Goal: Information Seeking & Learning: Learn about a topic

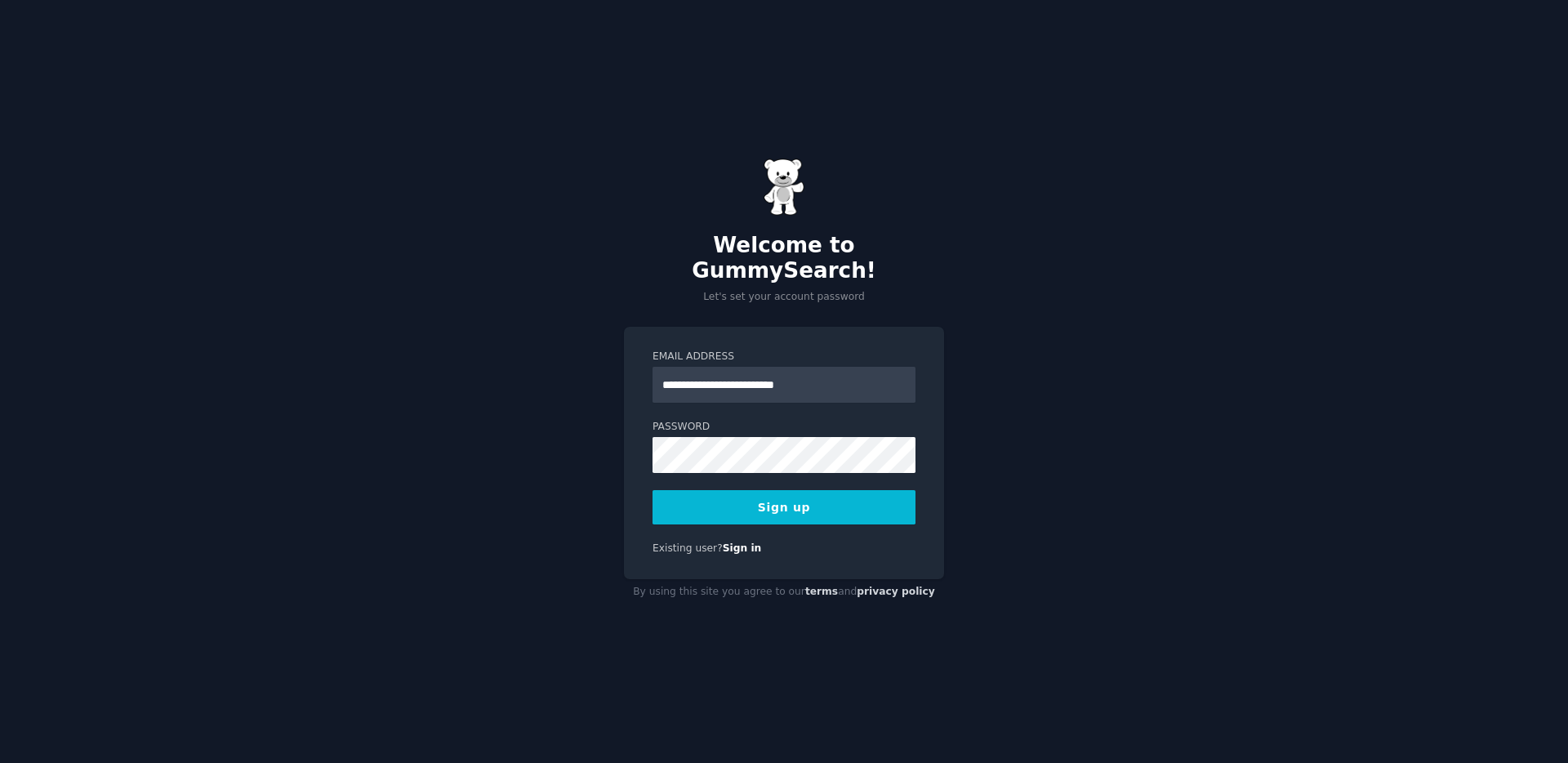
type input "**********"
click at [606, 489] on div "**********" at bounding box center [784, 381] width 1568 height 763
click at [718, 490] on button "Sign up" at bounding box center [784, 507] width 263 height 34
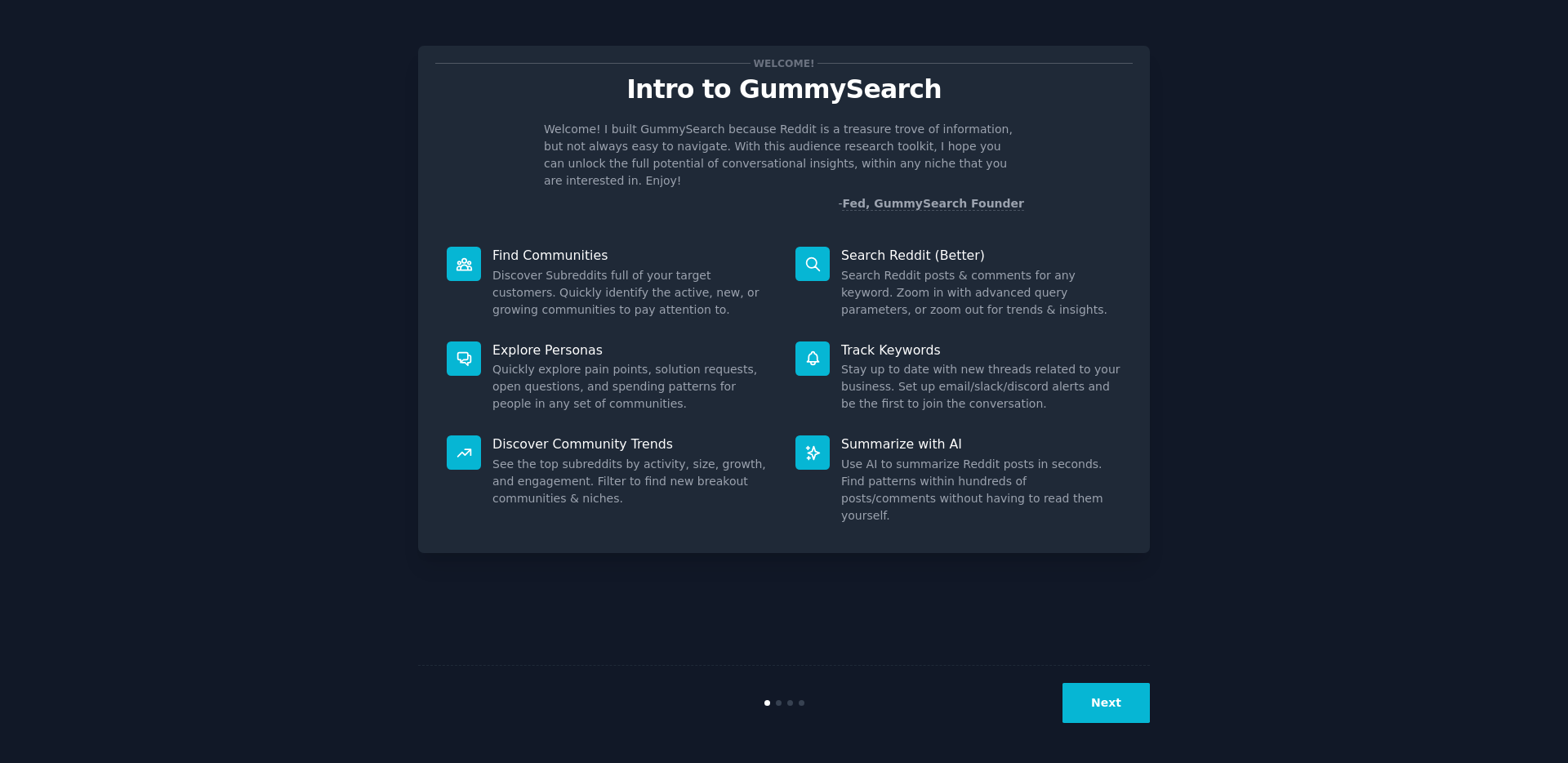
click at [1090, 701] on button "Next" at bounding box center [1106, 702] width 87 height 40
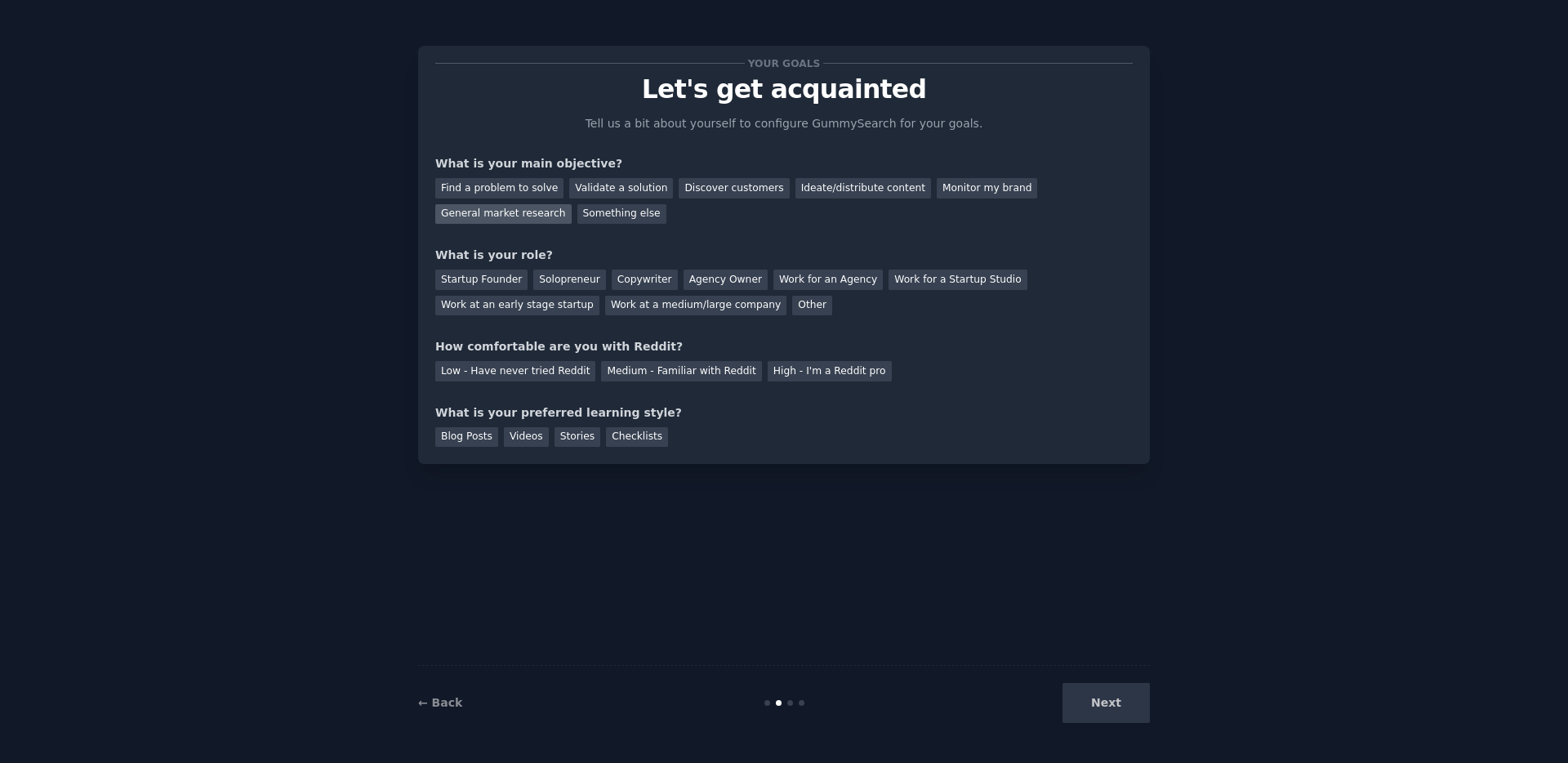
click at [525, 215] on div "General market research" at bounding box center [503, 214] width 136 height 21
click at [722, 193] on div "Discover customers" at bounding box center [734, 188] width 111 height 21
click at [523, 218] on div "General market research" at bounding box center [503, 214] width 136 height 21
click at [468, 286] on div "Startup Founder" at bounding box center [481, 279] width 92 height 21
click at [580, 286] on div "Solopreneur" at bounding box center [569, 279] width 72 height 21
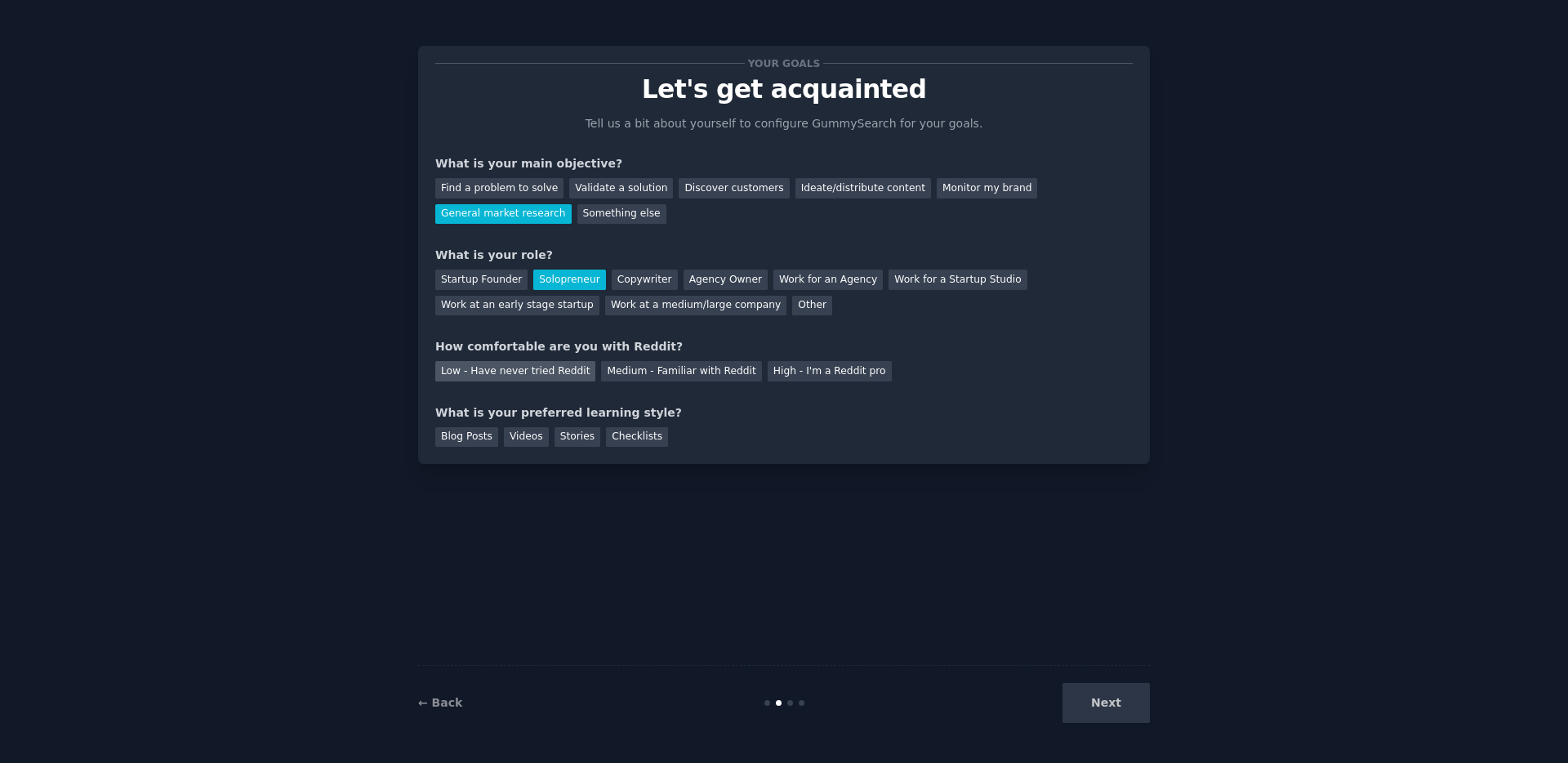
click at [525, 372] on div "Low - Have never tried Reddit" at bounding box center [515, 371] width 160 height 21
click at [675, 369] on div "Medium - Familiar with Reddit" at bounding box center [681, 371] width 160 height 21
click at [522, 439] on div "Videos" at bounding box center [526, 437] width 45 height 21
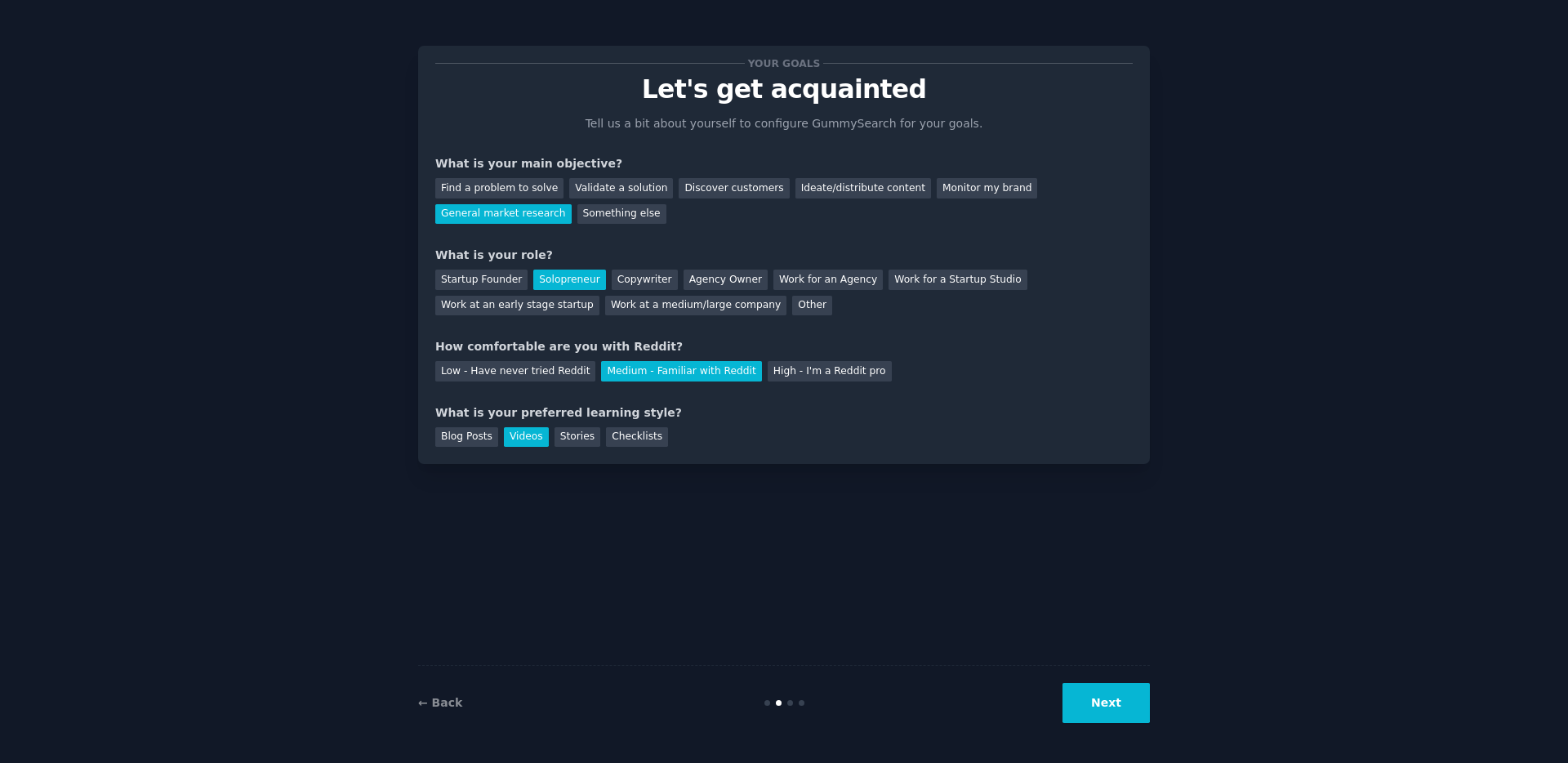
click at [1141, 698] on button "Next" at bounding box center [1106, 702] width 87 height 40
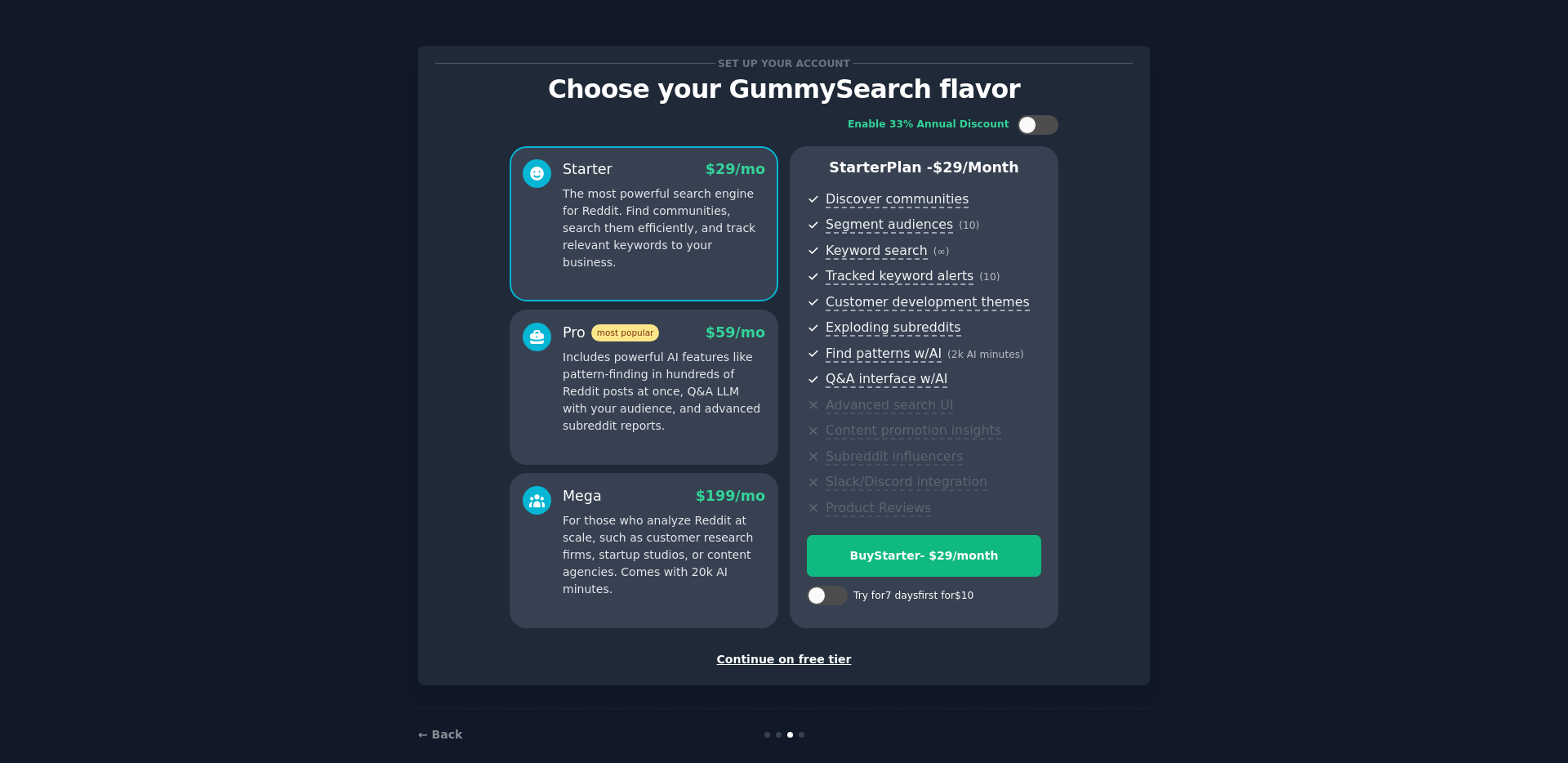
click at [782, 660] on div "Continue on free tier" at bounding box center [784, 659] width 697 height 17
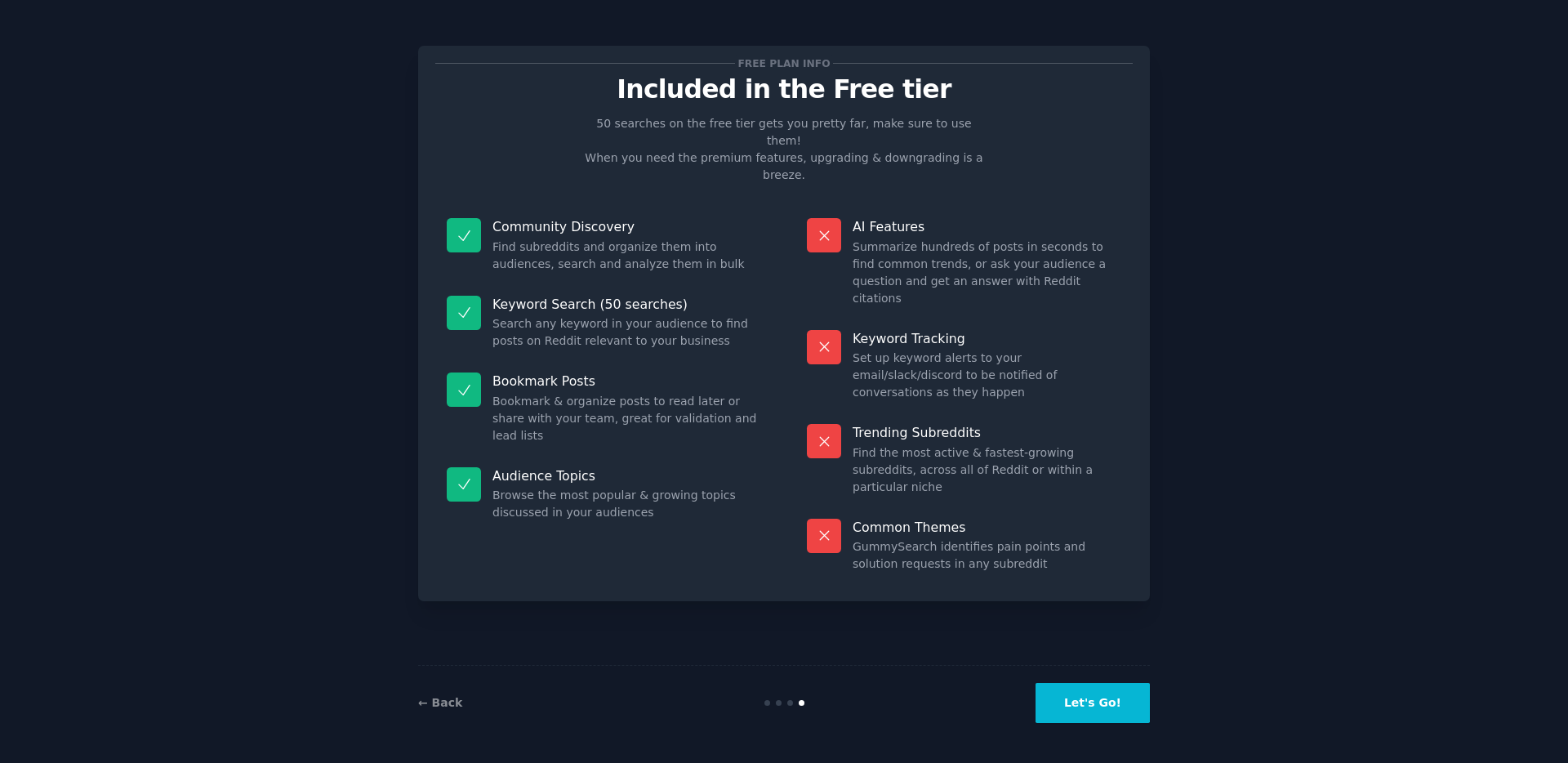
click at [1085, 697] on button "Let's Go!" at bounding box center [1093, 702] width 114 height 40
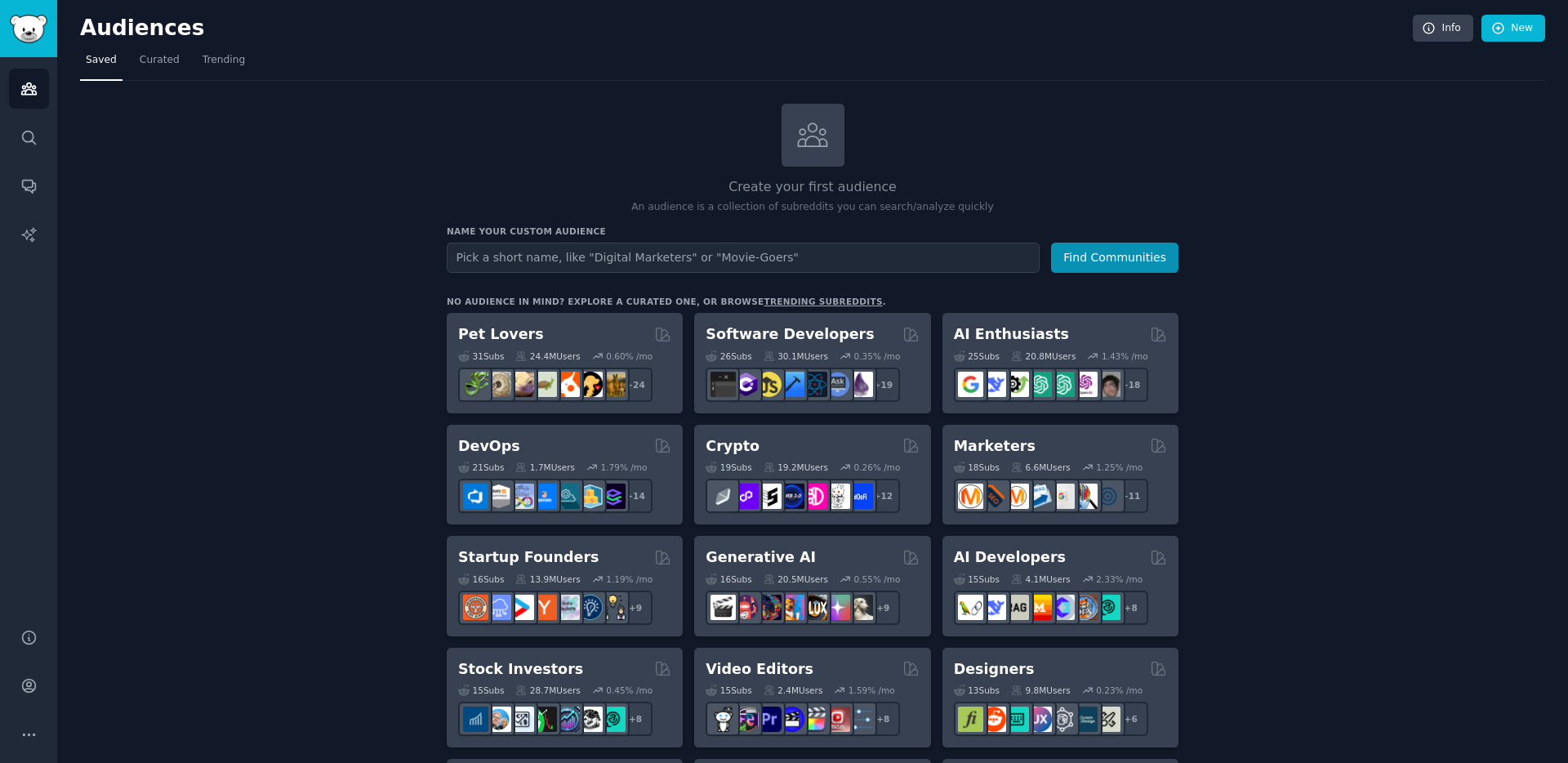
click at [632, 259] on input "text" at bounding box center [743, 258] width 593 height 30
type input "P"
type input "Solar Reinigung"
click at [1144, 260] on button "Find Communities" at bounding box center [1114, 258] width 128 height 30
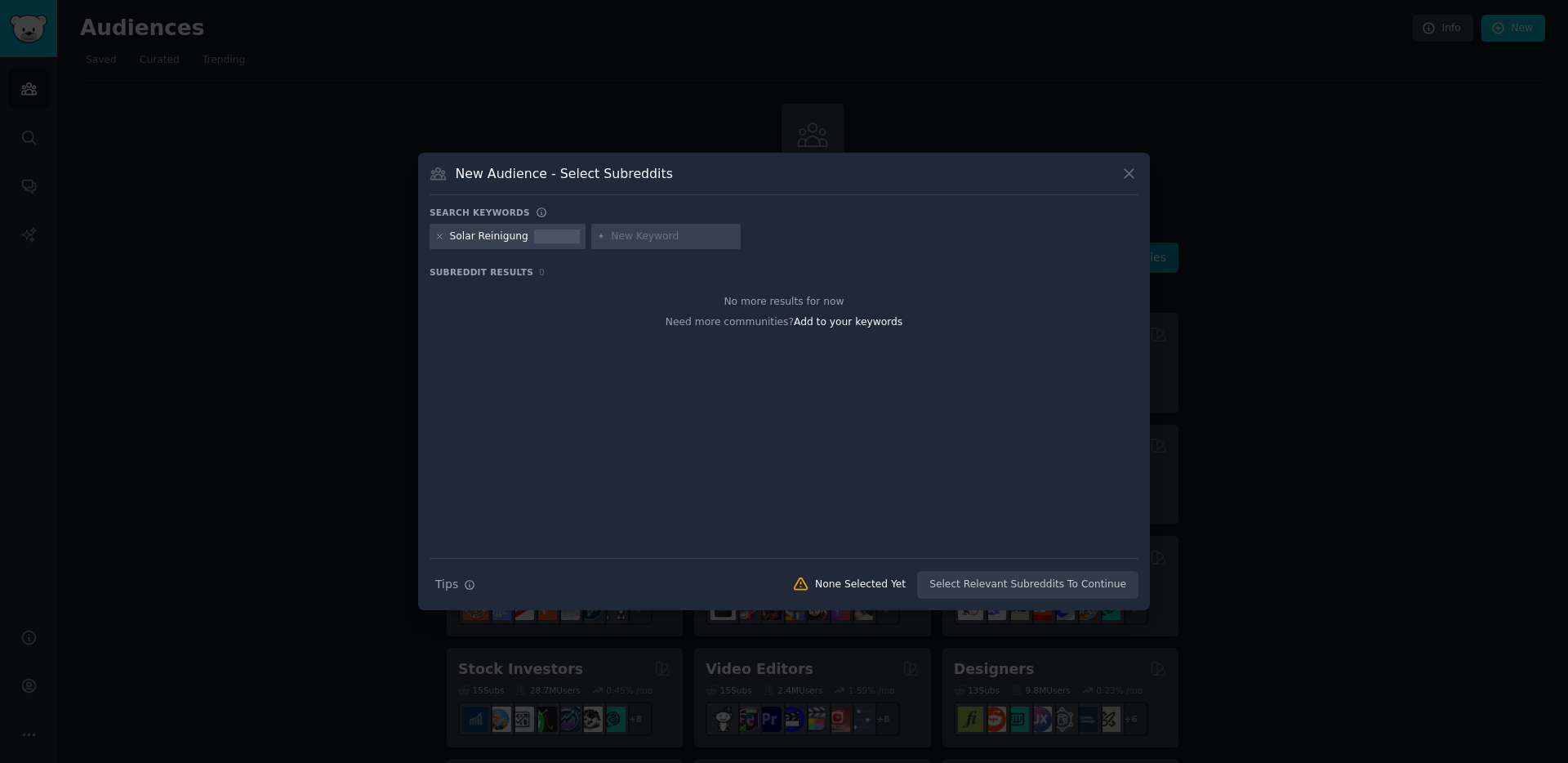
click at [597, 237] on icon at bounding box center [601, 236] width 9 height 9
click at [636, 241] on input "text" at bounding box center [673, 236] width 124 height 14
type input "O"
type input "PV Anlage reinigen"
click at [1132, 169] on icon at bounding box center [1128, 173] width 17 height 17
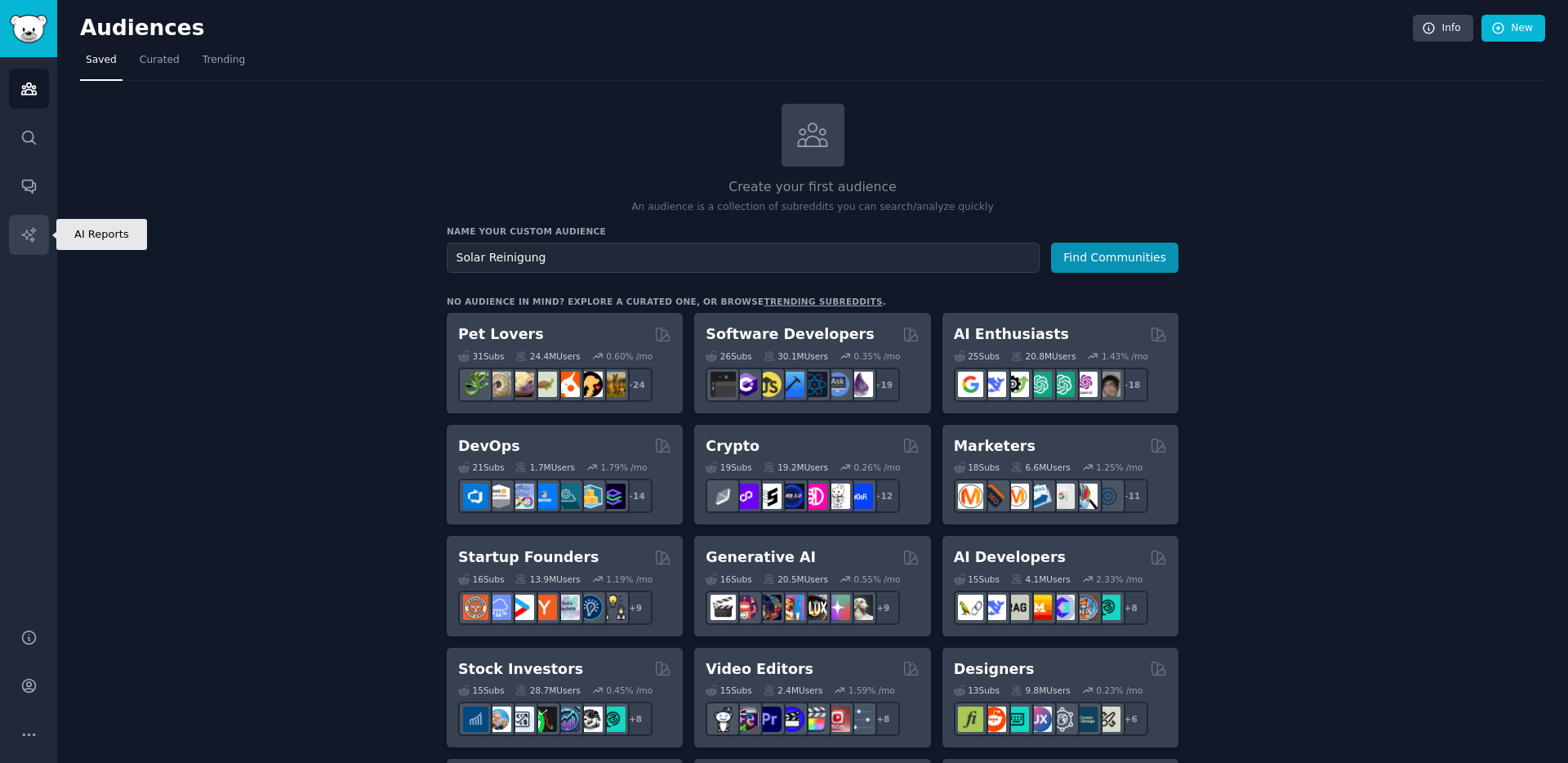
click at [31, 229] on icon "Sidebar" at bounding box center [29, 235] width 14 height 14
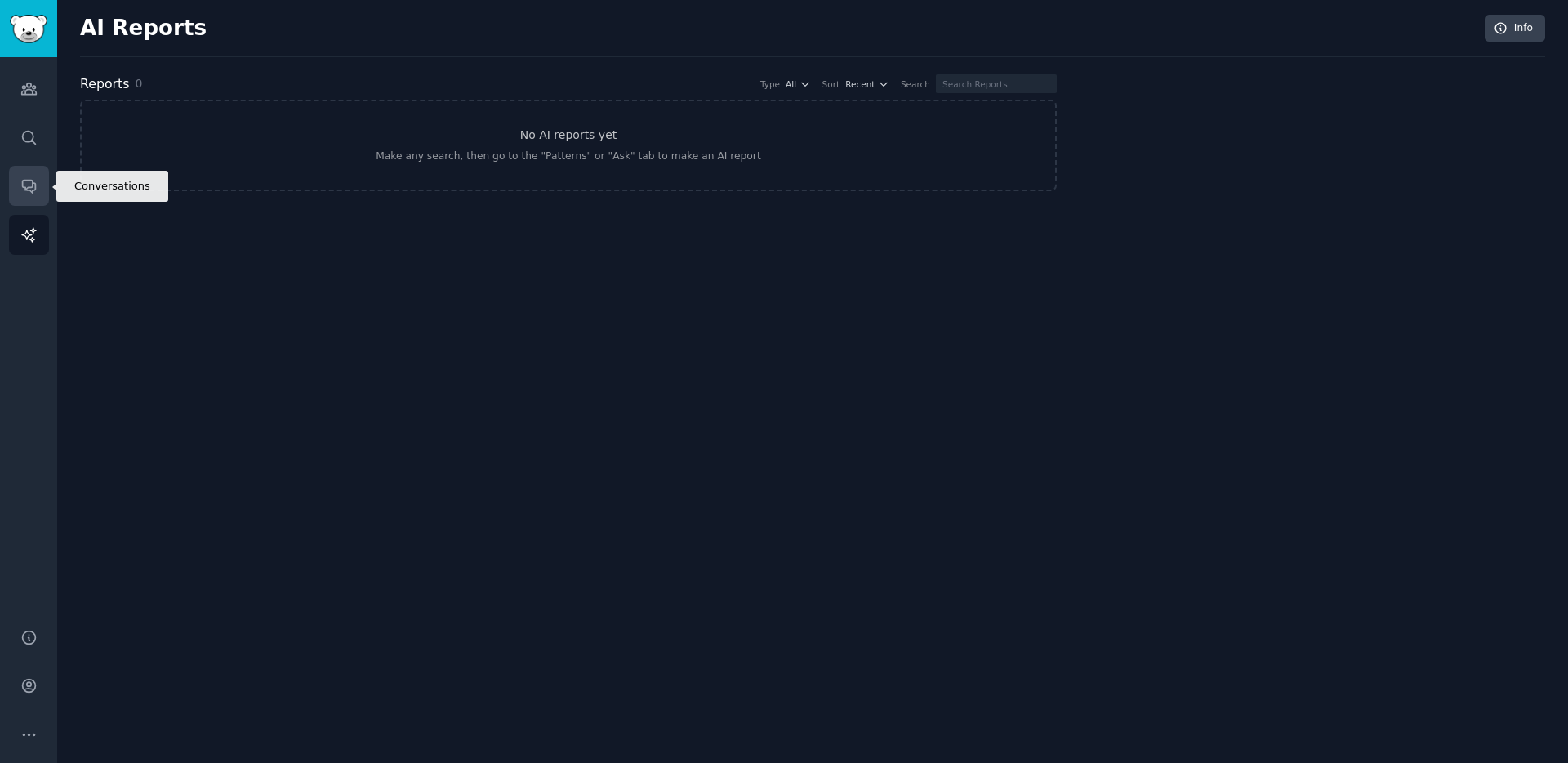
click at [28, 176] on link "Conversations" at bounding box center [29, 186] width 40 height 40
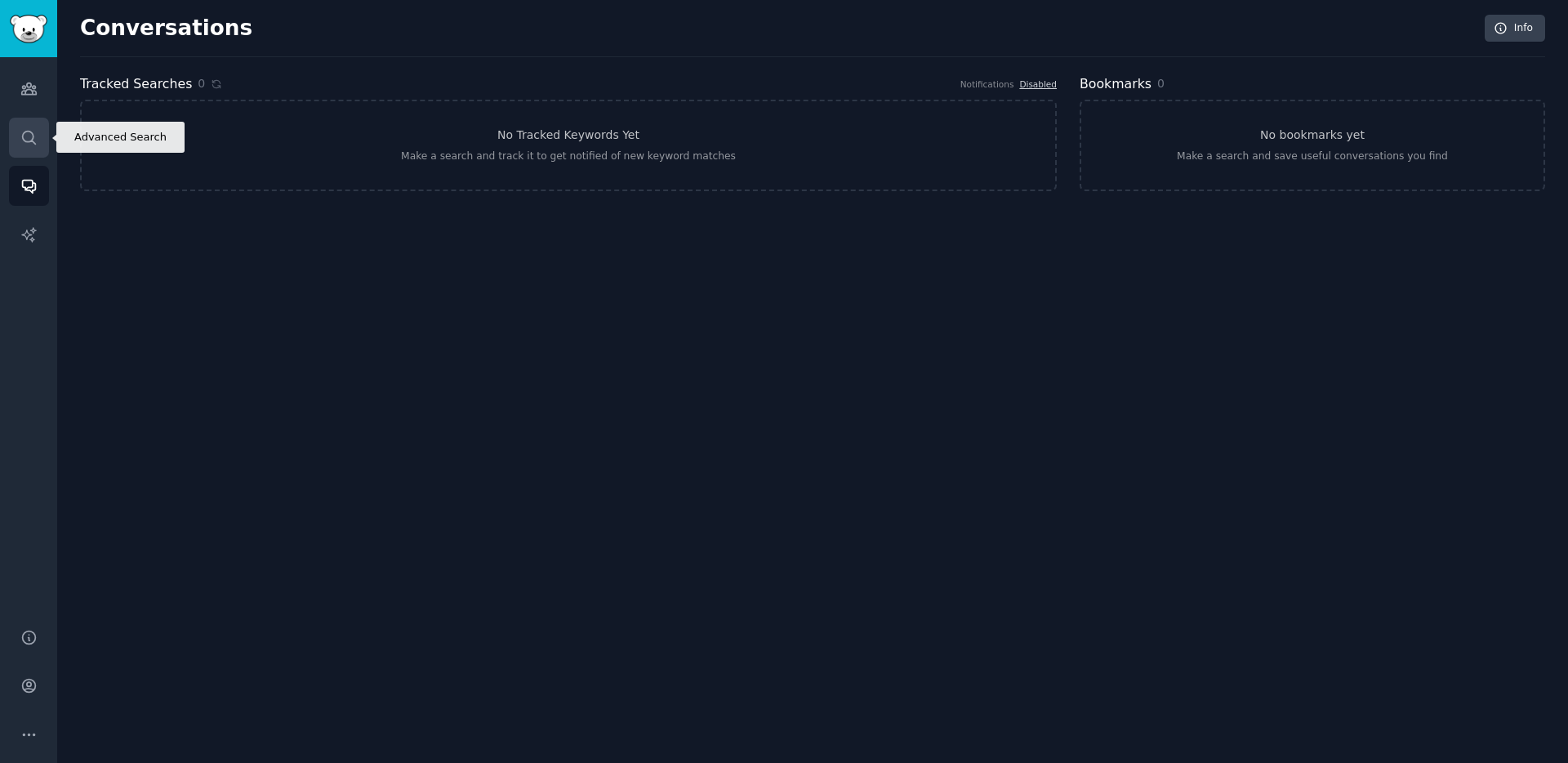
click at [29, 149] on link "Search" at bounding box center [29, 137] width 40 height 40
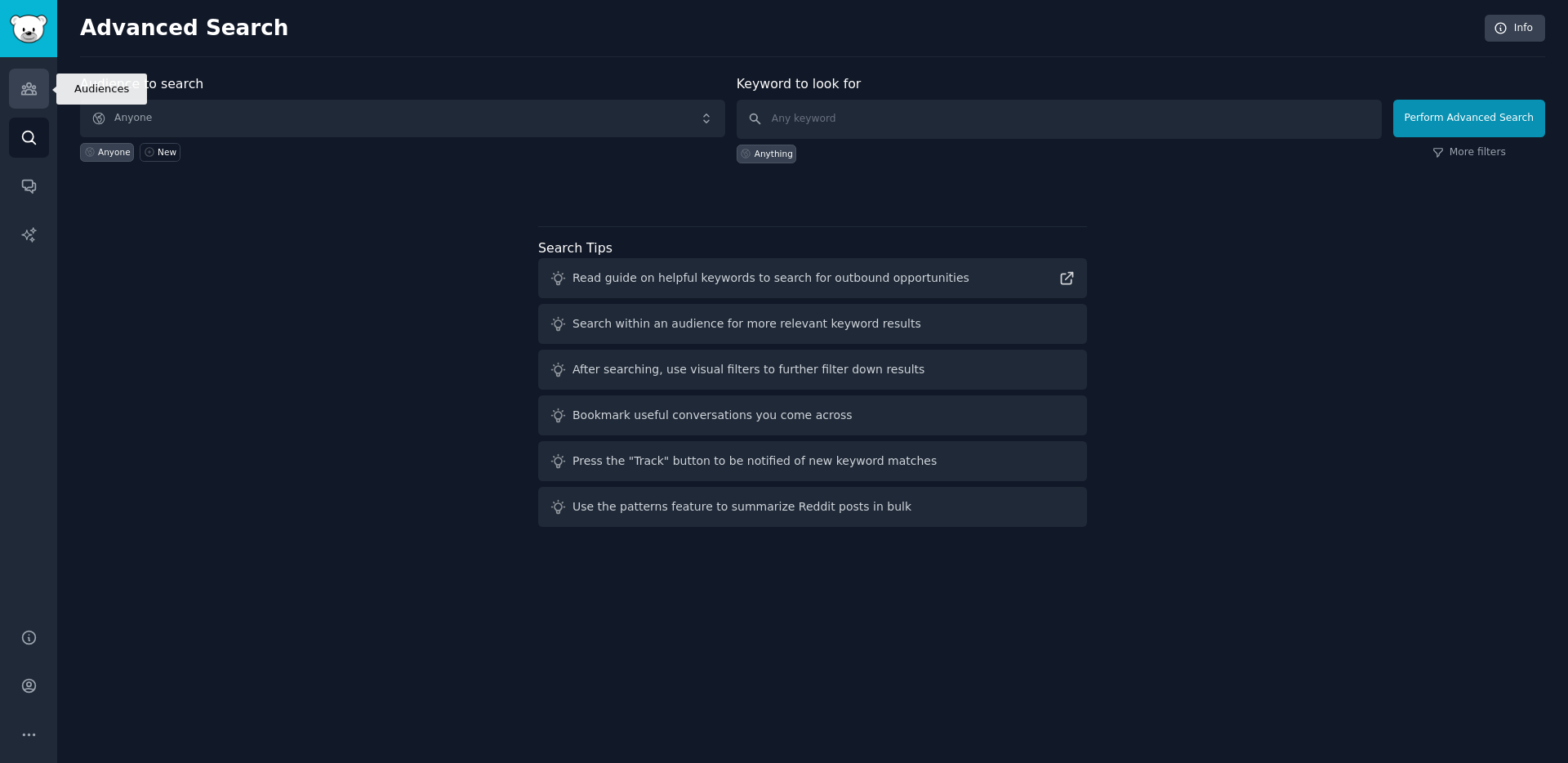
click at [30, 102] on link "Audiences" at bounding box center [29, 88] width 40 height 40
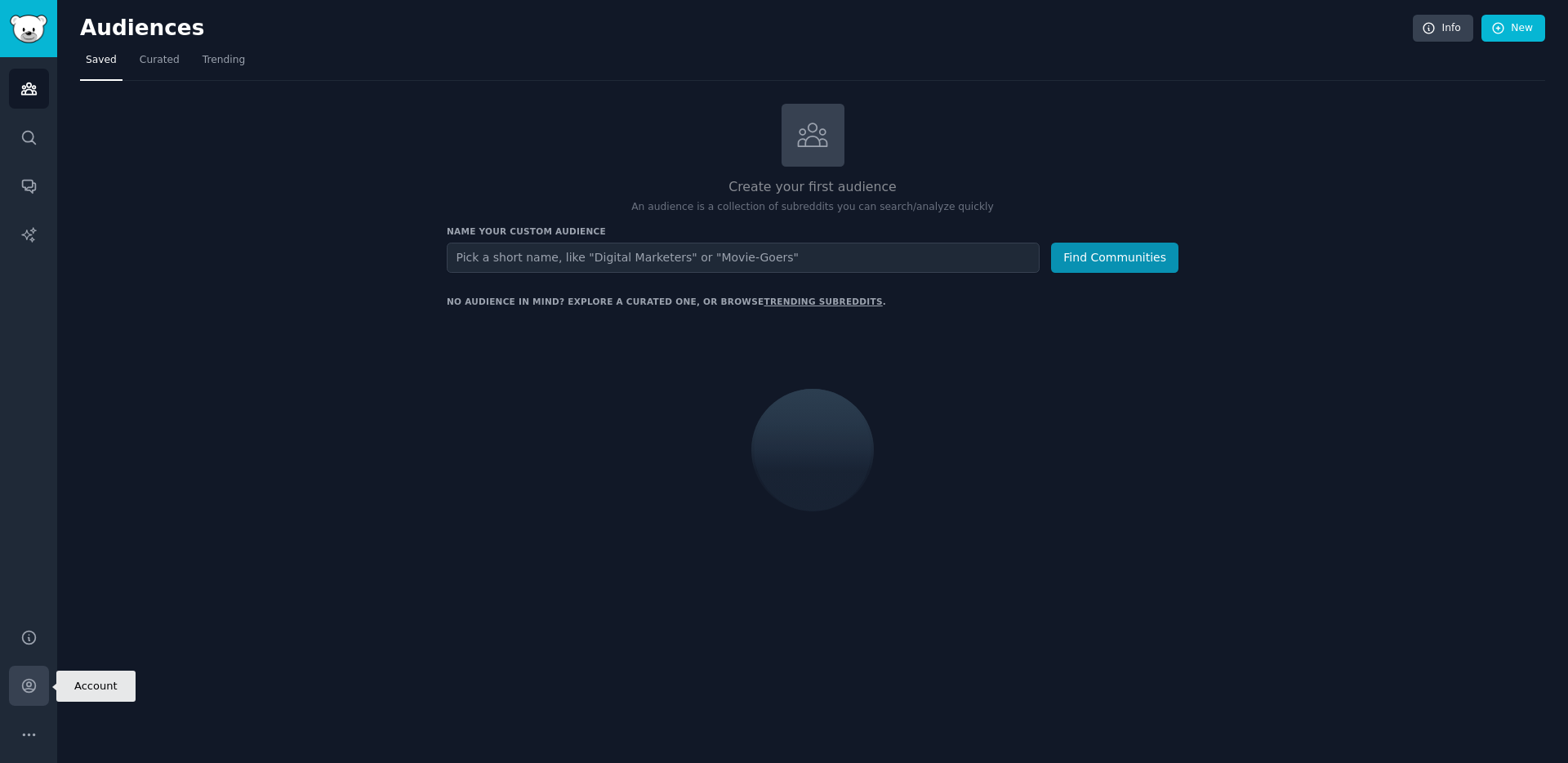
click at [34, 700] on link "Account" at bounding box center [29, 685] width 40 height 40
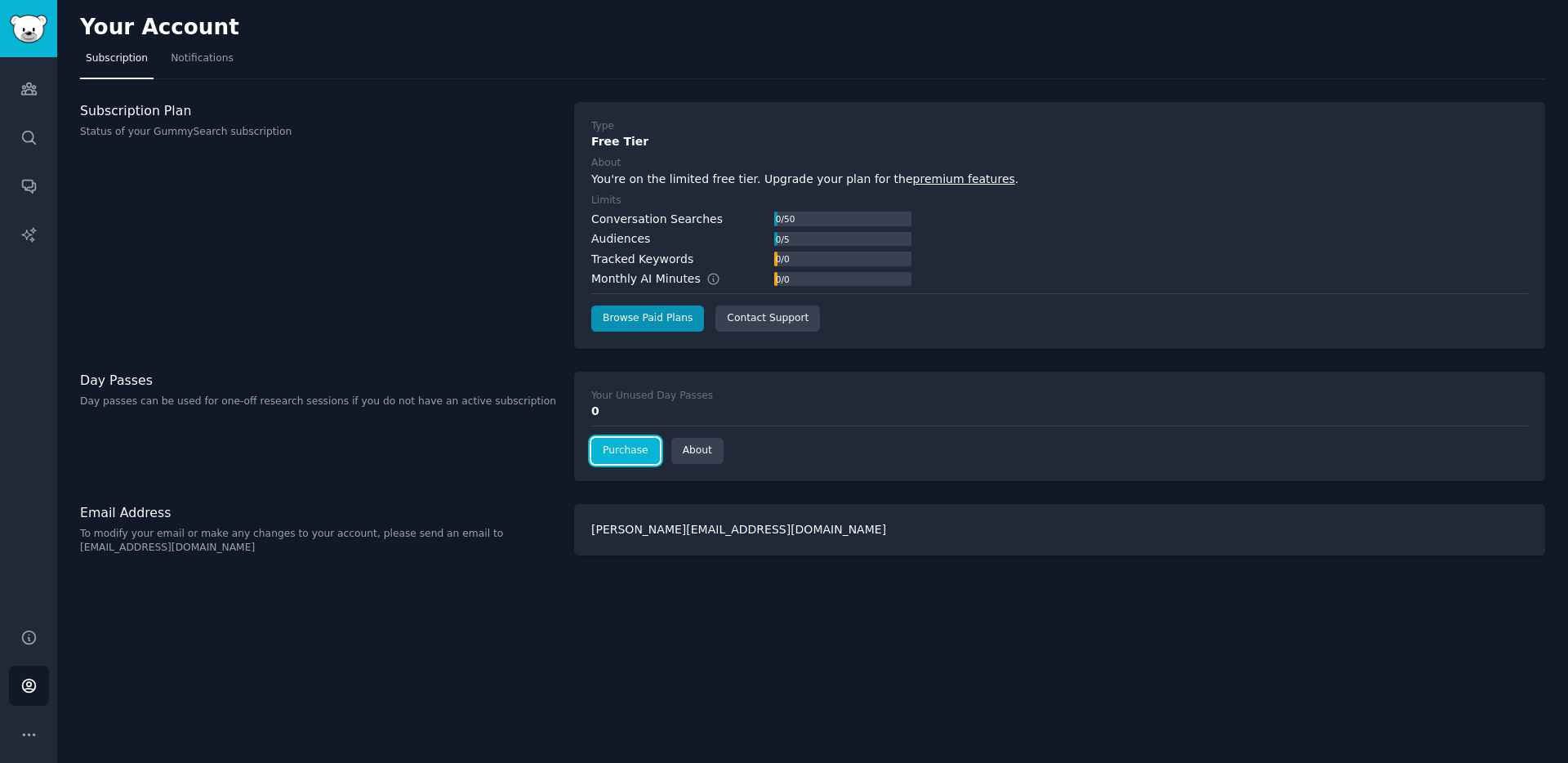
click at [623, 458] on link "Purchase" at bounding box center [625, 451] width 69 height 26
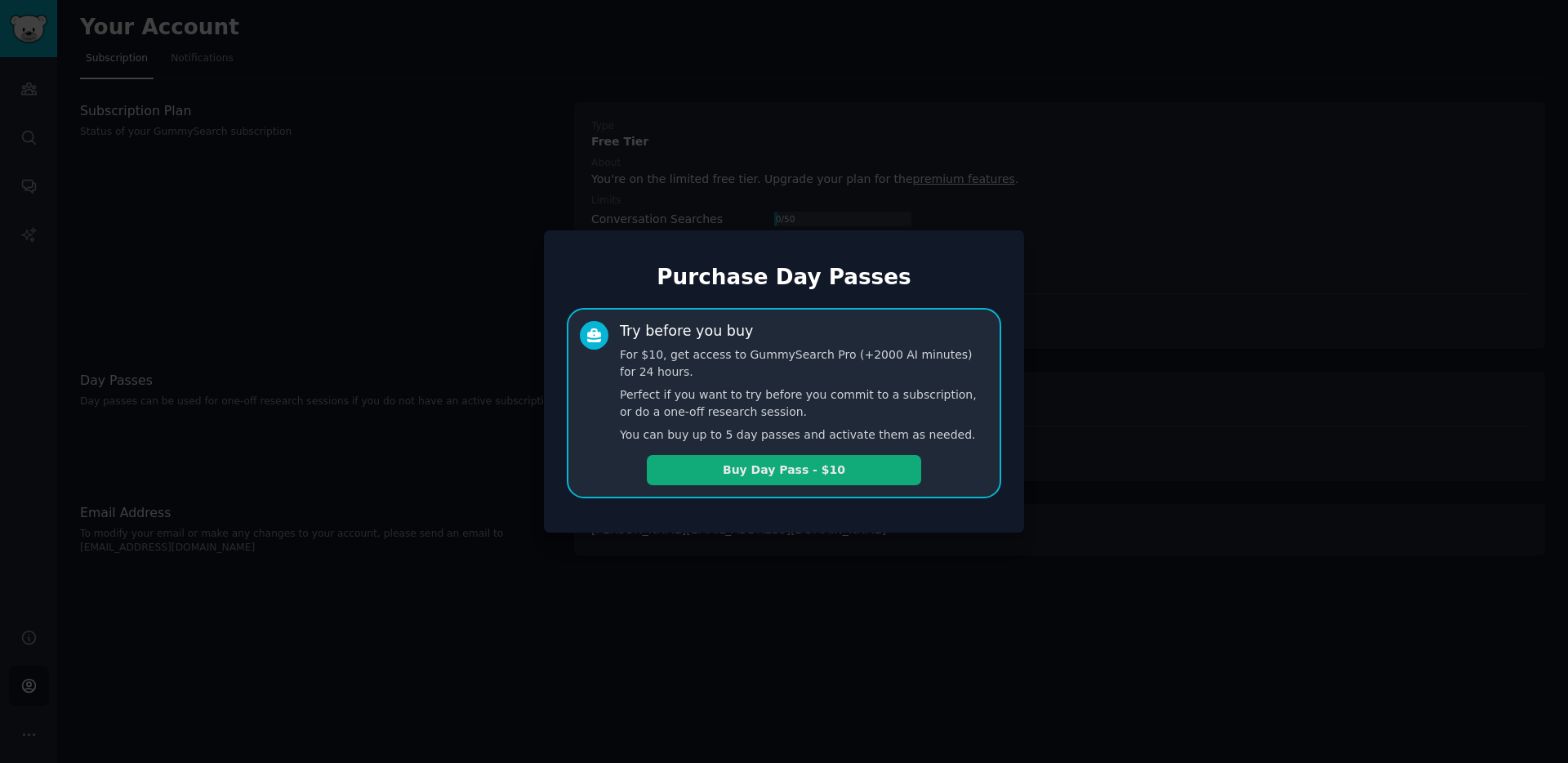
click at [798, 469] on button "Buy Day Pass - $10" at bounding box center [784, 470] width 275 height 30
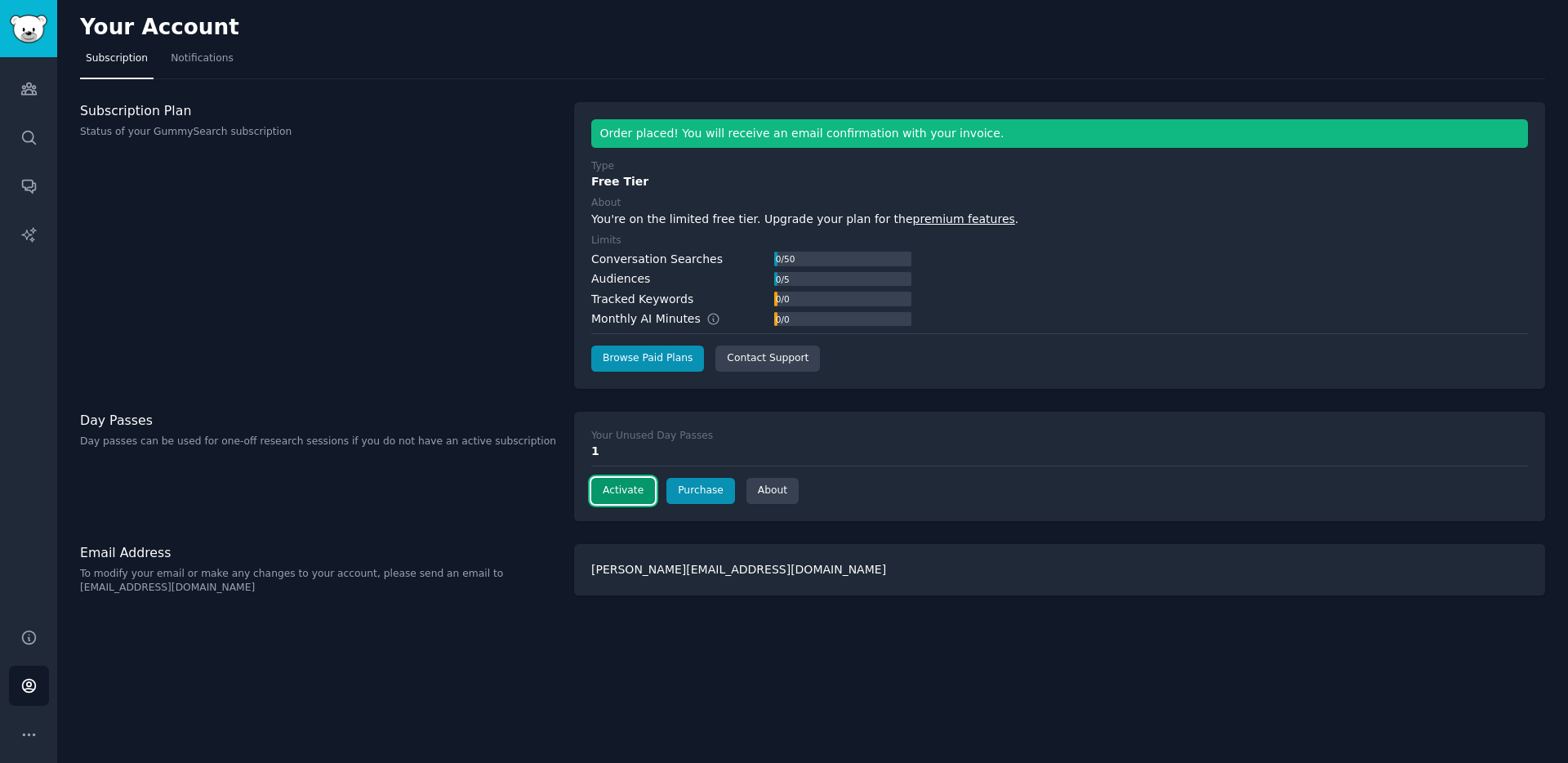
click at [639, 494] on button "Activate" at bounding box center [623, 491] width 63 height 26
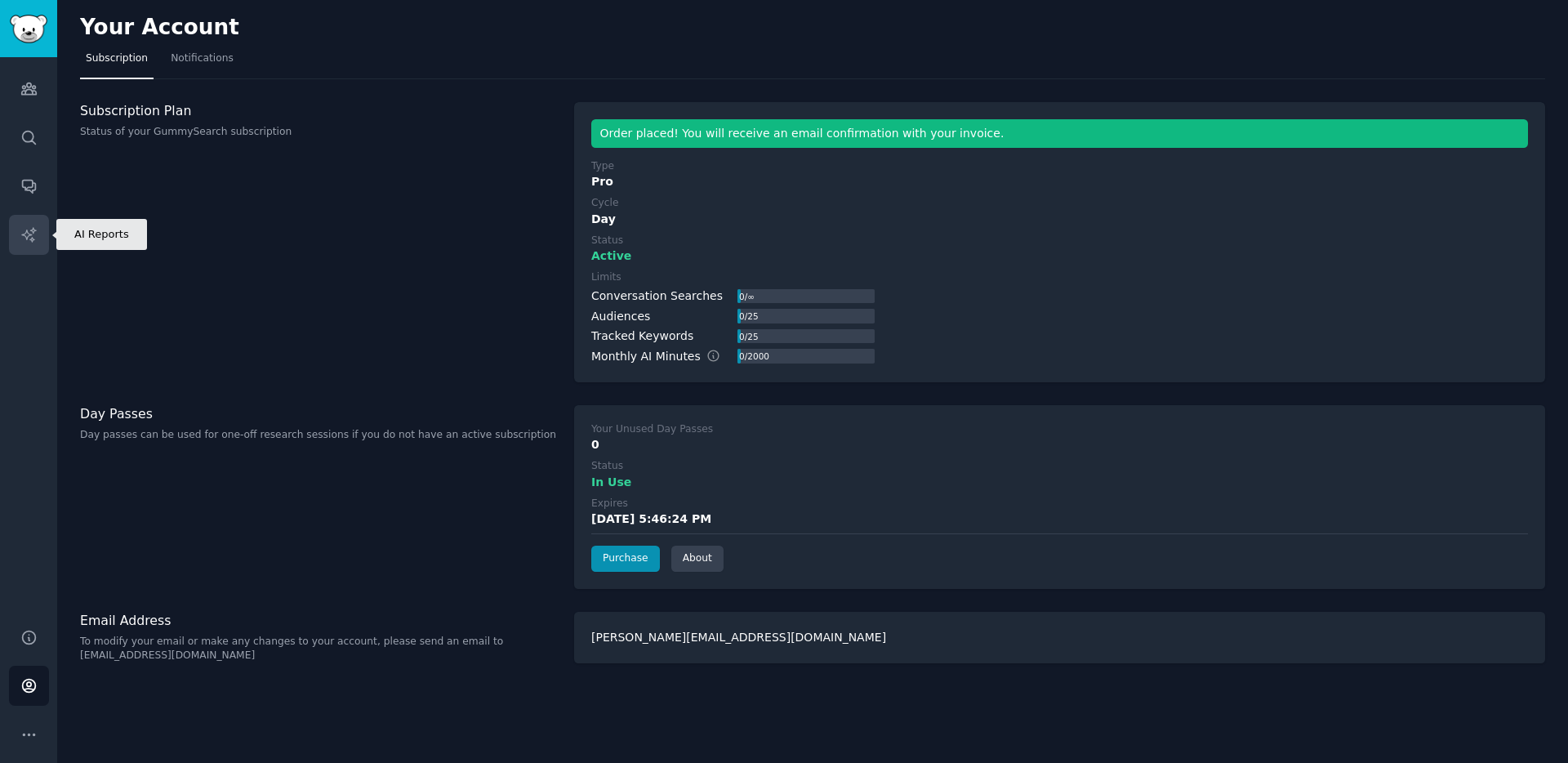
click at [34, 242] on icon "Sidebar" at bounding box center [29, 235] width 17 height 17
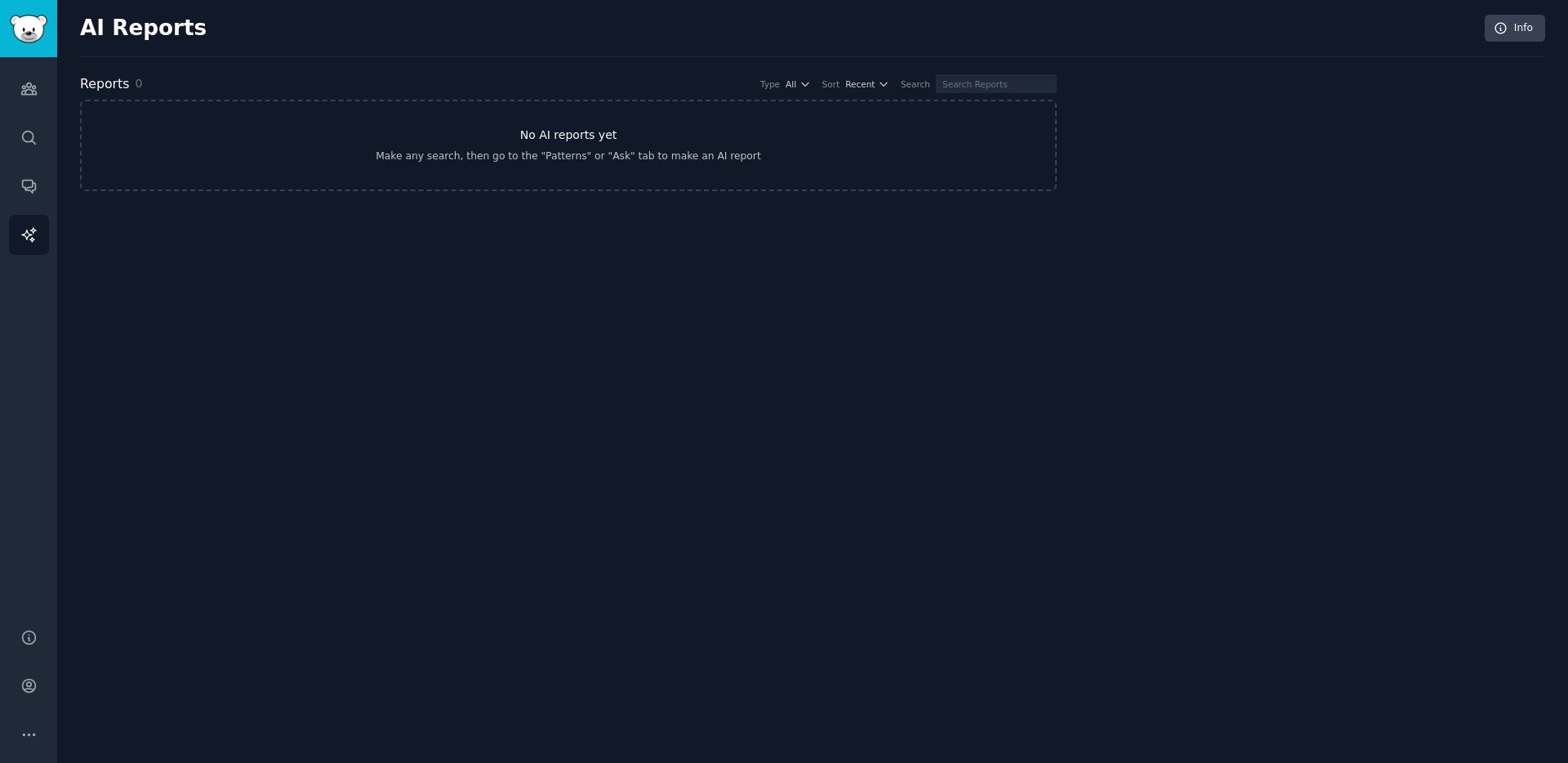
click at [280, 140] on link "No AI reports yet Make any search, then go to the "Patterns" or "Ask" tab to ma…" at bounding box center [568, 145] width 977 height 92
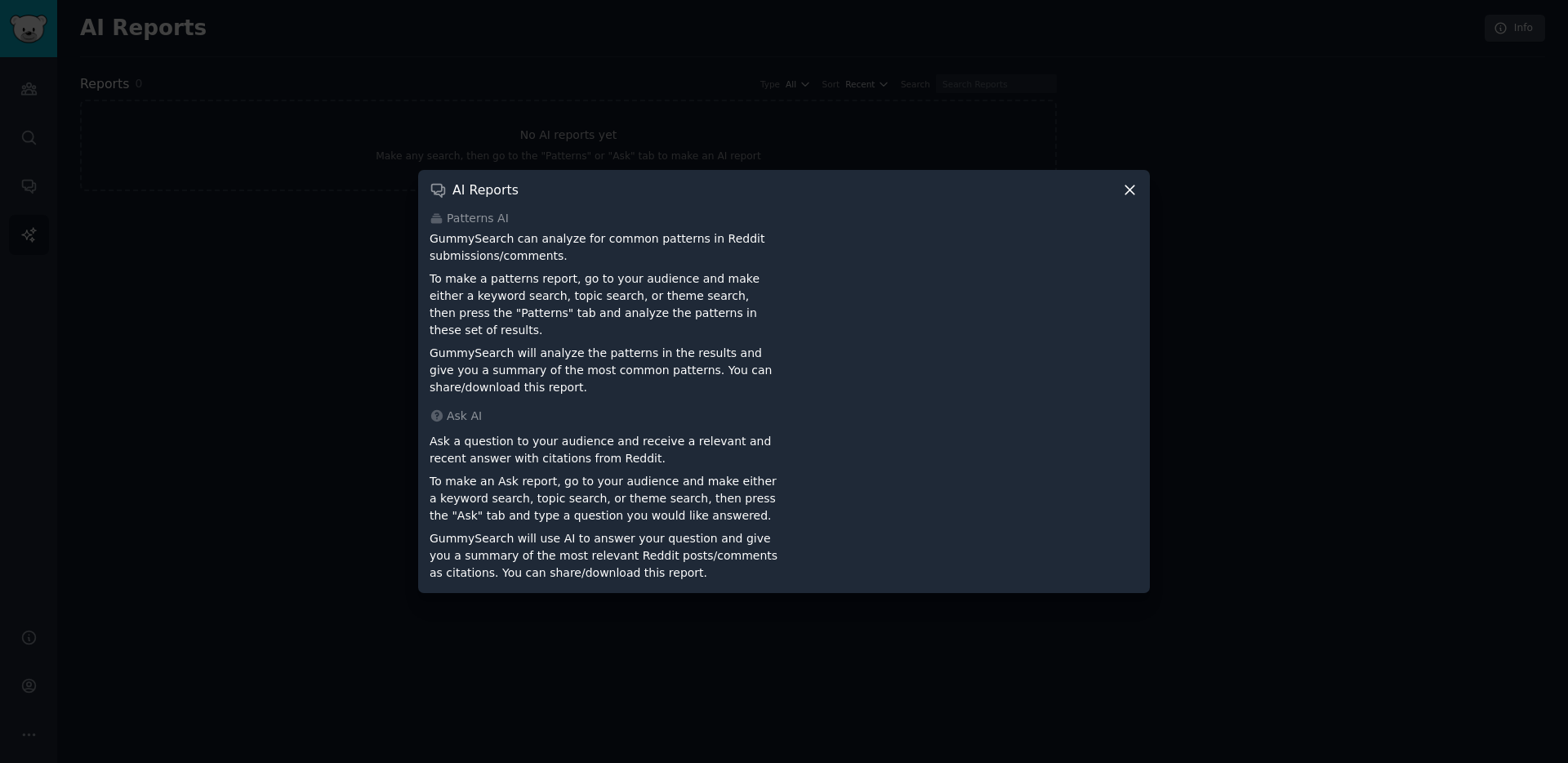
click at [380, 442] on div at bounding box center [784, 381] width 1568 height 763
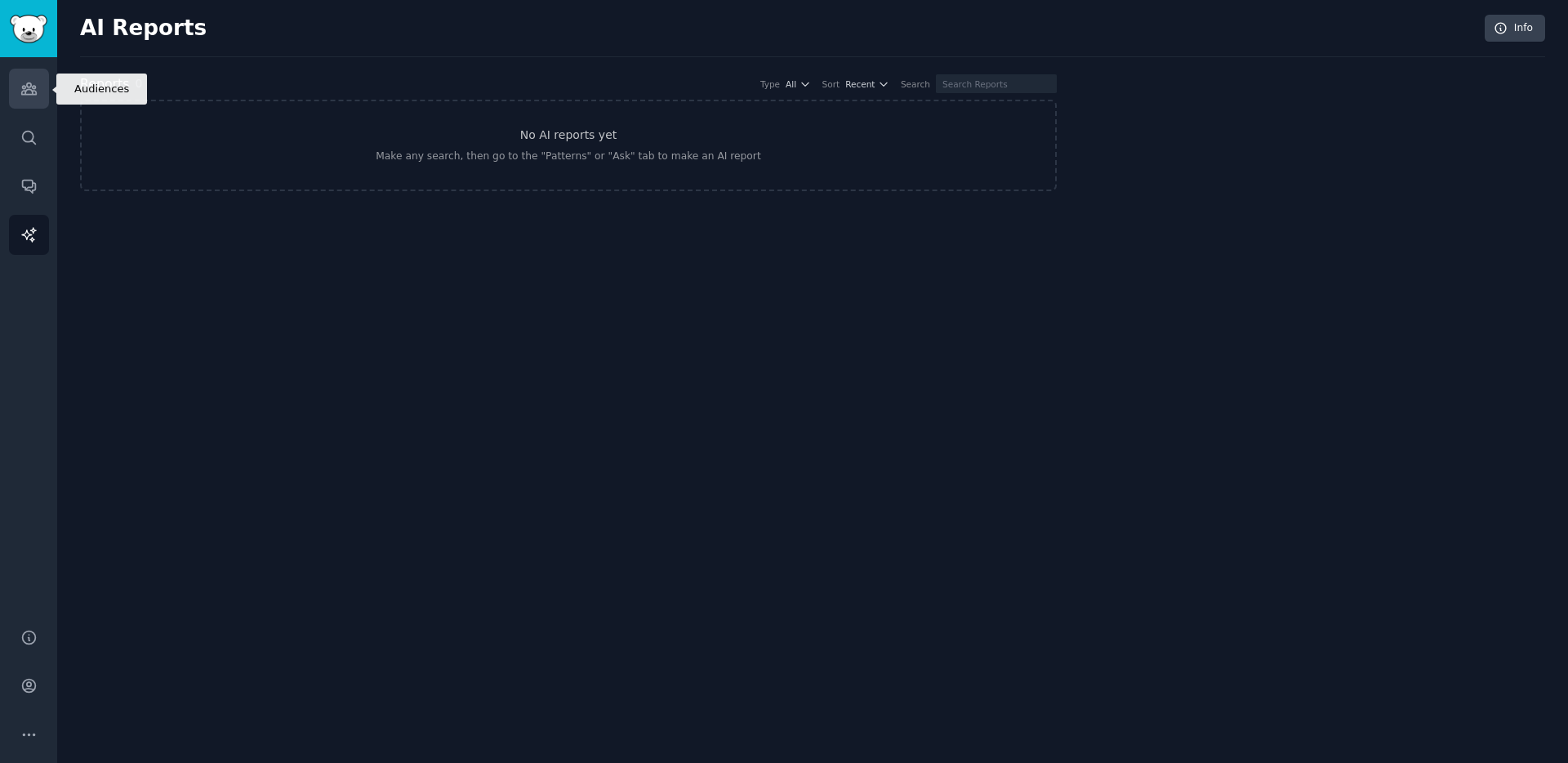
click at [17, 92] on link "Audiences" at bounding box center [29, 88] width 40 height 40
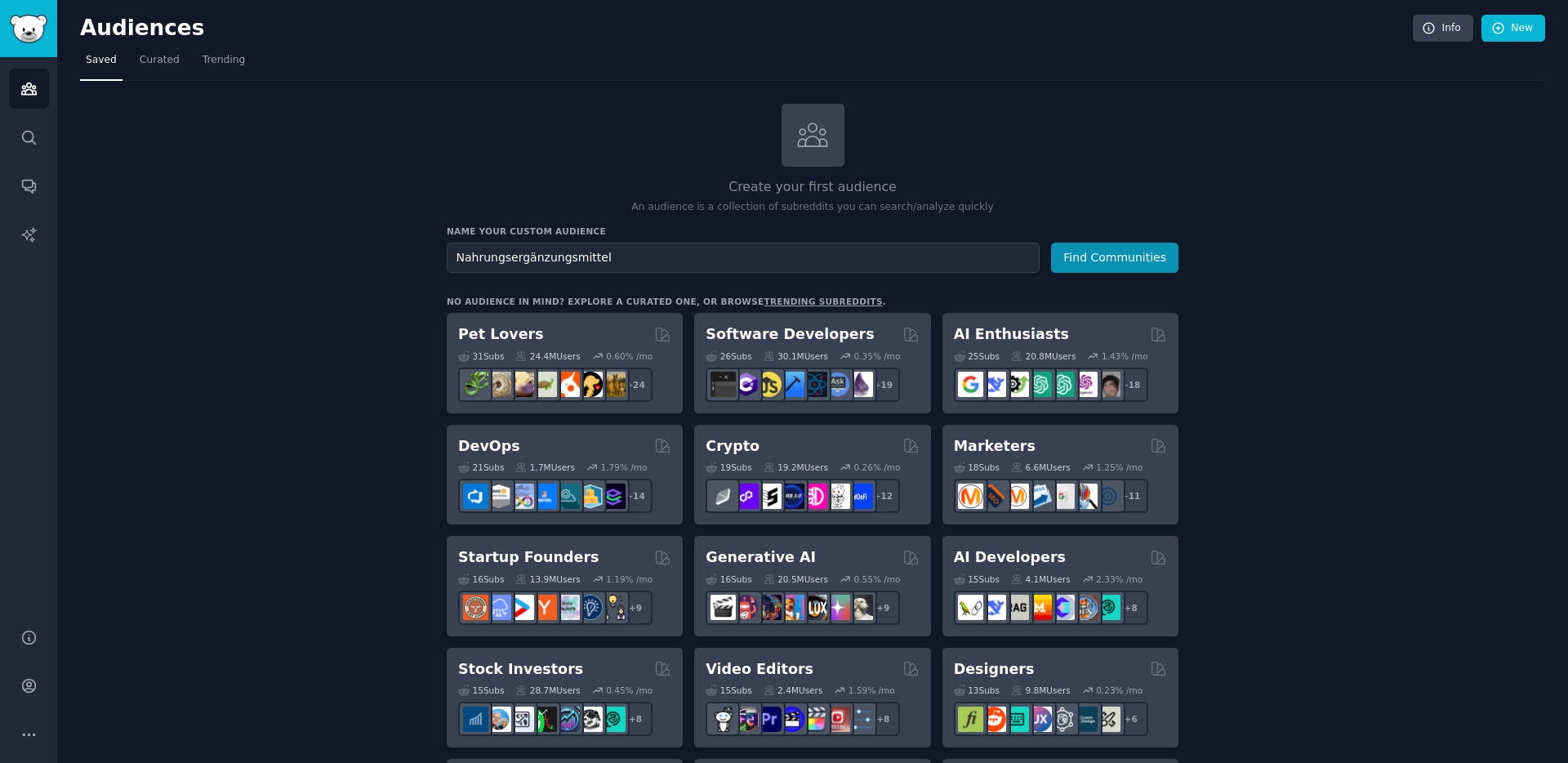
type input "Nahrungsergänzungsmittel"
type input "Vitalpilze"
type input "Vitalpilzanbieter"
click at [1051, 243] on button "Find Communities" at bounding box center [1114, 258] width 128 height 30
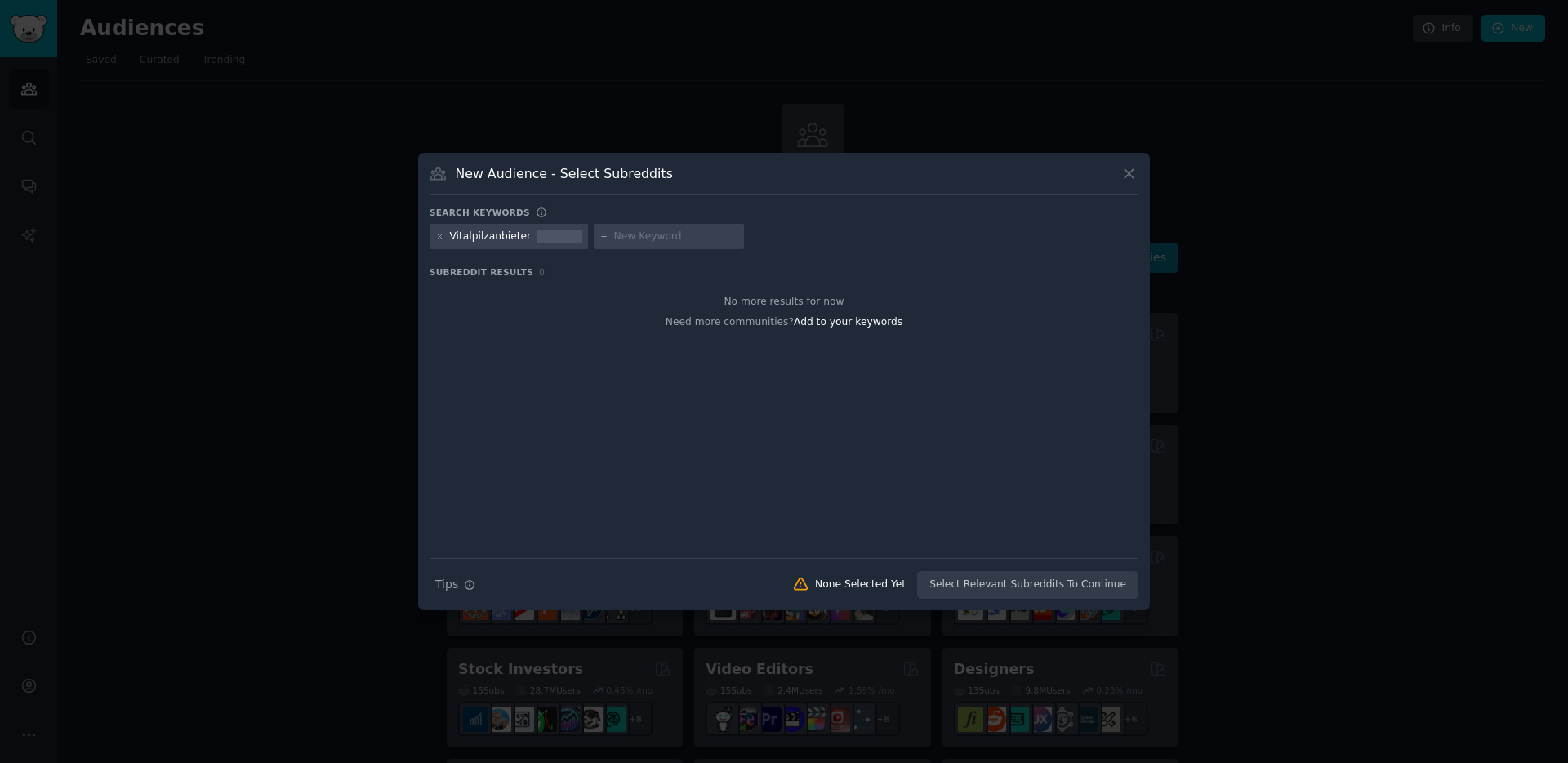
click at [632, 236] on input "text" at bounding box center [675, 236] width 124 height 14
type input "funktionelle Pilze"
type input "Hericium erinaceus"
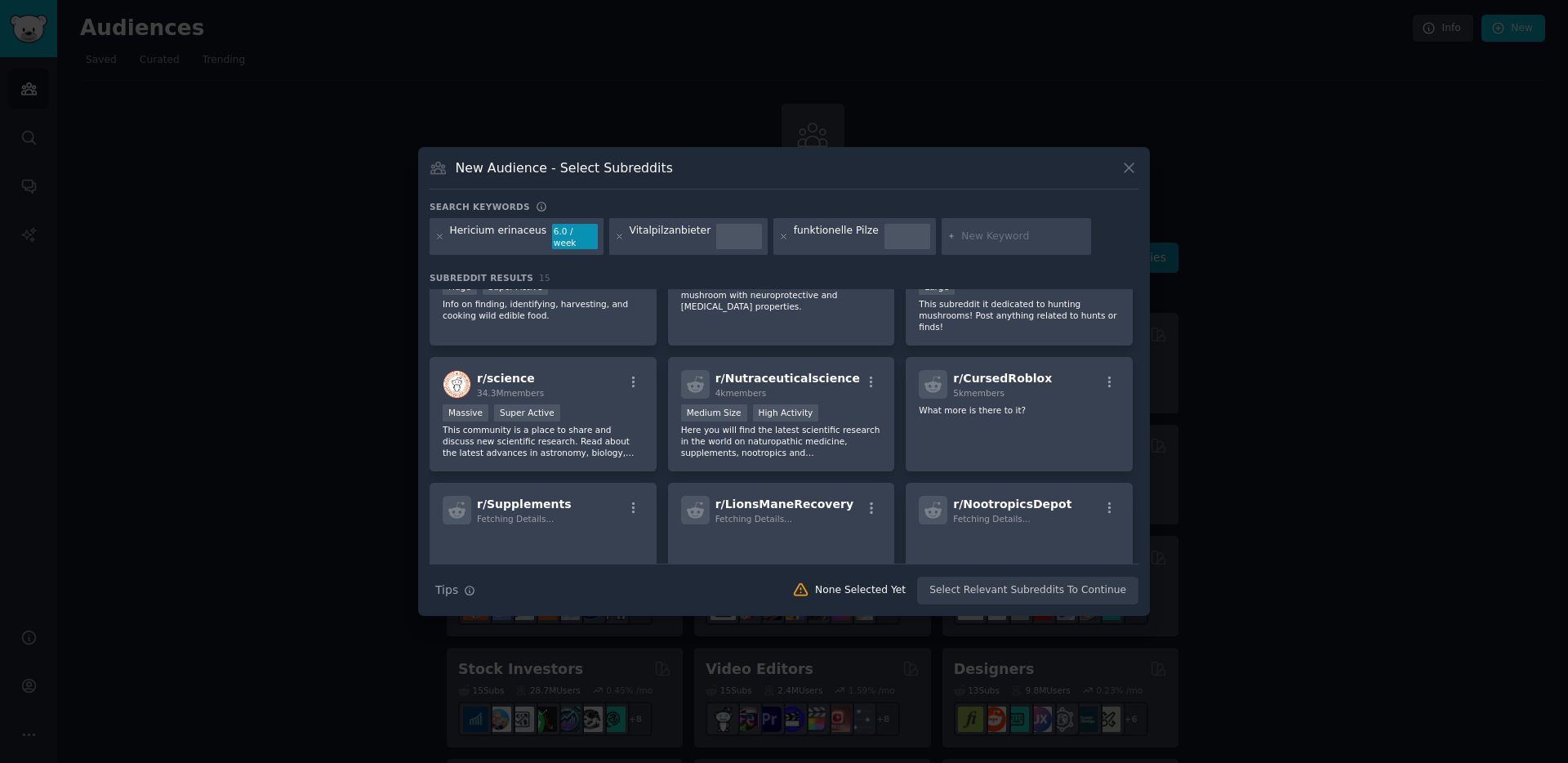
scroll to position [382, 0]
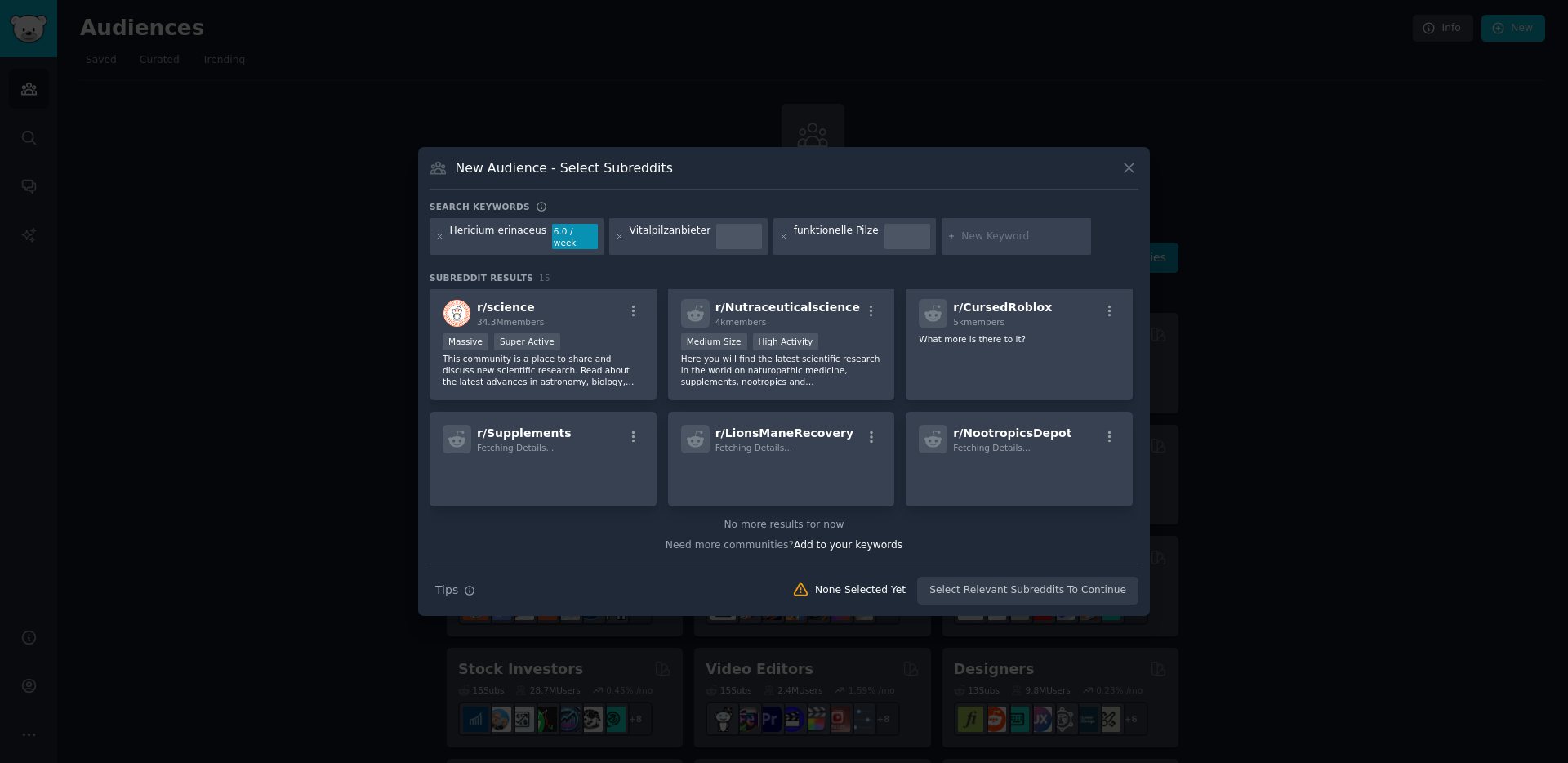
click at [773, 235] on div "funktionelle Pilze" at bounding box center [854, 236] width 162 height 37
click at [779, 233] on icon at bounding box center [783, 236] width 9 height 9
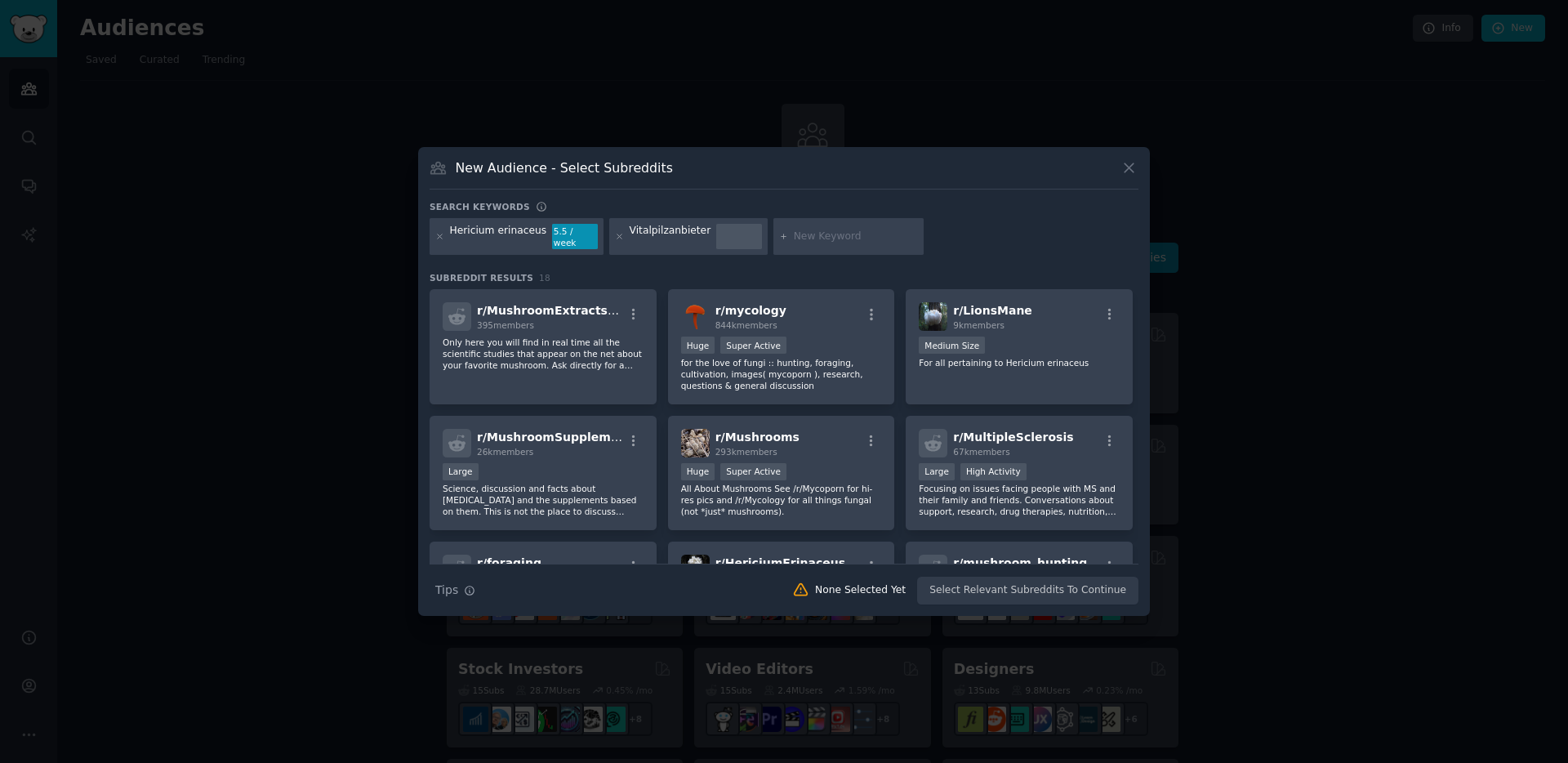
click at [814, 232] on input "text" at bounding box center [855, 236] width 124 height 14
click at [442, 238] on icon at bounding box center [440, 236] width 9 height 9
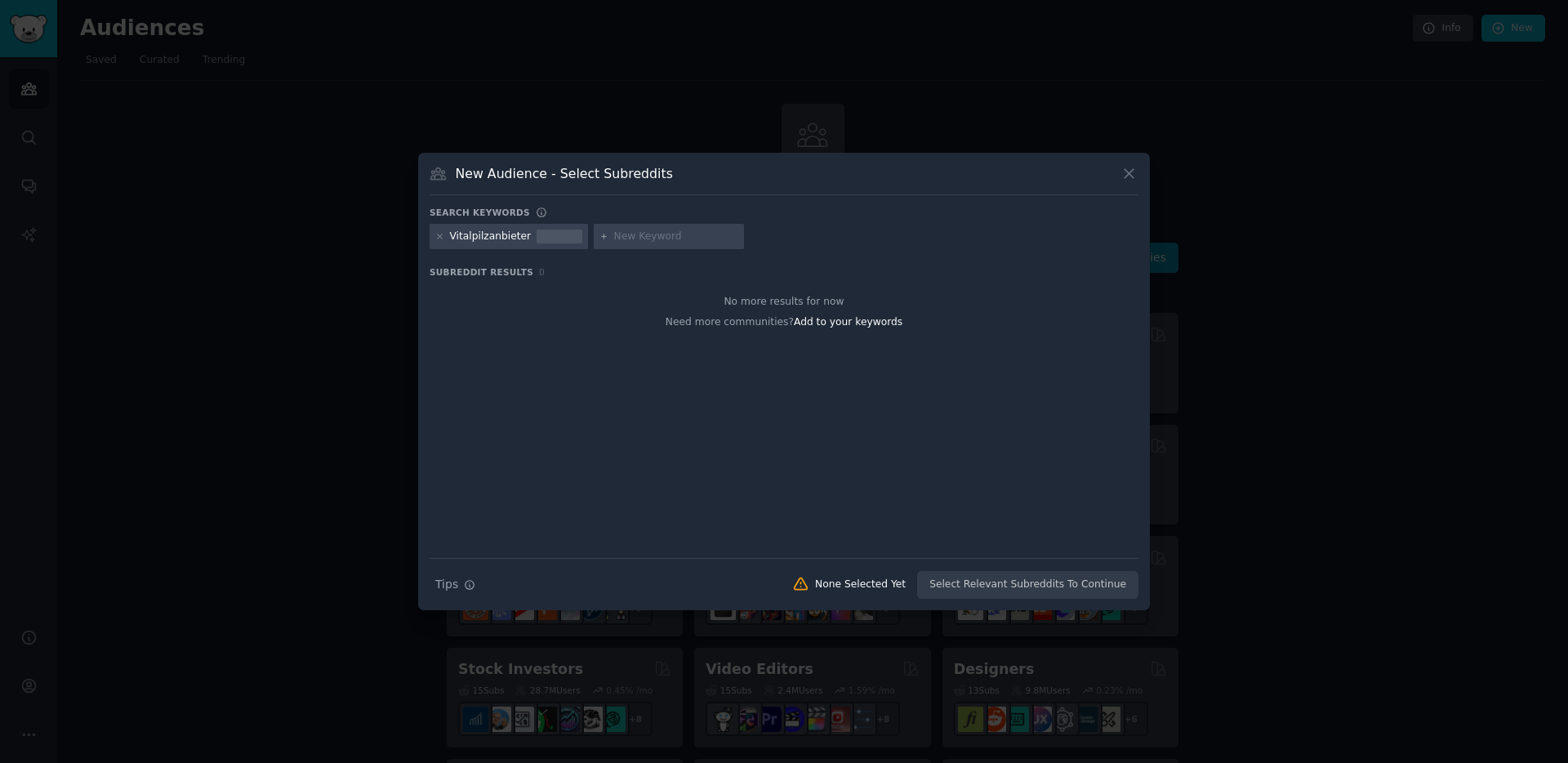
click at [636, 231] on input "text" at bounding box center [675, 236] width 124 height 14
type input "Pilze"
click at [441, 236] on icon at bounding box center [440, 236] width 9 height 9
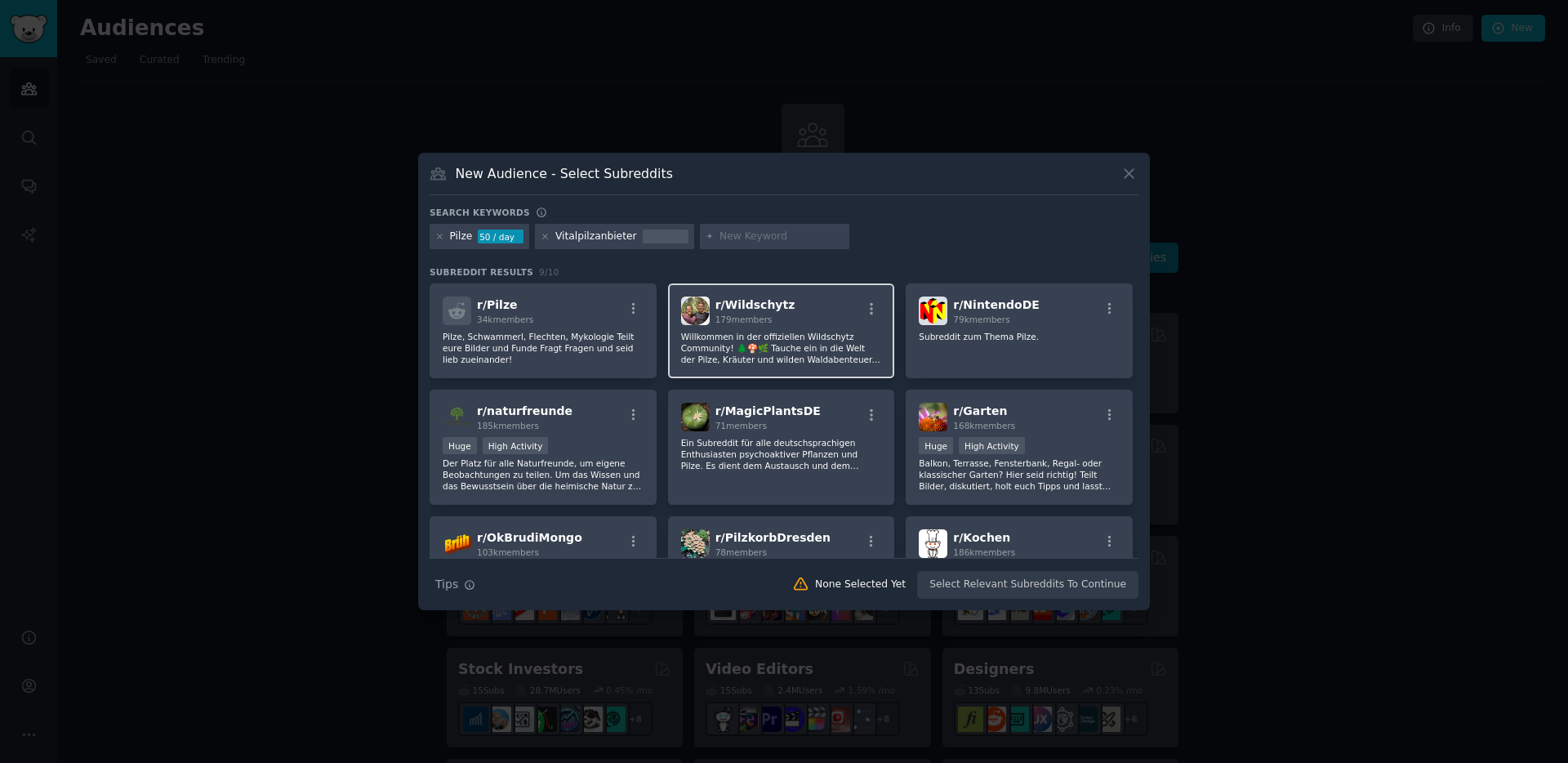
click at [821, 315] on div "r/ Wildschytz 179 members" at bounding box center [781, 311] width 201 height 29
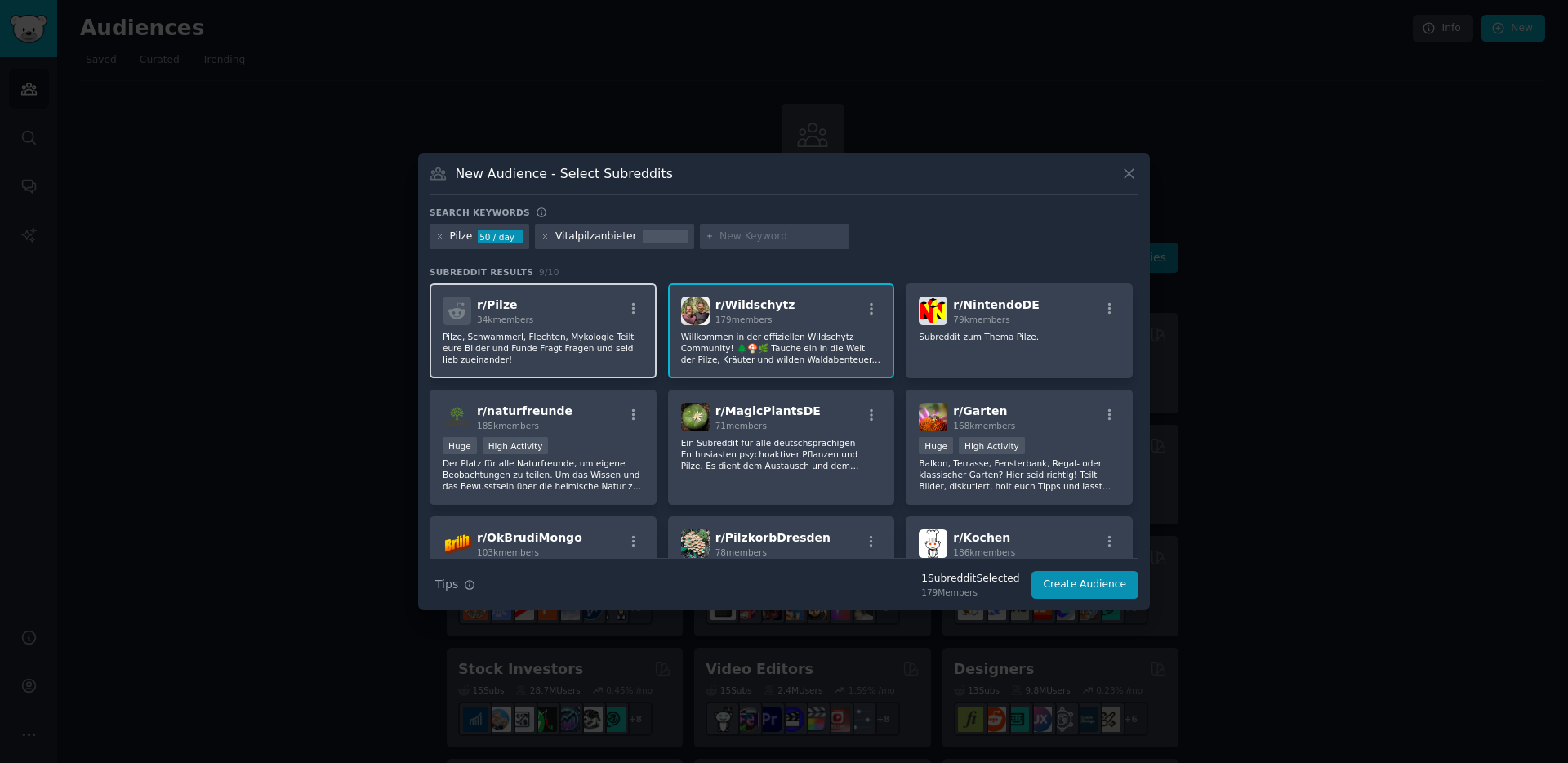
click at [602, 352] on p "Pilze, Schwammerl, Flechten, Mykologie Teilt eure Bilder und Funde Fragt Fragen…" at bounding box center [542, 348] width 201 height 34
click at [701, 469] on p "Ein Subreddit für alle deutschsprachigen Enthusiasten psychoaktiver Pflanzen un…" at bounding box center [781, 454] width 201 height 34
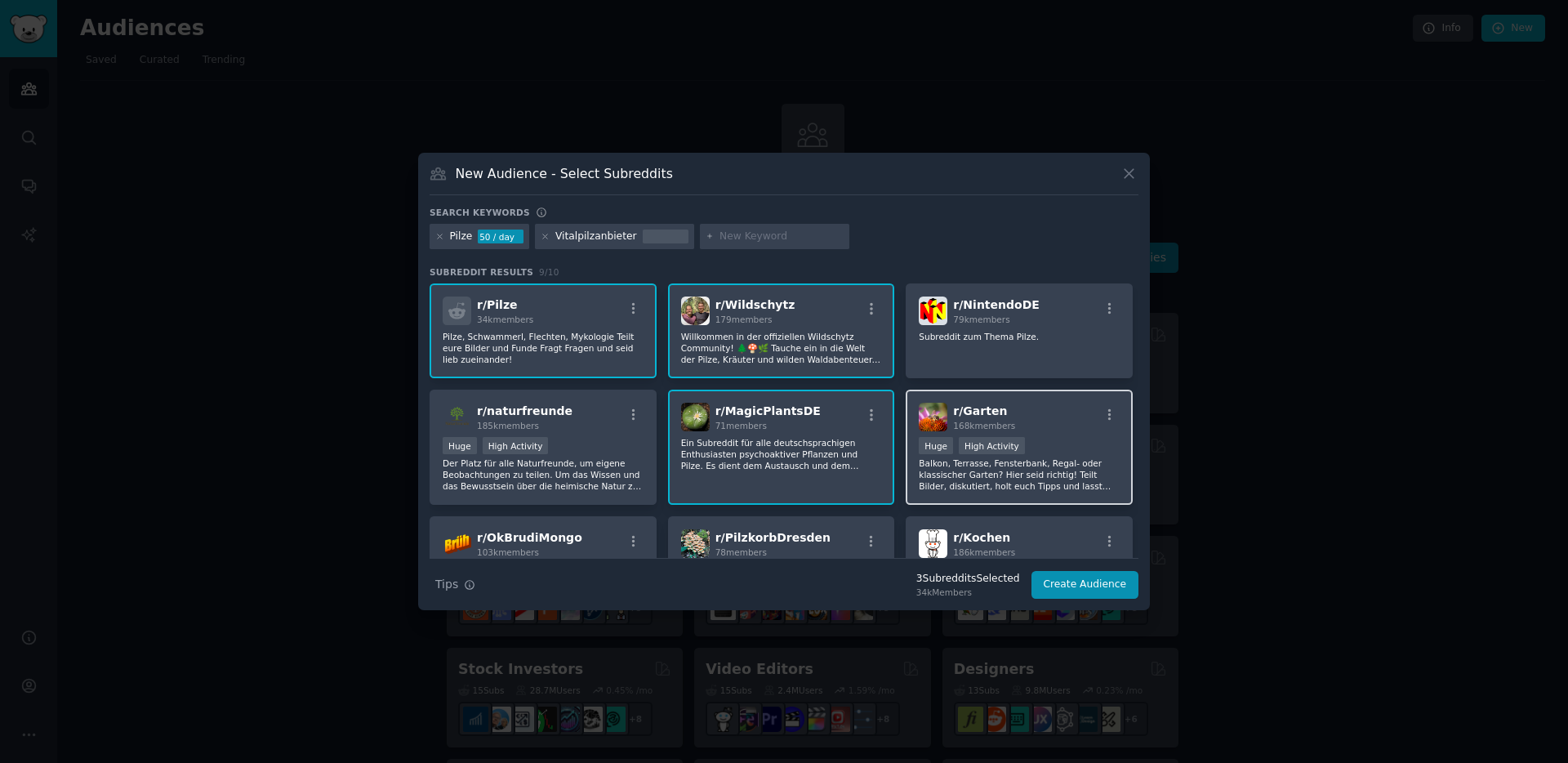
click at [1015, 459] on p "Balkon, Terrasse, Fensterbank, Regal- oder klassischer Garten? Hier seid richti…" at bounding box center [1019, 475] width 201 height 34
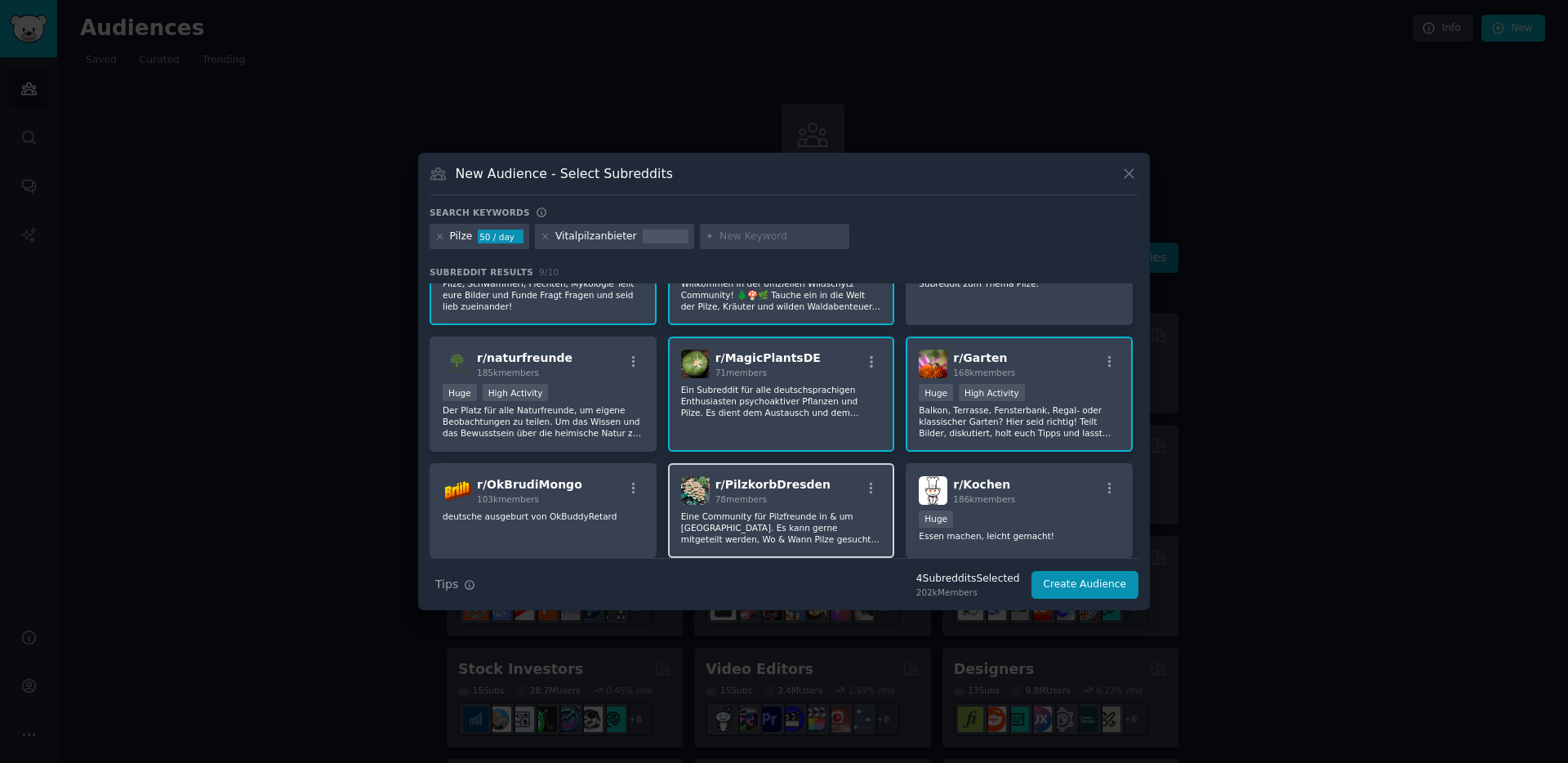
scroll to position [58, 0]
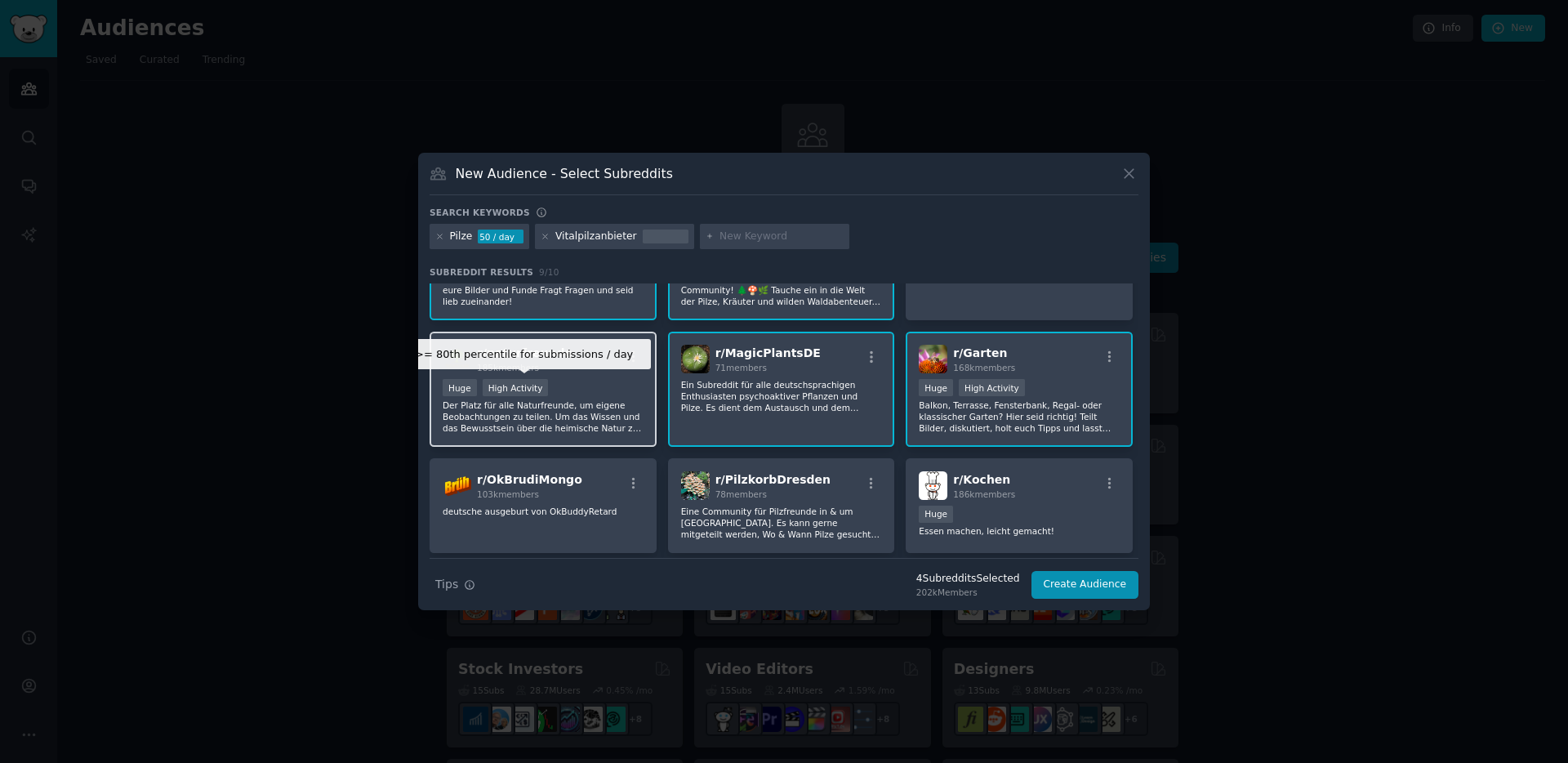
click at [525, 386] on div "High Activity" at bounding box center [516, 387] width 66 height 17
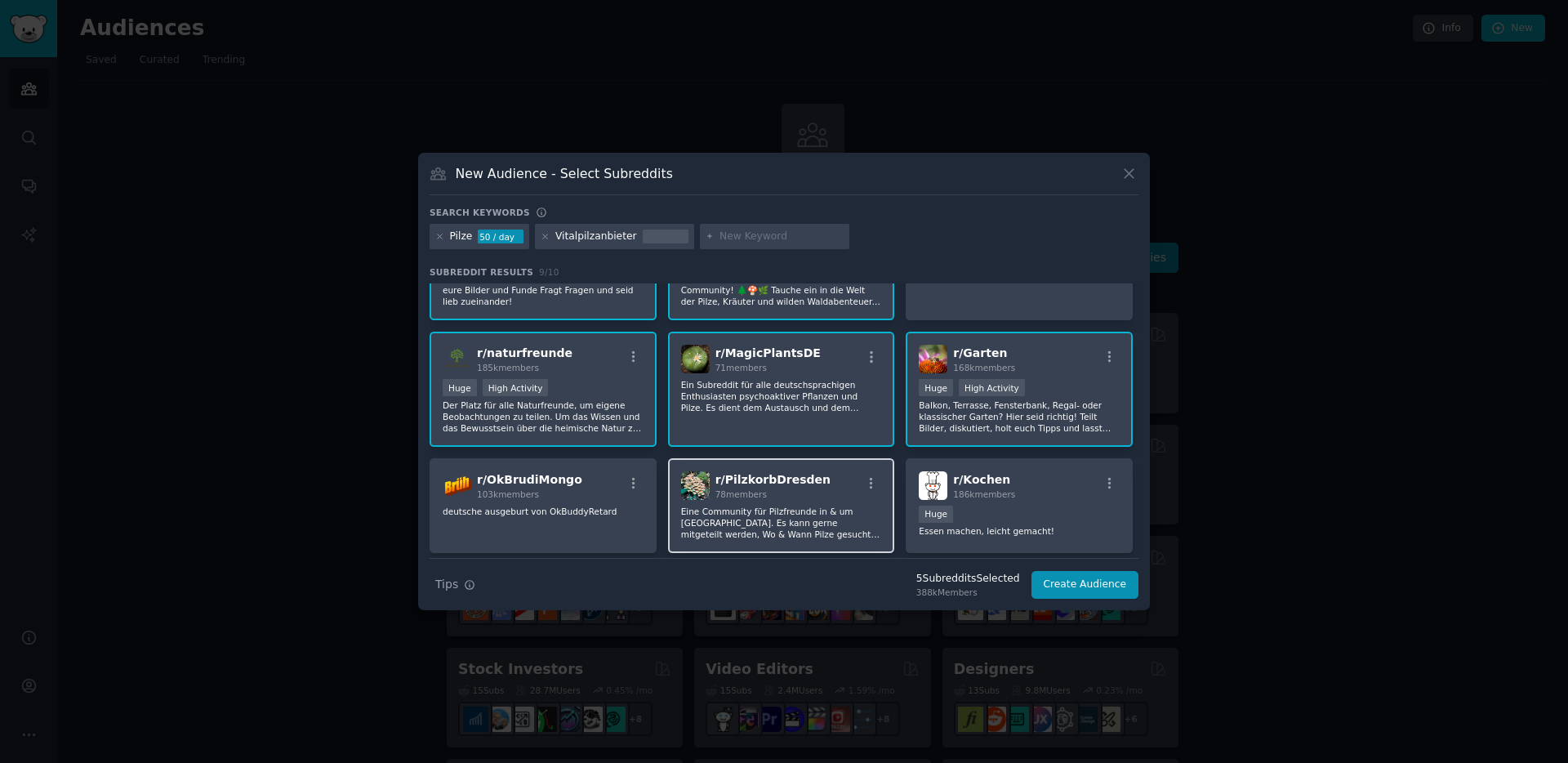
click at [805, 496] on div "78 members" at bounding box center [772, 493] width 115 height 12
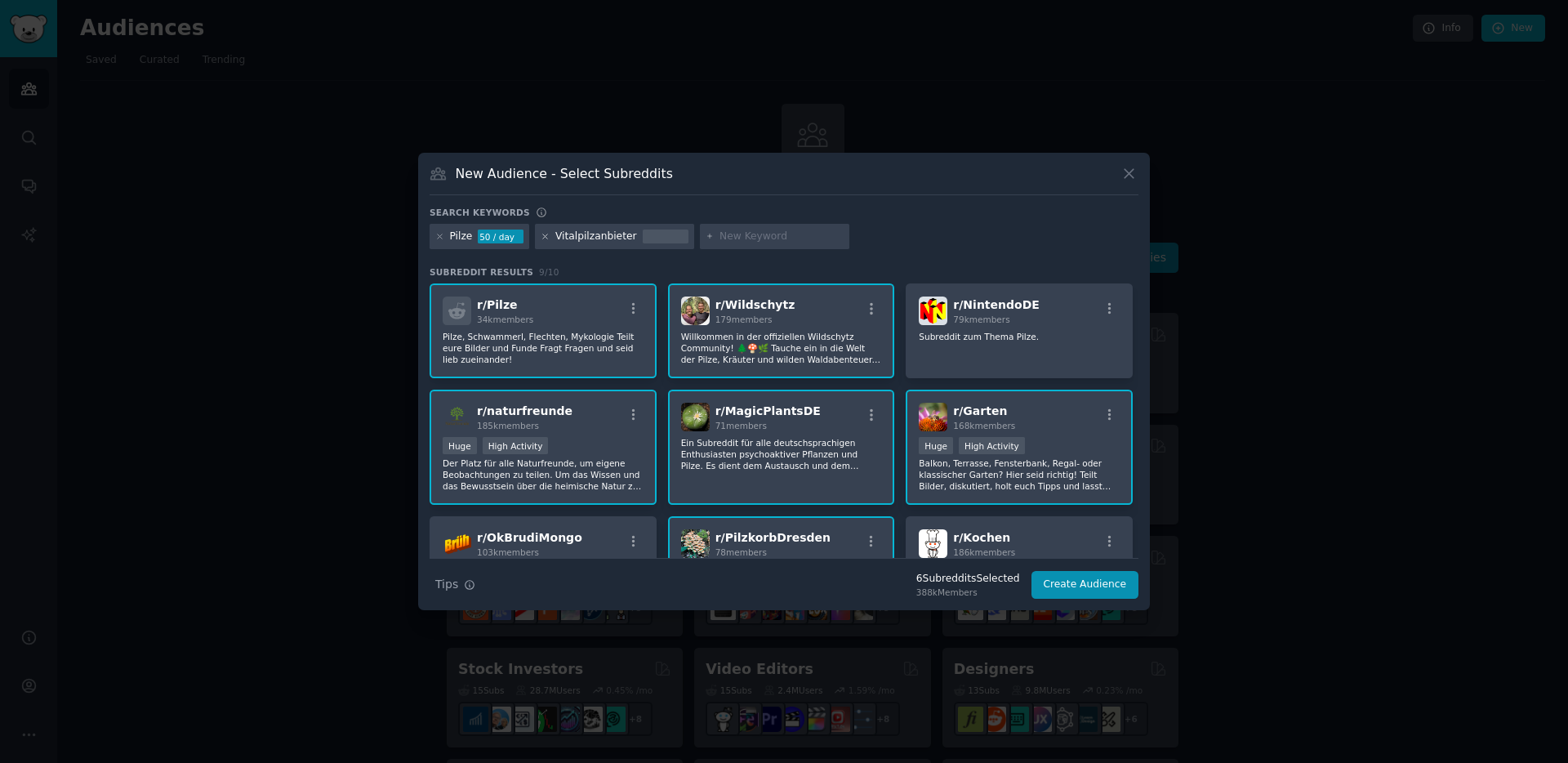
click at [545, 237] on icon at bounding box center [545, 236] width 9 height 9
click at [565, 232] on input "text" at bounding box center [617, 236] width 124 height 14
type input "Igelstachelbart"
type input "Adaptogene"
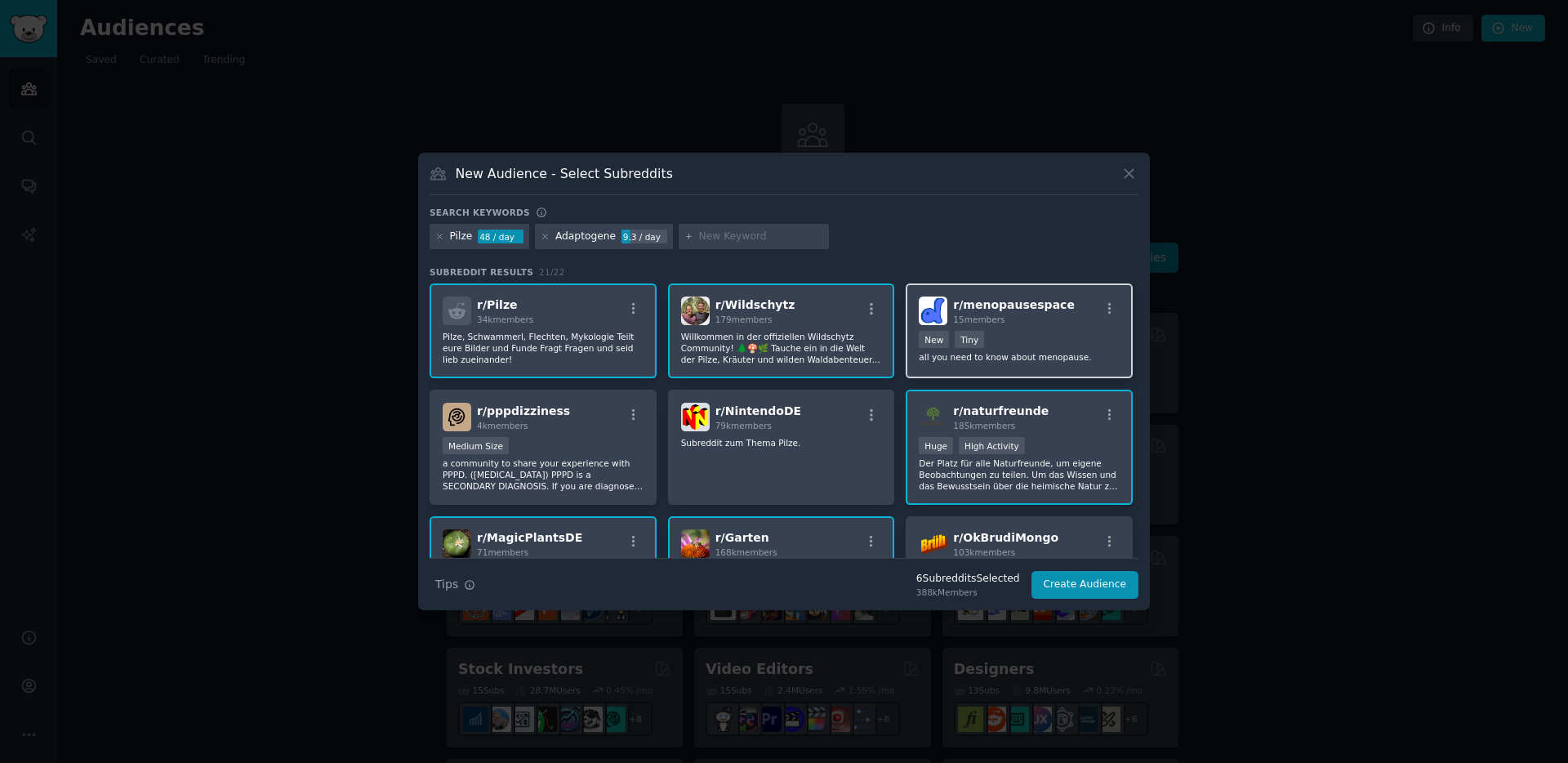
click at [999, 332] on div "New Tiny" at bounding box center [1019, 341] width 201 height 21
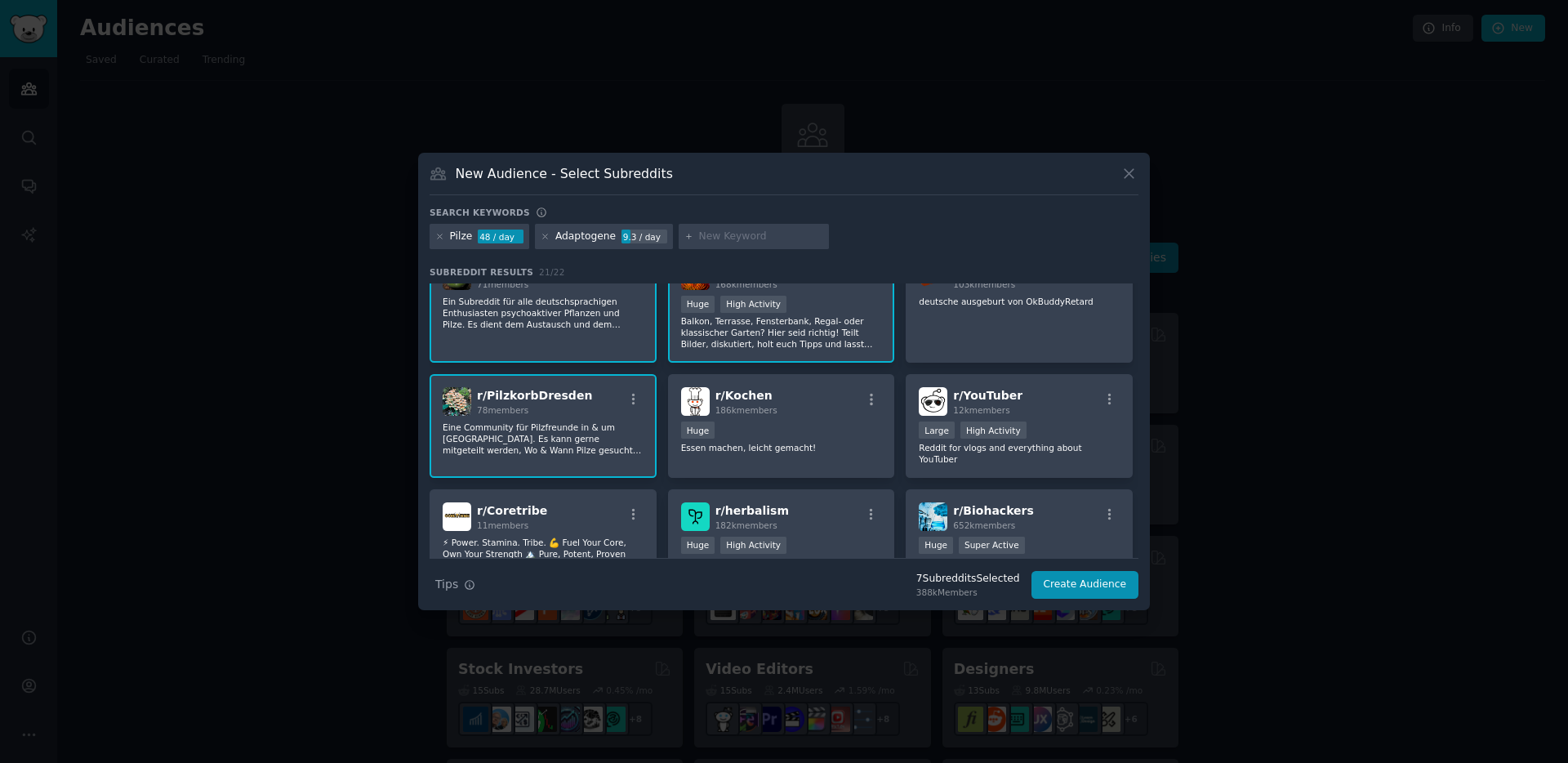
scroll to position [294, 0]
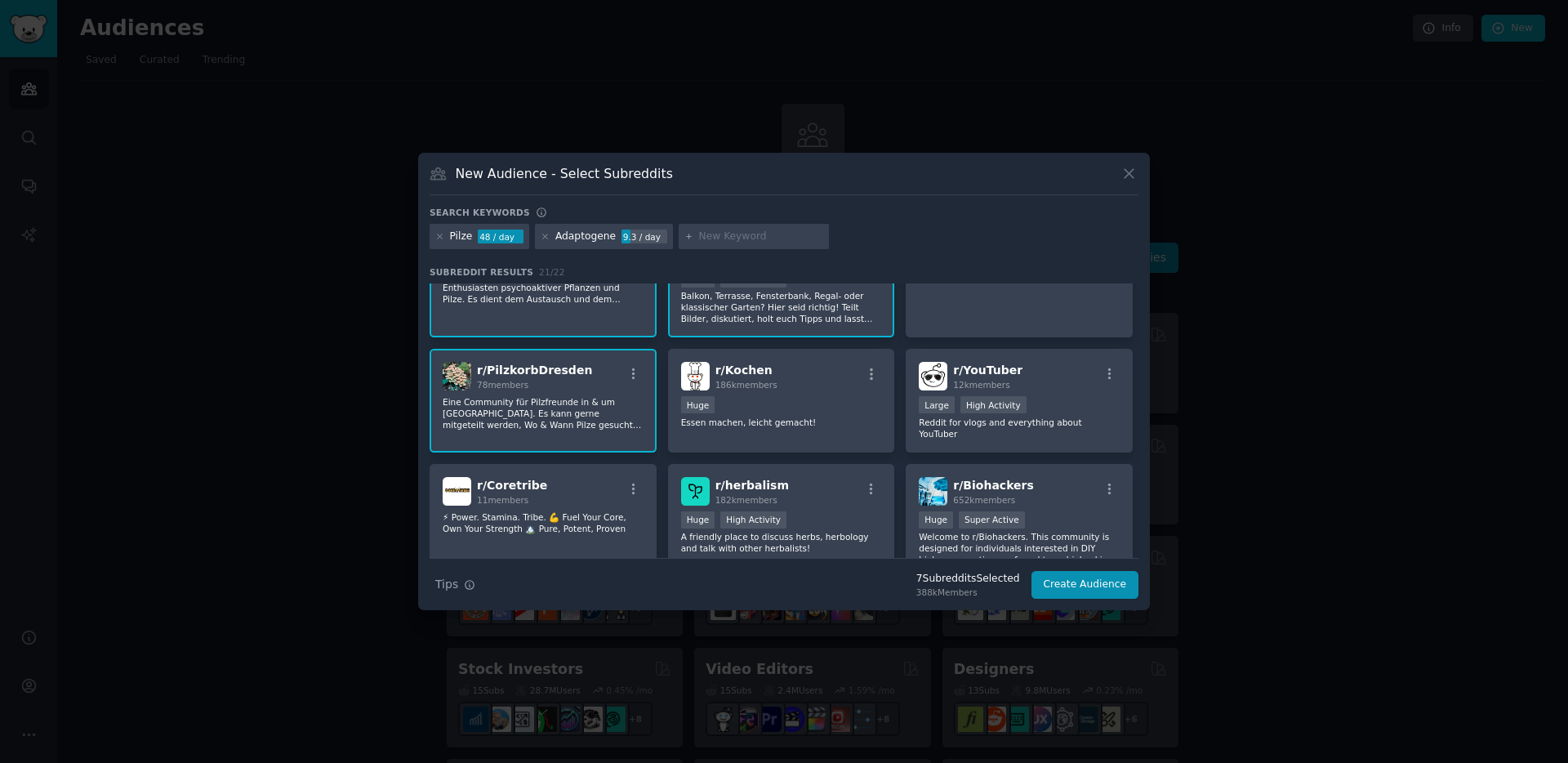
click at [516, 411] on p "Eine Community für Pilzfreunde in & um Dresden. Es kann gerne mitgeteilt werden…" at bounding box center [542, 413] width 201 height 34
click at [535, 403] on p "Eine Community für Pilzfreunde in & um Dresden. Es kann gerne mitgeteilt werden…" at bounding box center [542, 413] width 201 height 34
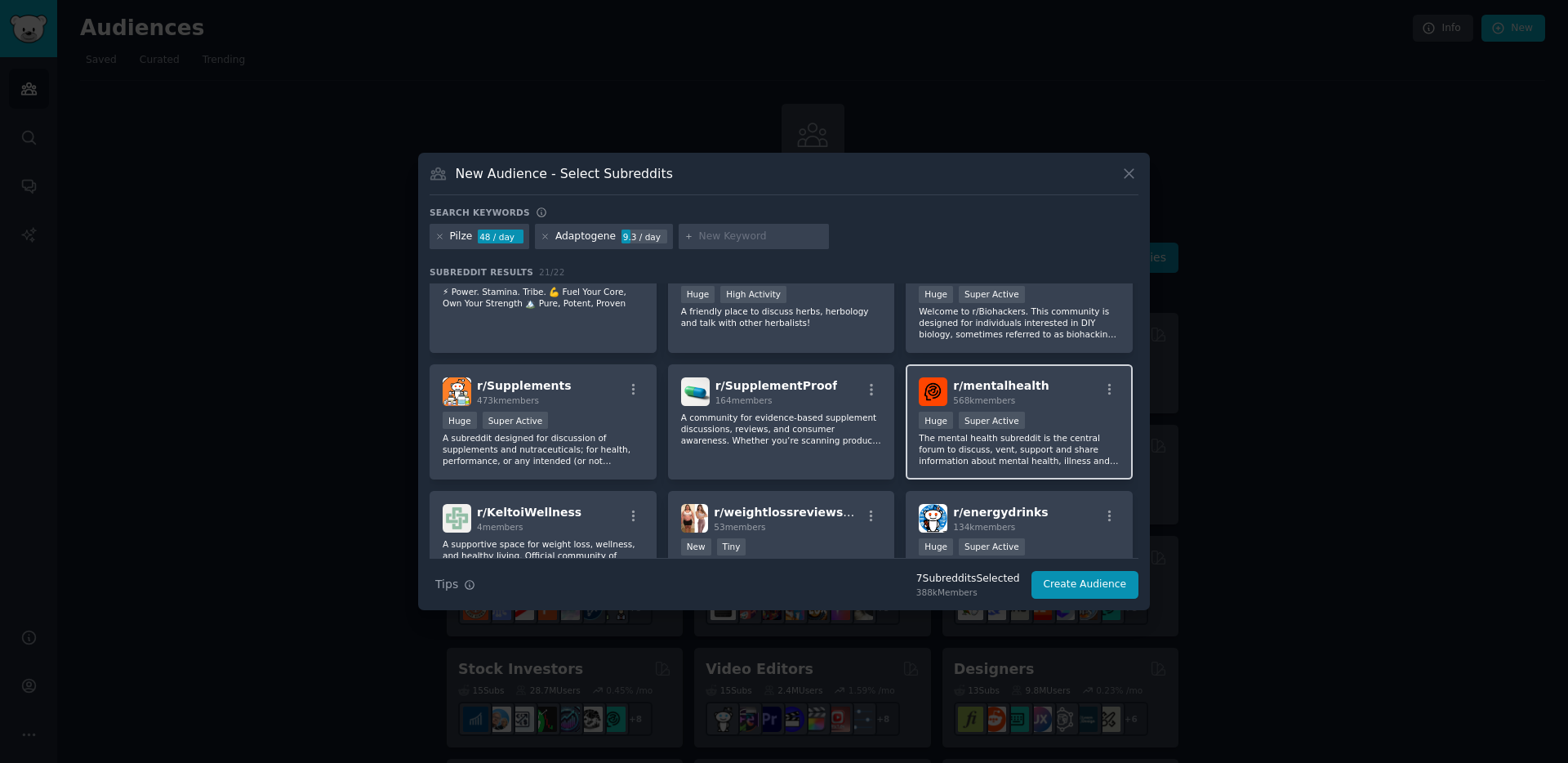
scroll to position [521, 0]
click at [986, 444] on p "The mental health subreddit is the central forum to discuss, vent, support and …" at bounding box center [1019, 447] width 201 height 34
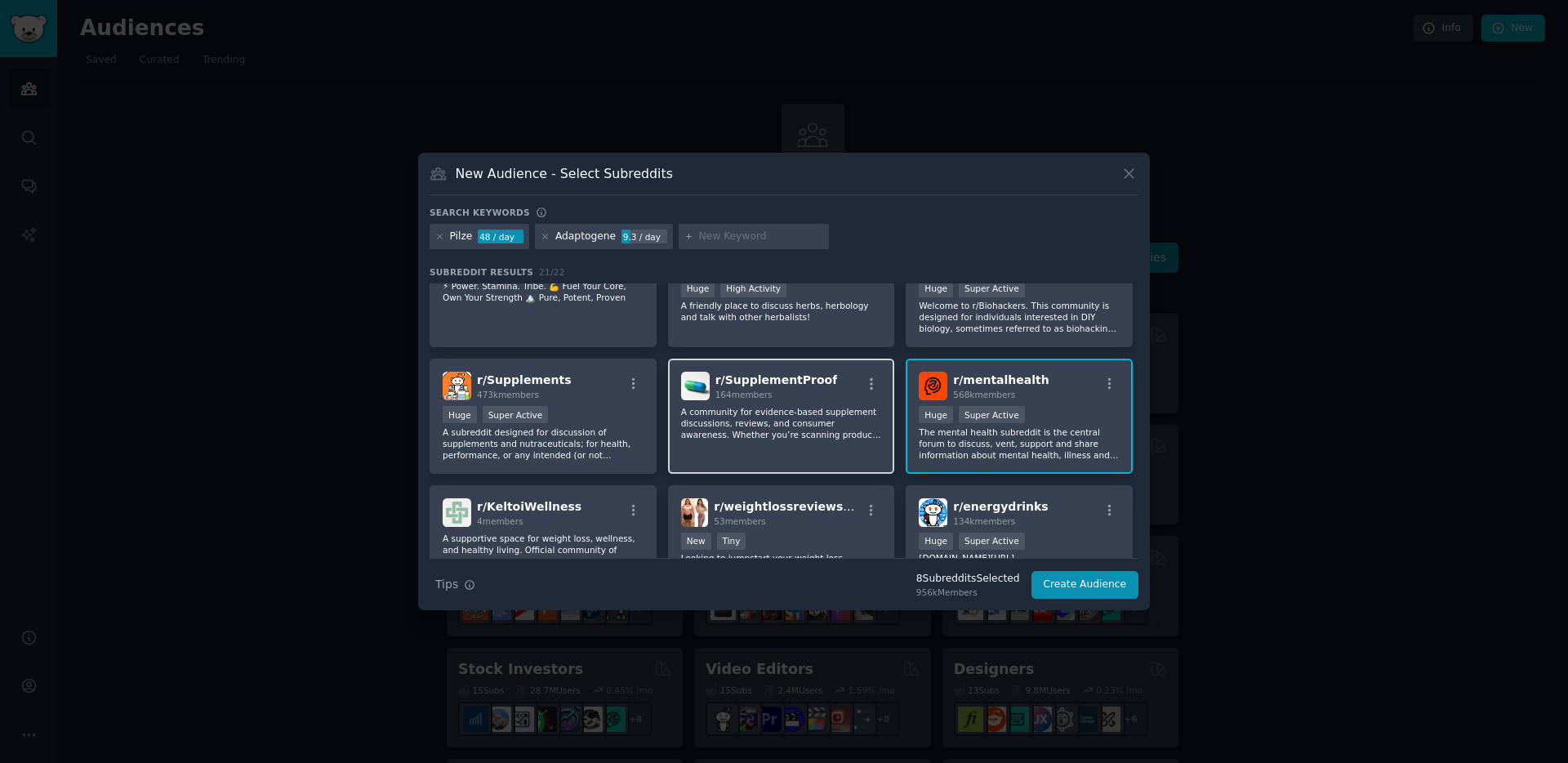
click at [732, 433] on div "r/ SupplementProof 164 members A community for evidence-based supplement discus…" at bounding box center [781, 416] width 227 height 115
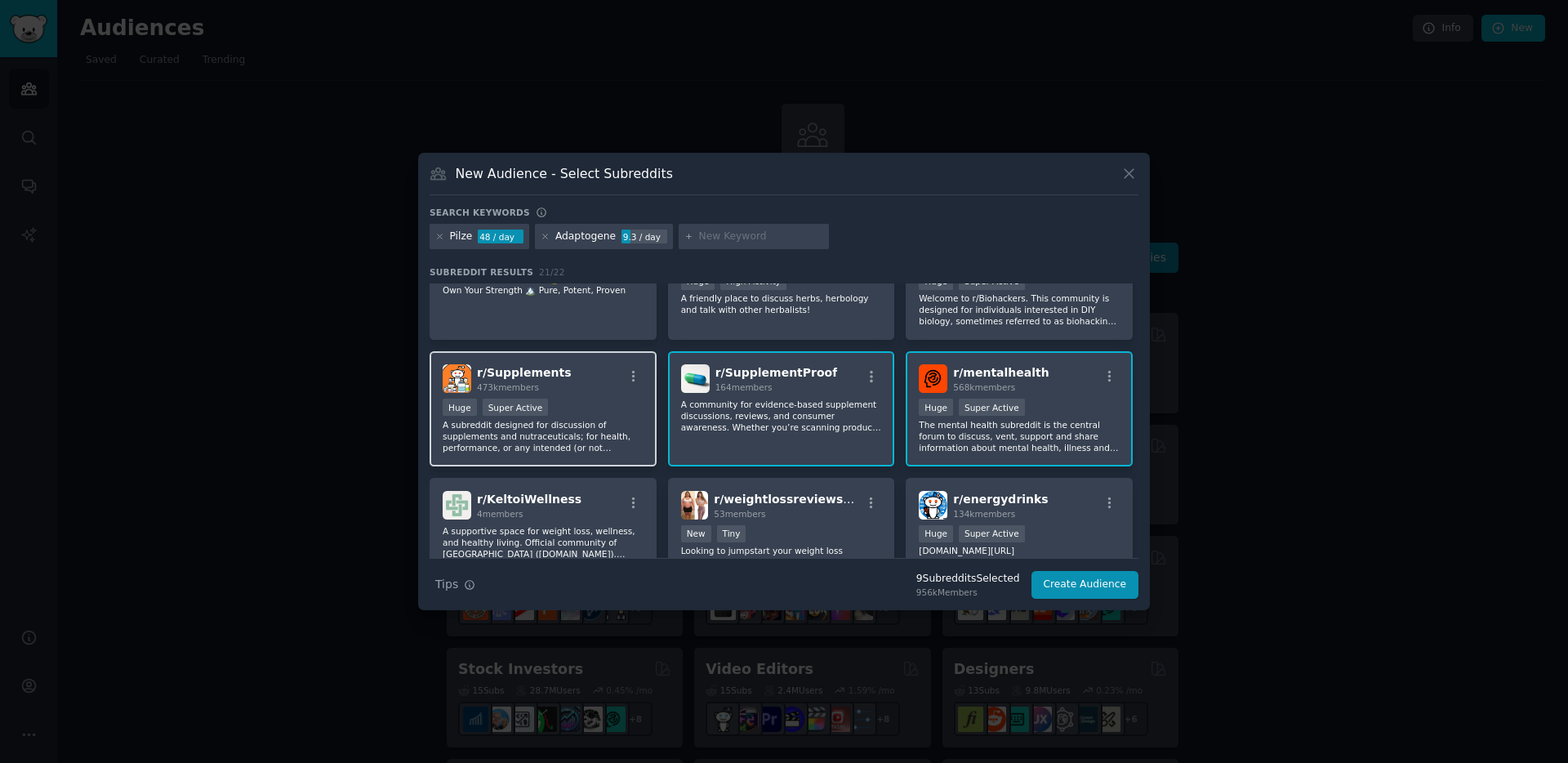
click at [563, 434] on p "A subreddit designed for discussion of supplements and nutraceuticals; for heal…" at bounding box center [542, 436] width 201 height 34
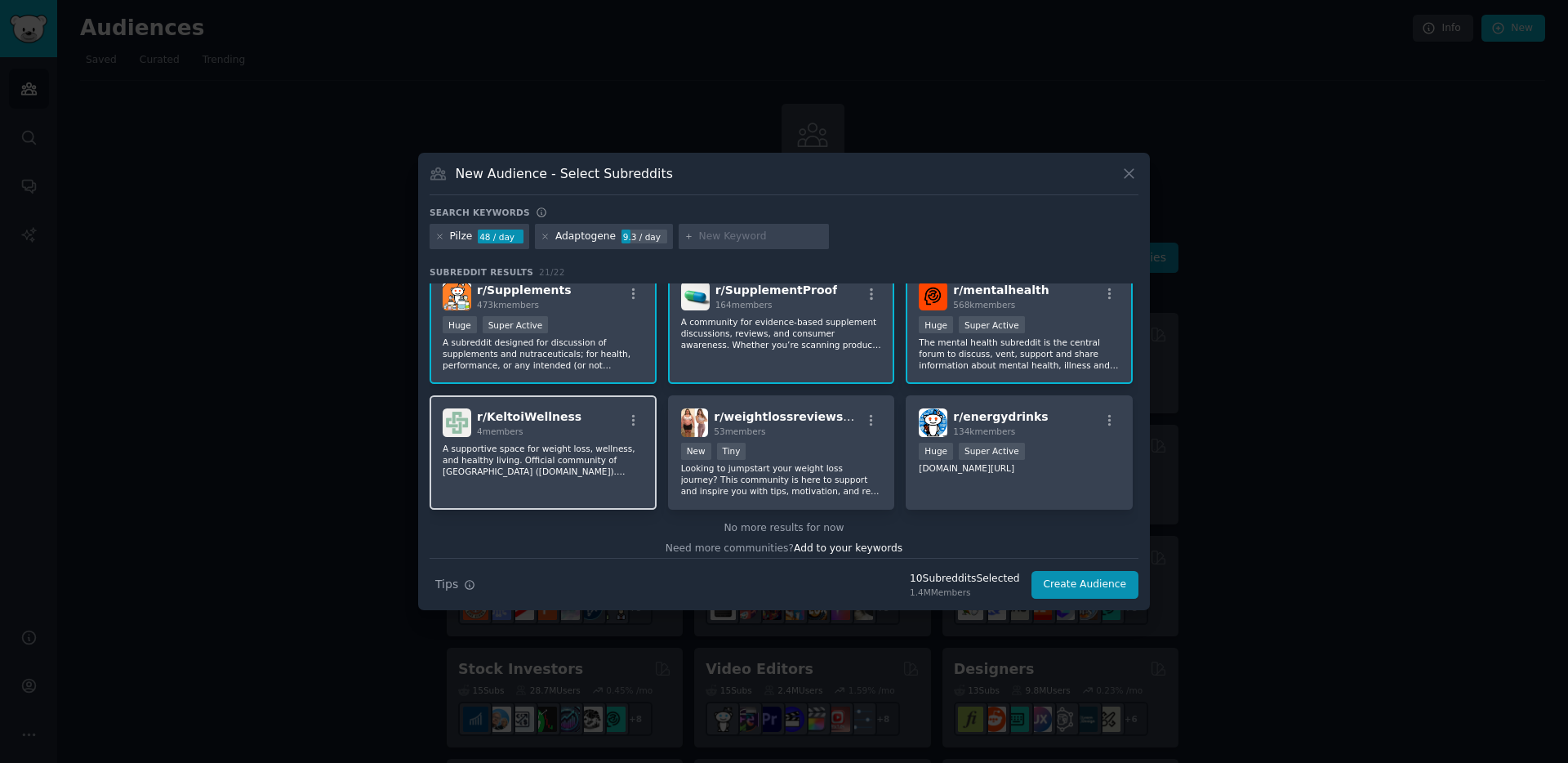
scroll to position [615, 0]
click at [699, 238] on input "text" at bounding box center [761, 236] width 124 height 14
type input "Reishi"
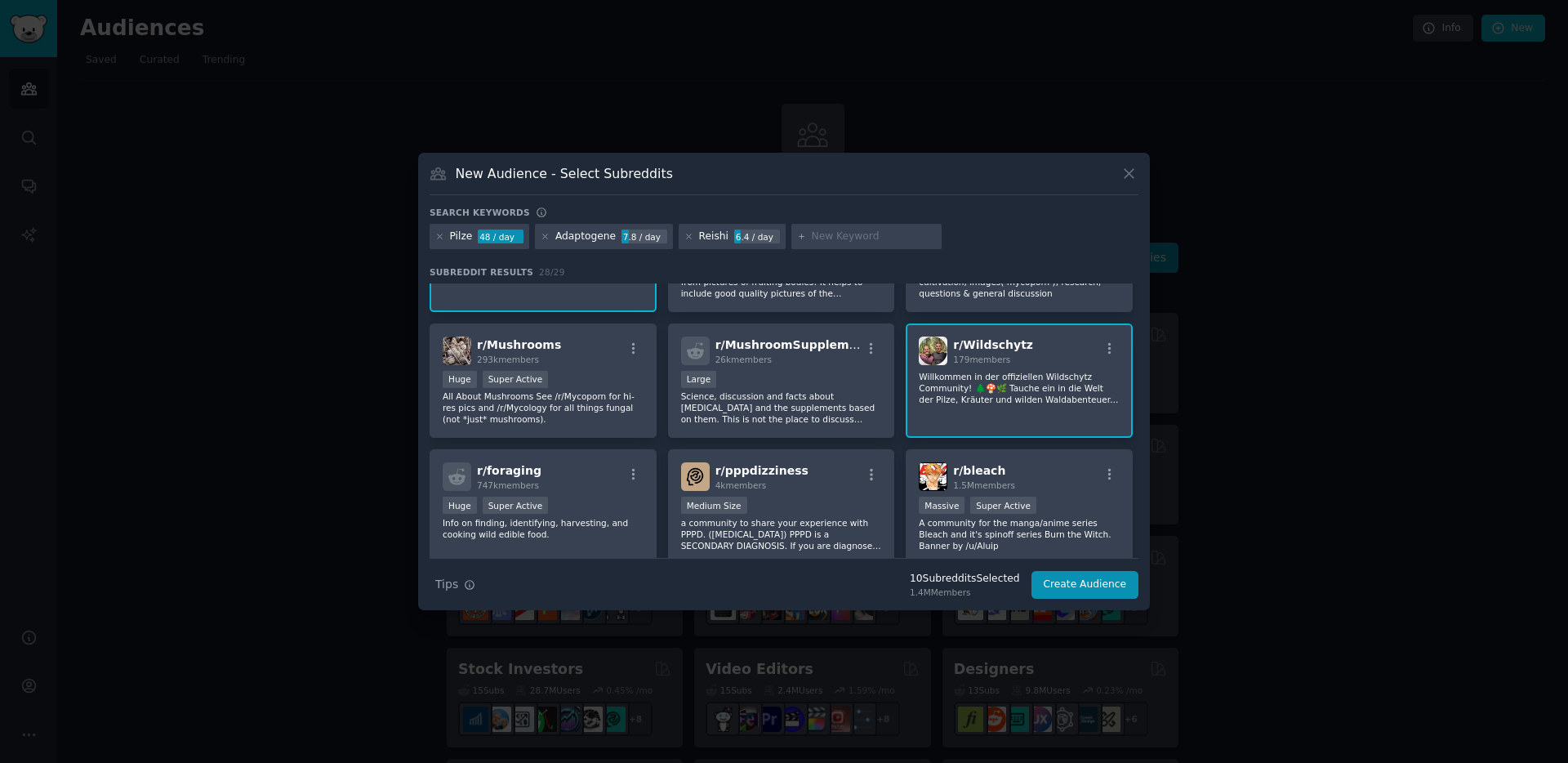
scroll to position [126, 0]
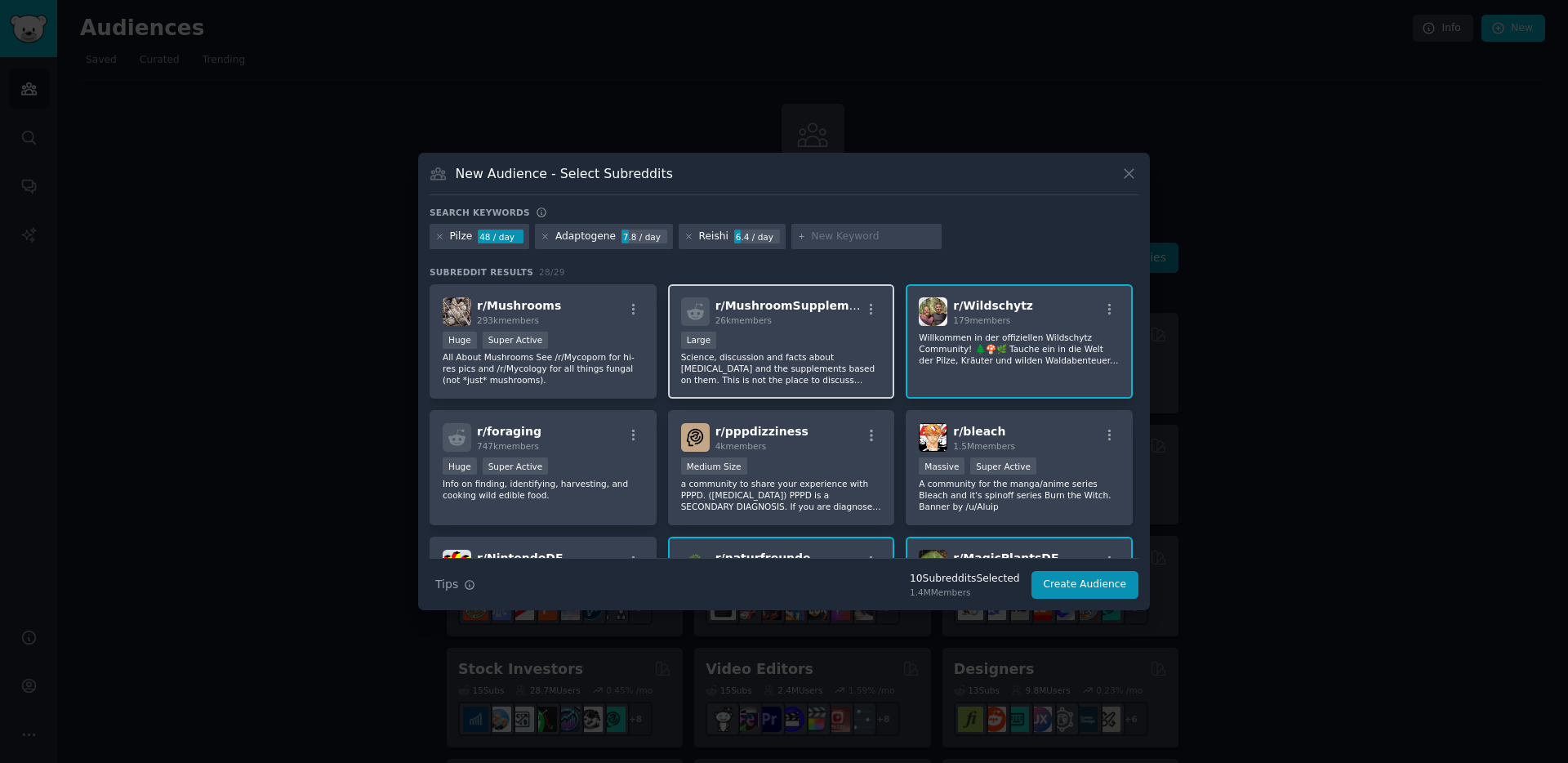
click at [730, 377] on p "Science, discussion and facts about medicinal mushrooms and the supplements bas…" at bounding box center [781, 369] width 201 height 34
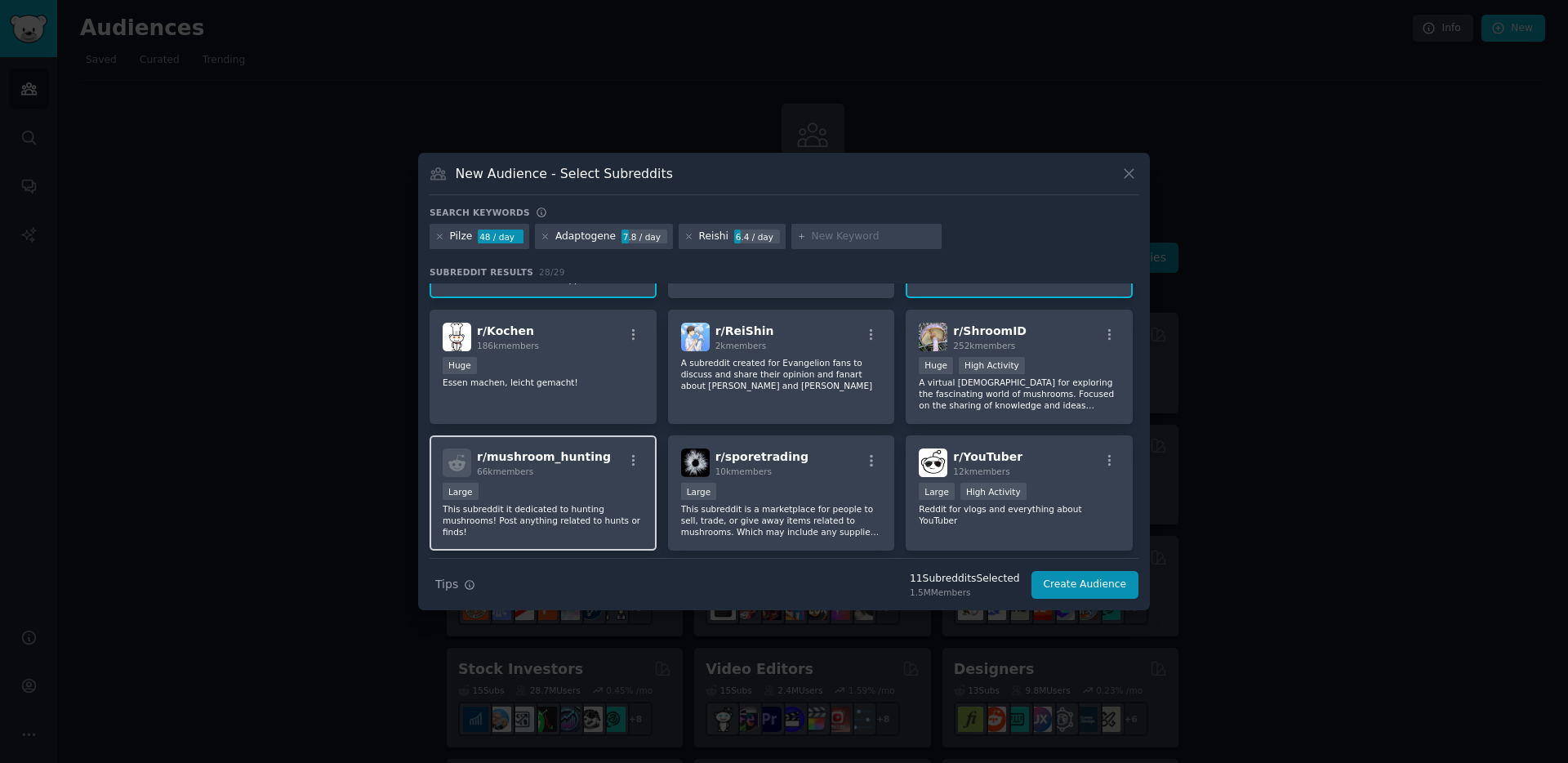
scroll to position [664, 0]
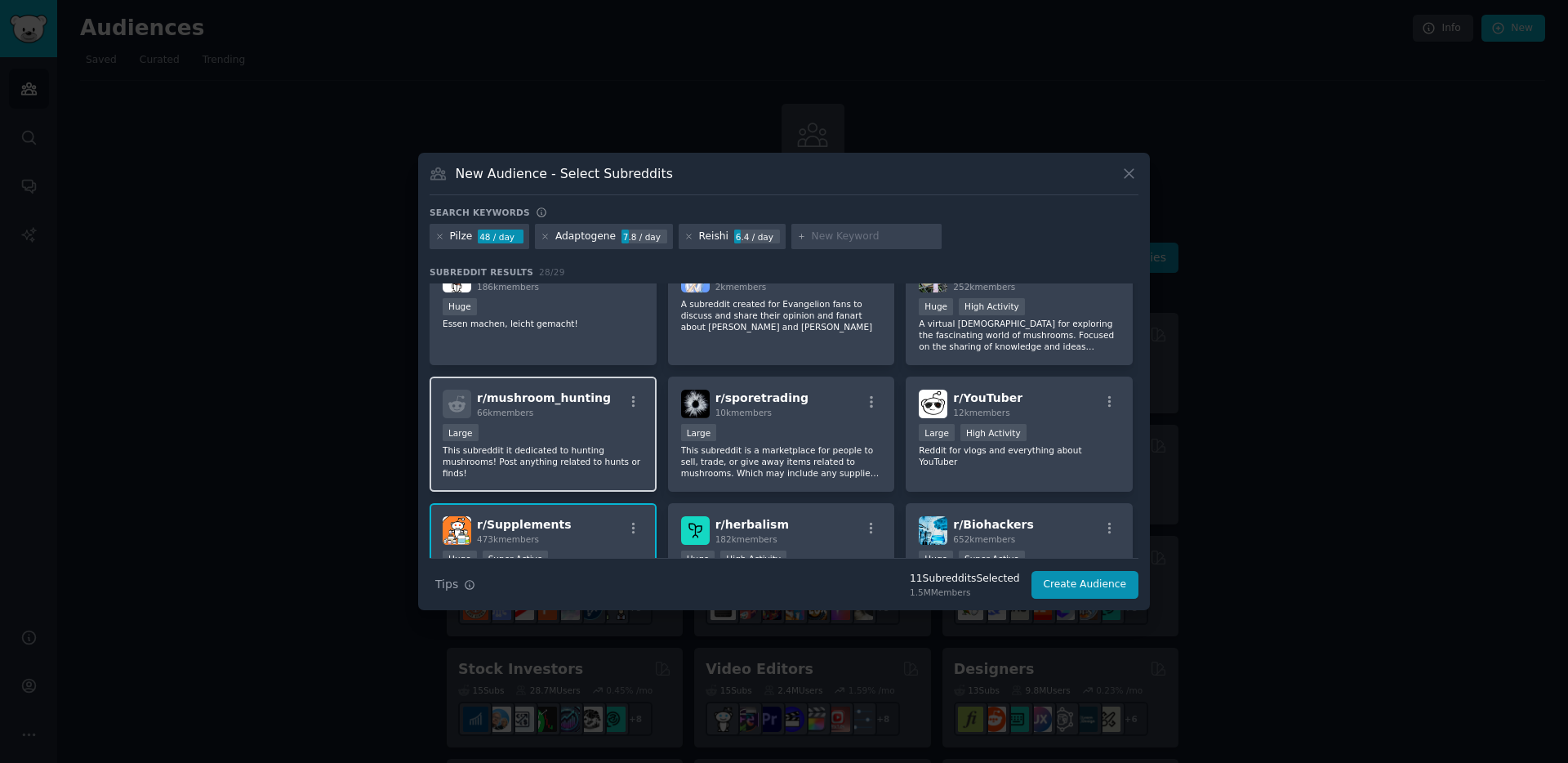
click at [606, 452] on p "This subreddit it dedicated to hunting mushrooms! Post anything related to hunt…" at bounding box center [542, 461] width 201 height 34
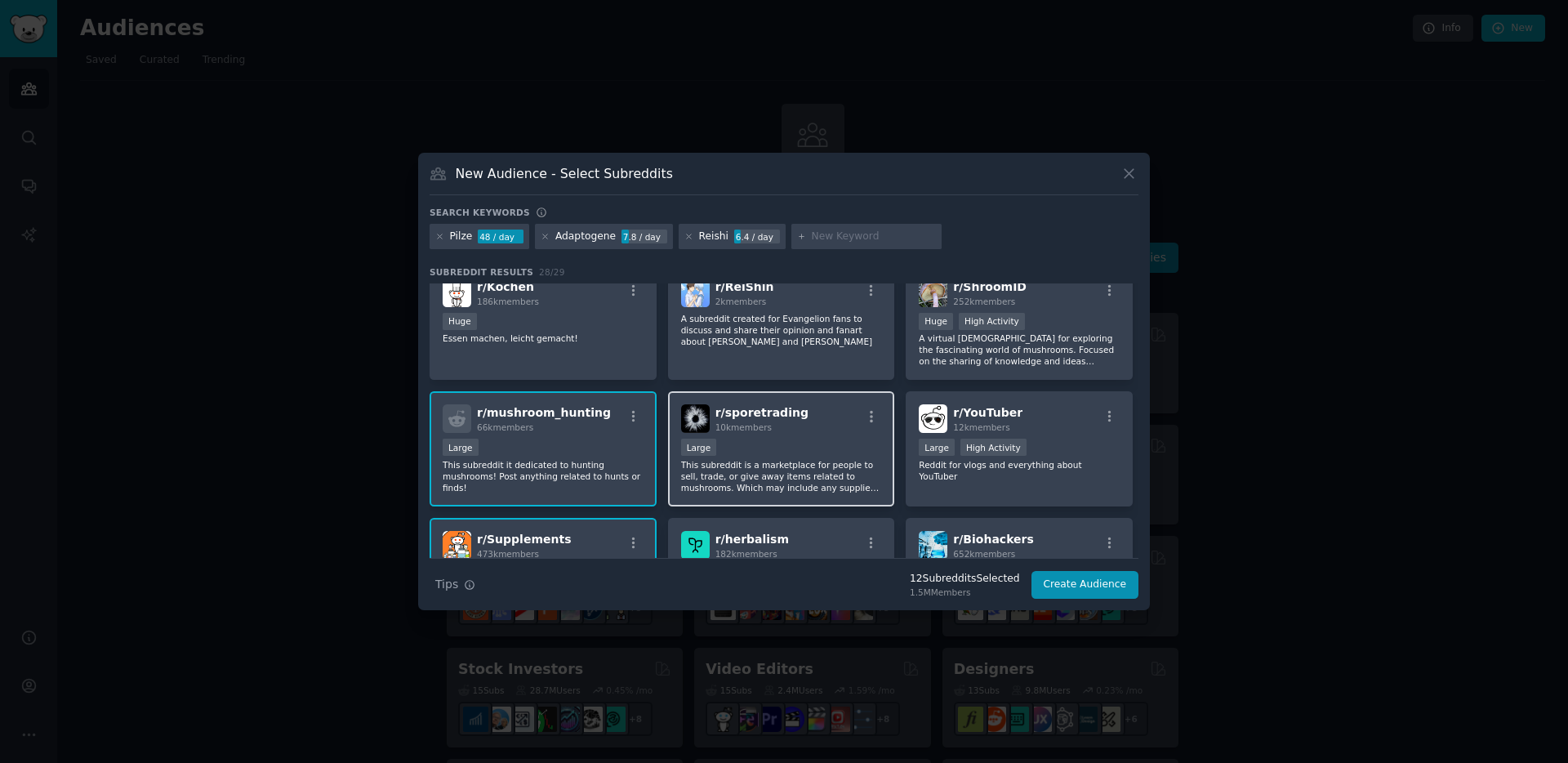
scroll to position [652, 0]
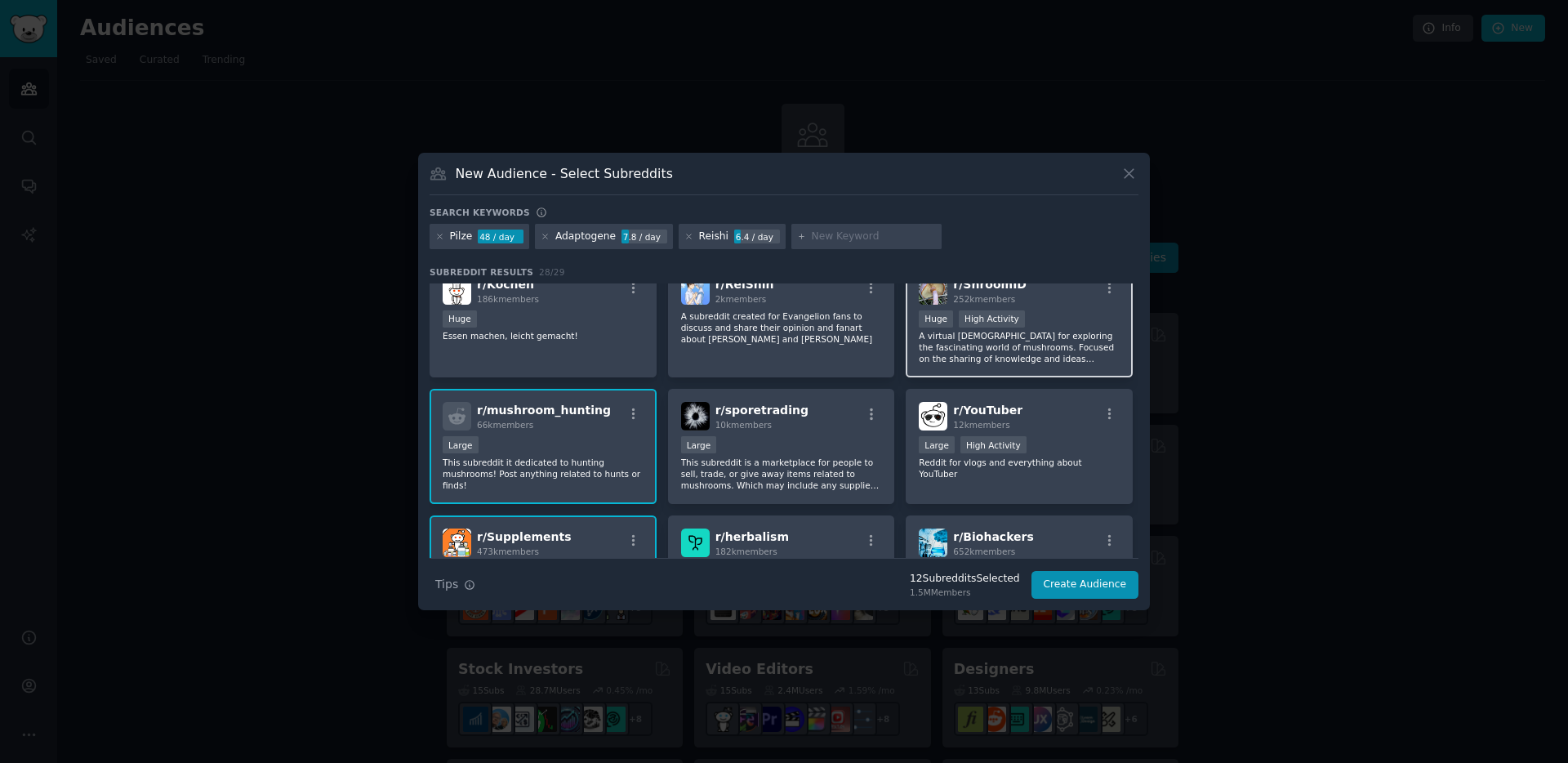
click at [1011, 350] on p "A virtual temple for exploring the fascinating world of mushrooms. Focused on t…" at bounding box center [1019, 347] width 201 height 34
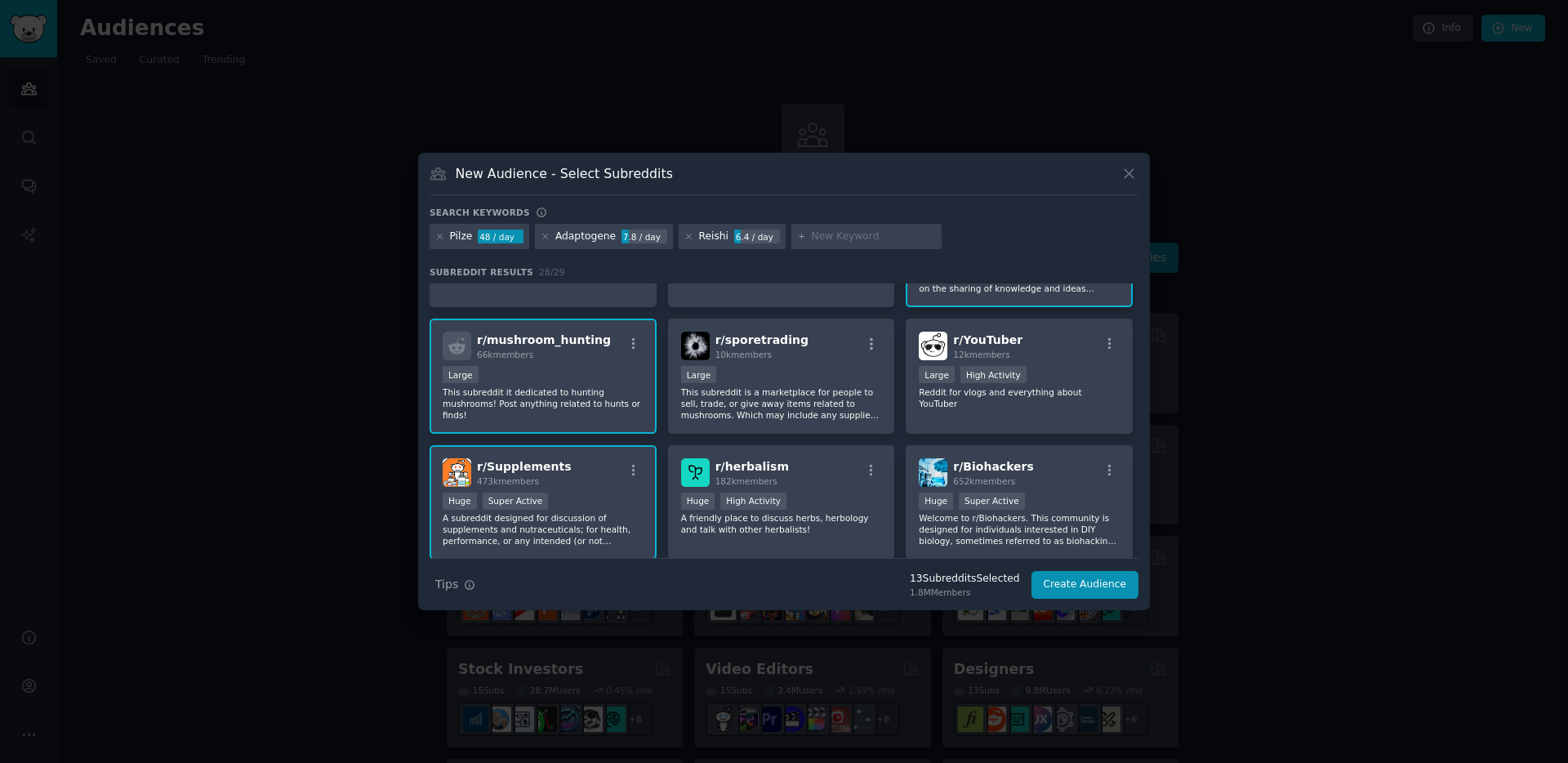
scroll to position [739, 0]
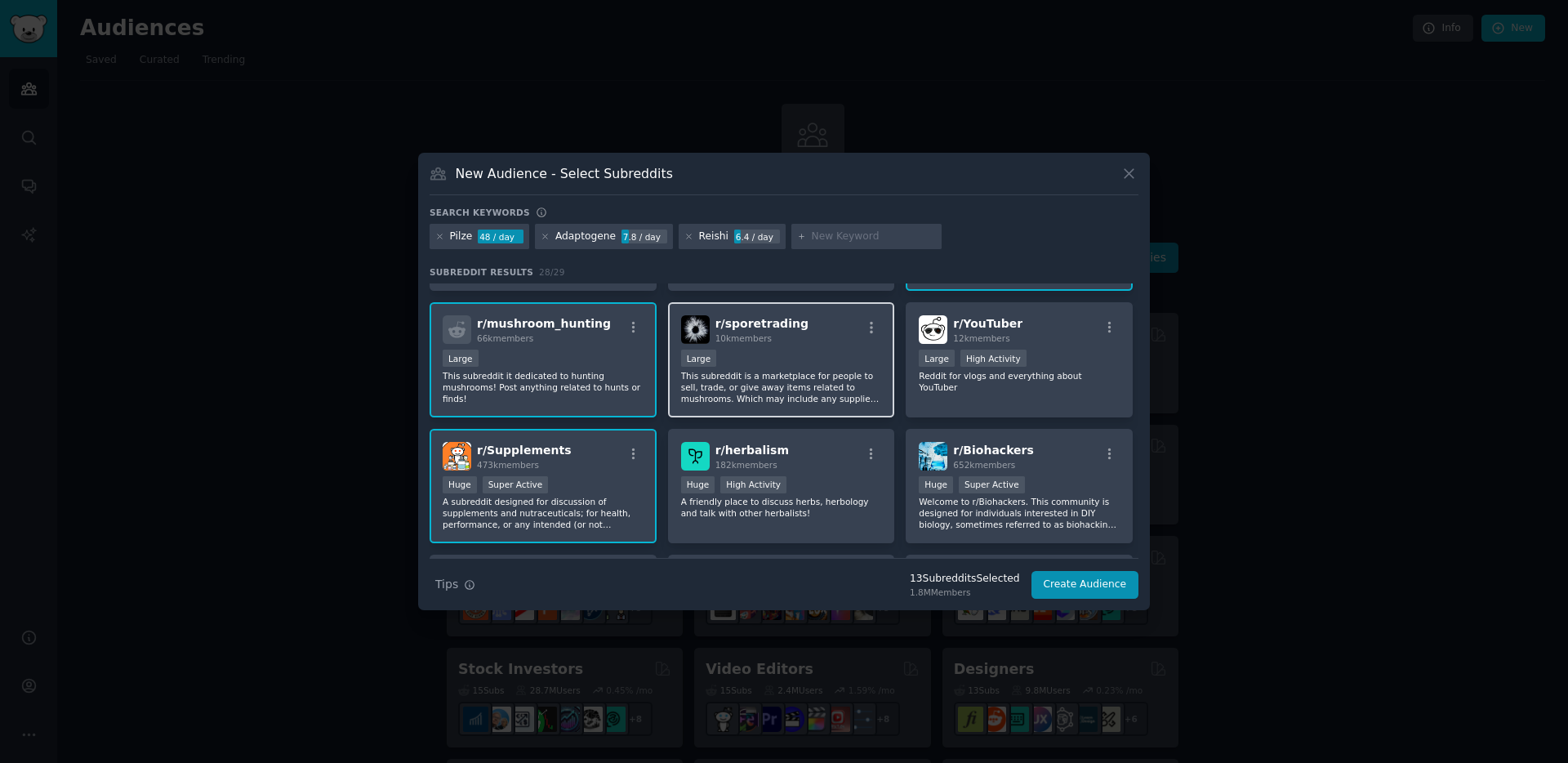
click at [749, 377] on p "This subreddit is a marketplace for people to sell, trade, or give away items r…" at bounding box center [781, 387] width 201 height 34
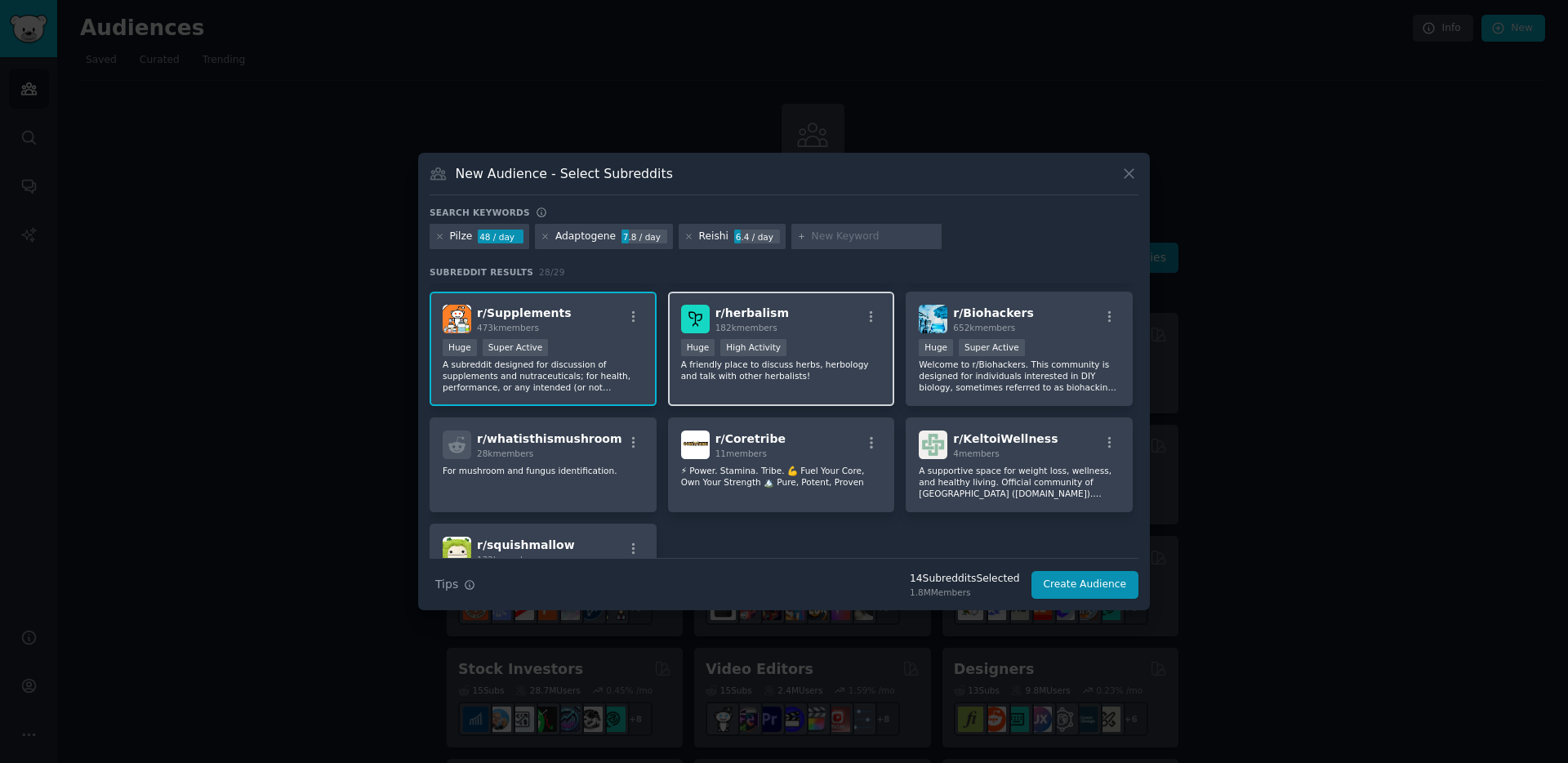
scroll to position [878, 0]
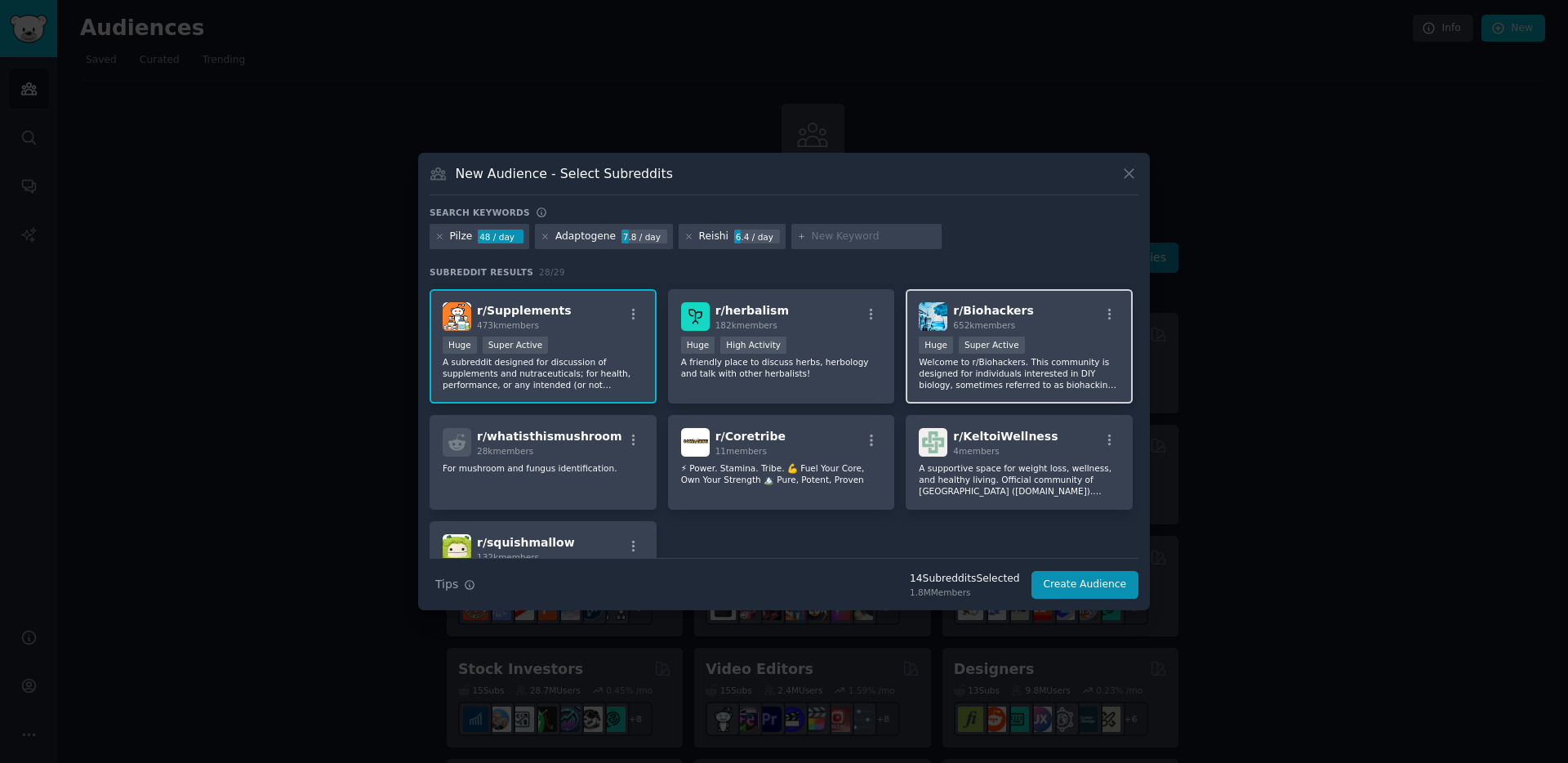
click at [1051, 364] on p "Welcome to r/Biohackers. This community is designed for individuals interested …" at bounding box center [1019, 373] width 201 height 34
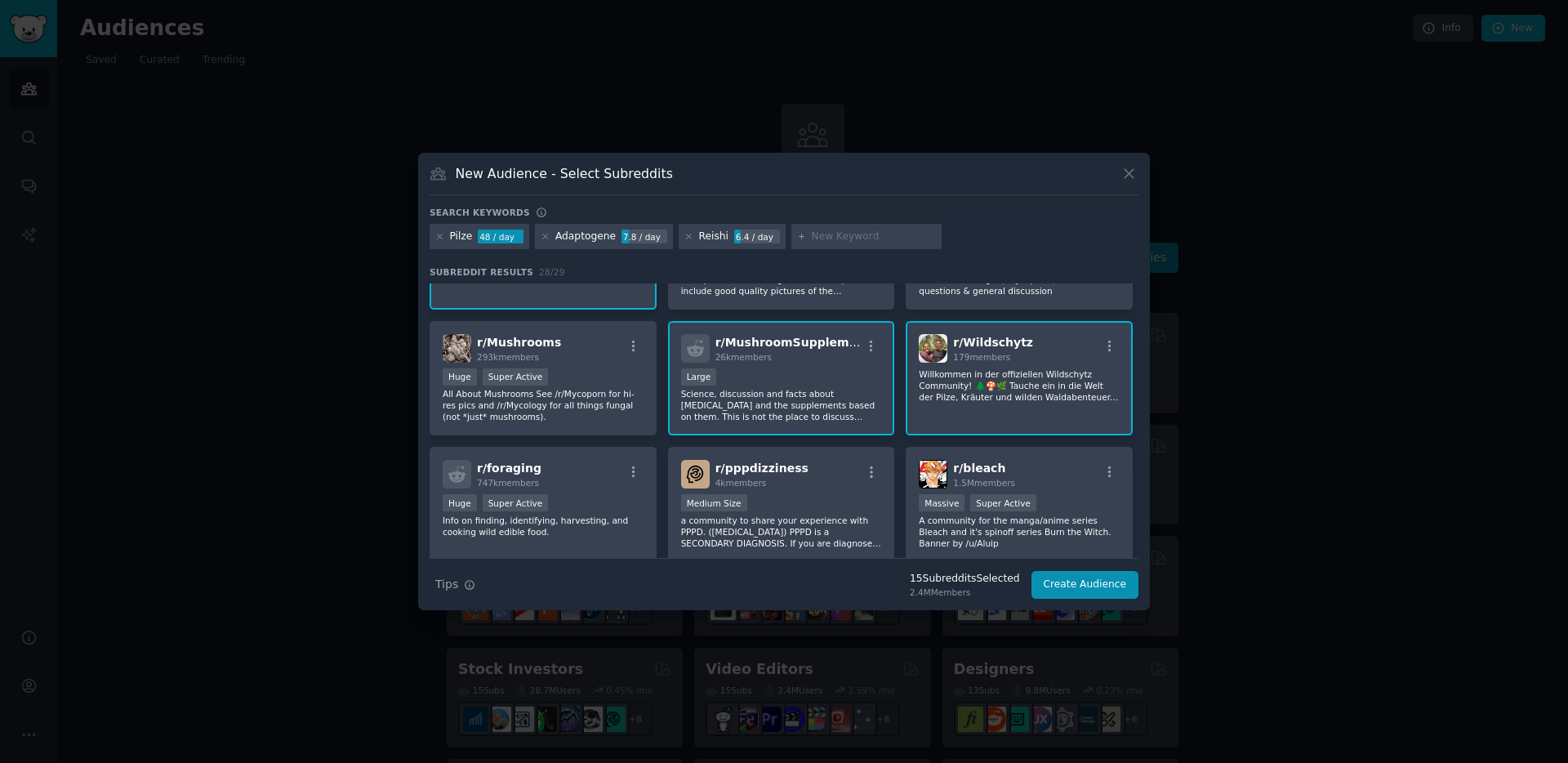
scroll to position [0, 0]
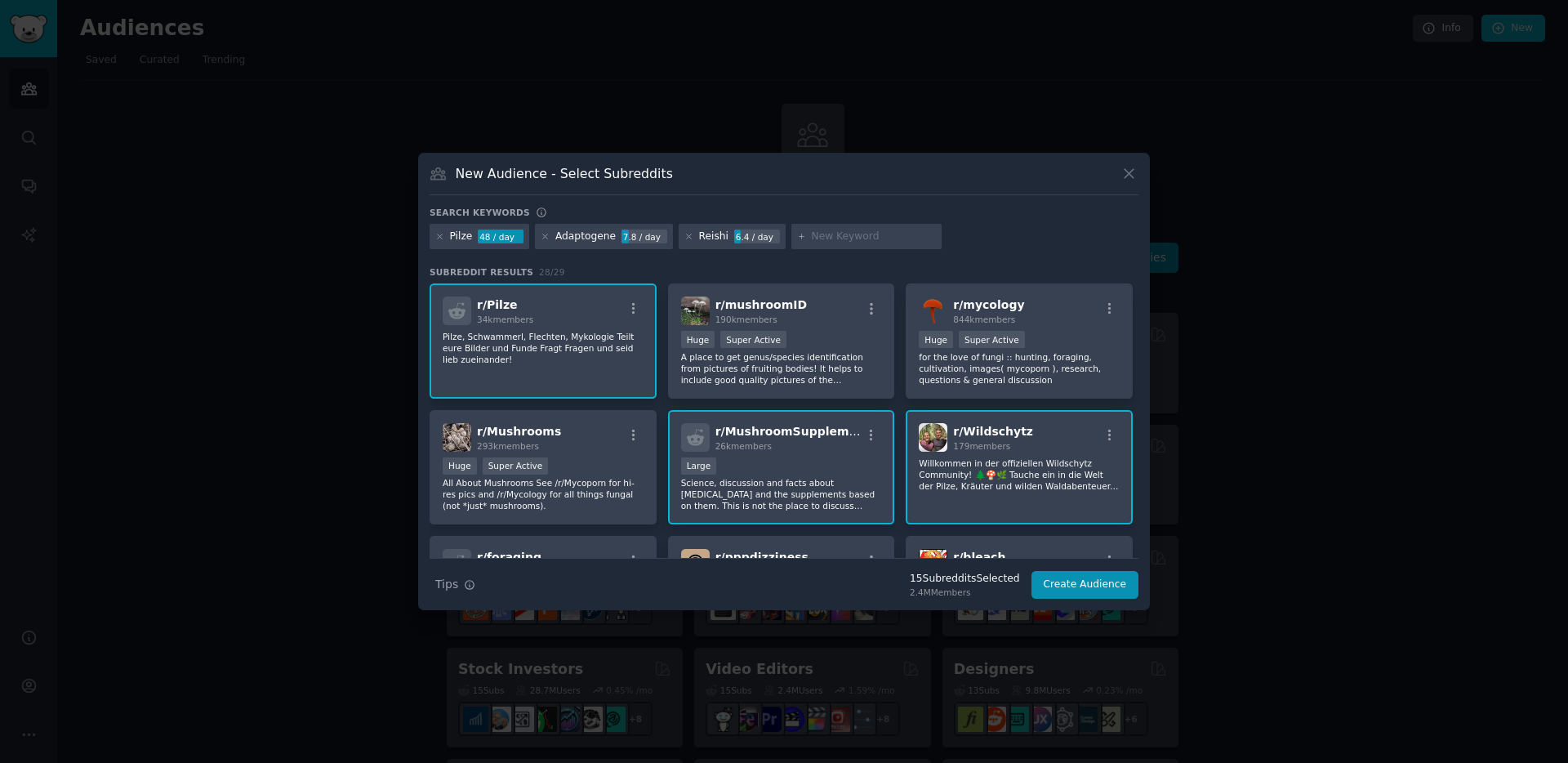
click at [824, 237] on input "text" at bounding box center [873, 236] width 124 height 14
click at [1074, 581] on button "Create Audience" at bounding box center [1085, 585] width 108 height 28
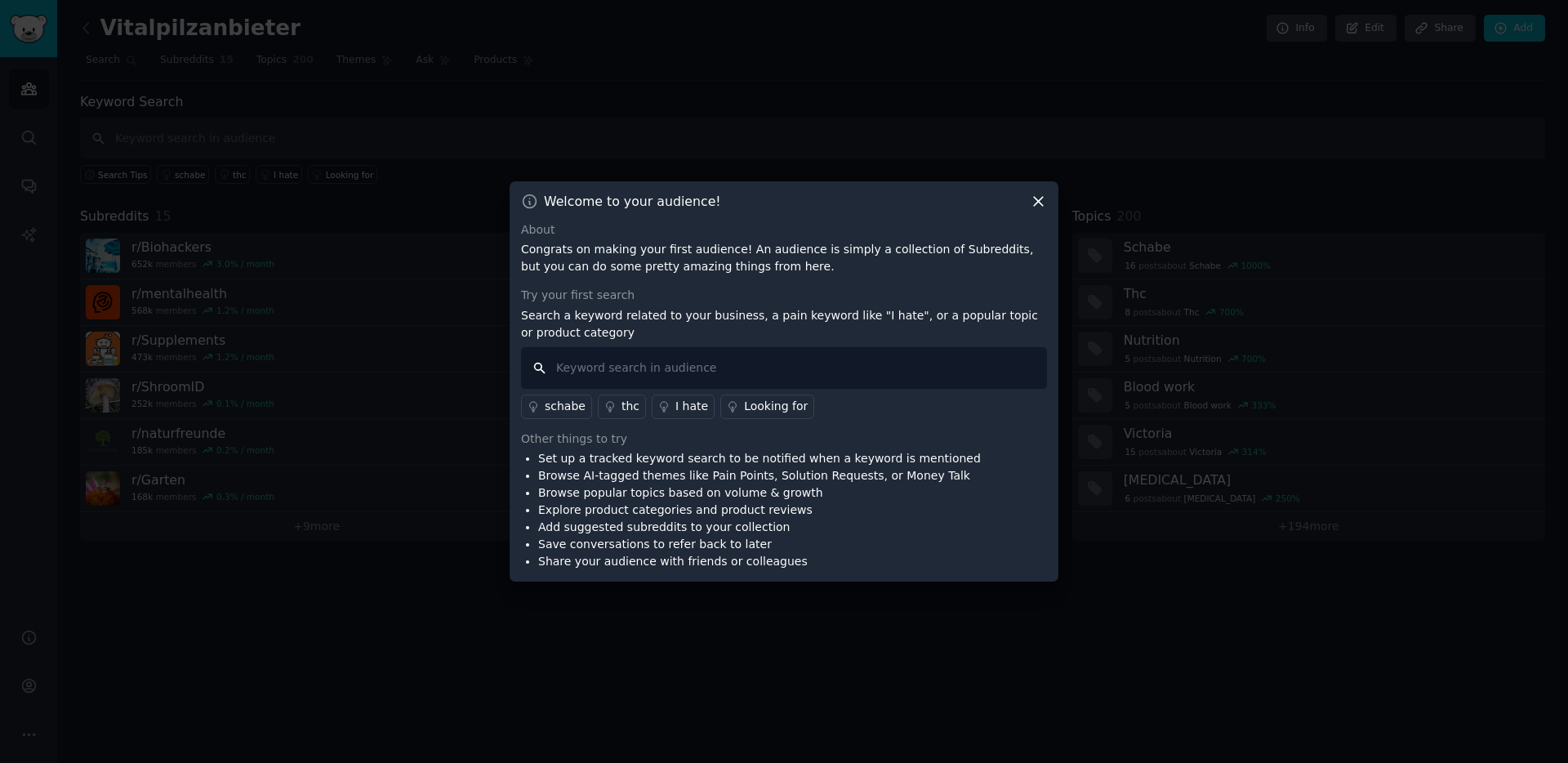
click at [615, 372] on input "text" at bounding box center [784, 368] width 526 height 42
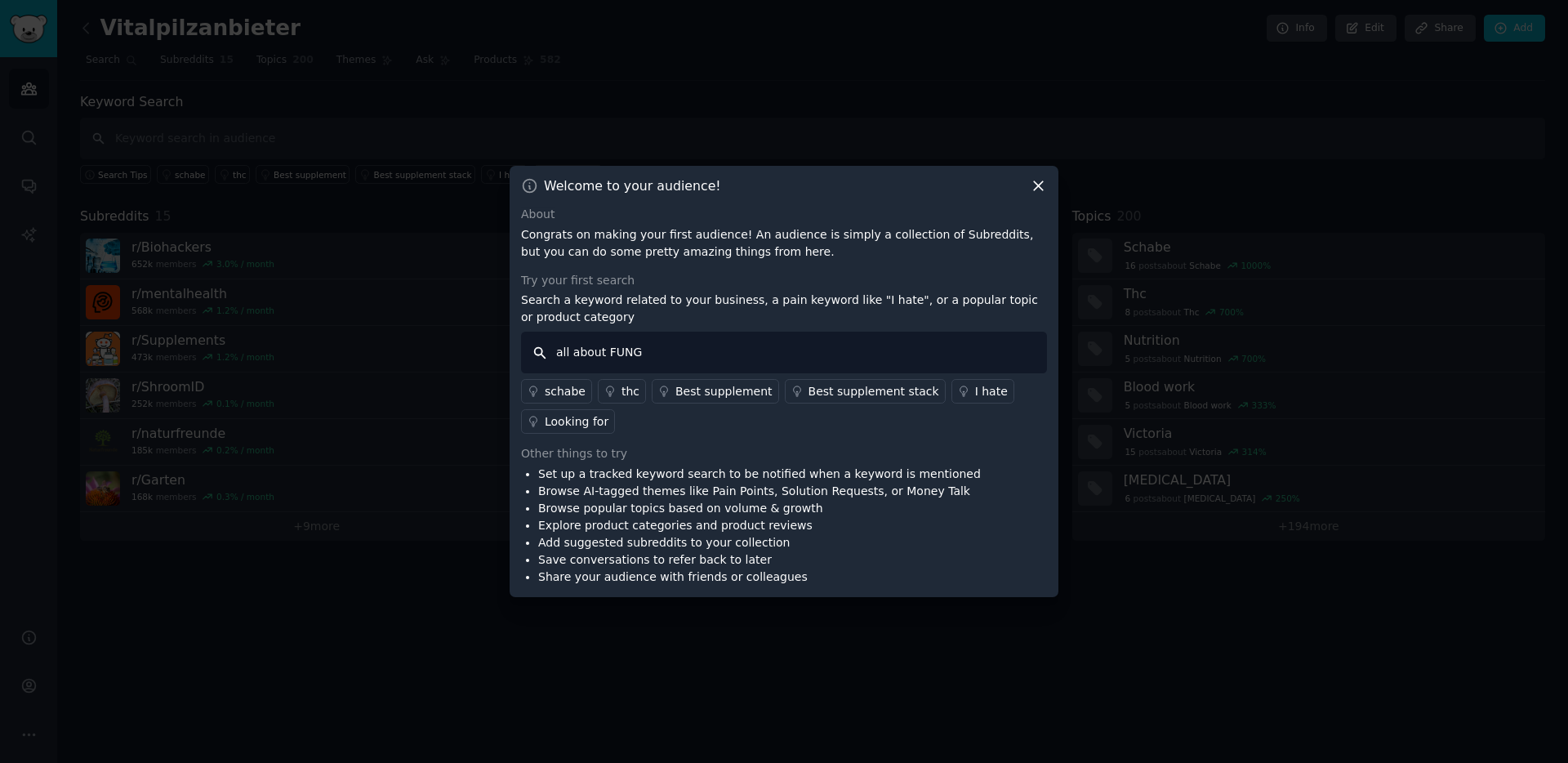
type input "all about FUNGI"
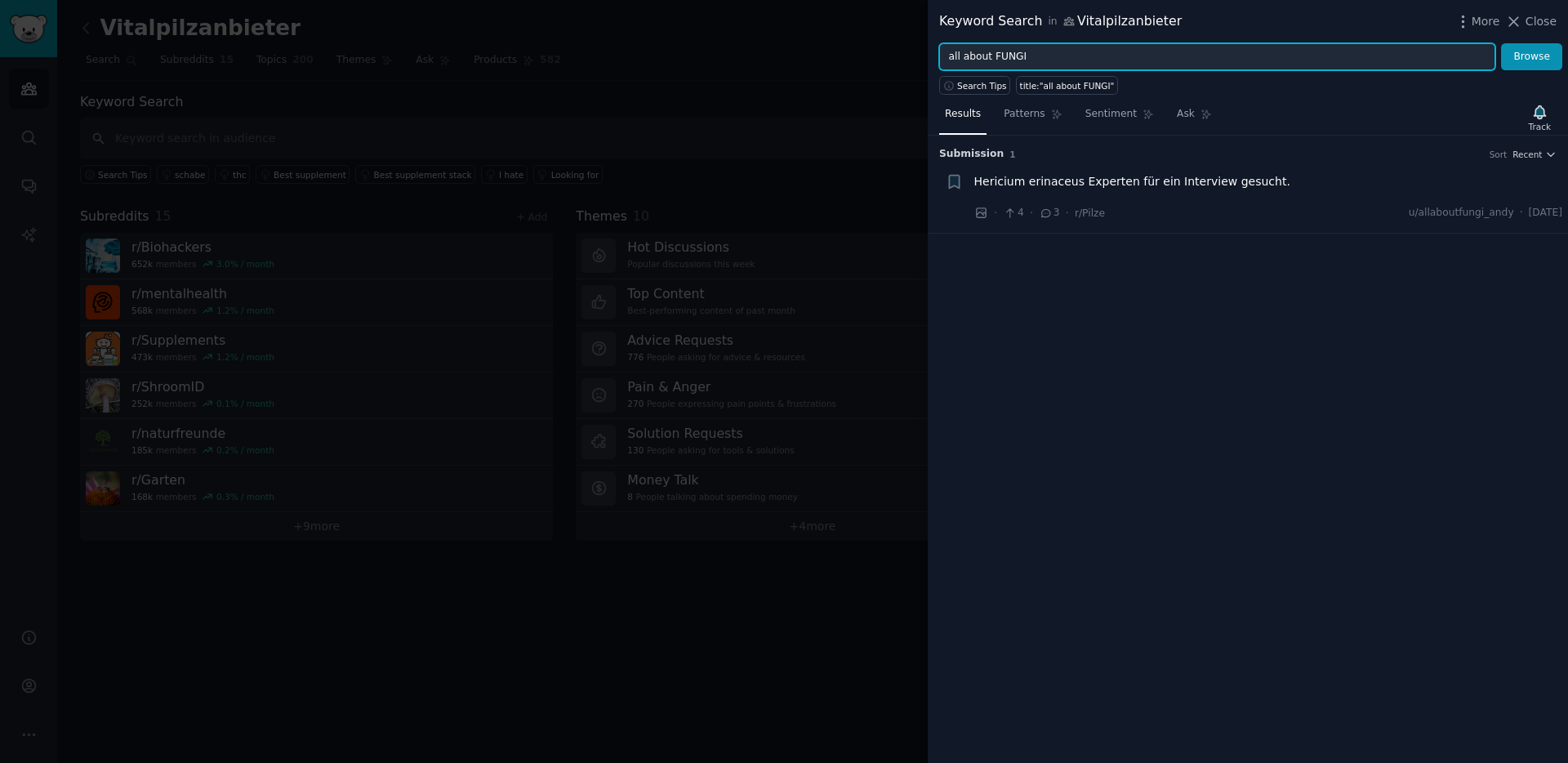
drag, startPoint x: 1029, startPoint y: 55, endPoint x: 940, endPoint y: 60, distance: 89.1
click at [940, 60] on input "all about FUNGI" at bounding box center [1217, 57] width 556 height 28
click at [1501, 44] on button "Browse" at bounding box center [1531, 57] width 62 height 28
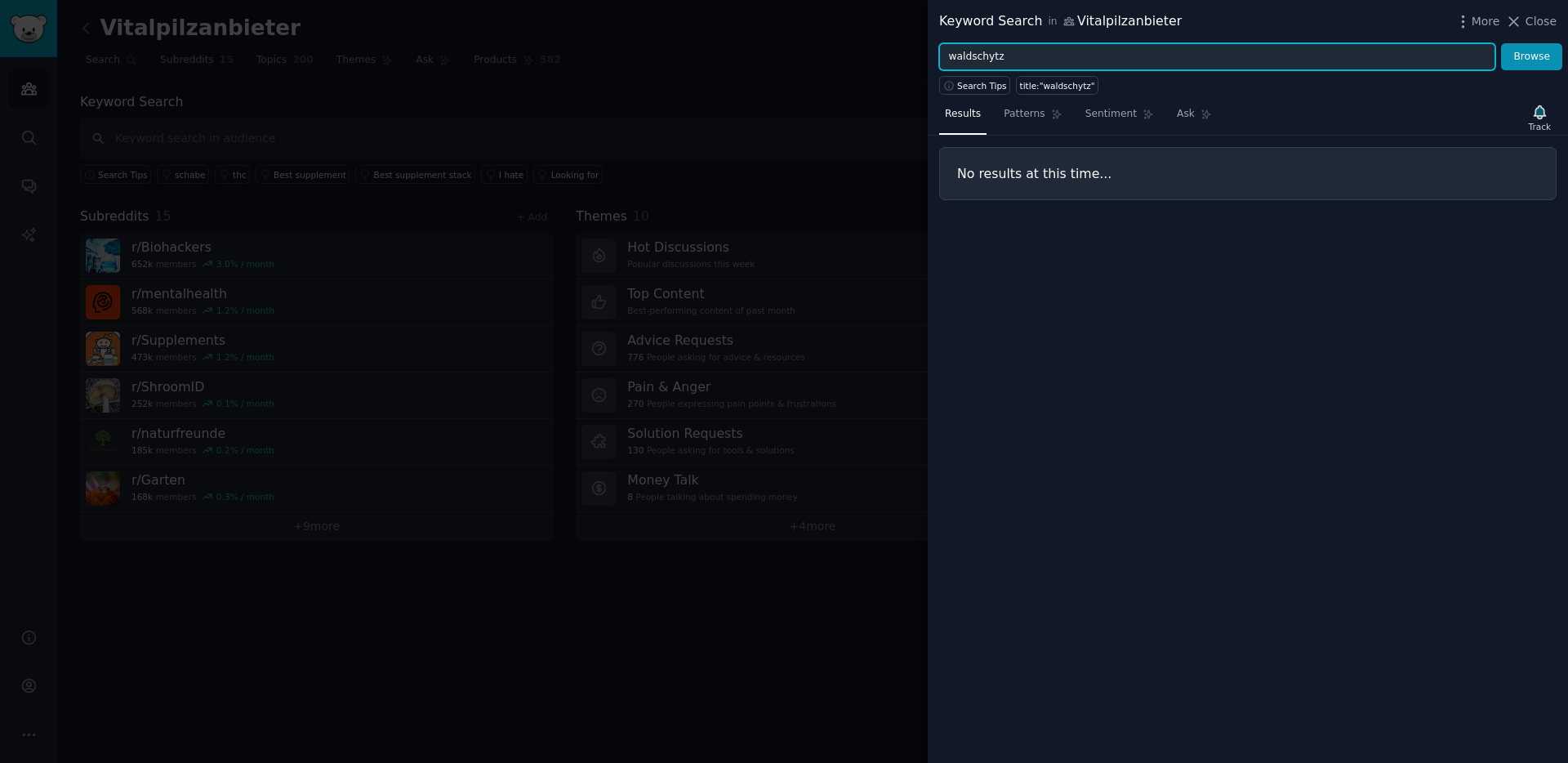
drag, startPoint x: 984, startPoint y: 56, endPoint x: 937, endPoint y: 54, distance: 47.0
click at [937, 54] on div "waldschytz Browse" at bounding box center [1248, 57] width 640 height 28
type input "j"
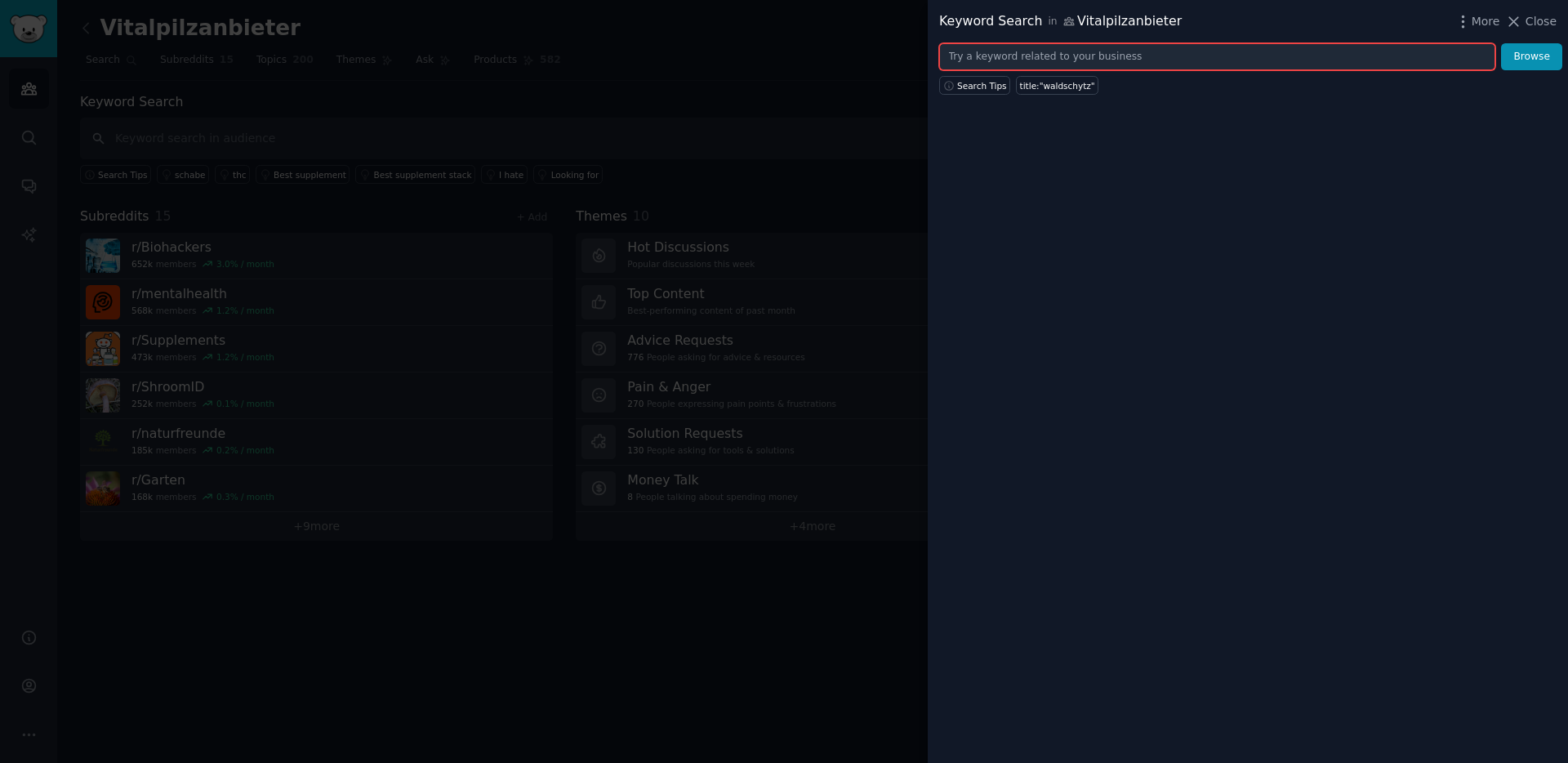
type input "a"
paste input "Wildschytz"
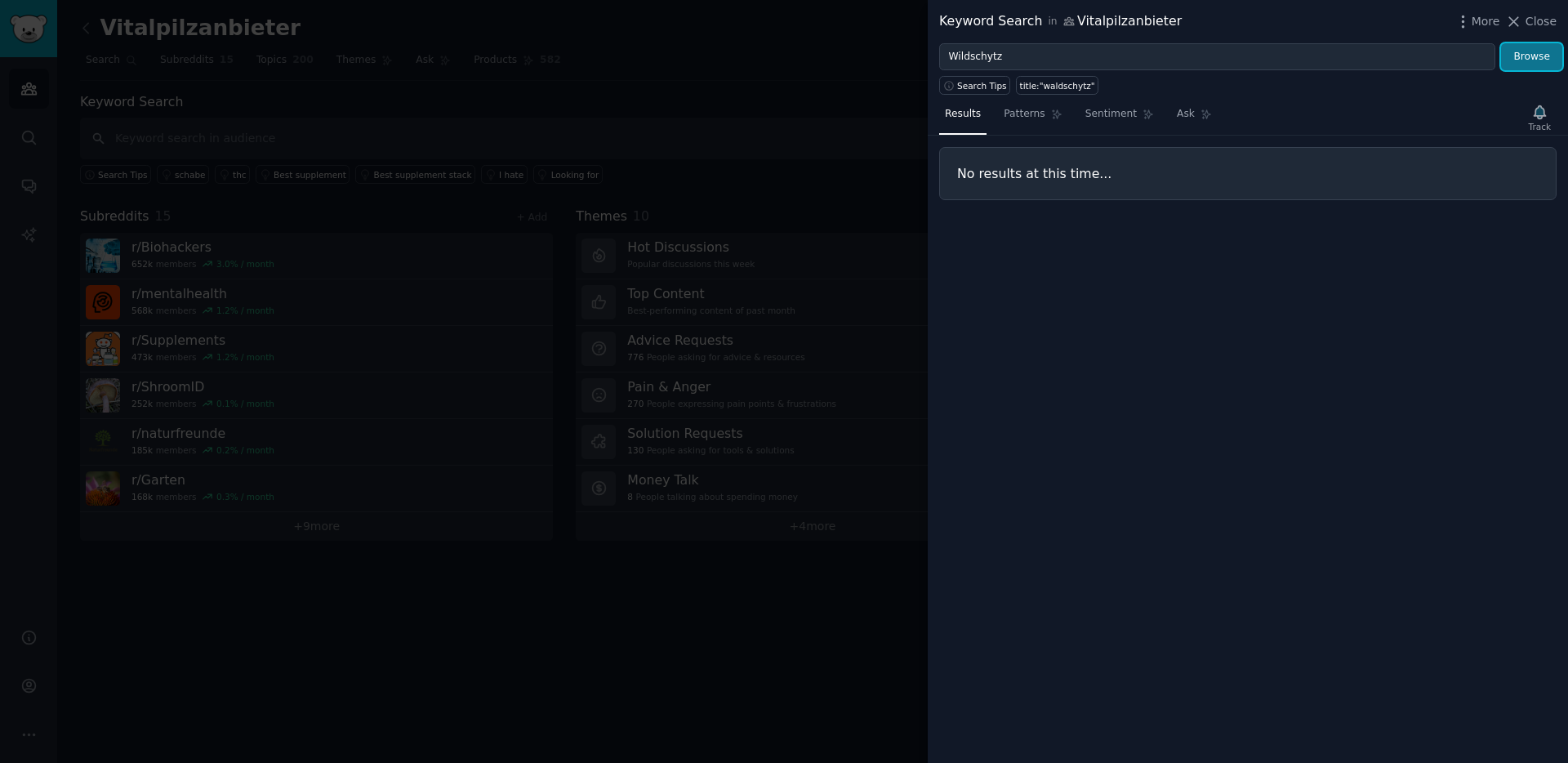
click at [1547, 58] on button "Browse" at bounding box center [1531, 57] width 62 height 28
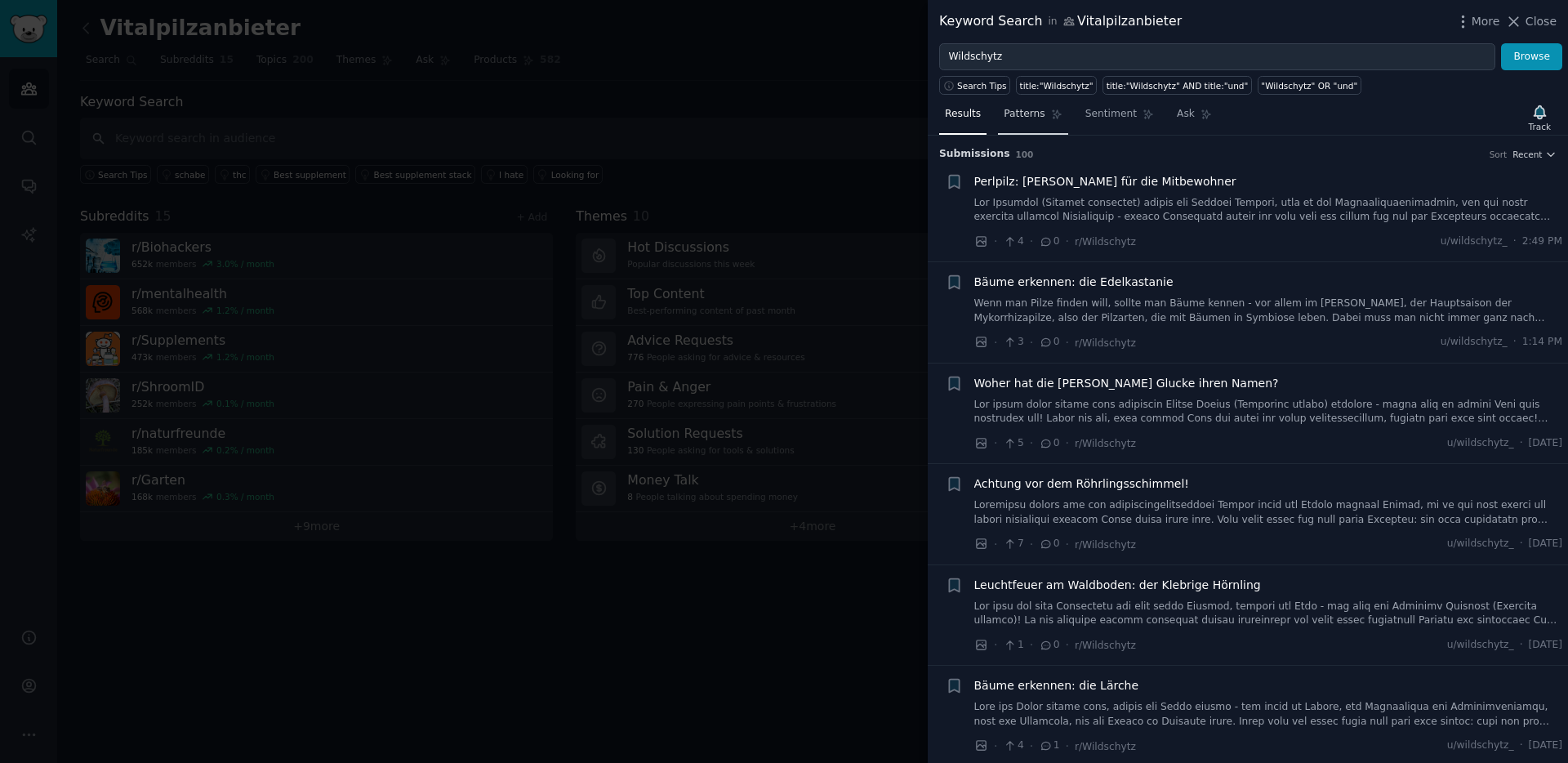
click at [1040, 108] on span "Patterns" at bounding box center [1024, 114] width 41 height 14
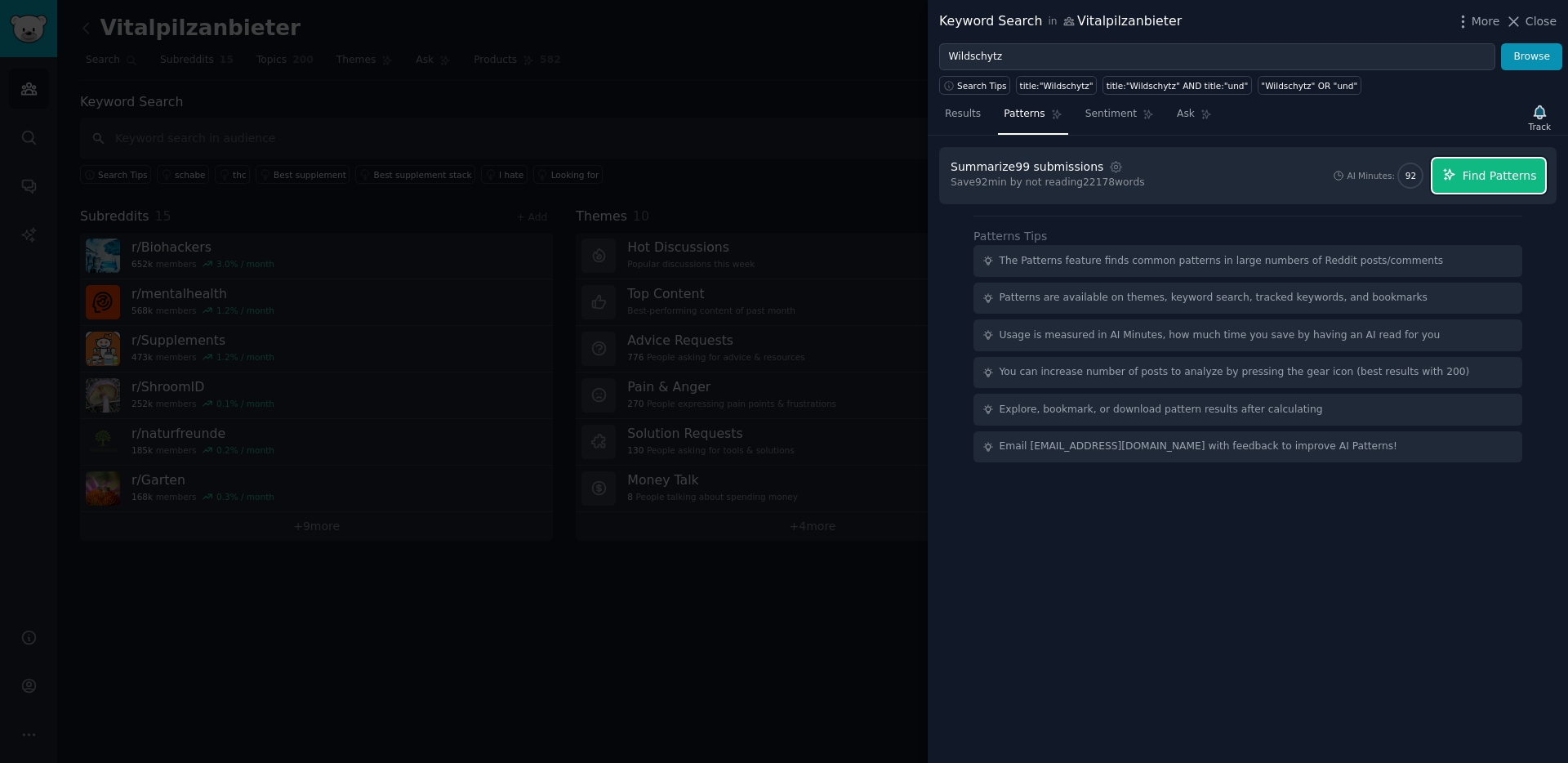
click at [1465, 177] on span "Find Patterns" at bounding box center [1499, 176] width 74 height 17
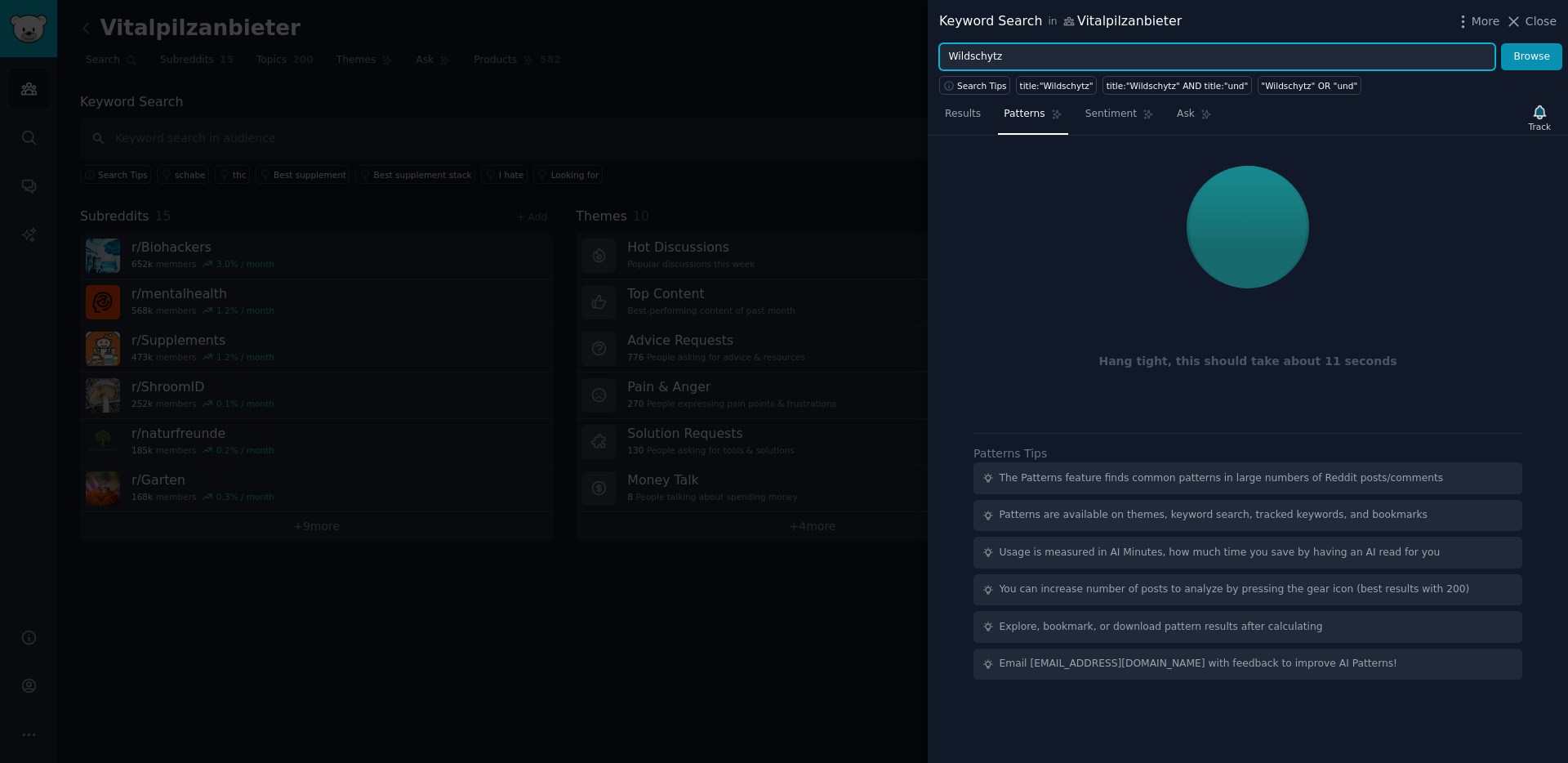
click at [1021, 60] on input "Wildschytz" at bounding box center [1217, 57] width 556 height 28
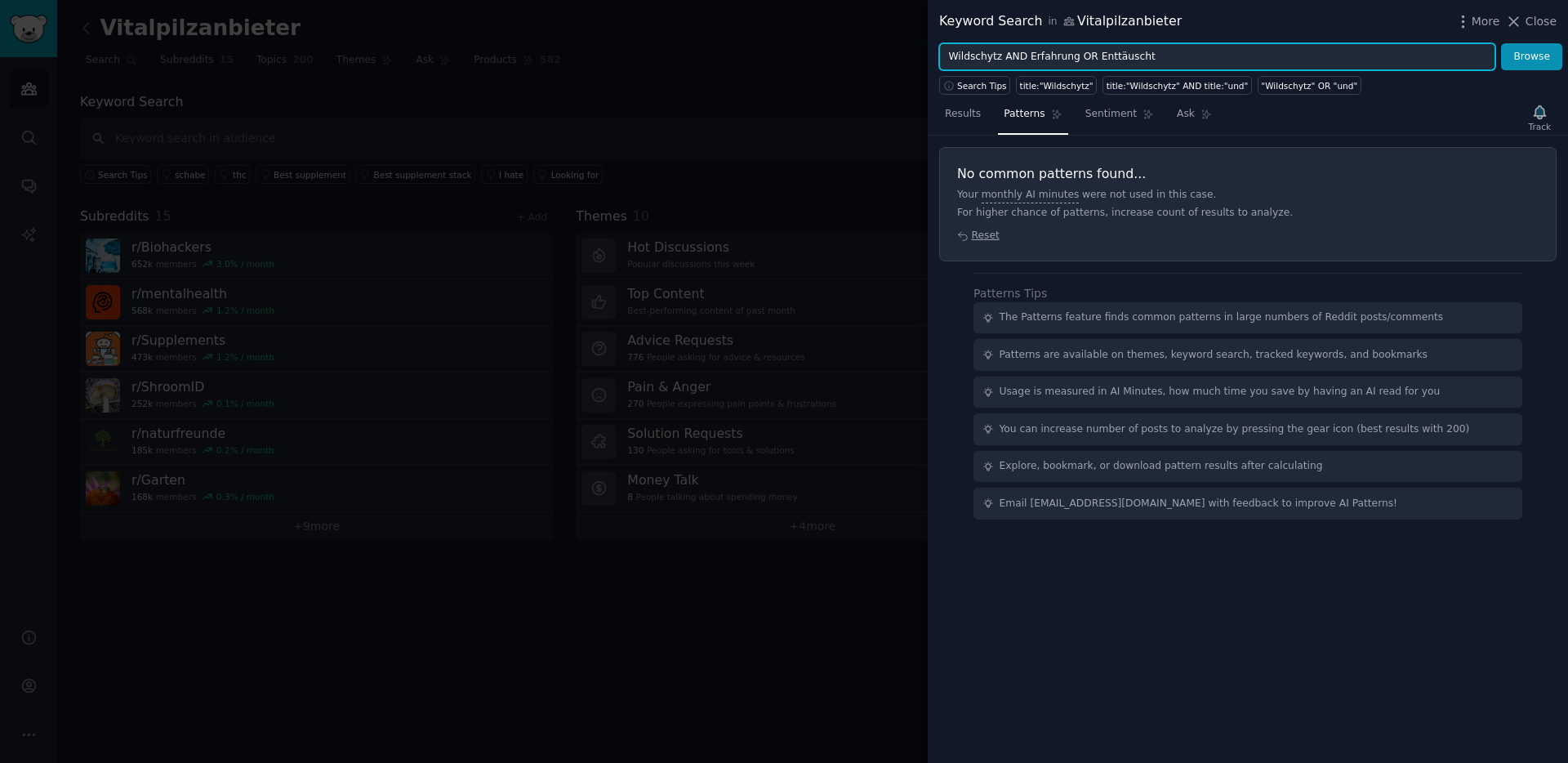
drag, startPoint x: 1170, startPoint y: 54, endPoint x: 1003, endPoint y: 58, distance: 167.0
click at [1003, 58] on input "Wildschytz AND Erfahrung OR Enttäuscht" at bounding box center [1217, 57] width 556 height 28
type input "Wildschytz"
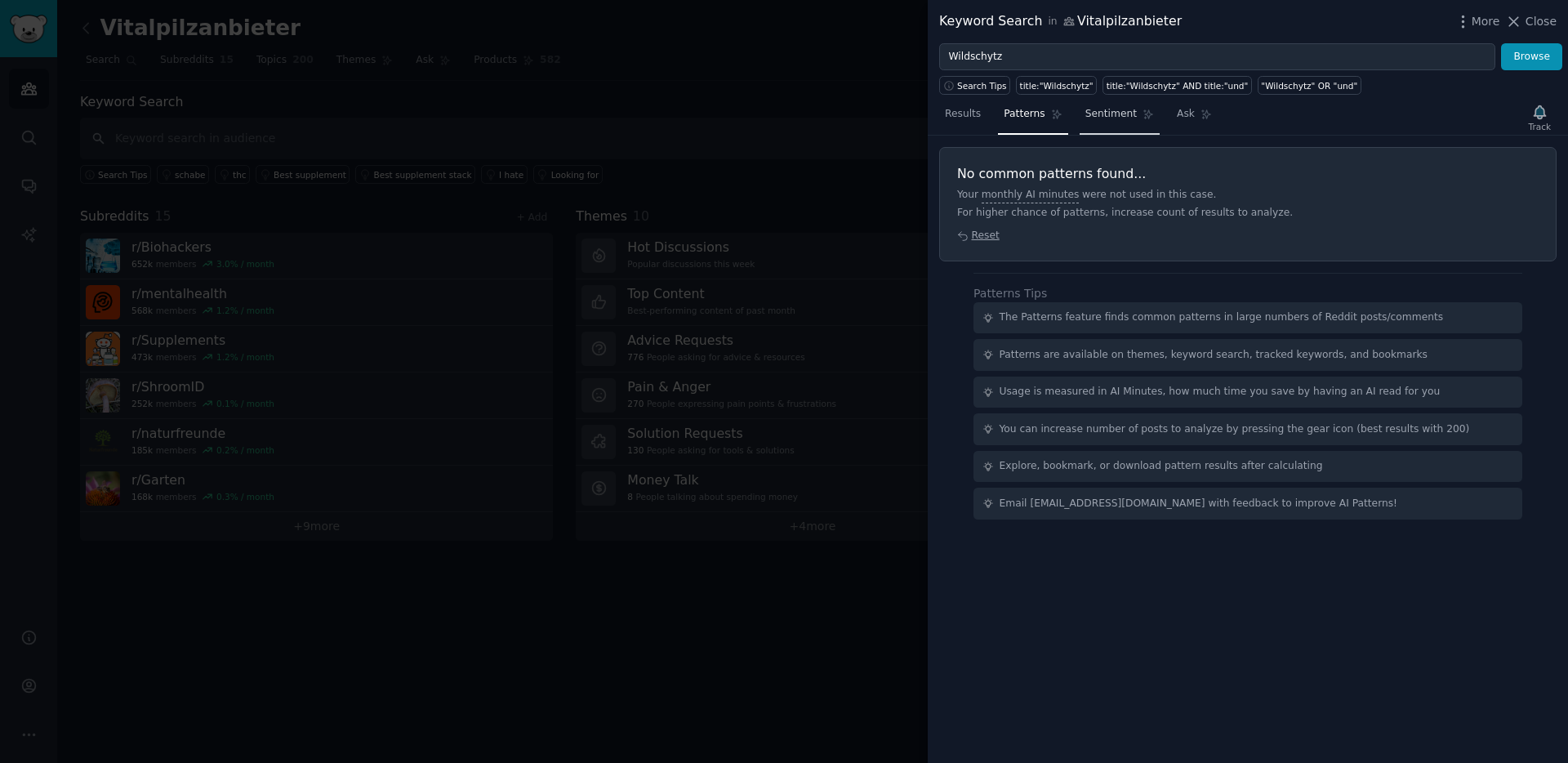
click at [1133, 116] on link "Sentiment" at bounding box center [1119, 119] width 80 height 34
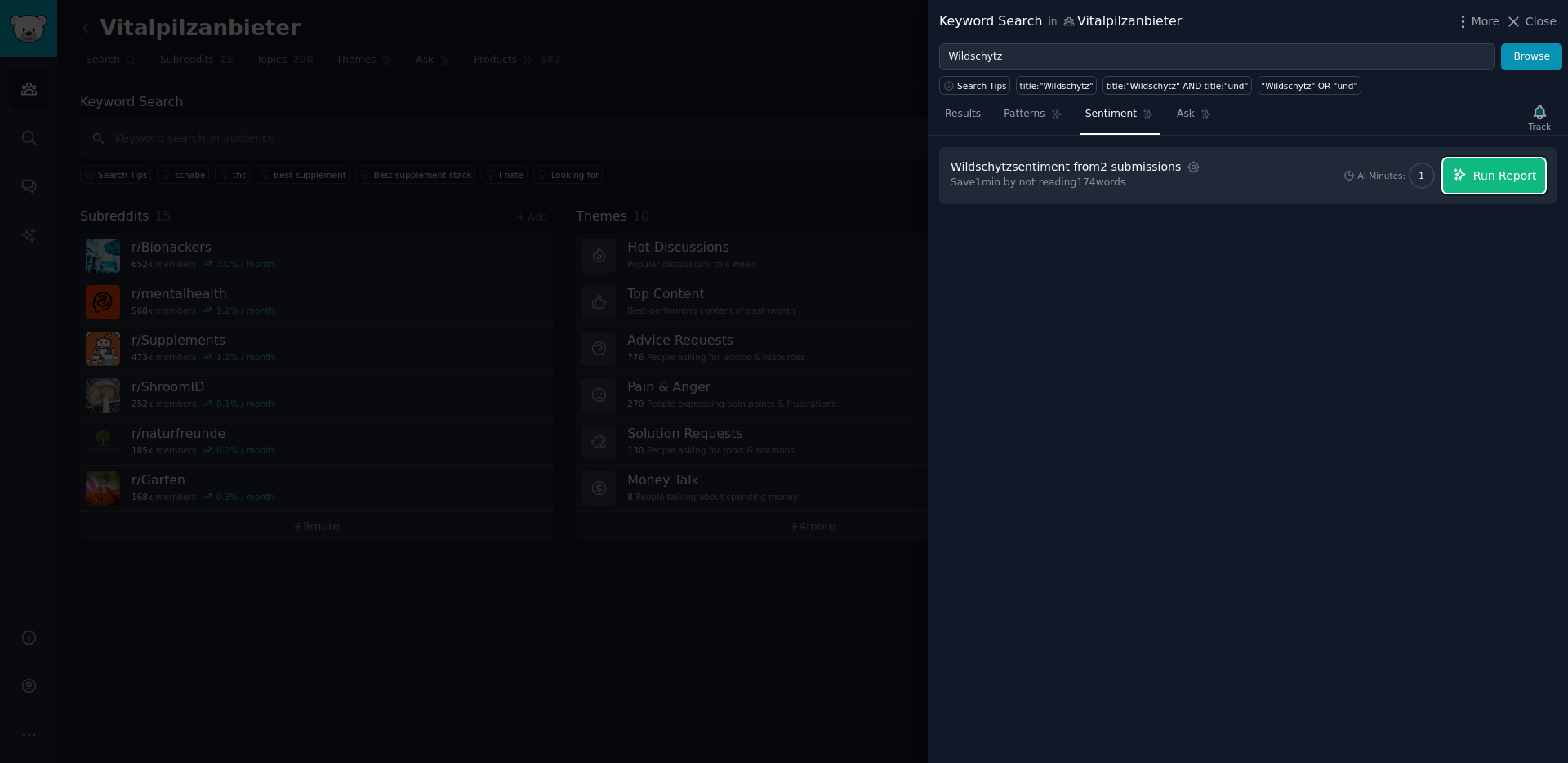
click at [1491, 177] on span "Run Report" at bounding box center [1505, 176] width 63 height 17
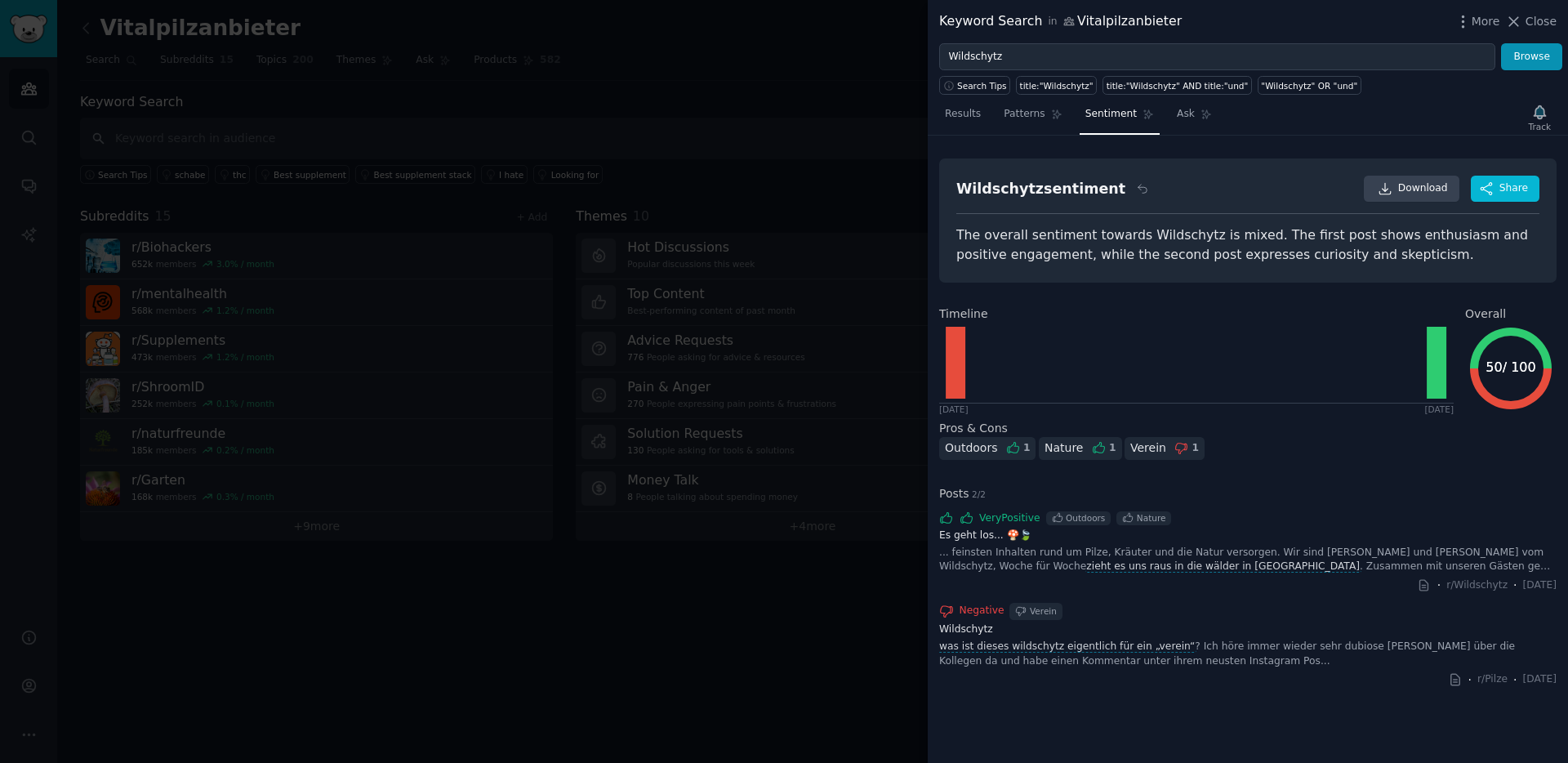
click at [1201, 665] on div "was ist dieses wildschytz eigentlich für ein „verein“ ? Ich höre immer wieder s…" at bounding box center [1248, 654] width 617 height 29
click at [1187, 666] on div "was ist dieses wildschytz eigentlich für ein „verein“ ? Ich höre immer wieder s…" at bounding box center [1248, 654] width 617 height 29
click at [1484, 653] on div "was ist dieses wildschytz eigentlich für ein „verein“ ? Ich höre immer wieder s…" at bounding box center [1248, 654] width 617 height 29
click at [1504, 648] on div "was ist dieses wildschytz eigentlich für ein „verein“ ? Ich höre immer wieder s…" at bounding box center [1248, 654] width 617 height 29
click at [1127, 654] on div "was ist dieses wildschytz eigentlich für ein „verein“ ? Ich höre immer wieder s…" at bounding box center [1248, 654] width 617 height 29
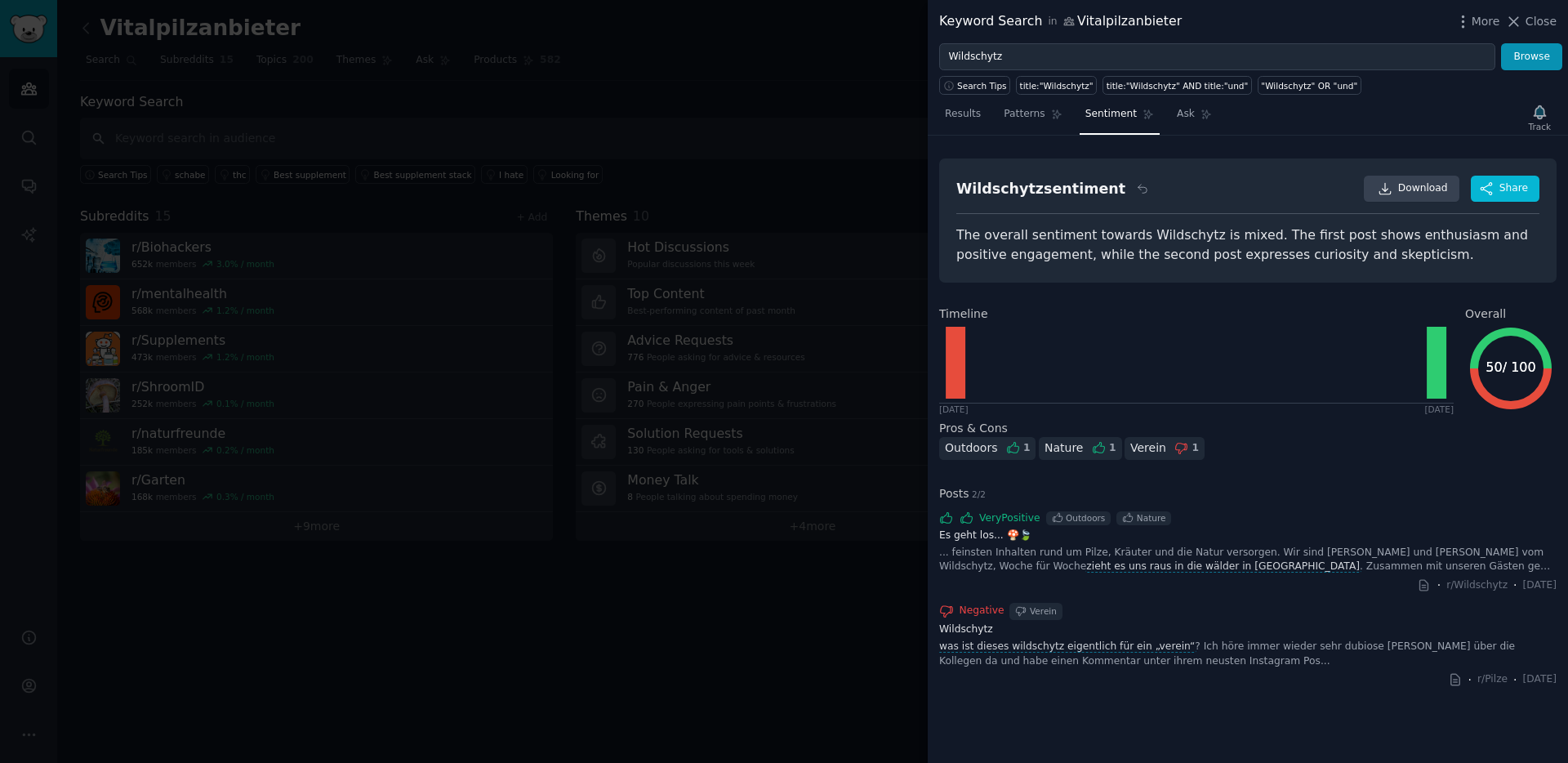
click at [1173, 664] on div "was ist dieses wildschytz eigentlich für ein „verein“ ? Ich höre immer wieder s…" at bounding box center [1248, 654] width 617 height 29
click at [1184, 126] on link "Ask" at bounding box center [1194, 119] width 46 height 34
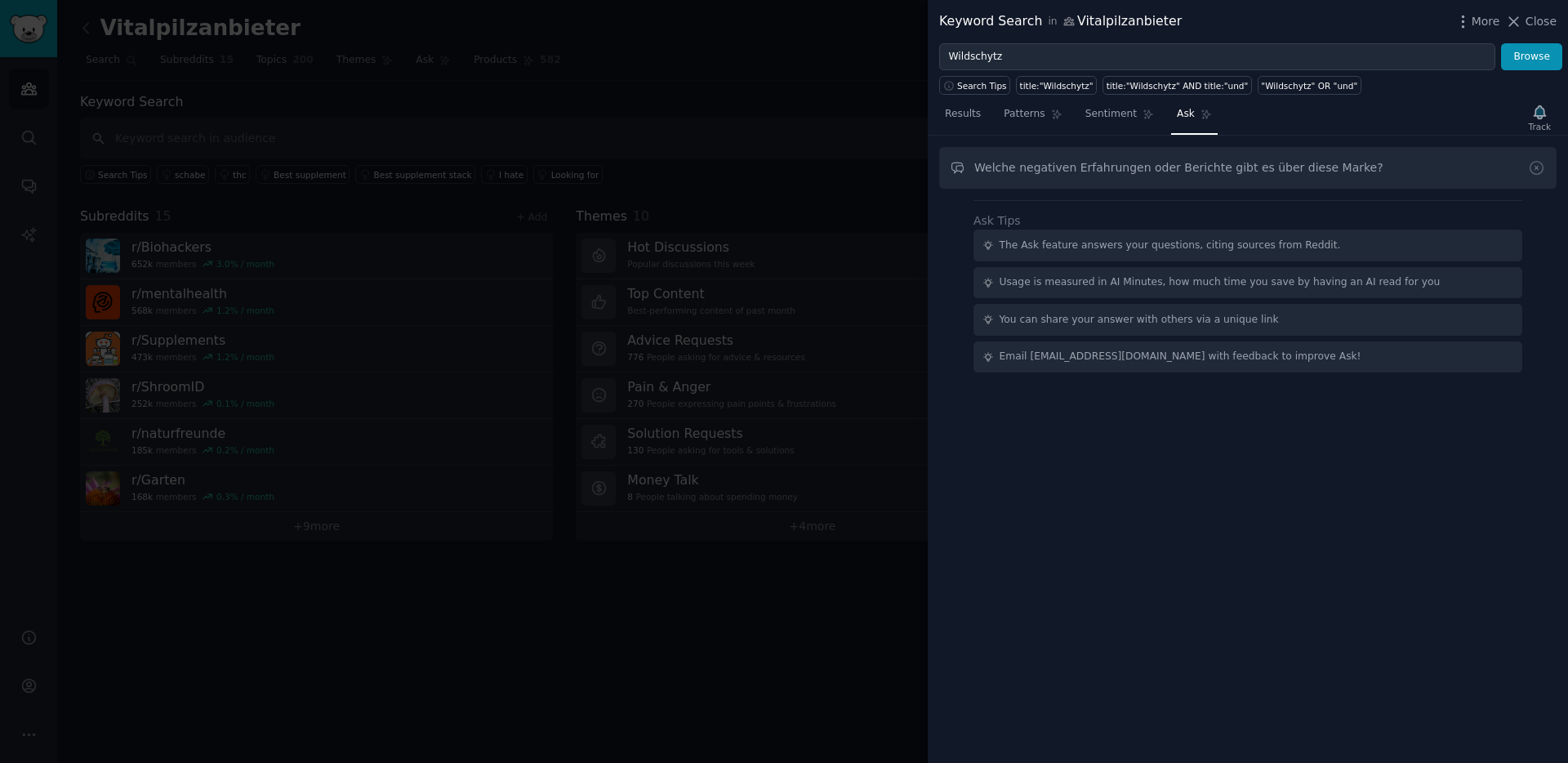
type input "Welche negativen Erfahrungen oder Berichte gibt es über diese Marke?"
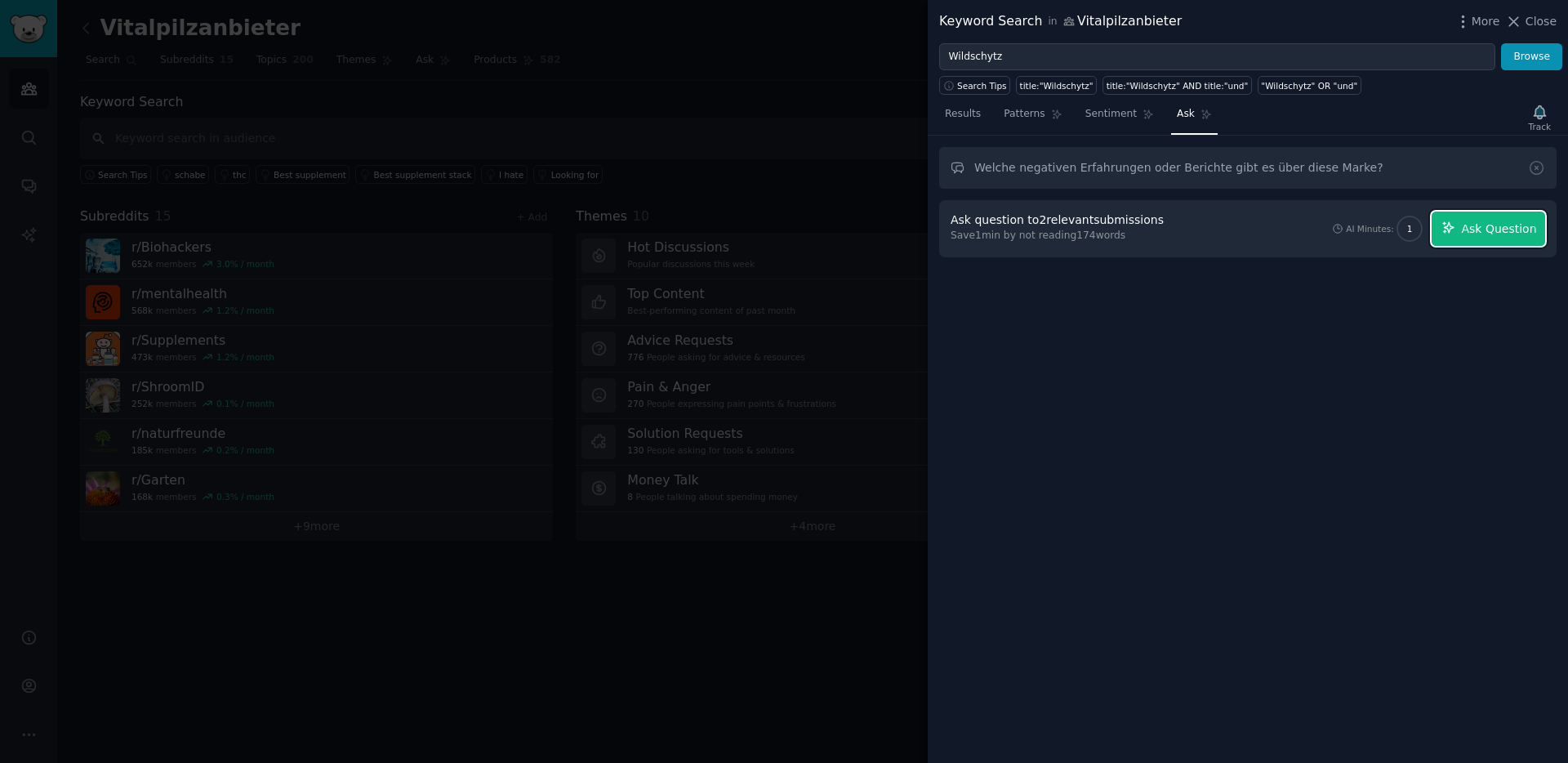
click at [1462, 228] on button "Ask Question" at bounding box center [1488, 228] width 113 height 34
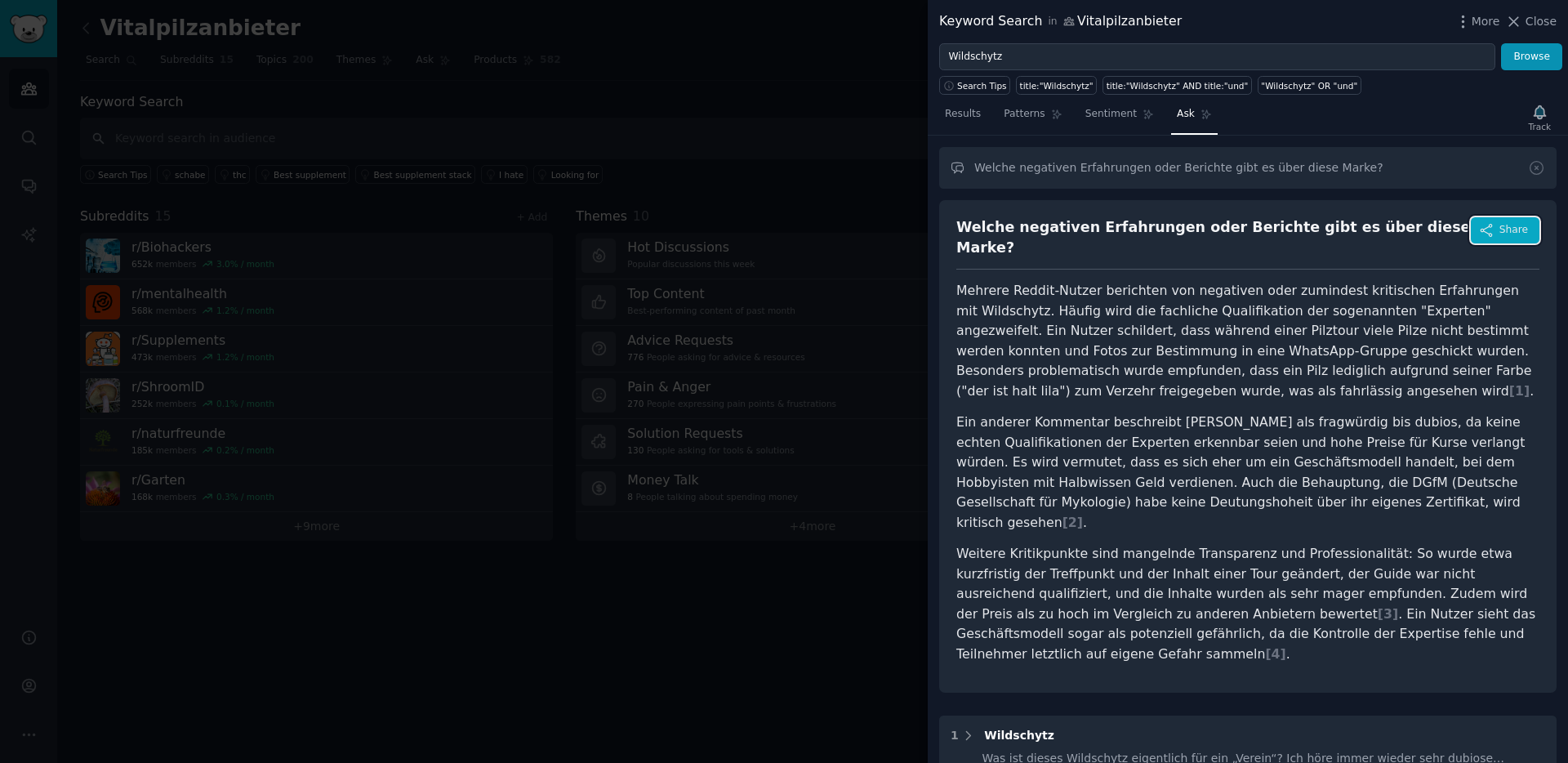
click at [1501, 235] on span "Share" at bounding box center [1514, 230] width 29 height 14
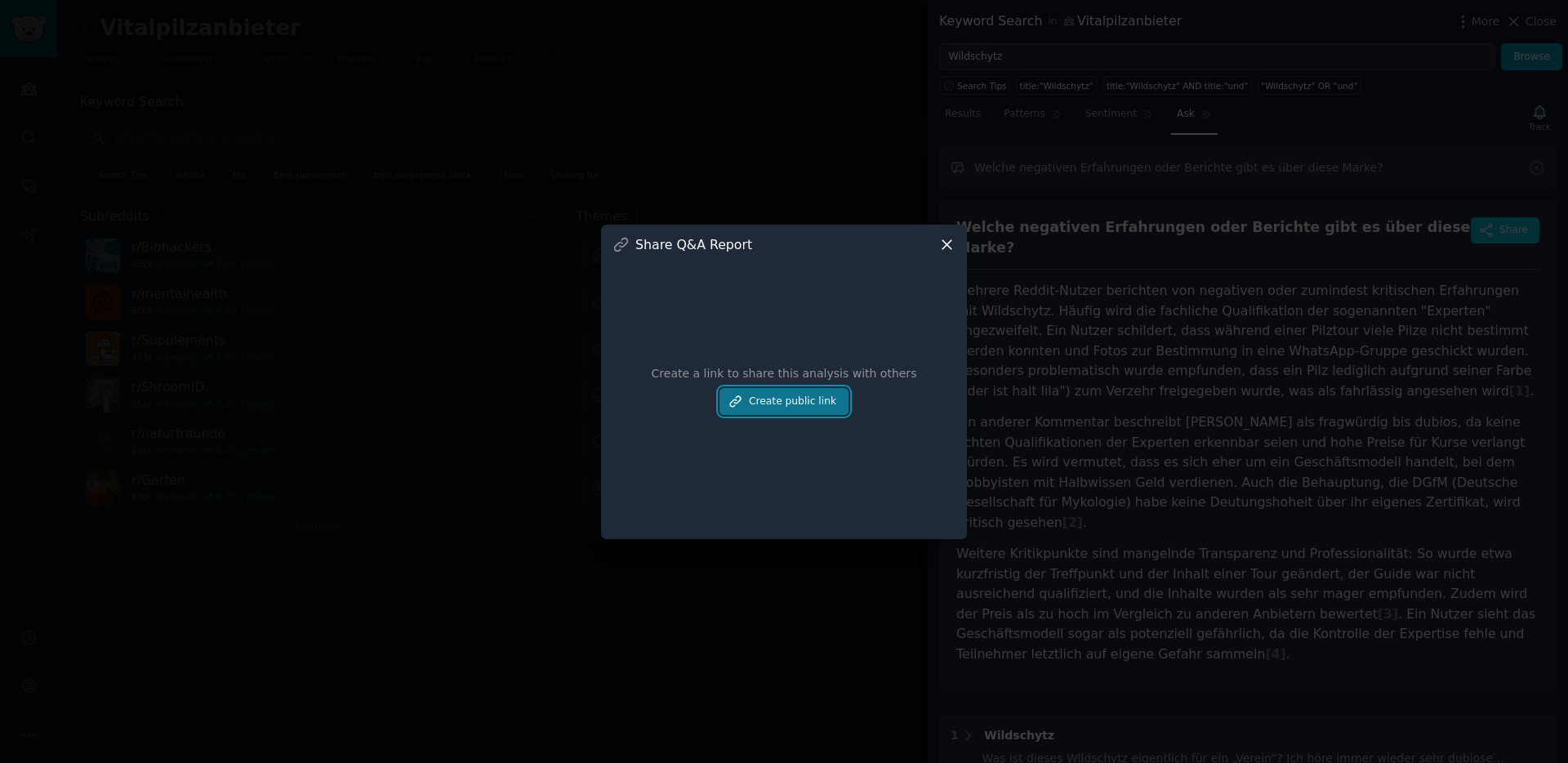
click at [757, 403] on button "Create public link" at bounding box center [784, 402] width 129 height 28
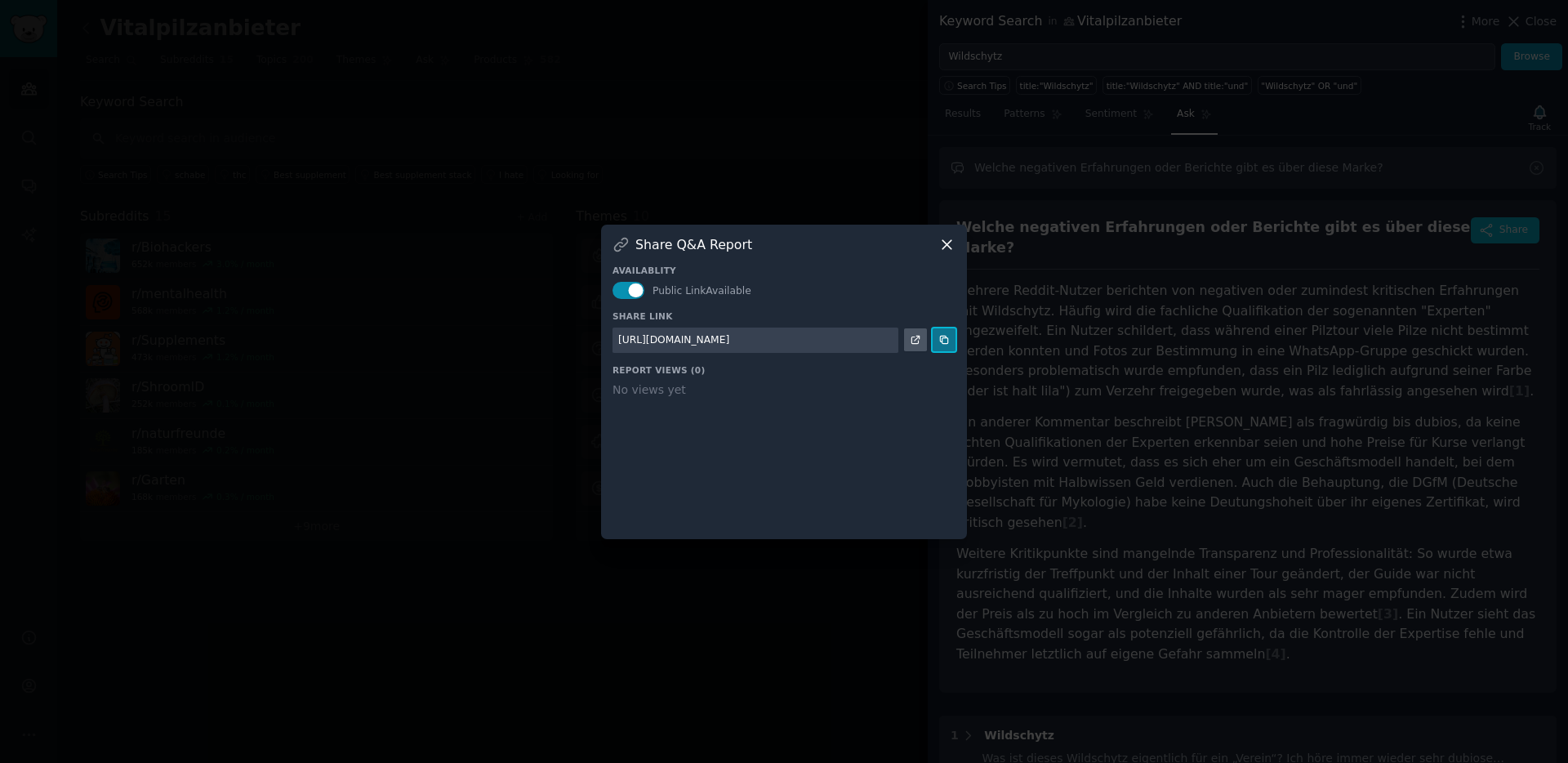
click at [944, 342] on icon at bounding box center [944, 339] width 12 height 12
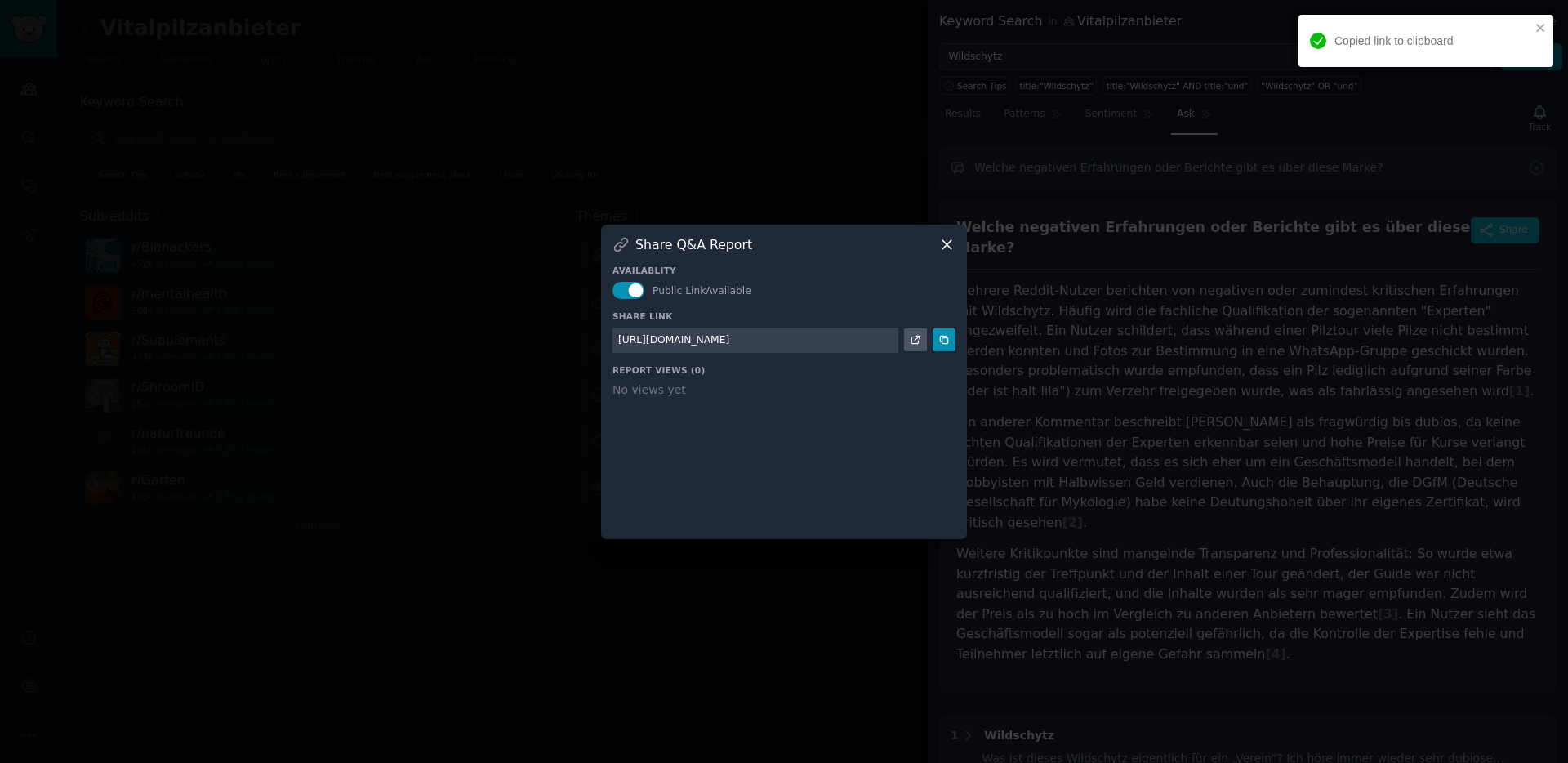
click at [945, 246] on icon at bounding box center [946, 245] width 17 height 17
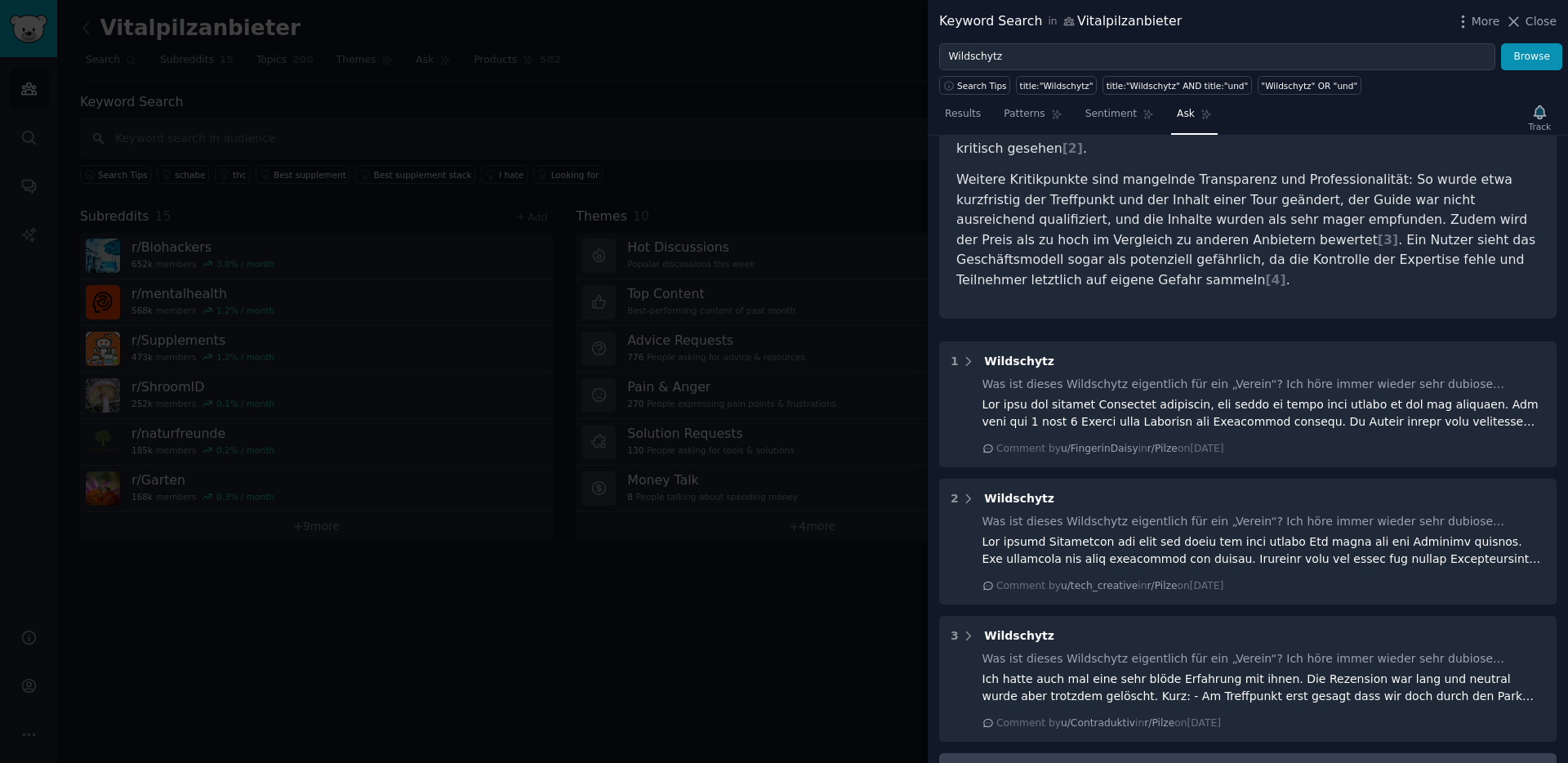
scroll to position [547, 0]
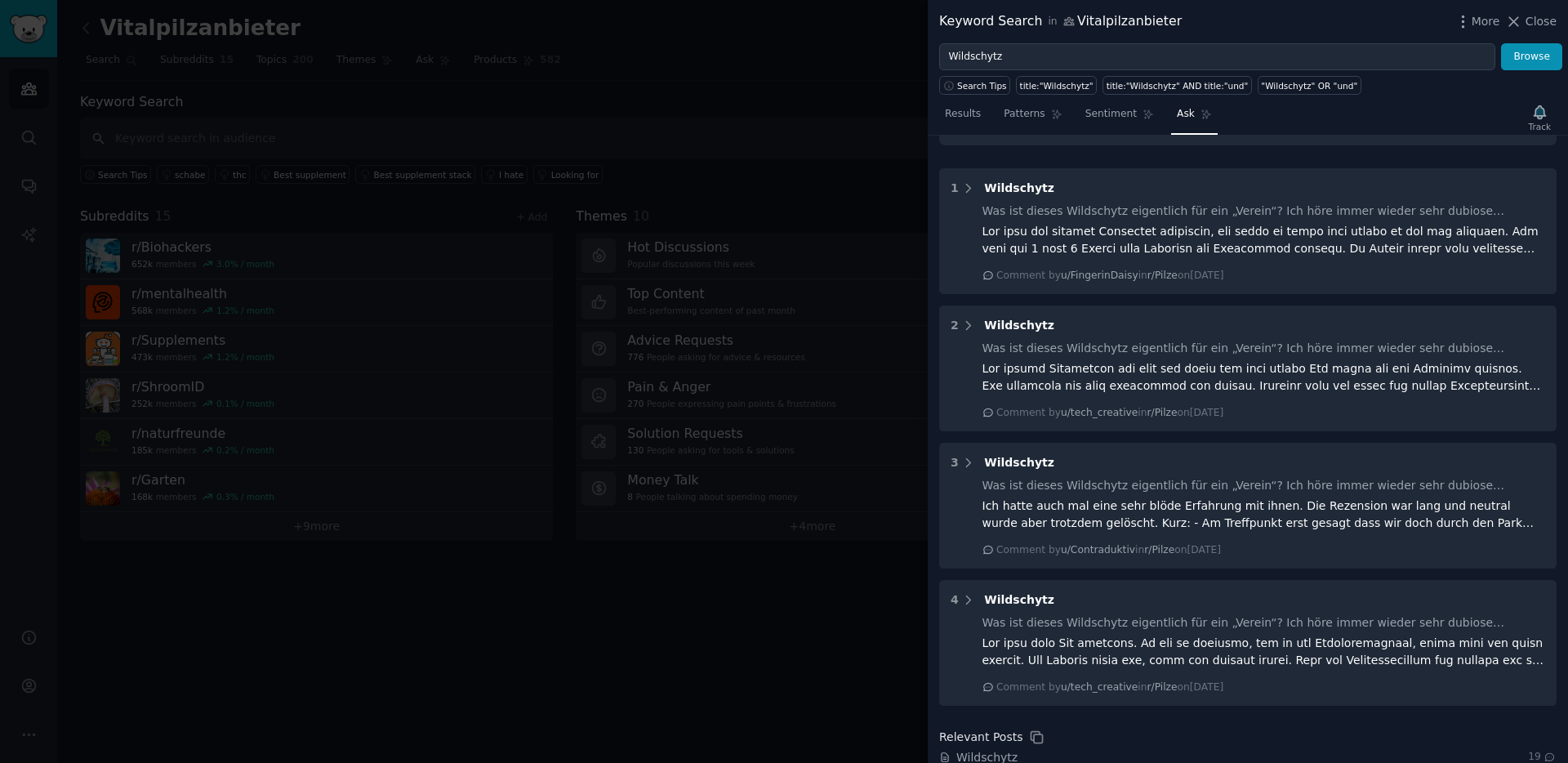
click at [993, 762] on span "Es geht los... 🍄🍃" at bounding box center [1008, 777] width 104 height 17
click at [985, 750] on span "Wildschytz" at bounding box center [986, 758] width 62 height 17
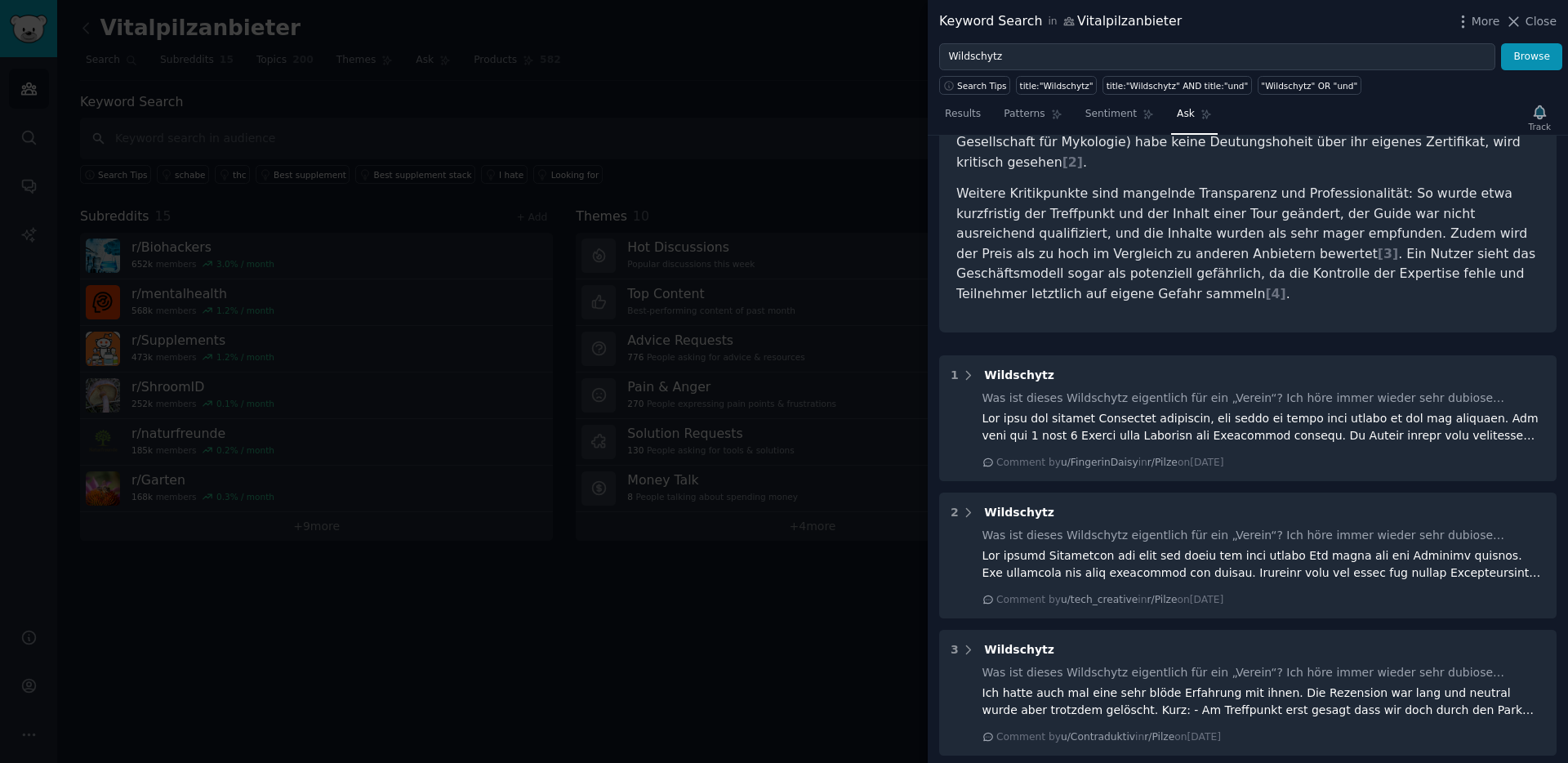
scroll to position [0, 0]
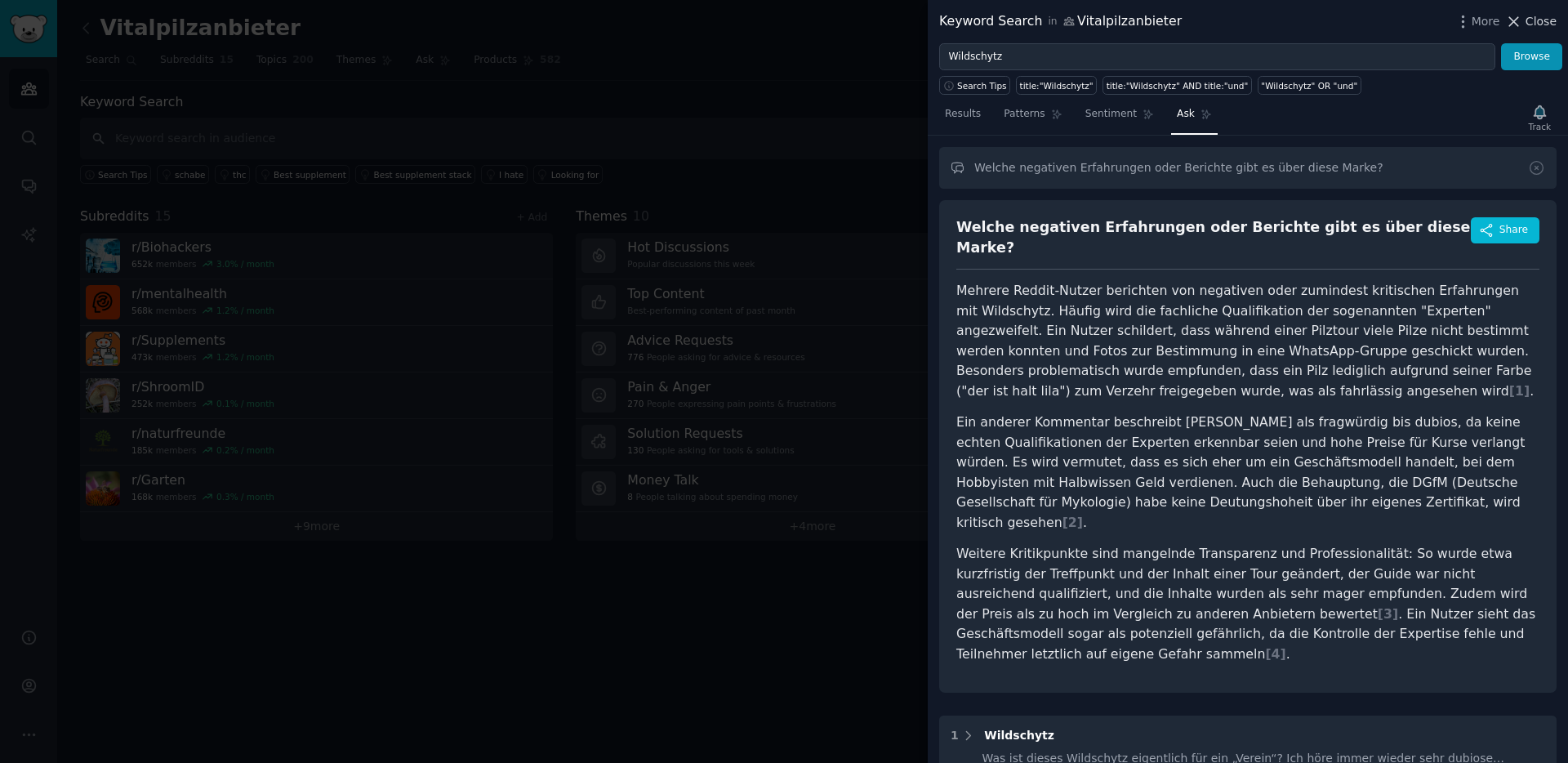
click at [1517, 21] on icon at bounding box center [1513, 21] width 17 height 17
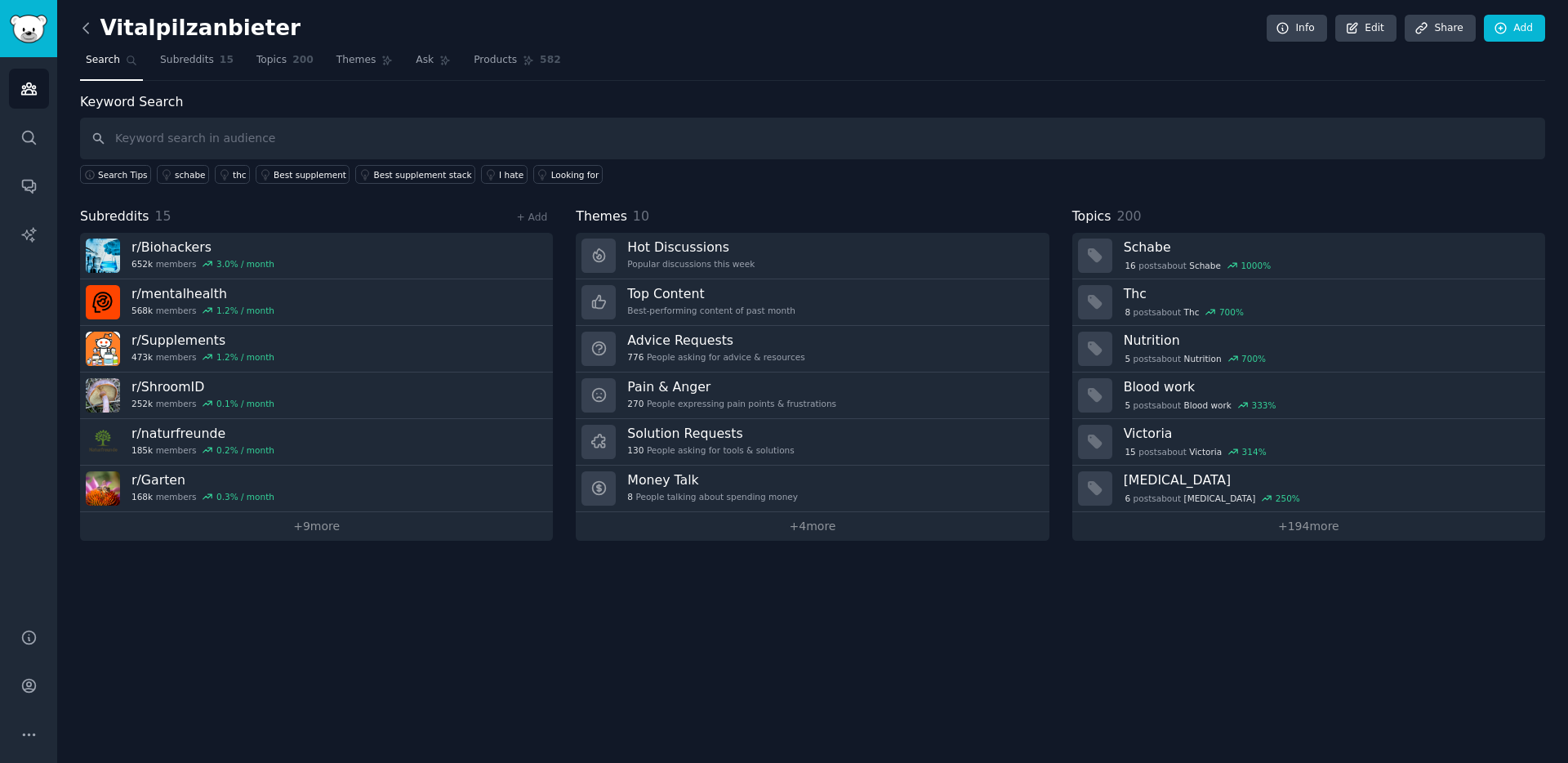
click at [82, 24] on icon at bounding box center [86, 28] width 17 height 17
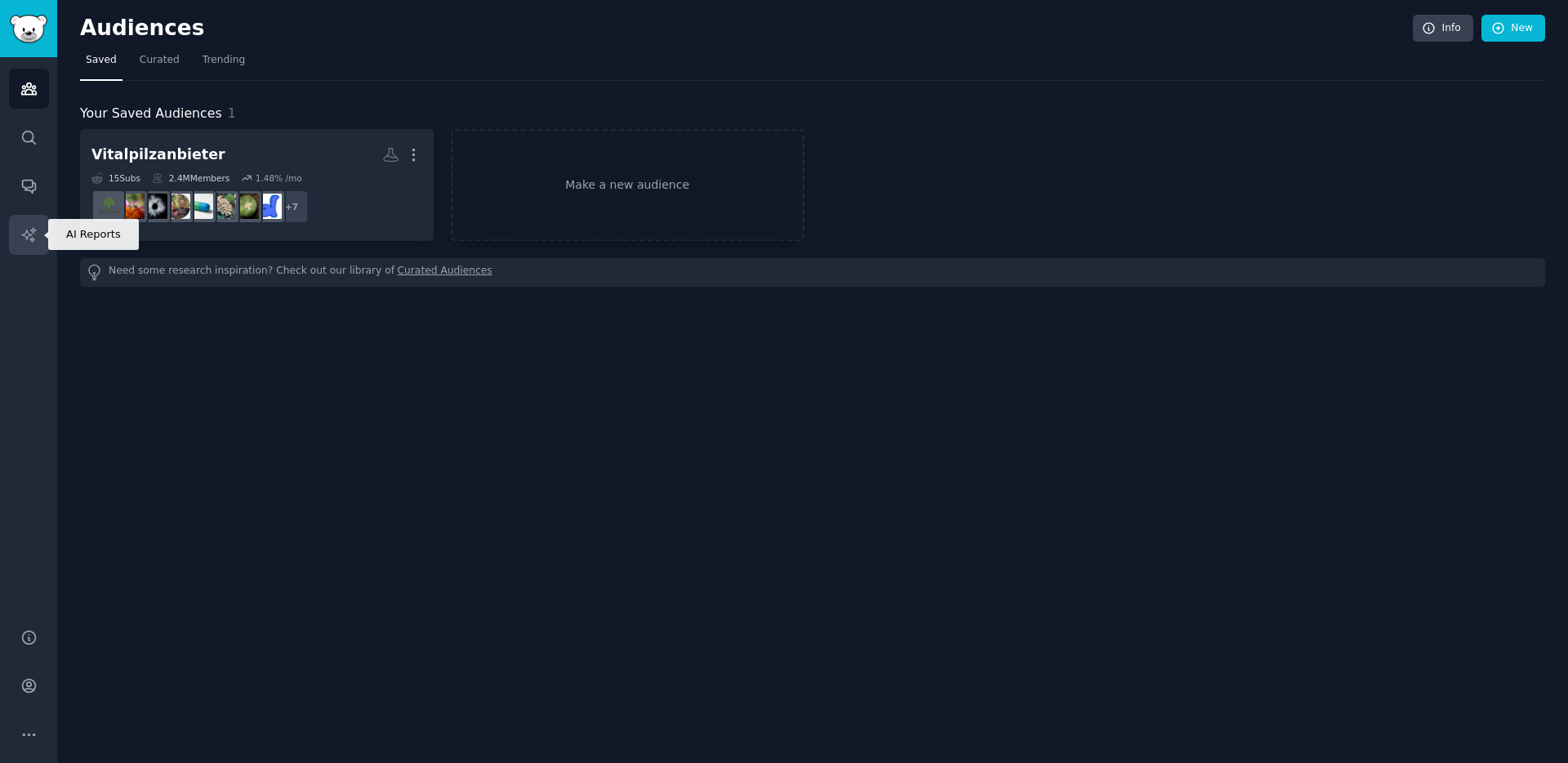
click at [38, 244] on link "AI Reports" at bounding box center [29, 235] width 40 height 40
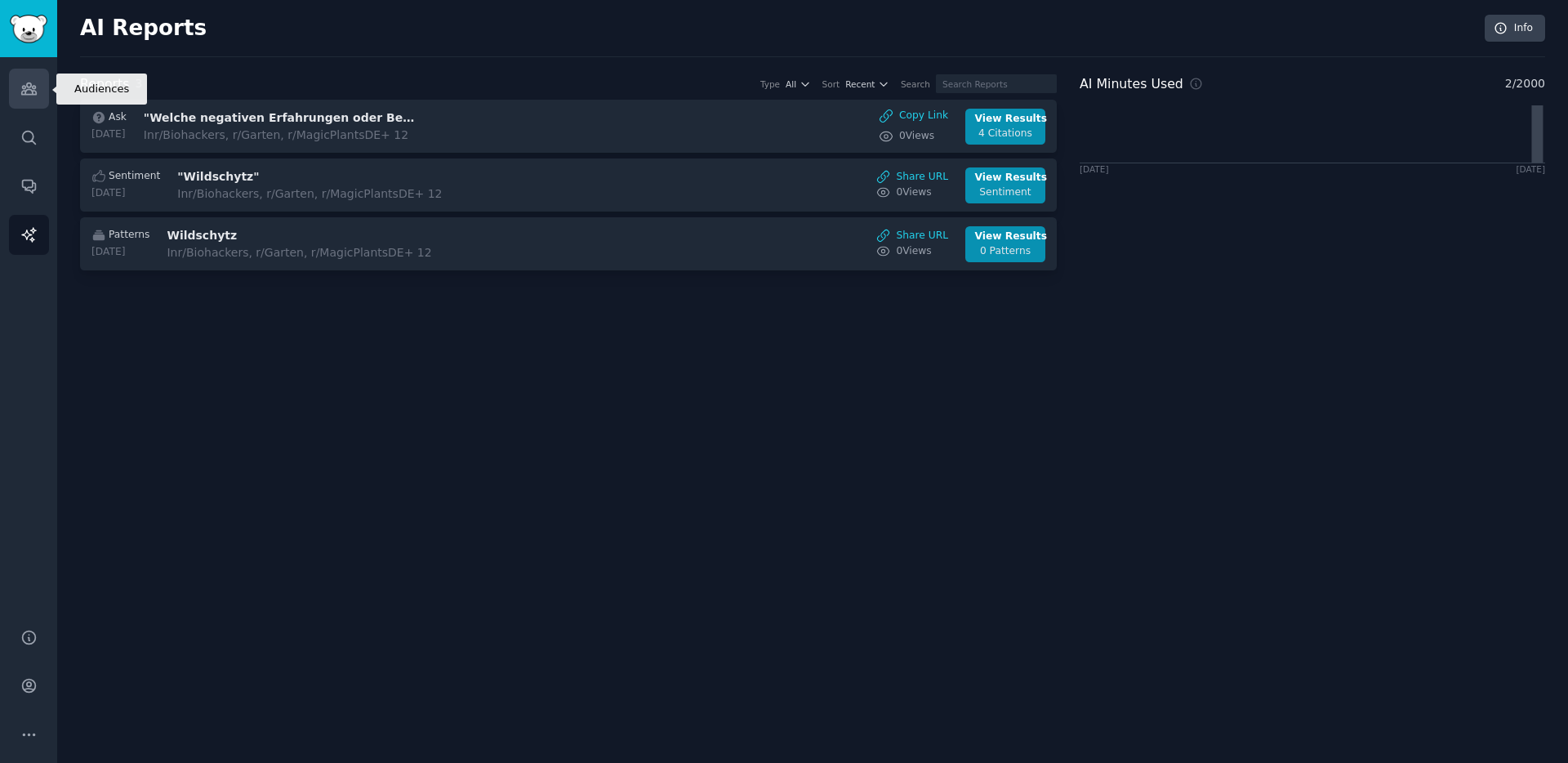
click at [31, 99] on link "Audiences" at bounding box center [29, 88] width 40 height 40
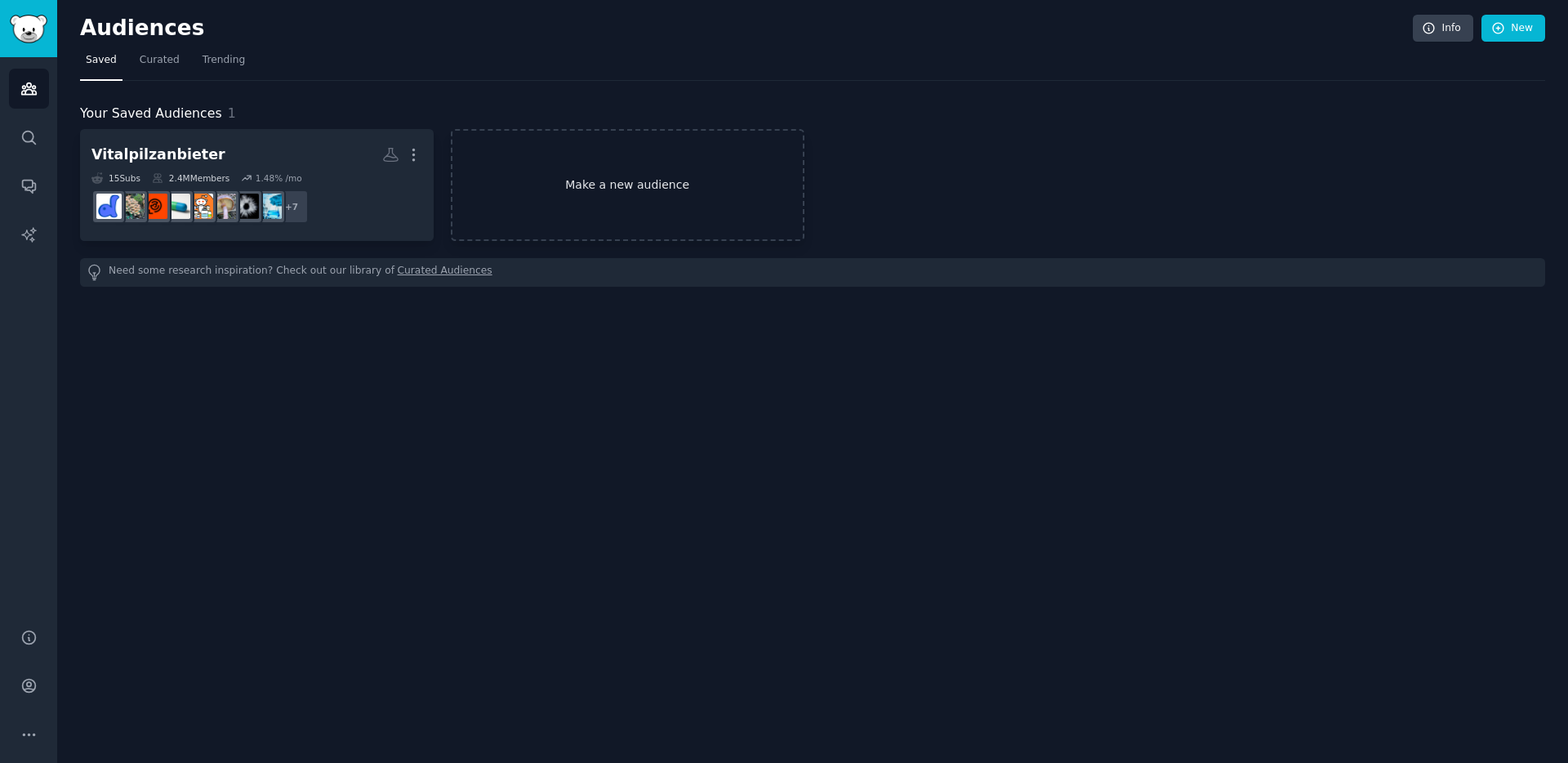
click at [712, 202] on link "Make a new audience" at bounding box center [627, 185] width 353 height 112
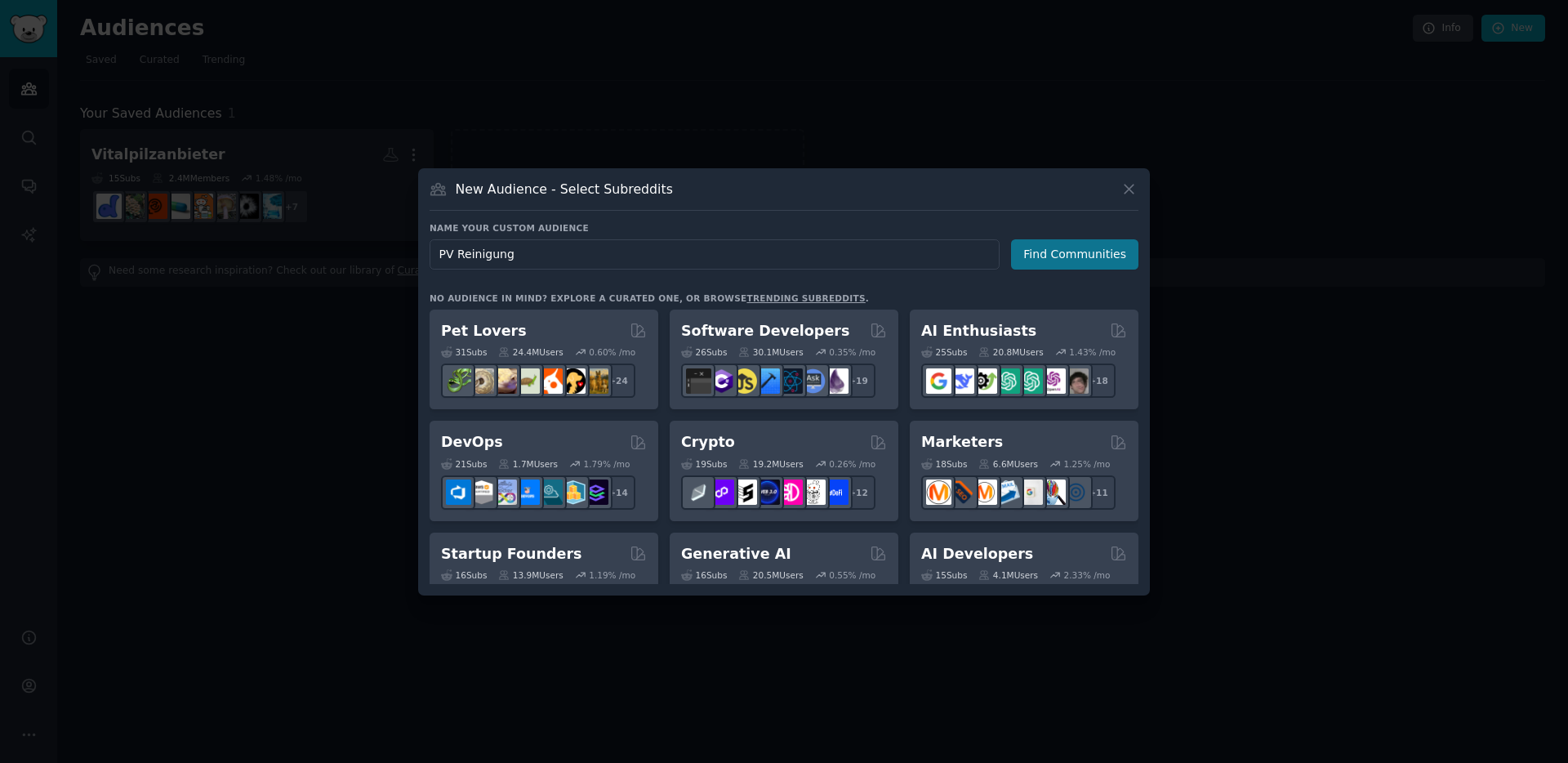
type input "PV Reinigung"
click at [1096, 247] on button "Find Communities" at bounding box center [1074, 254] width 128 height 30
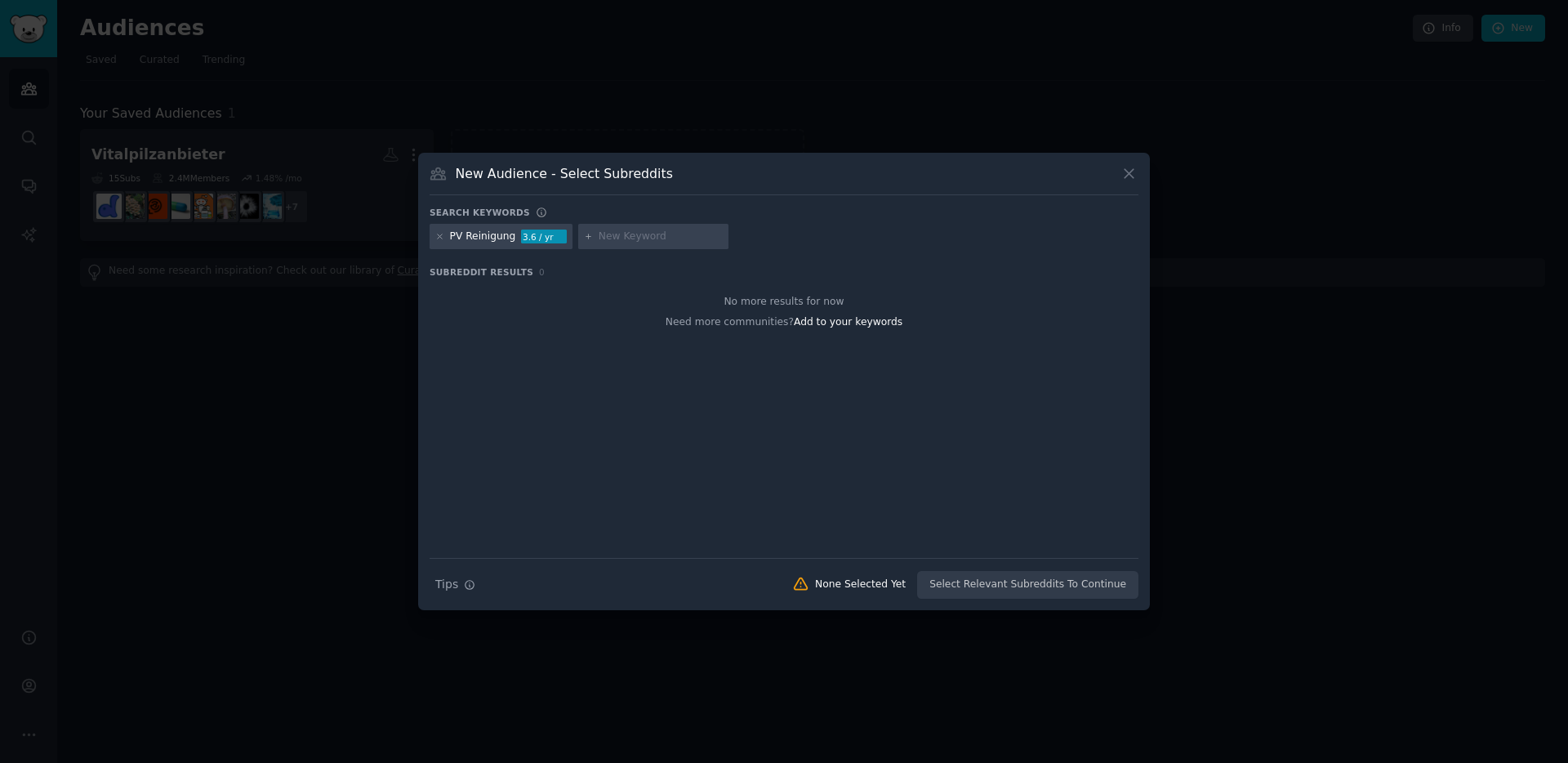
click at [598, 237] on input "text" at bounding box center [660, 236] width 124 height 14
type input "Photovoltaik Anlagen"
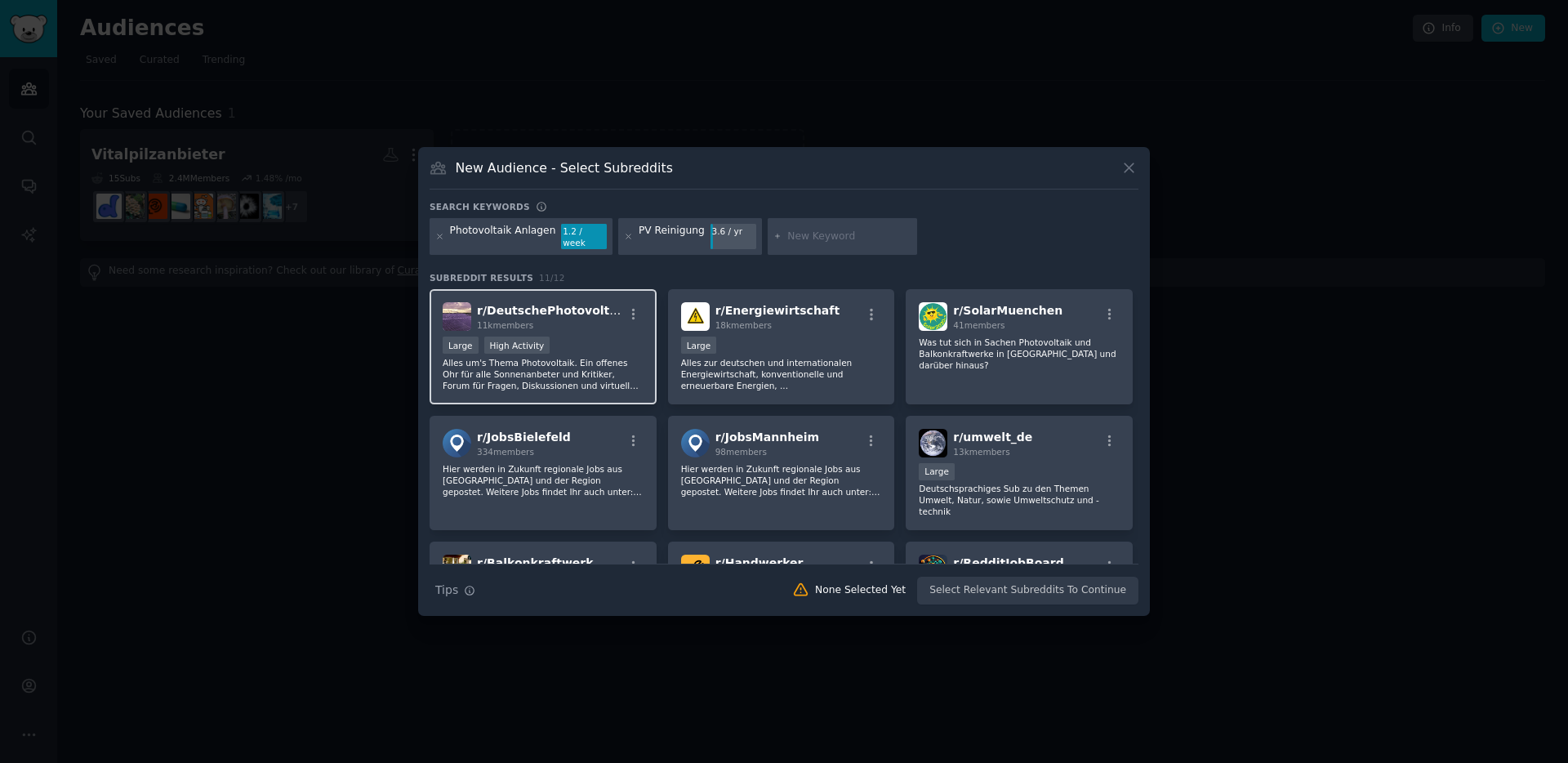
click at [567, 336] on div "Large High Activity" at bounding box center [542, 346] width 201 height 21
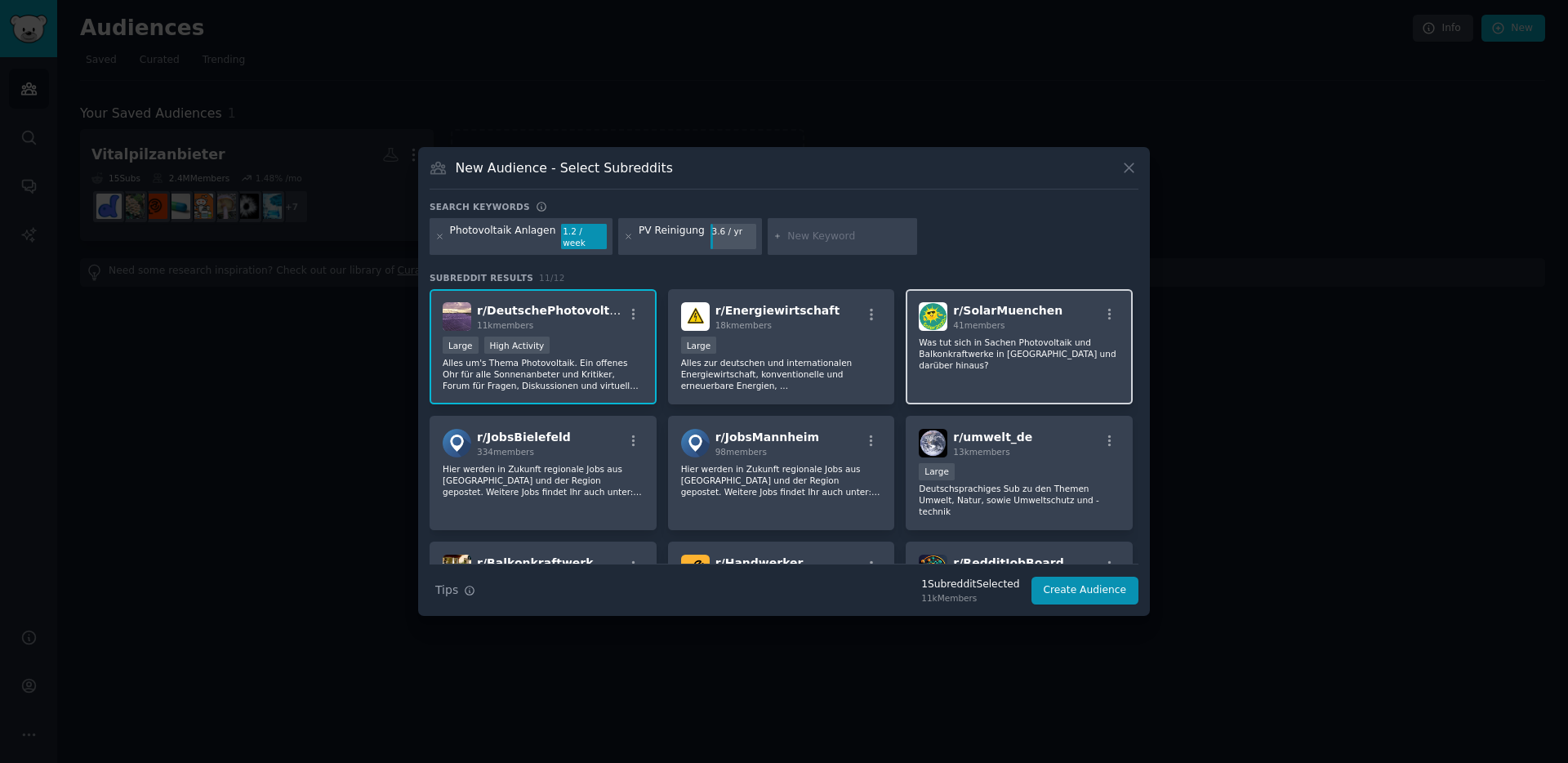
click at [980, 354] on p "Was tut sich in Sachen Photovoltaik und Balkonkraftwerke in München und darüber…" at bounding box center [1019, 353] width 201 height 34
click at [814, 235] on input "text" at bounding box center [849, 236] width 124 height 14
type input "Photovoltaik pflege"
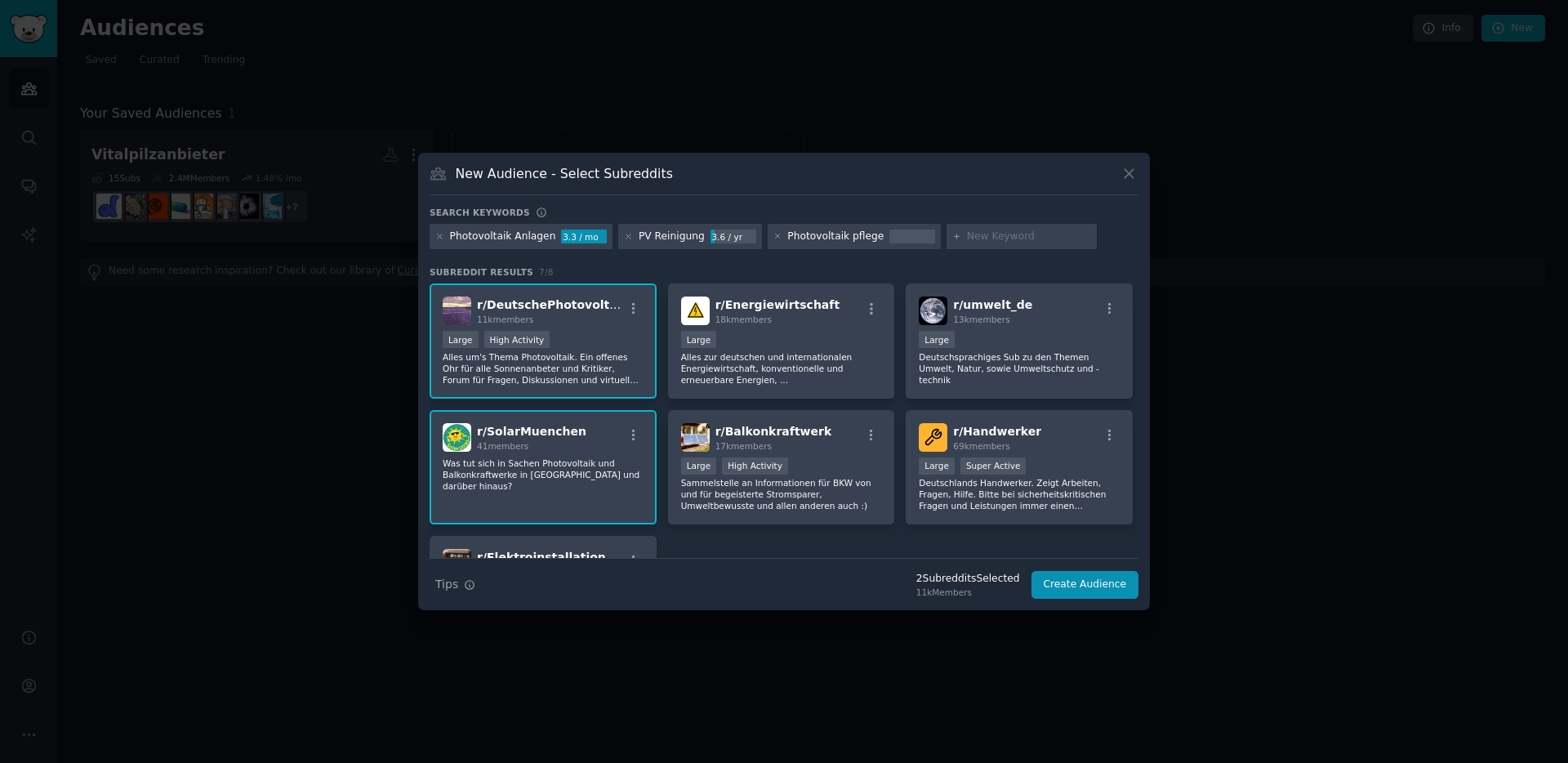
click at [848, 236] on div "Photovoltaik pflege" at bounding box center [836, 236] width 96 height 14
click at [819, 240] on div "Photovoltaik pflege" at bounding box center [836, 236] width 96 height 14
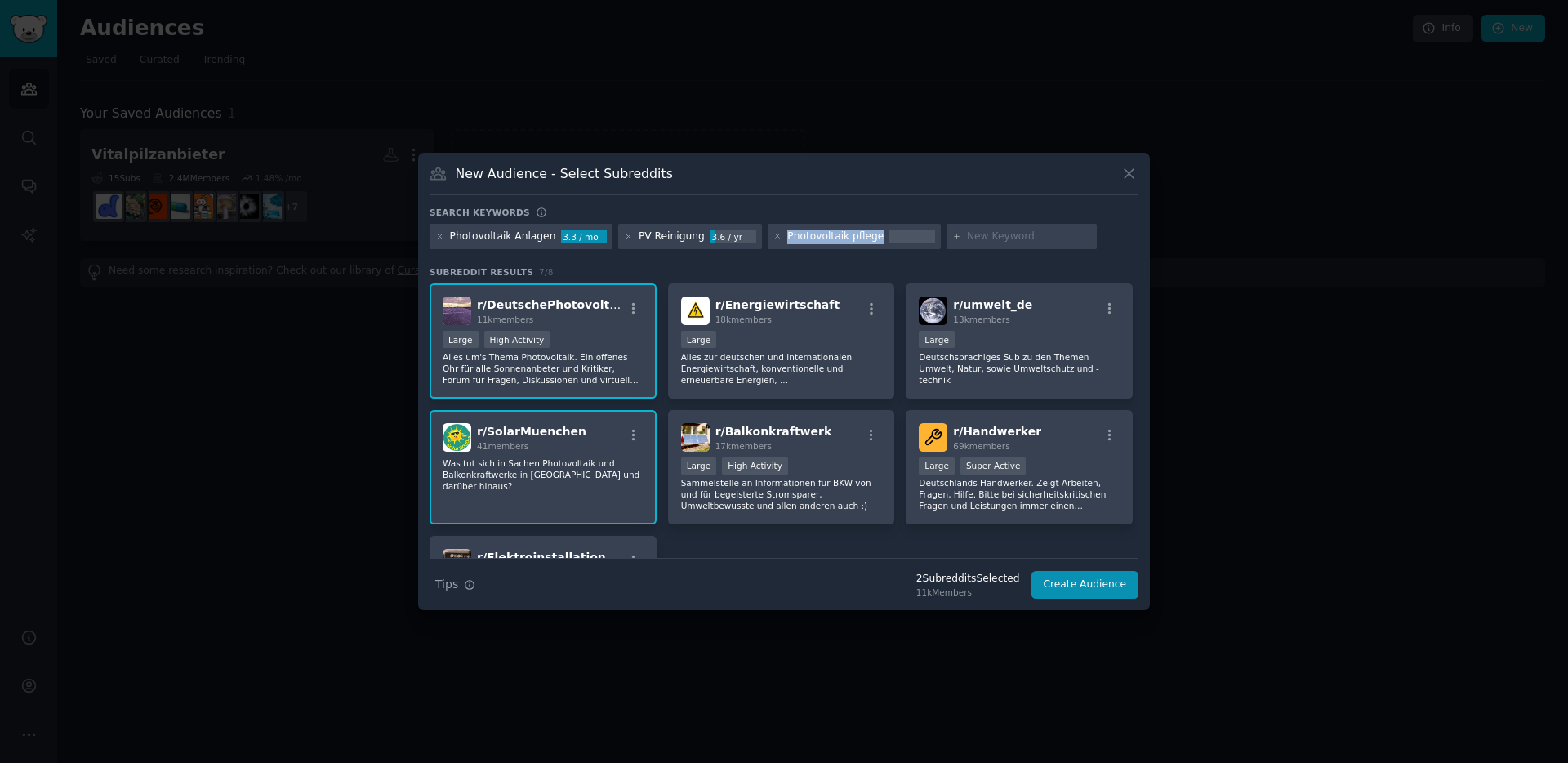
copy div "Photovoltaik pflege"
click at [967, 233] on input "text" at bounding box center [1028, 236] width 124 height 14
type input "PV Anlage reinigung"
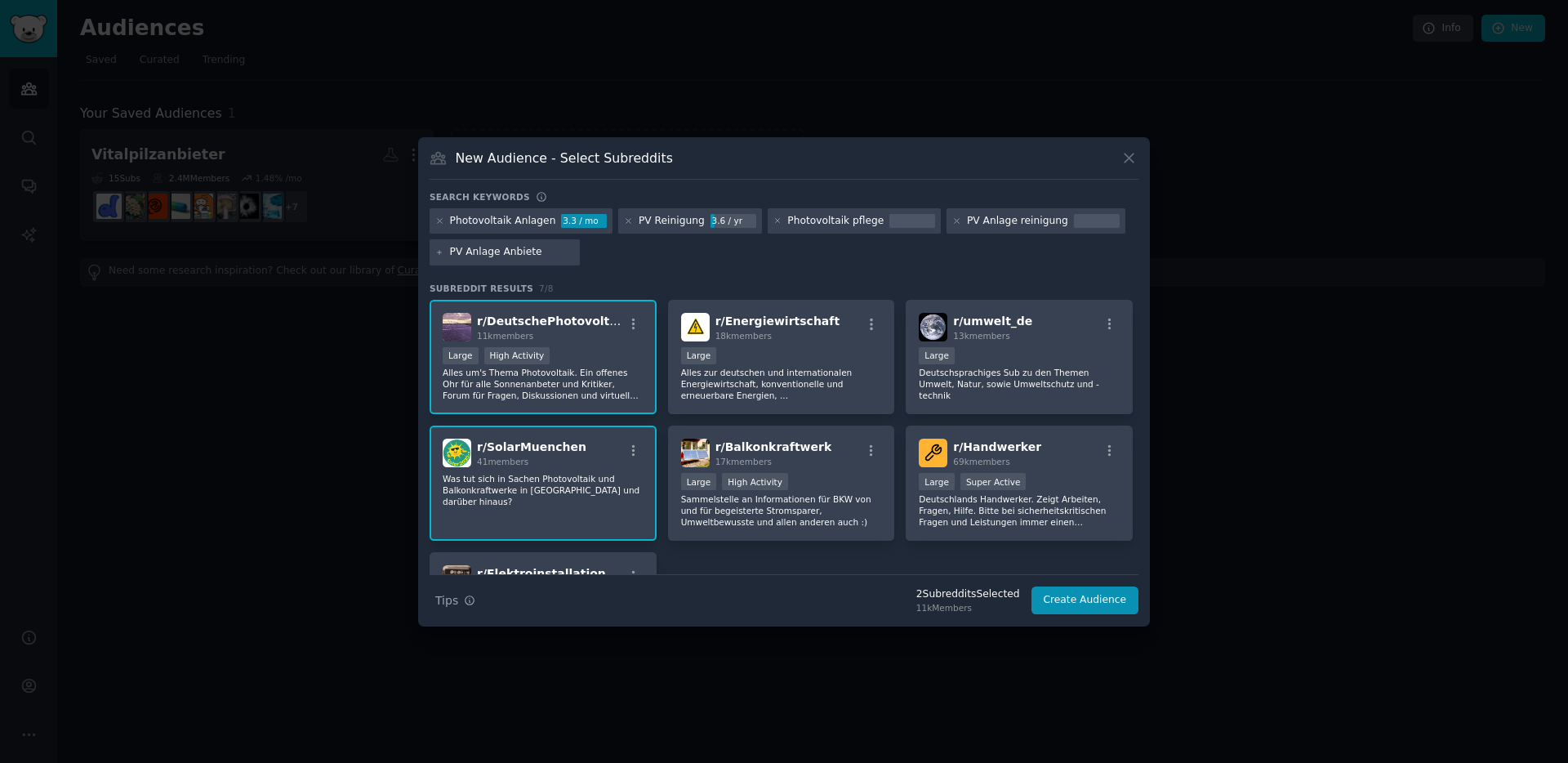
type input "PV Anlage Anbieter"
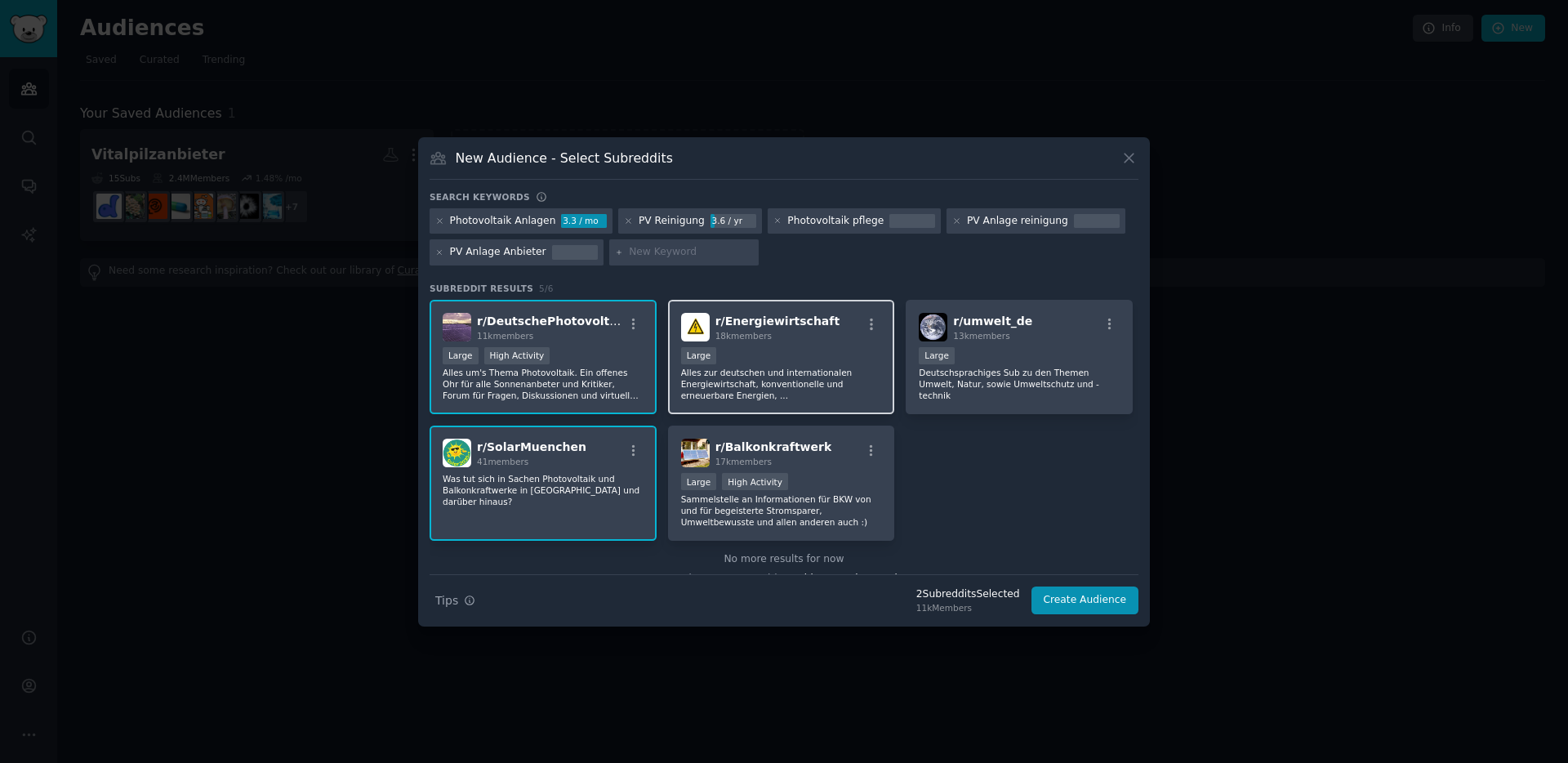
click at [802, 401] on p "Alles zur deutschen und internationalen Energiewirtschaft, konventionelle und e…" at bounding box center [781, 384] width 201 height 34
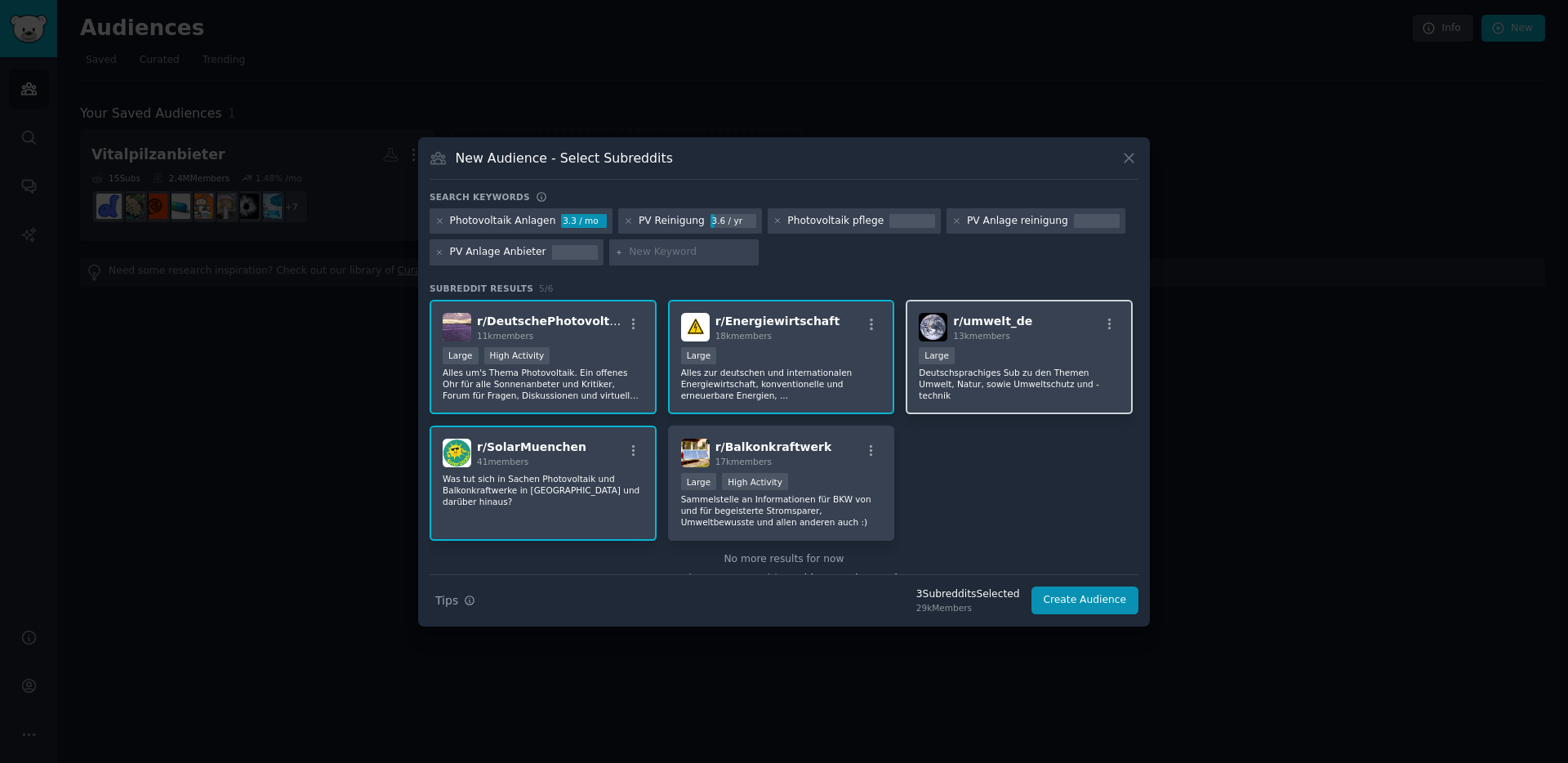
click at [1004, 384] on p "Deutschsprachiges Sub zu den Themen Umwelt, Natur, sowie Umweltschutz und -tech…" at bounding box center [1019, 384] width 201 height 34
click at [1087, 603] on button "Create Audience" at bounding box center [1085, 600] width 108 height 28
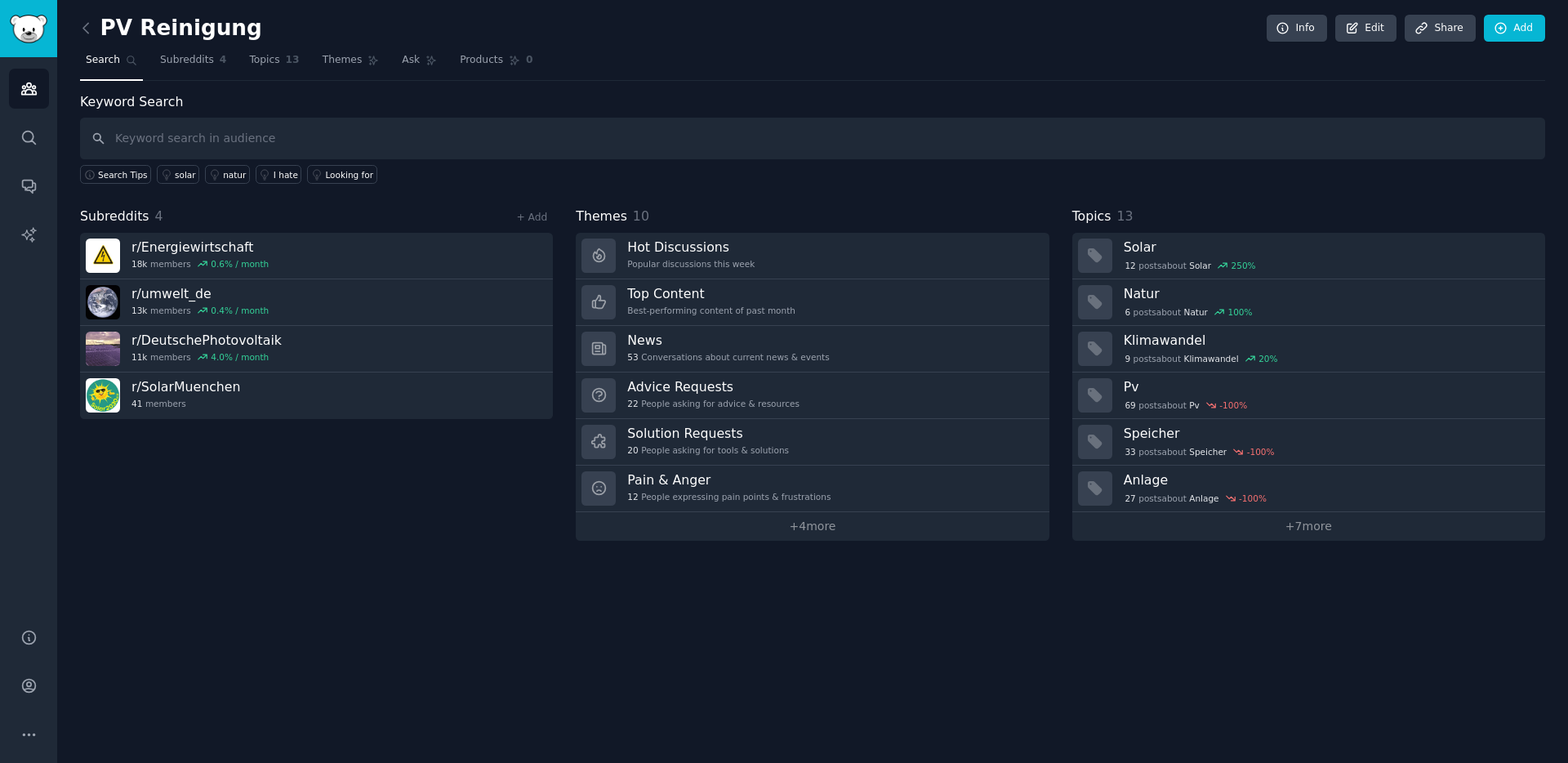
click at [206, 142] on input "text" at bounding box center [813, 138] width 1465 height 42
type input "Reinigung"
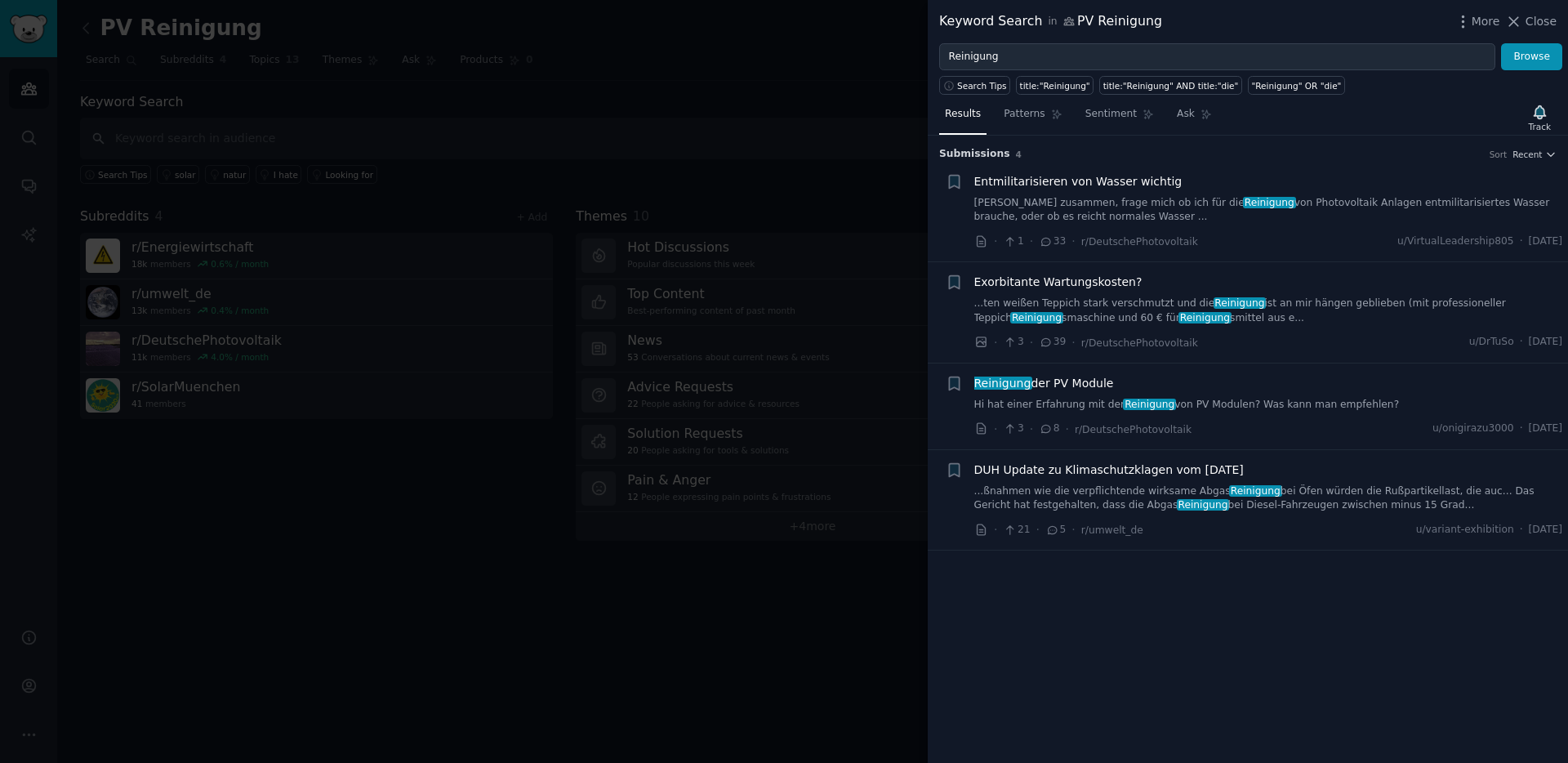
click at [1090, 385] on span "Reinigung der PV Module" at bounding box center [1044, 383] width 140 height 17
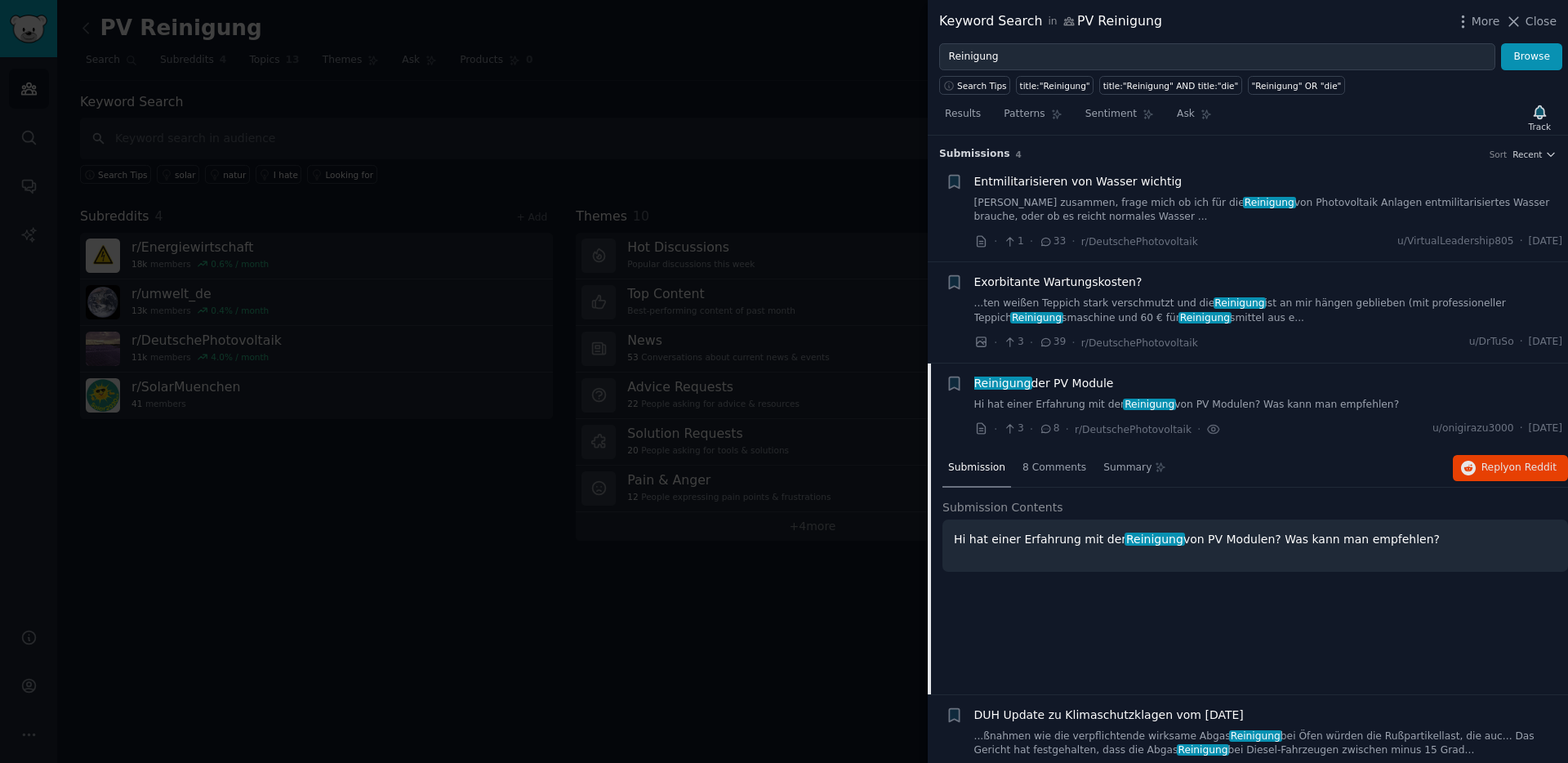
scroll to position [33, 0]
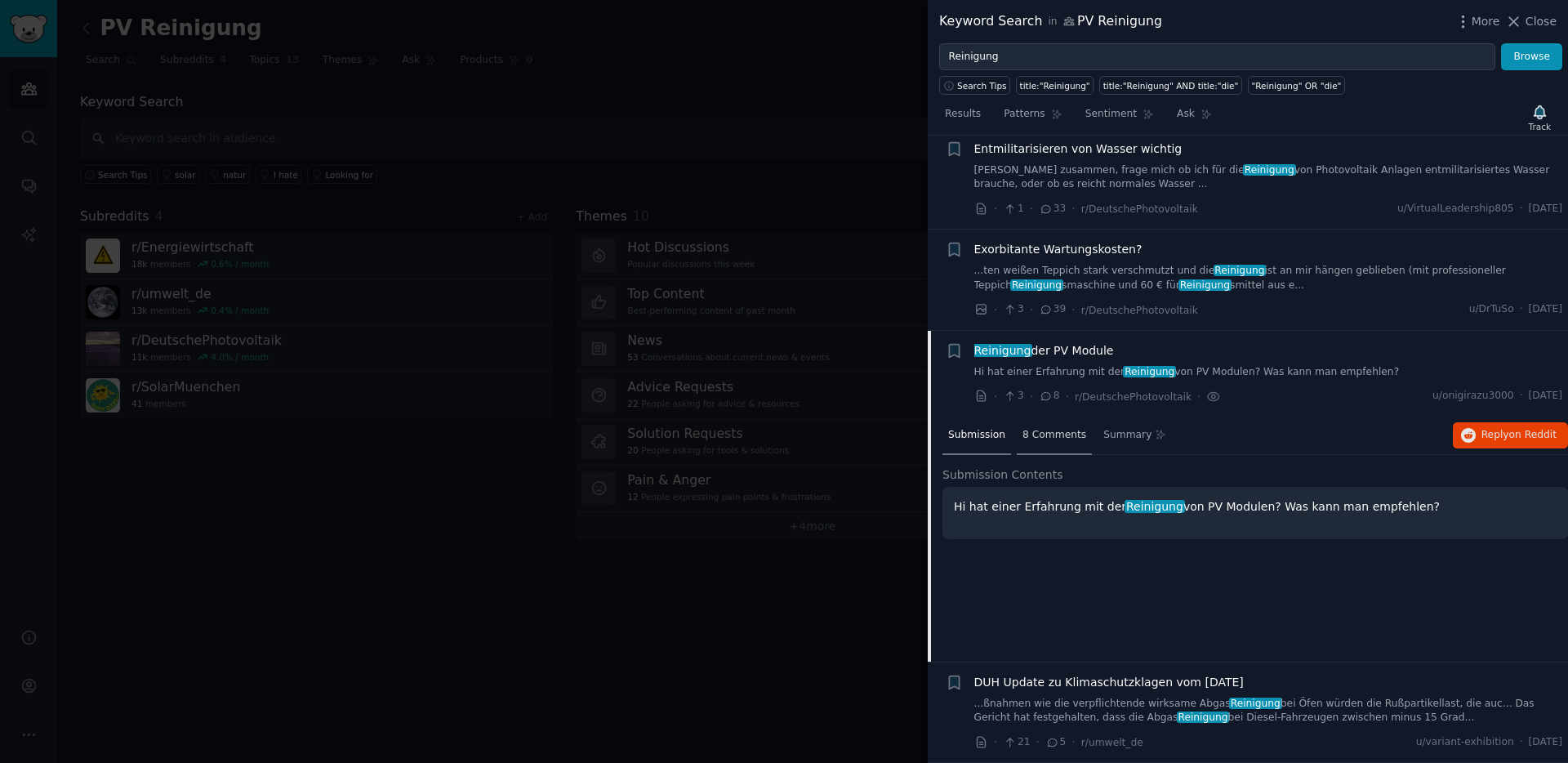
click at [1047, 435] on span "8 Comments" at bounding box center [1053, 435] width 63 height 14
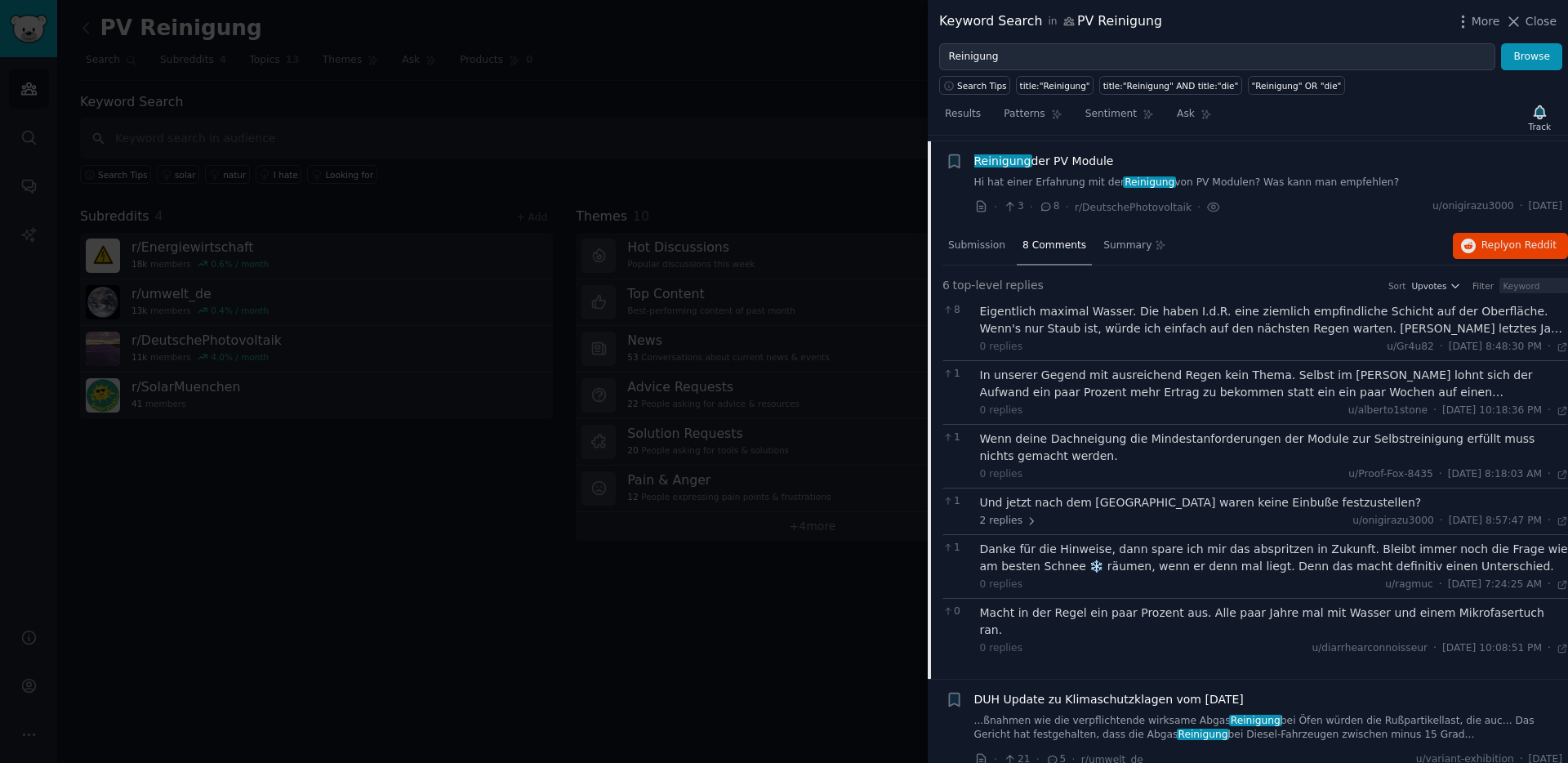
scroll to position [0, 0]
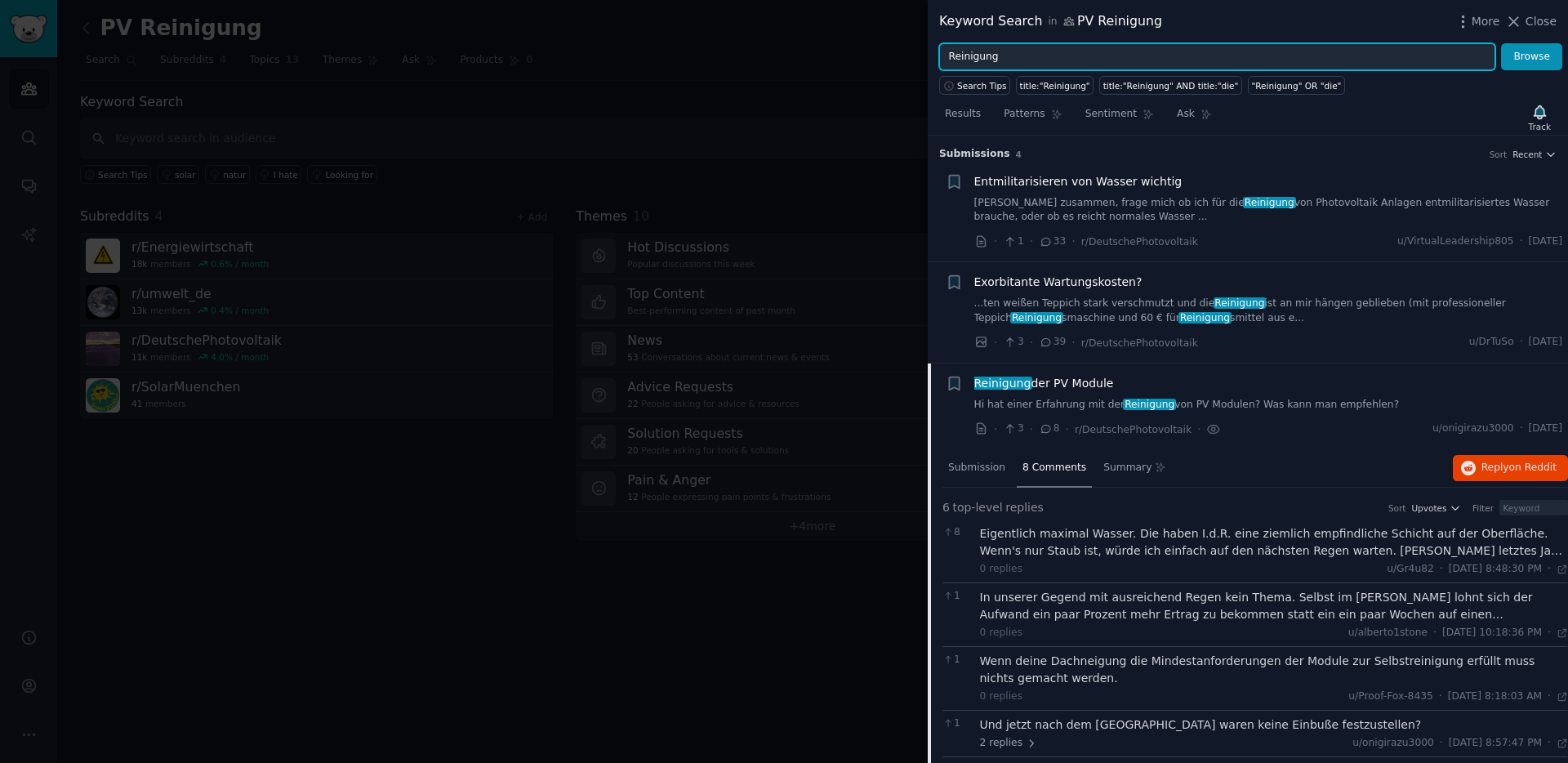
click at [946, 58] on input "Reinigung" at bounding box center [1217, 57] width 556 height 28
click at [1501, 44] on button "Browse" at bounding box center [1531, 57] width 62 height 28
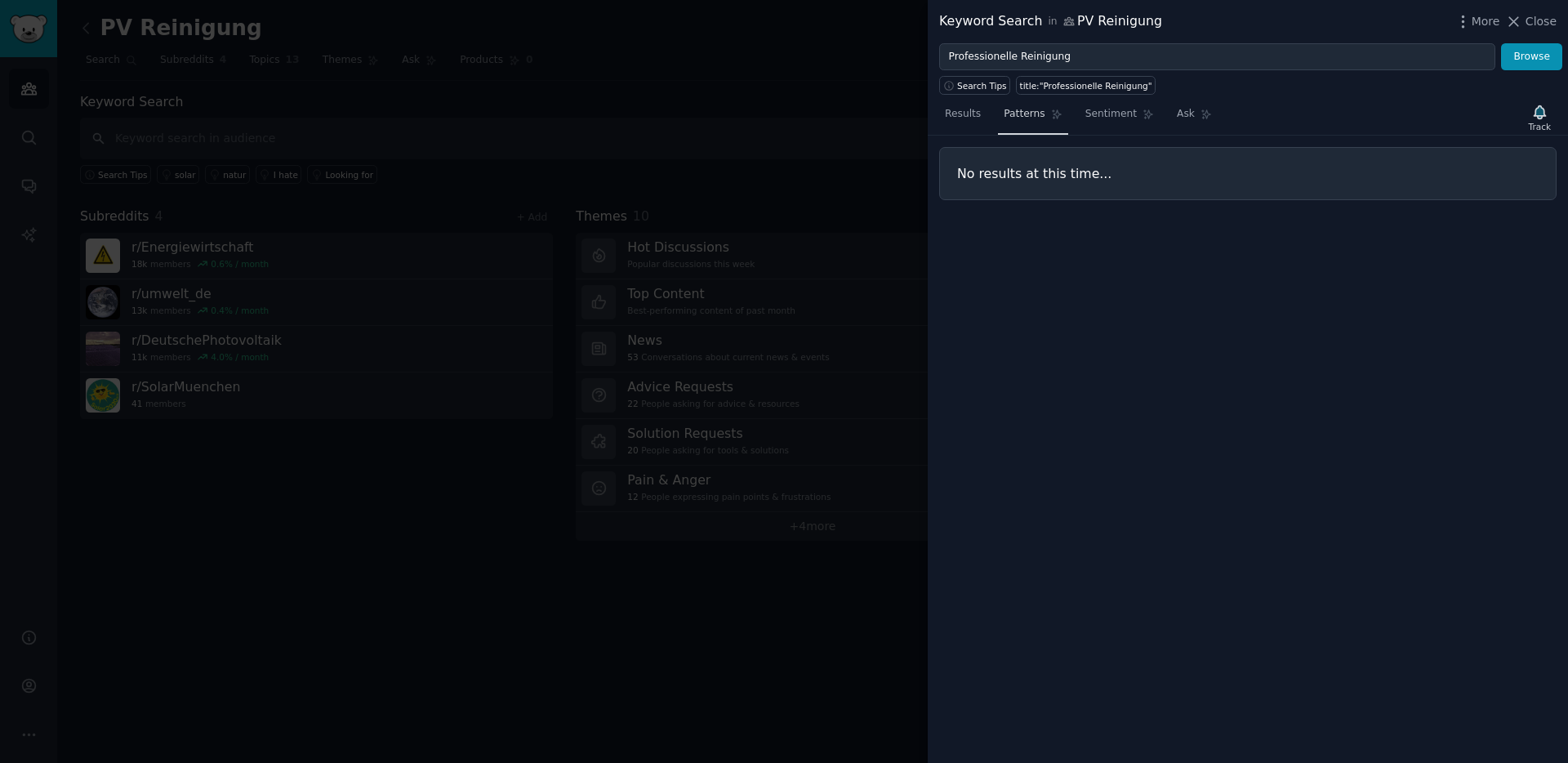
click at [1023, 118] on span "Patterns" at bounding box center [1024, 114] width 41 height 14
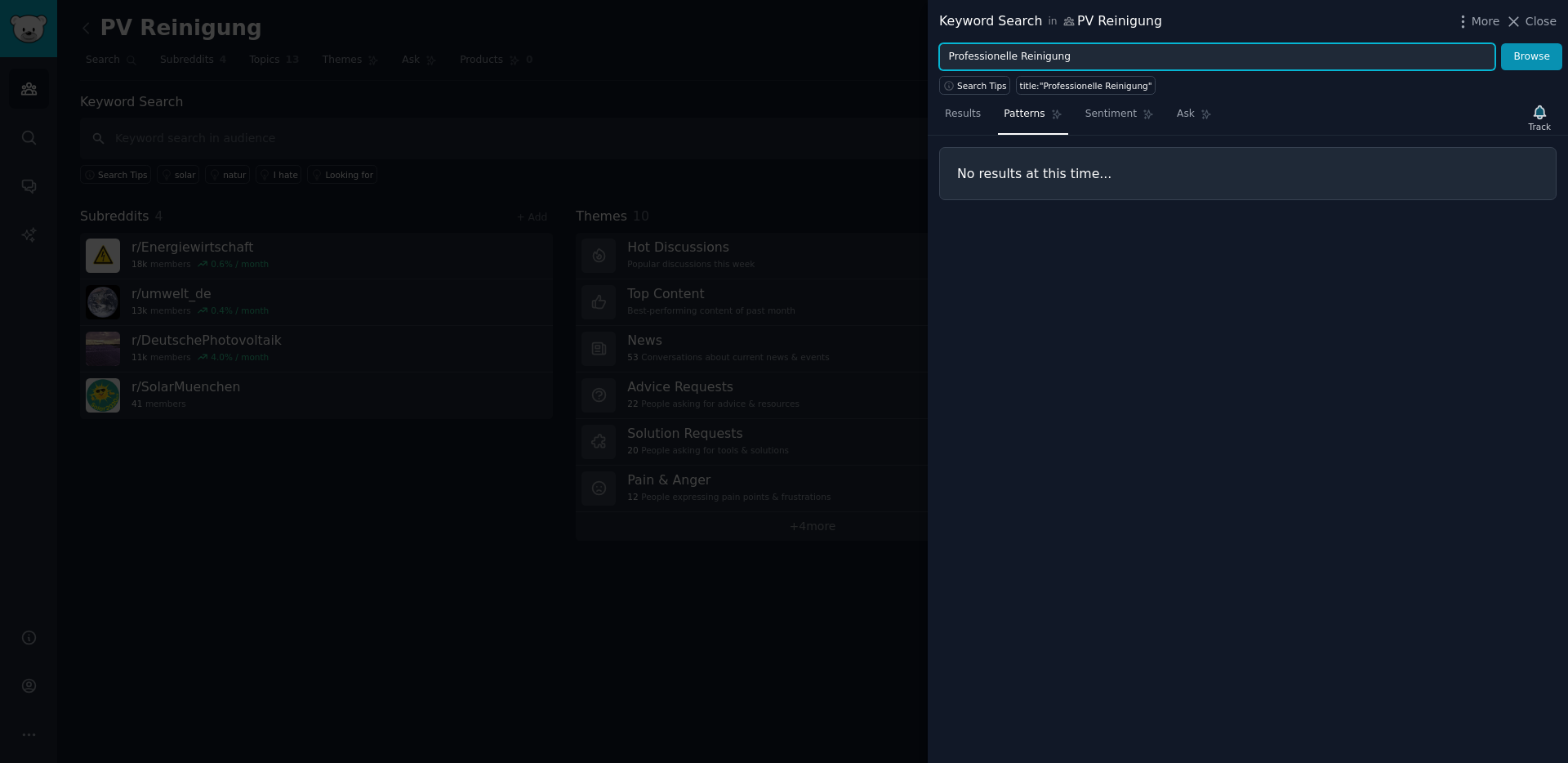
click at [992, 60] on input "Professionelle Reinigung" at bounding box center [1217, 57] width 556 height 28
type input "Reinigung"
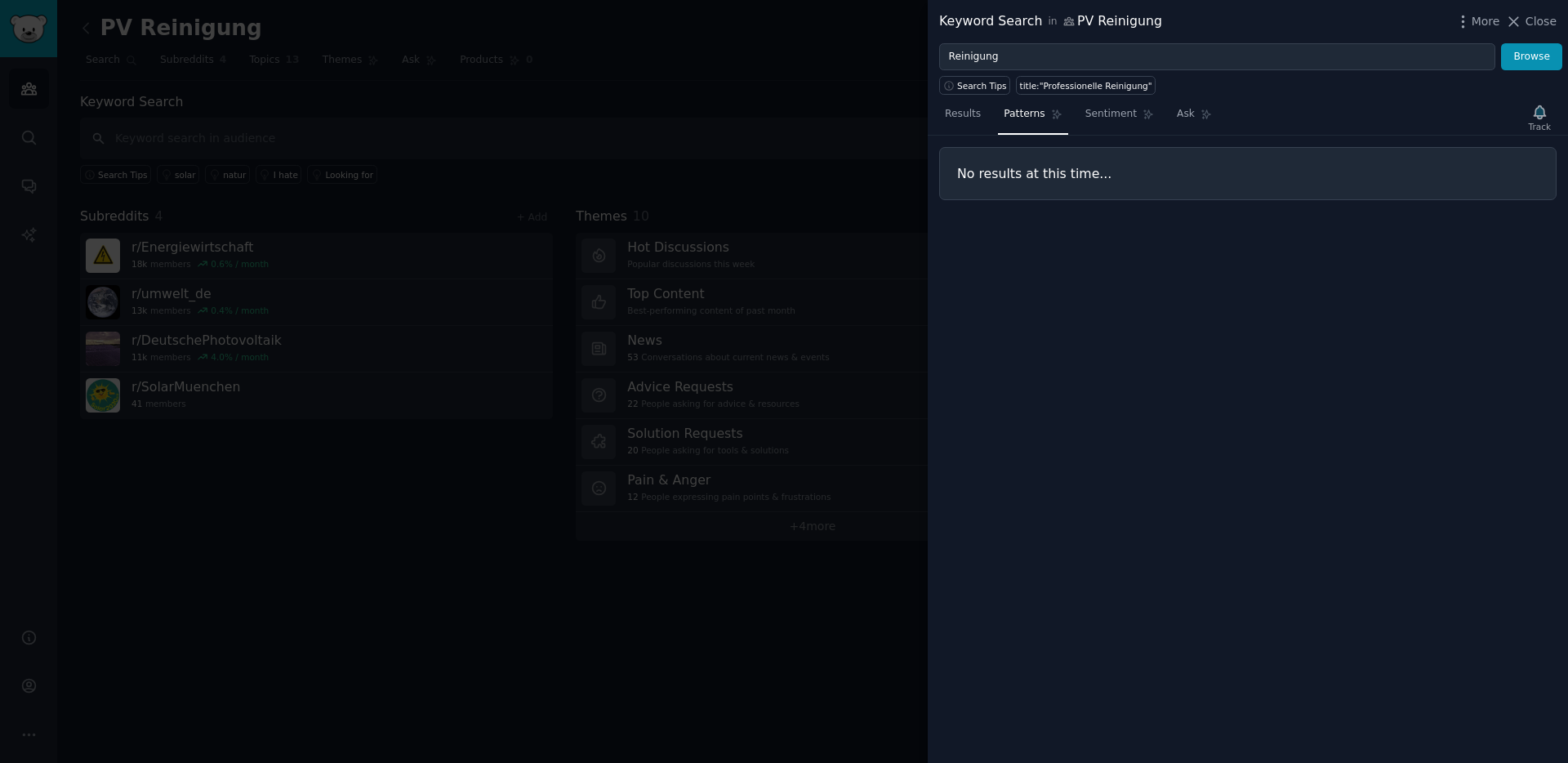
click at [1024, 109] on span "Patterns" at bounding box center [1024, 114] width 41 height 14
click at [1107, 107] on span "Sentiment" at bounding box center [1111, 114] width 52 height 14
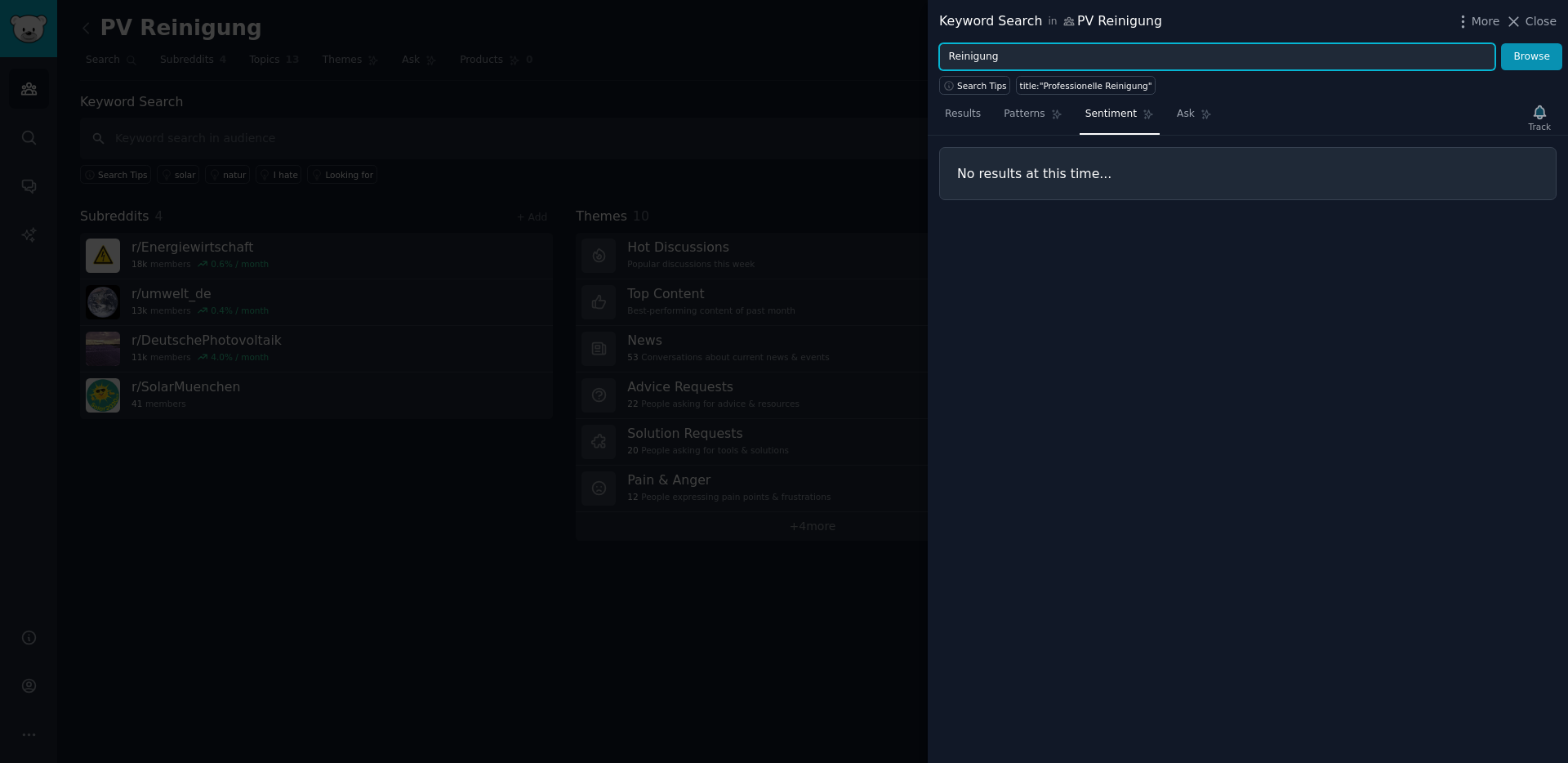
click at [1001, 53] on input "Reinigung" at bounding box center [1217, 57] width 556 height 28
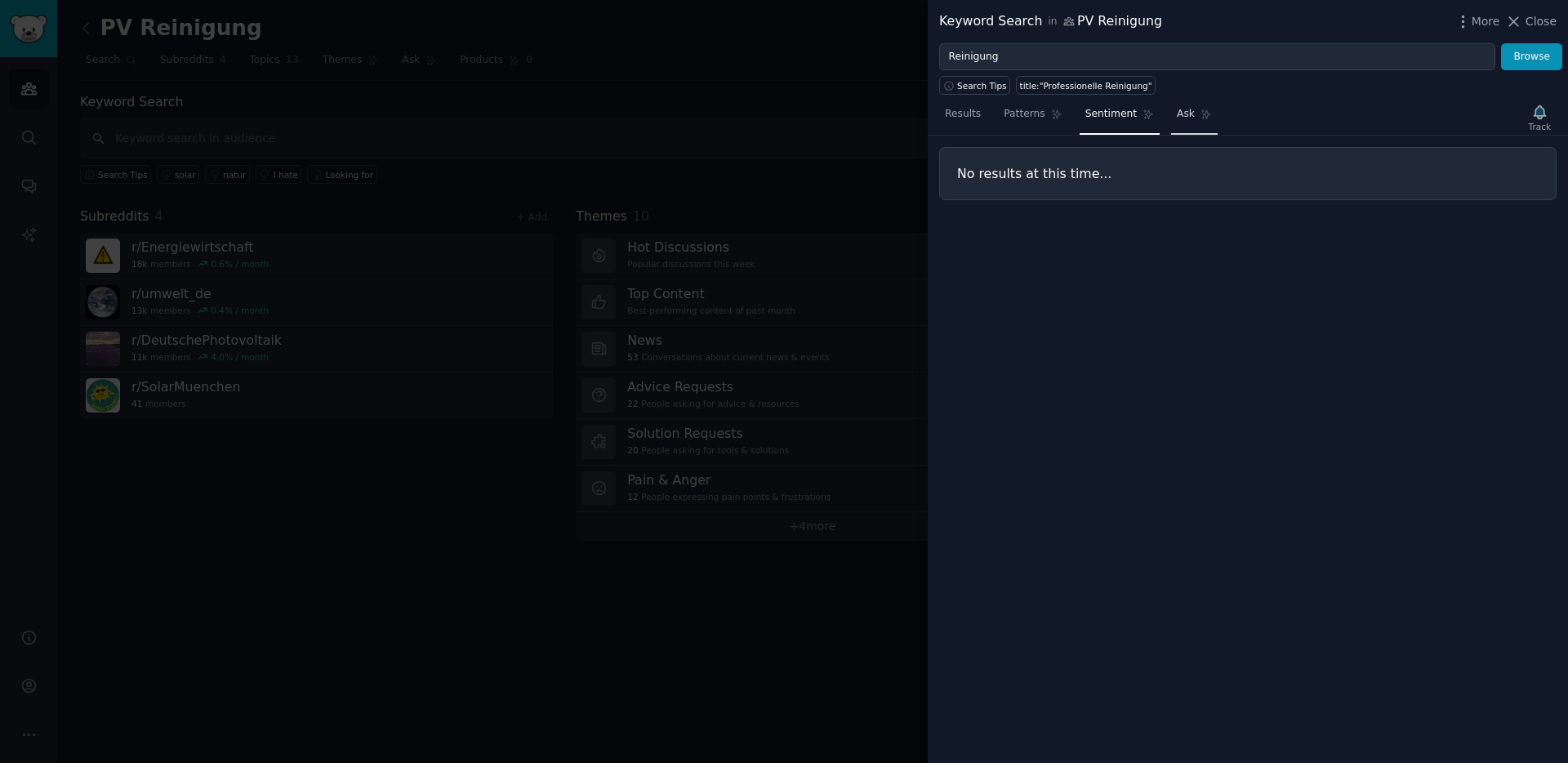
click at [1193, 117] on link "Ask" at bounding box center [1194, 119] width 46 height 34
click at [1549, 21] on span "Close" at bounding box center [1540, 21] width 31 height 17
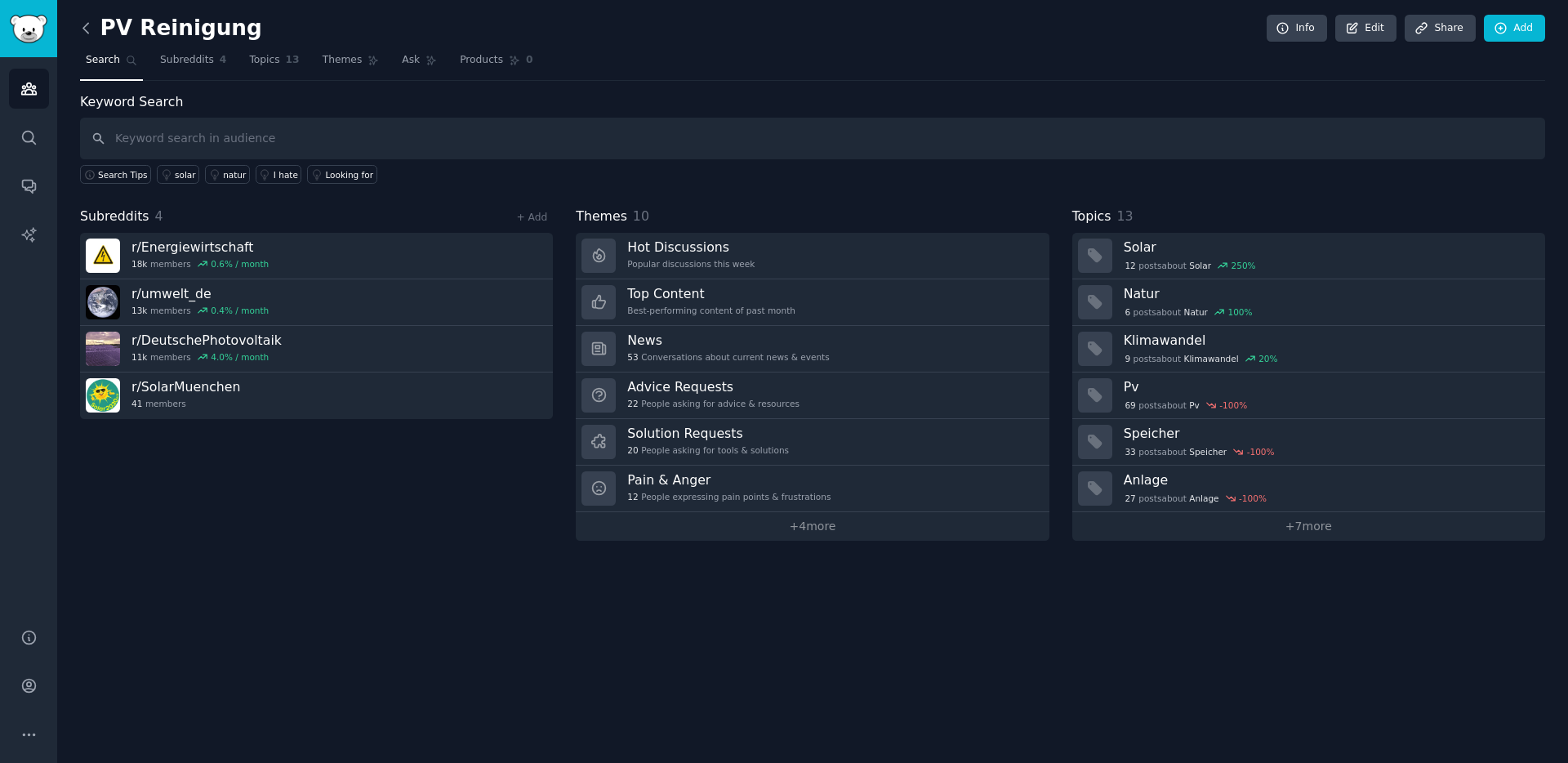
click at [83, 23] on icon at bounding box center [86, 28] width 17 height 17
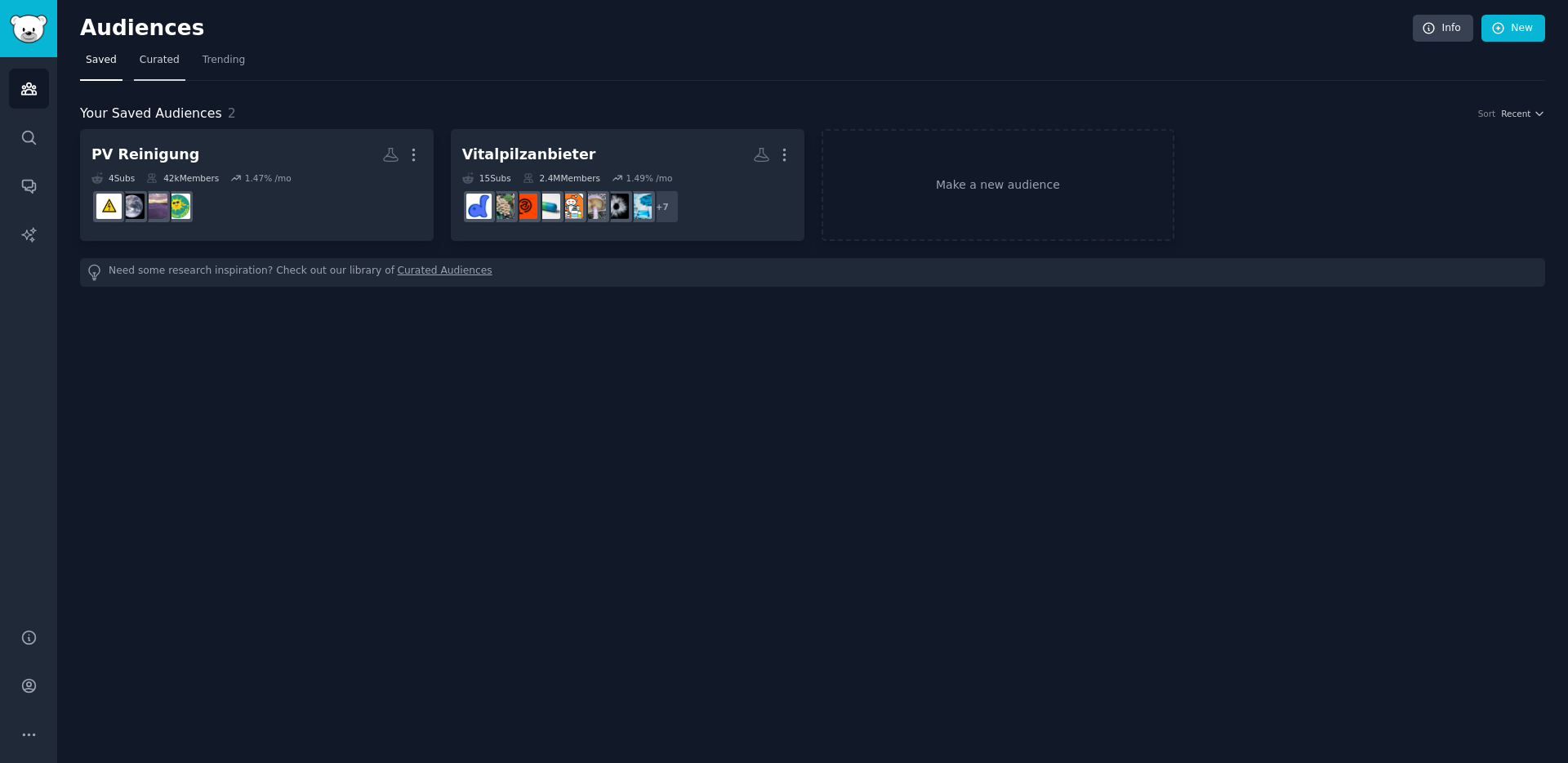
click at [167, 63] on span "Curated" at bounding box center [160, 61] width 40 height 14
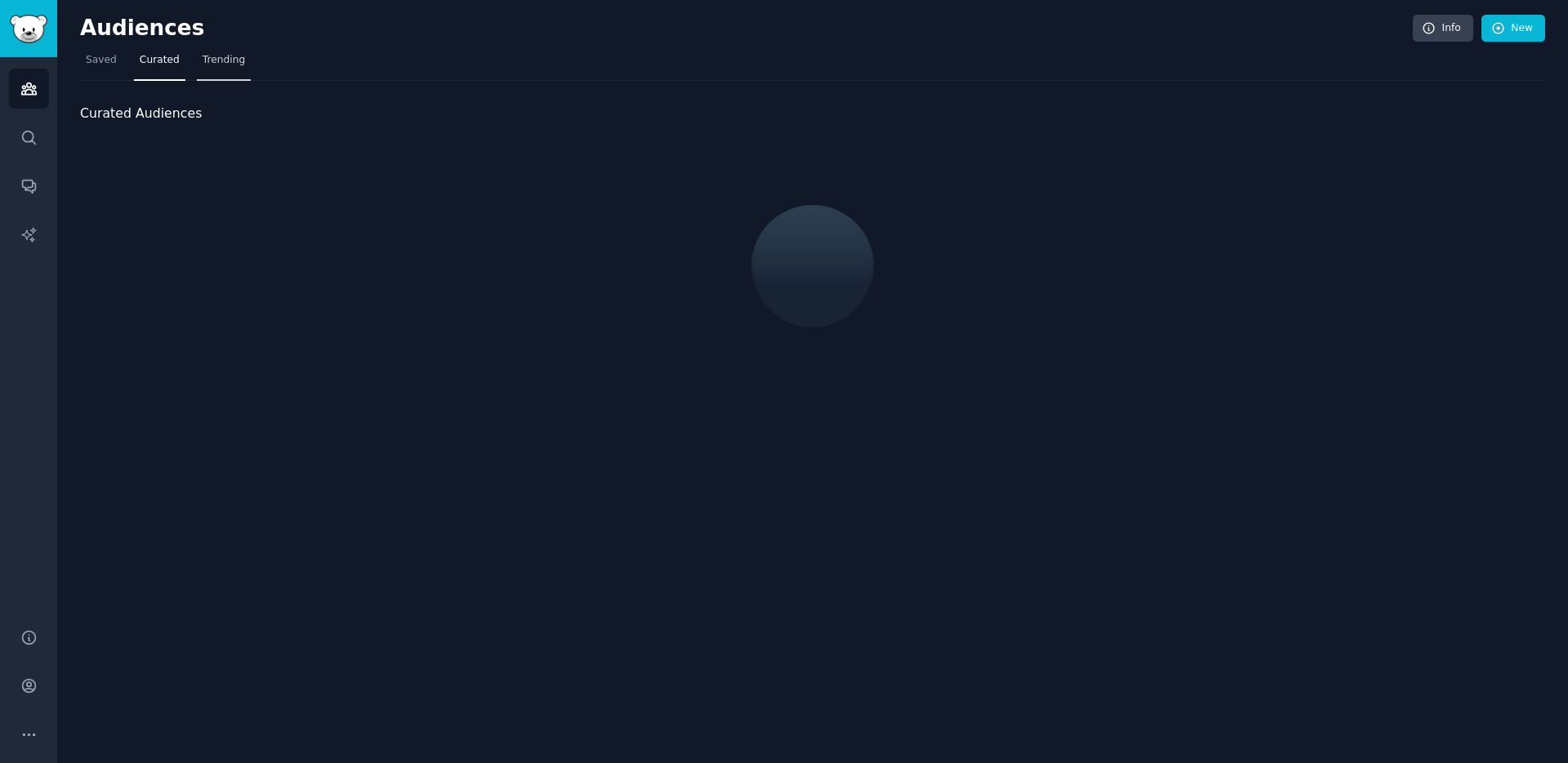
click at [227, 62] on span "Trending" at bounding box center [224, 61] width 43 height 14
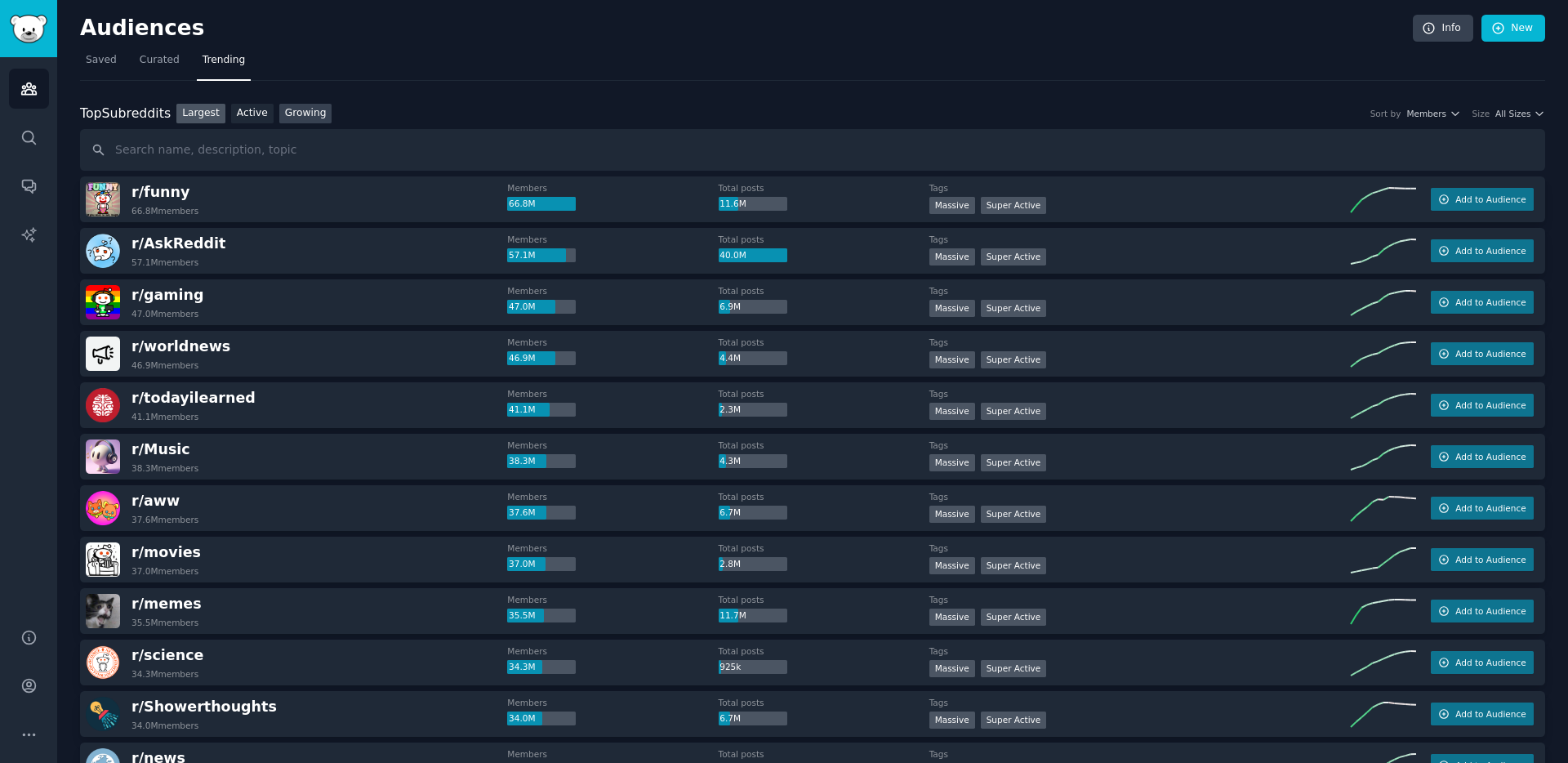
scroll to position [7, 0]
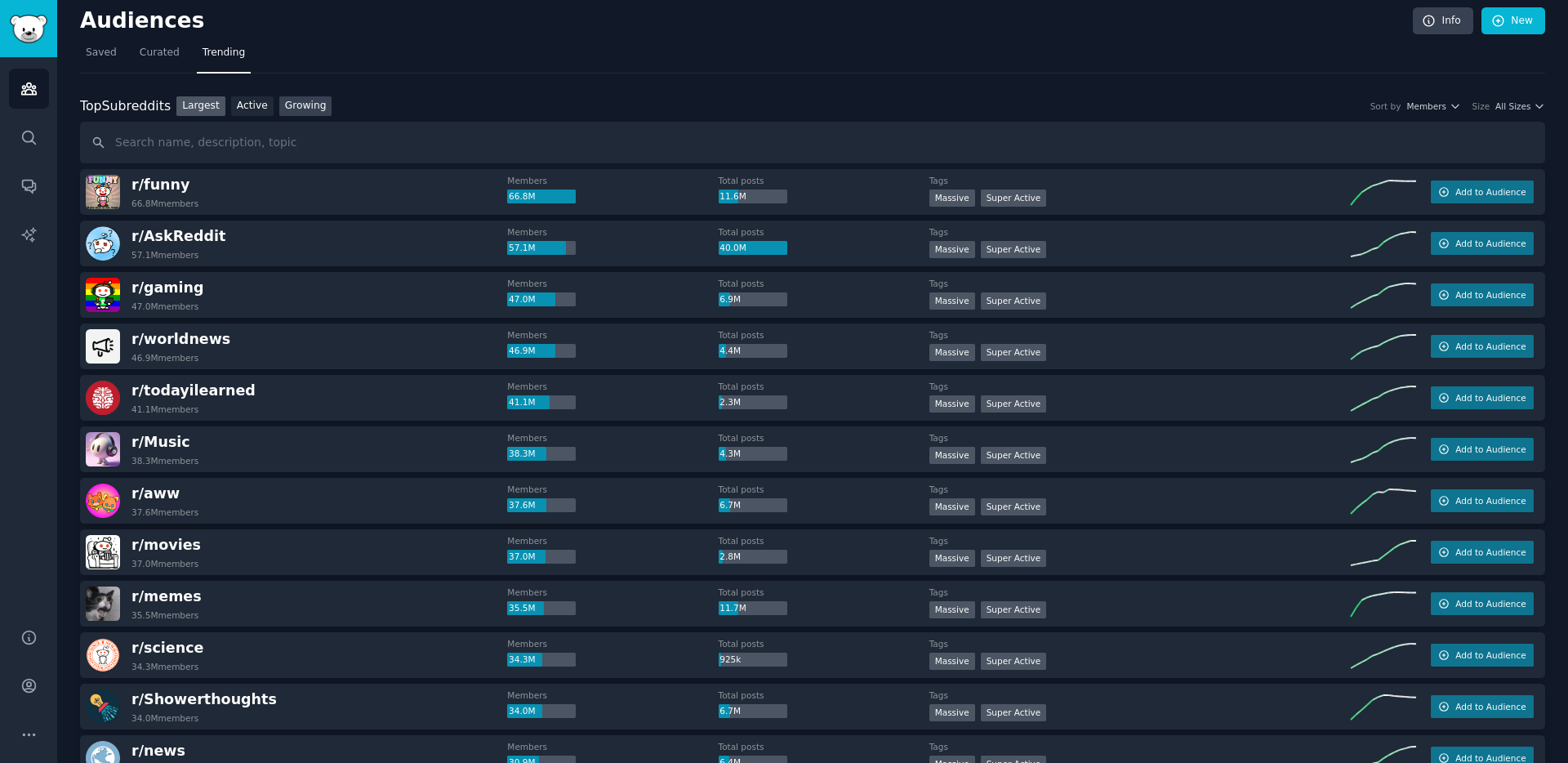
click at [308, 110] on link "Growing" at bounding box center [306, 106] width 54 height 21
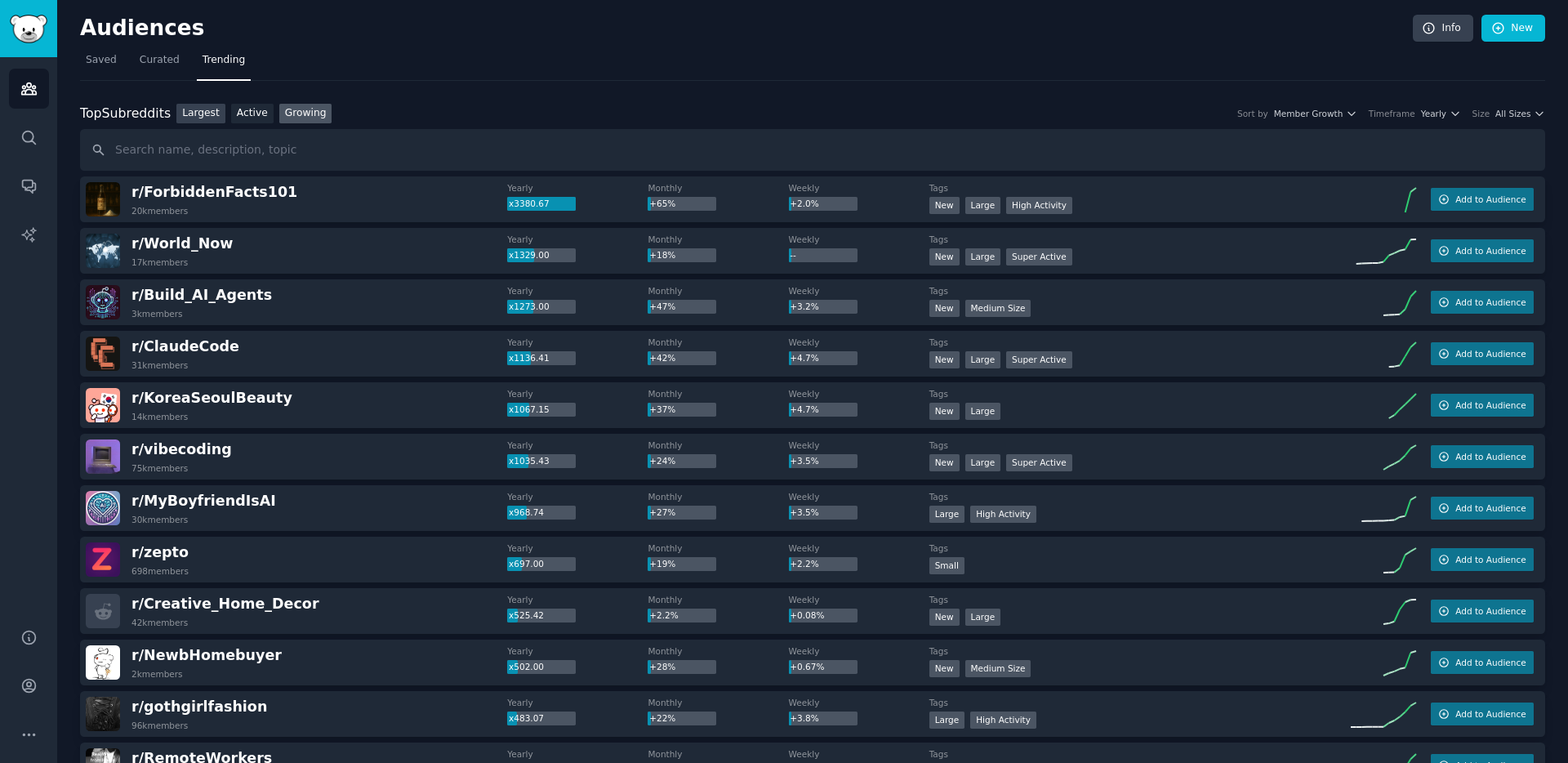
click at [204, 121] on link "Largest" at bounding box center [201, 113] width 49 height 21
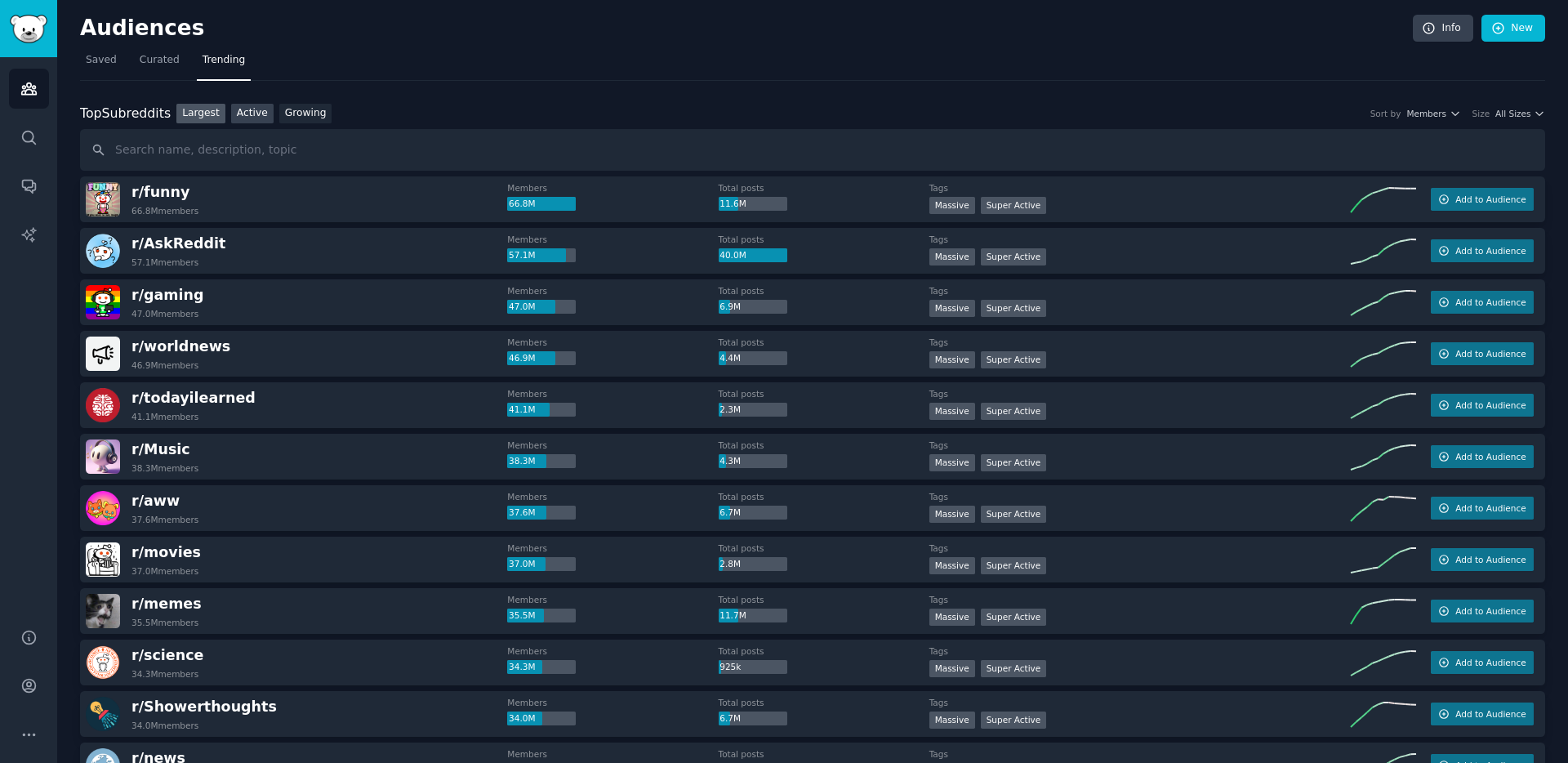
click at [243, 114] on link "Active" at bounding box center [252, 113] width 43 height 21
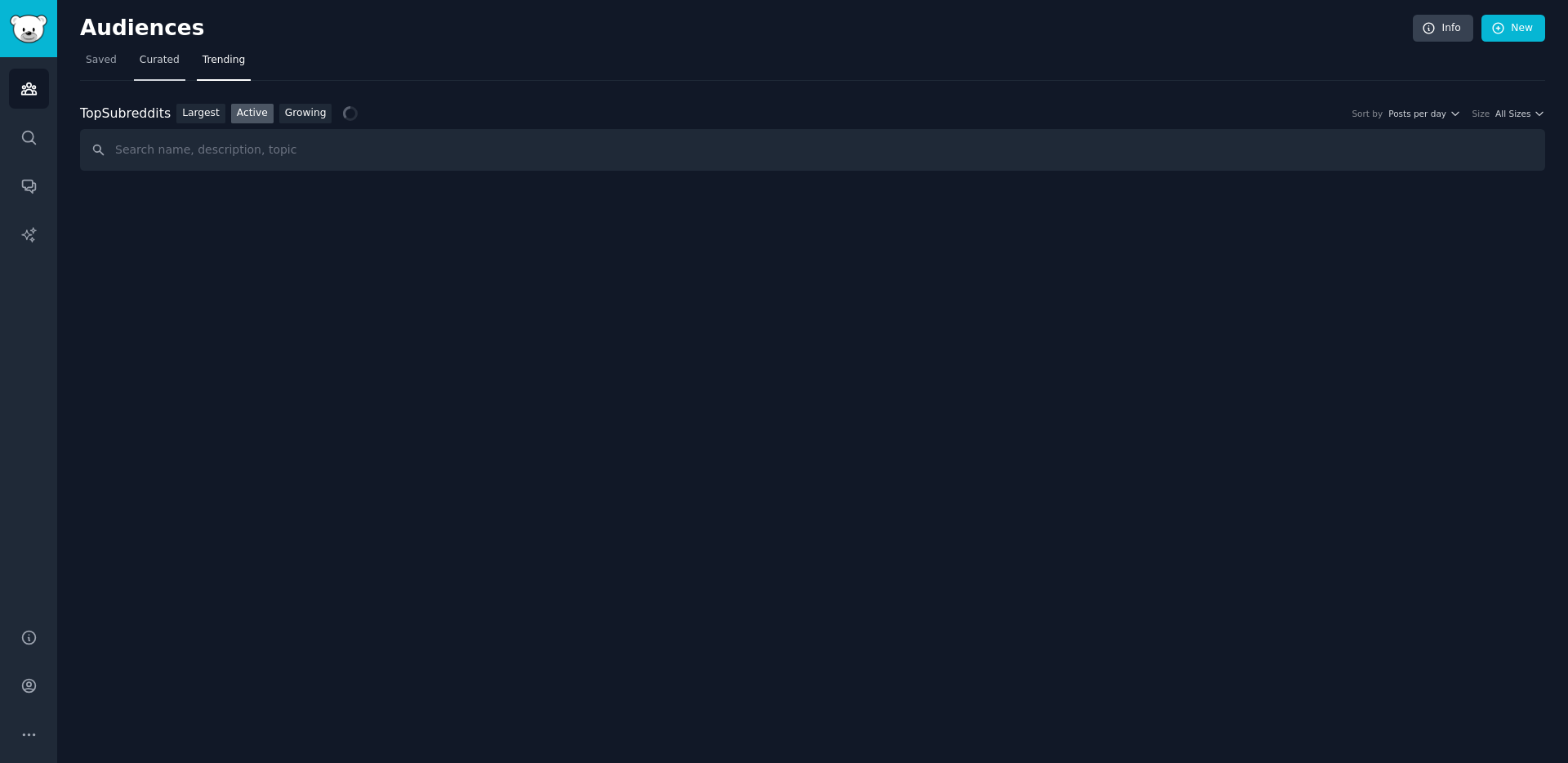
click at [152, 64] on span "Curated" at bounding box center [160, 61] width 40 height 14
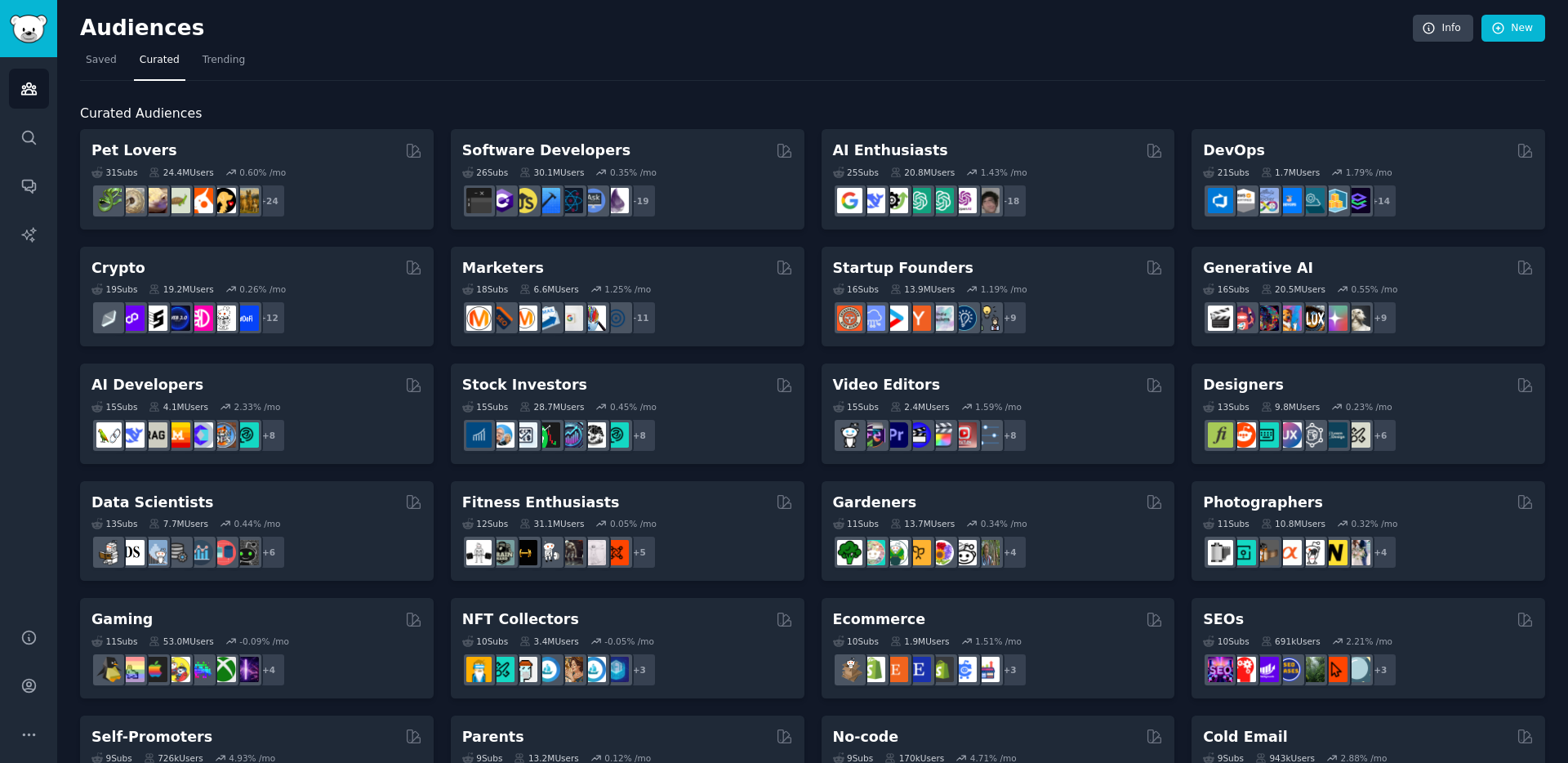
click at [120, 60] on nav "Saved Curated Trending" at bounding box center [813, 64] width 1465 height 34
click at [116, 62] on link "Saved" at bounding box center [102, 64] width 43 height 34
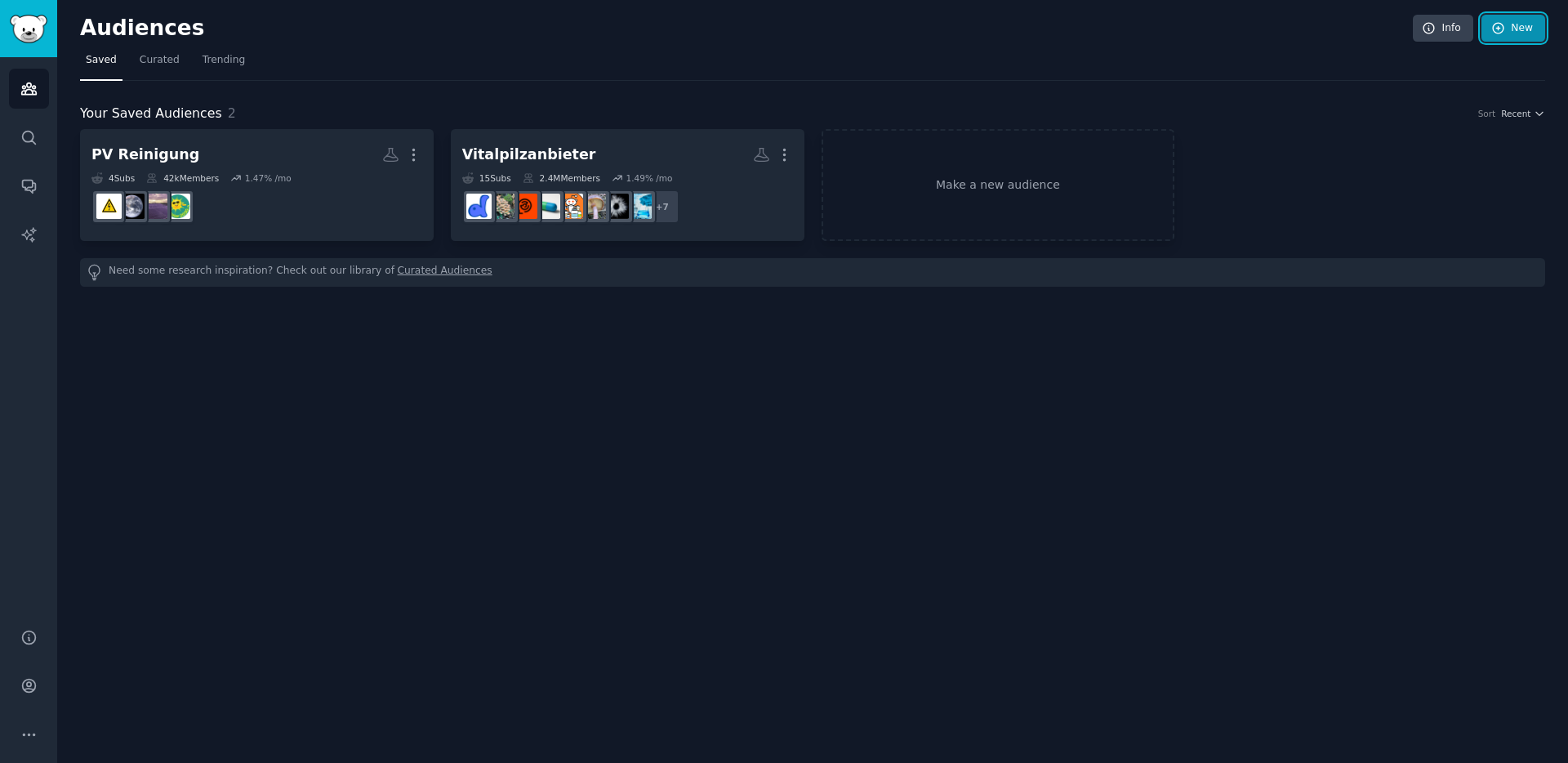
click at [1525, 30] on link "New" at bounding box center [1513, 28] width 63 height 28
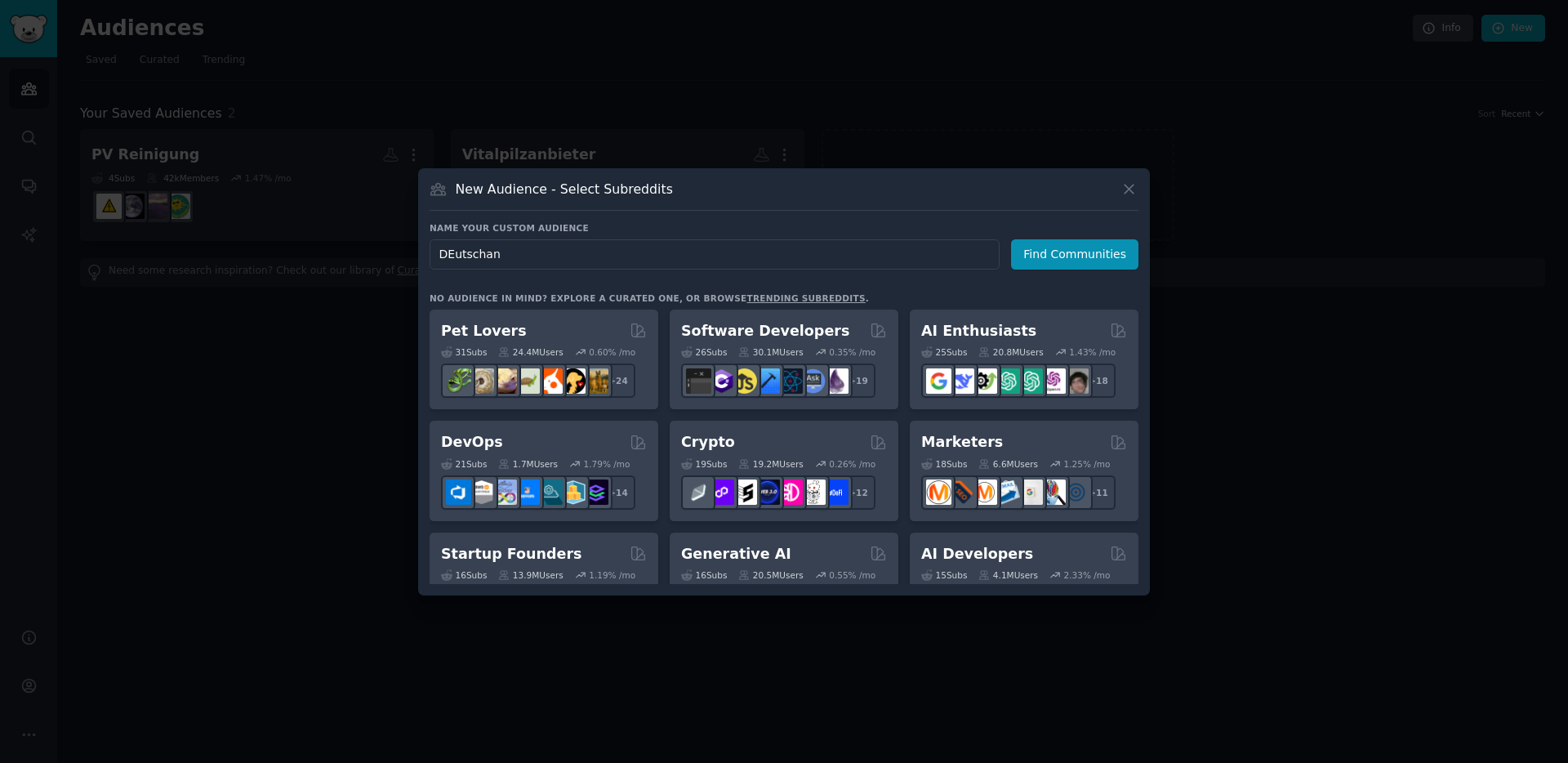
type input "DEutschand"
type input "[GEOGRAPHIC_DATA]"
click button "Find Communities" at bounding box center [1074, 254] width 128 height 30
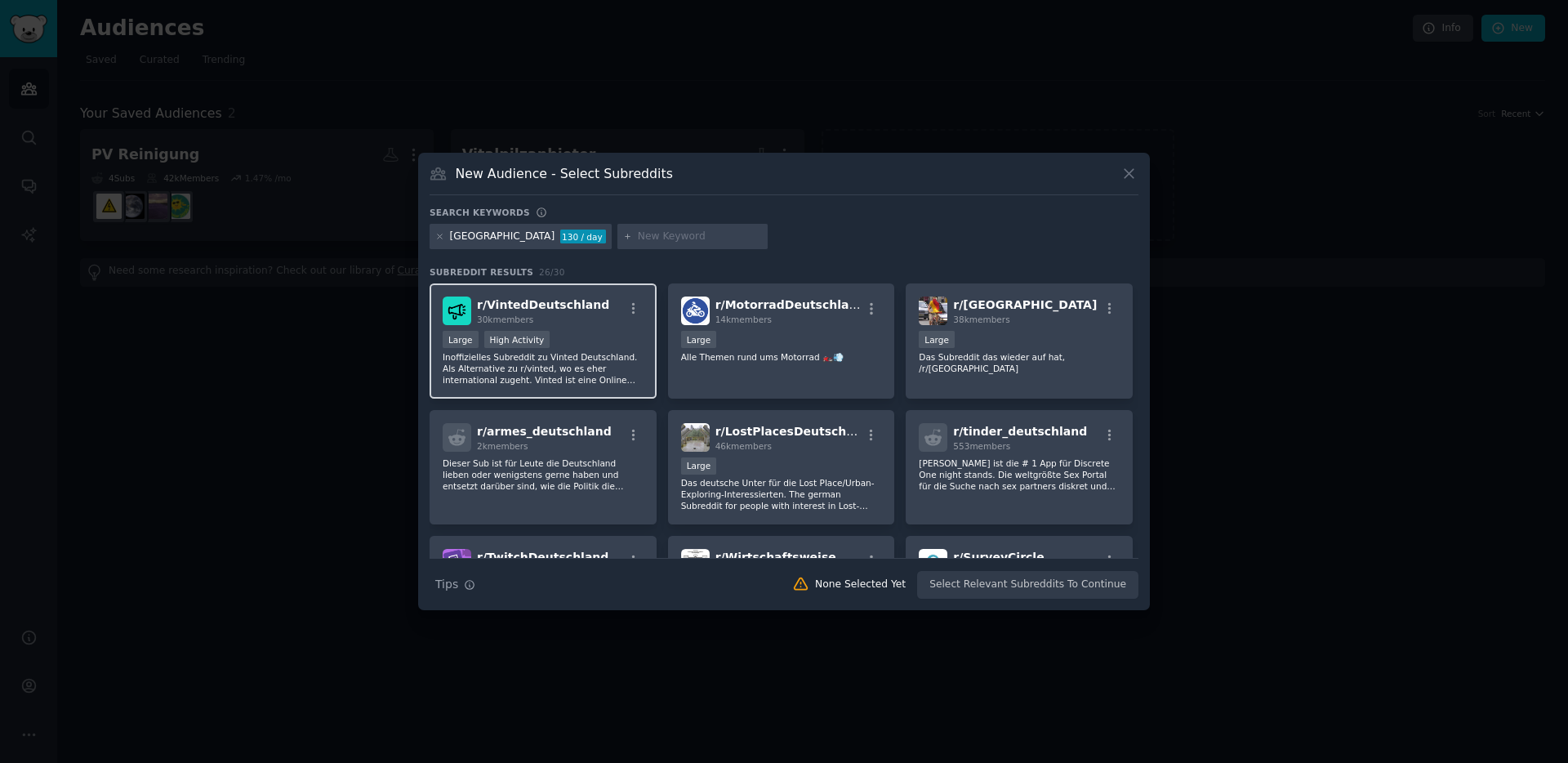
click at [538, 308] on span "r/ VintedDeutschland" at bounding box center [543, 304] width 132 height 13
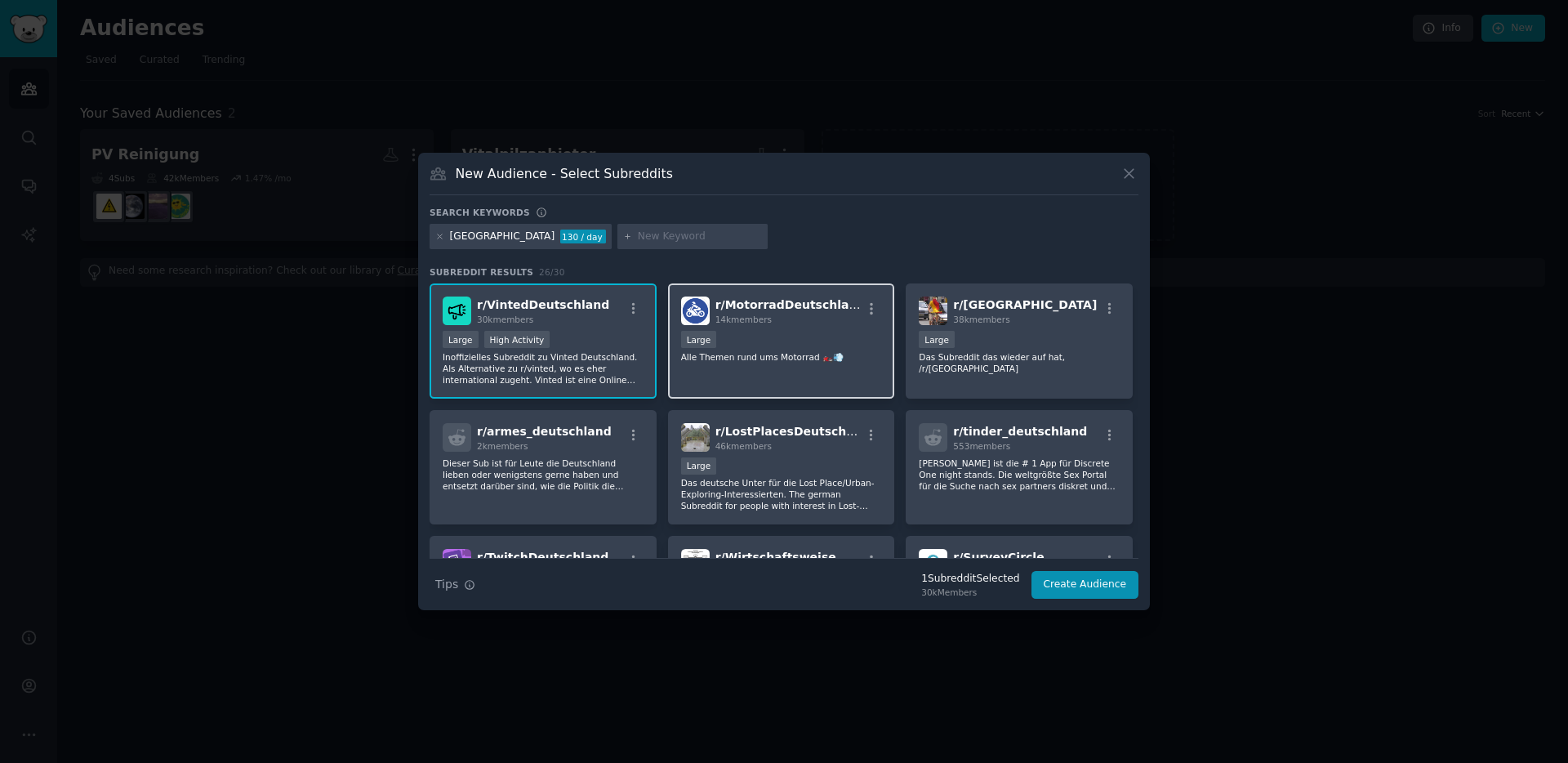
click at [829, 321] on div "14k members" at bounding box center [788, 319] width 146 height 12
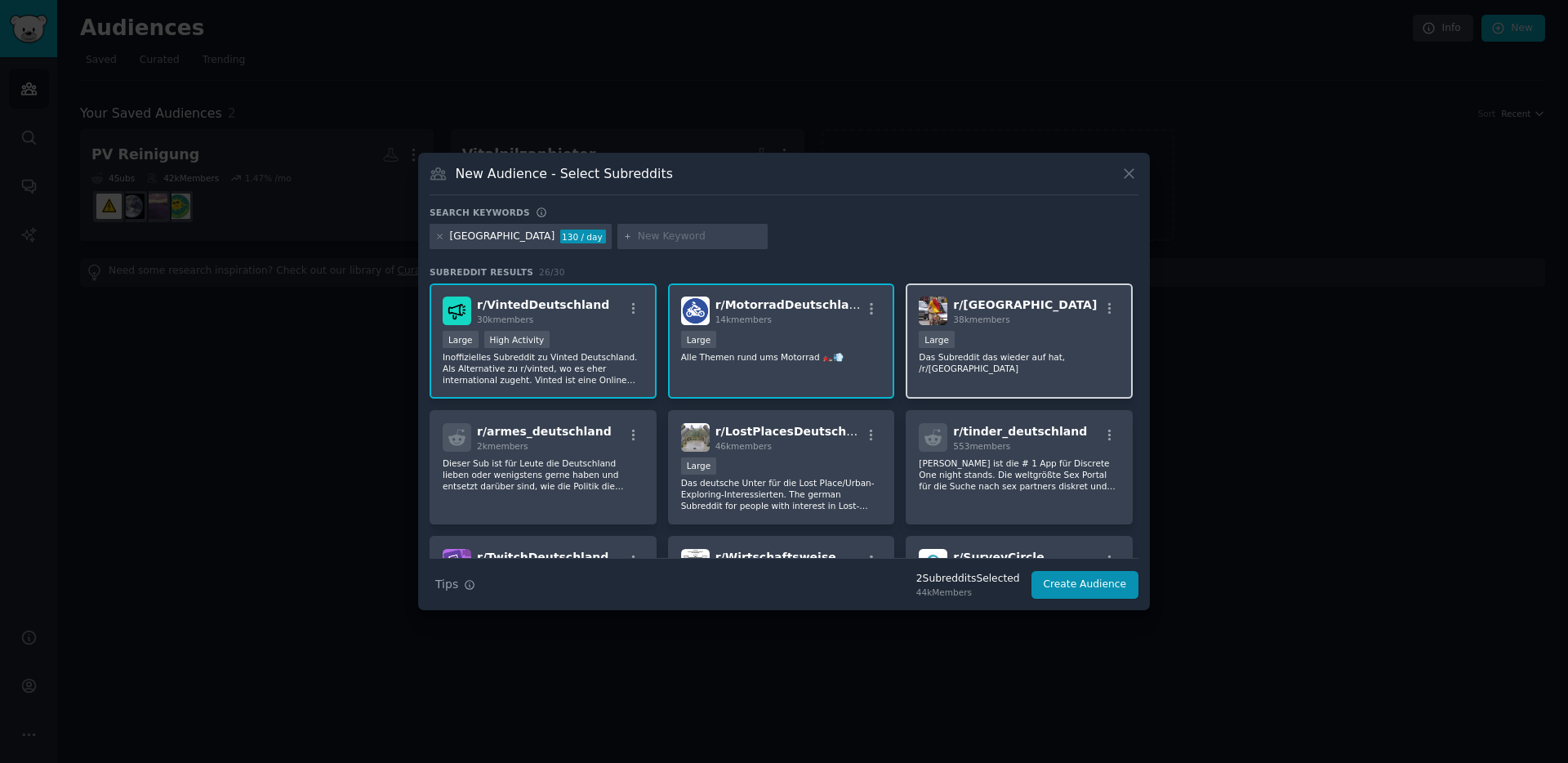
scroll to position [2, 0]
click at [1030, 329] on div "Large" at bounding box center [1019, 339] width 201 height 21
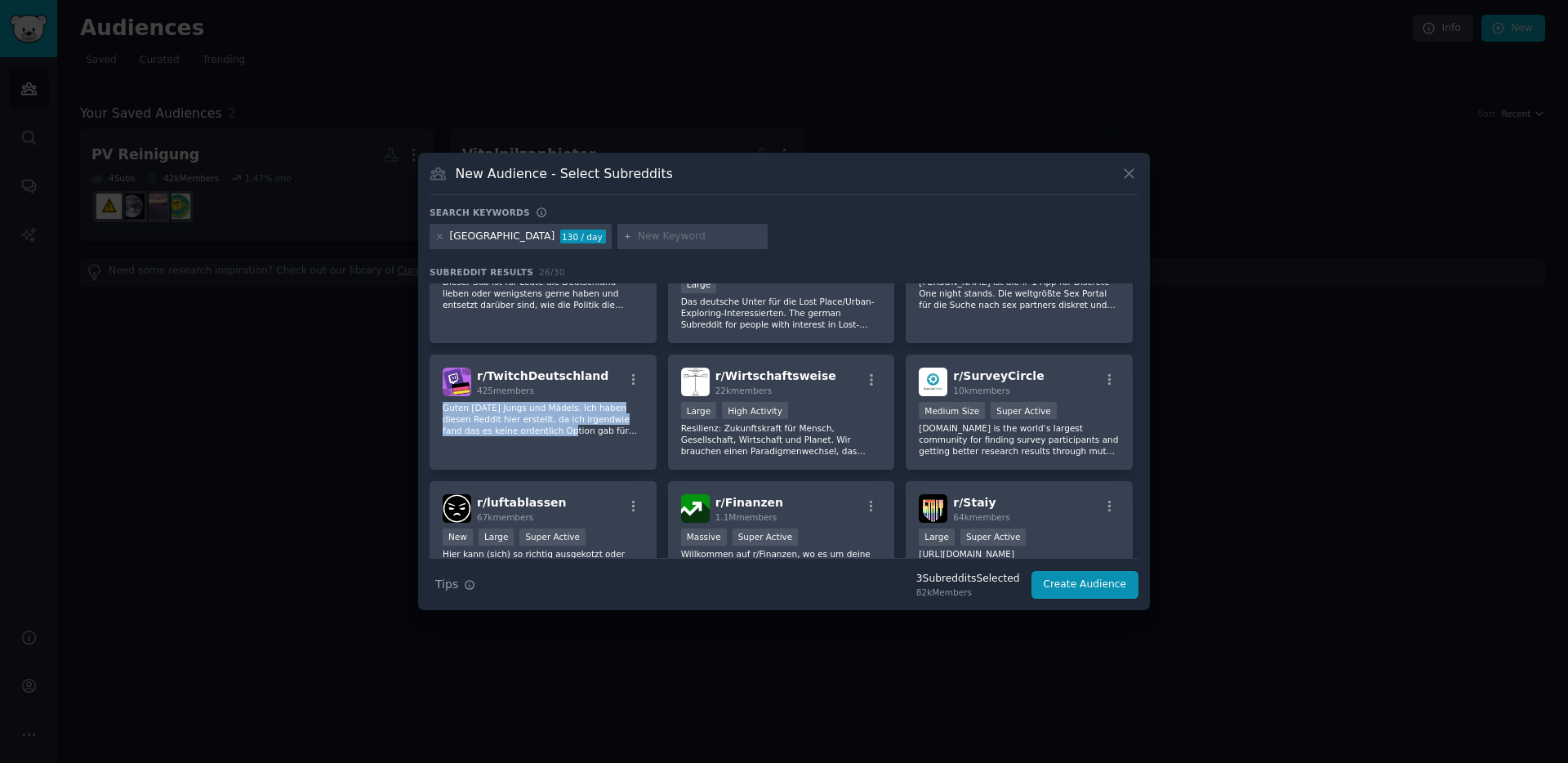
scroll to position [180, 0]
drag, startPoint x: 550, startPoint y: 433, endPoint x: 663, endPoint y: 386, distance: 122.4
click at [658, 386] on div "r/ VintedDeutschland 30k members 10,000 - 100,000 members Large High Activity I…" at bounding box center [784, 476] width 709 height 746
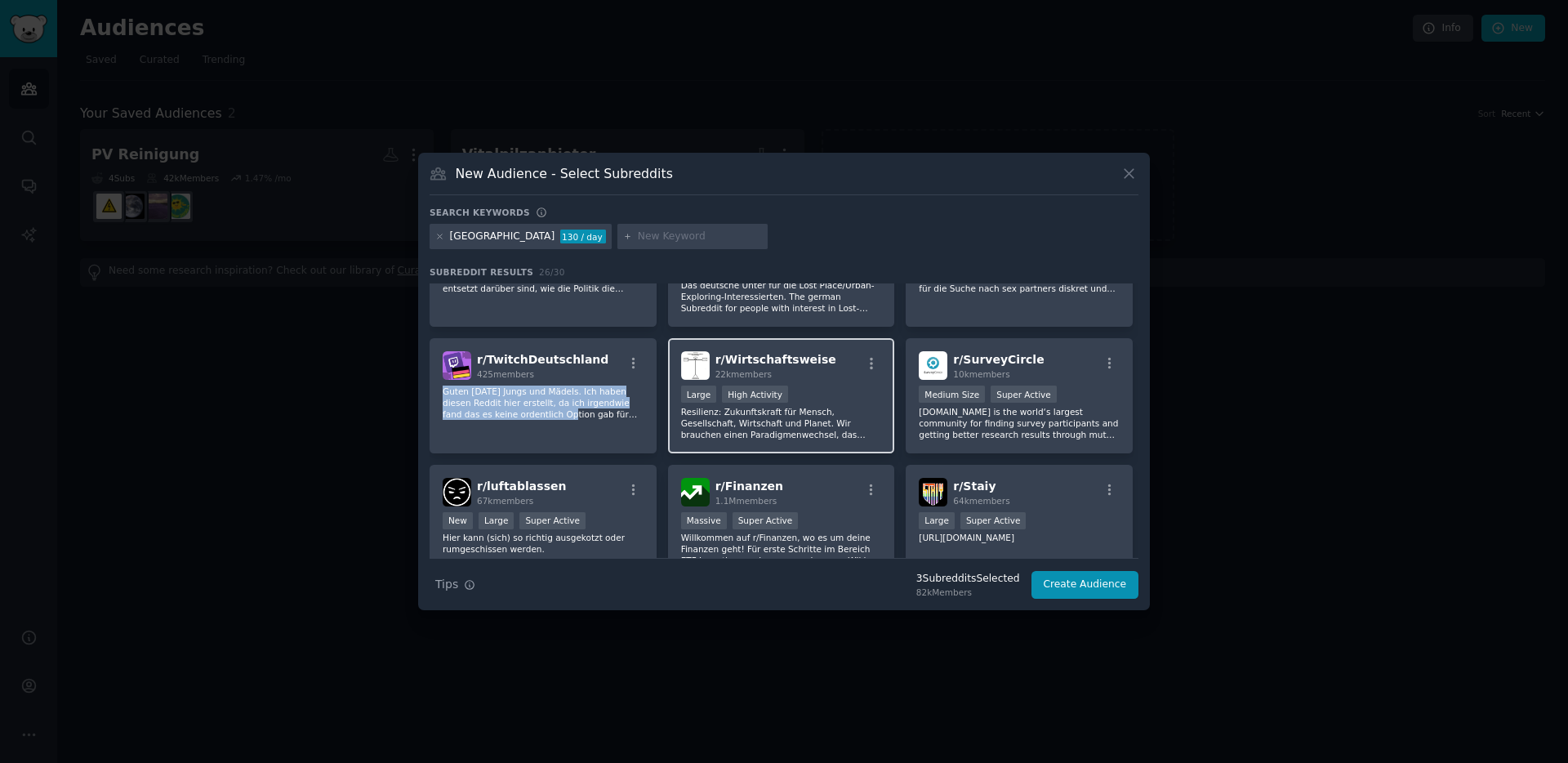
scroll to position [259, 0]
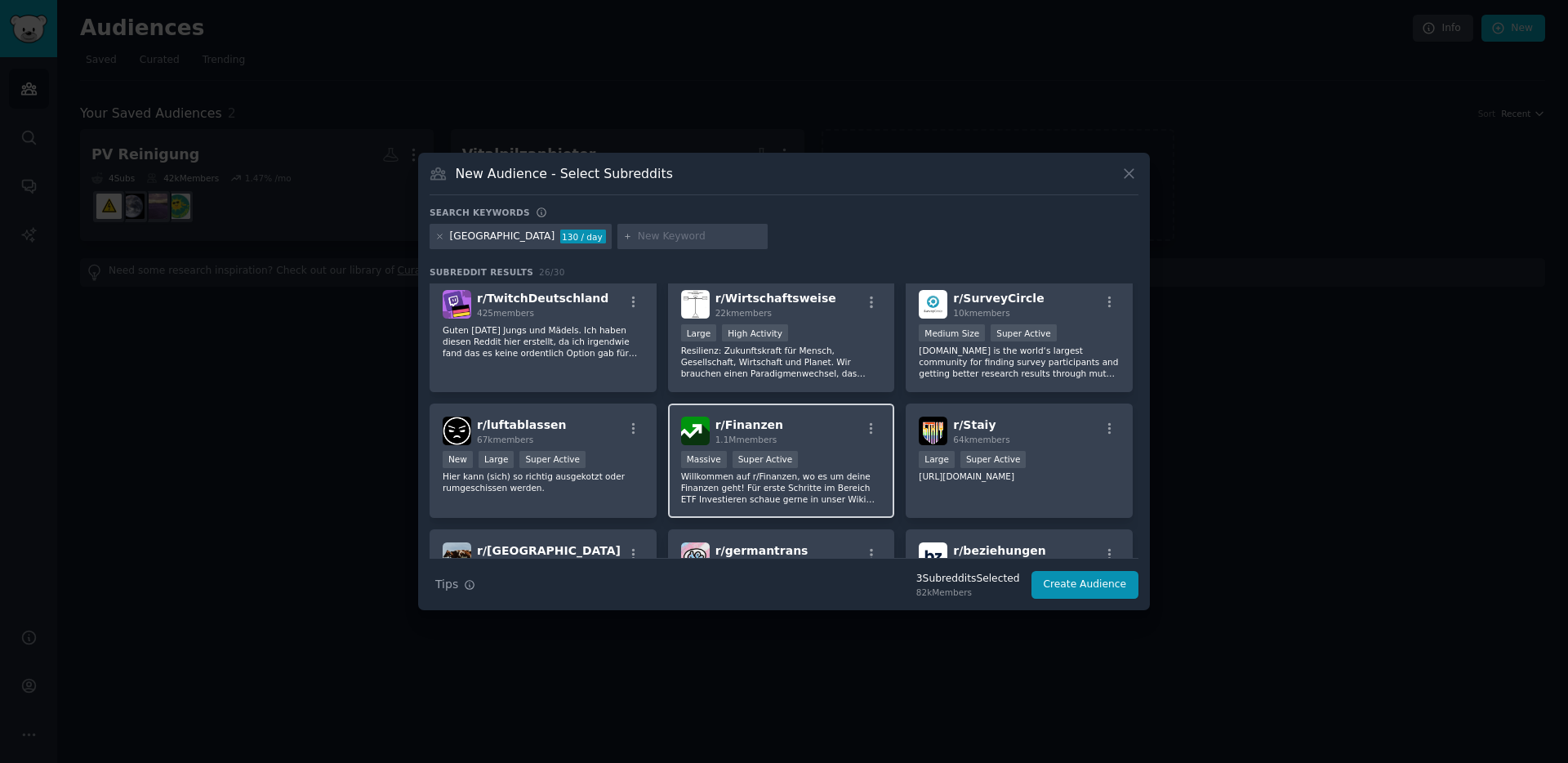
click at [802, 443] on div "r/ Finanzen 1.1M members" at bounding box center [781, 431] width 201 height 29
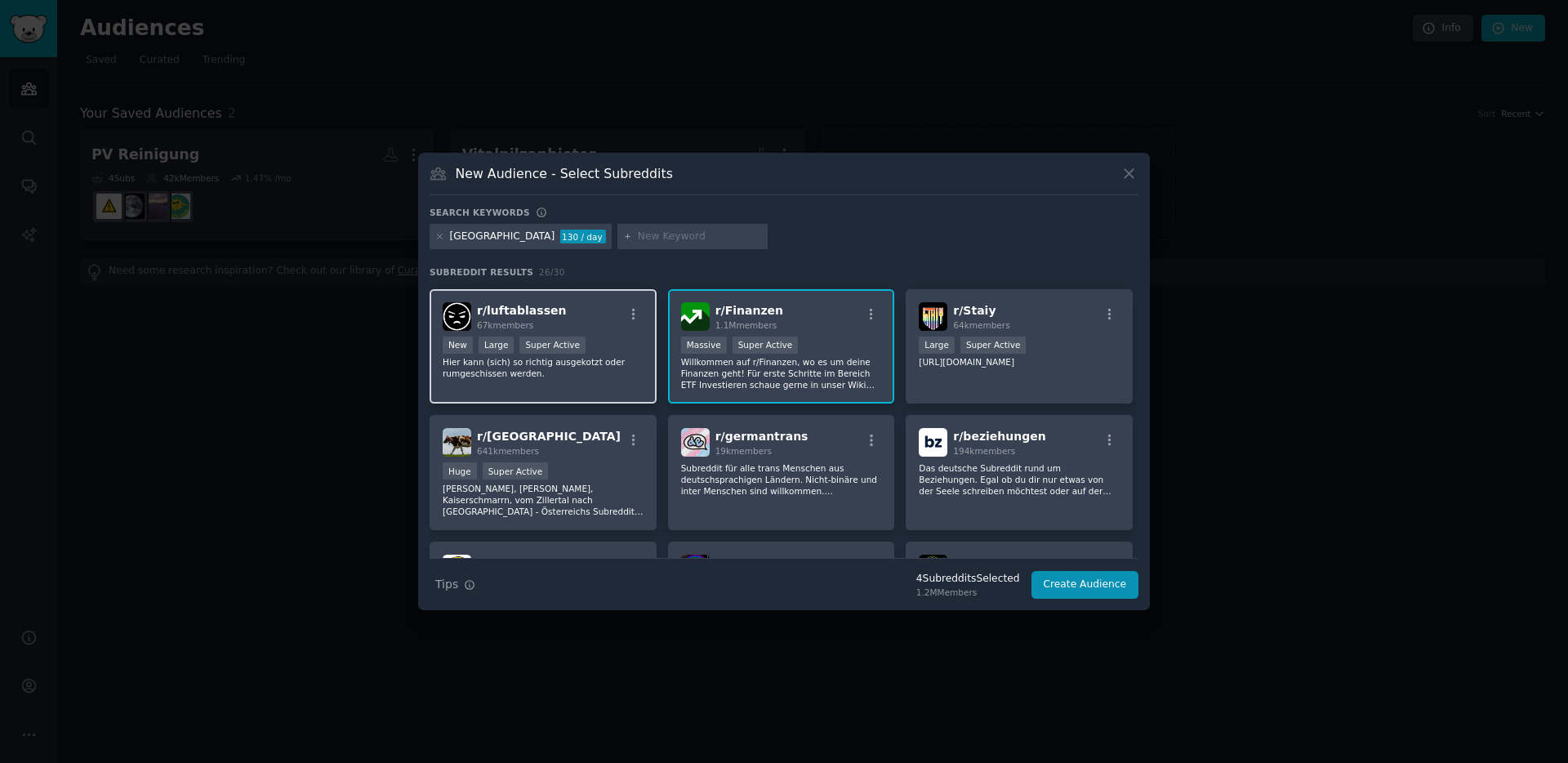
scroll to position [384, 0]
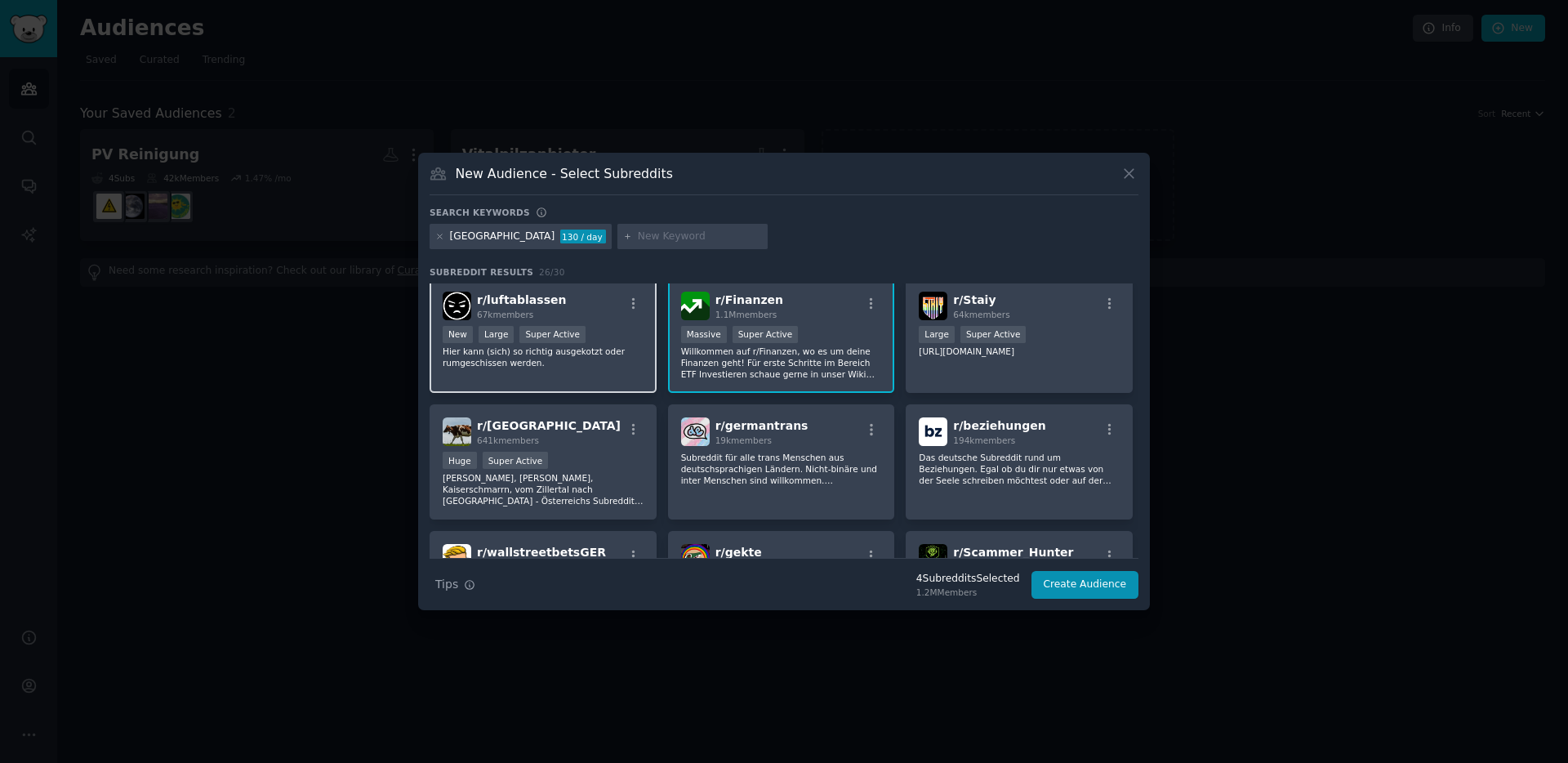
click at [571, 368] on p "Hier kann (sich) so richtig ausgekotzt oder rumgeschissen werden." at bounding box center [542, 357] width 201 height 23
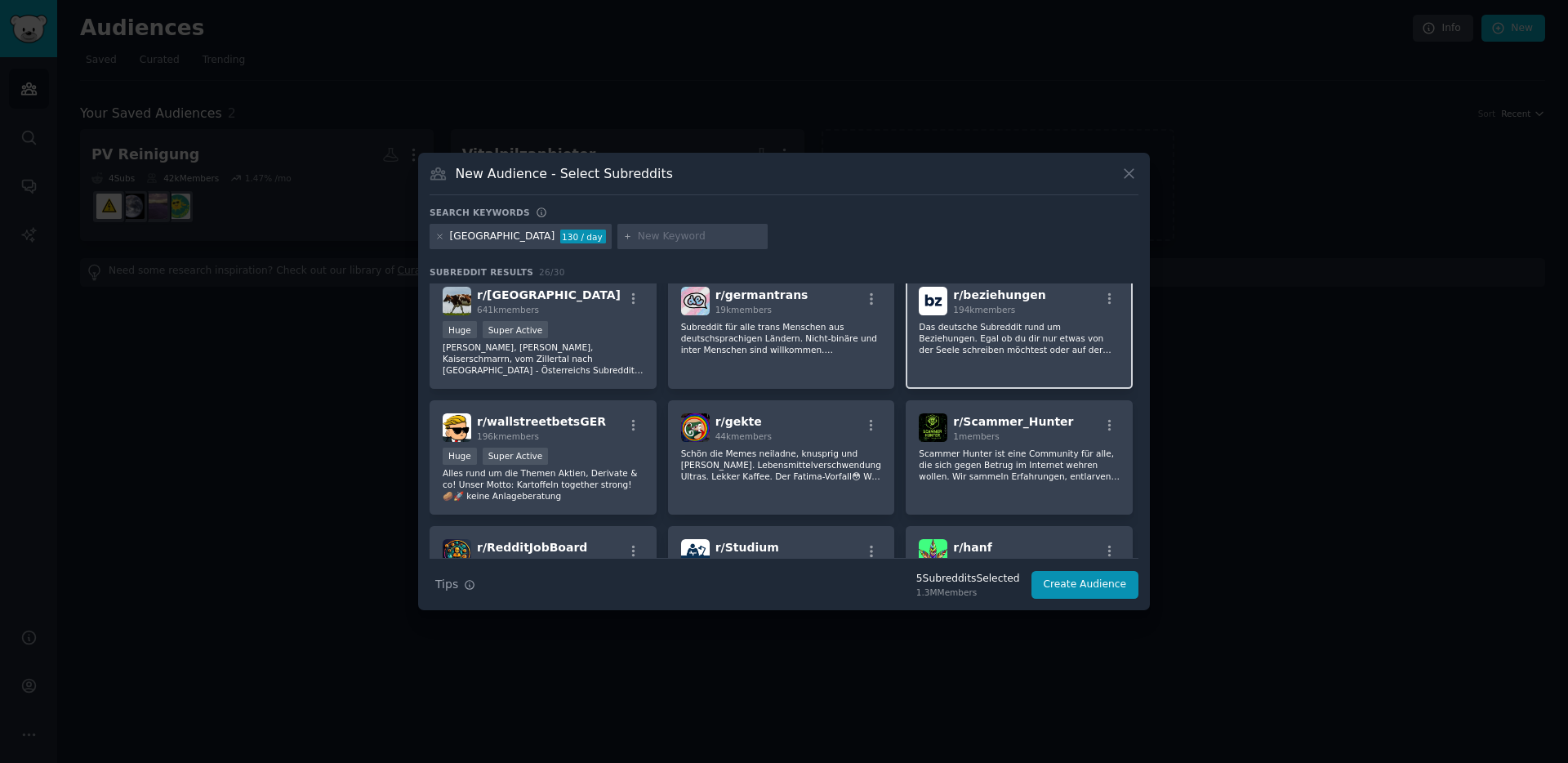
scroll to position [516, 0]
click at [1019, 360] on div "r/ beziehungen 194k members Das deutsche Subreddit rund um Beziehungen. Egal ob…" at bounding box center [1019, 330] width 227 height 115
click at [961, 477] on p "Scammer Hunter ist eine Community für alle, die sich gegen Betrug im Internet w…" at bounding box center [1019, 464] width 201 height 34
click at [1033, 465] on p "Scammer Hunter ist eine Community für alle, die sich gegen Betrug im Internet w…" at bounding box center [1019, 464] width 201 height 34
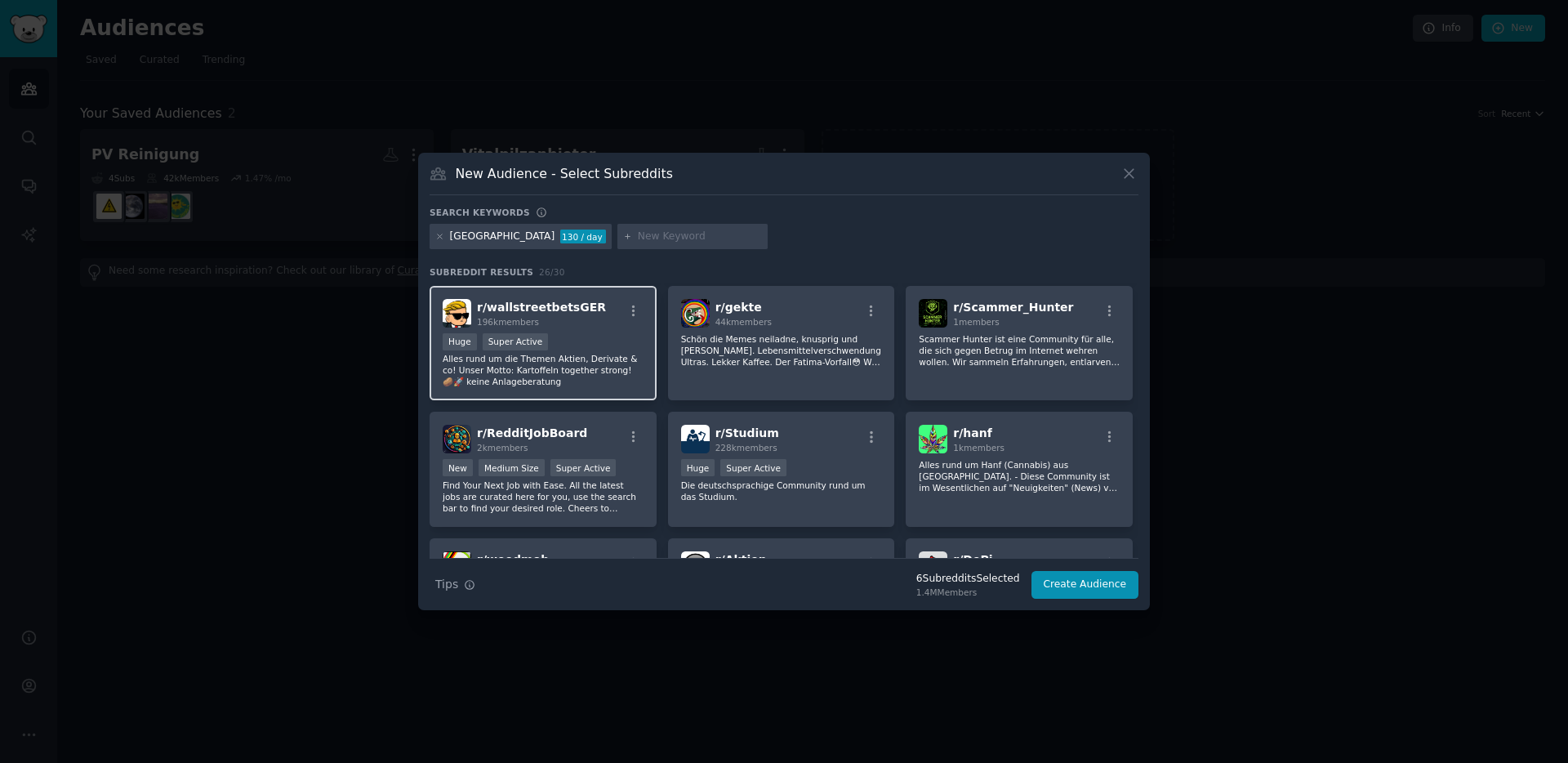
scroll to position [670, 0]
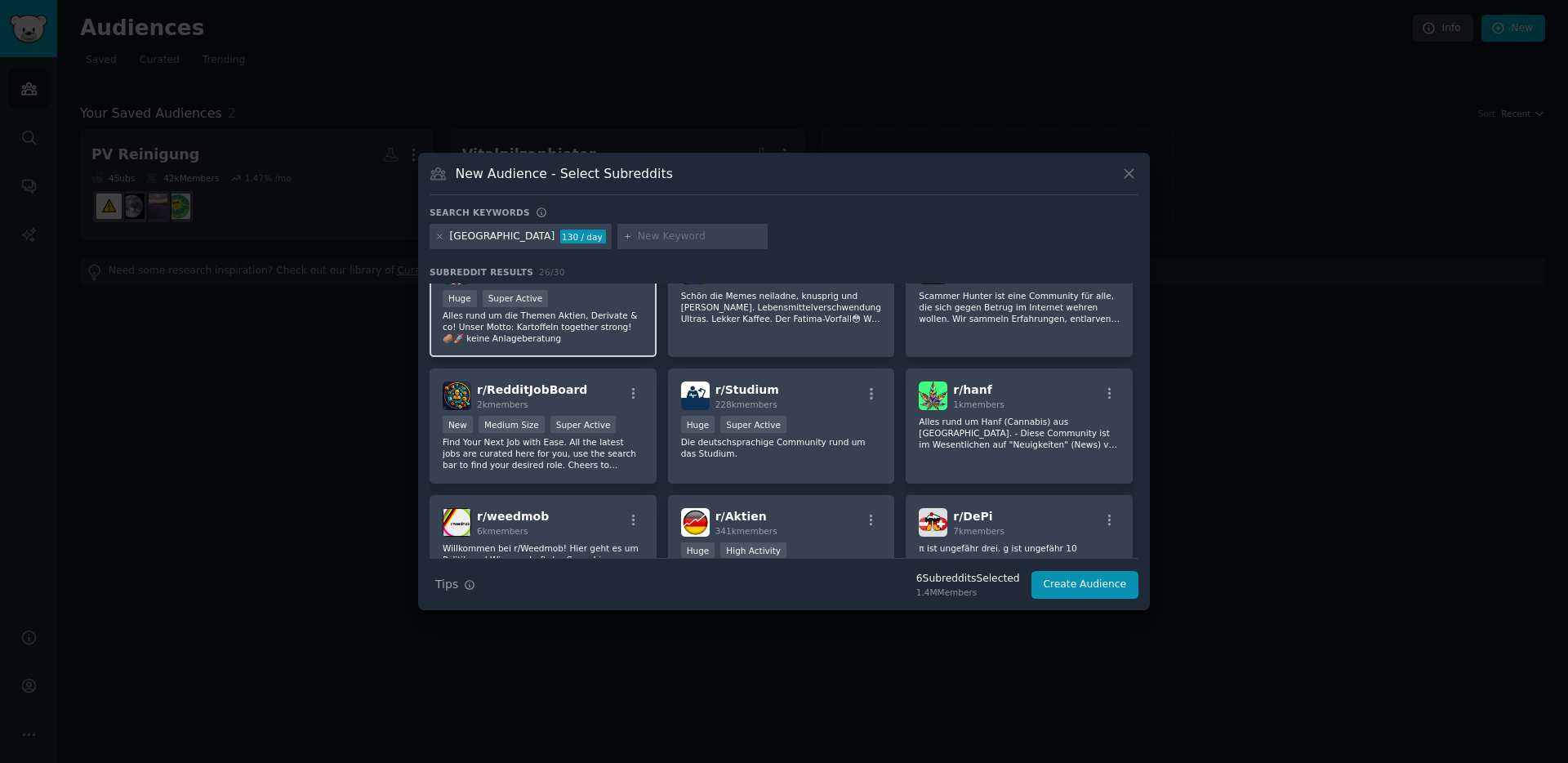
click at [569, 326] on p "Alles rund um die Themen Aktien, Derivate & co! Unser Motto: Kartoffeln togethe…" at bounding box center [542, 327] width 201 height 34
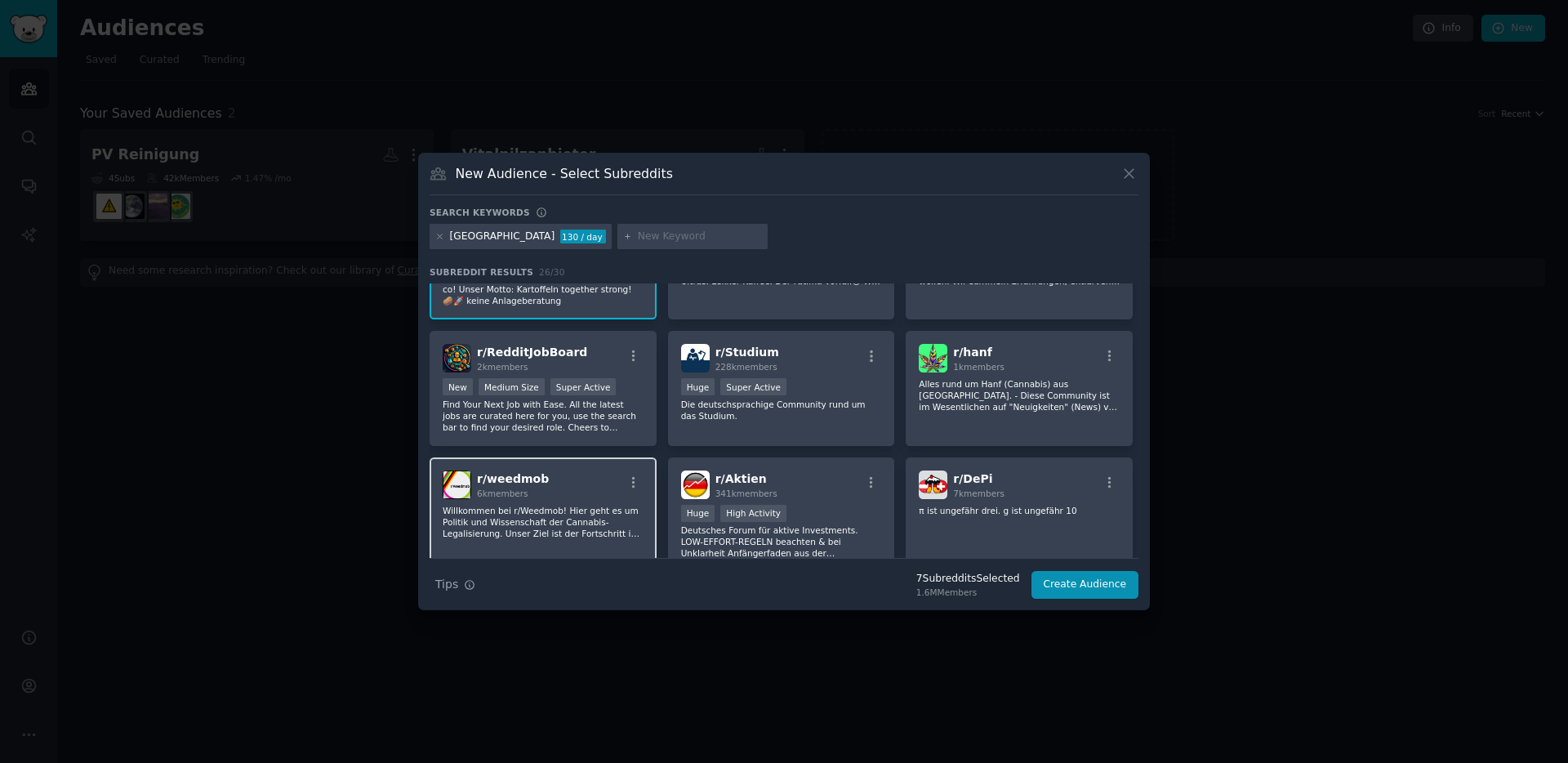
scroll to position [714, 0]
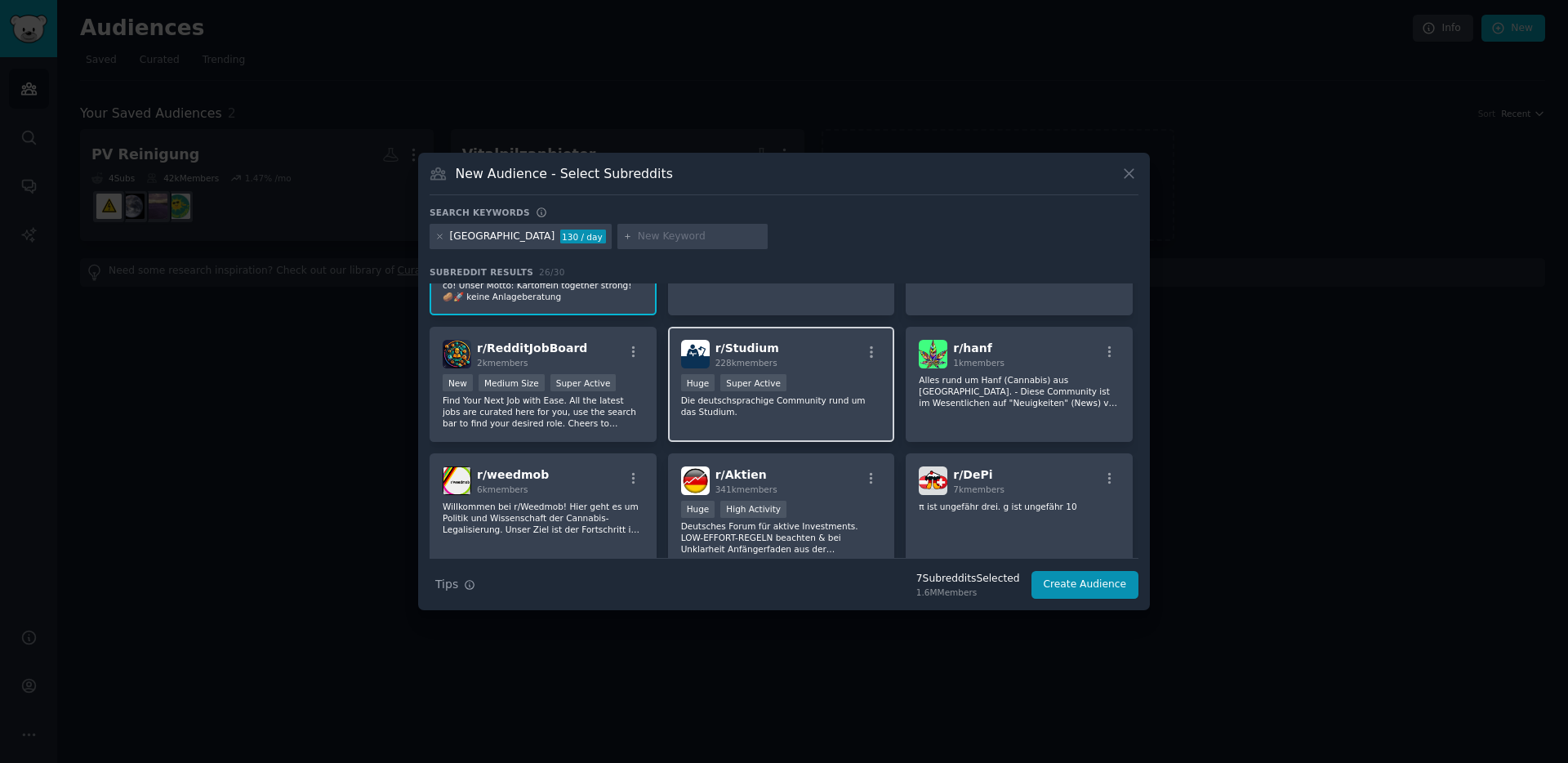
click at [788, 421] on div "r/ Studium 228k members Huge Super Active Die deutschsprachige Community rund u…" at bounding box center [781, 384] width 227 height 115
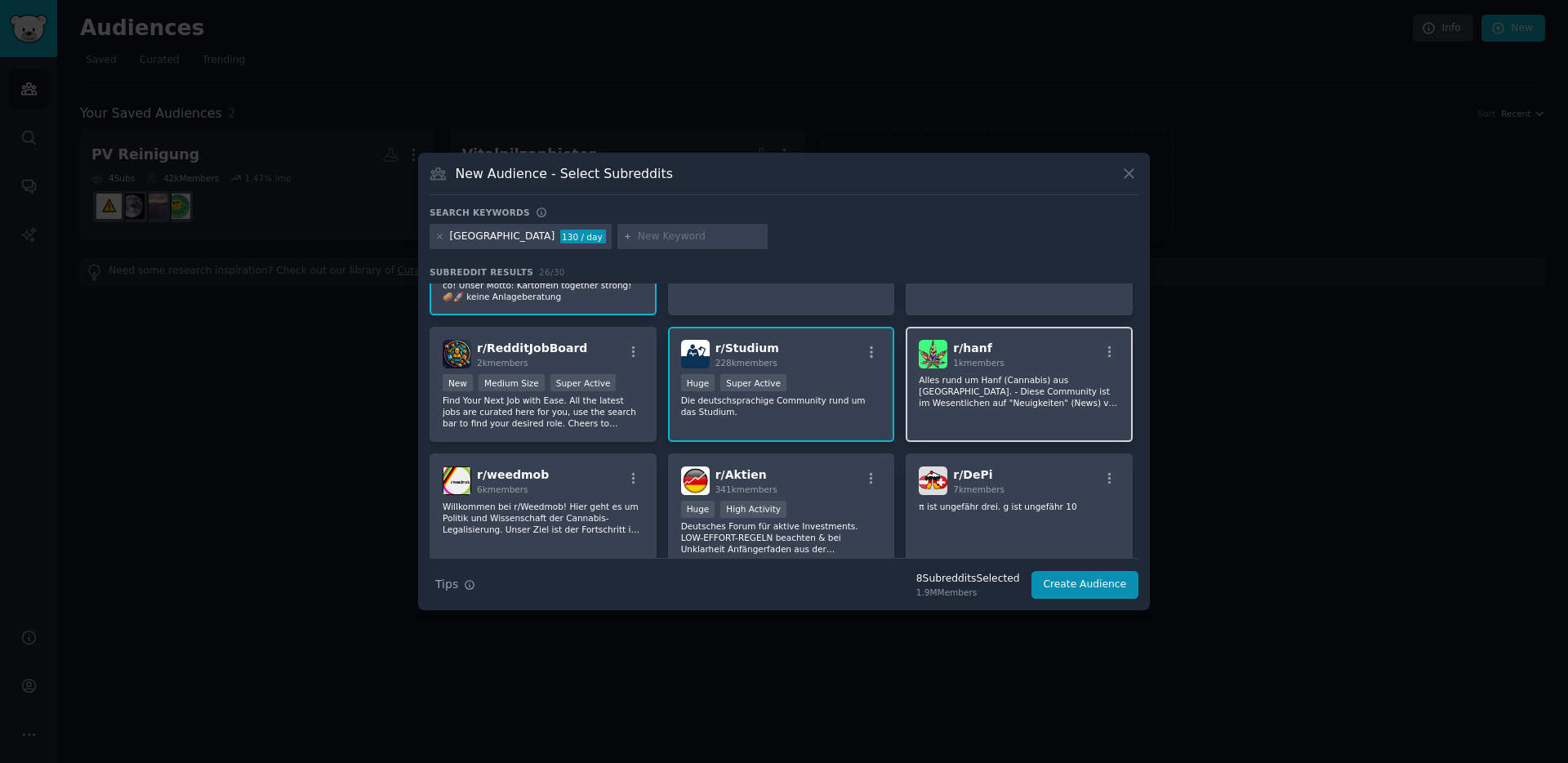
click at [969, 407] on p "Alles rund um Hanf (Cannabis) aus Deutschland. - Diese Community ist im Wesentl…" at bounding box center [1019, 391] width 201 height 34
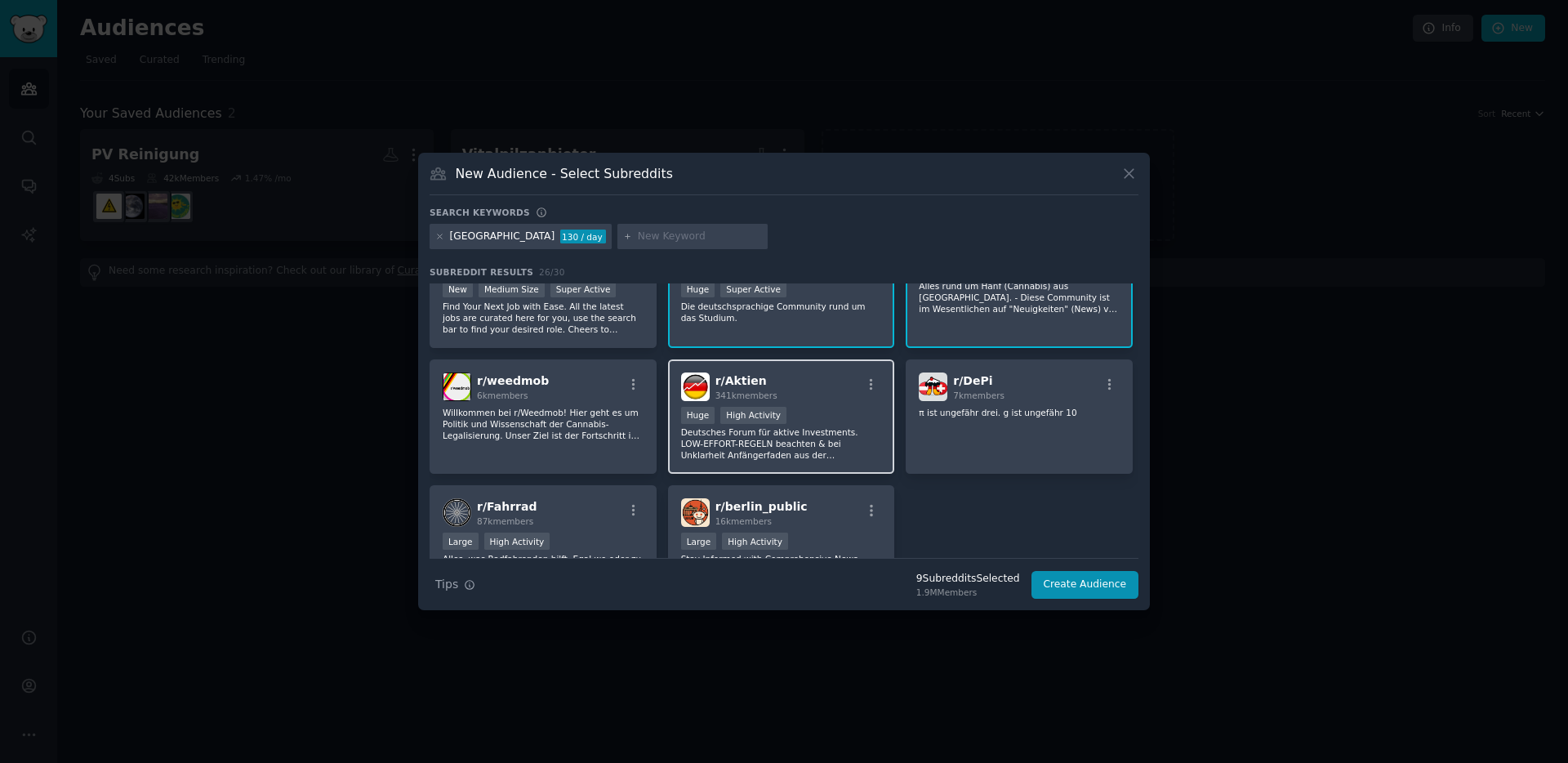
click at [777, 440] on p "Deutsches Forum für aktive Investments. LOW-EFFORT-REGELN beachten & bei Unklar…" at bounding box center [781, 444] width 201 height 34
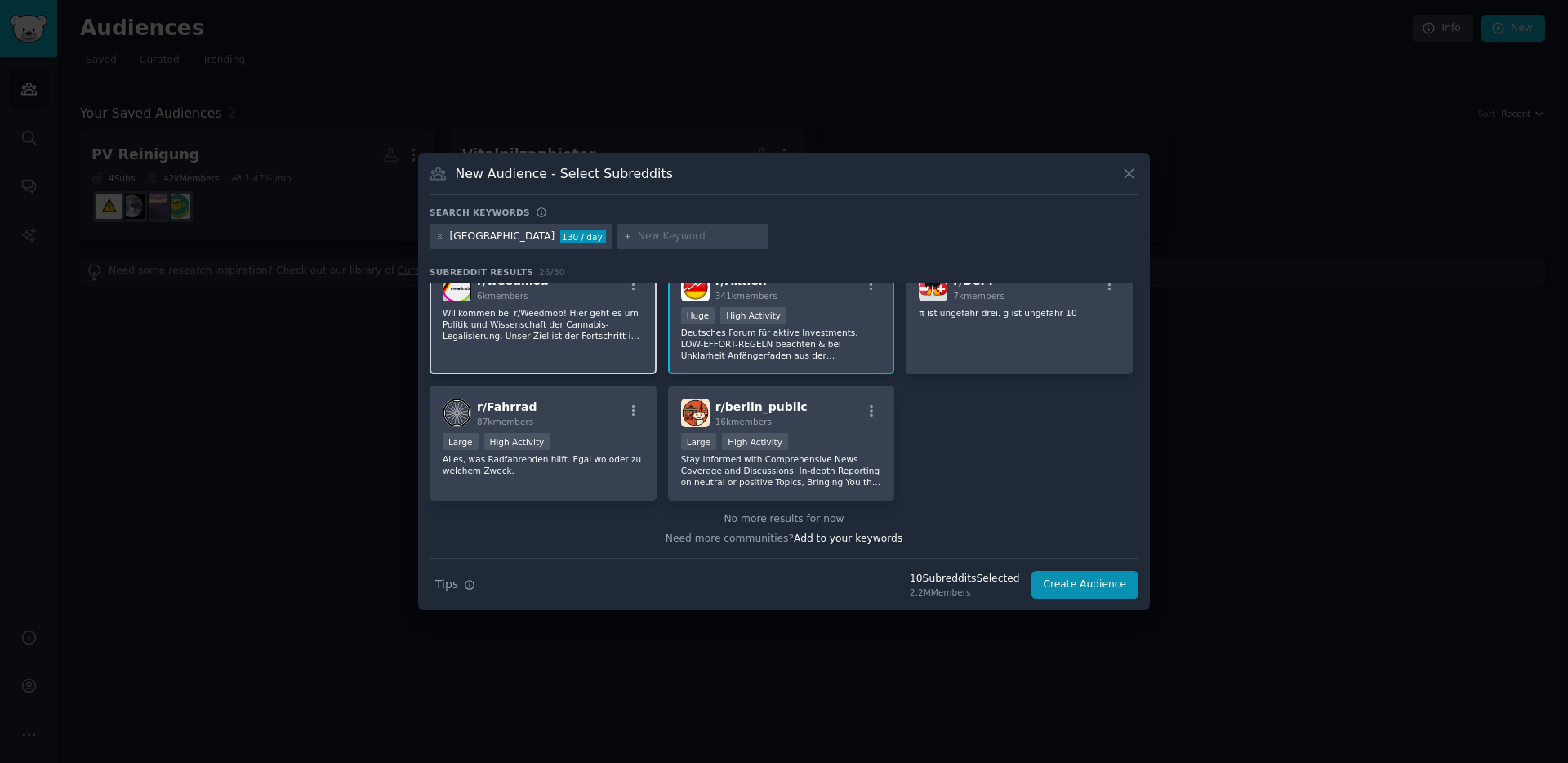
scroll to position [906, 0]
click at [567, 441] on div "Large High Activity" at bounding box center [542, 444] width 201 height 21
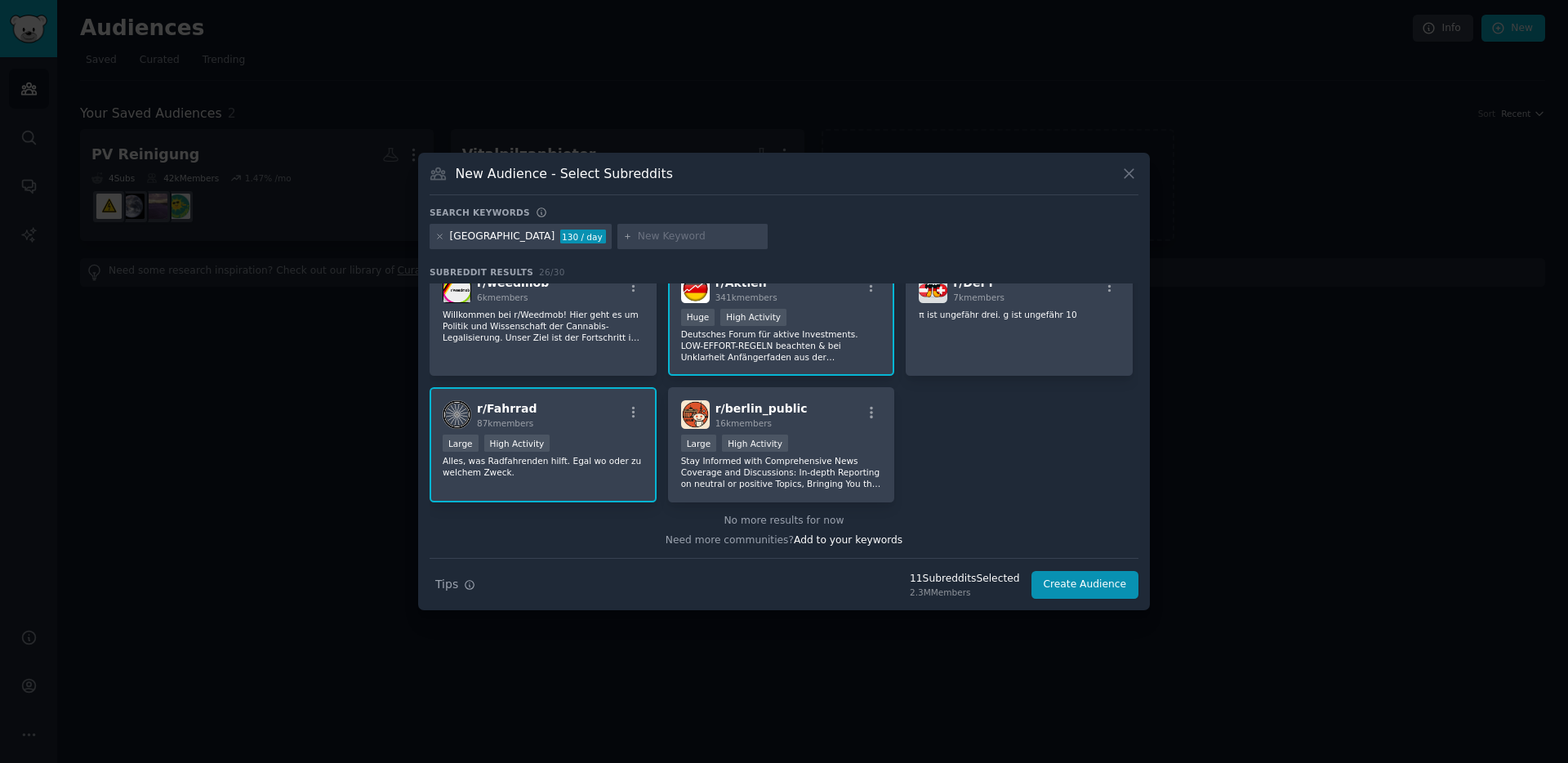
click at [638, 231] on input "text" at bounding box center [699, 236] width 124 height 14
type input "deutsch"
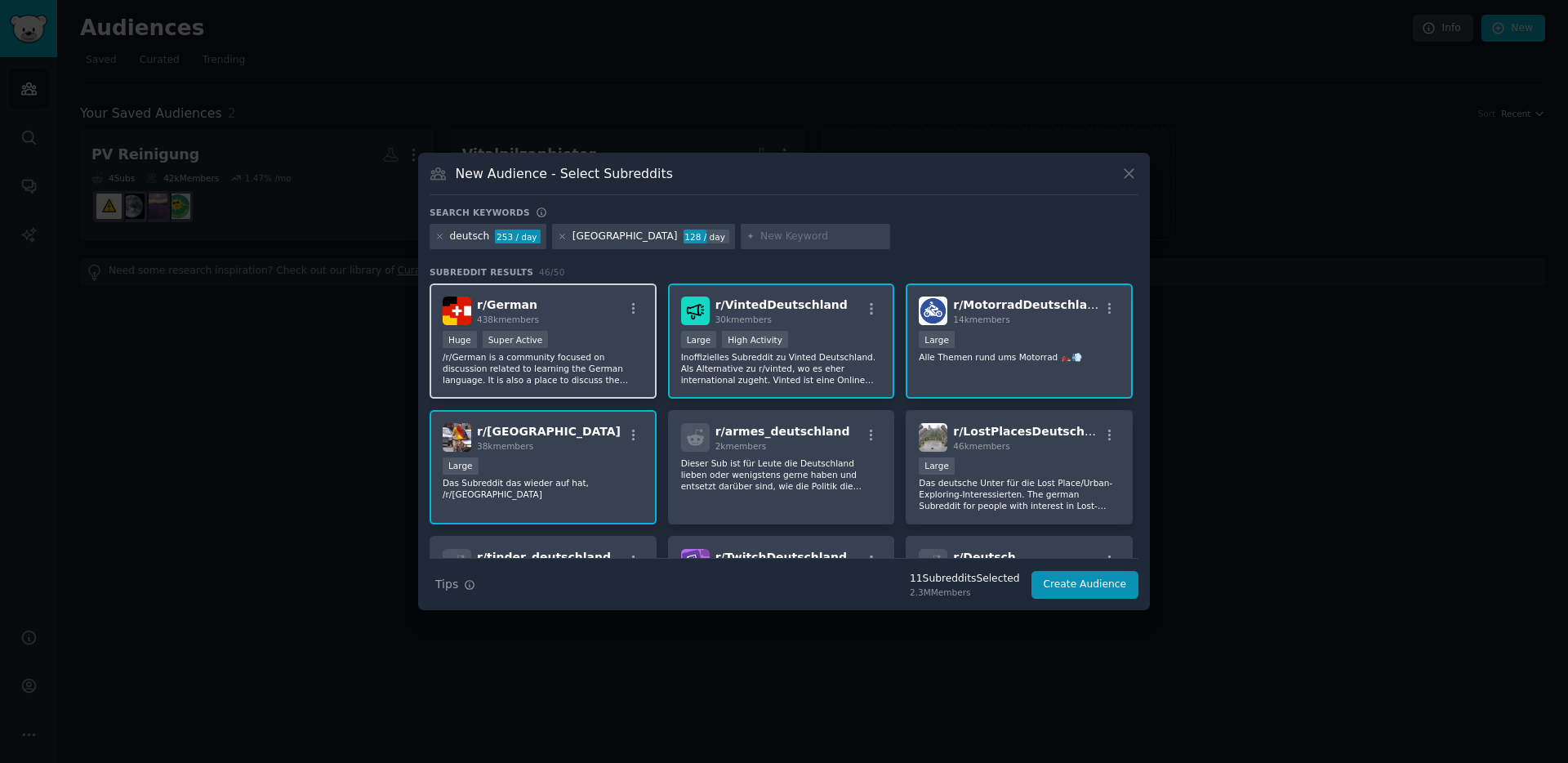
click at [543, 372] on p "/r/German is a community focused on discussion related to learning the German l…" at bounding box center [542, 369] width 201 height 34
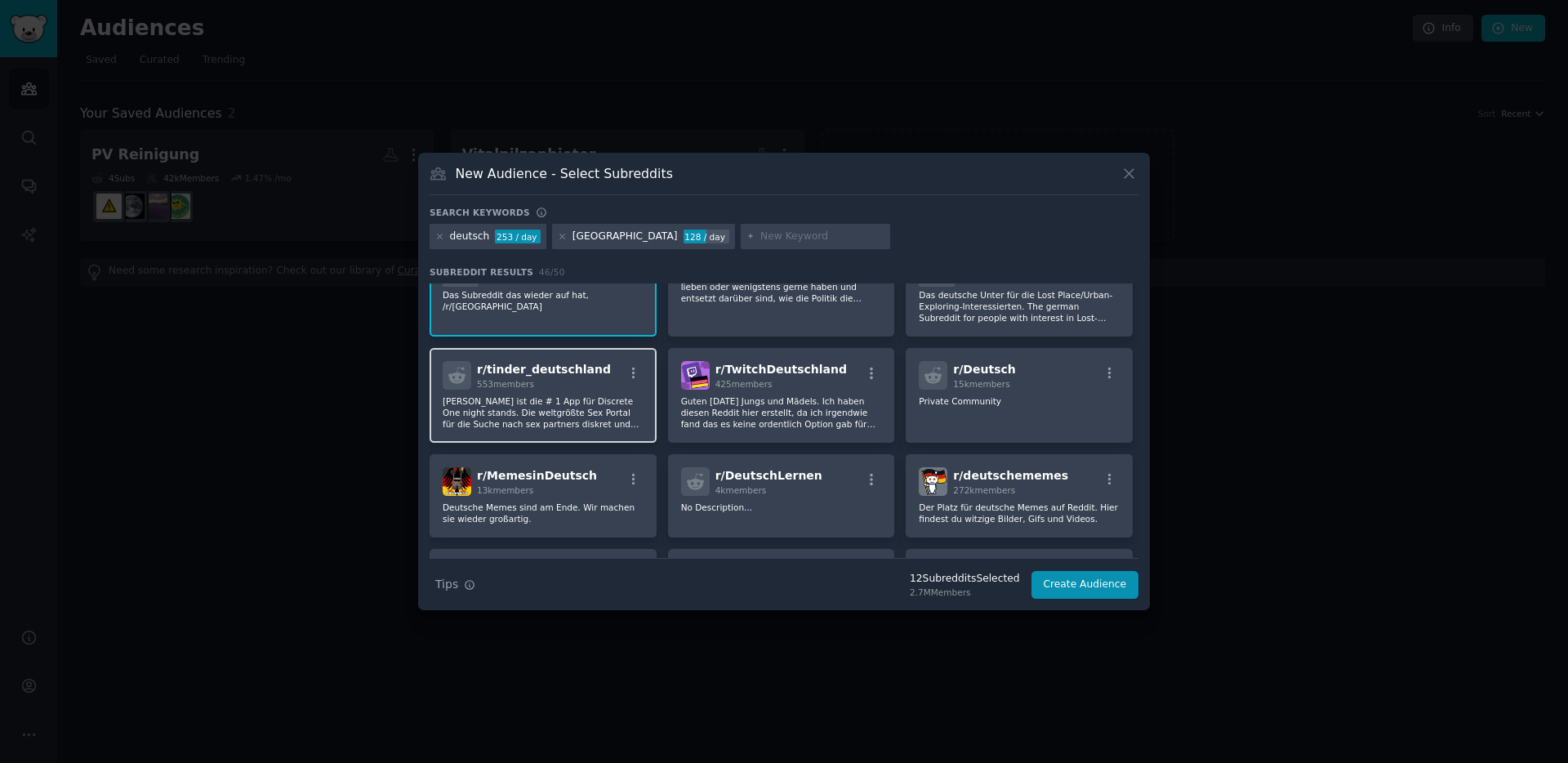
scroll to position [336, 0]
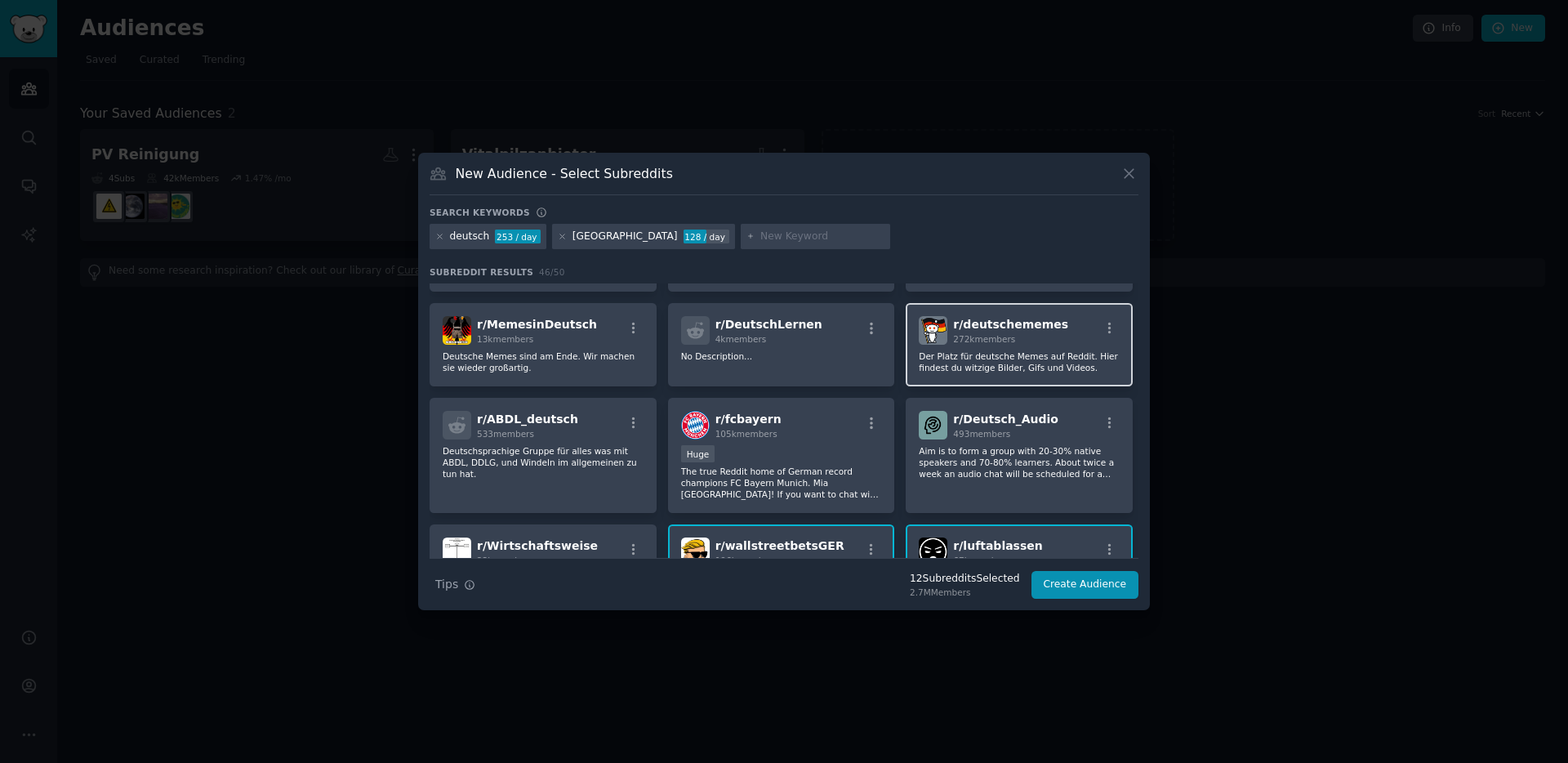
click at [979, 373] on p "Der Platz für deutsche Memes auf Reddit. Hier findest du witzige Bilder, Gifs u…" at bounding box center [1019, 362] width 201 height 23
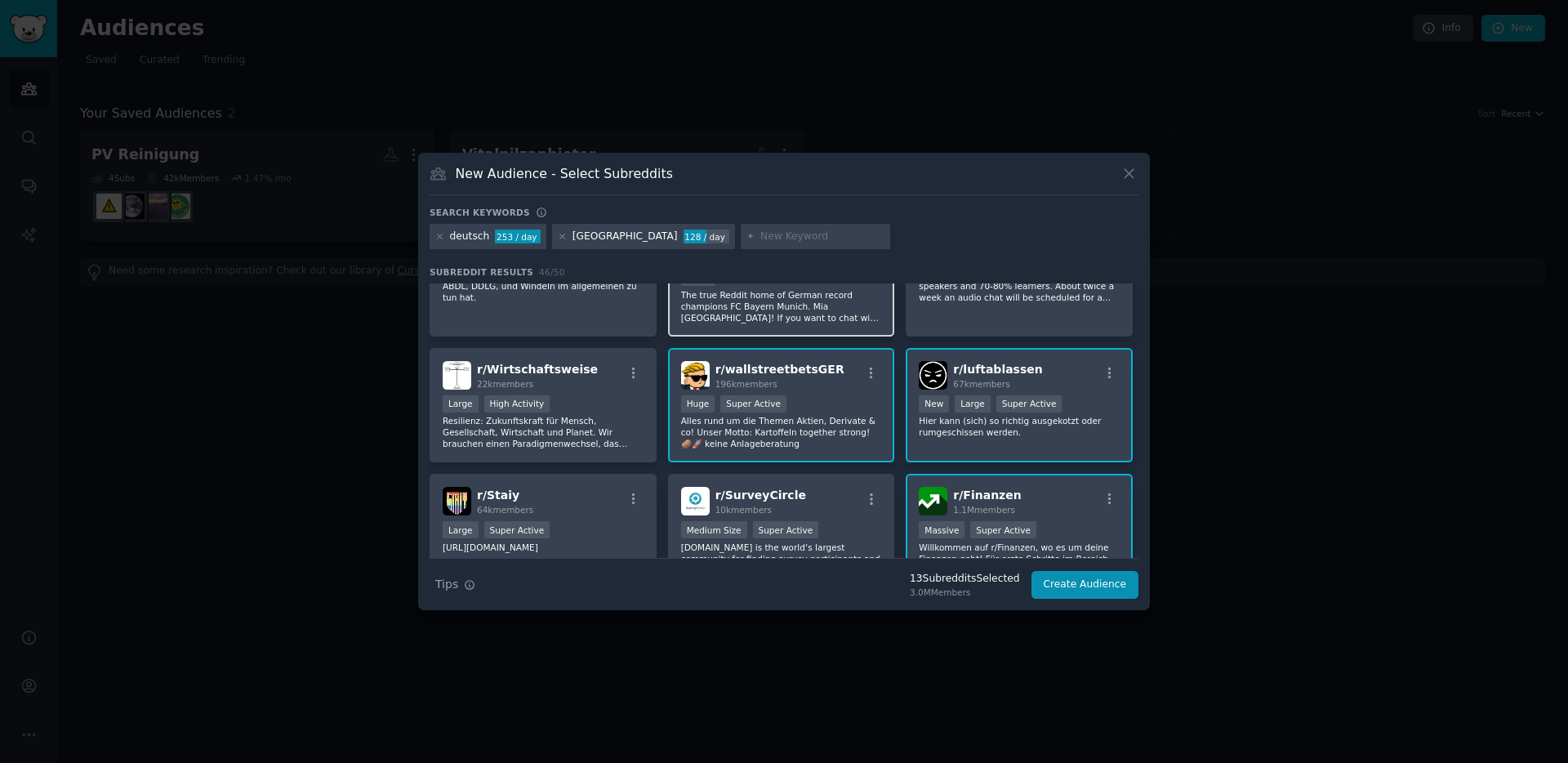
scroll to position [517, 0]
click at [556, 430] on p "Resilienz: Zukunftskraft für Mensch, Gesellschaft, Wirtschaft und Planet. Wir b…" at bounding box center [542, 431] width 201 height 34
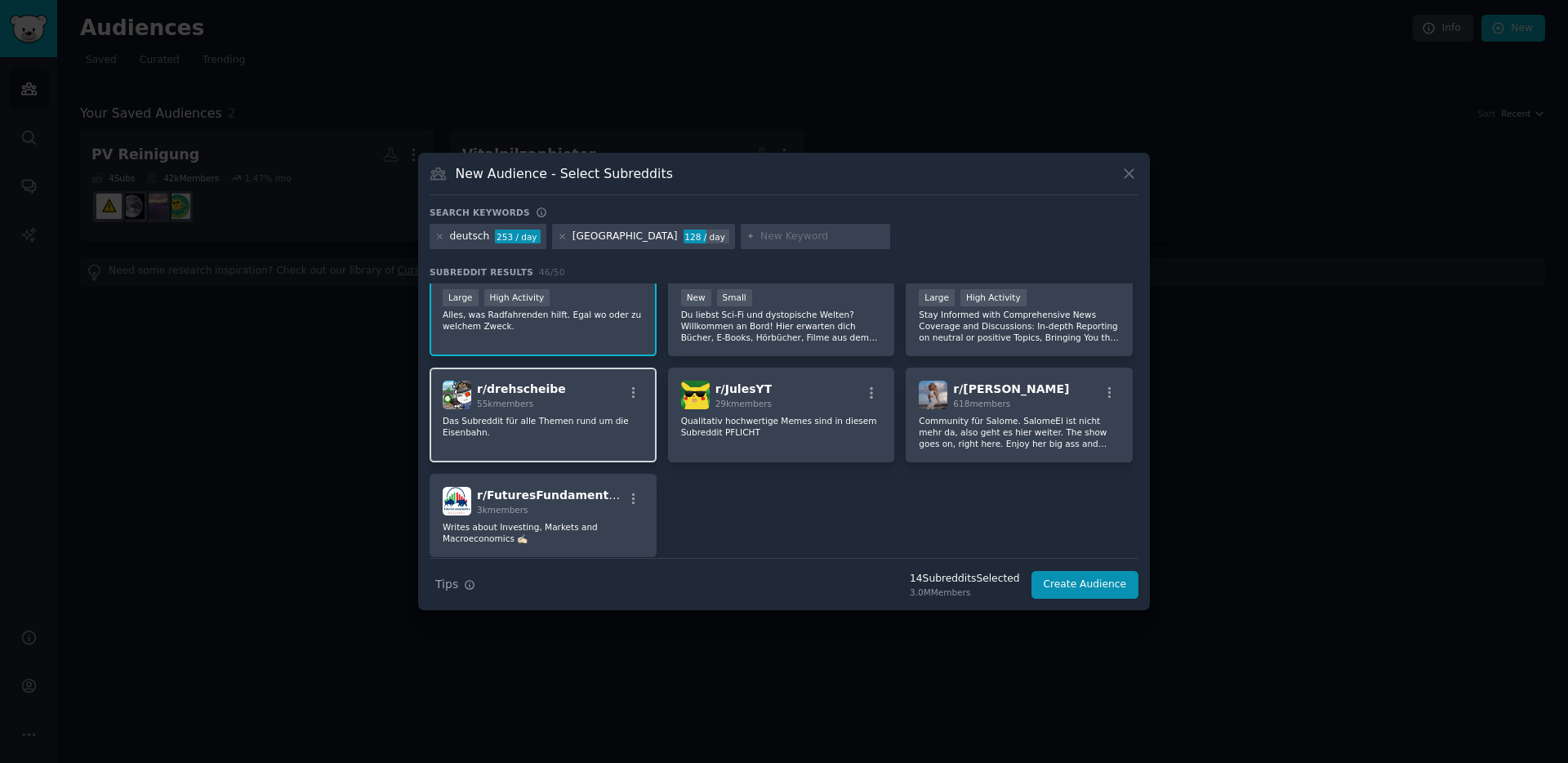
scroll to position [1677, 0]
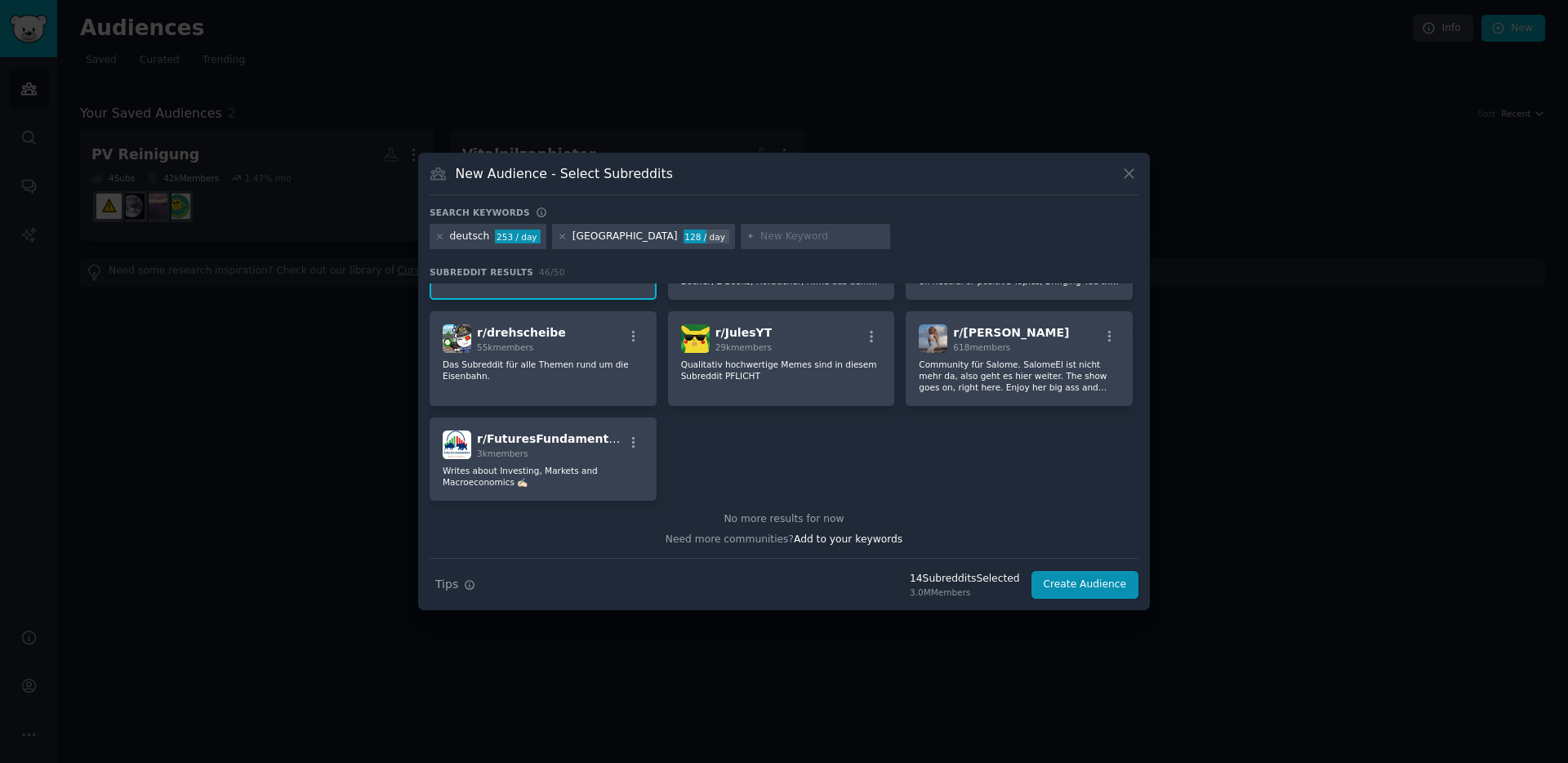
click at [760, 238] on input "text" at bounding box center [821, 236] width 124 height 14
type input "stadt"
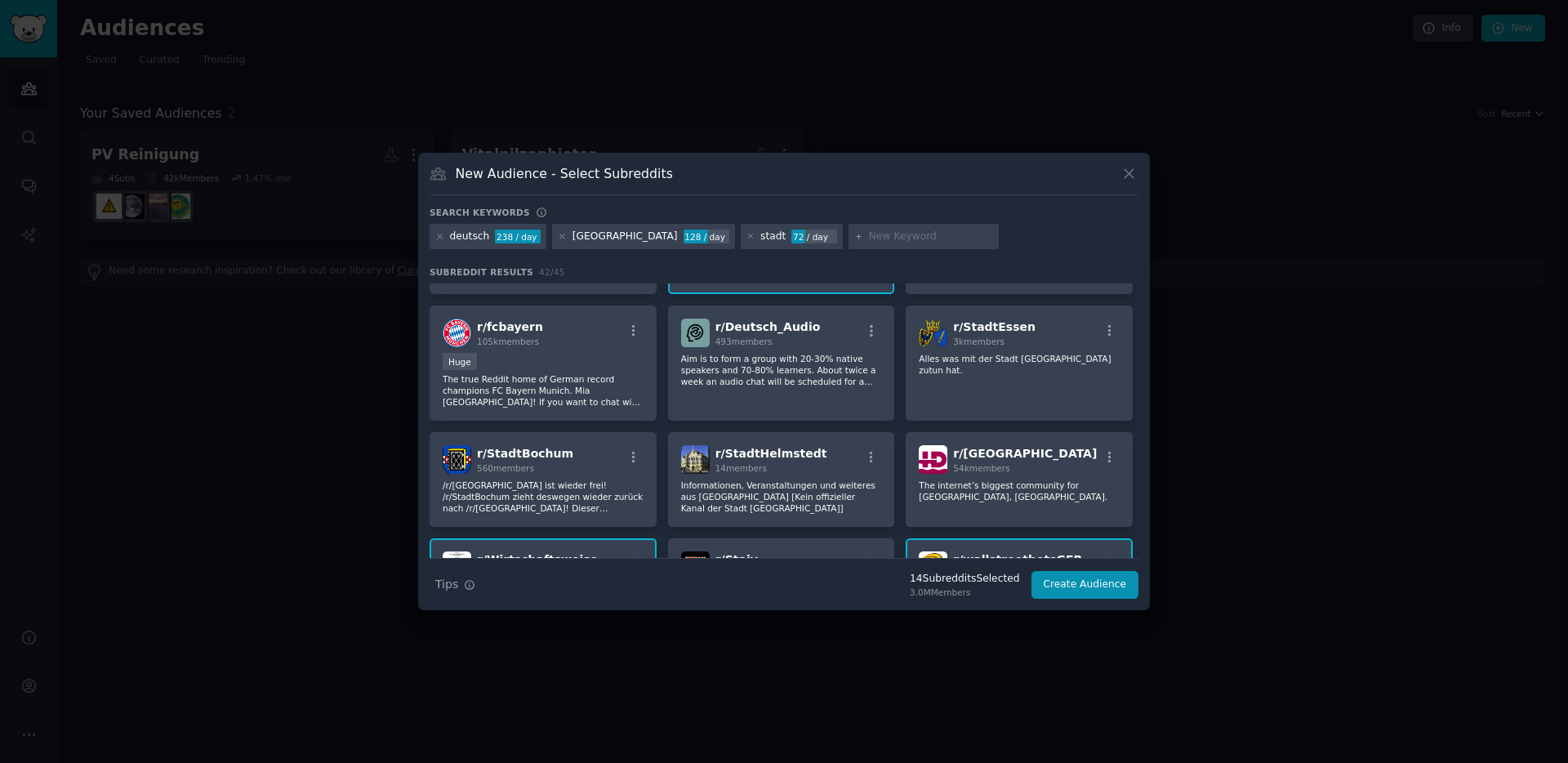
scroll to position [685, 0]
click at [1041, 371] on div "r/ StadtEssen 3k members Alles was mit der Stadt Essen zutun hat." at bounding box center [1019, 361] width 227 height 115
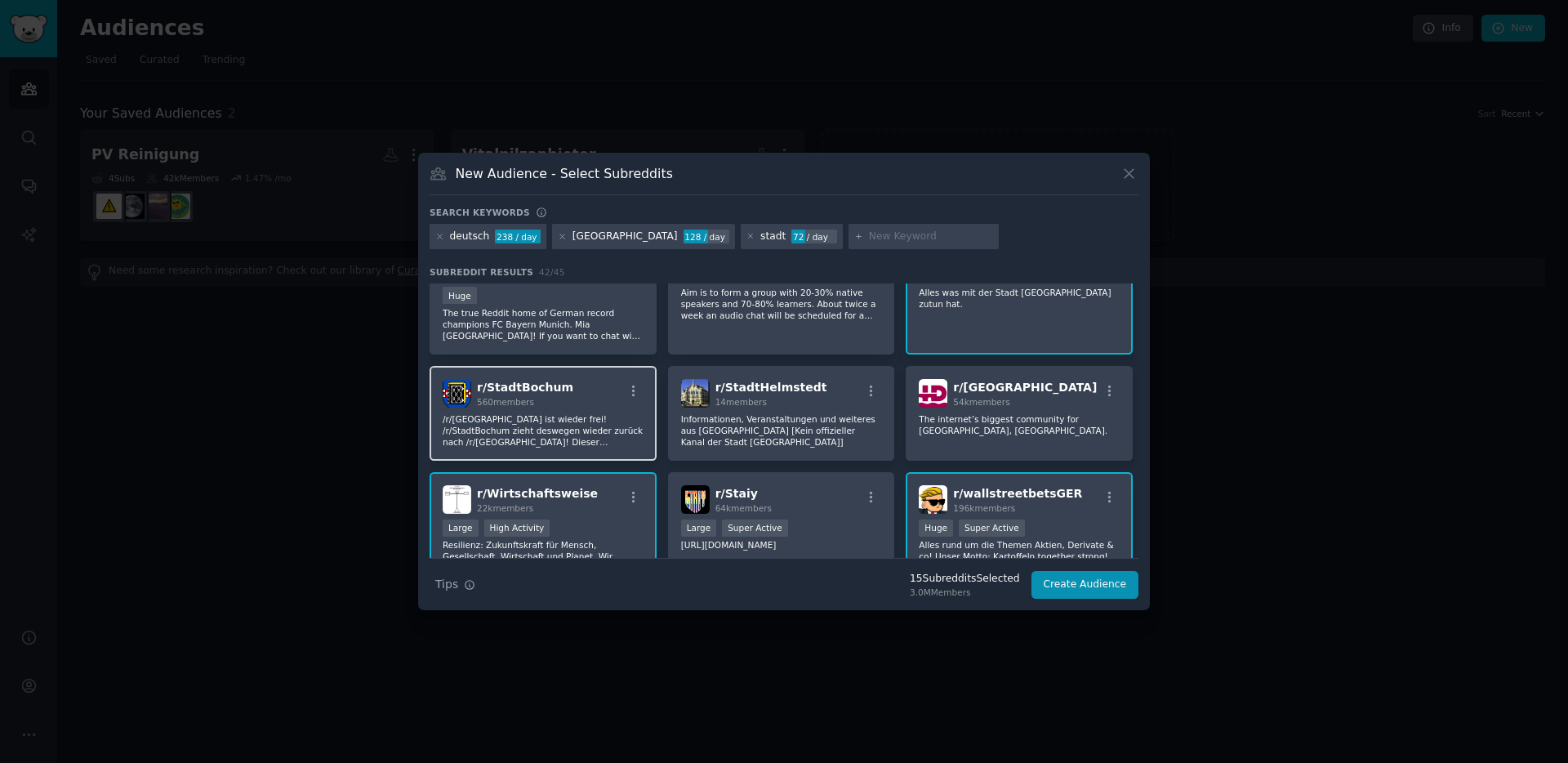
scroll to position [750, 0]
click at [562, 419] on p "/r/Bochum ist wieder frei! /r/StadtBochum zieht deswegen wieder zurück nach /r/…" at bounding box center [542, 431] width 201 height 34
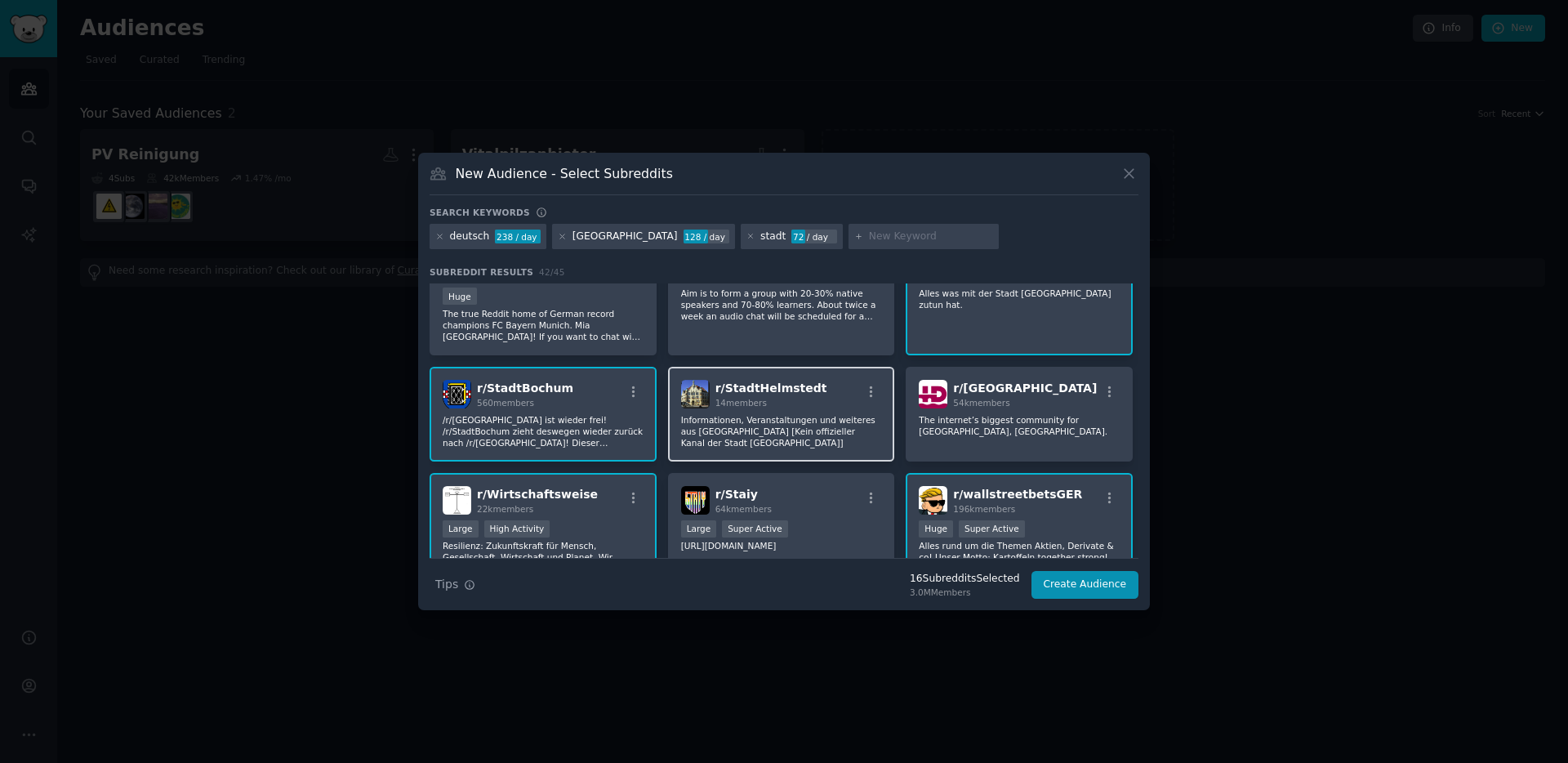
click at [772, 418] on p "Informationen, Veranstaltungen und weiteres aus Helmstedt [Kein offizieller Kan…" at bounding box center [781, 431] width 201 height 34
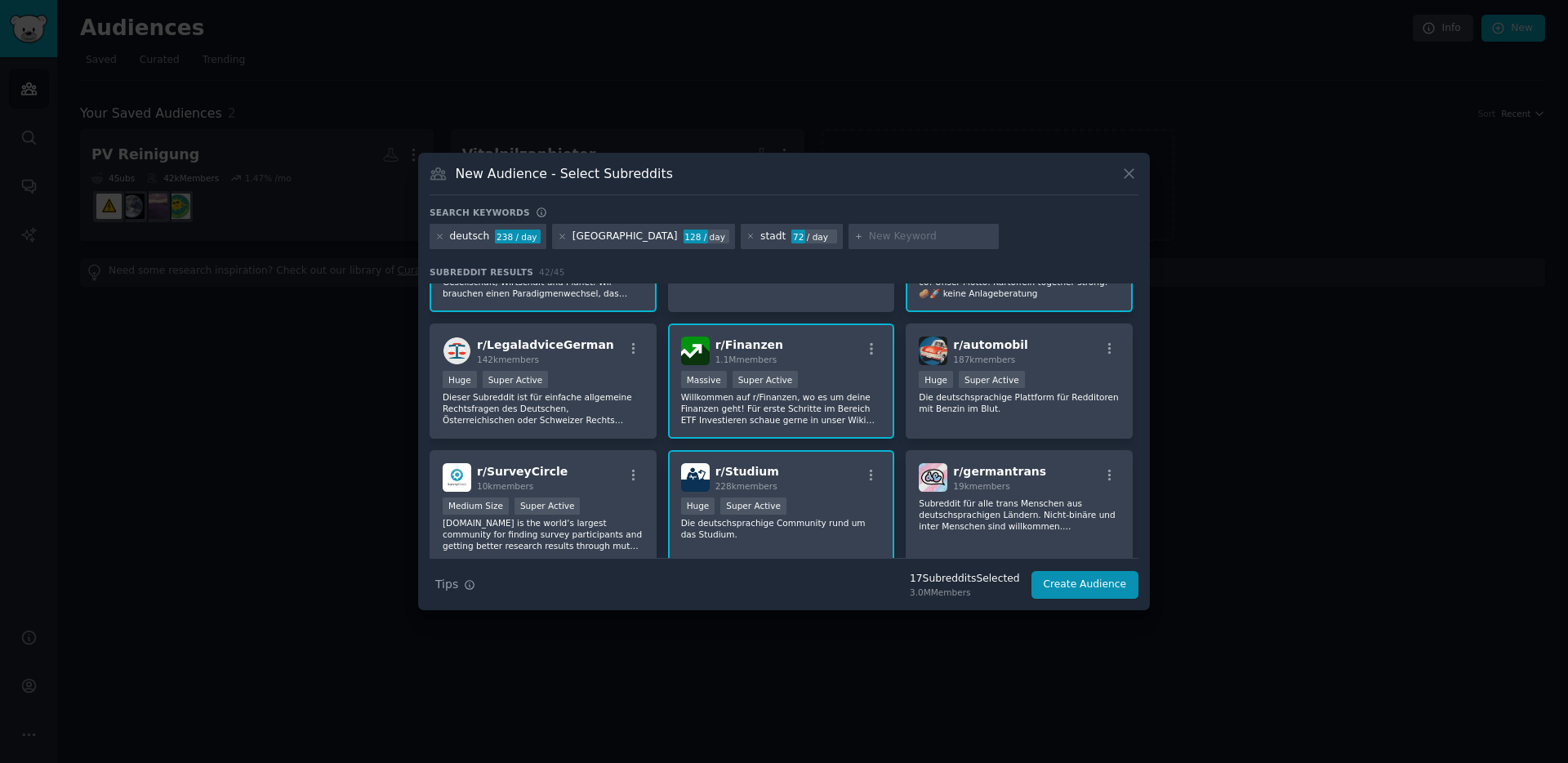
scroll to position [1026, 0]
click at [519, 412] on p "Dieser Subreddit ist für einfache allgemeine Rechtsfragen des Deutschen, Österr…" at bounding box center [542, 407] width 201 height 34
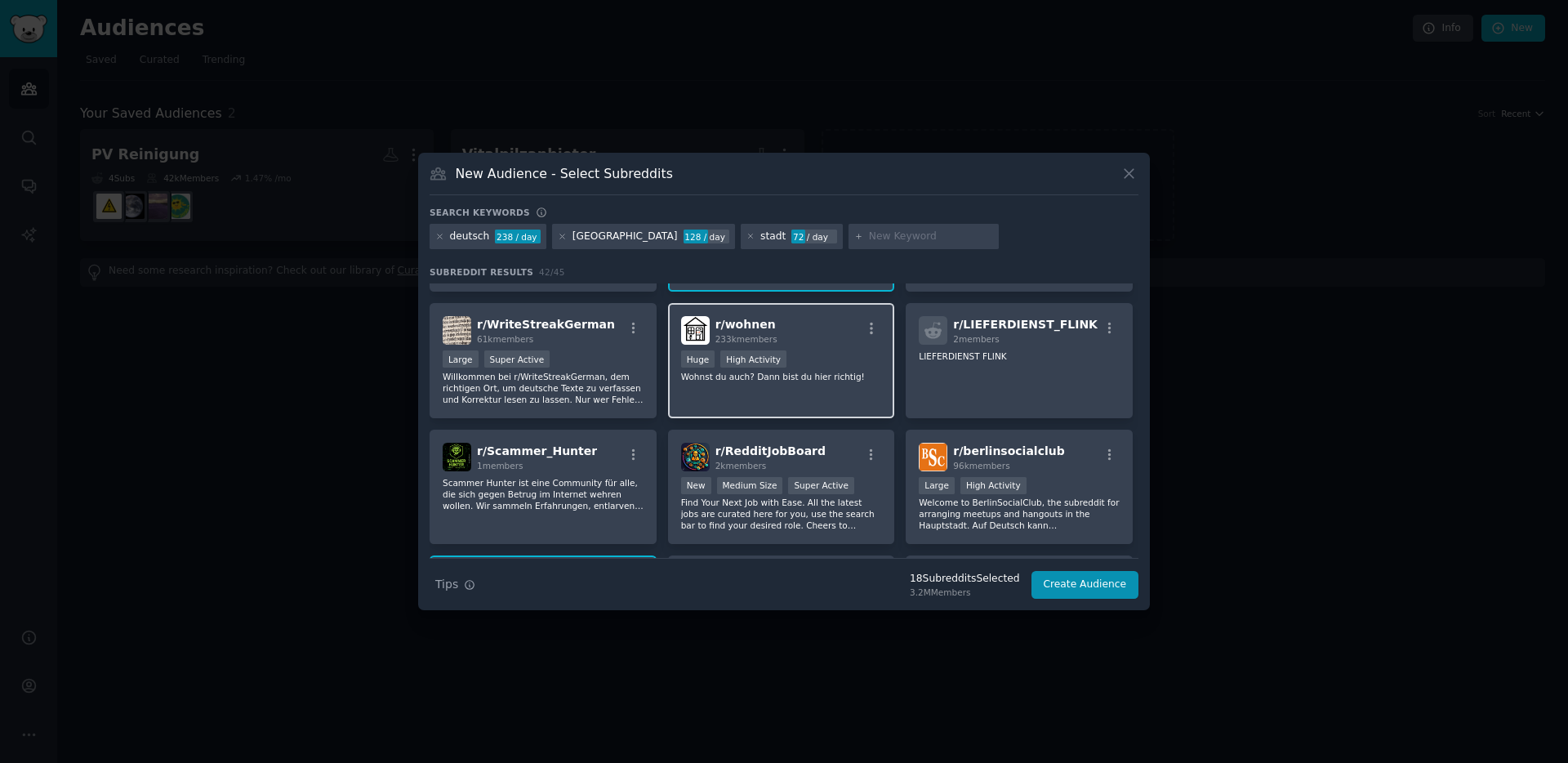
scroll to position [1299, 0]
click at [797, 395] on div "r/ wohnen 233k members Huge High Activity Wohnst du auch? Dann bist du hier ric…" at bounding box center [781, 359] width 227 height 115
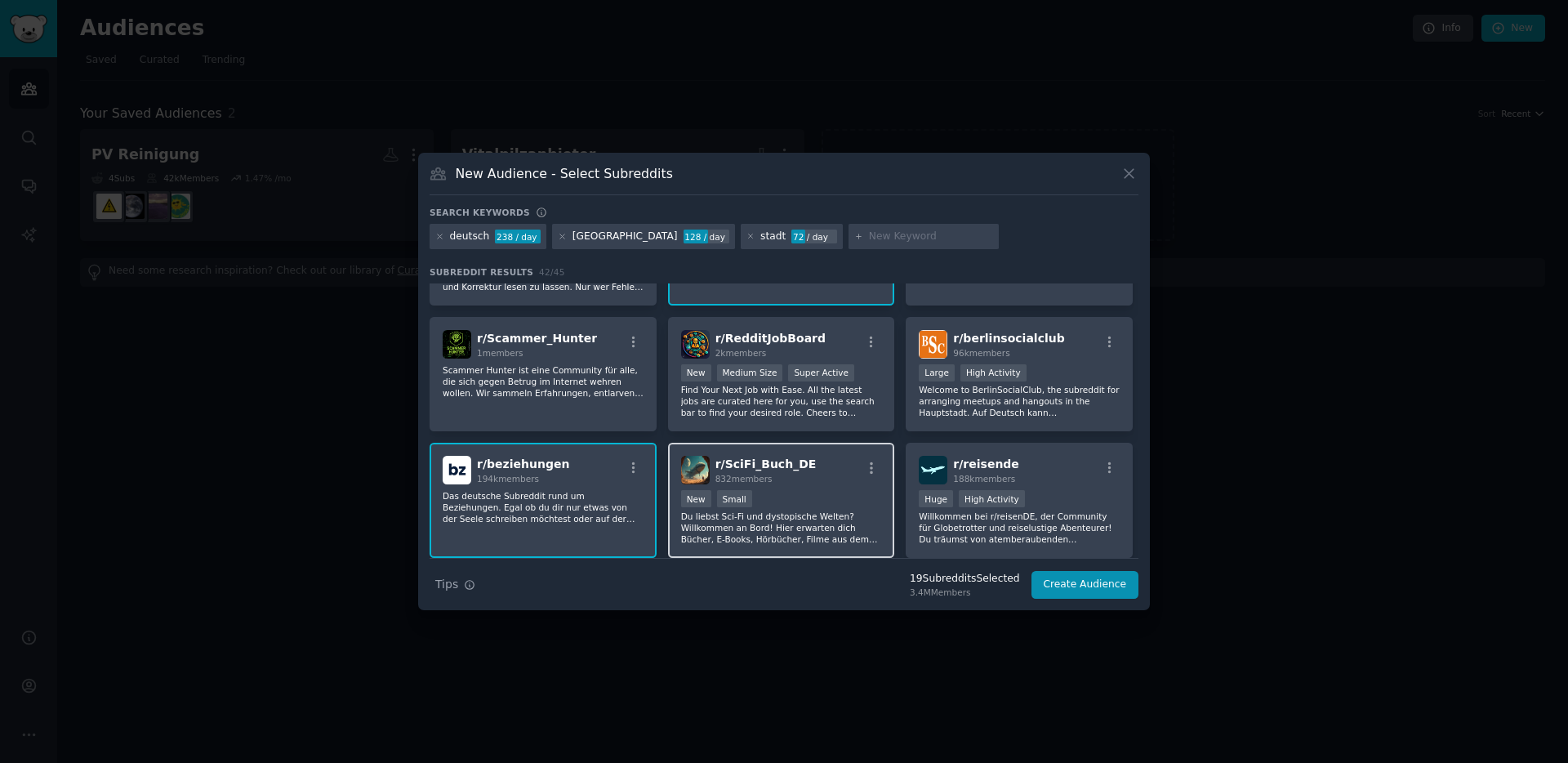
scroll to position [1467, 0]
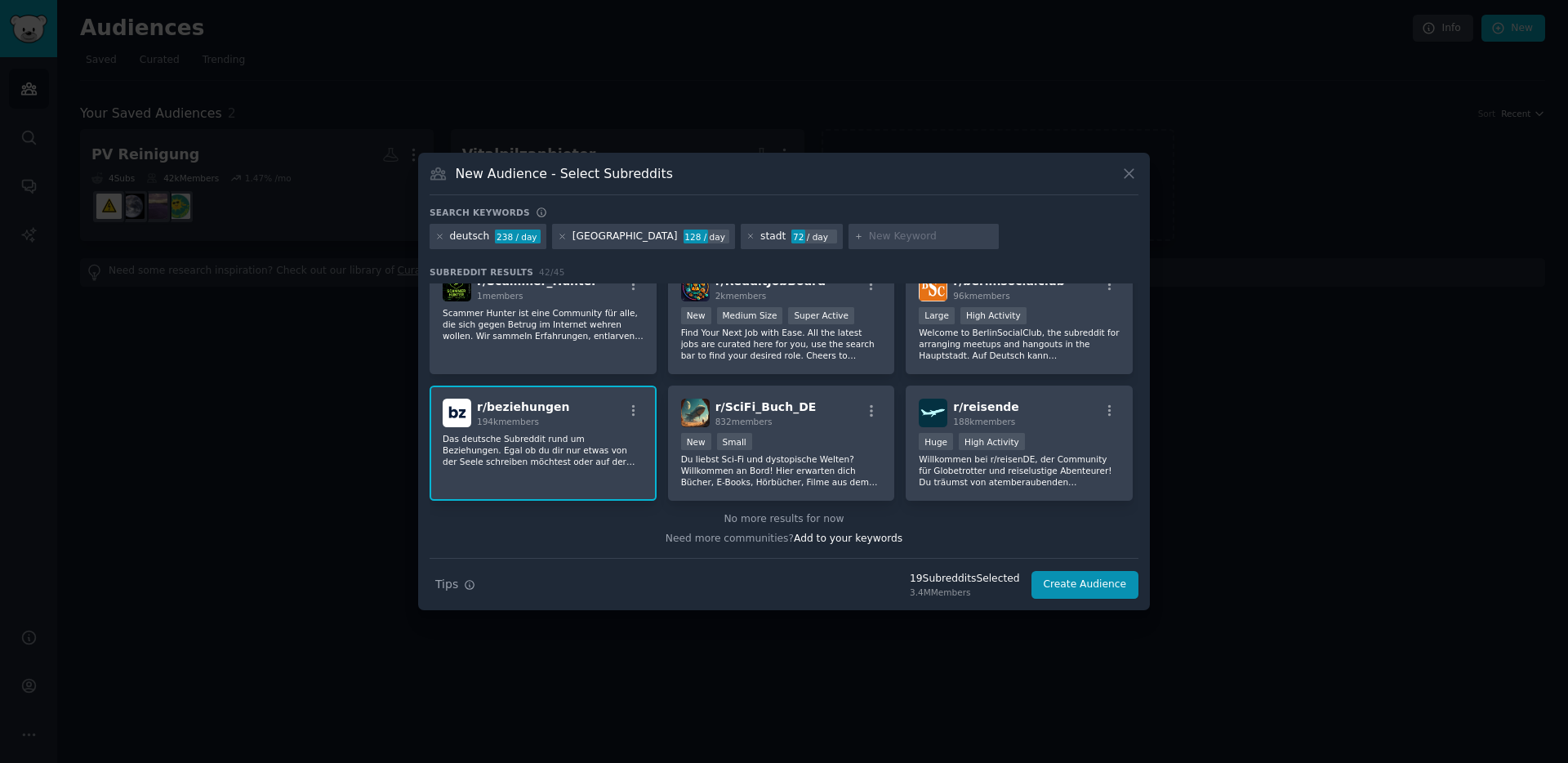
click at [869, 236] on input "text" at bounding box center [930, 236] width 124 height 14
type input "Ruhrgebiet"
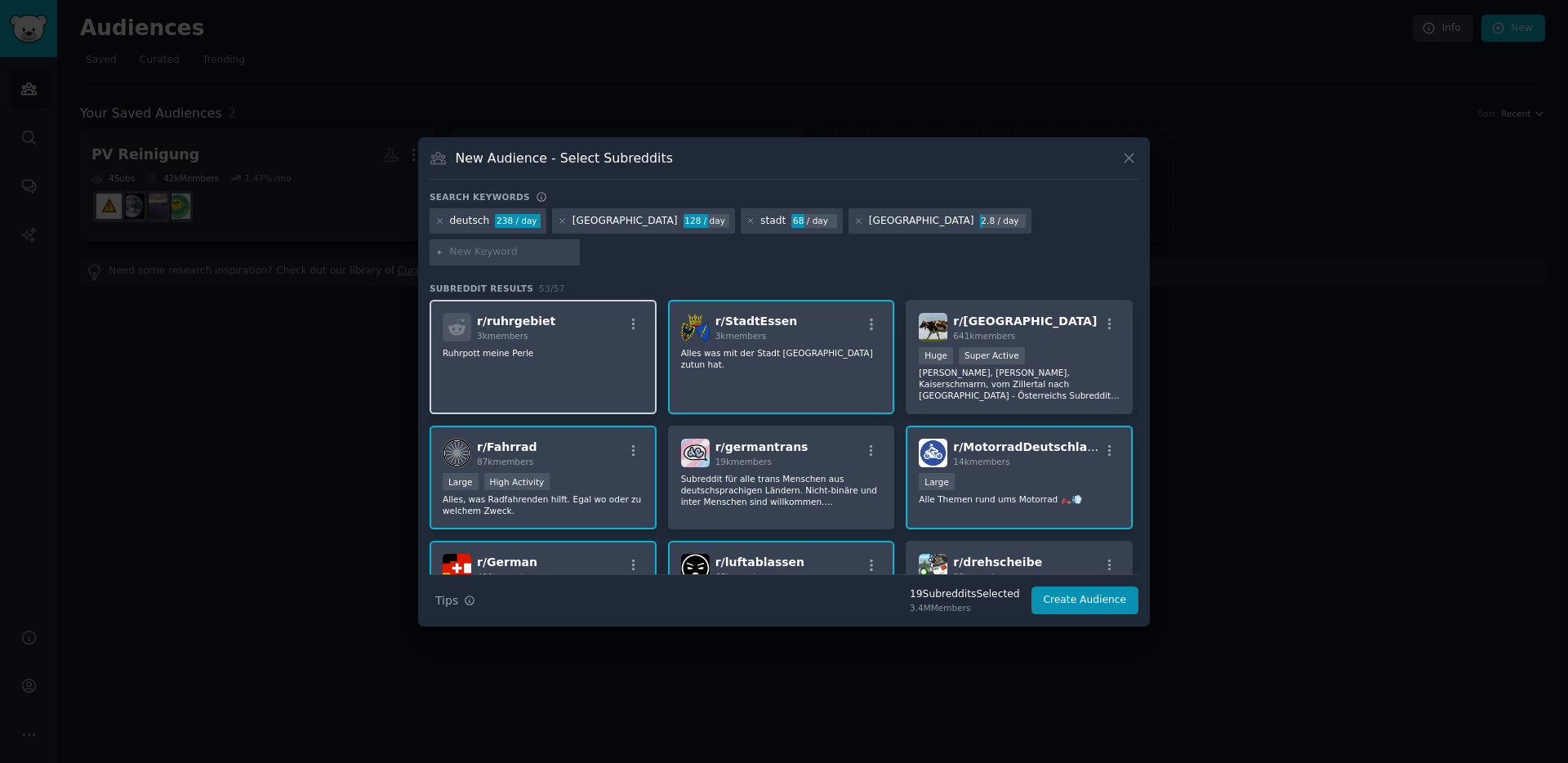
click at [548, 347] on p "Ruhrpott meine Perle" at bounding box center [542, 352] width 201 height 12
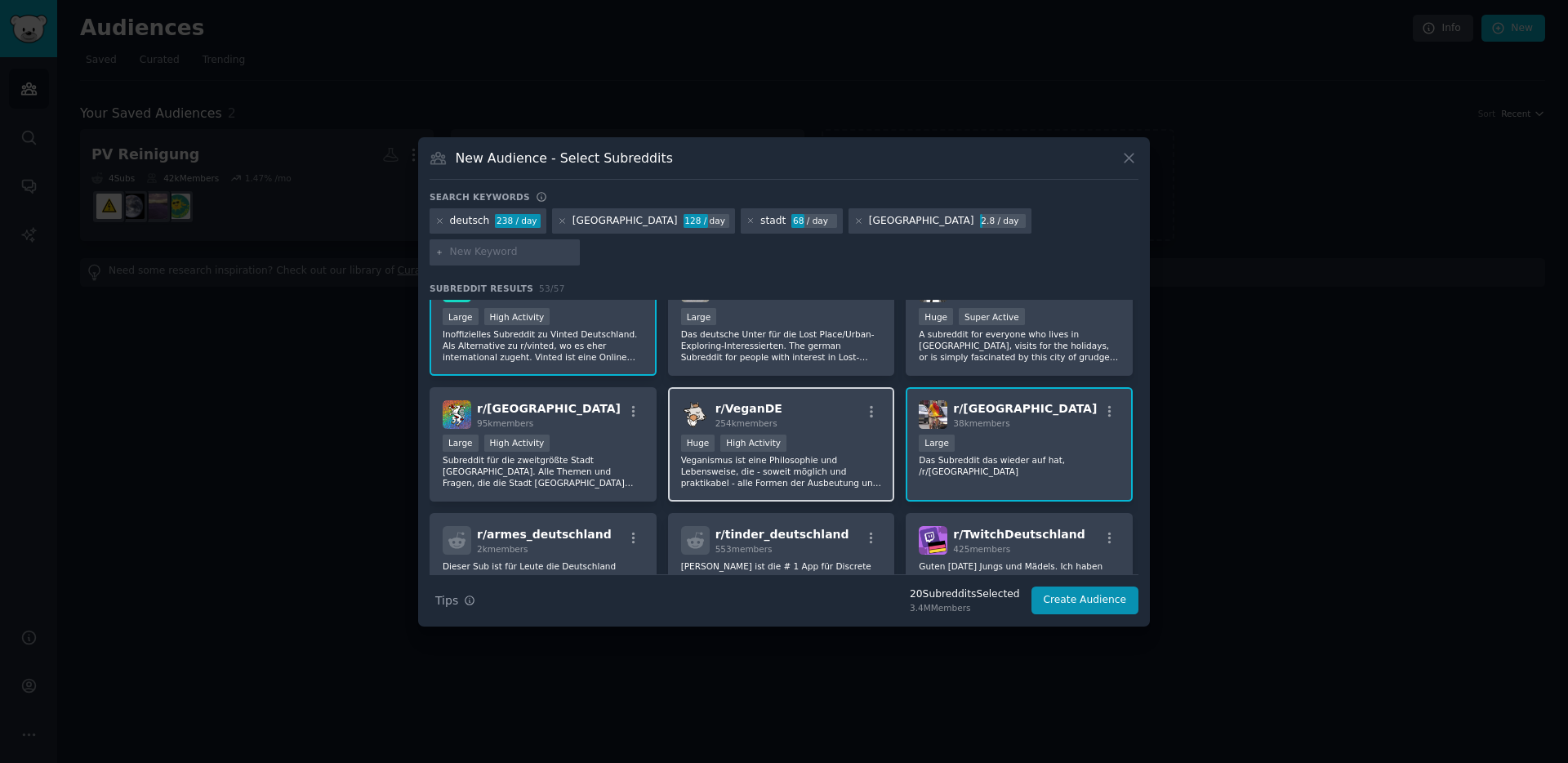
scroll to position [405, 0]
click at [796, 436] on div ">= 80th percentile for submissions / day Huge High Activity" at bounding box center [781, 444] width 201 height 21
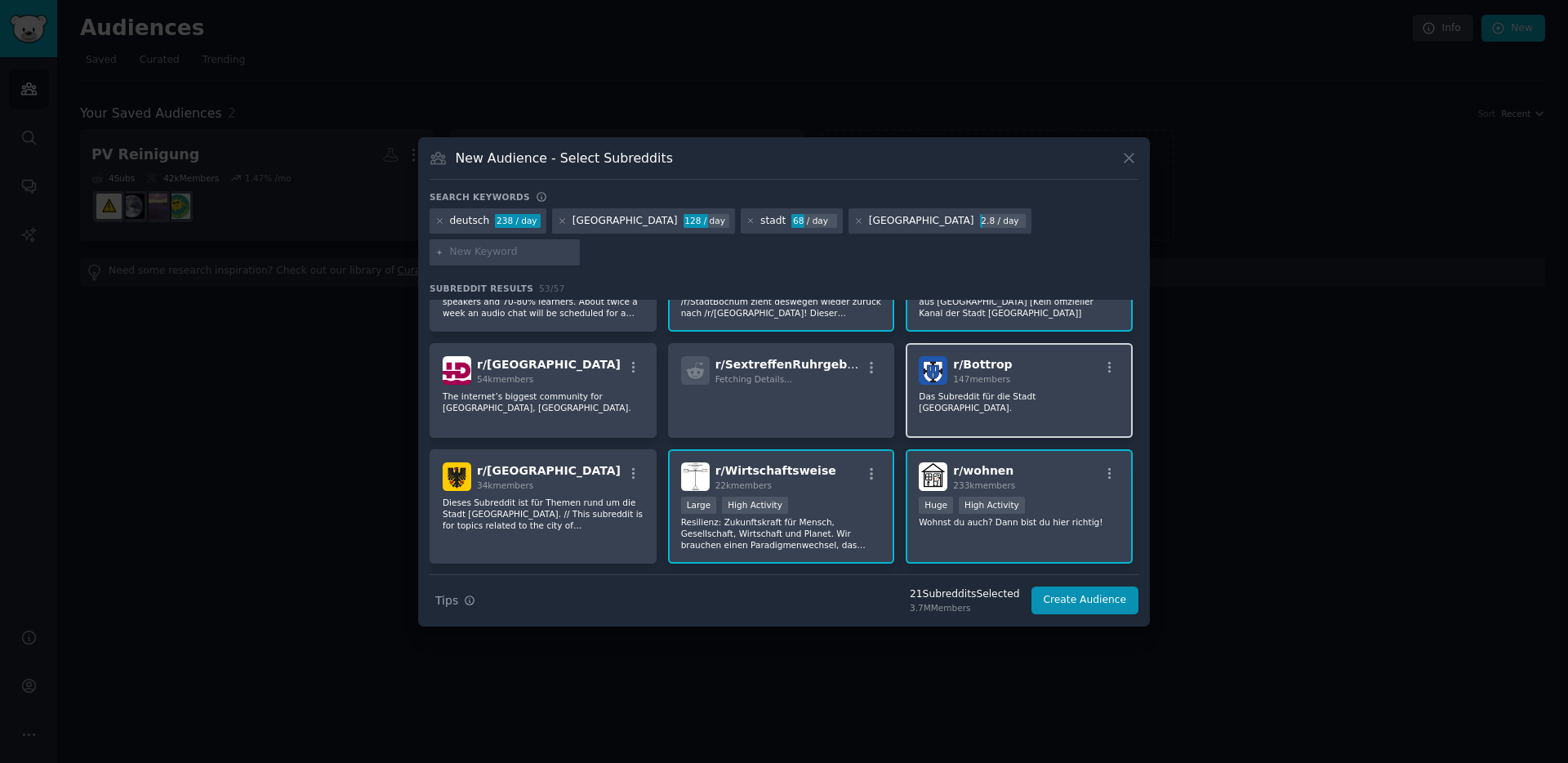
scroll to position [1020, 0]
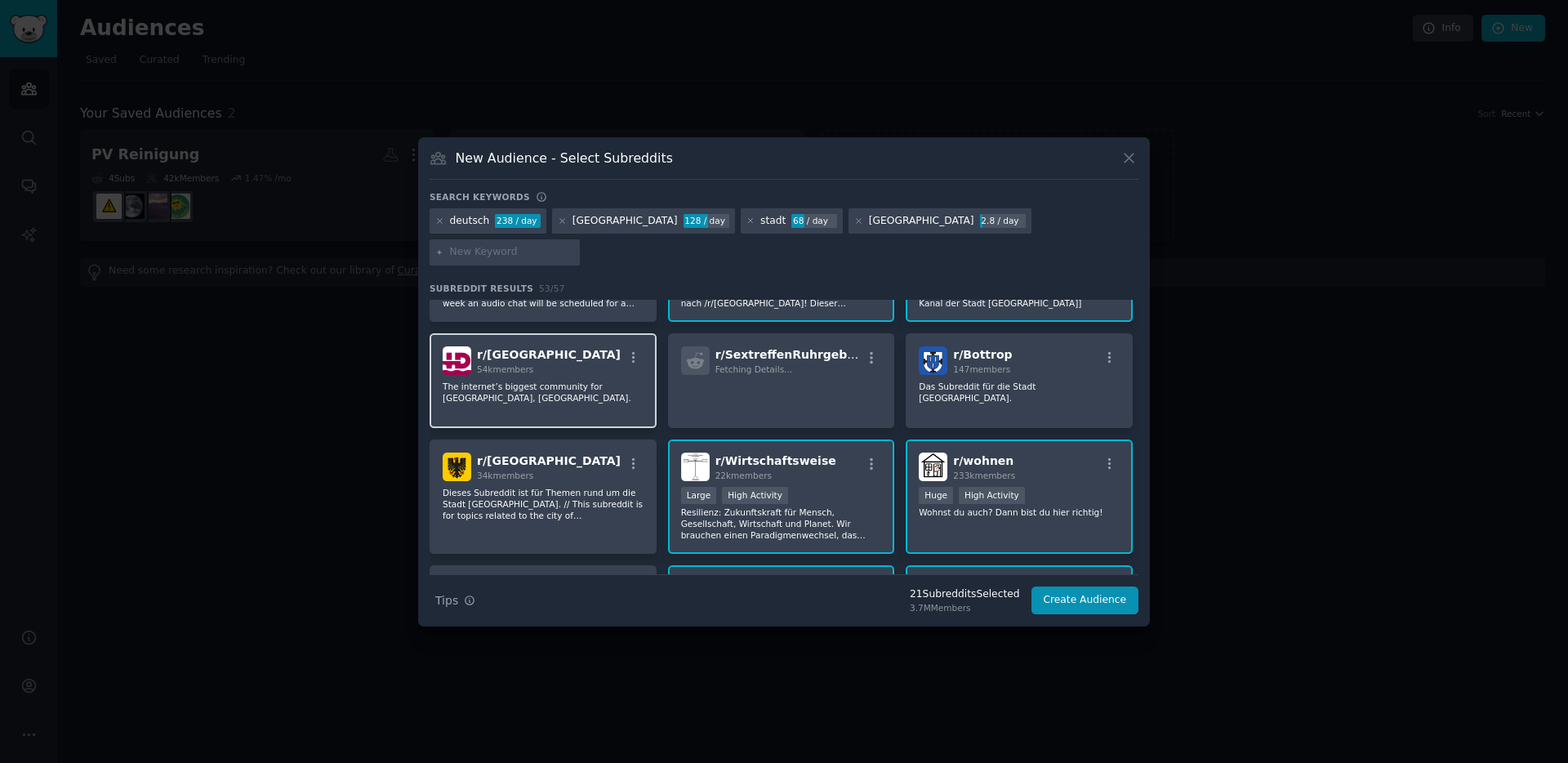
click at [451, 381] on p "The internet’s biggest community for Heidelberg, Germany." at bounding box center [542, 393] width 201 height 23
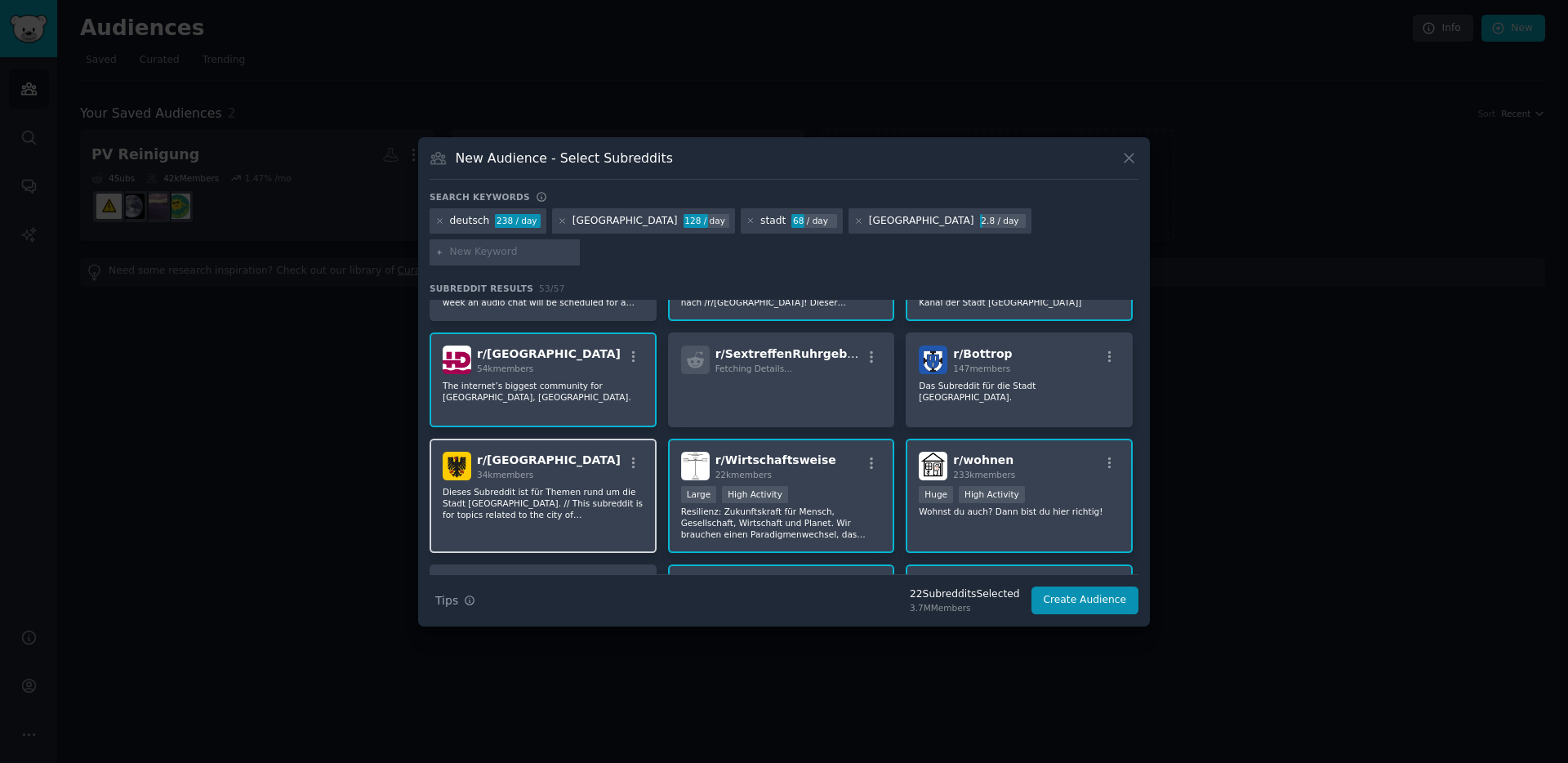
click at [559, 501] on p "Dieses Subreddit ist für Themen rund um die Stadt Dortmund. // This subreddit i…" at bounding box center [542, 503] width 201 height 34
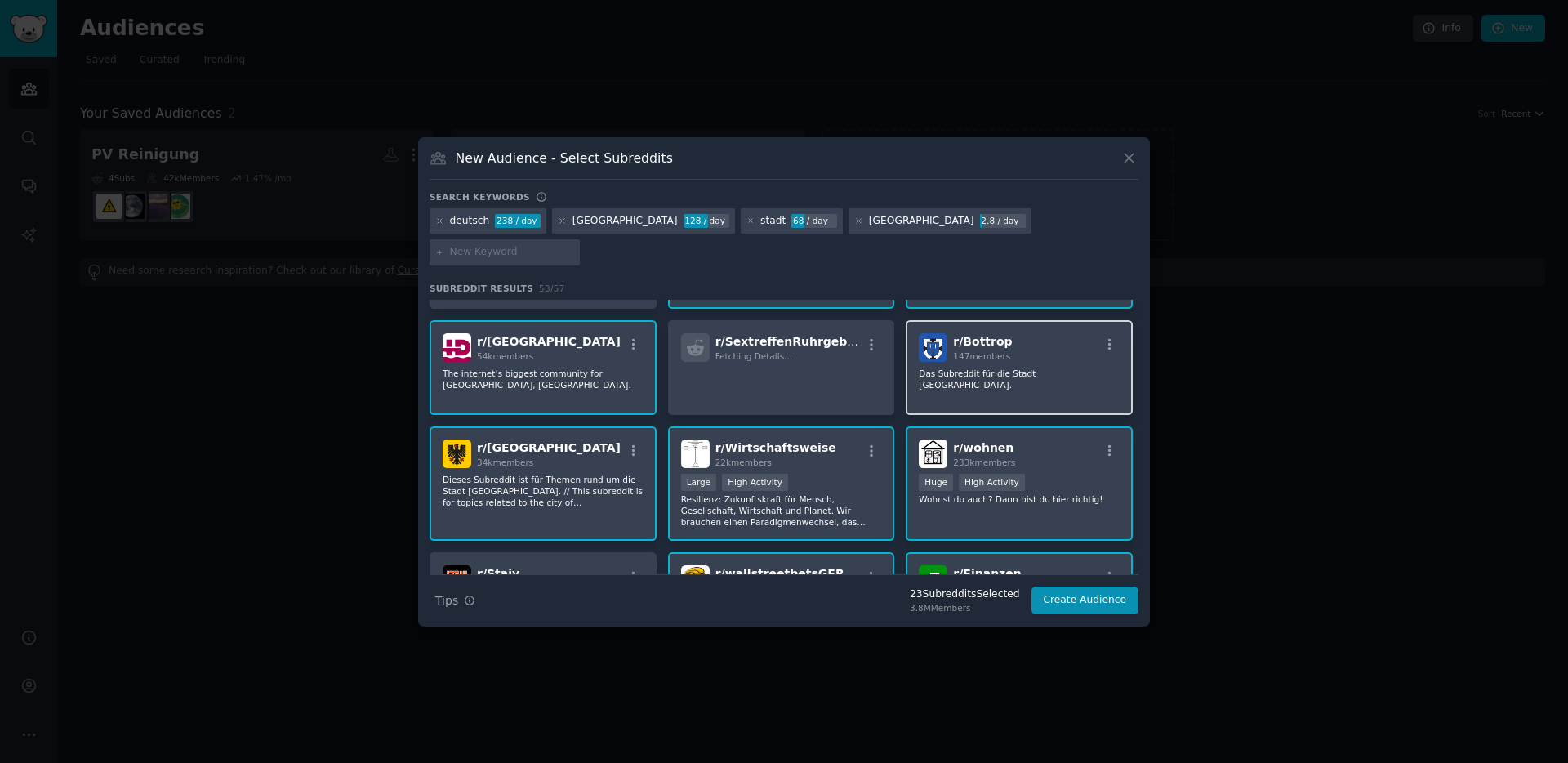
scroll to position [1034, 0]
click at [983, 346] on div "r/ Bottrop 147 members Das Subreddit für die Stadt Bottrop." at bounding box center [1019, 366] width 227 height 95
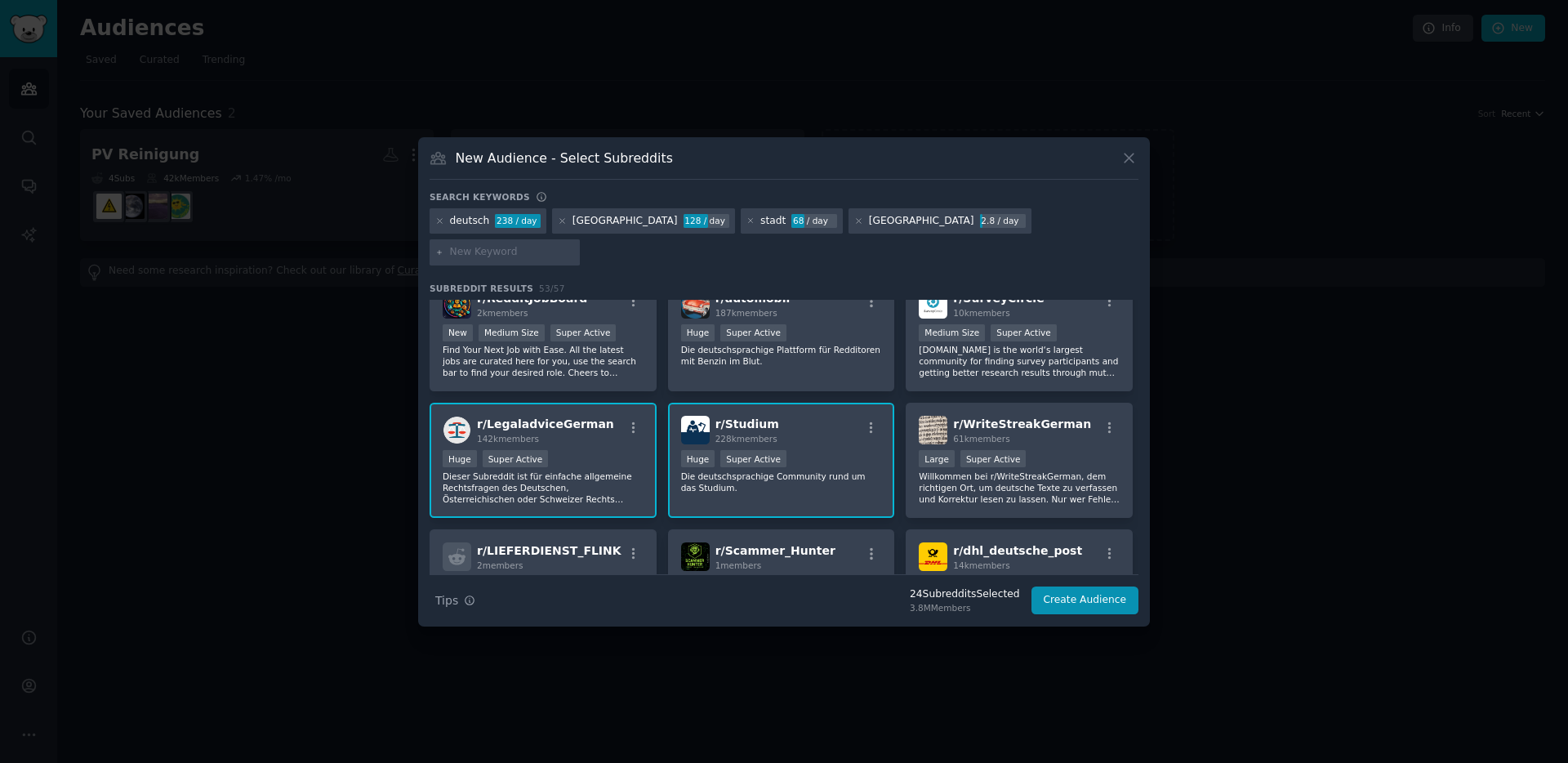
scroll to position [1424, 0]
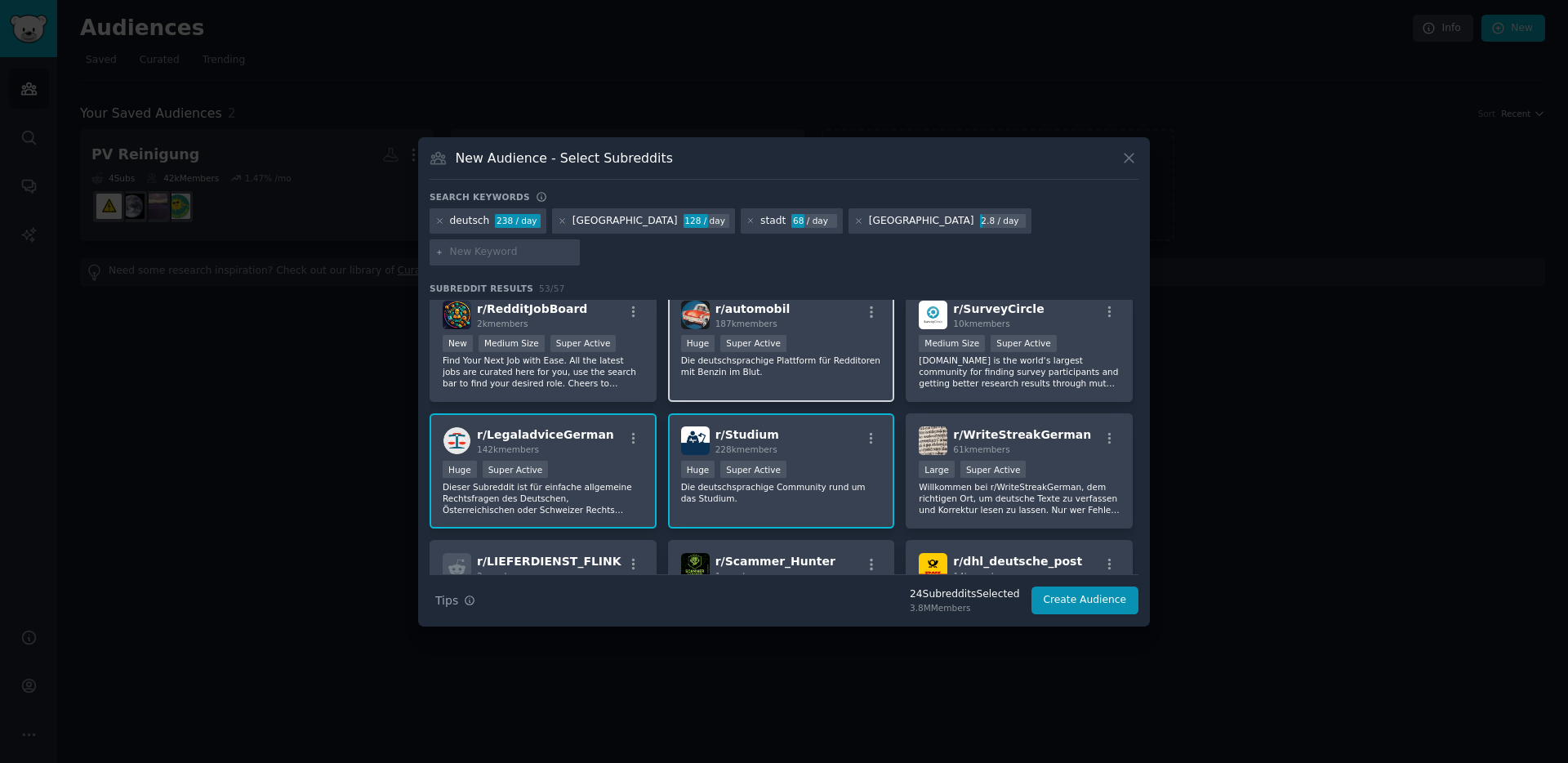
click at [758, 355] on p "Die deutschsprachige Plattform für Redditoren mit Benzin im Blut." at bounding box center [781, 366] width 201 height 23
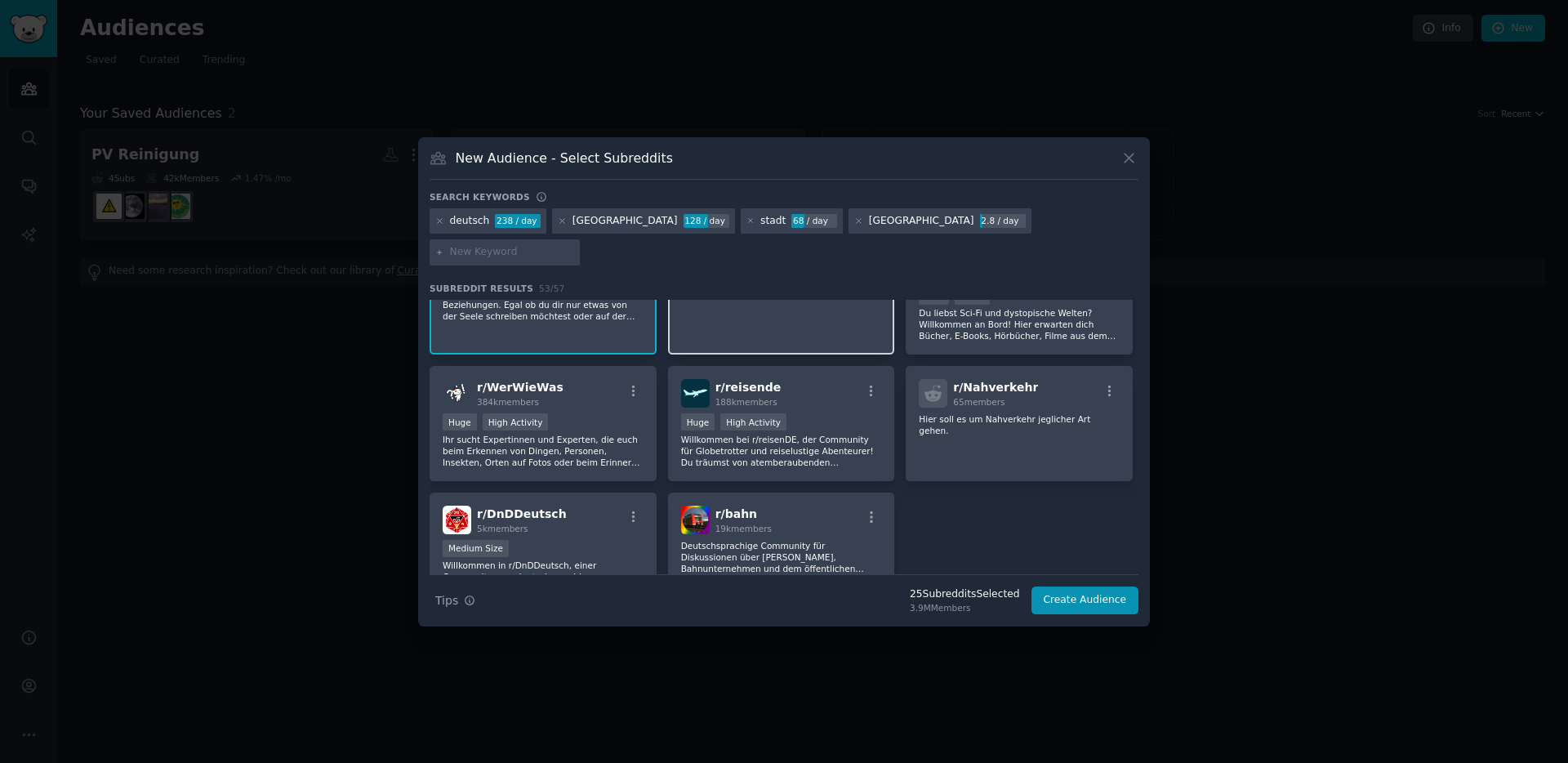
scroll to position [1841, 0]
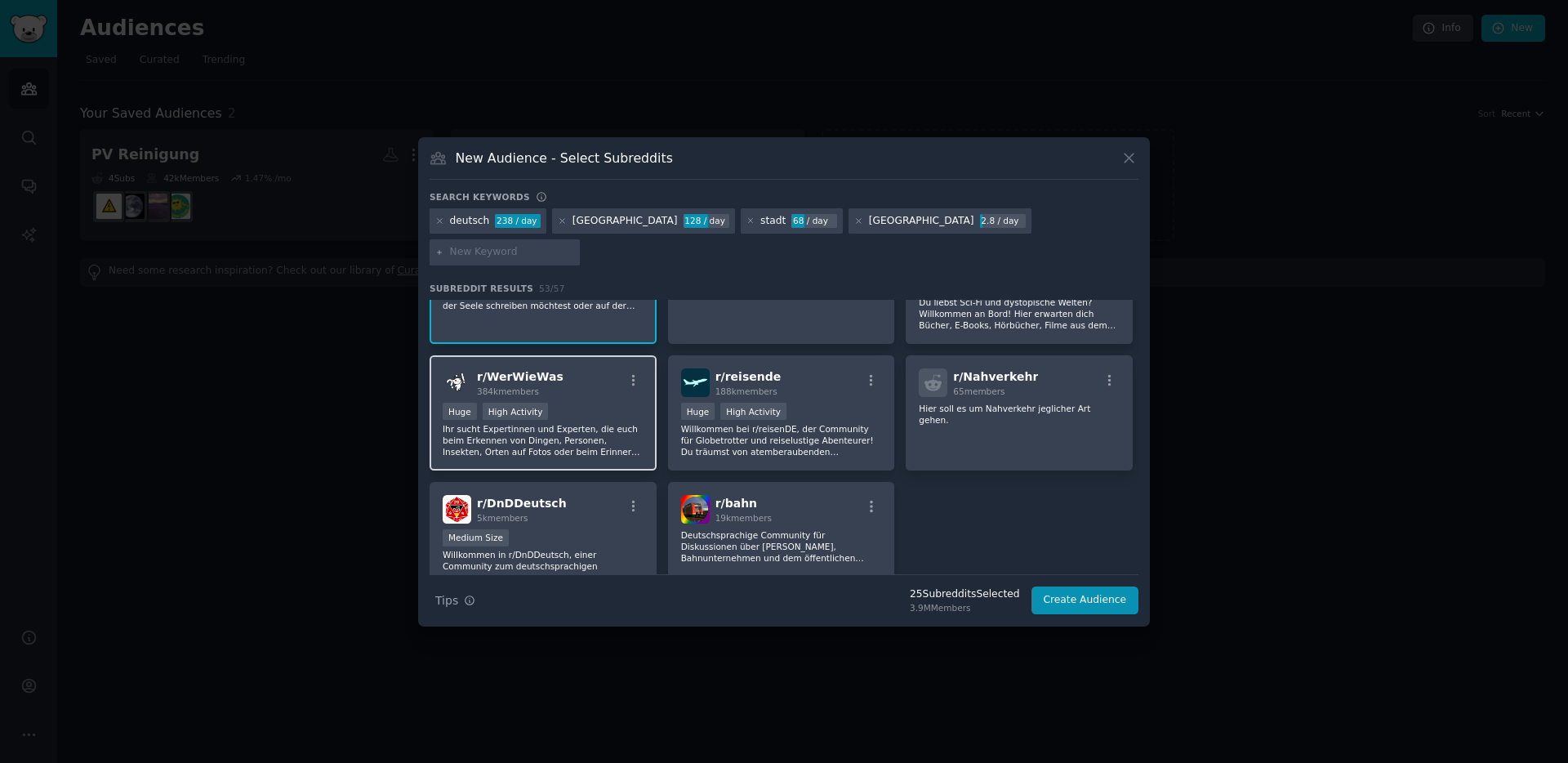
click at [554, 433] on p "Ihr sucht Expertinnen und Experten, die euch beim Erkennen von Dingen, Personen…" at bounding box center [542, 440] width 201 height 34
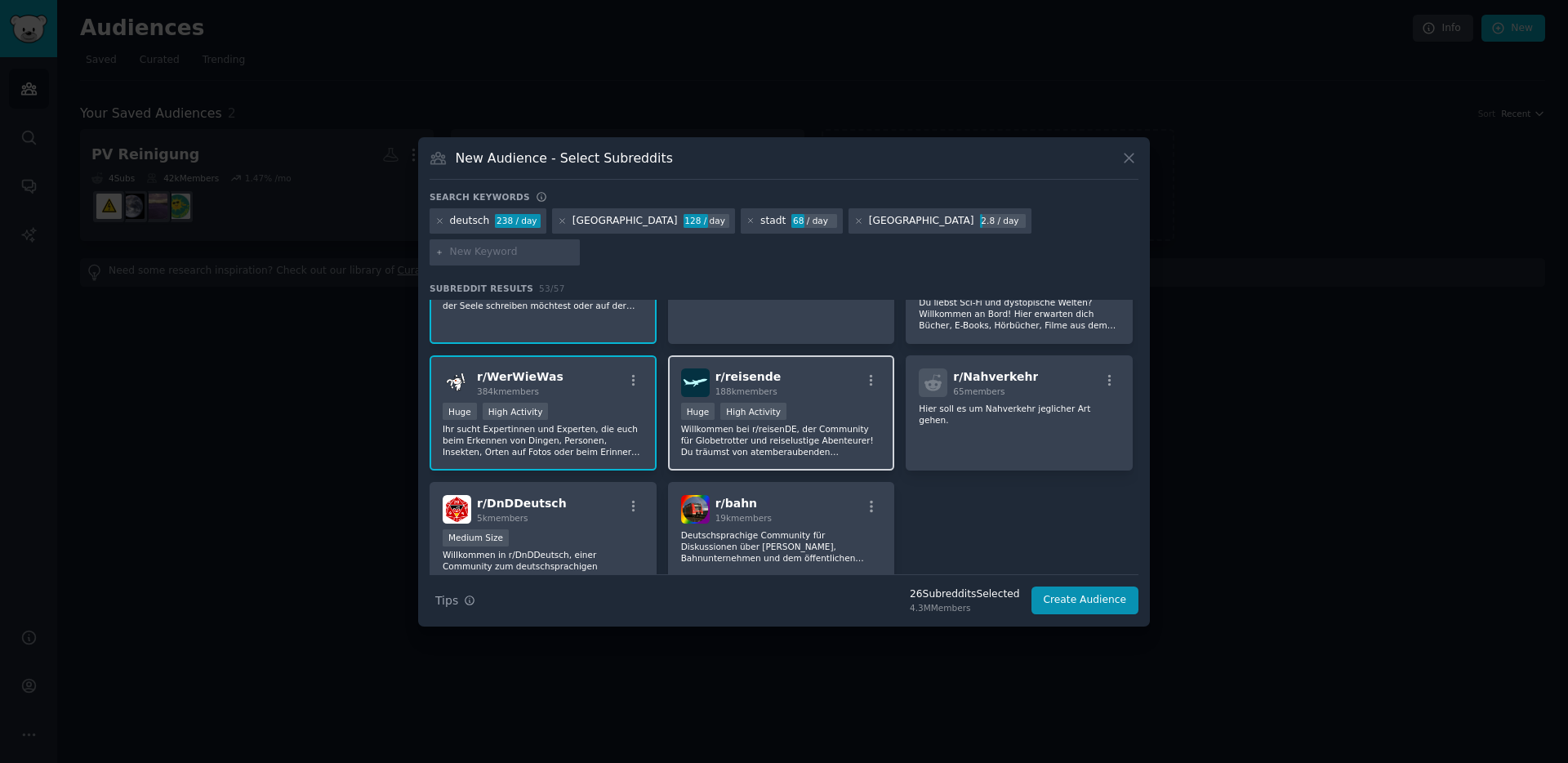
click at [744, 428] on p "Willkommen bei r/reisenDE, der Community für Globetrotter und reiselustige Aben…" at bounding box center [781, 440] width 201 height 34
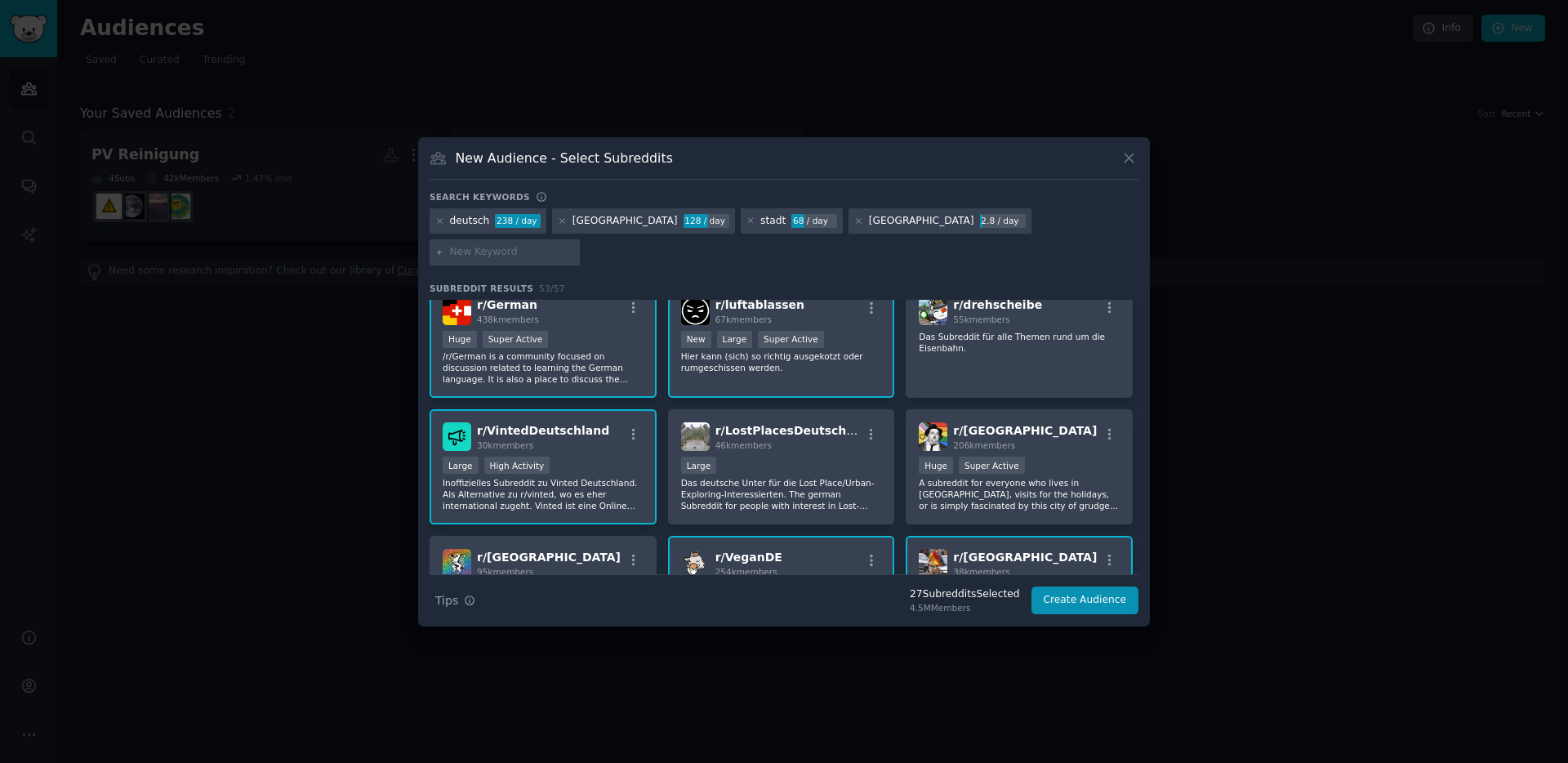
scroll to position [0, 0]
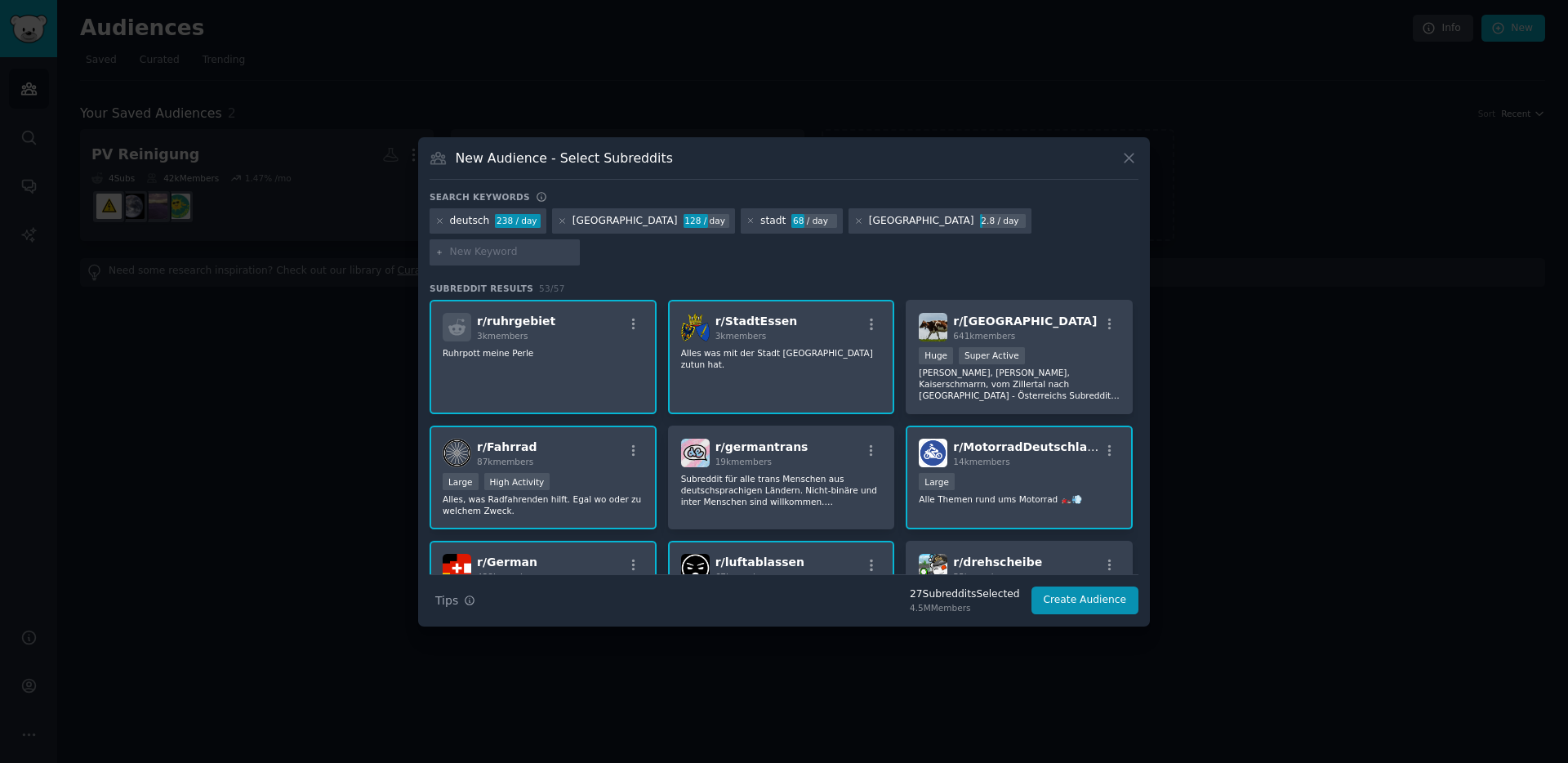
click at [574, 245] on input "text" at bounding box center [511, 253] width 124 height 14
type input "Politik"
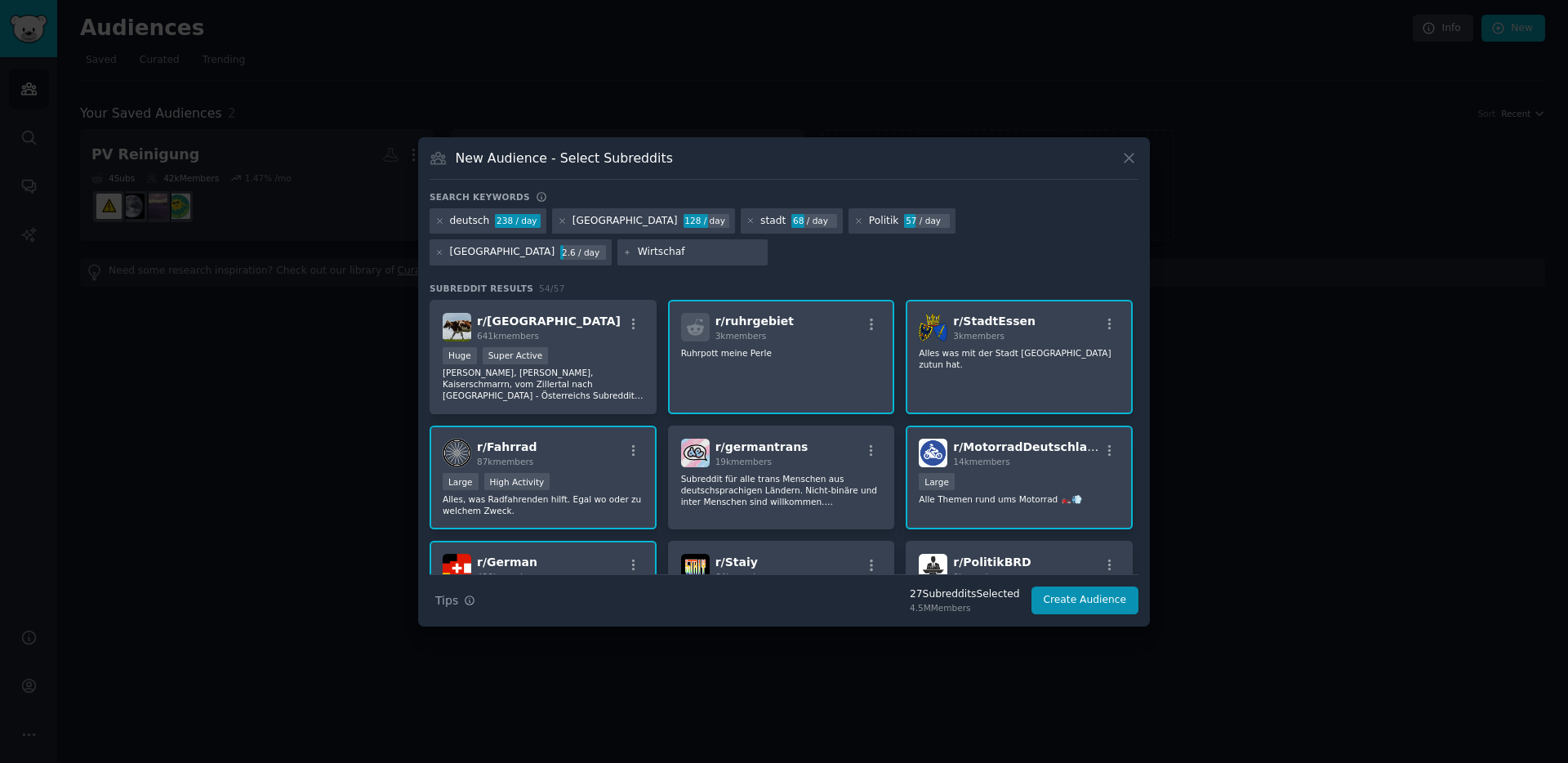
type input "Wirtschaft"
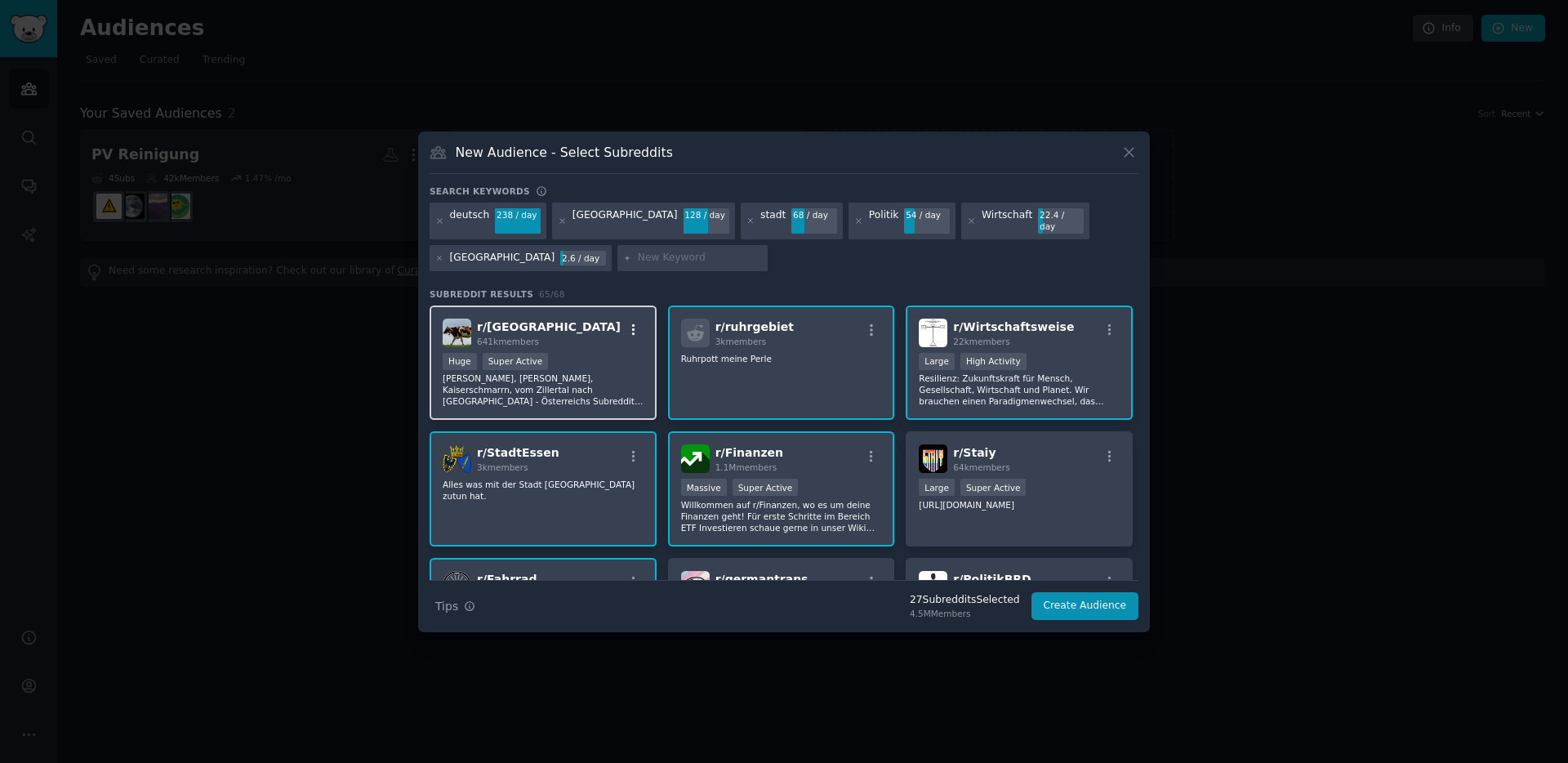
click at [632, 323] on icon "button" at bounding box center [633, 330] width 14 height 14
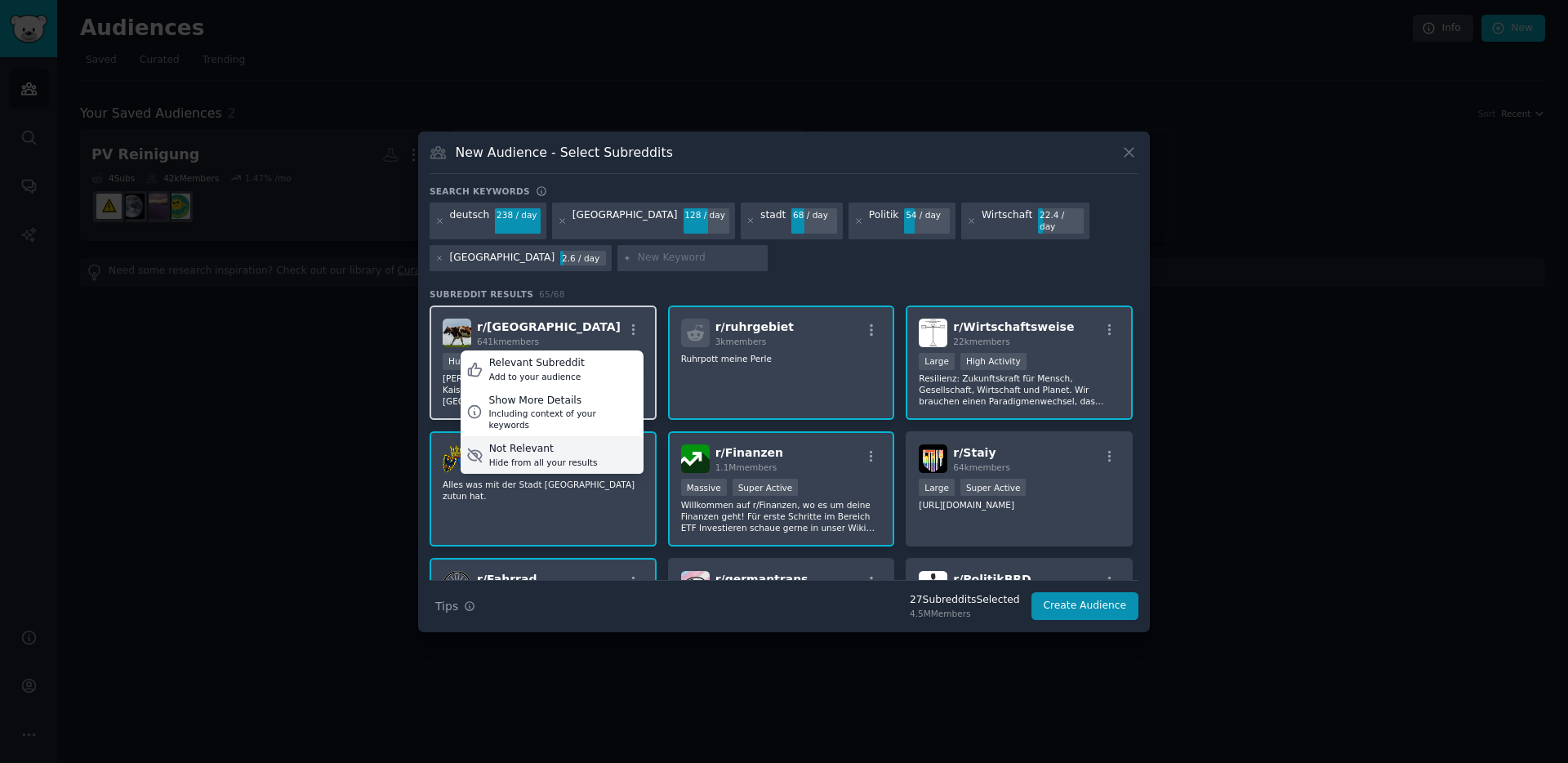
click at [529, 442] on div "Not Relevant" at bounding box center [543, 449] width 109 height 14
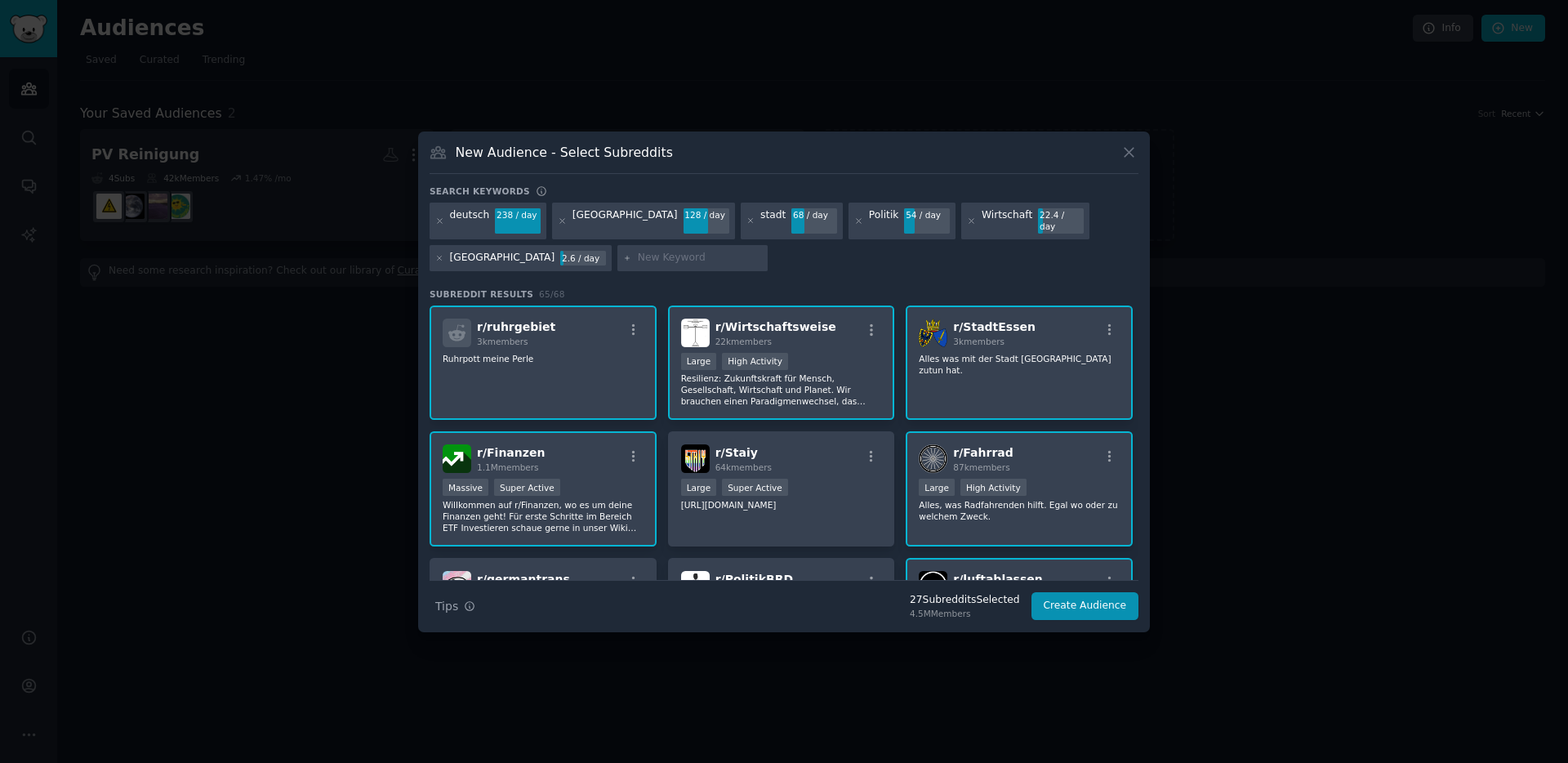
scroll to position [64, 0]
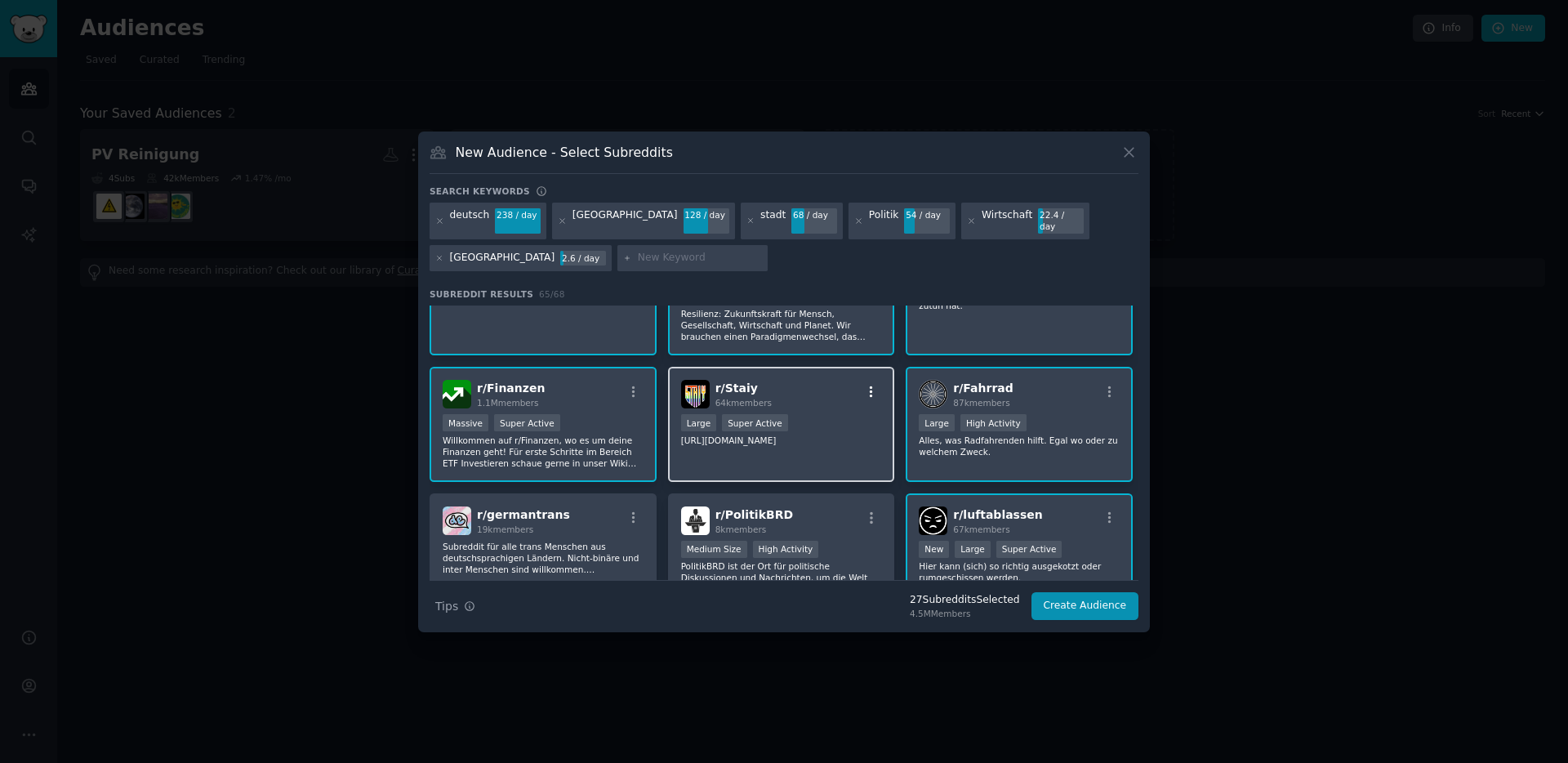
click at [871, 385] on icon "button" at bounding box center [871, 392] width 14 height 14
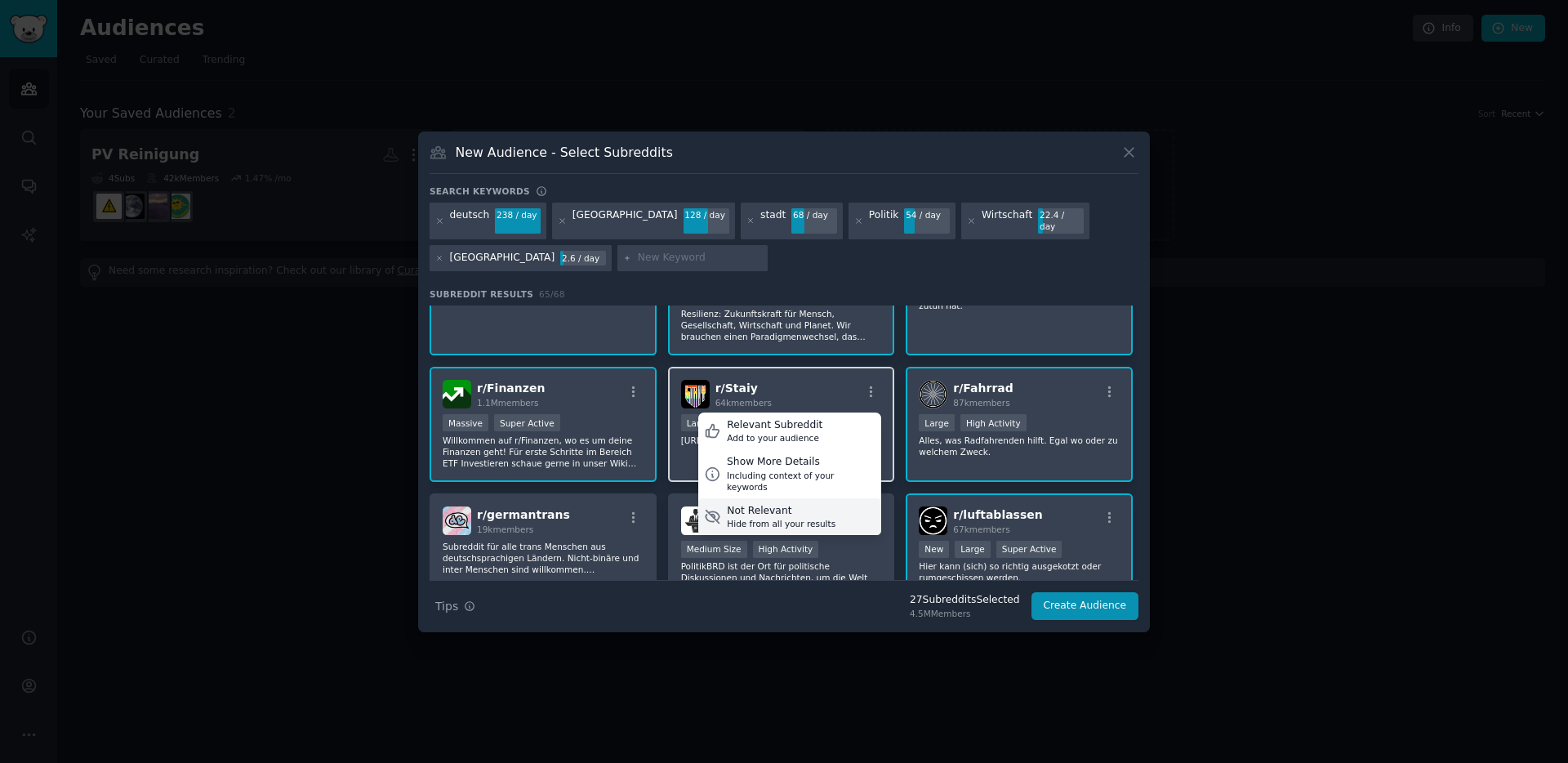
click at [786, 504] on div "Not Relevant" at bounding box center [781, 511] width 109 height 14
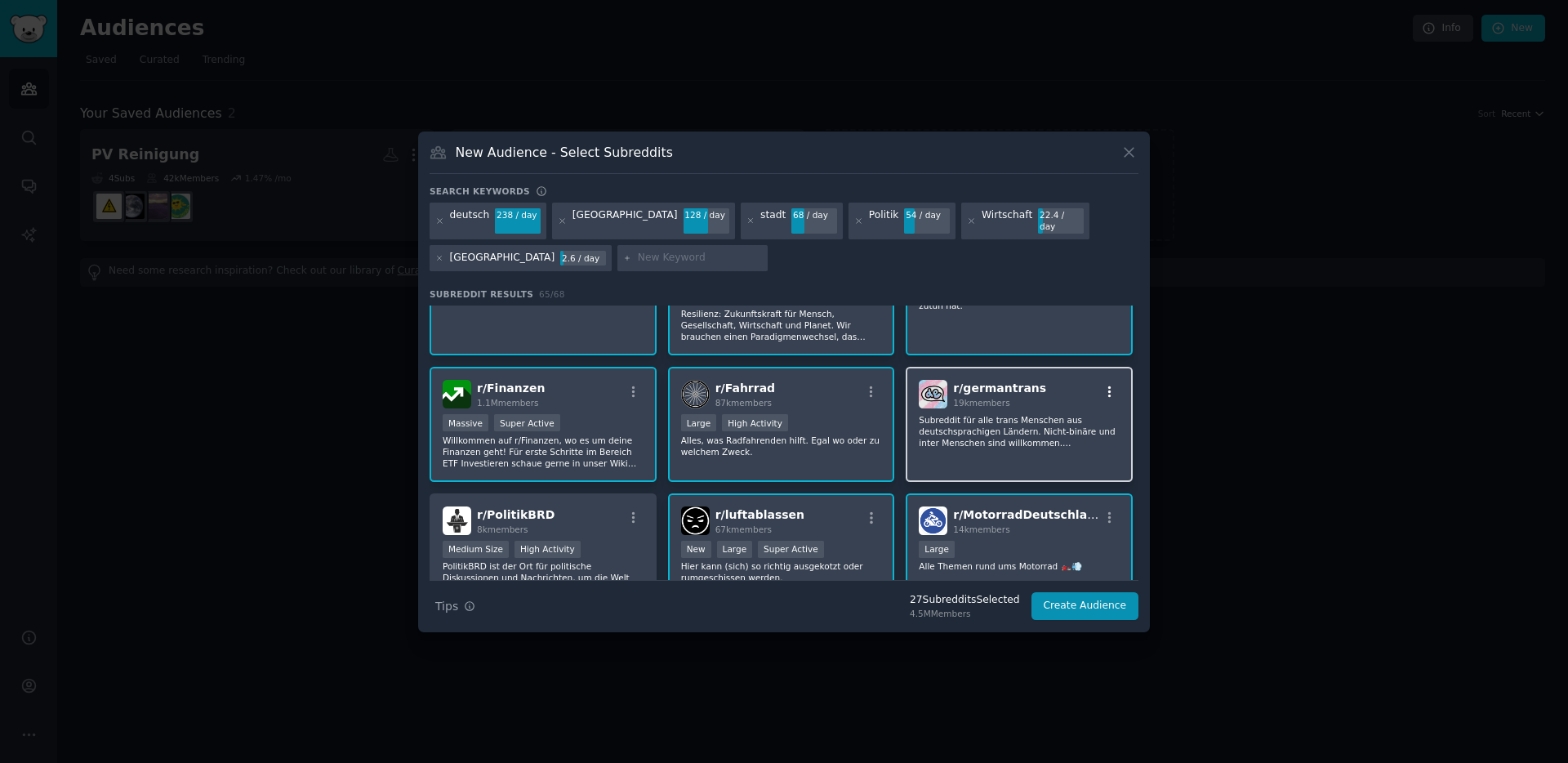
click at [1107, 385] on icon "button" at bounding box center [1110, 392] width 14 height 14
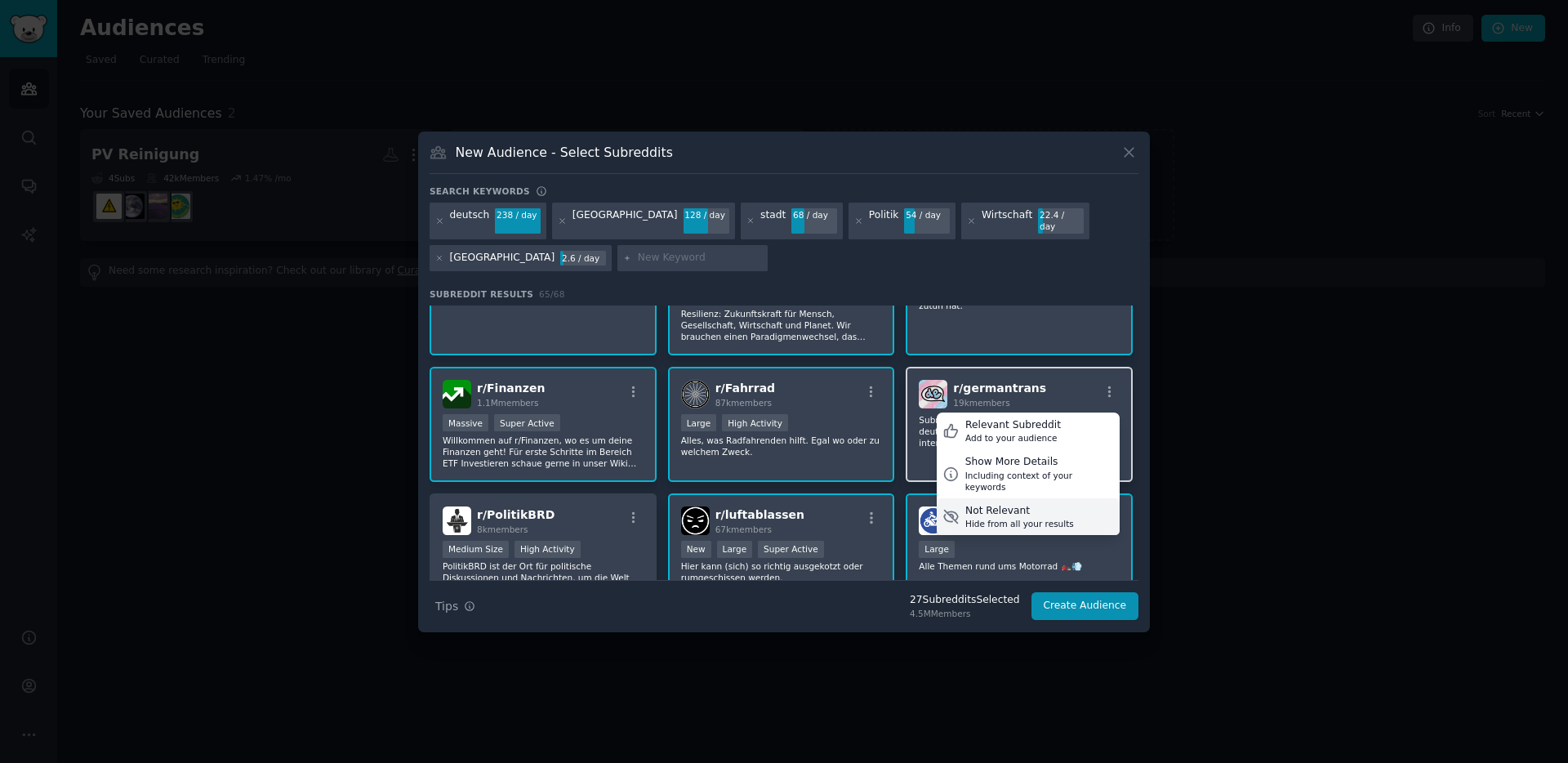
click at [1039, 518] on div "Hide from all your results" at bounding box center [1019, 523] width 109 height 12
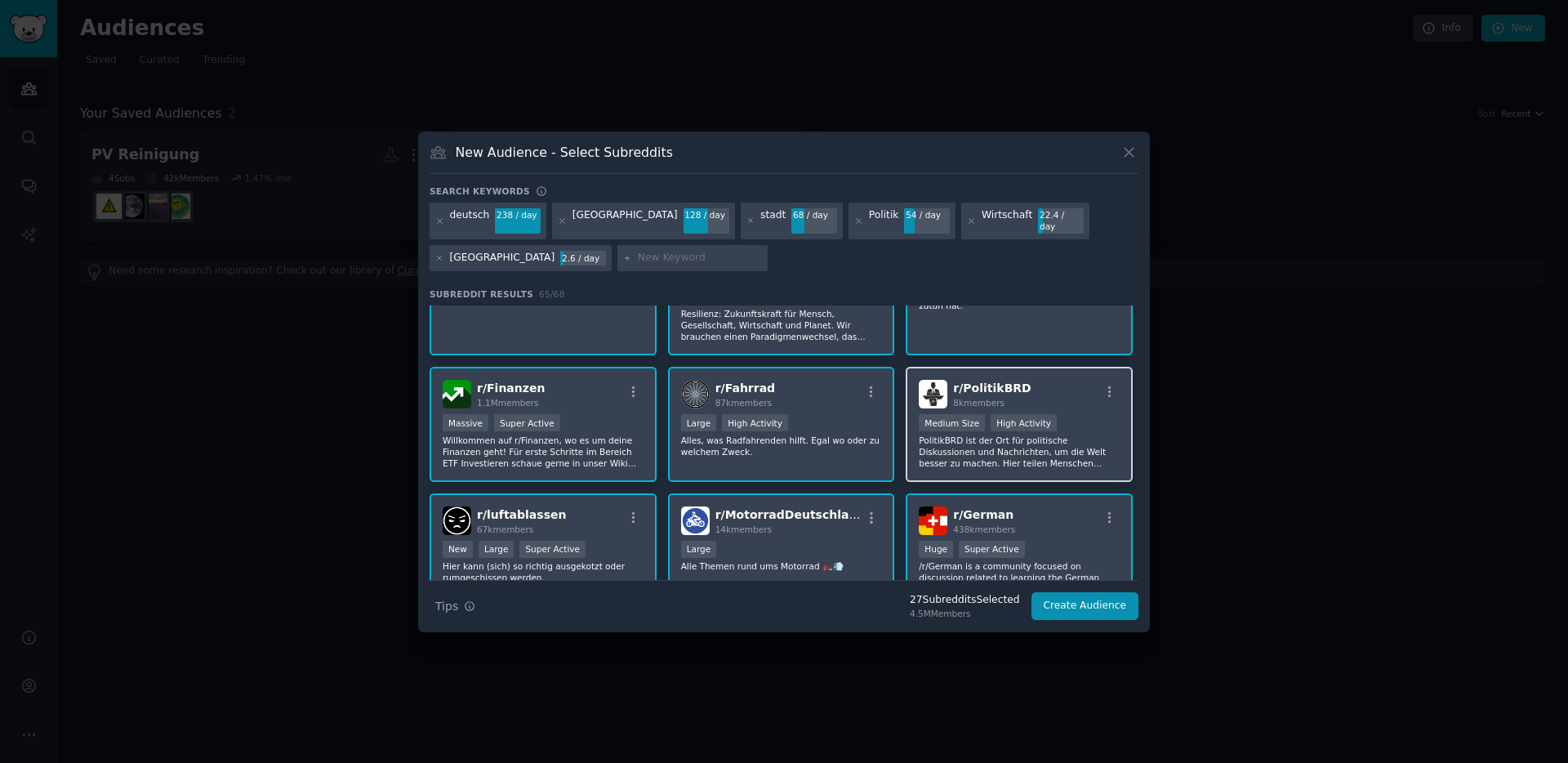
scroll to position [65, 0]
click at [939, 444] on p "PolitikBRD ist der Ort für politische Diskussionen und Nachrichten, um die Welt…" at bounding box center [1019, 451] width 201 height 34
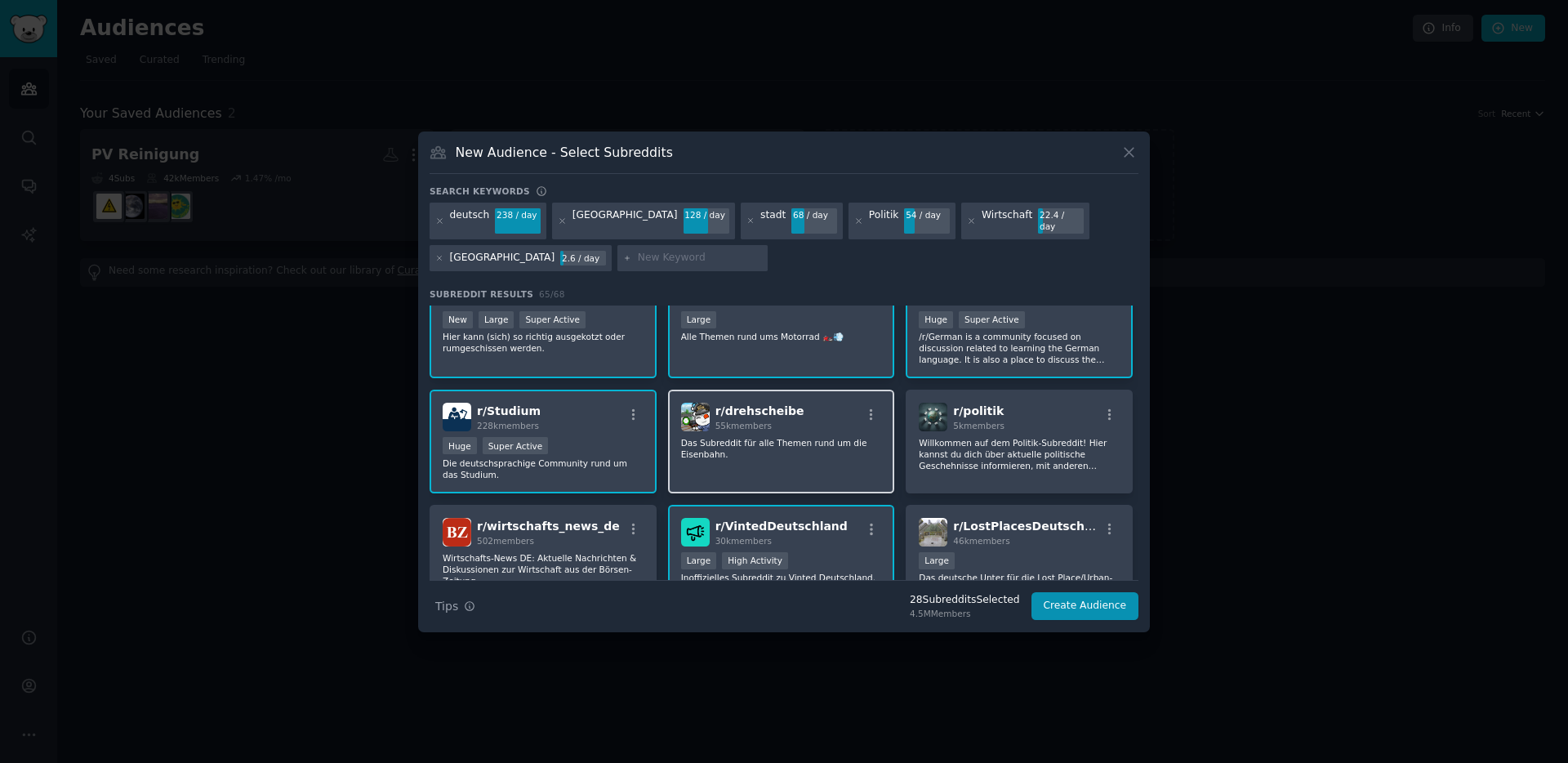
scroll to position [304, 0]
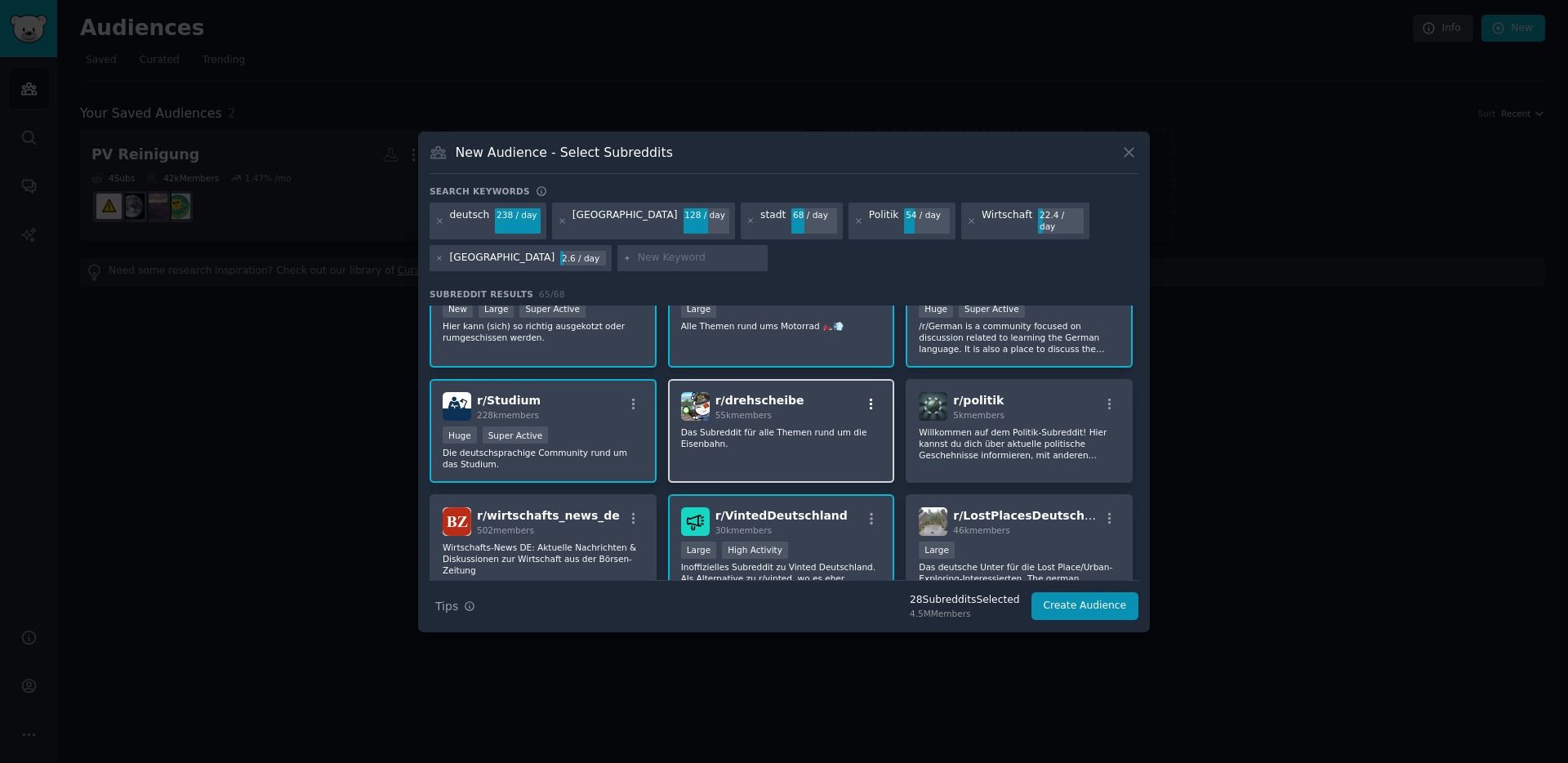
click at [871, 397] on icon "button" at bounding box center [871, 404] width 14 height 14
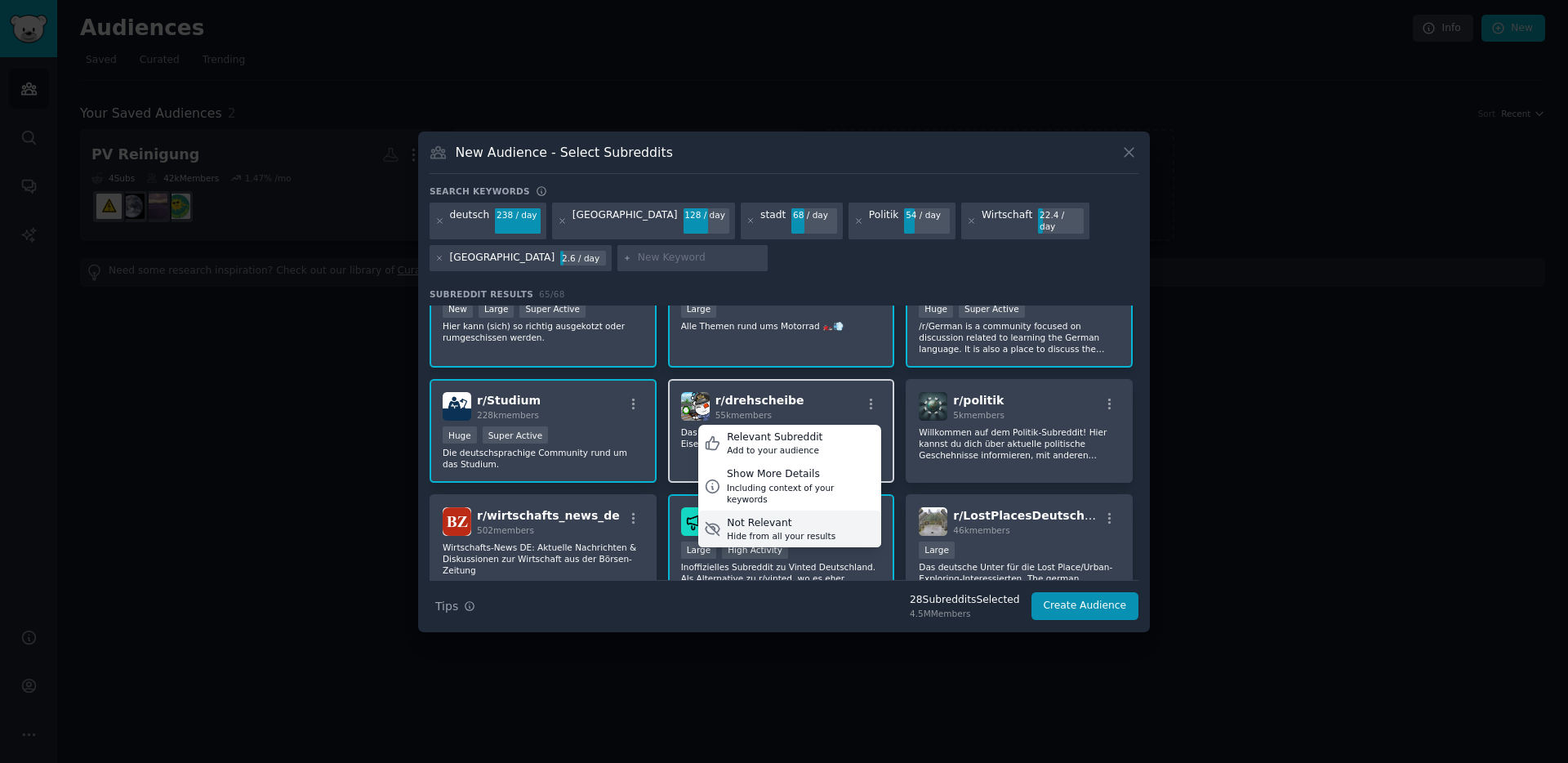
click at [828, 518] on div "Not Relevant Hide from all your results" at bounding box center [789, 529] width 183 height 37
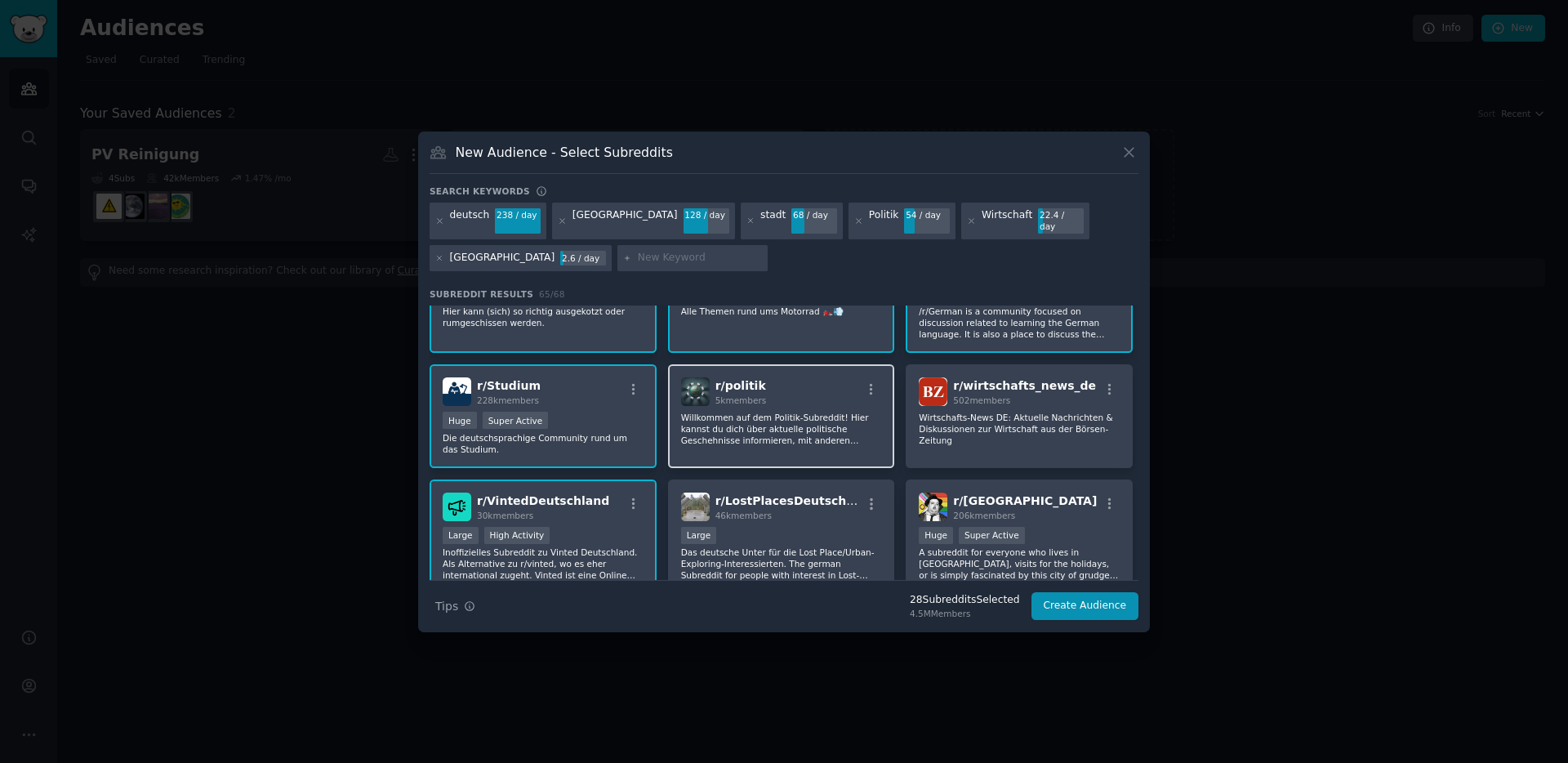
click at [697, 457] on div "r/ politik 5k members Willkommen auf dem Politik-Subreddit! Hier kannst du dich…" at bounding box center [781, 416] width 227 height 104
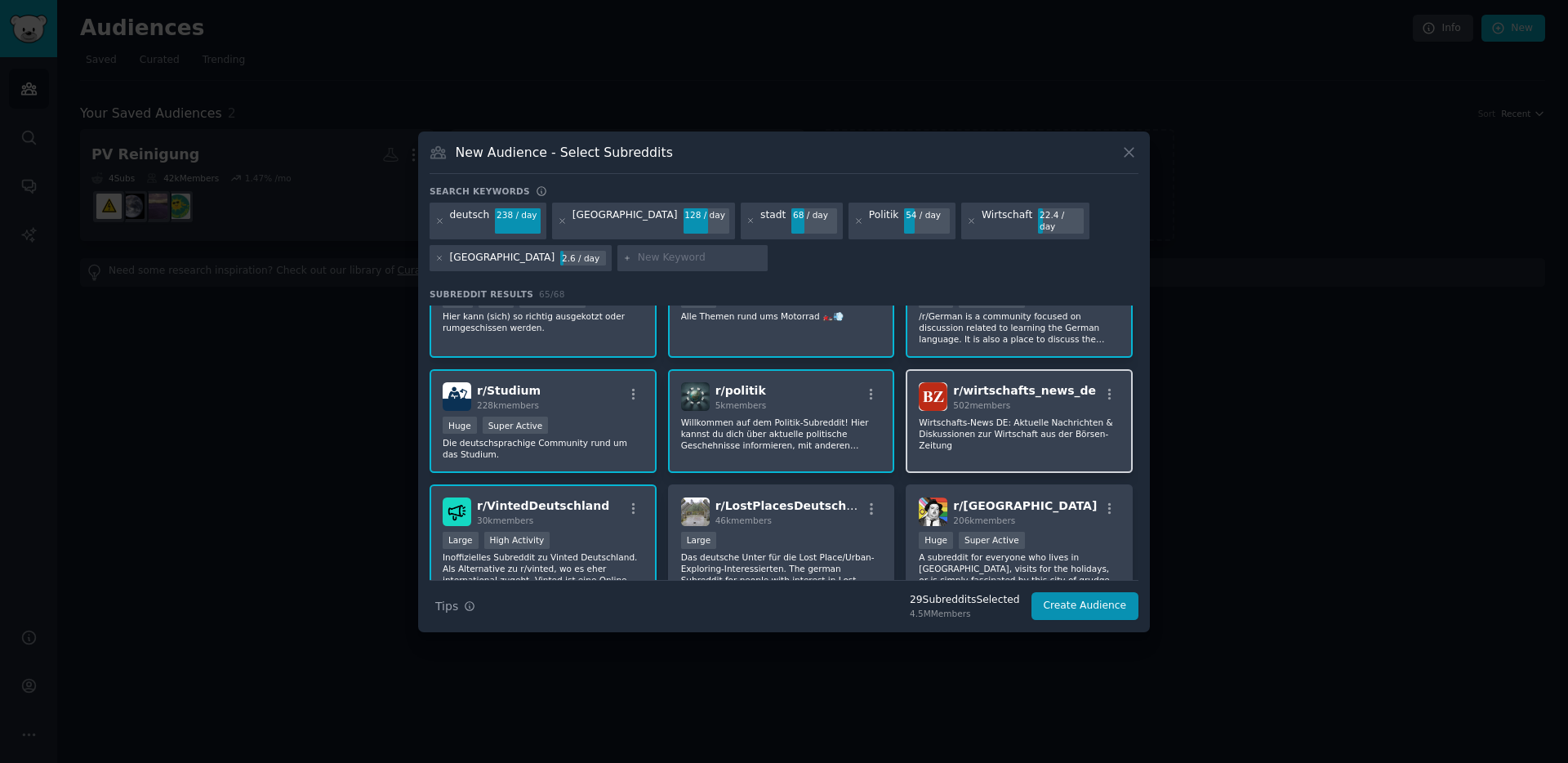
click at [992, 435] on p "Wirtschafts-News DE: Aktuelle Nachrichten & Diskussionen zur Wirtschaft aus der…" at bounding box center [1019, 434] width 201 height 34
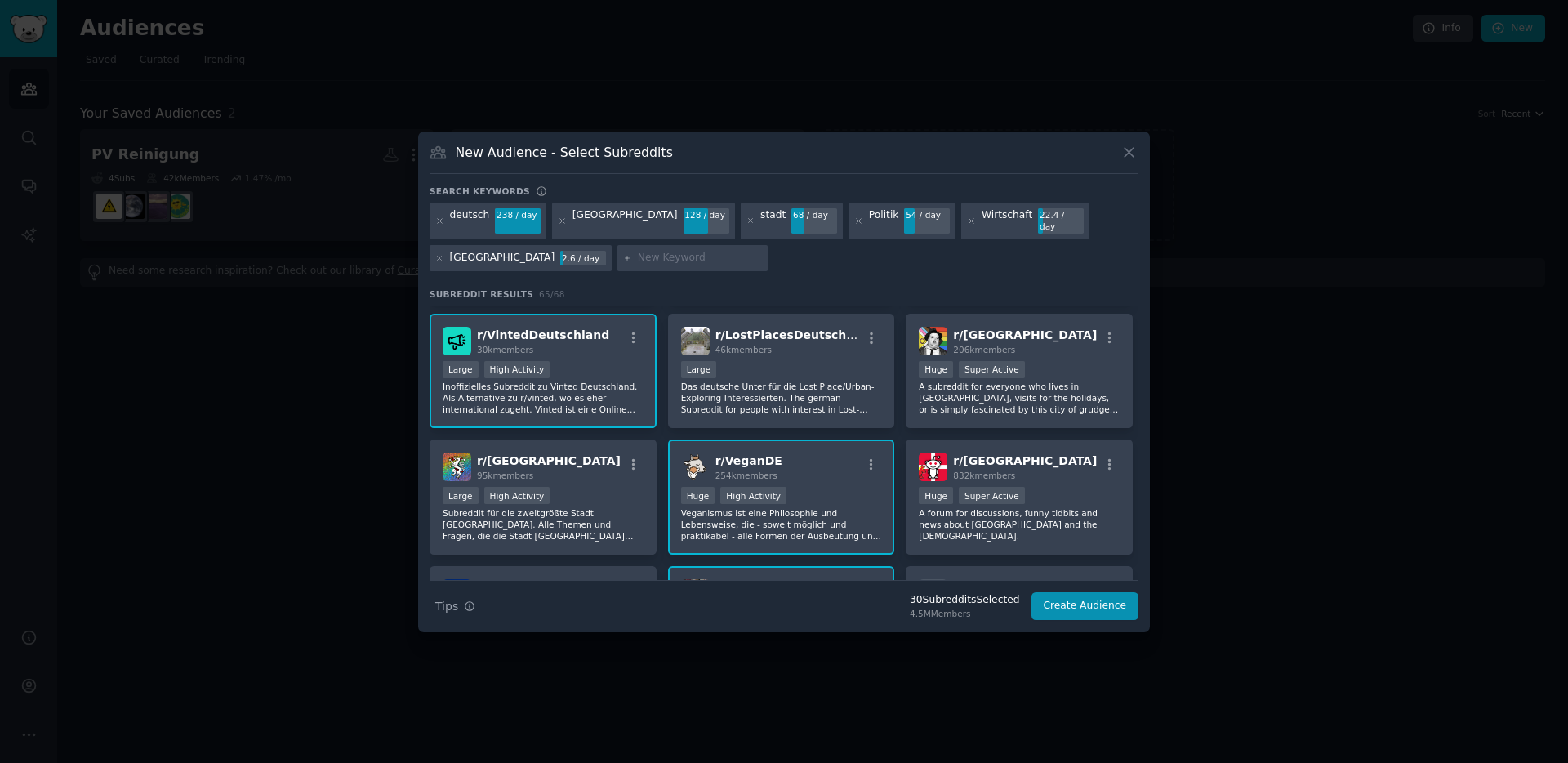
scroll to position [485, 0]
click at [870, 336] on icon "button" at bounding box center [871, 339] width 14 height 14
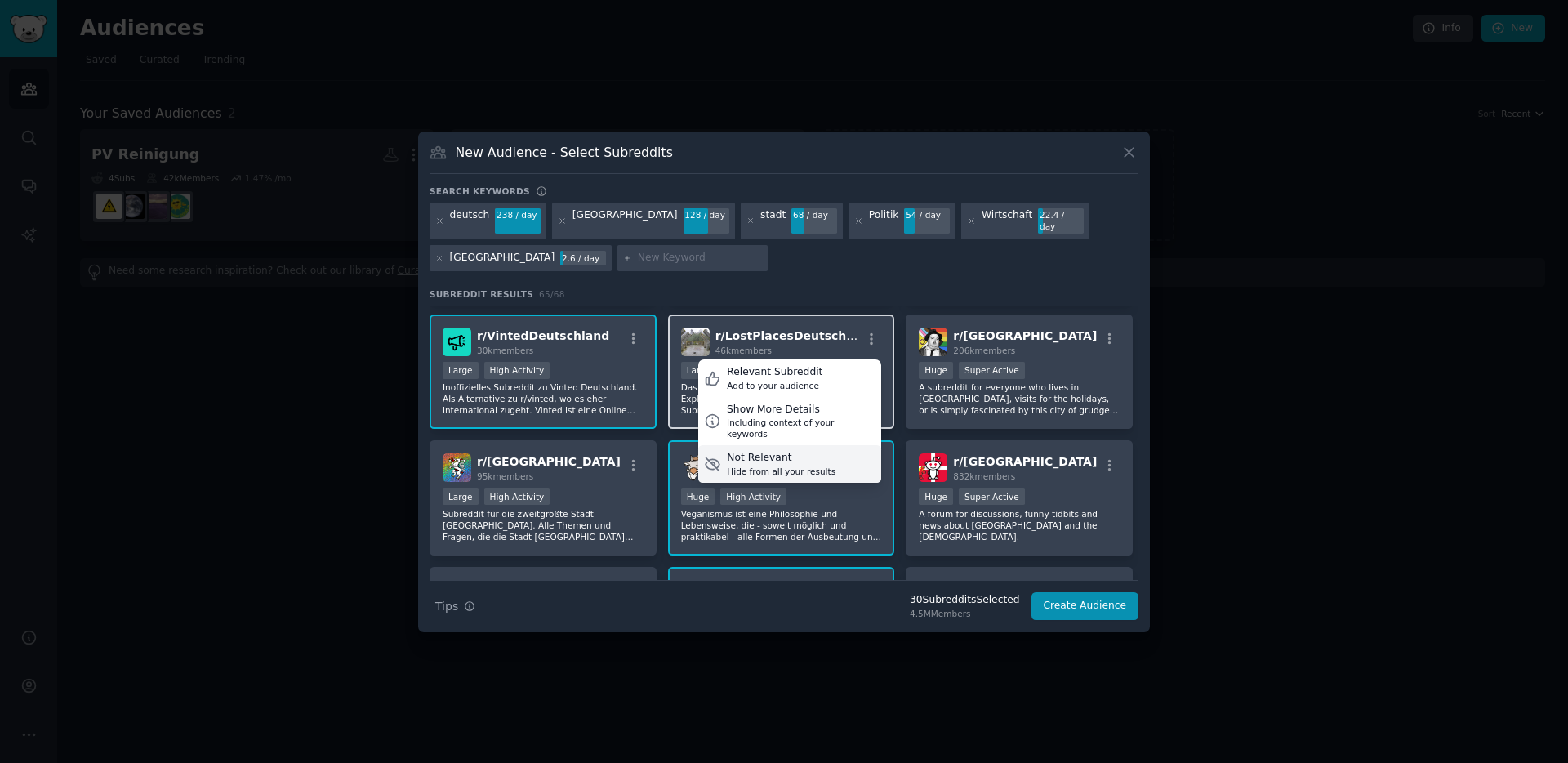
click at [812, 466] on div "Hide from all your results" at bounding box center [781, 471] width 109 height 12
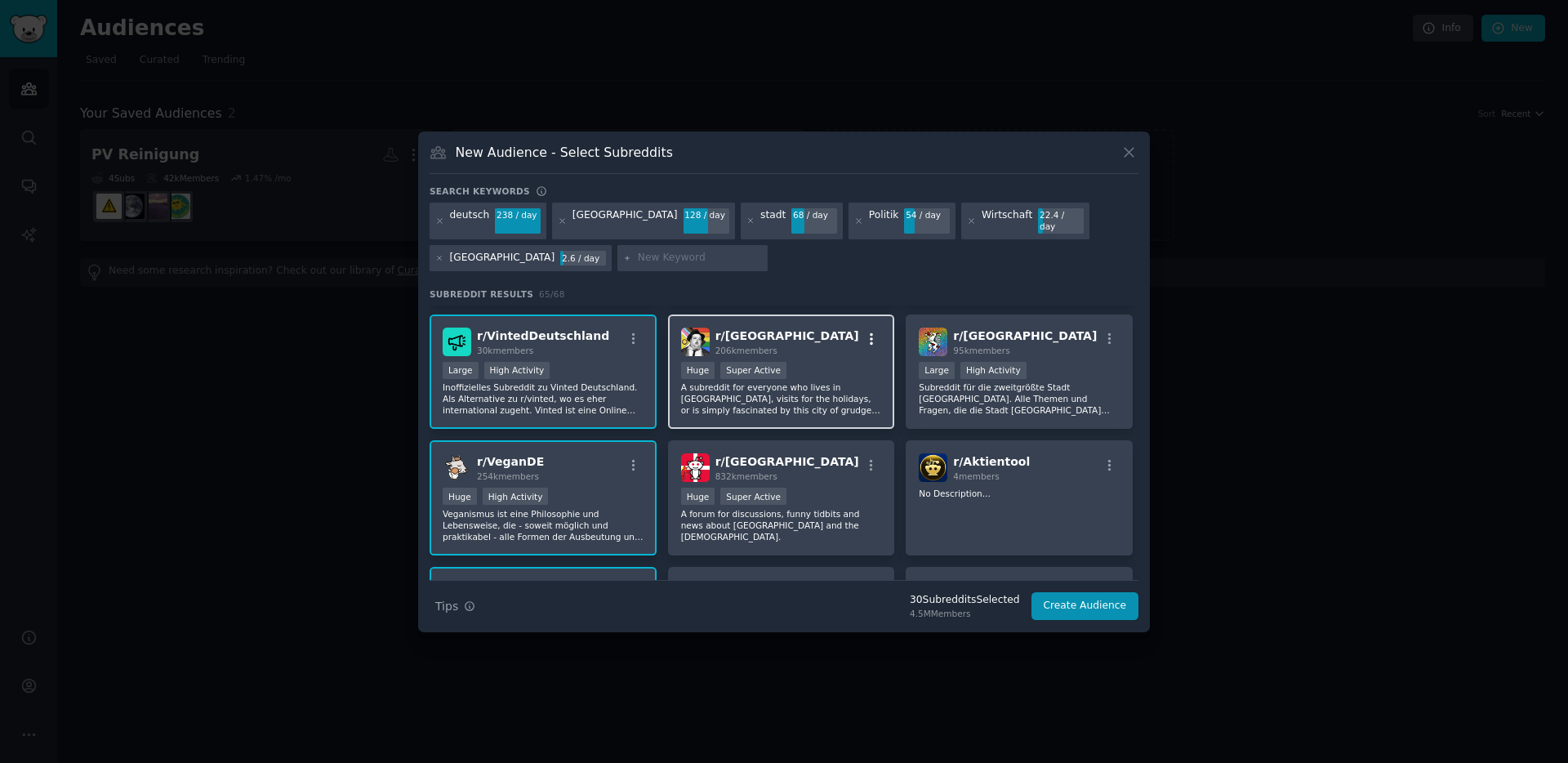
click at [870, 332] on icon "button" at bounding box center [871, 339] width 14 height 14
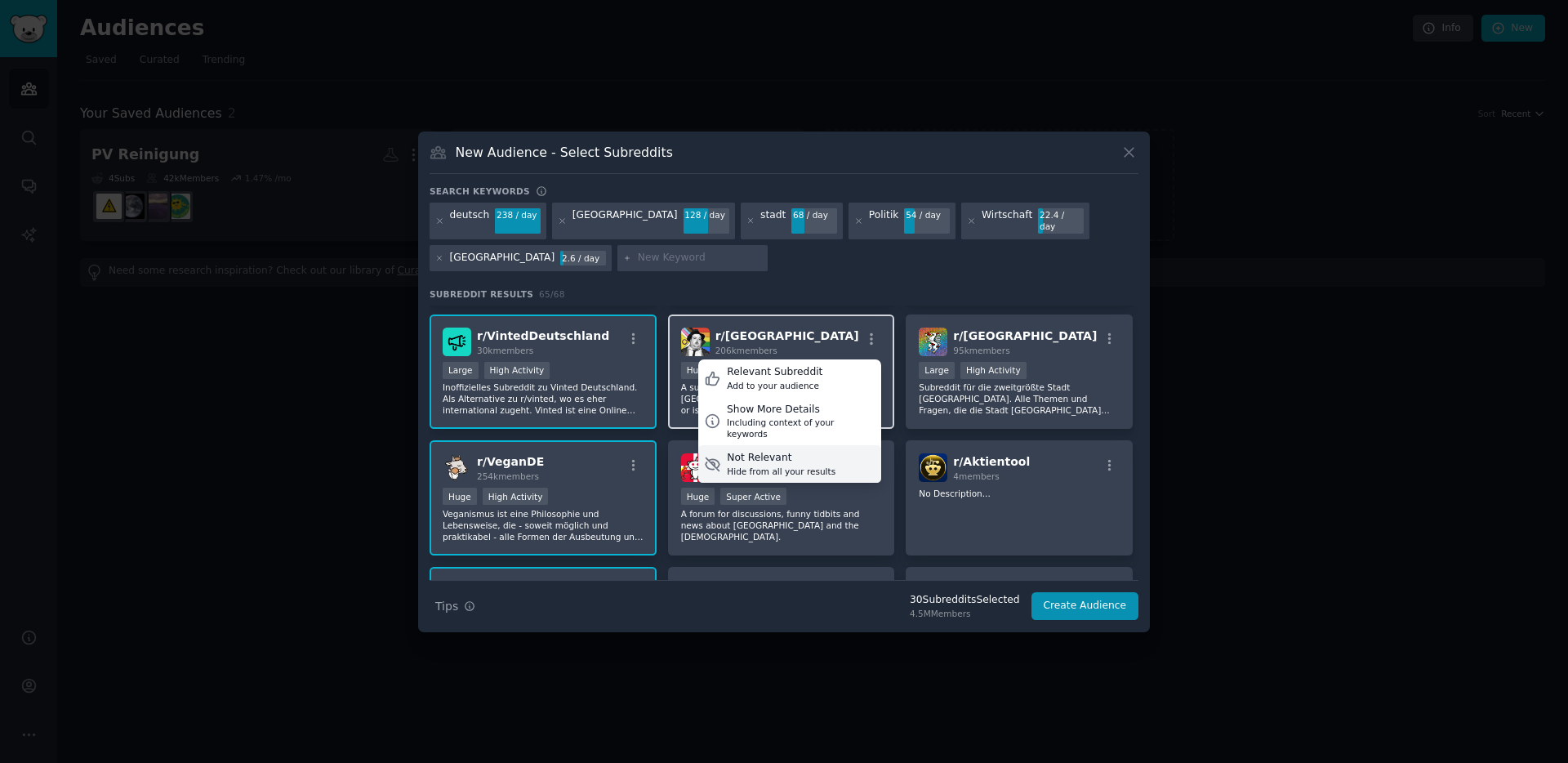
click at [797, 466] on div "Hide from all your results" at bounding box center [781, 471] width 109 height 12
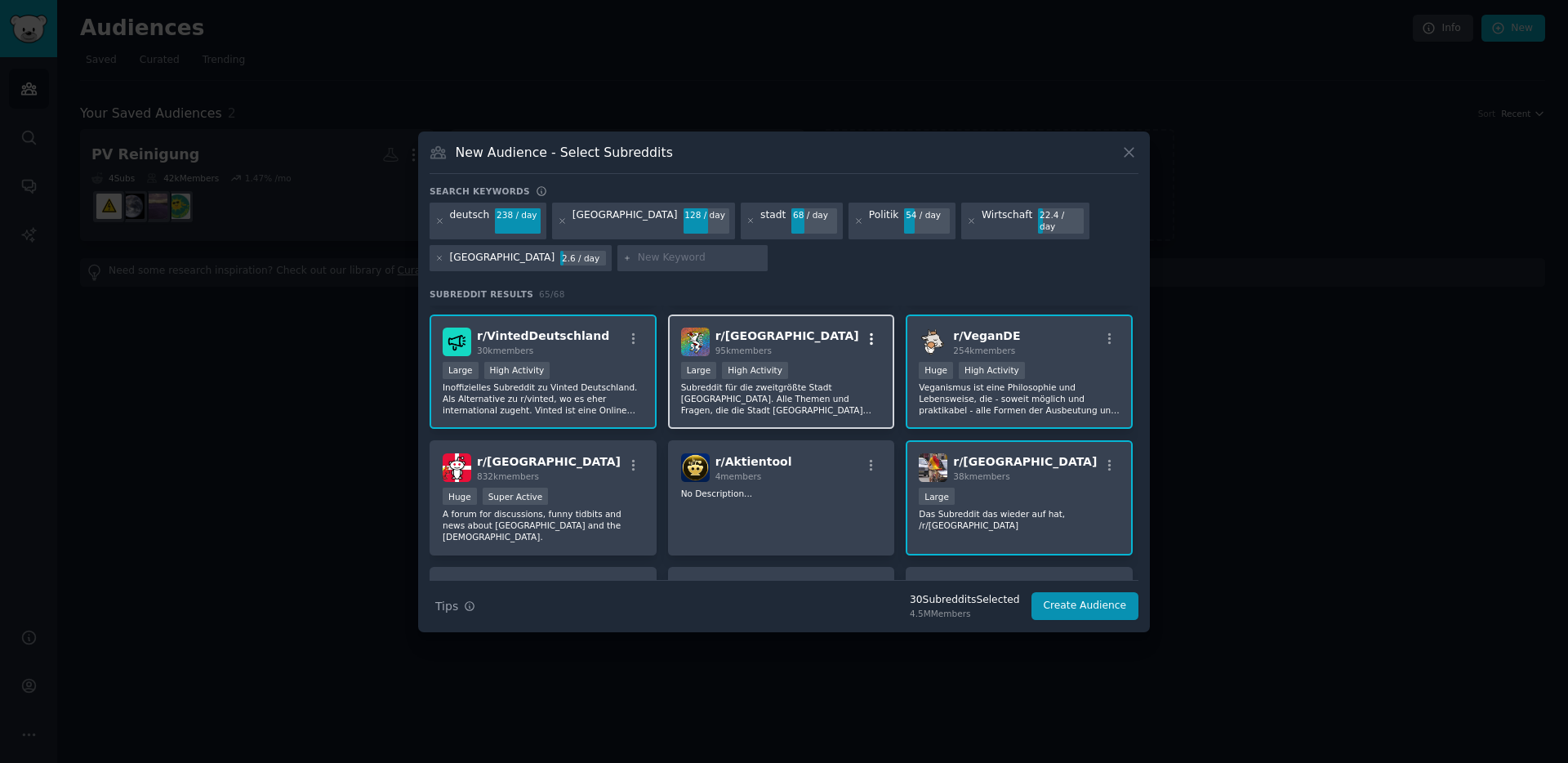
click at [867, 332] on icon "button" at bounding box center [871, 339] width 14 height 14
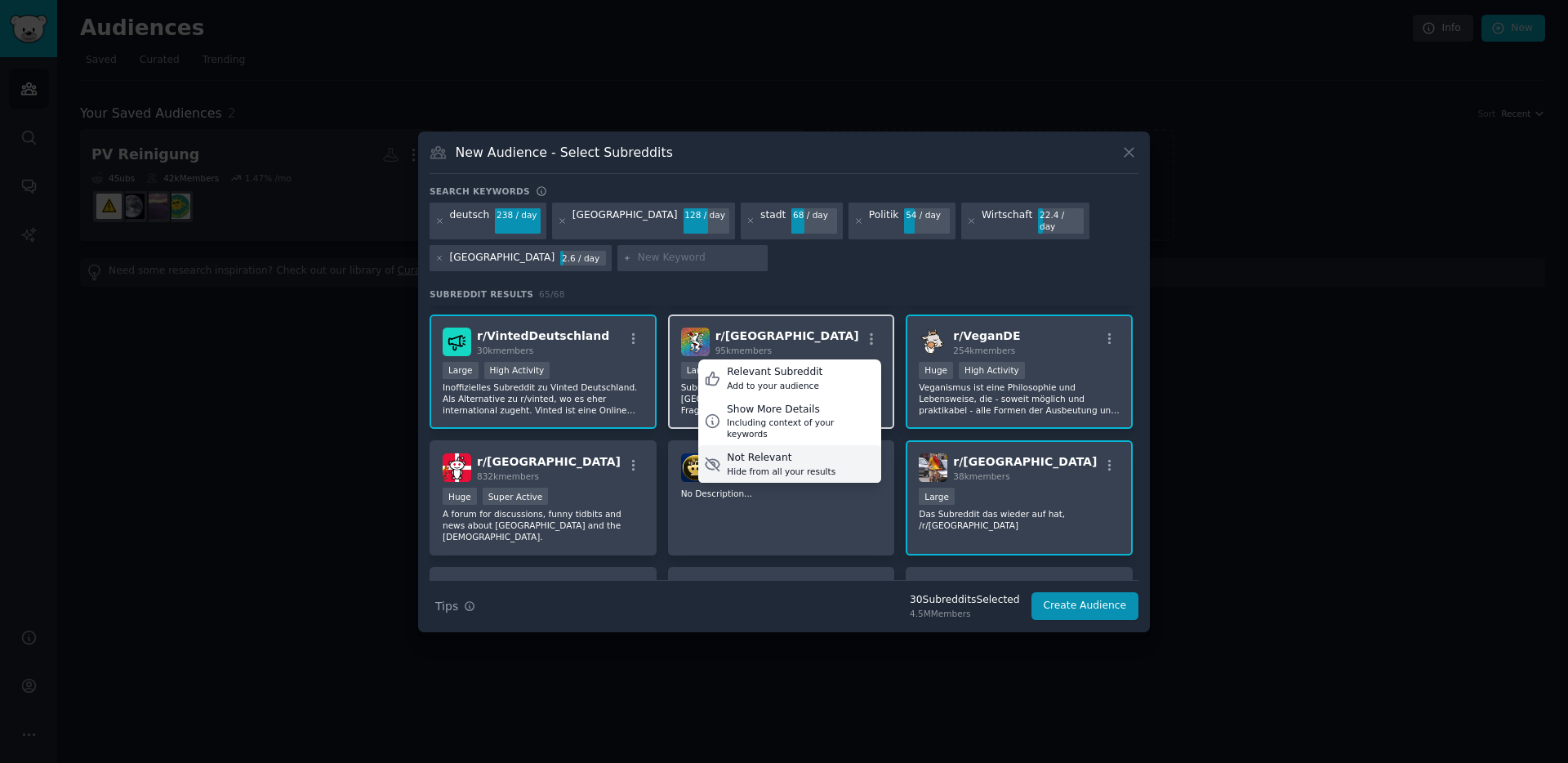
click at [816, 466] on div "Hide from all your results" at bounding box center [781, 471] width 109 height 12
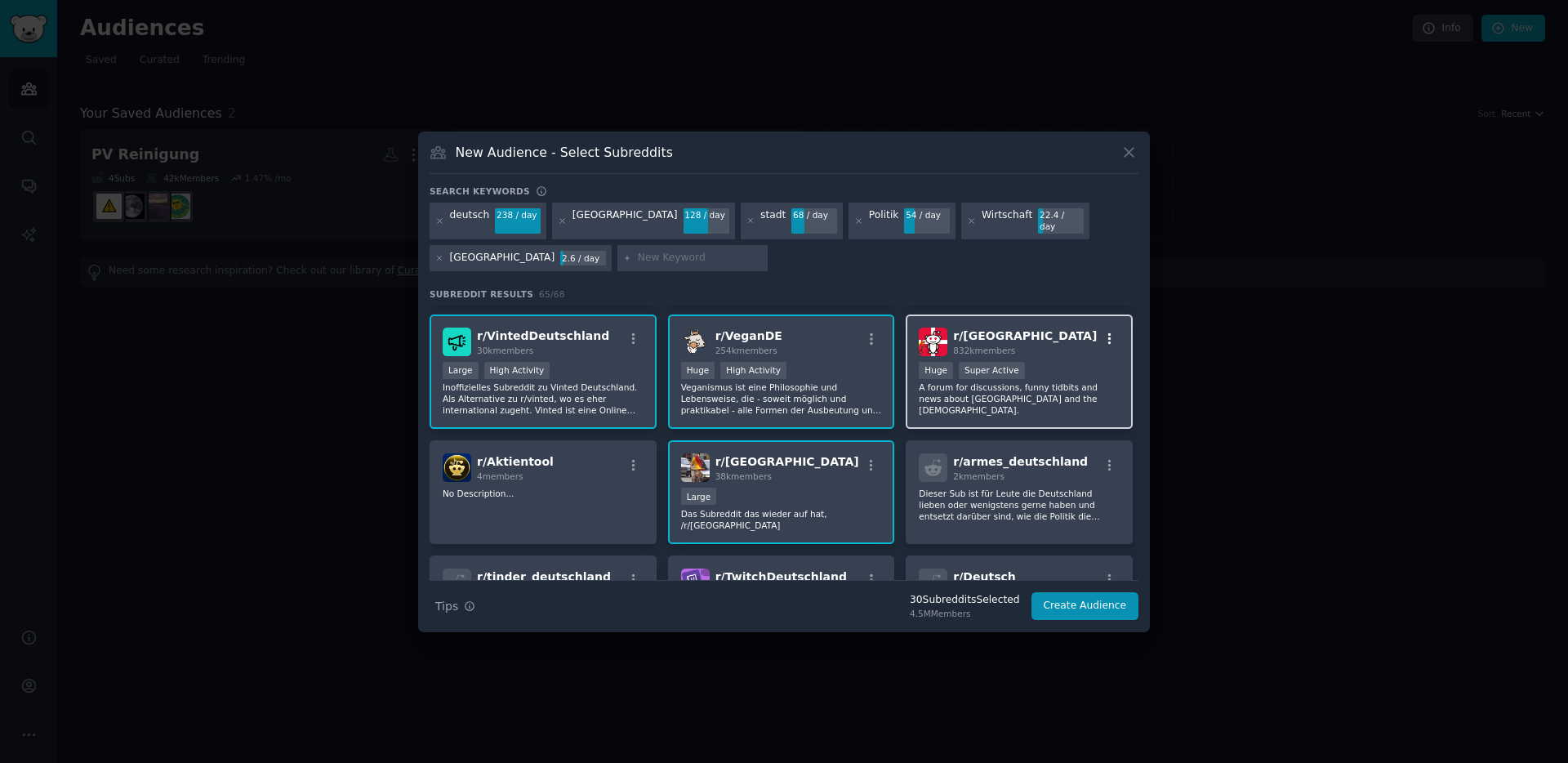
click at [1107, 332] on icon "button" at bounding box center [1110, 339] width 14 height 14
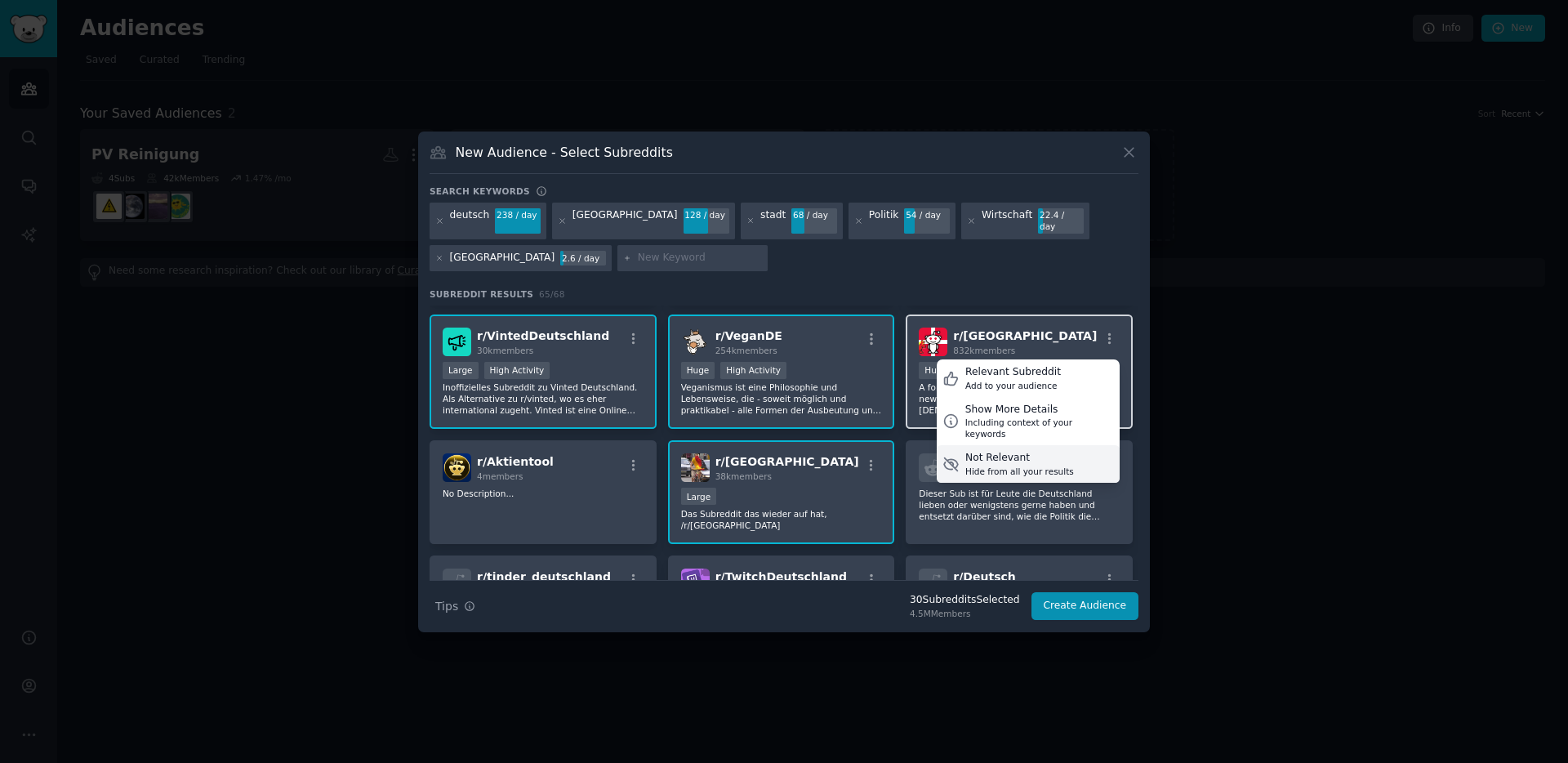
click at [1010, 451] on div "Not Relevant" at bounding box center [1019, 458] width 109 height 14
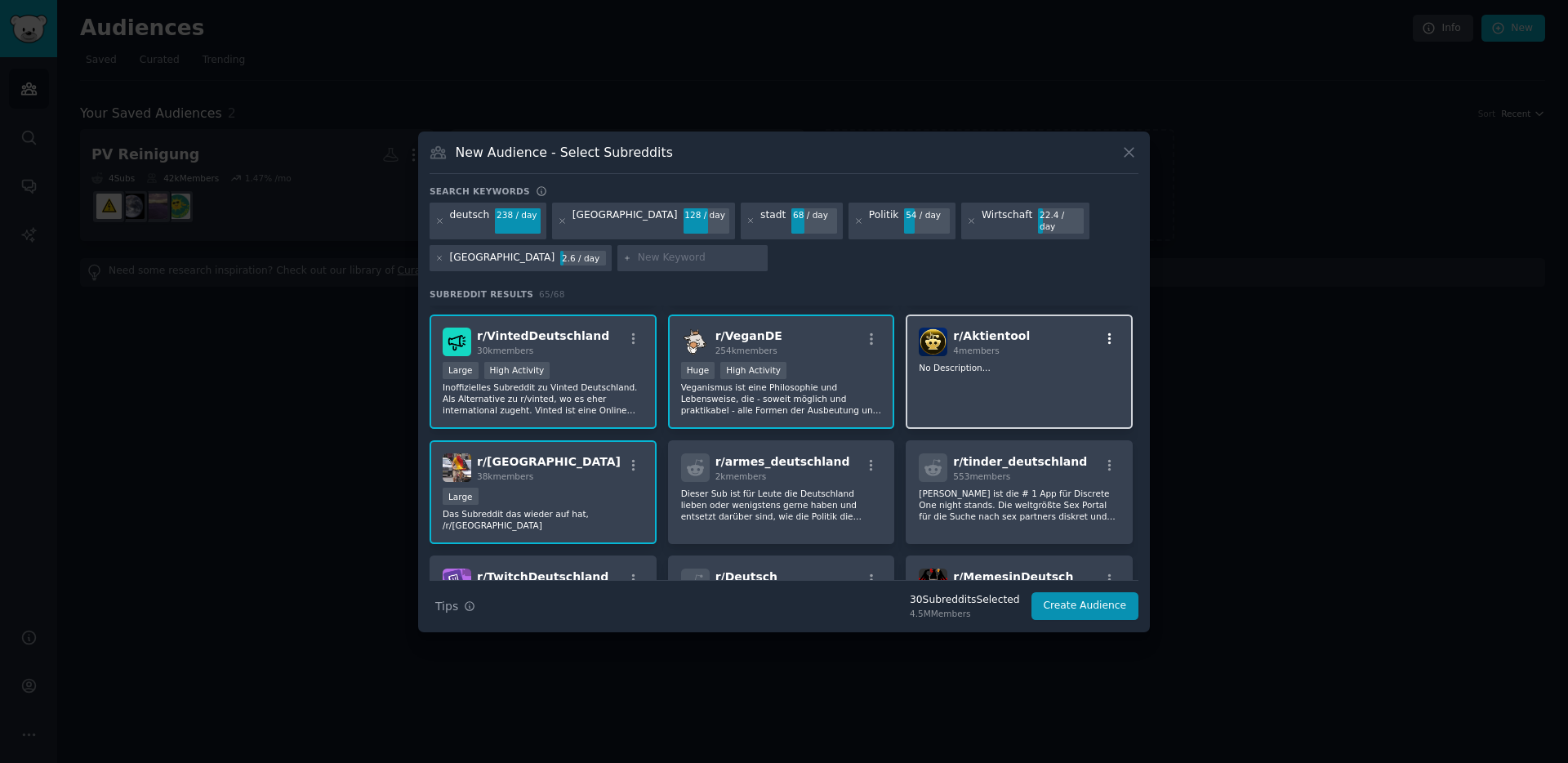
click at [1106, 332] on icon "button" at bounding box center [1110, 339] width 14 height 14
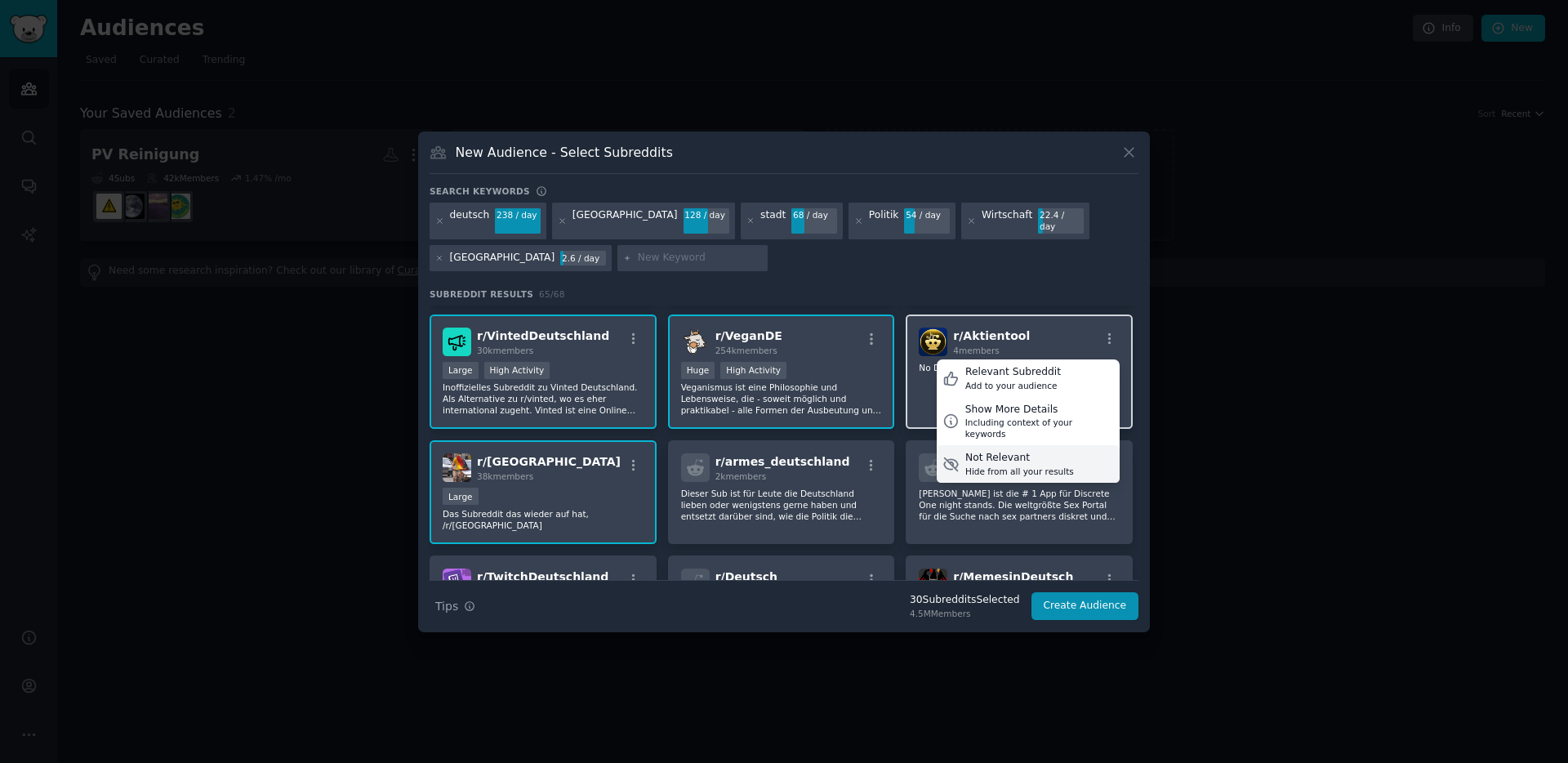
click at [994, 451] on div "Not Relevant" at bounding box center [1019, 458] width 109 height 14
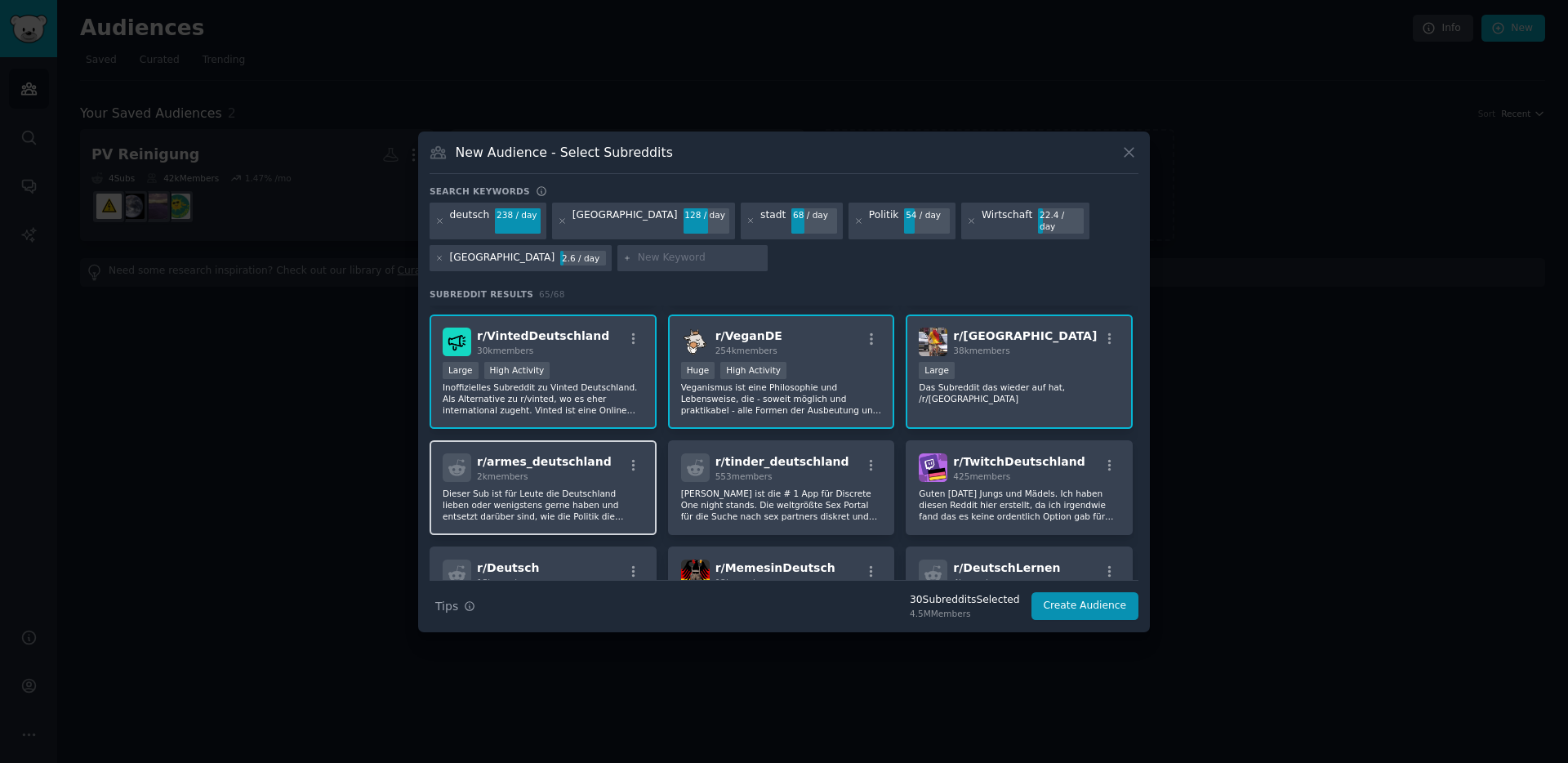
scroll to position [494, 0]
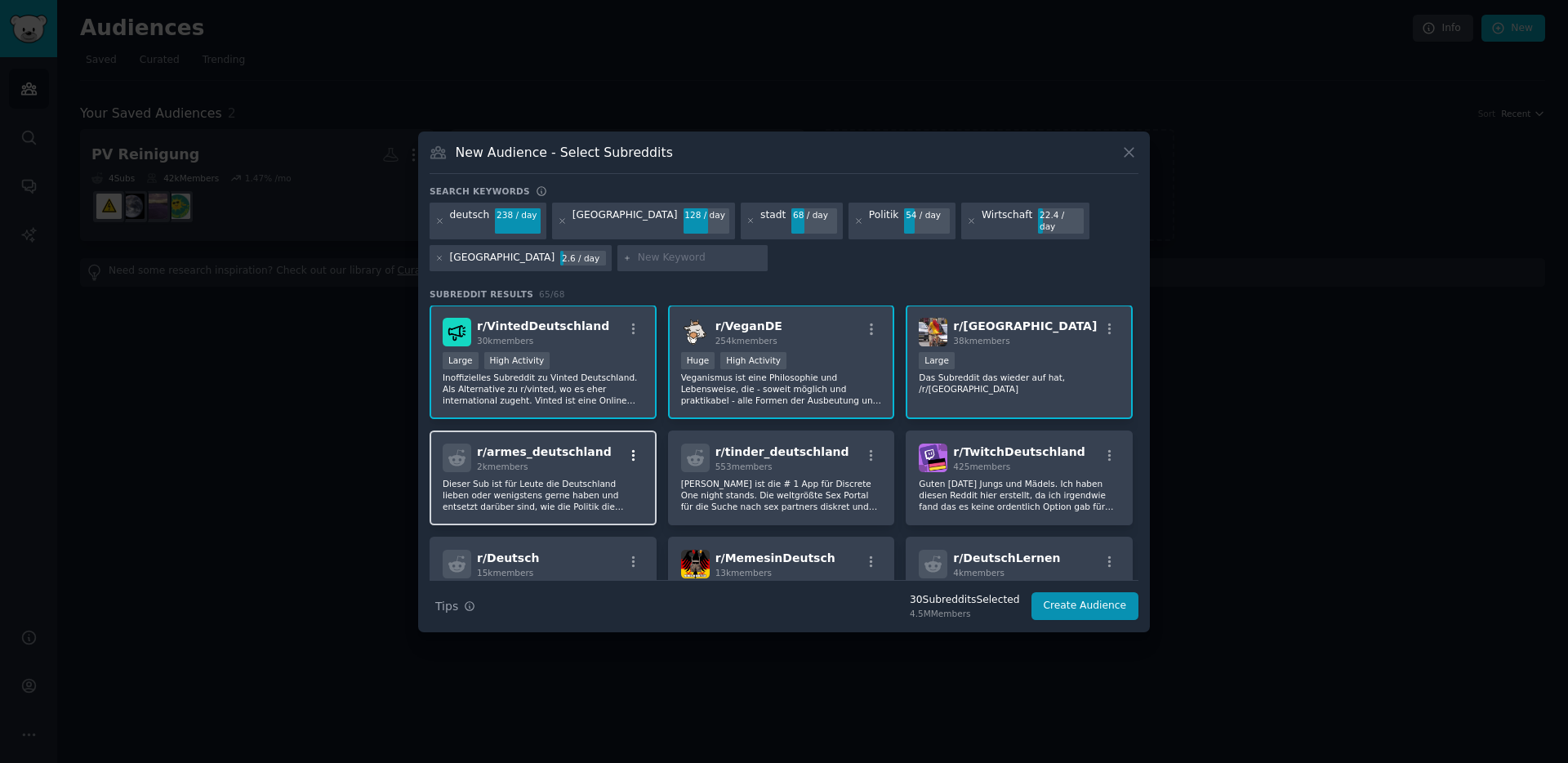
click at [633, 449] on icon "button" at bounding box center [633, 456] width 14 height 14
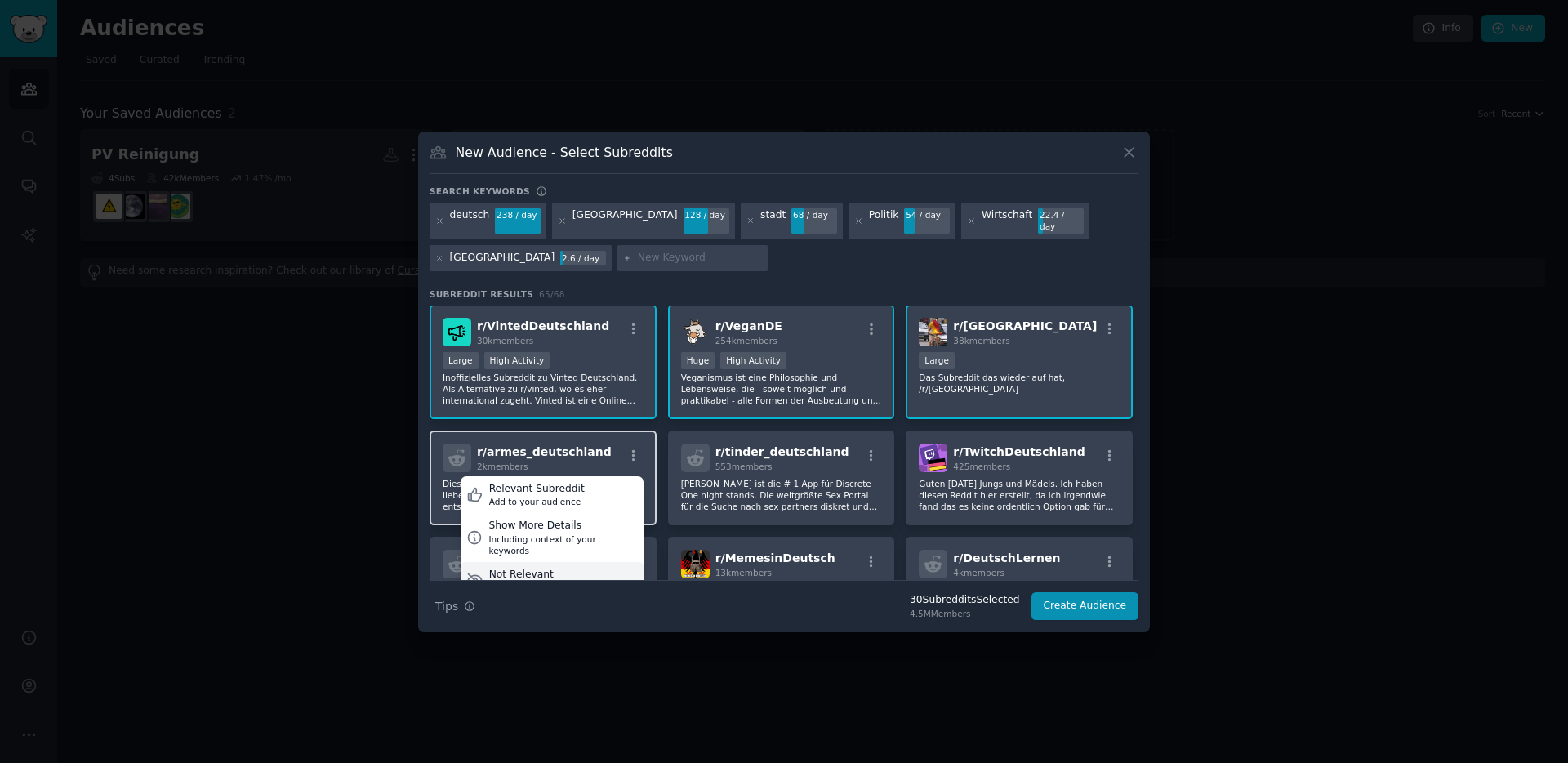
click at [528, 582] on div "Hide from all your results" at bounding box center [543, 587] width 109 height 12
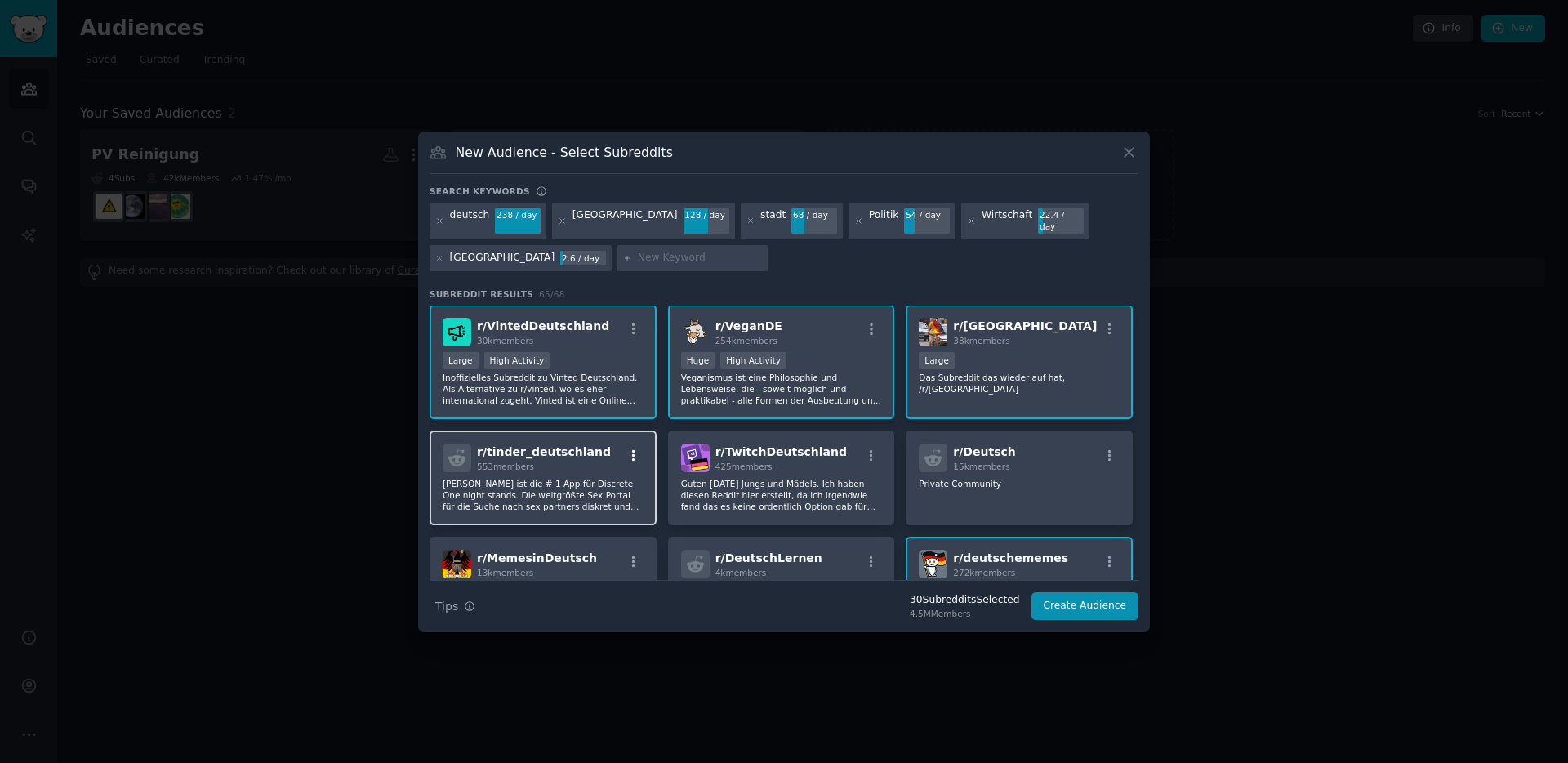
click at [633, 450] on icon "button" at bounding box center [634, 455] width 4 height 12
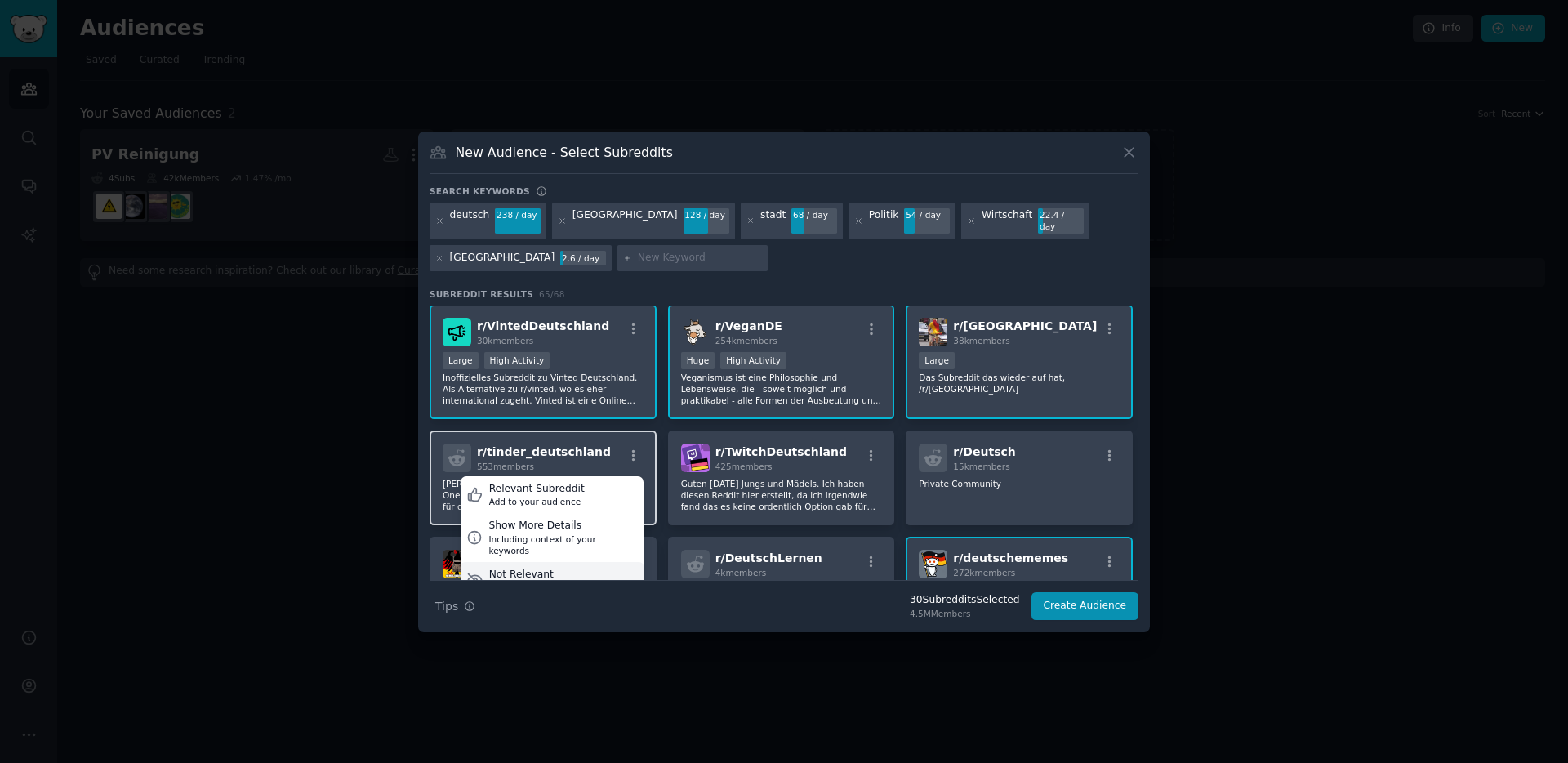
click at [577, 582] on div "Hide from all your results" at bounding box center [543, 587] width 109 height 12
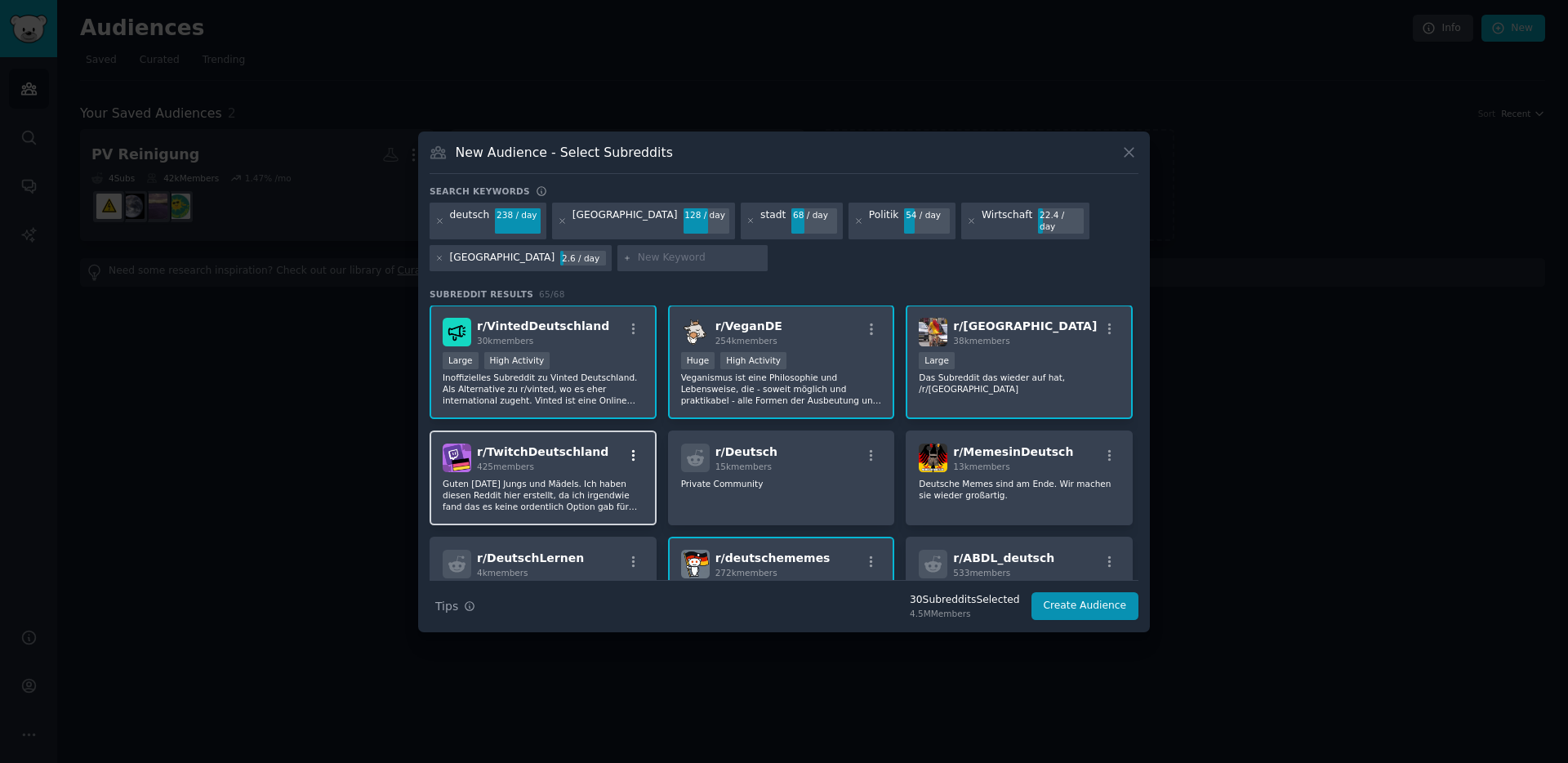
click at [630, 449] on icon "button" at bounding box center [633, 456] width 14 height 14
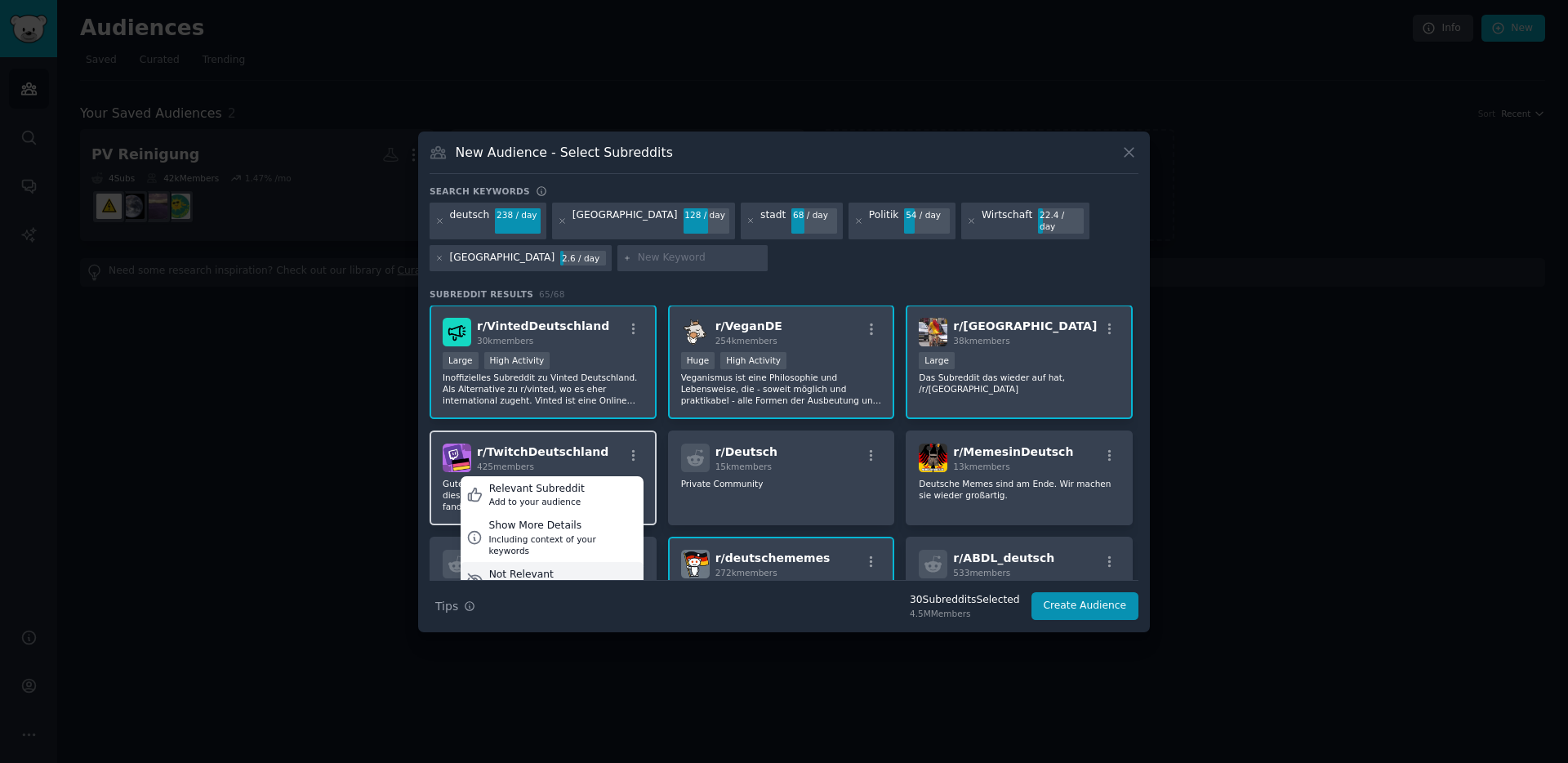
click at [560, 582] on div "Hide from all your results" at bounding box center [543, 587] width 109 height 12
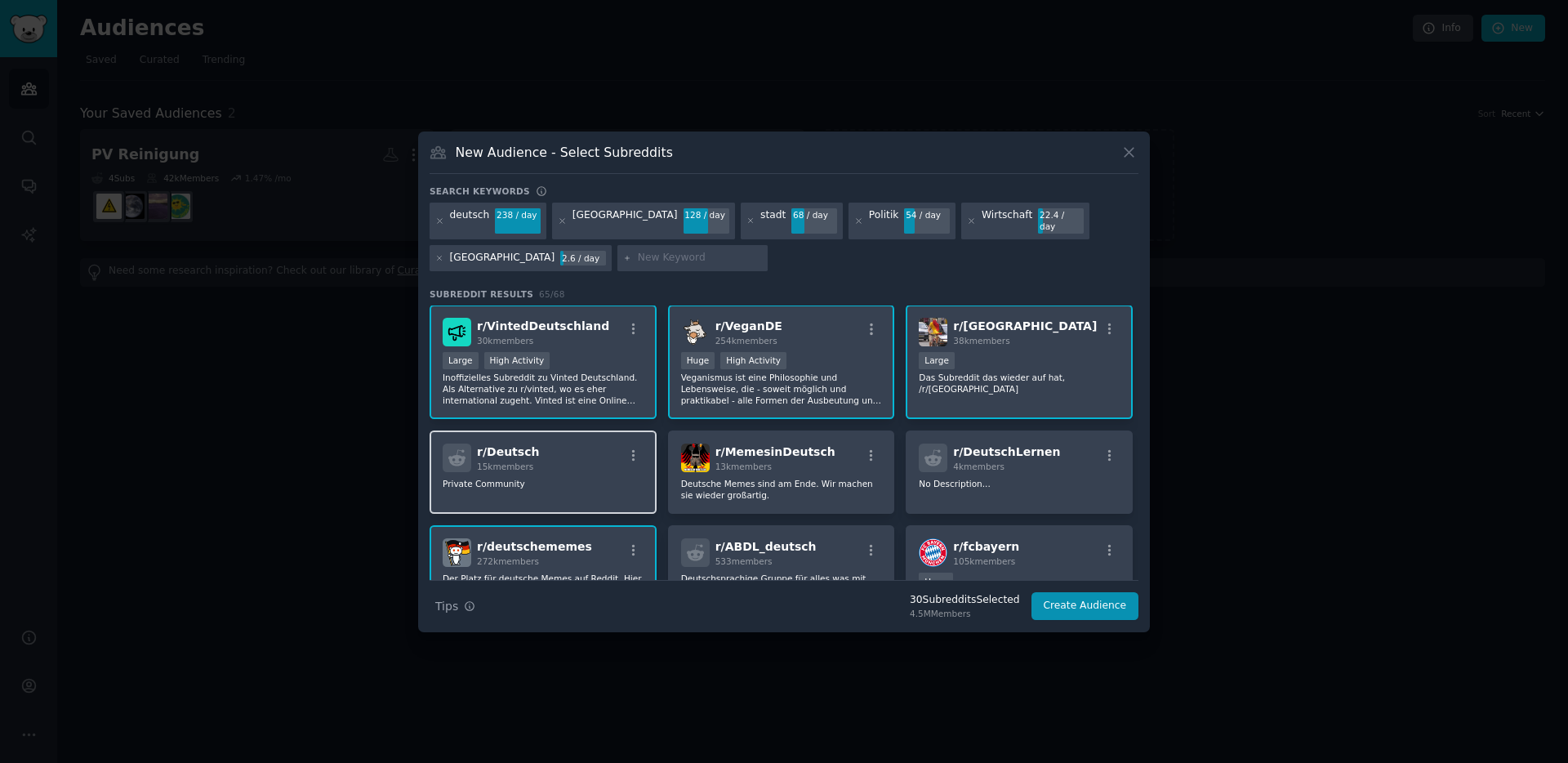
click at [577, 469] on div "r/ Deutsch 15k members Private Community" at bounding box center [543, 471] width 227 height 83
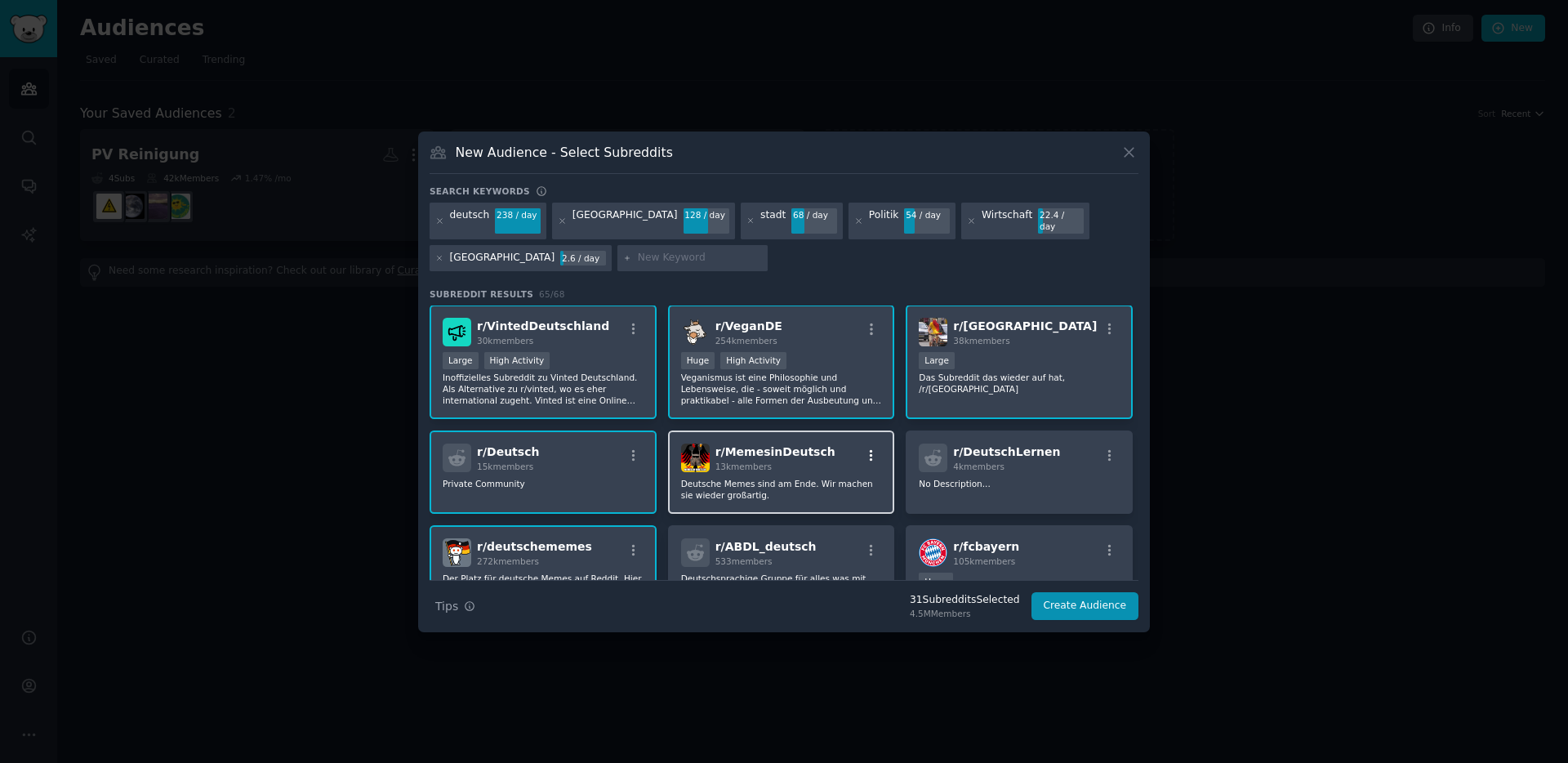
click at [870, 450] on icon "button" at bounding box center [871, 455] width 4 height 12
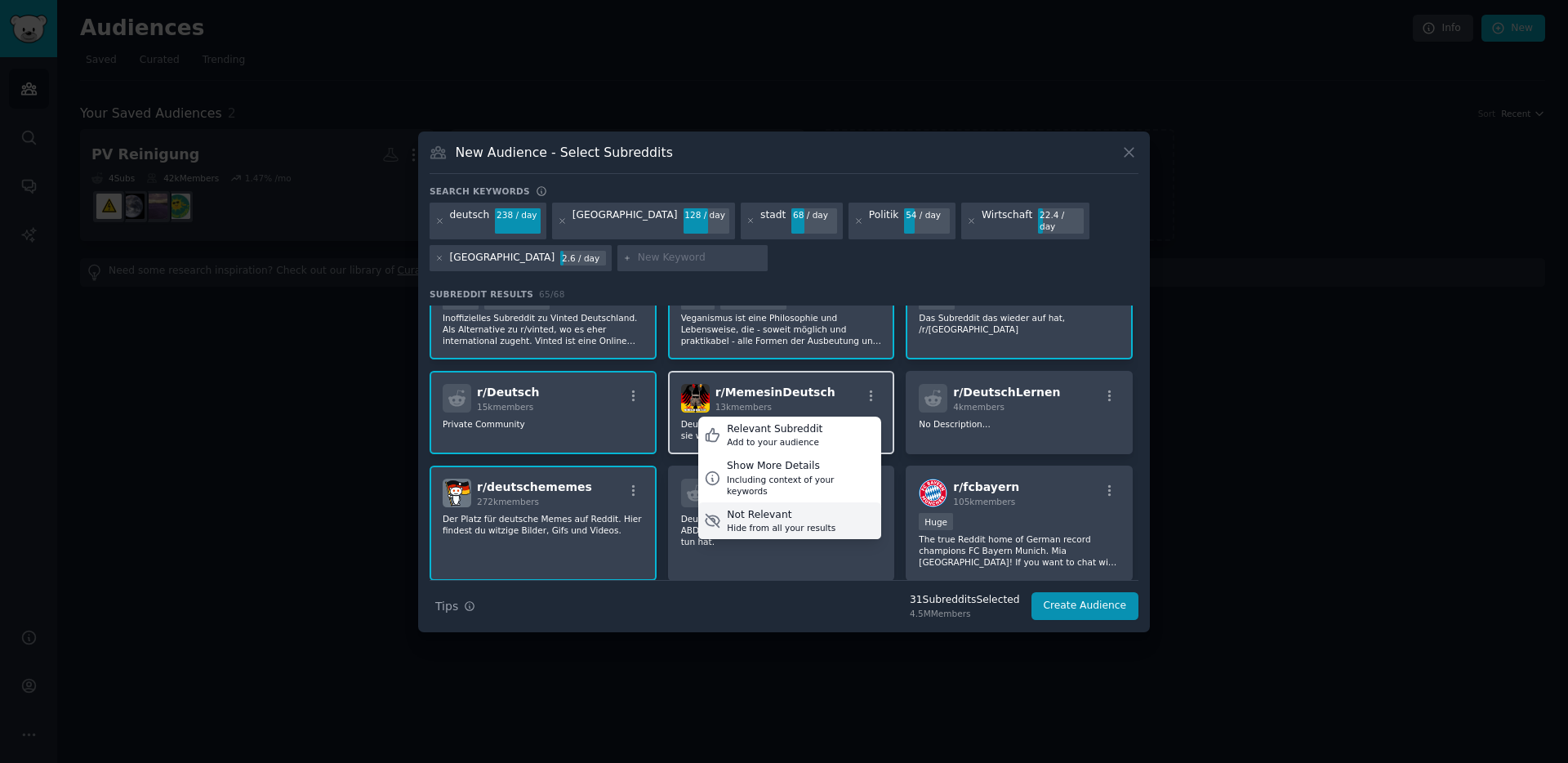
click at [771, 522] on div "Hide from all your results" at bounding box center [781, 527] width 109 height 12
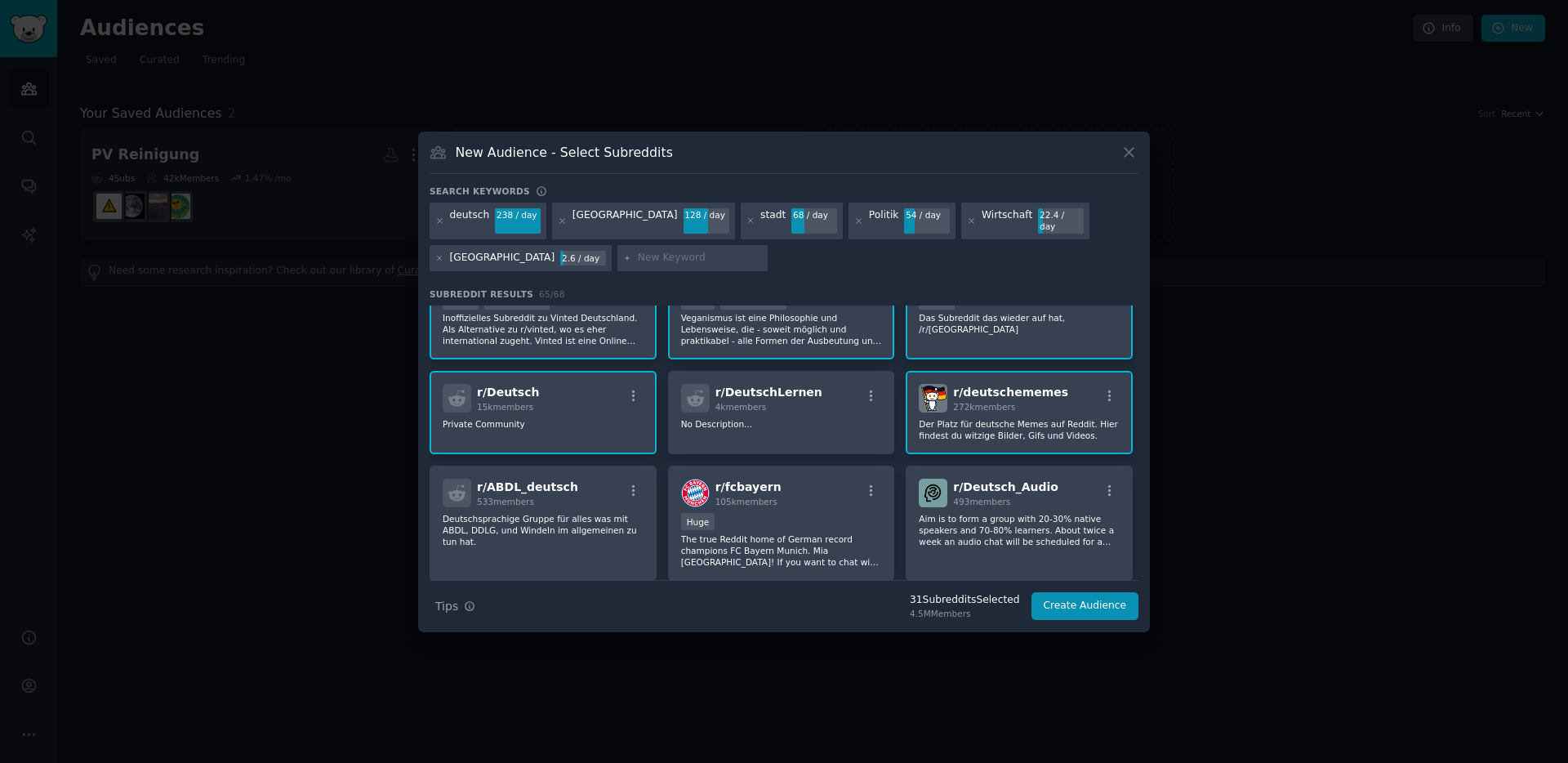
scroll to position [553, 0]
click at [866, 390] on icon "button" at bounding box center [871, 397] width 14 height 14
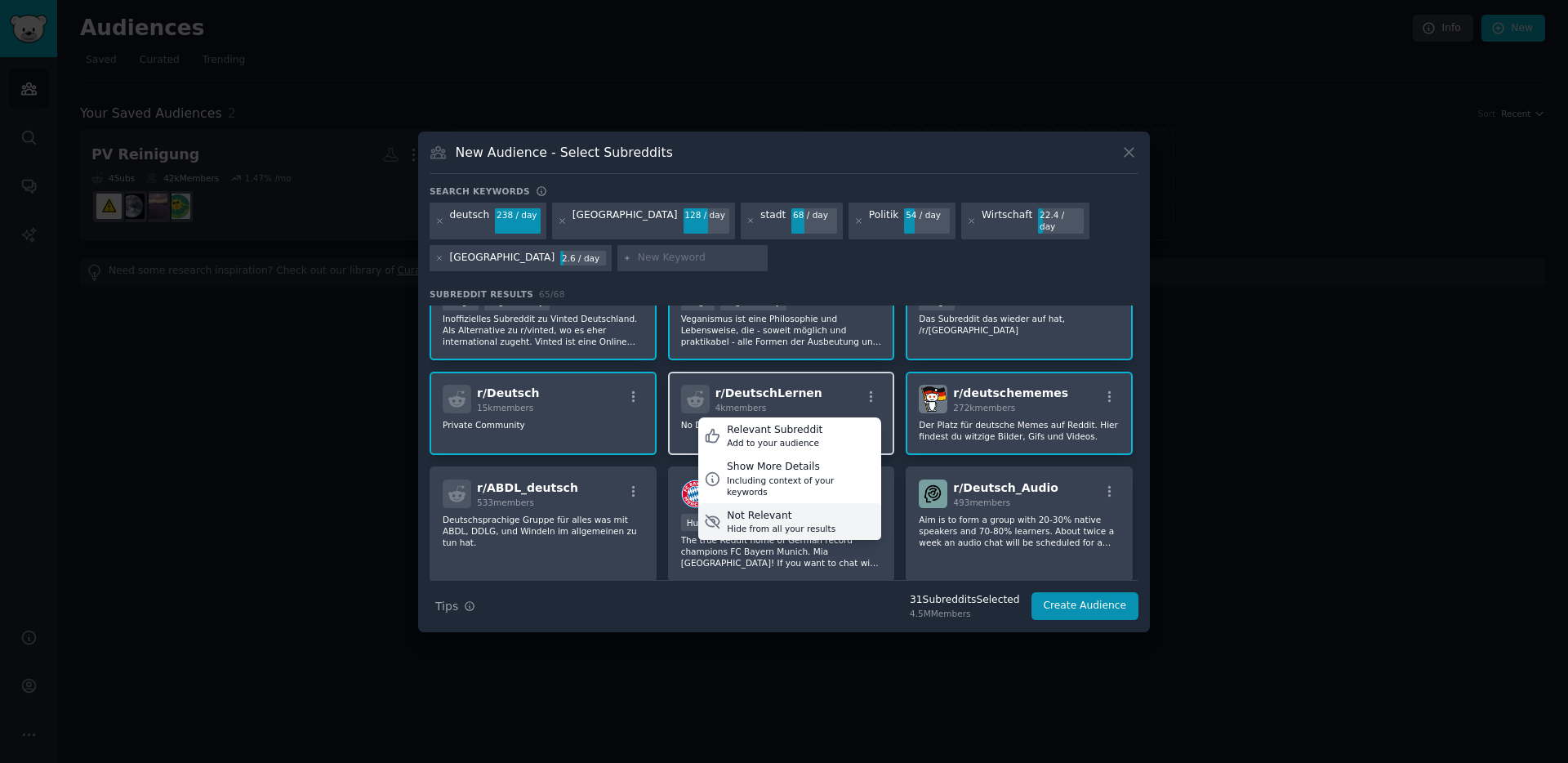
click at [778, 523] on div "Hide from all your results" at bounding box center [781, 528] width 109 height 12
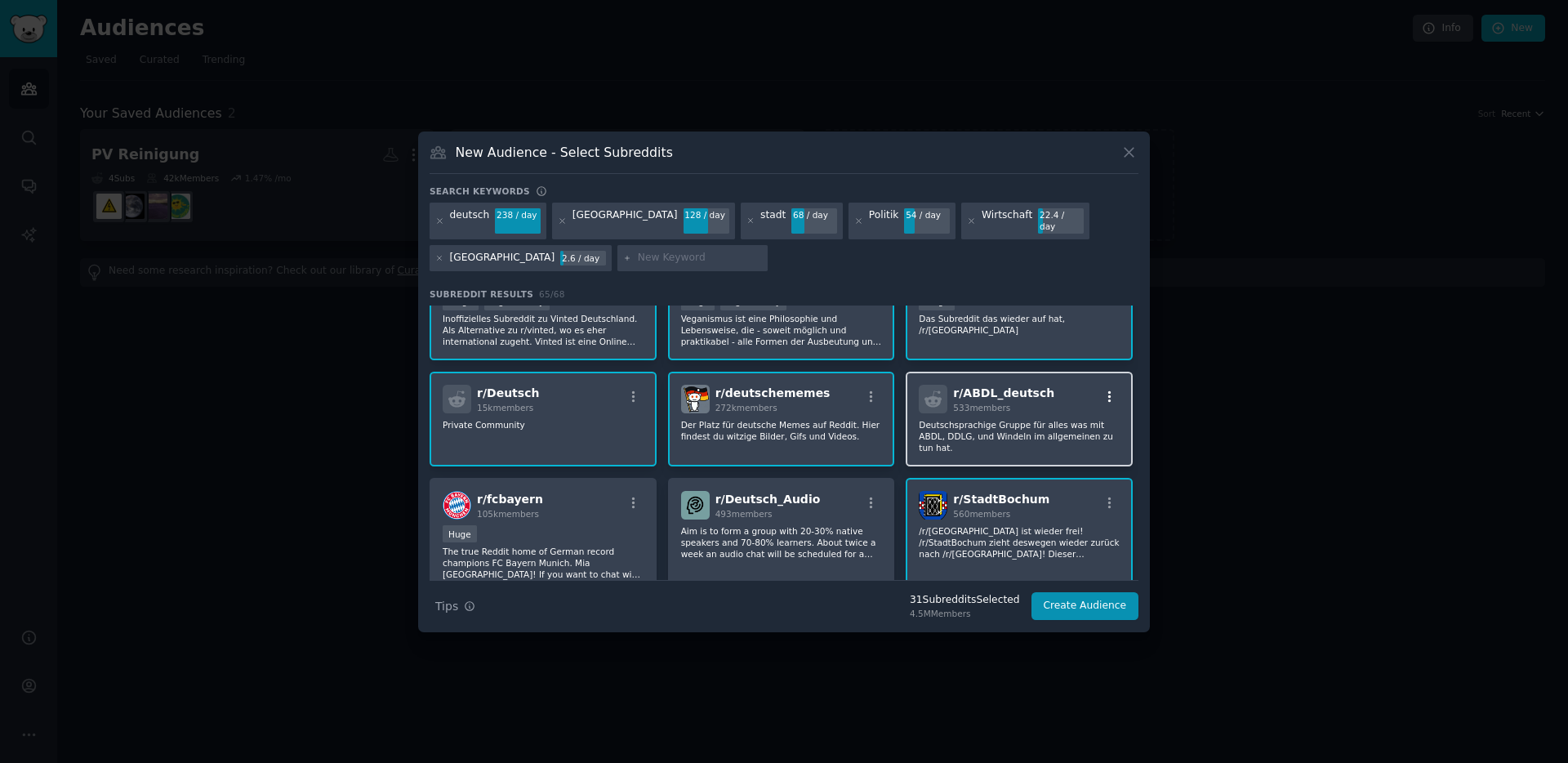
click at [1107, 390] on icon "button" at bounding box center [1110, 397] width 14 height 14
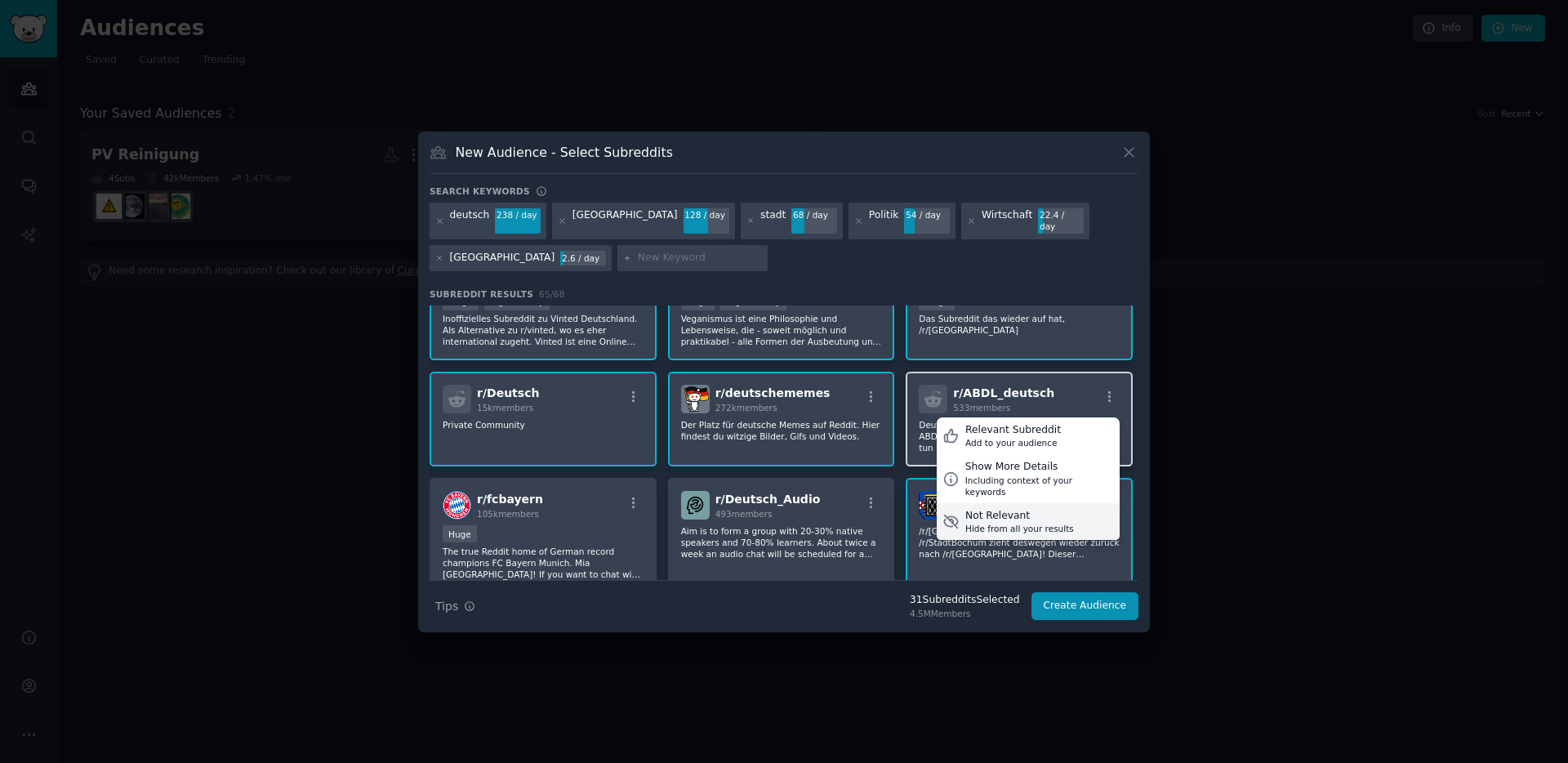
click at [1029, 509] on div "Not Relevant" at bounding box center [1019, 516] width 109 height 14
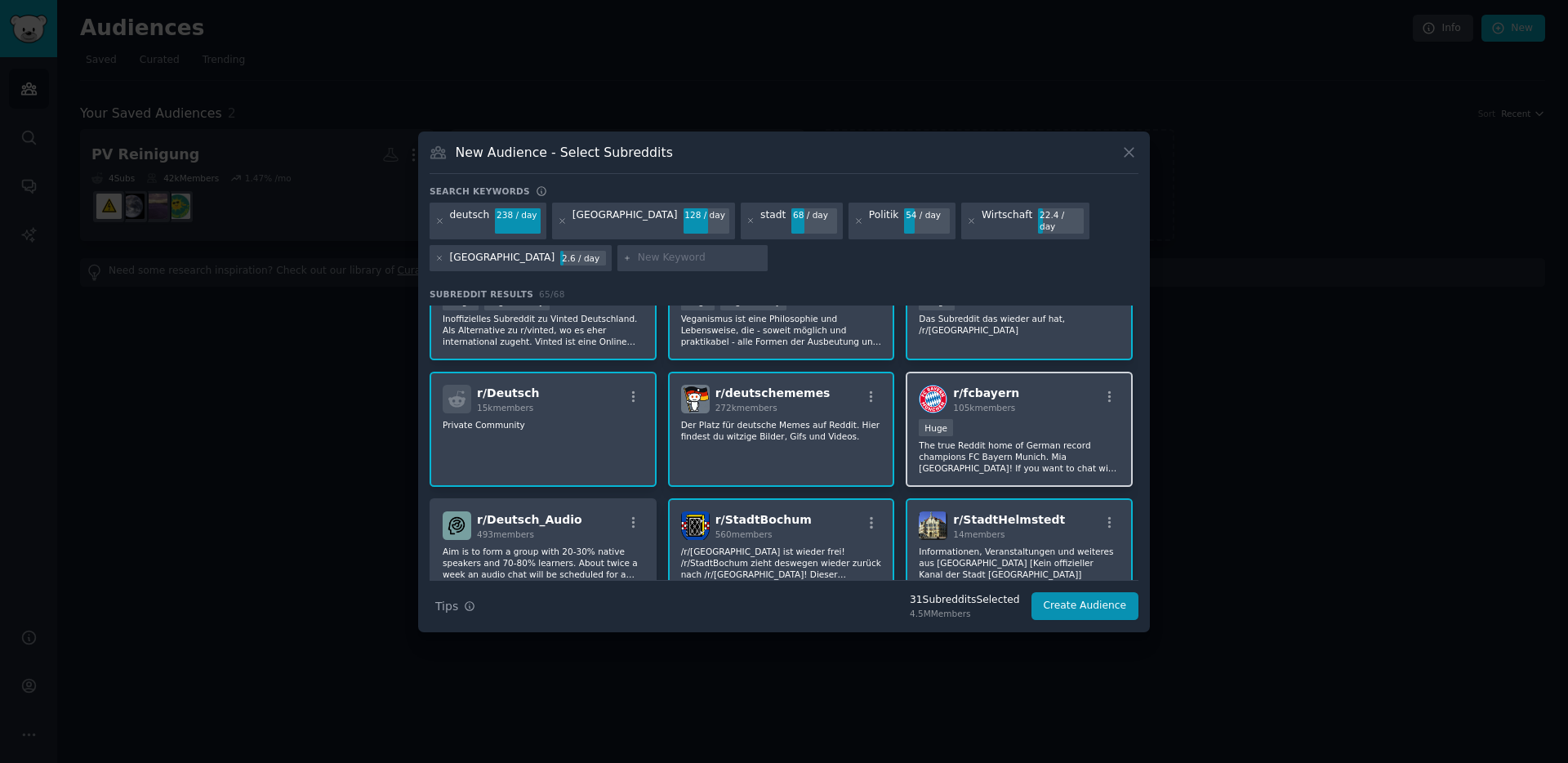
click at [1015, 443] on p "The true Reddit home of German record champions FC Bayern Munich. Mia San Mia! …" at bounding box center [1019, 457] width 201 height 34
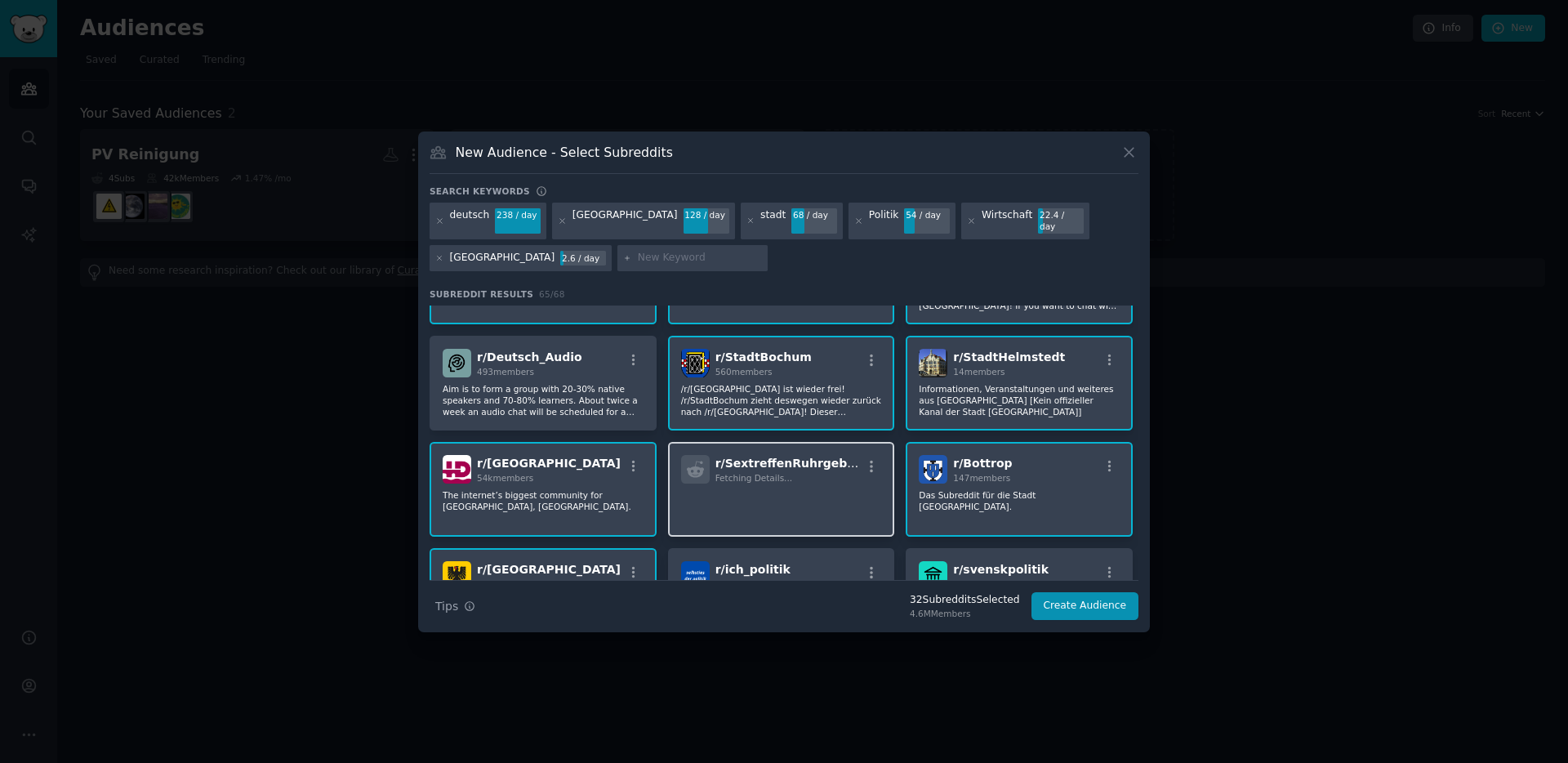
scroll to position [717, 0]
click at [866, 459] on icon "button" at bounding box center [871, 466] width 14 height 14
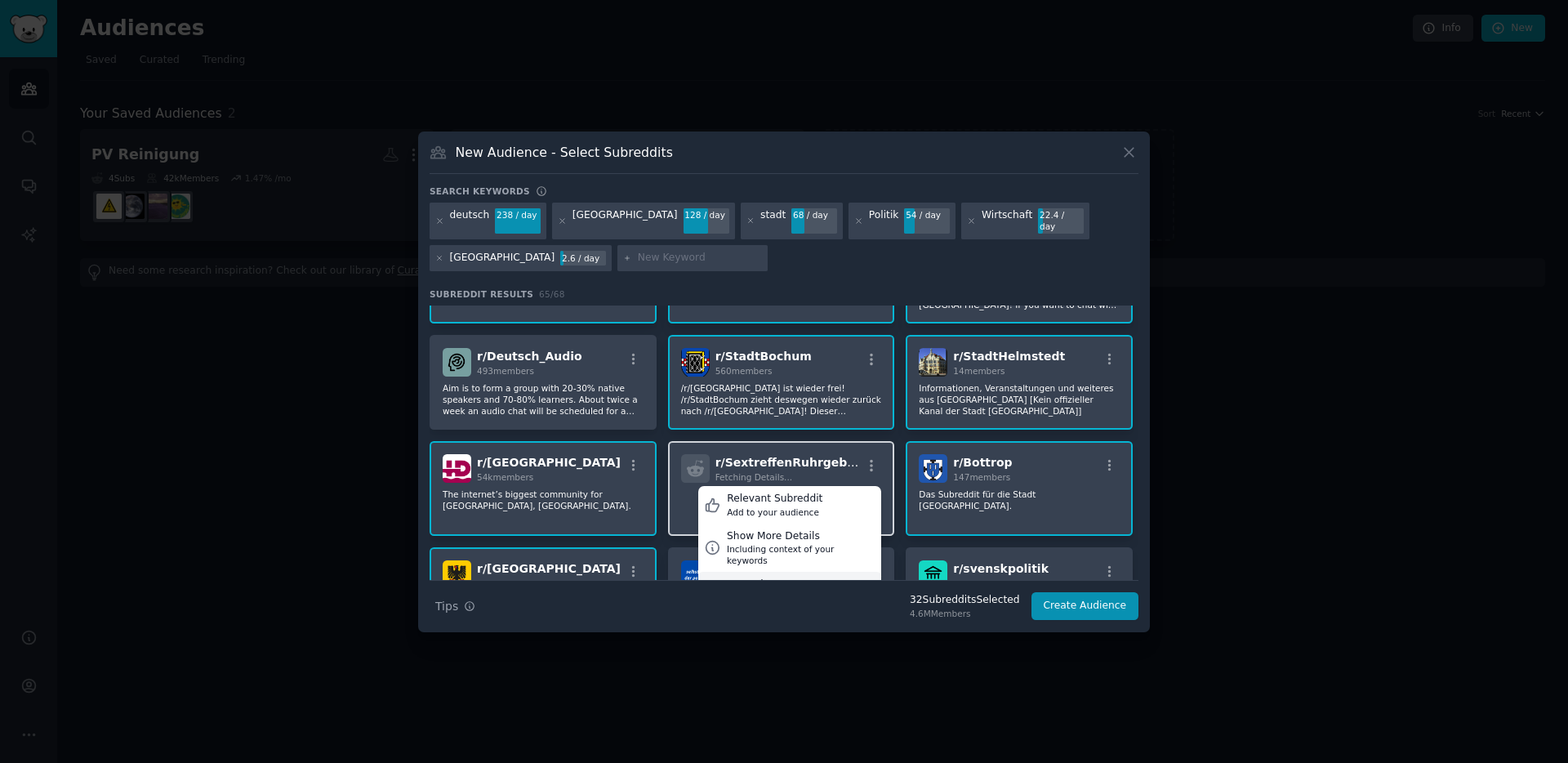
click at [758, 577] on div "Not Relevant" at bounding box center [781, 585] width 109 height 14
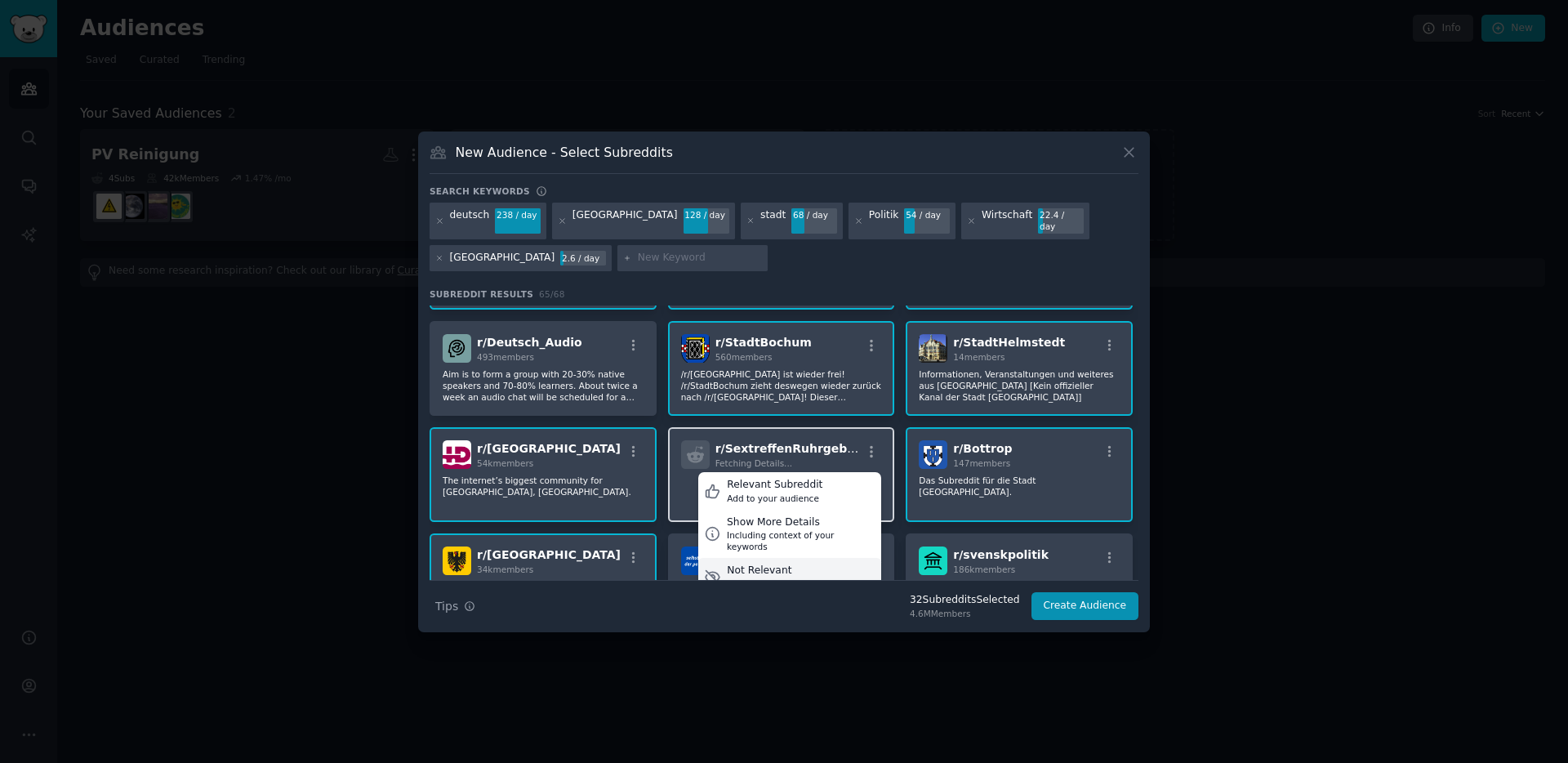
click at [739, 564] on div "Not Relevant" at bounding box center [781, 571] width 109 height 14
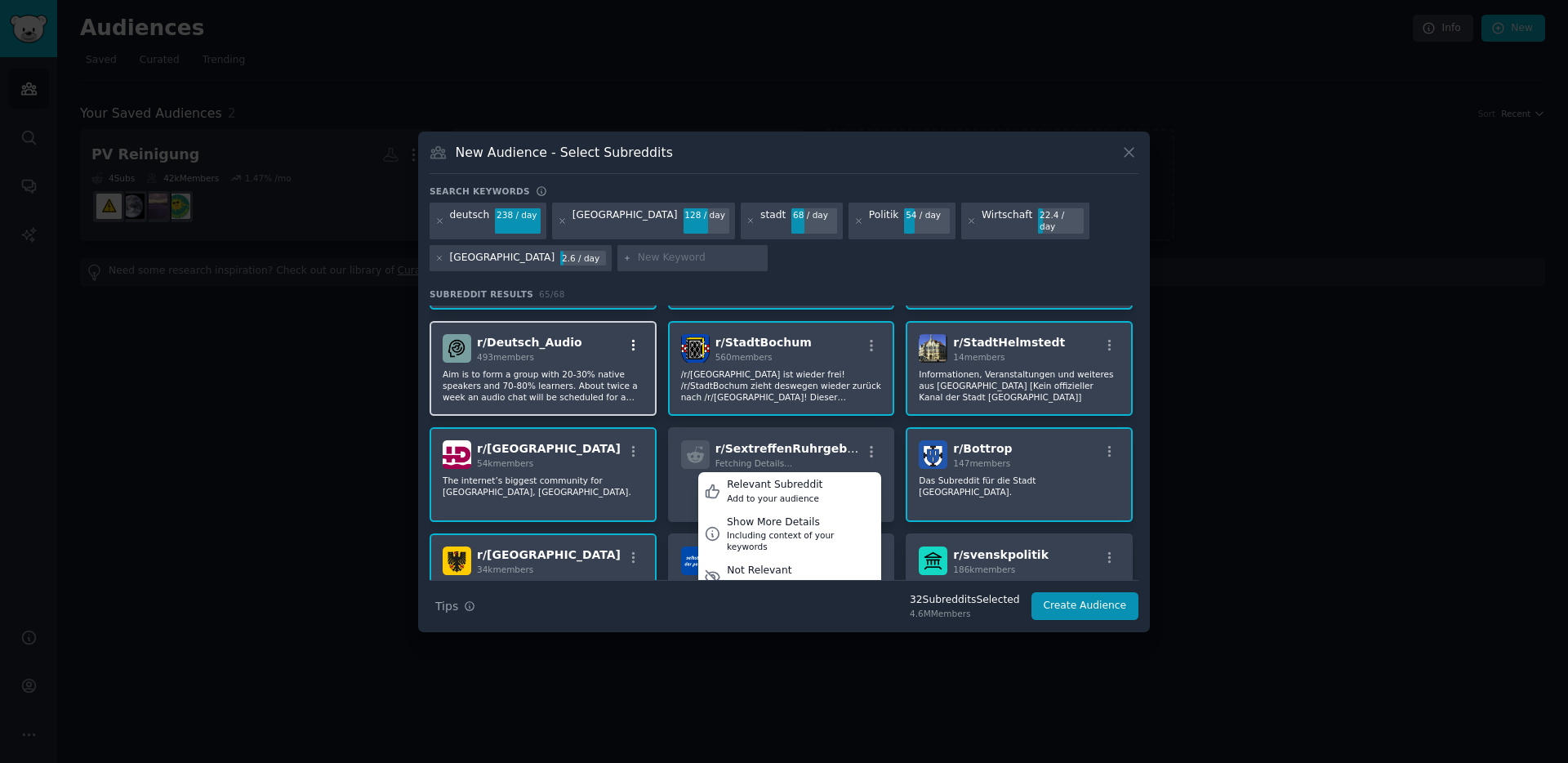
click at [632, 340] on icon "button" at bounding box center [634, 345] width 4 height 12
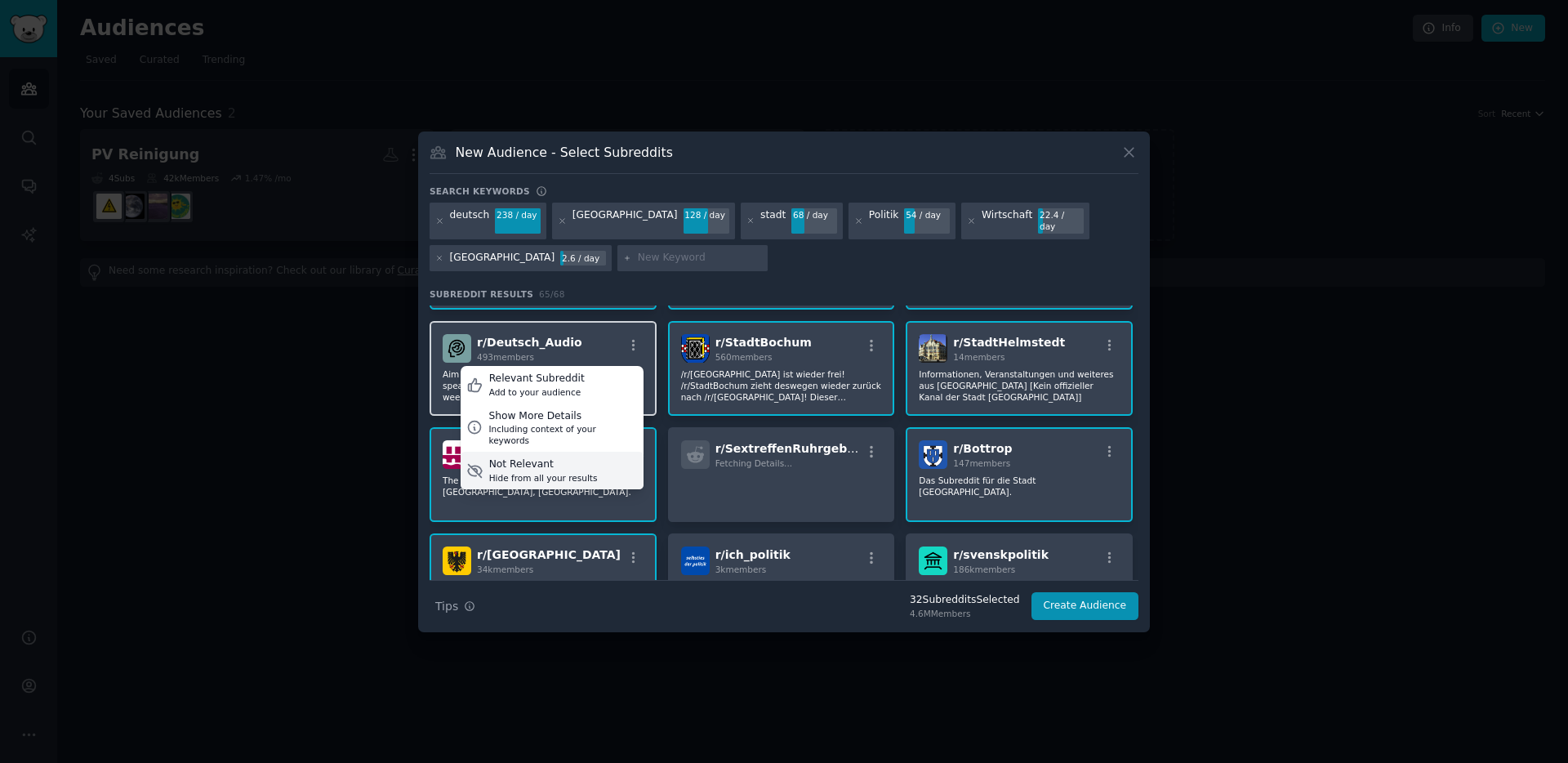
click at [532, 458] on div "Not Relevant" at bounding box center [543, 465] width 109 height 14
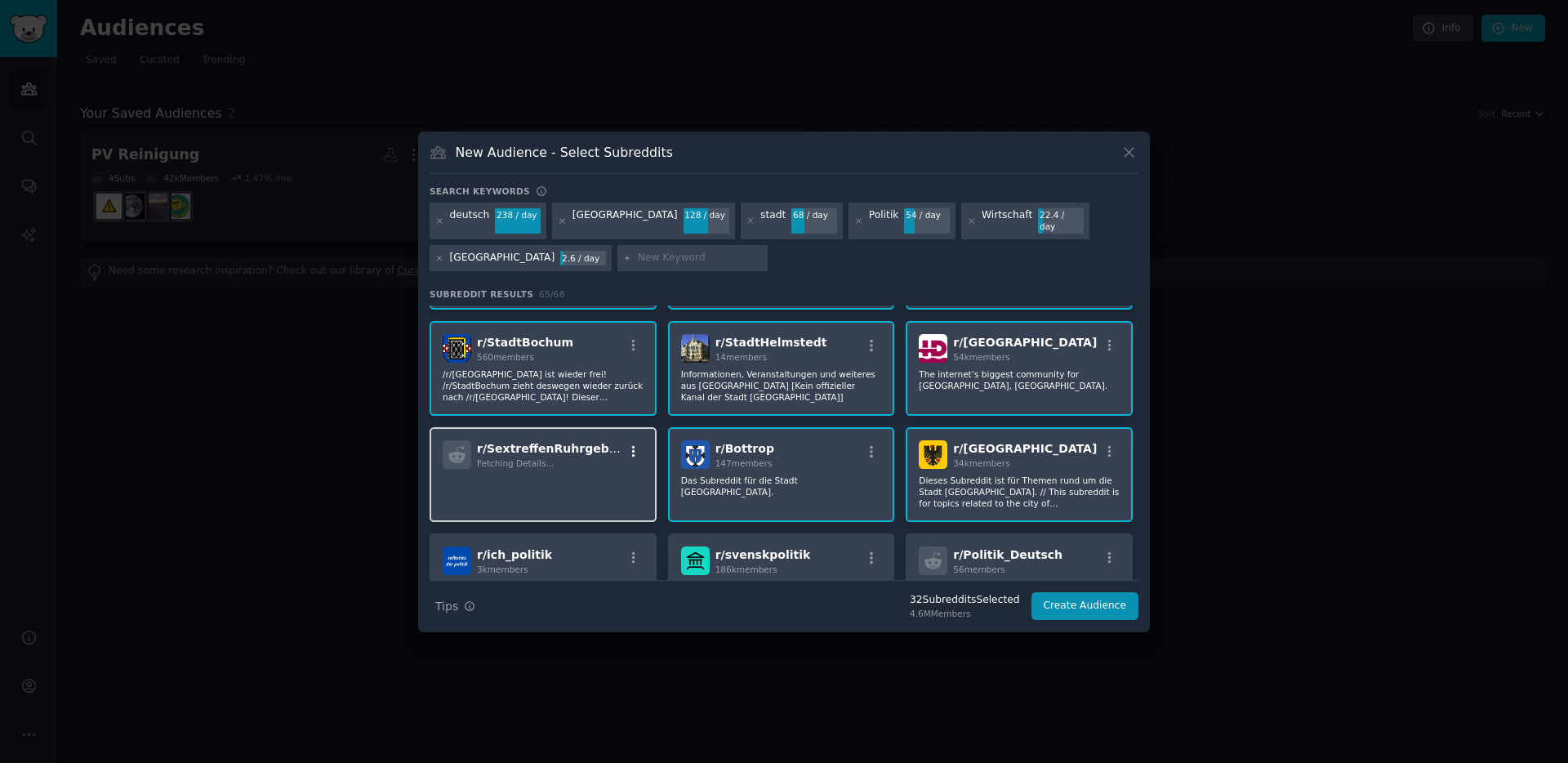
click at [637, 444] on icon "button" at bounding box center [633, 452] width 14 height 14
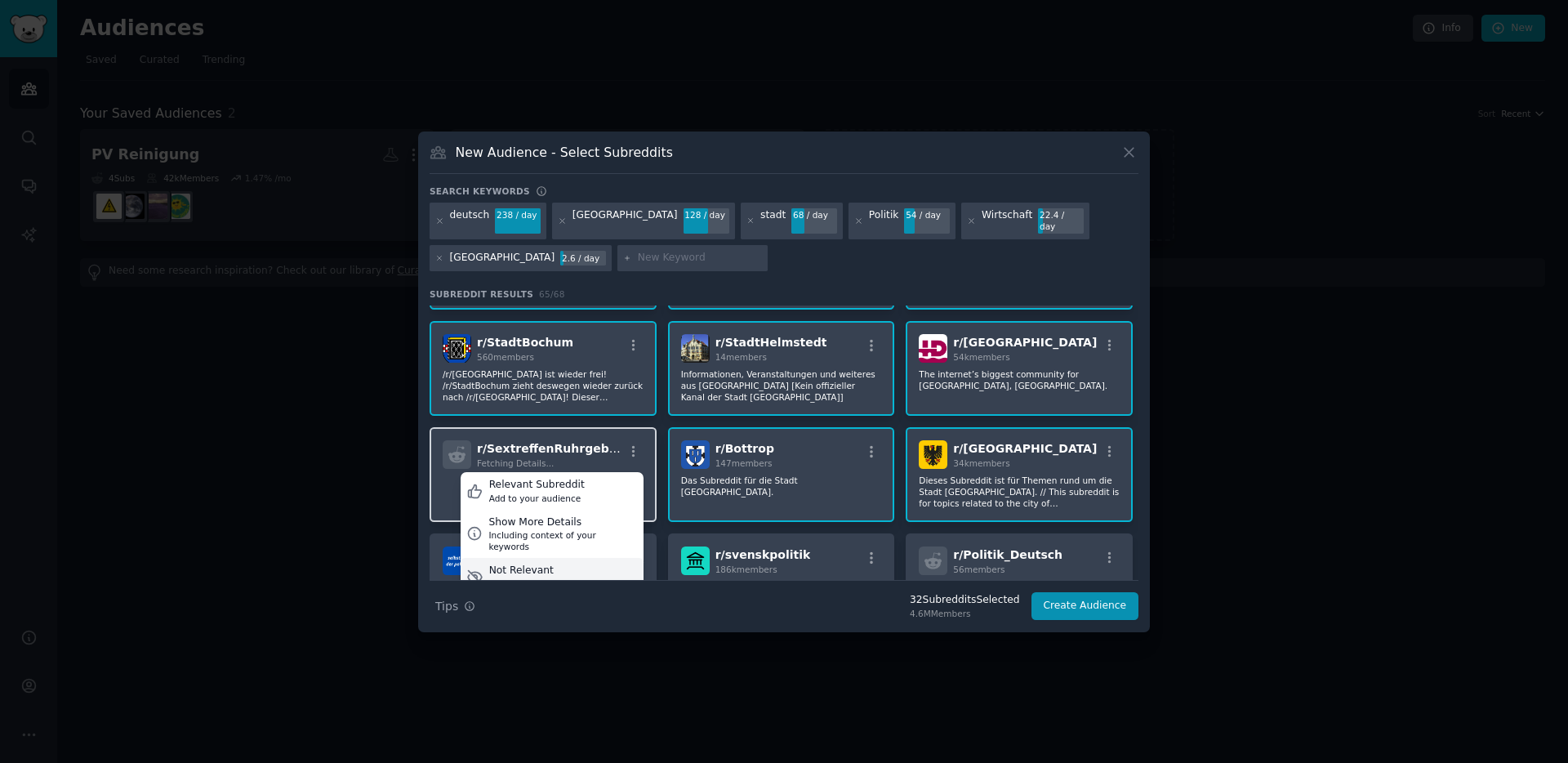
click at [546, 564] on div "Not Relevant" at bounding box center [543, 571] width 109 height 14
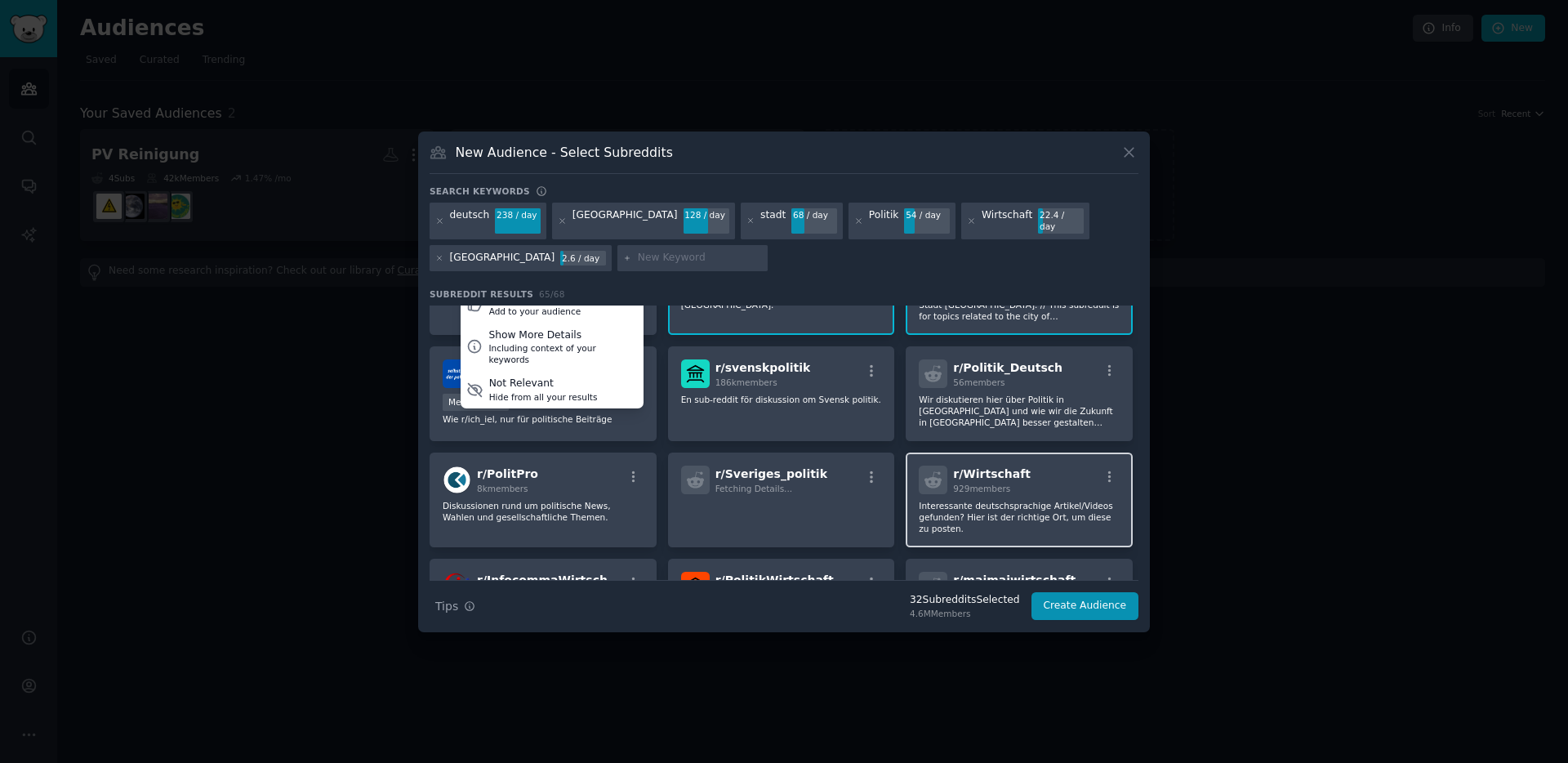
scroll to position [919, 0]
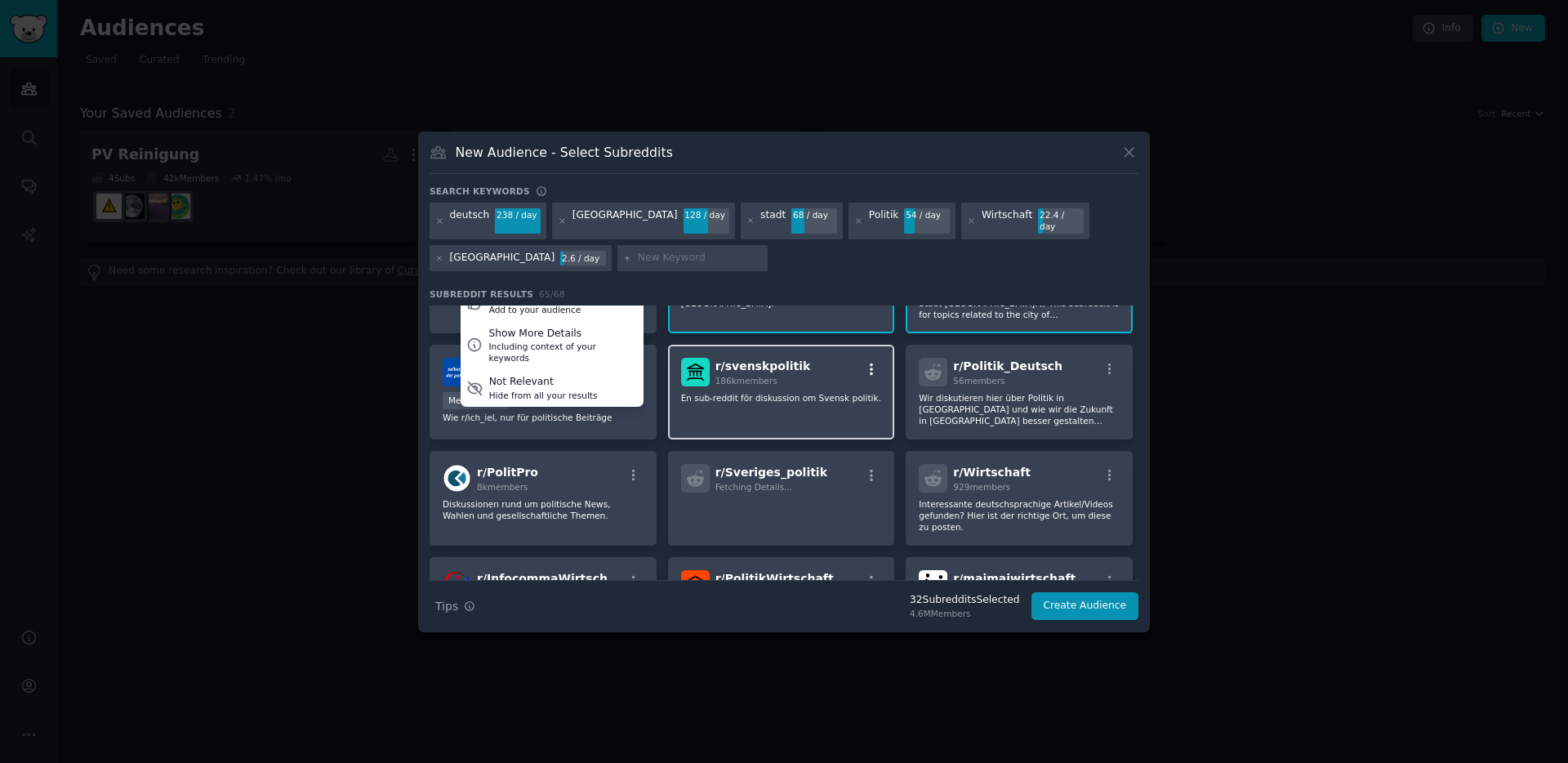
click at [870, 362] on icon "button" at bounding box center [871, 369] width 14 height 14
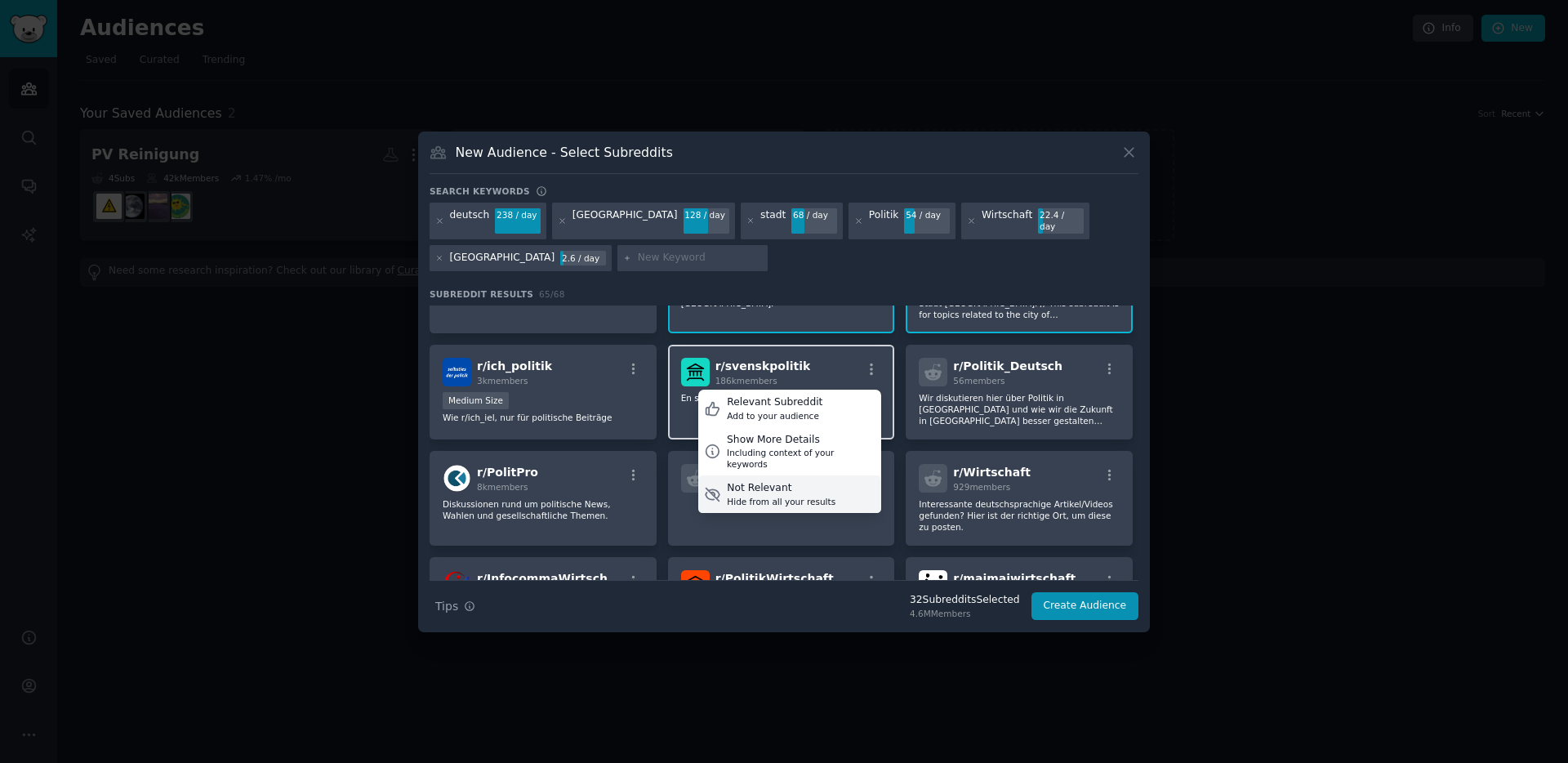
click at [752, 496] on div "Hide from all your results" at bounding box center [781, 502] width 109 height 12
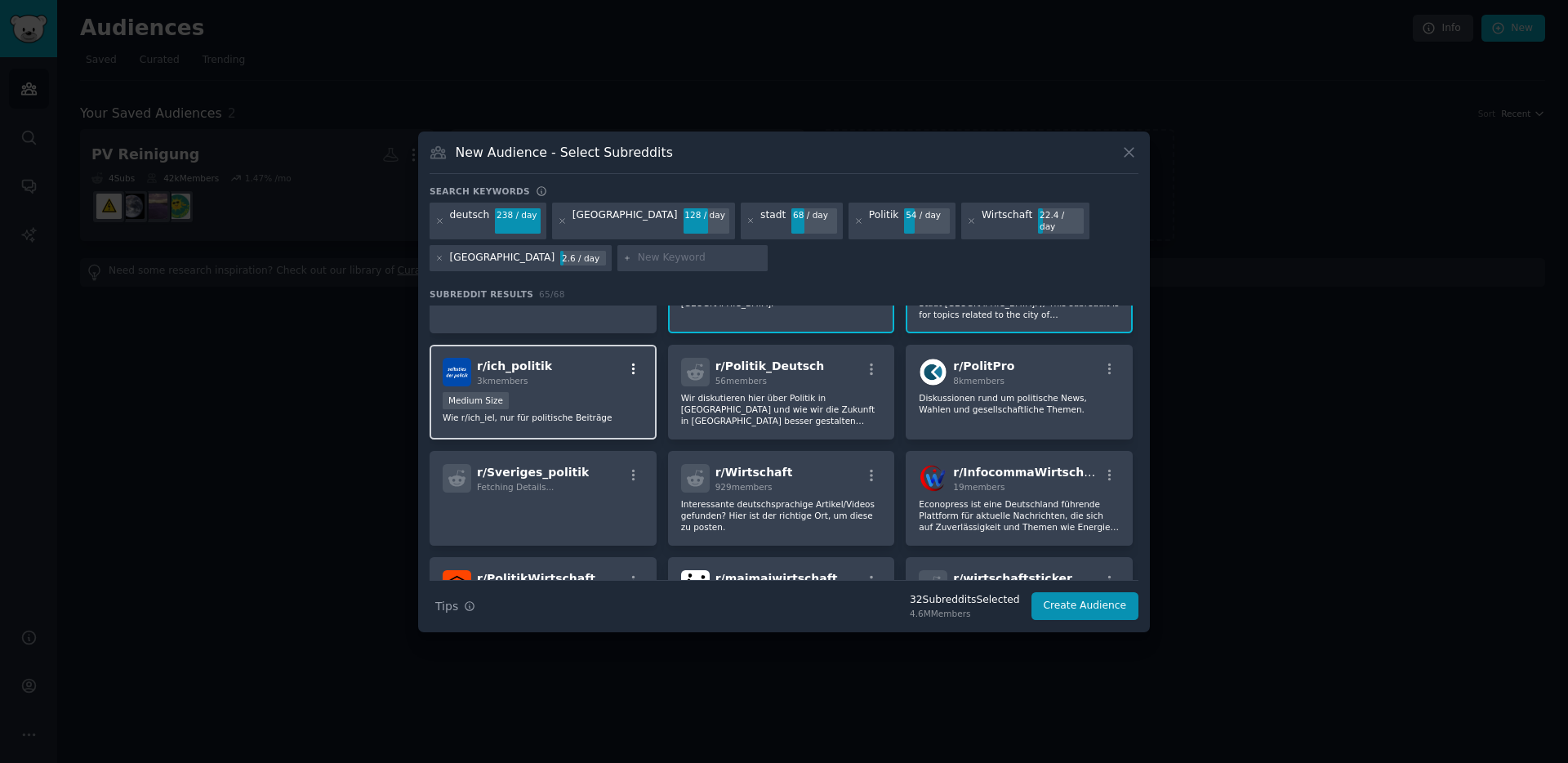
click at [637, 362] on icon "button" at bounding box center [633, 369] width 14 height 14
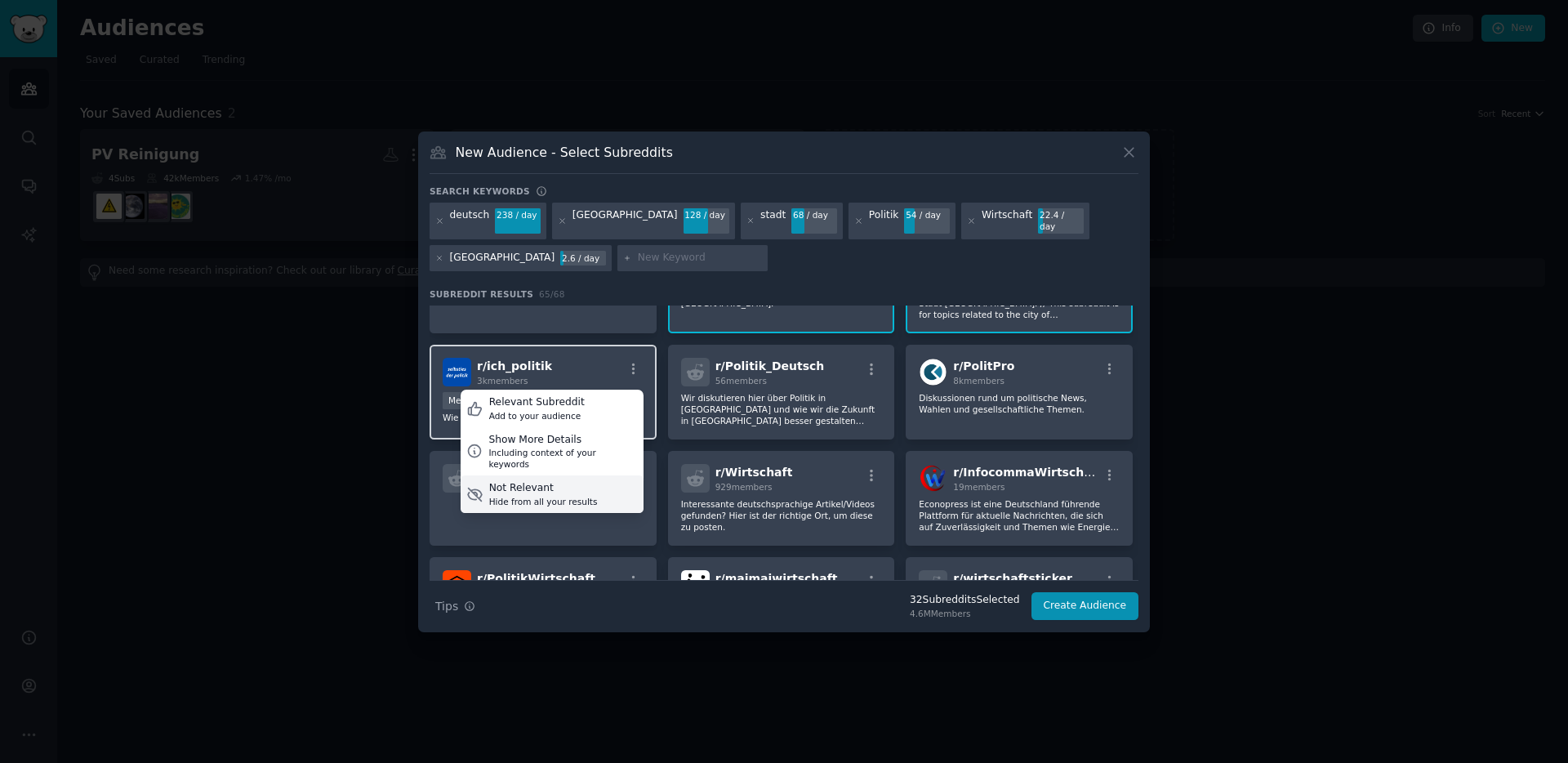
click at [558, 481] on div "Not Relevant" at bounding box center [543, 488] width 109 height 14
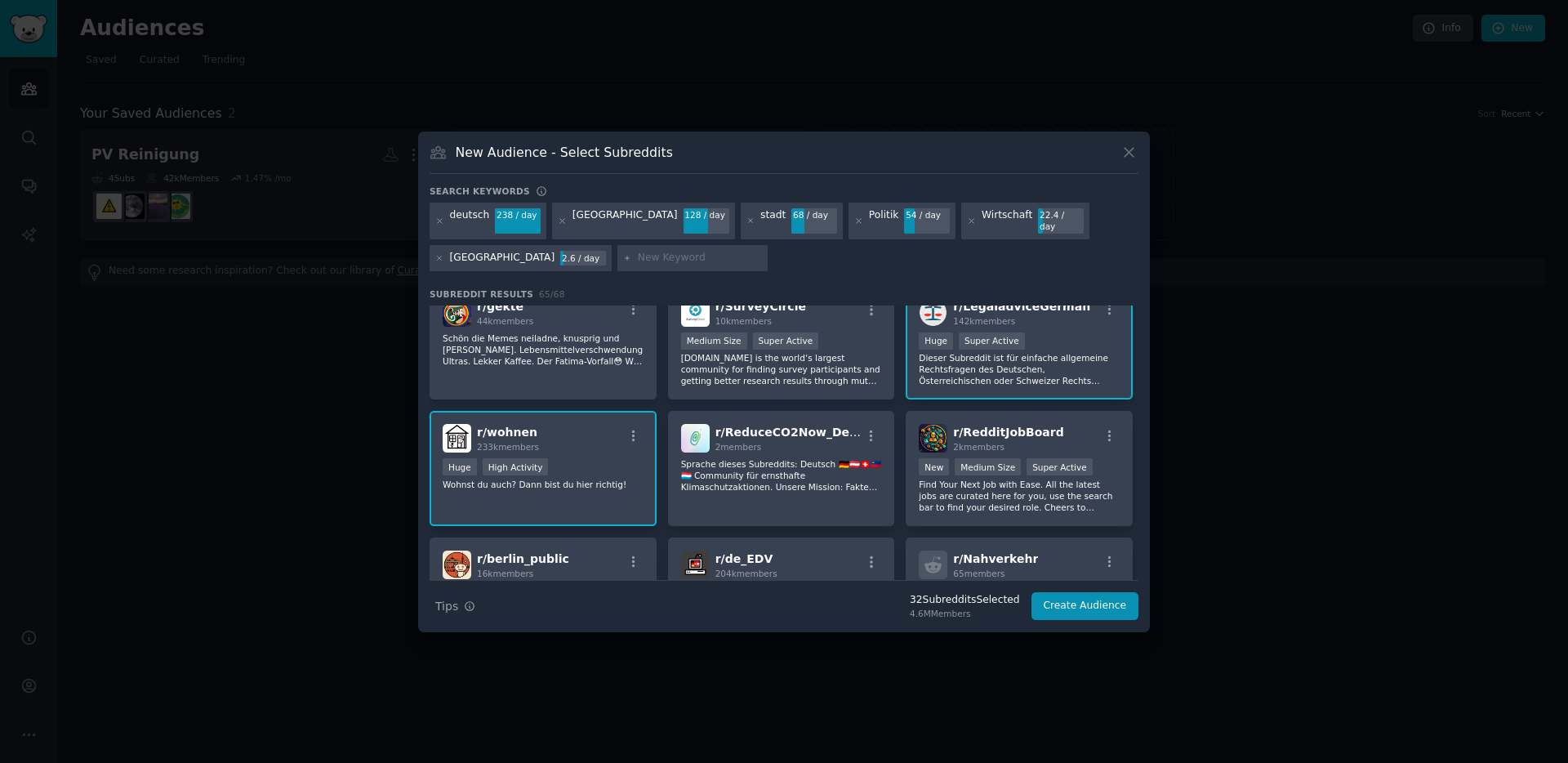
scroll to position [1387, 0]
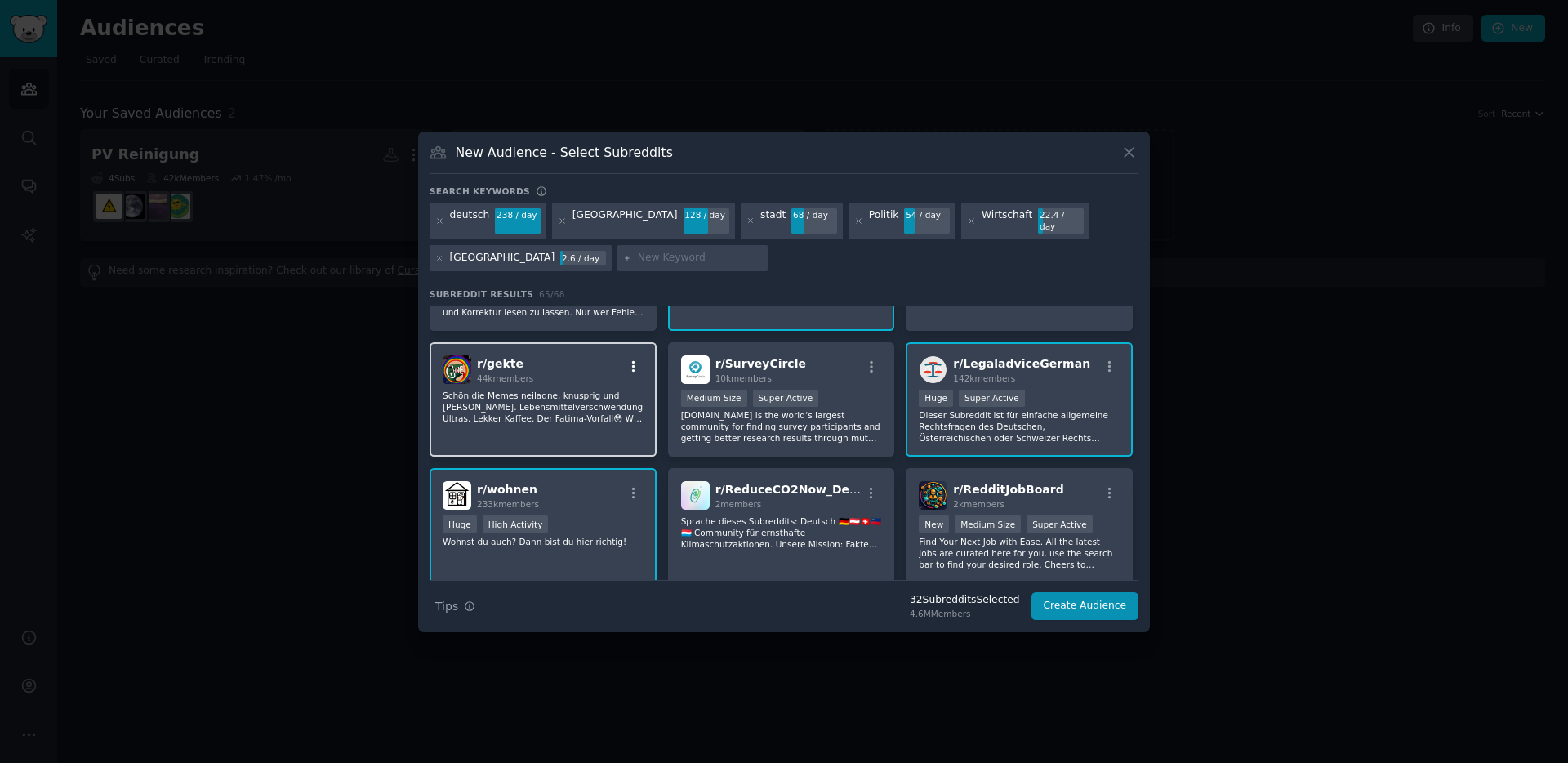
click at [633, 363] on icon "button" at bounding box center [633, 367] width 14 height 14
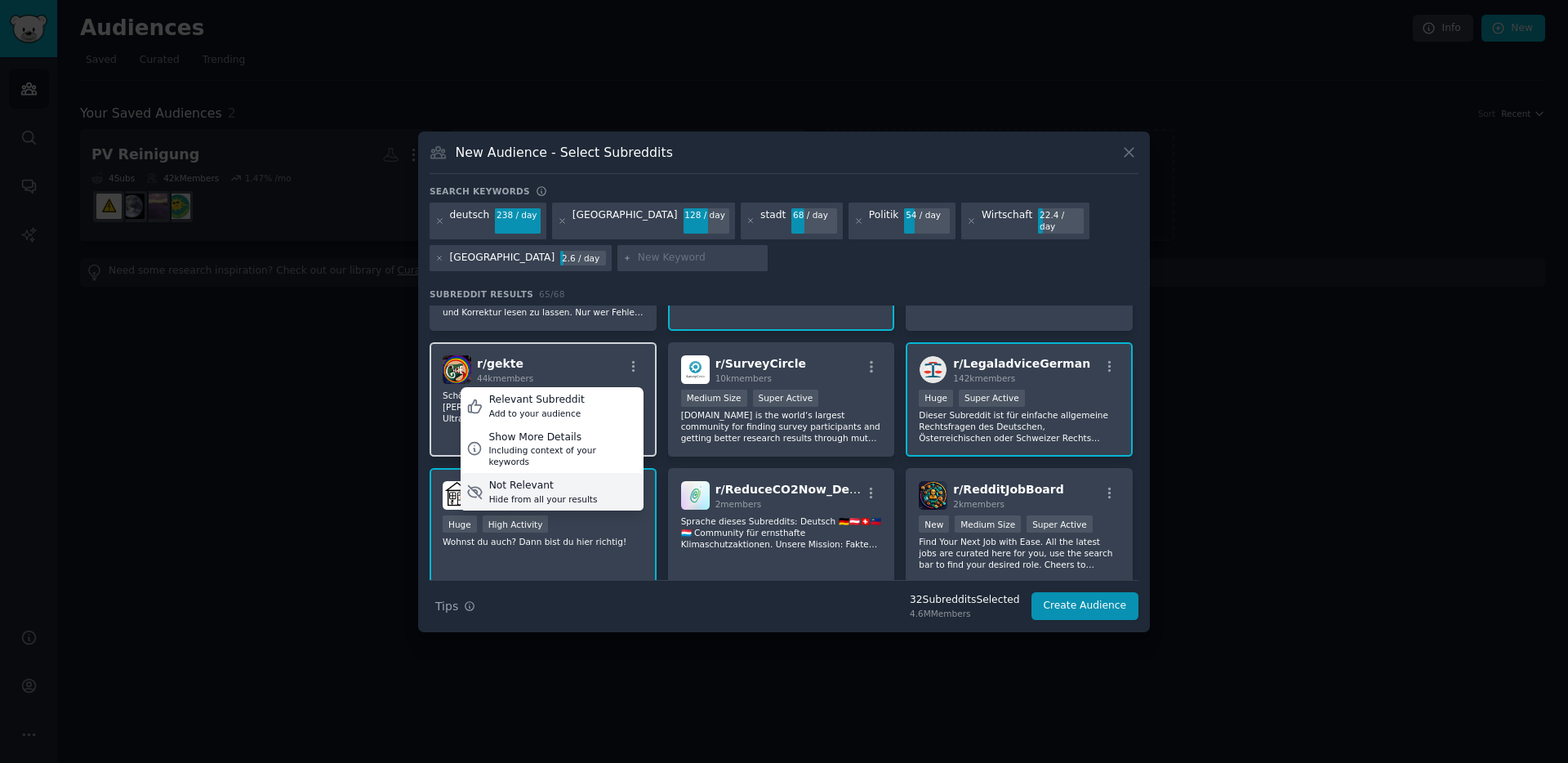
click at [558, 493] on div "Hide from all your results" at bounding box center [543, 499] width 109 height 12
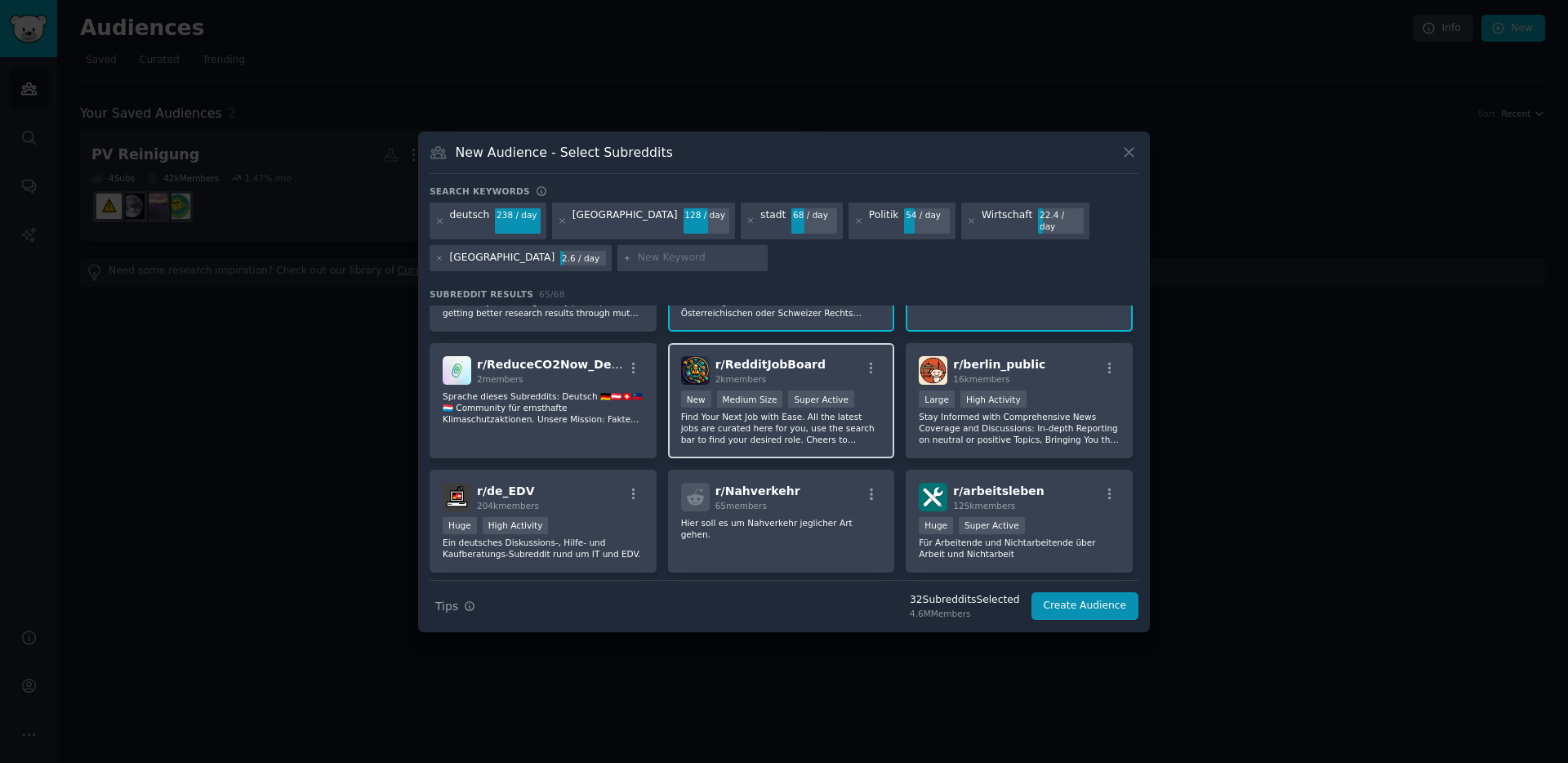
scroll to position [1510, 0]
click at [869, 367] on icon "button" at bounding box center [871, 369] width 14 height 14
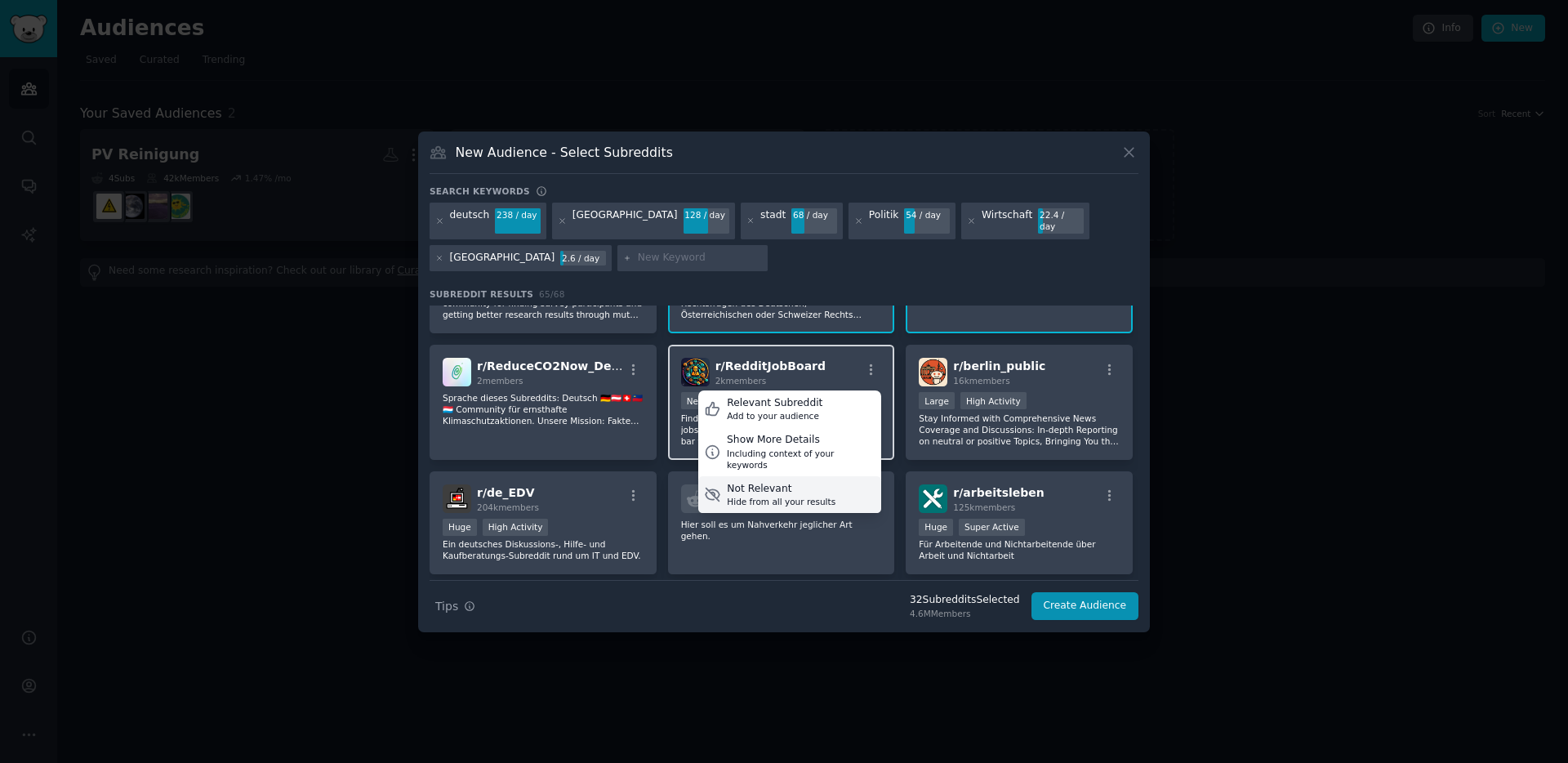
click at [802, 496] on div "Hide from all your results" at bounding box center [781, 502] width 109 height 12
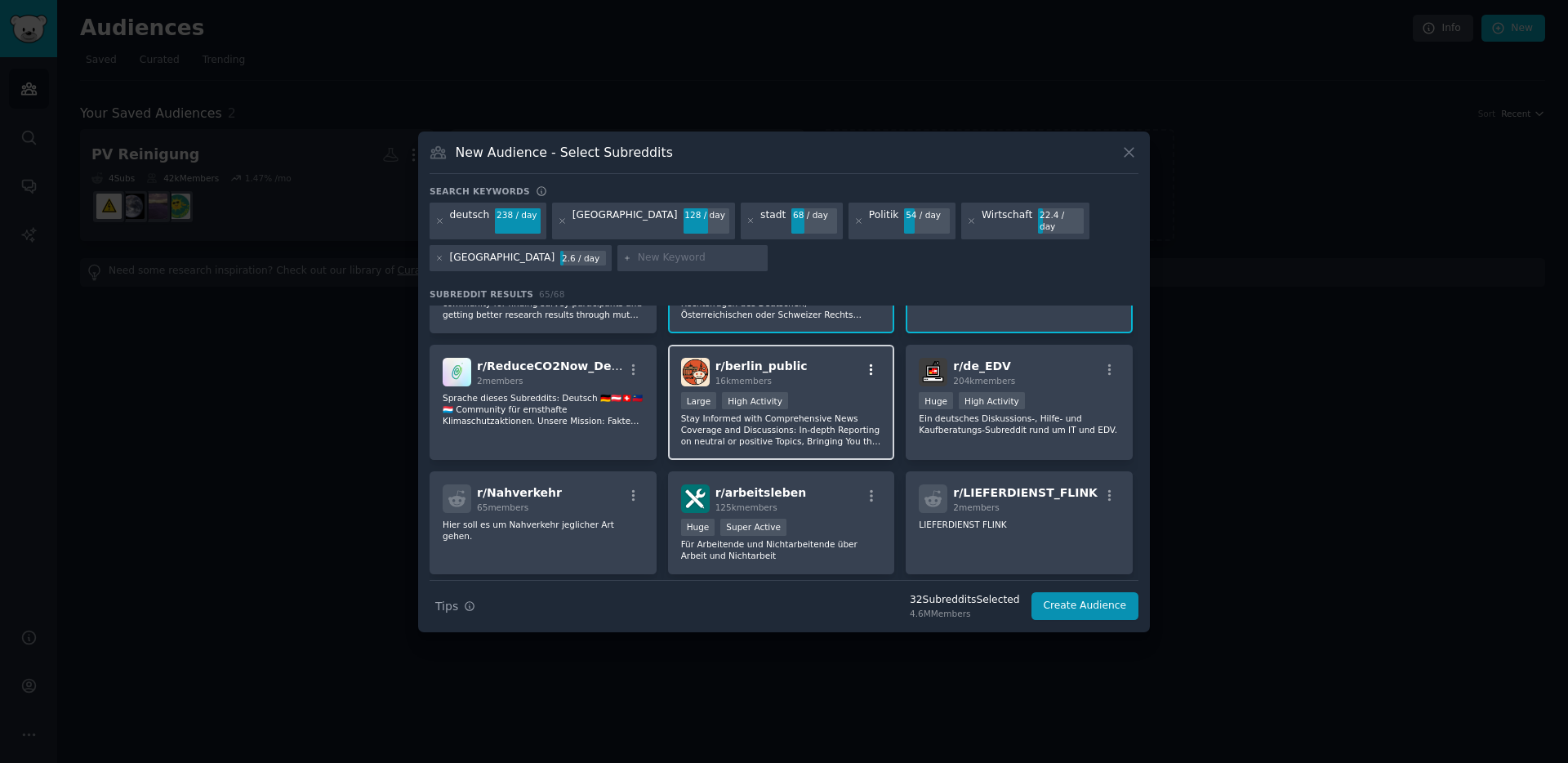
click at [871, 367] on icon "button" at bounding box center [871, 369] width 14 height 14
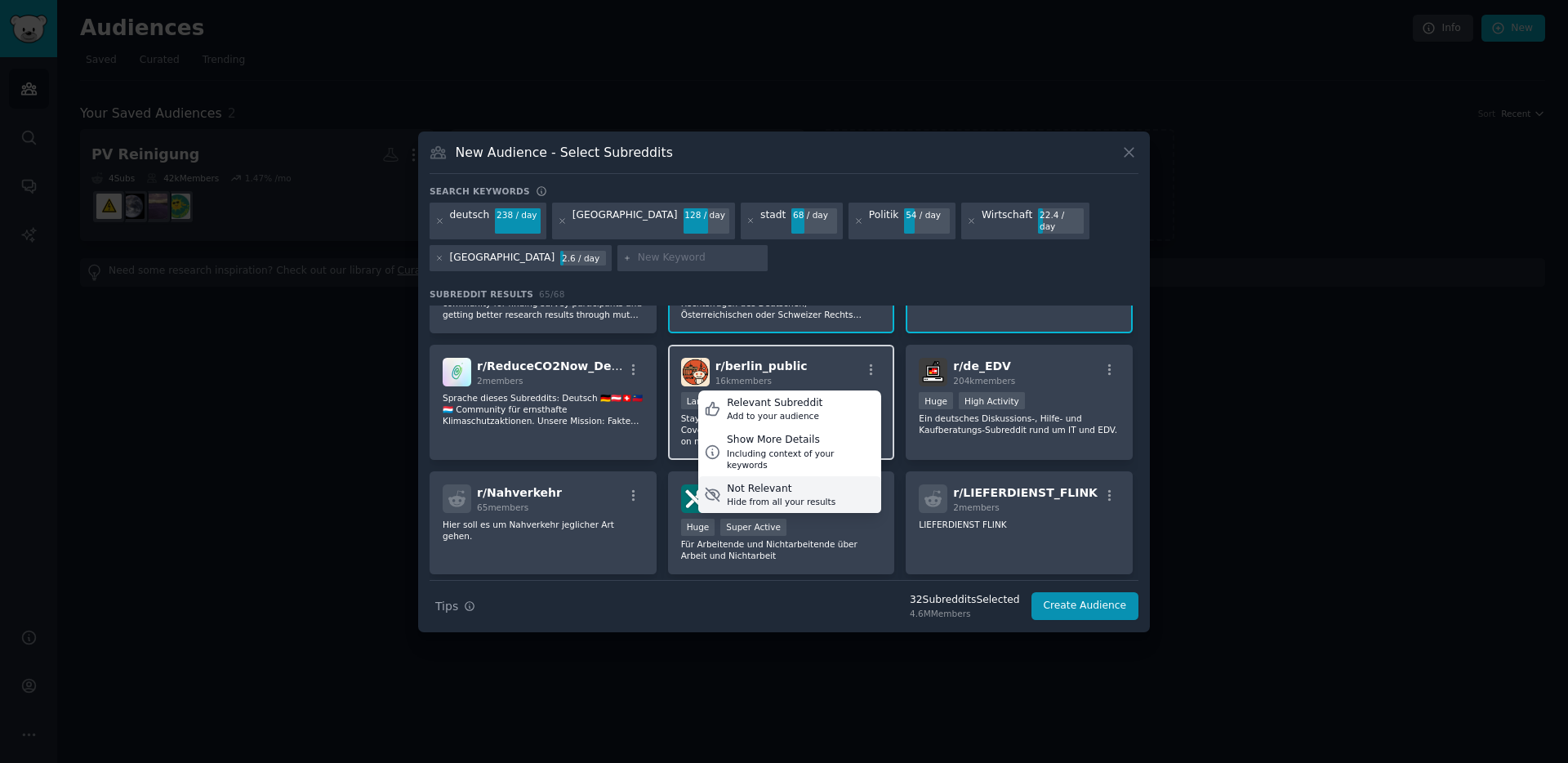
click at [800, 482] on div "Not Relevant" at bounding box center [781, 489] width 109 height 14
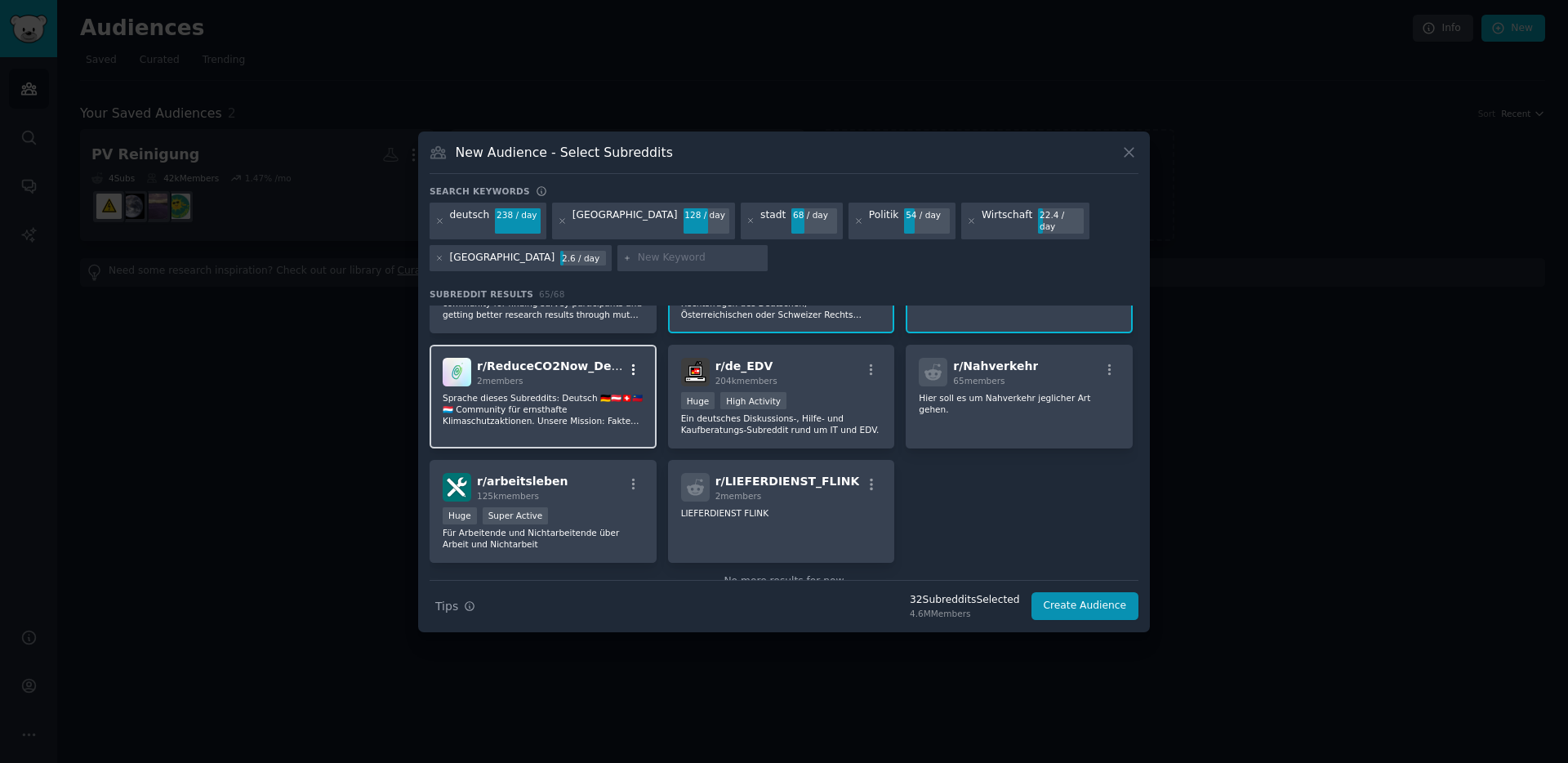
click at [633, 363] on icon "button" at bounding box center [633, 369] width 14 height 14
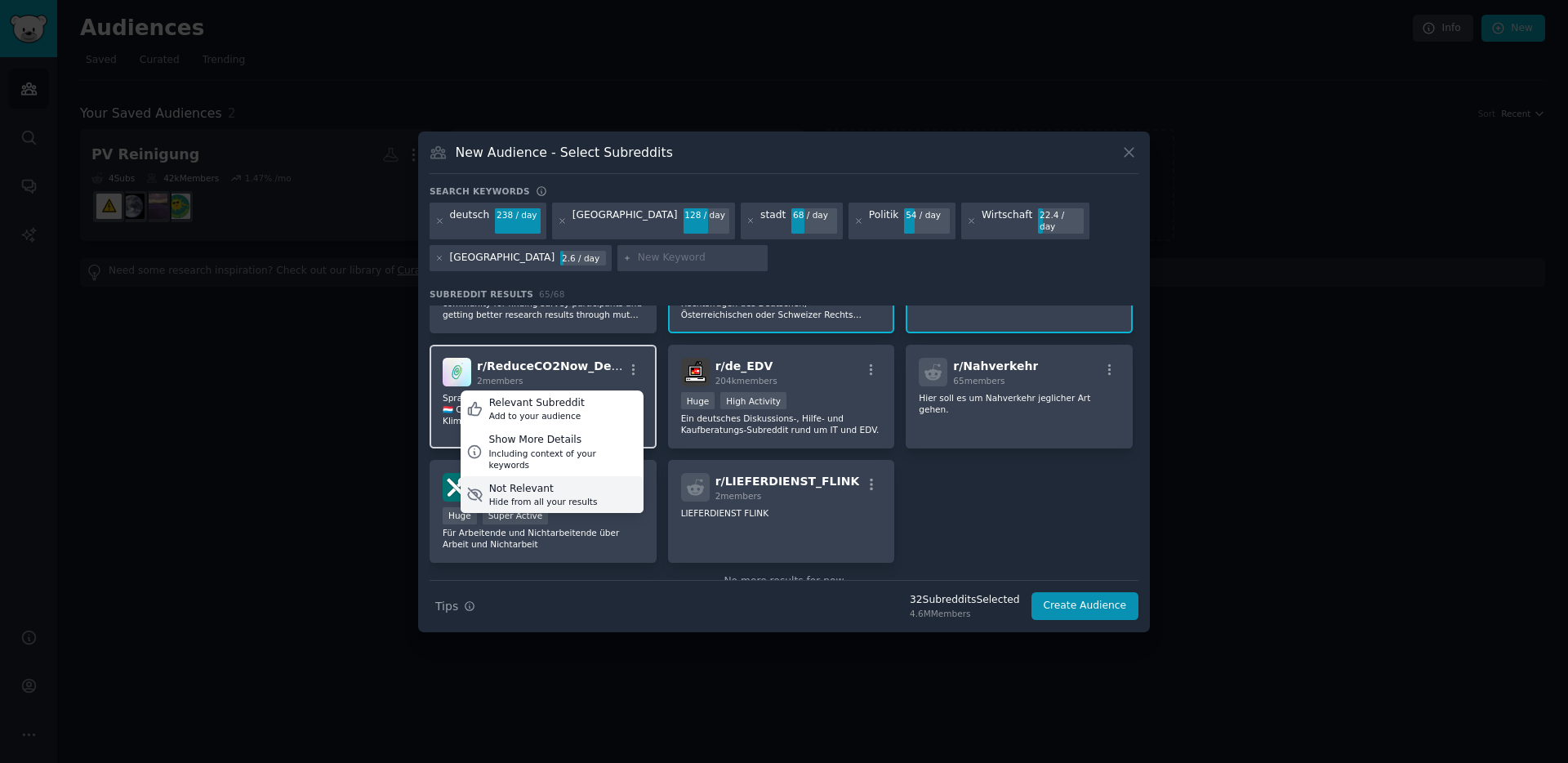
click at [546, 496] on div "Hide from all your results" at bounding box center [543, 502] width 109 height 12
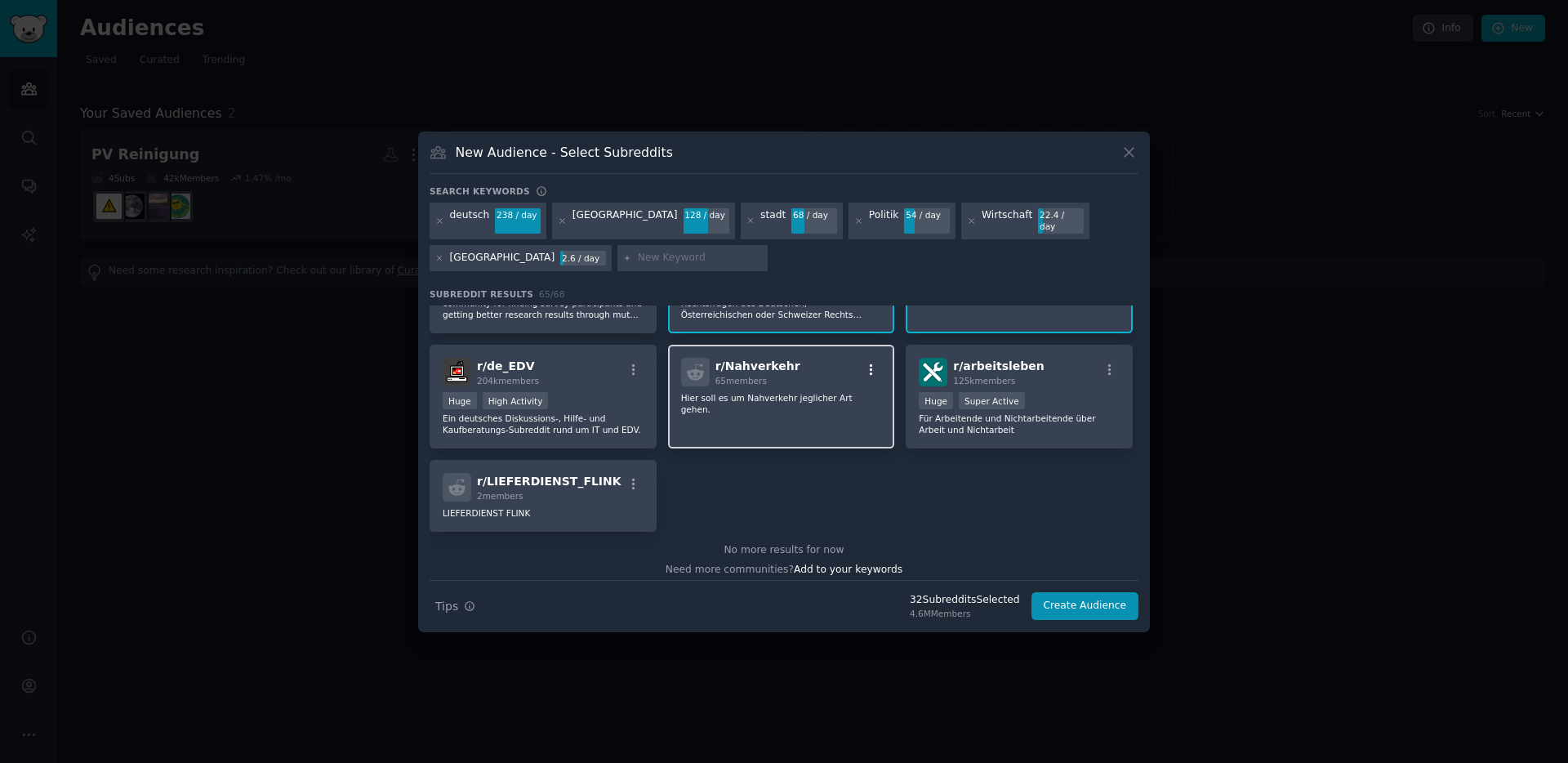
click at [870, 364] on icon "button" at bounding box center [871, 369] width 4 height 12
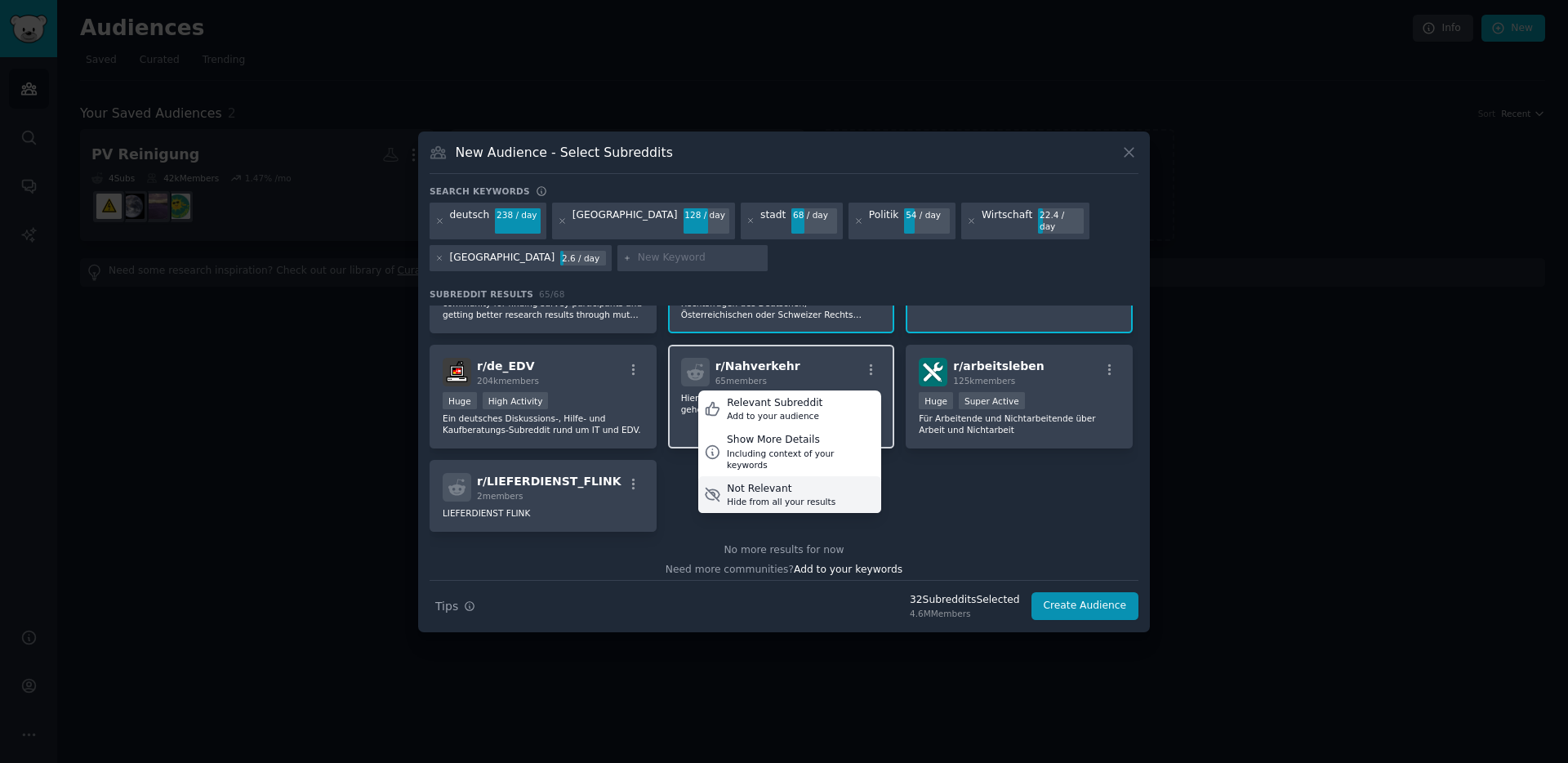
click at [779, 496] on div "Hide from all your results" at bounding box center [781, 502] width 109 height 12
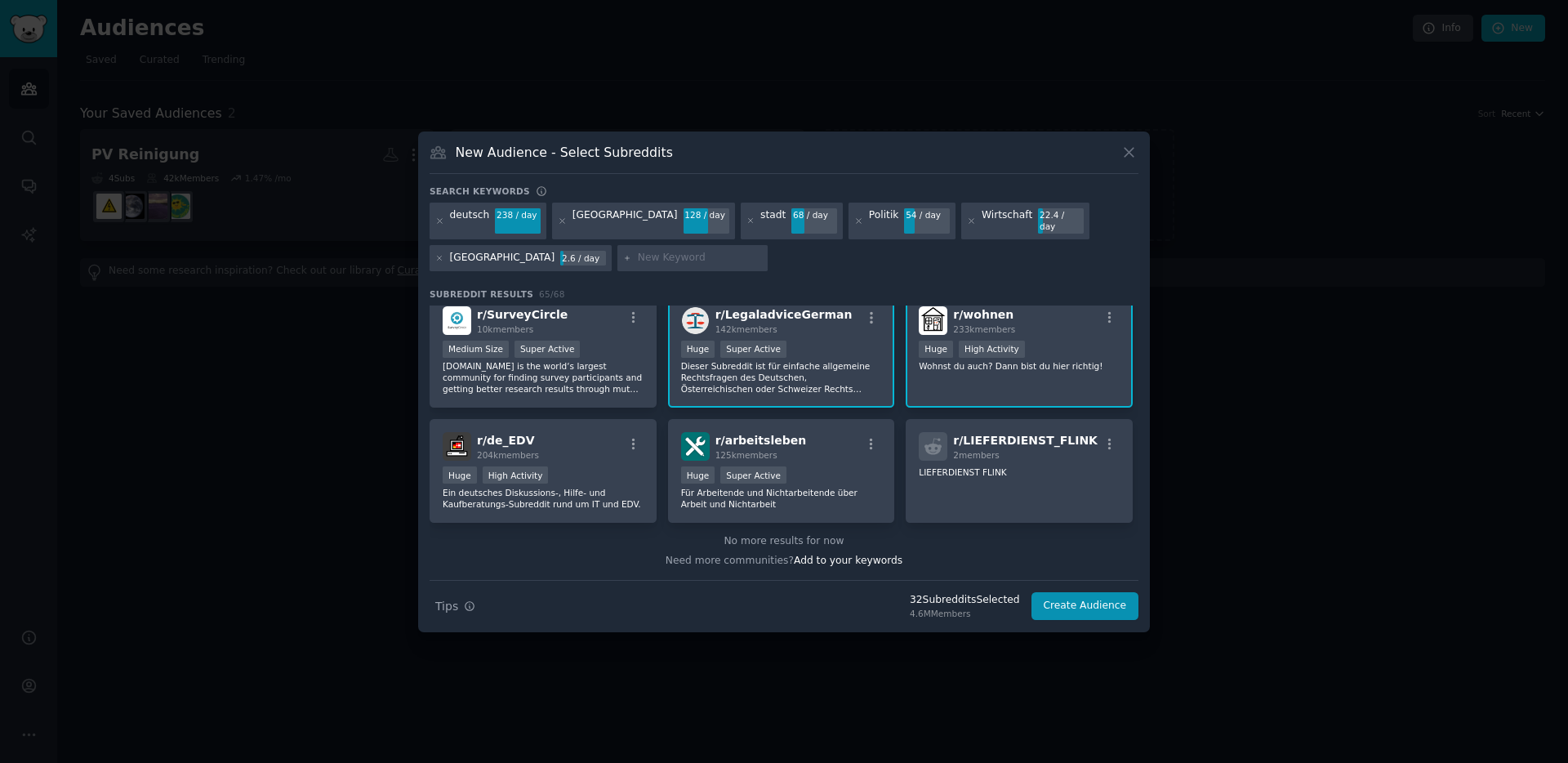
scroll to position [1436, 0]
click at [809, 497] on p "Für Arbeitende und Nichtarbeitende über Arbeit und Nichtarbeit" at bounding box center [781, 499] width 201 height 23
click at [1105, 432] on div "r/ LIEFERDIENST_FLINK 2 members" at bounding box center [1019, 446] width 201 height 29
click at [1106, 437] on icon "button" at bounding box center [1110, 444] width 14 height 14
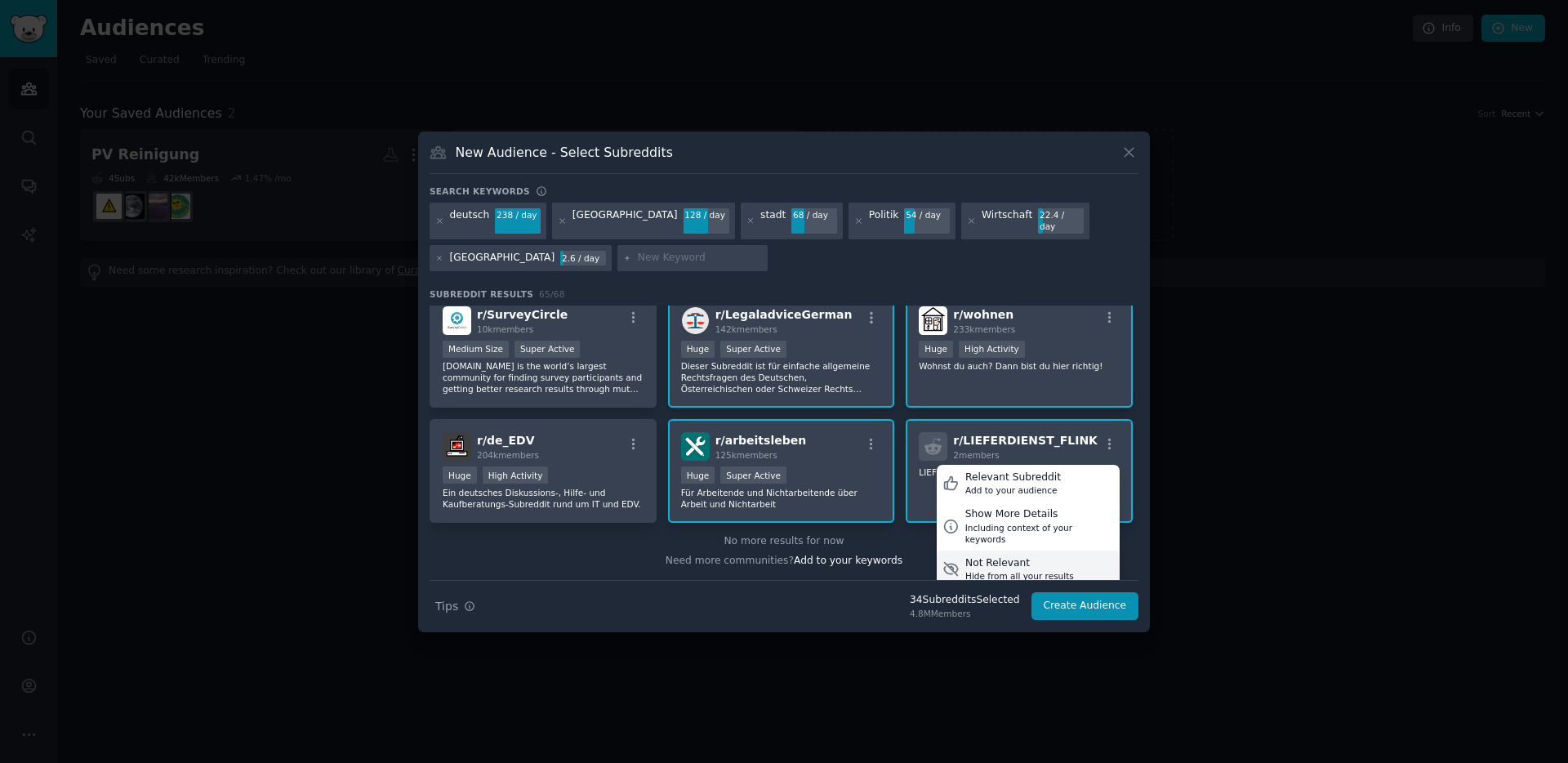
click at [990, 570] on div "Hide from all your results" at bounding box center [1019, 576] width 109 height 12
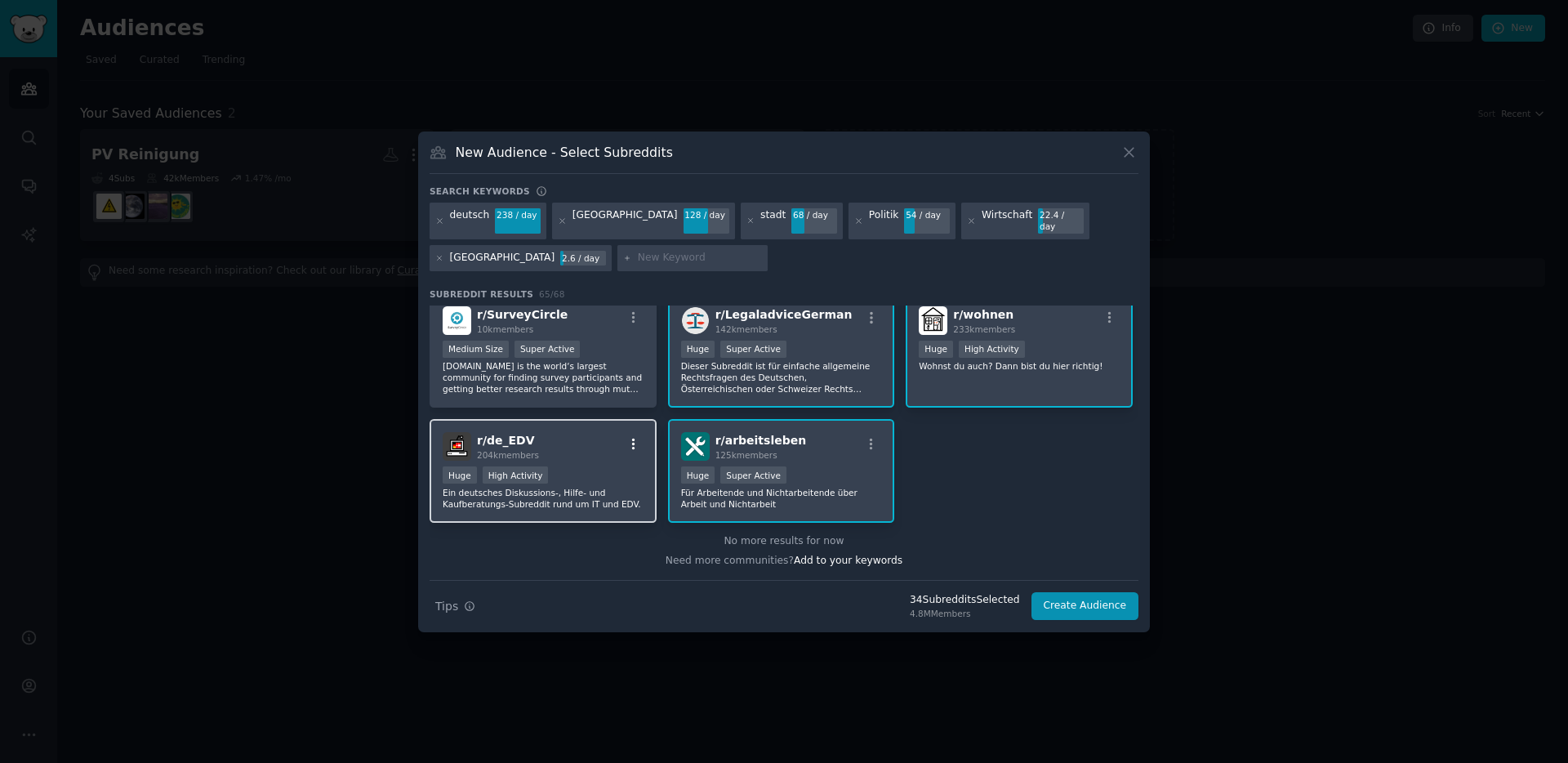
click at [637, 437] on icon "button" at bounding box center [633, 444] width 14 height 14
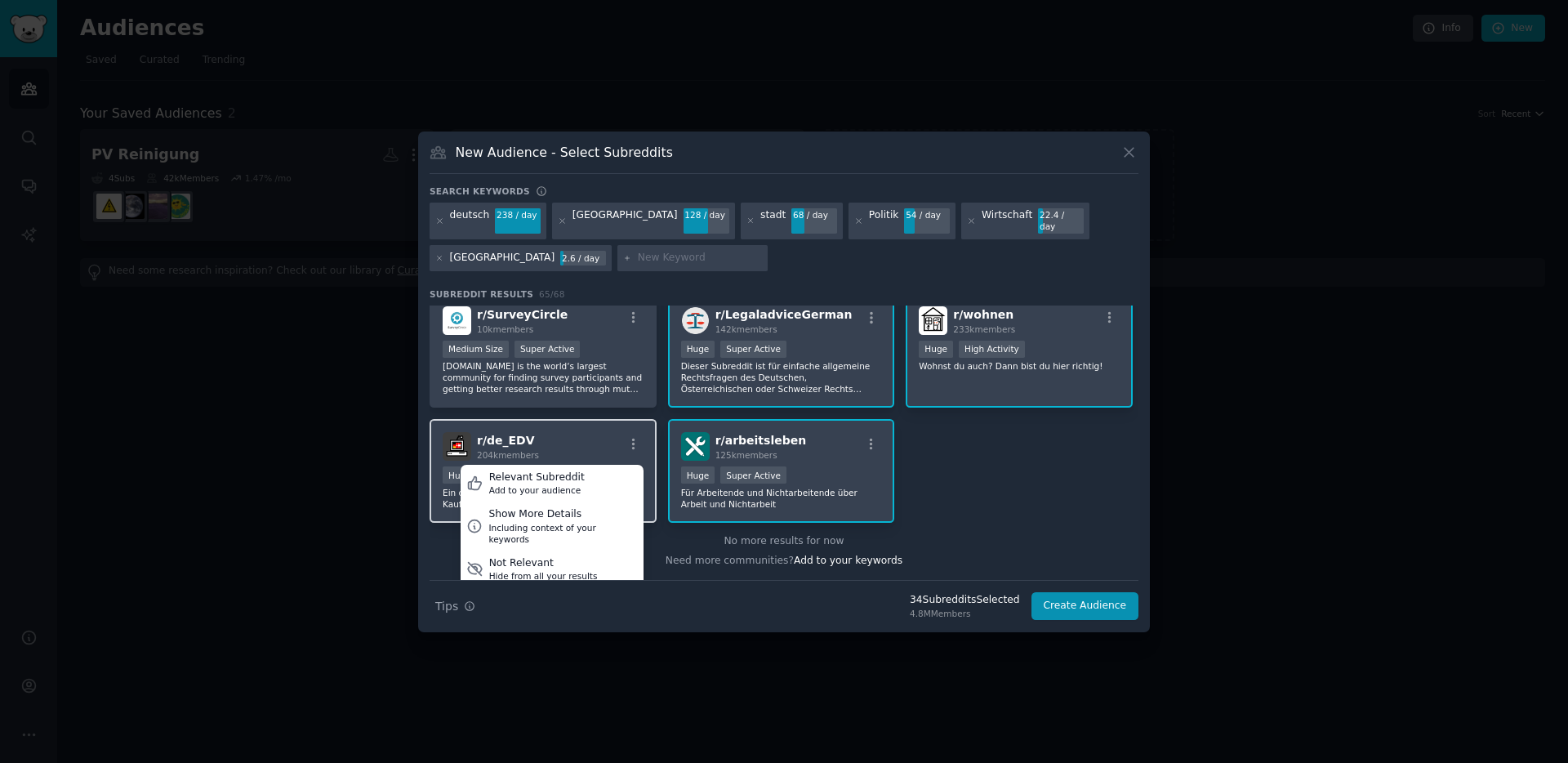
click at [522, 434] on span "r/ de_EDV" at bounding box center [506, 440] width 58 height 13
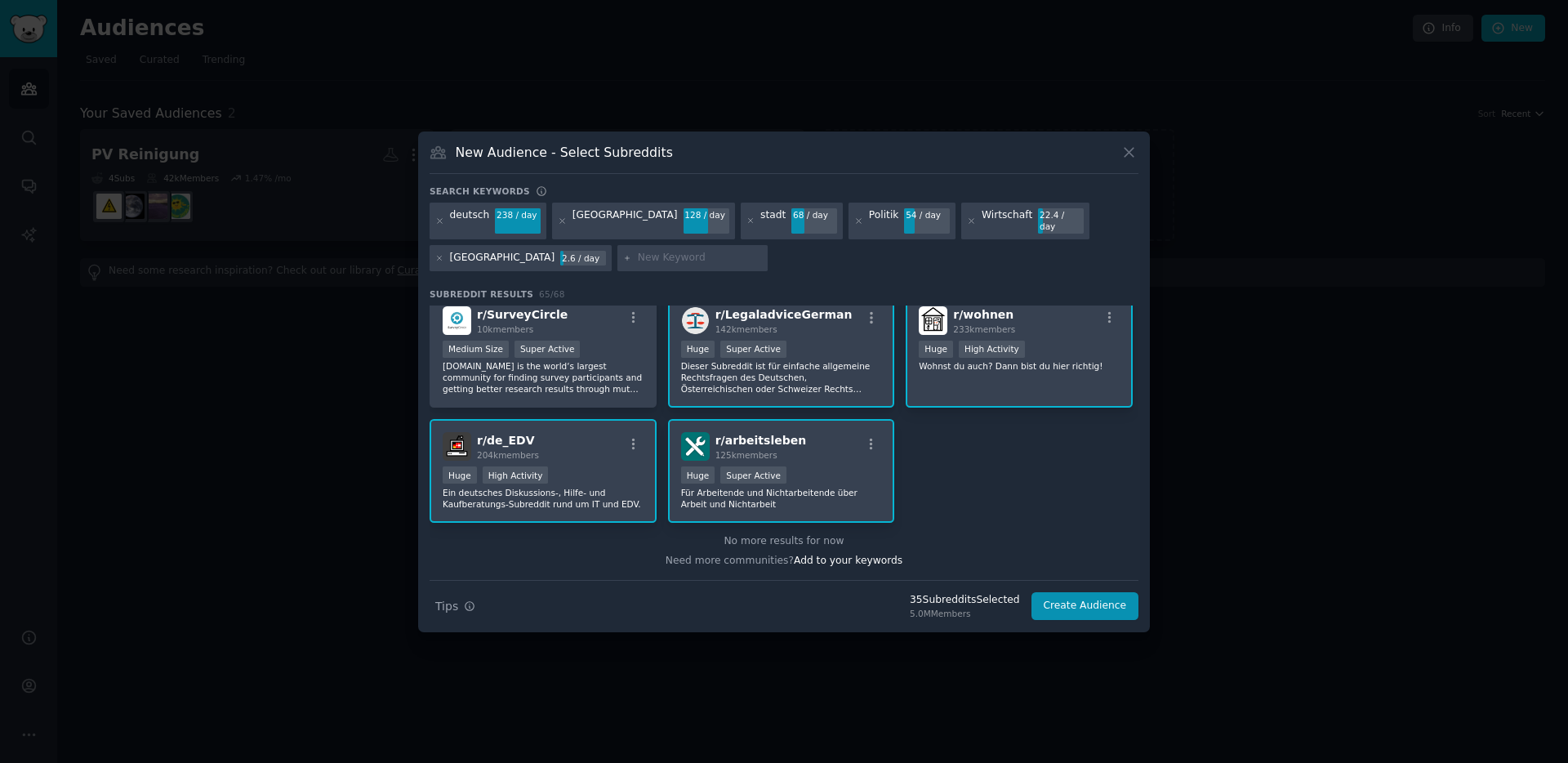
click at [638, 251] on input "text" at bounding box center [699, 258] width 124 height 14
type input "C"
type input "L"
type input "Life Coaching"
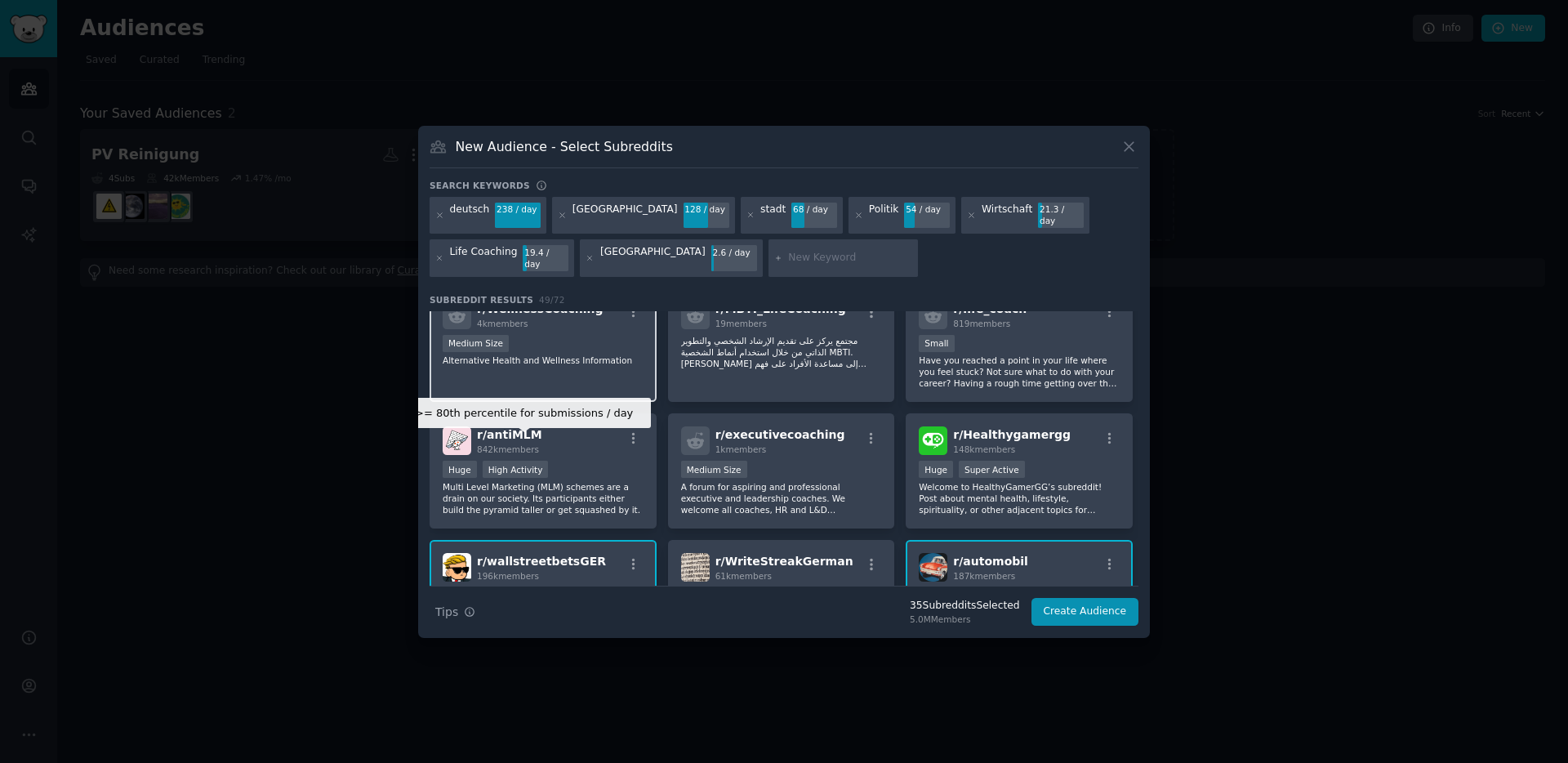
scroll to position [1531, 0]
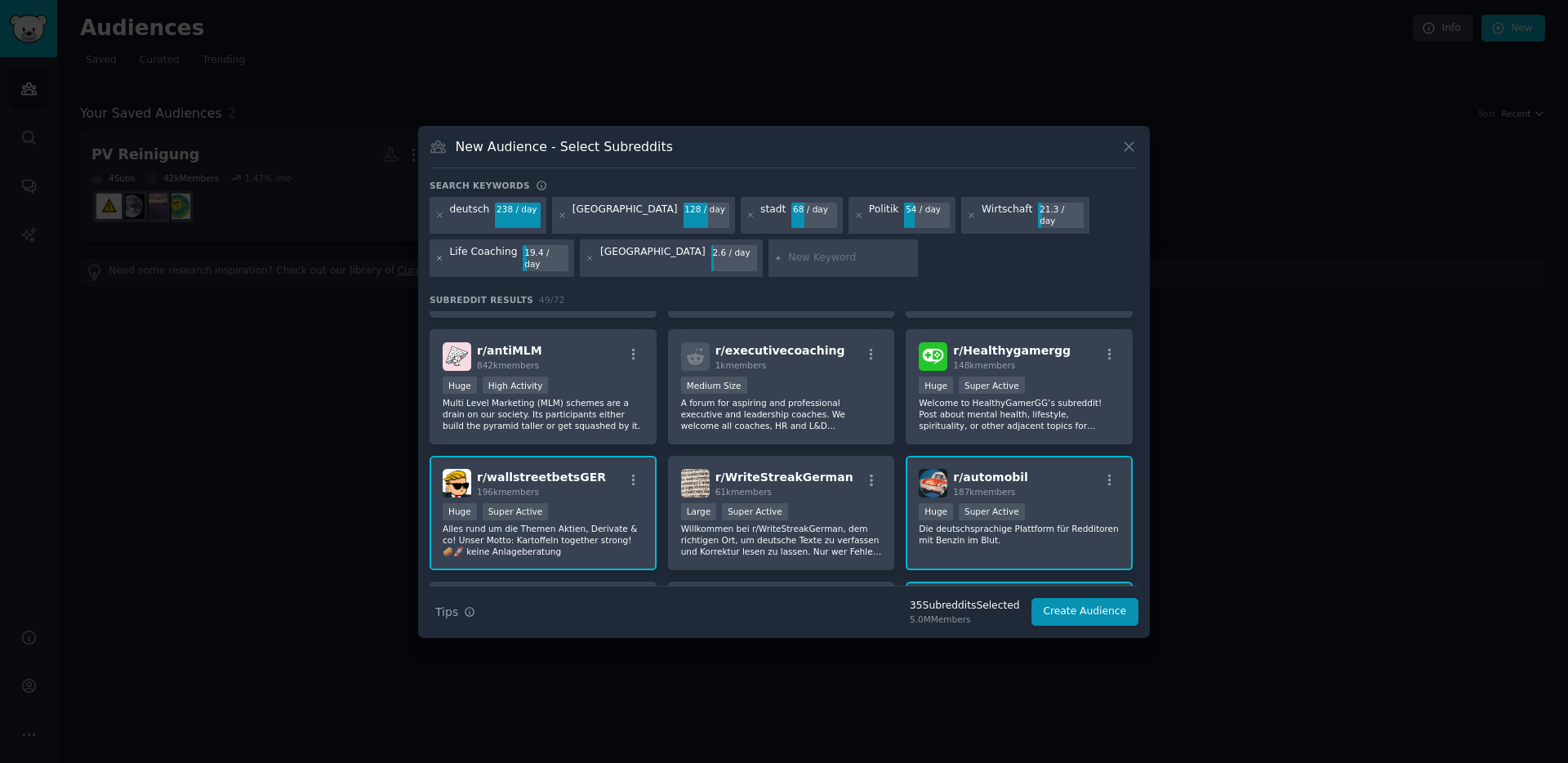
click at [439, 256] on icon at bounding box center [440, 258] width 4 height 4
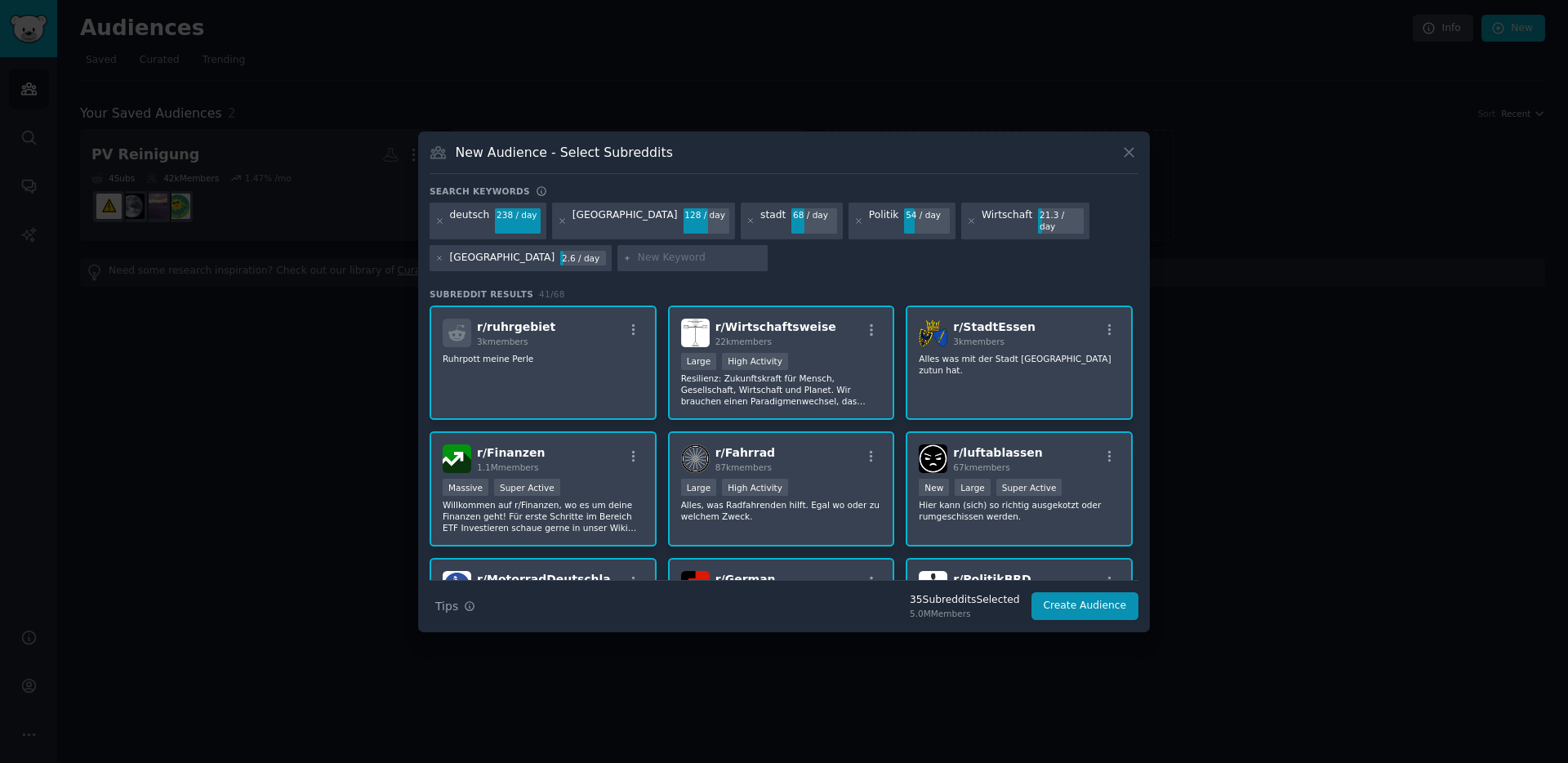
click at [638, 256] on input "text" at bounding box center [699, 258] width 124 height 14
type input "Mentale Gesundheit"
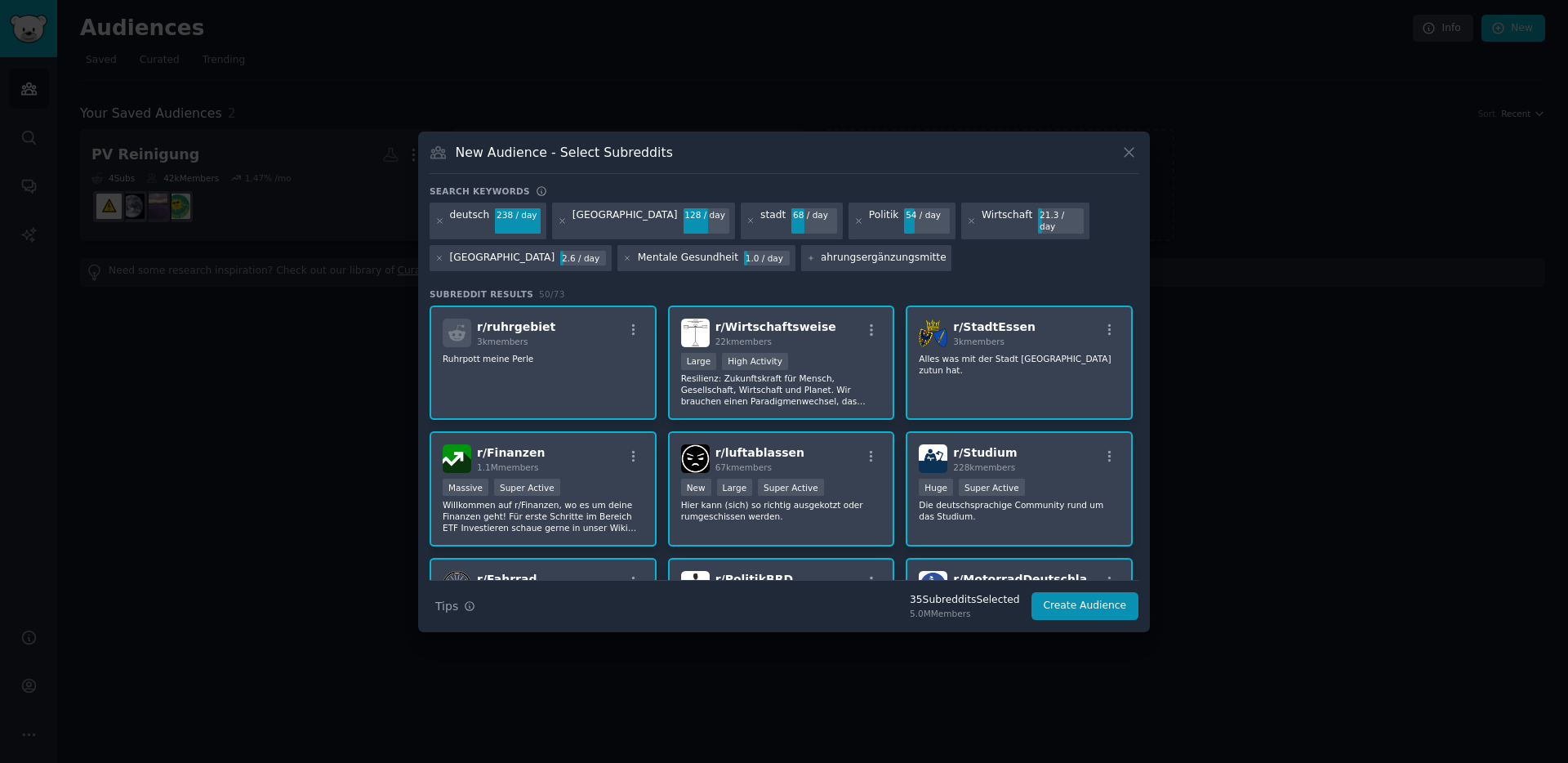
type input "Nahrungsergänzungsmittel"
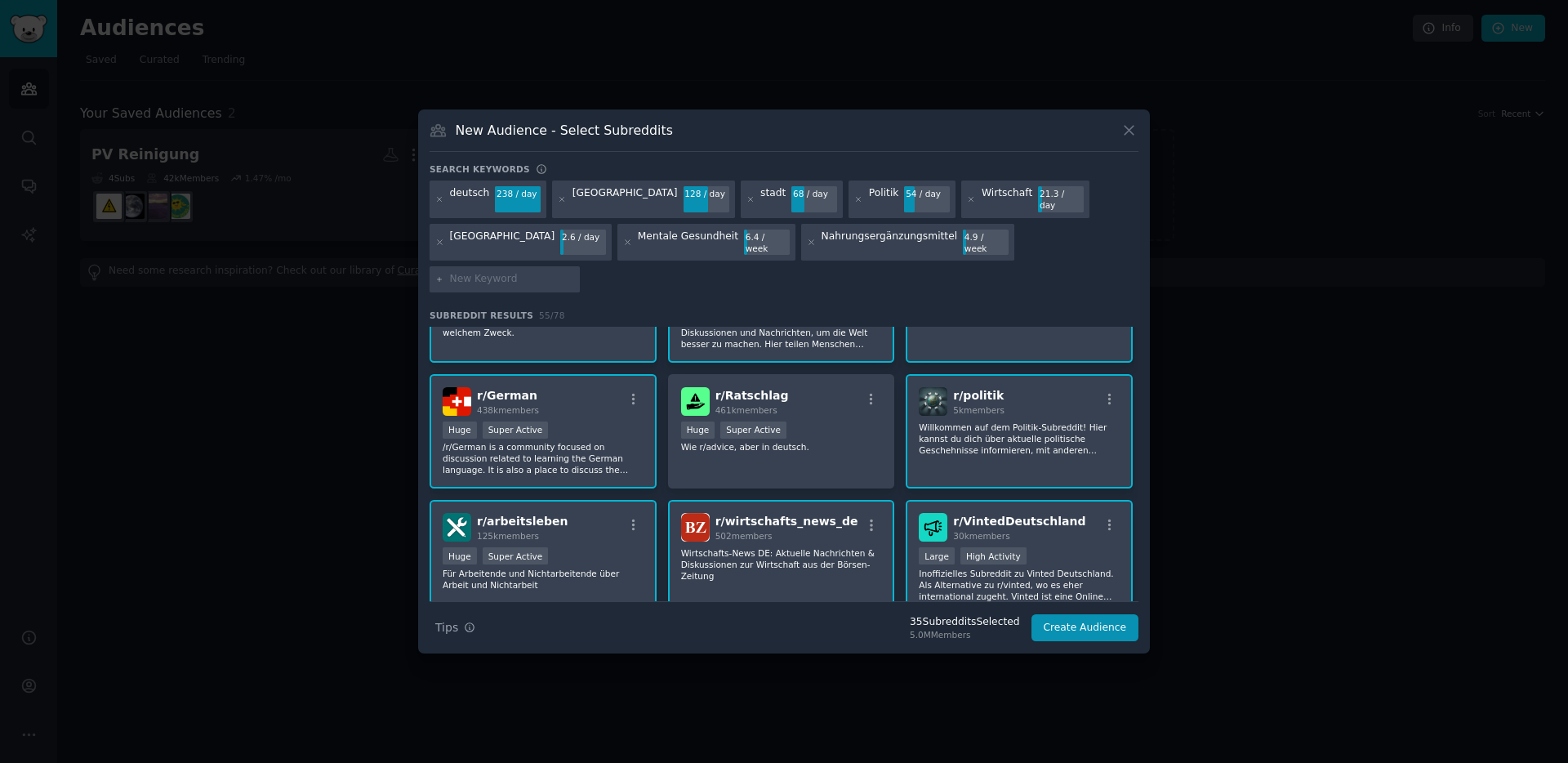
scroll to position [469, 0]
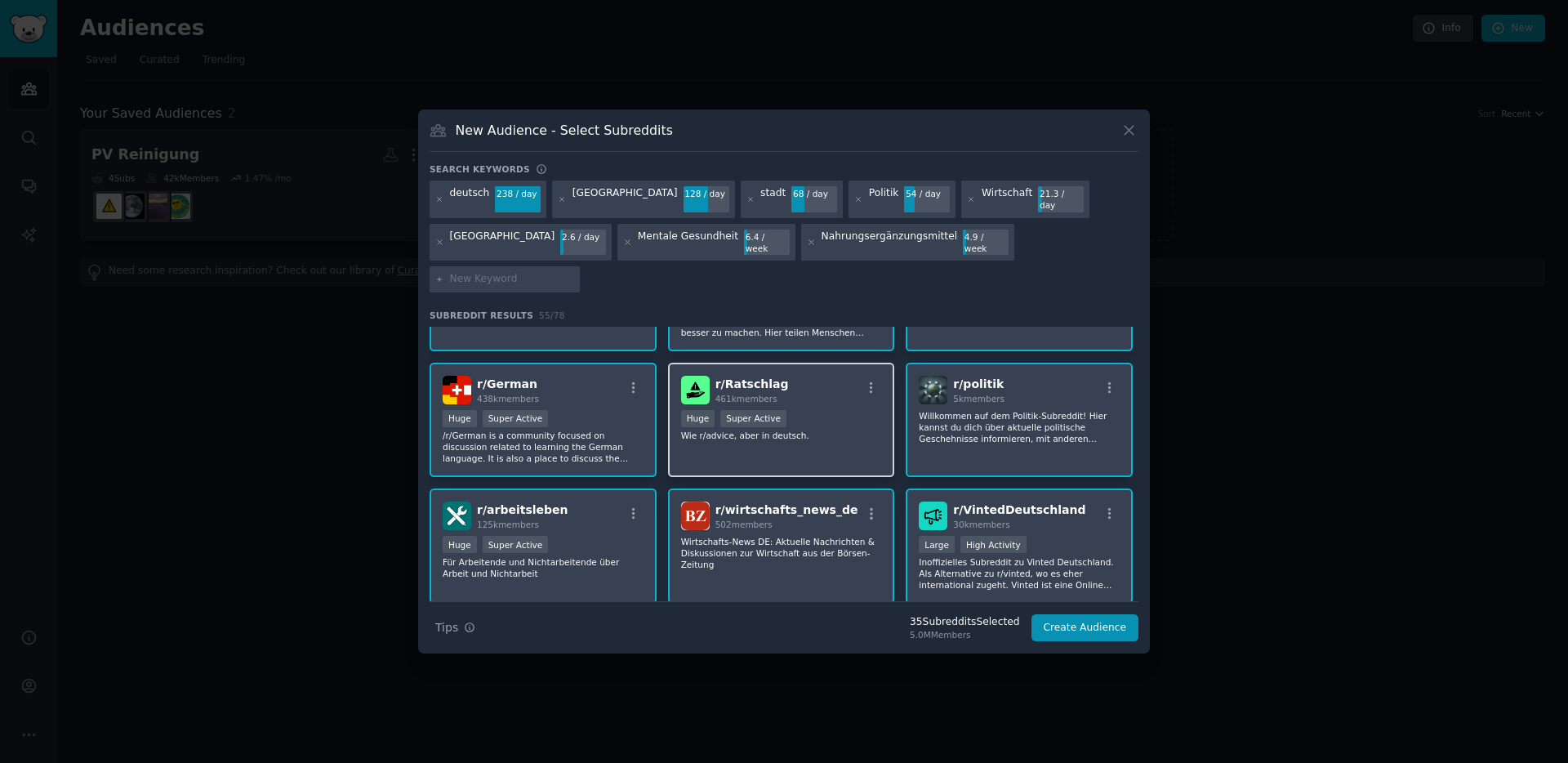
click at [823, 430] on p "Wie r/advice, aber in deutsch." at bounding box center [781, 435] width 201 height 12
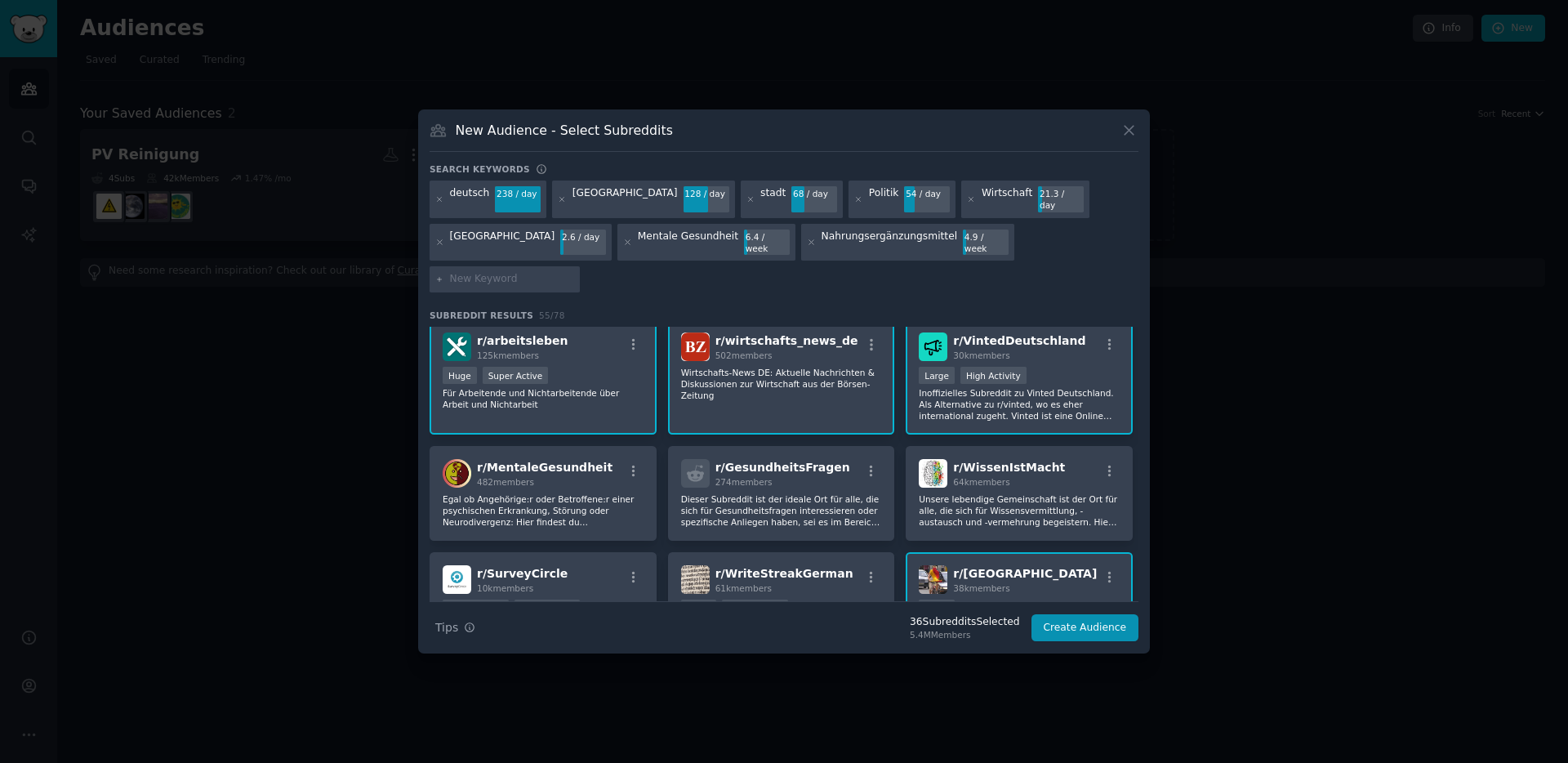
scroll to position [672, 0]
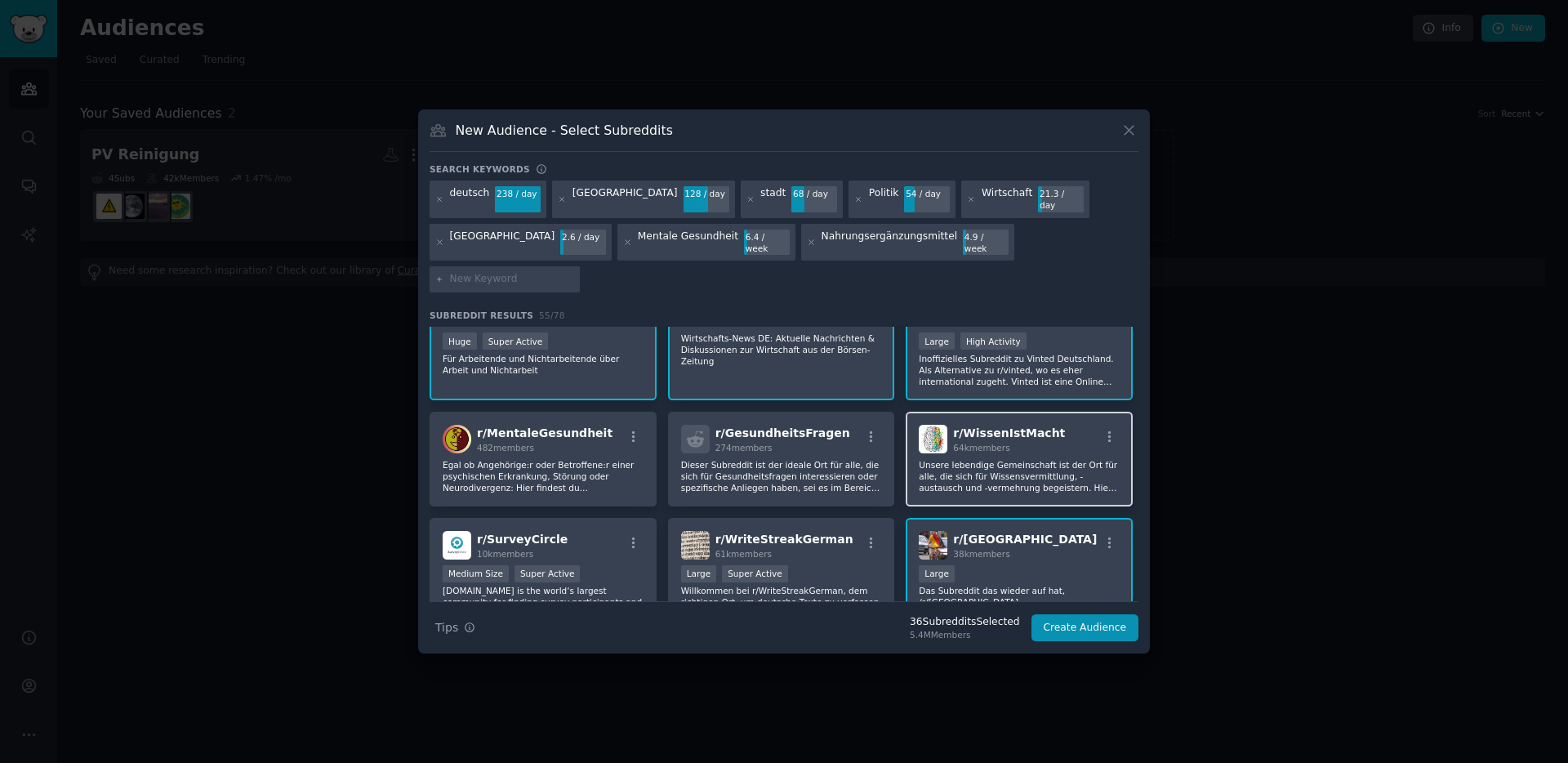
click at [1016, 460] on p "Unsere lebendige Gemeinschaft ist der Ort für alle, die sich für Wissensvermitt…" at bounding box center [1019, 477] width 201 height 34
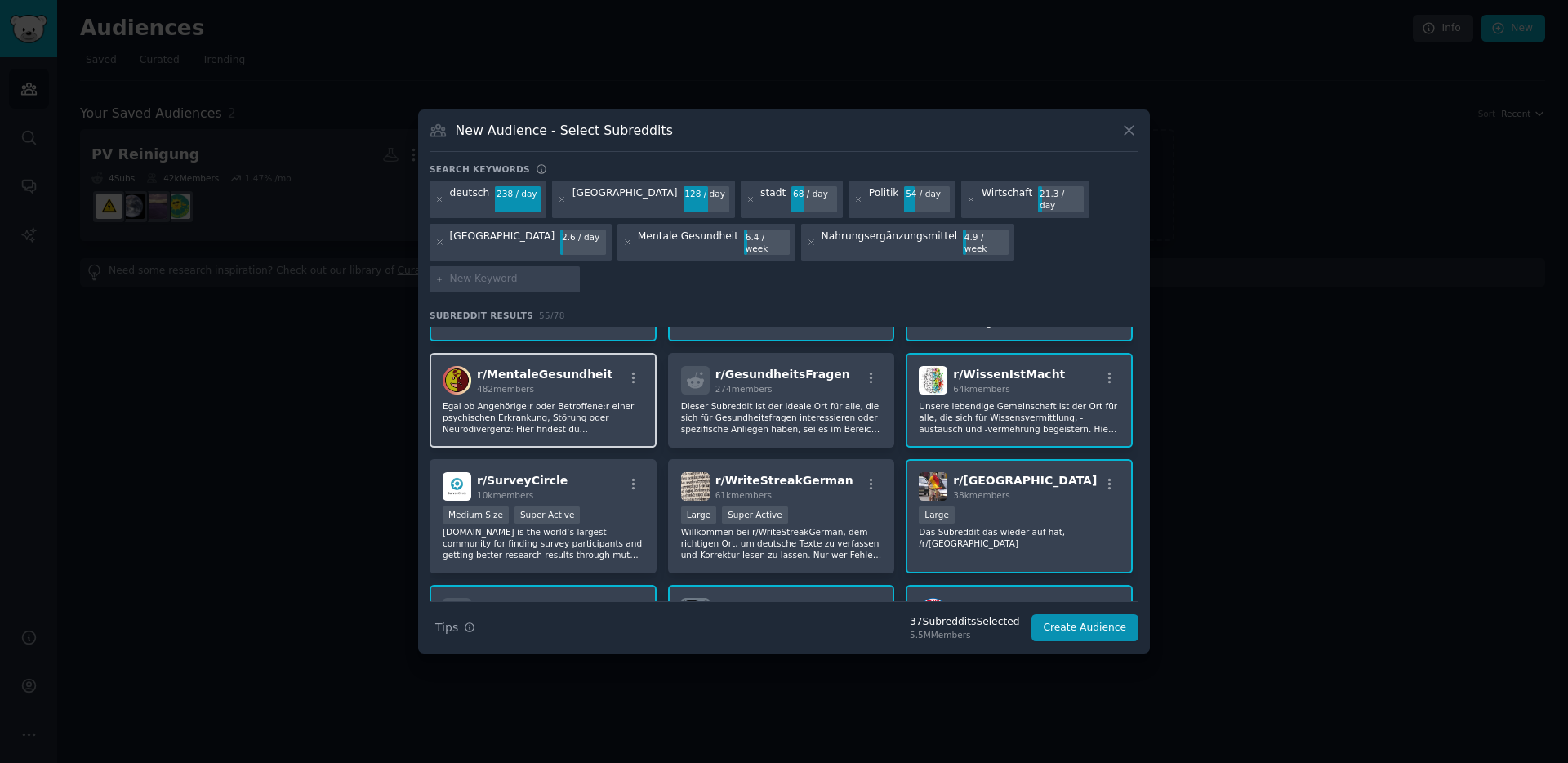
click at [546, 401] on p "Egal ob Angehörige:r oder Betroffene:r einer psychischen Erkrankung, Störung od…" at bounding box center [542, 418] width 201 height 34
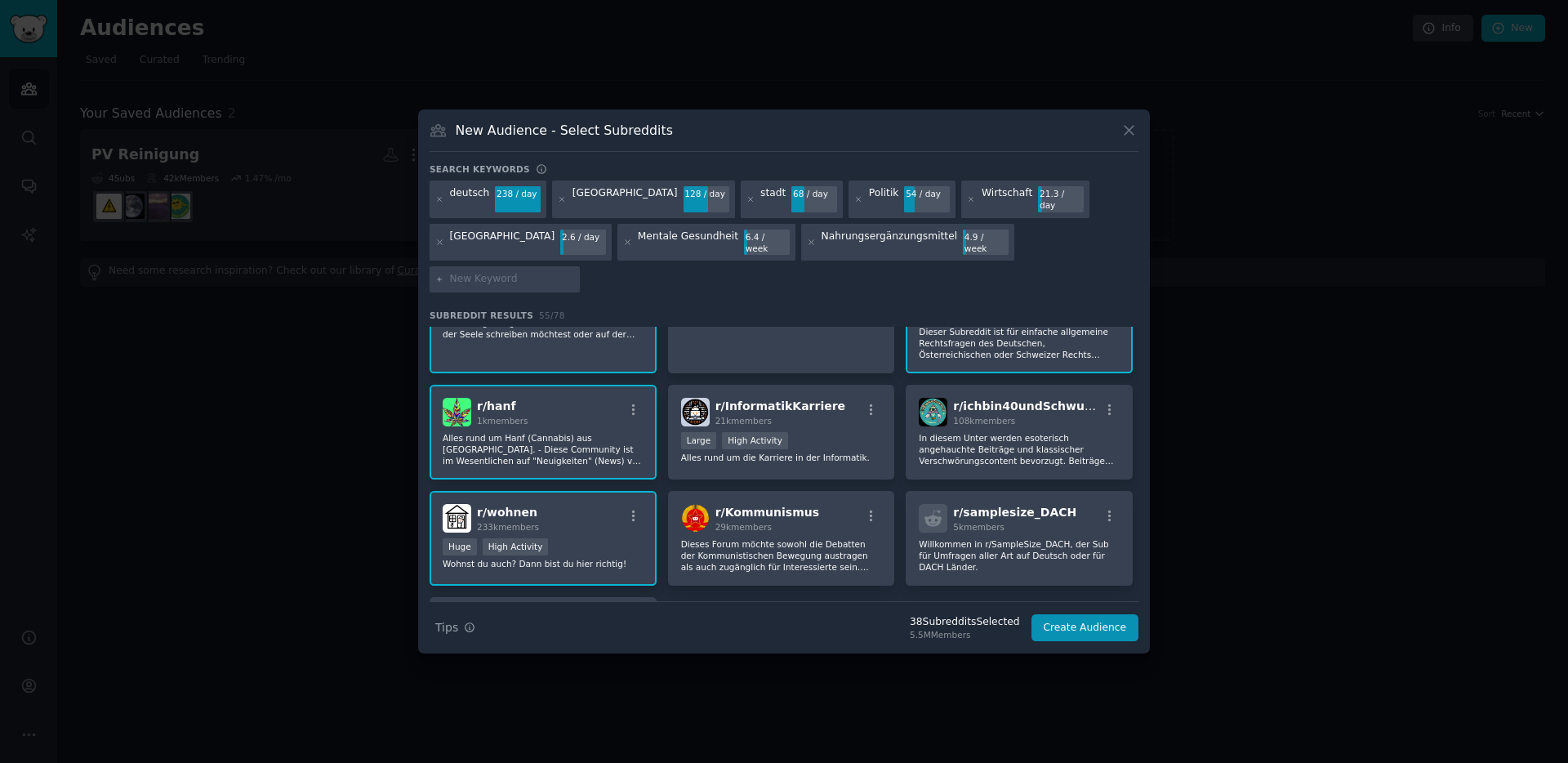
scroll to position [1843, 0]
click at [837, 431] on div "Large High Activity" at bounding box center [781, 441] width 201 height 21
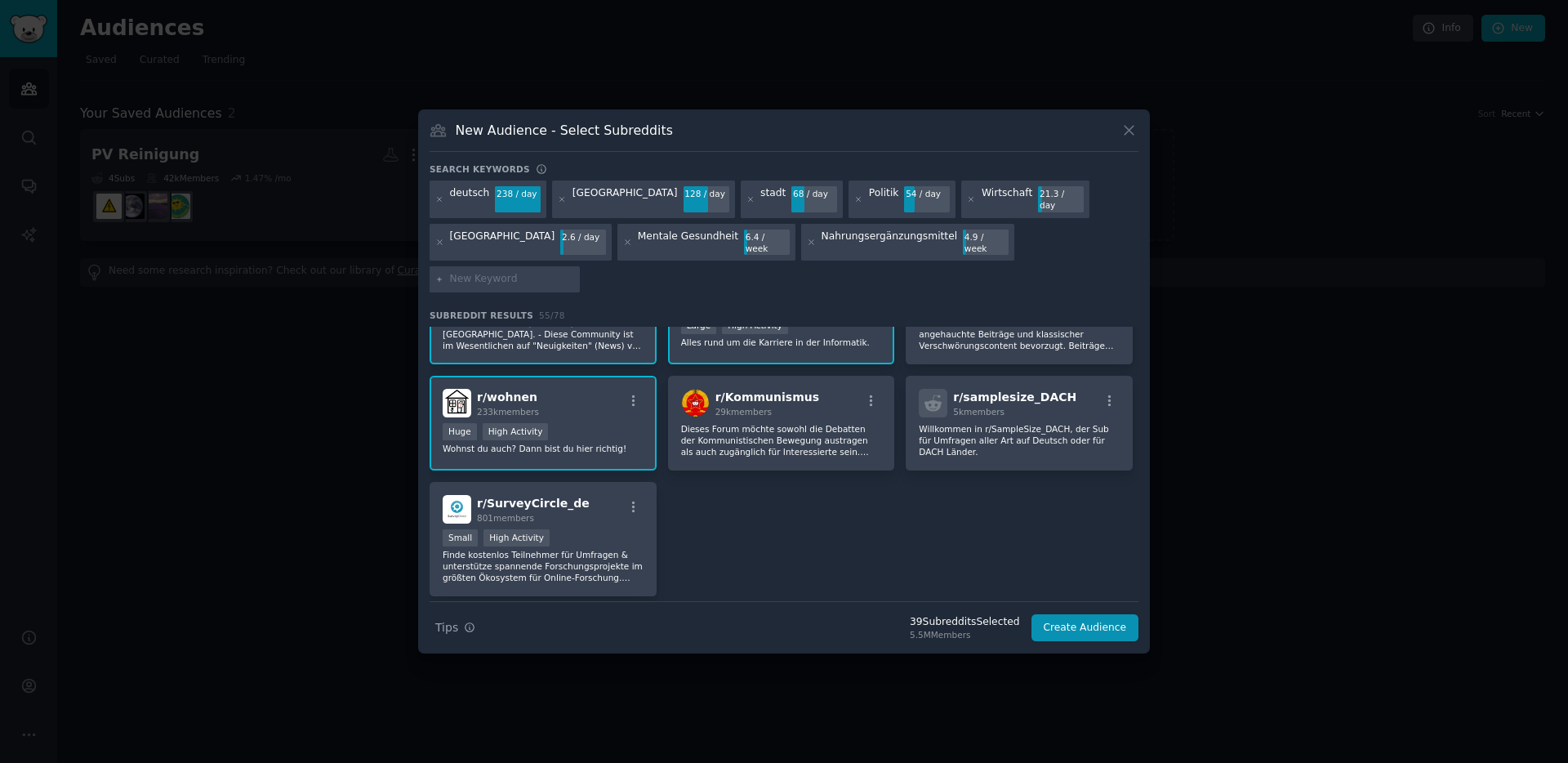
scroll to position [1960, 0]
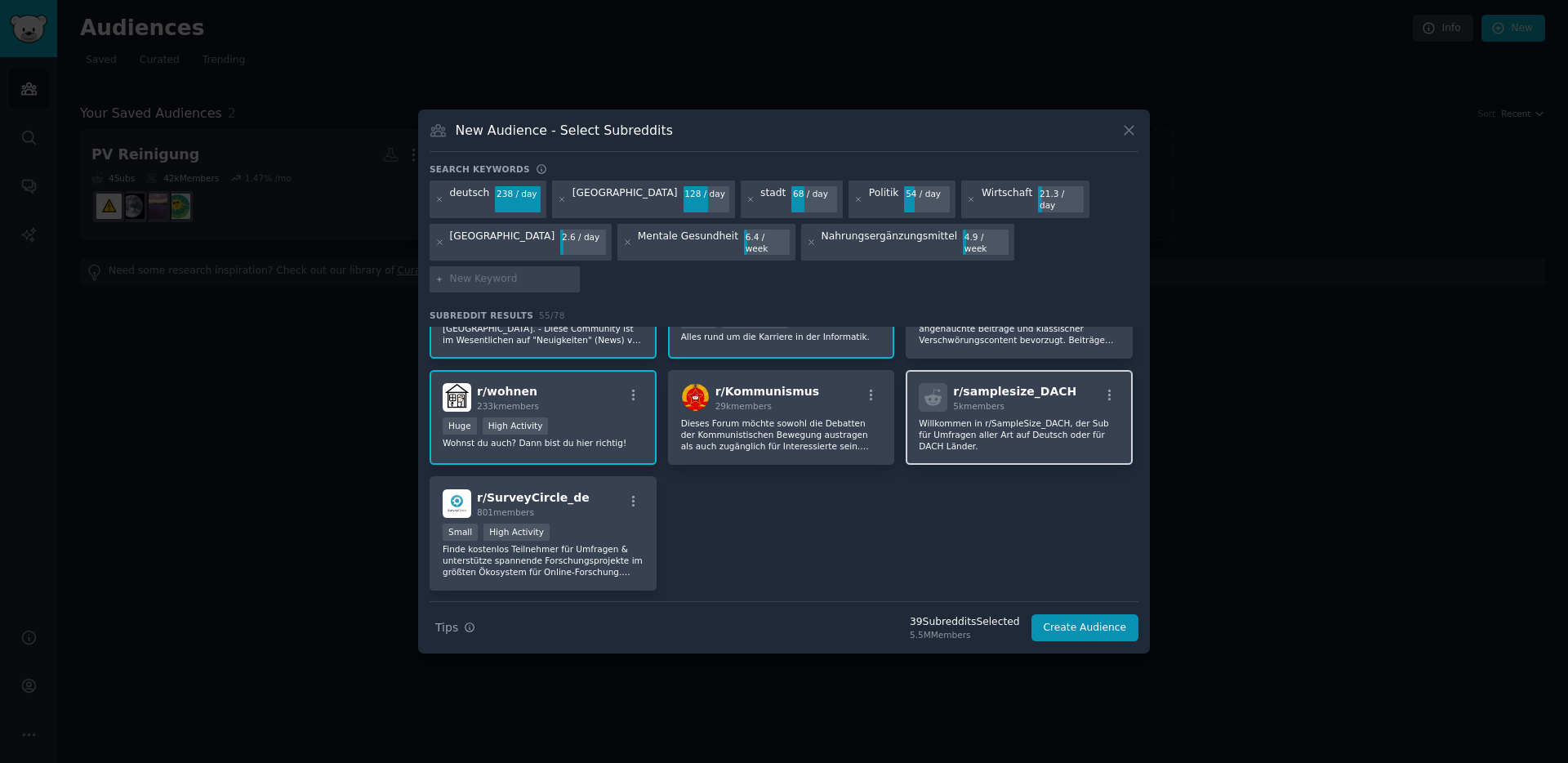
click at [1027, 418] on p "Willkommen in r/SampleSize_DACH, der Sub für Umfragen aller Art auf Deutsch ode…" at bounding box center [1019, 435] width 201 height 34
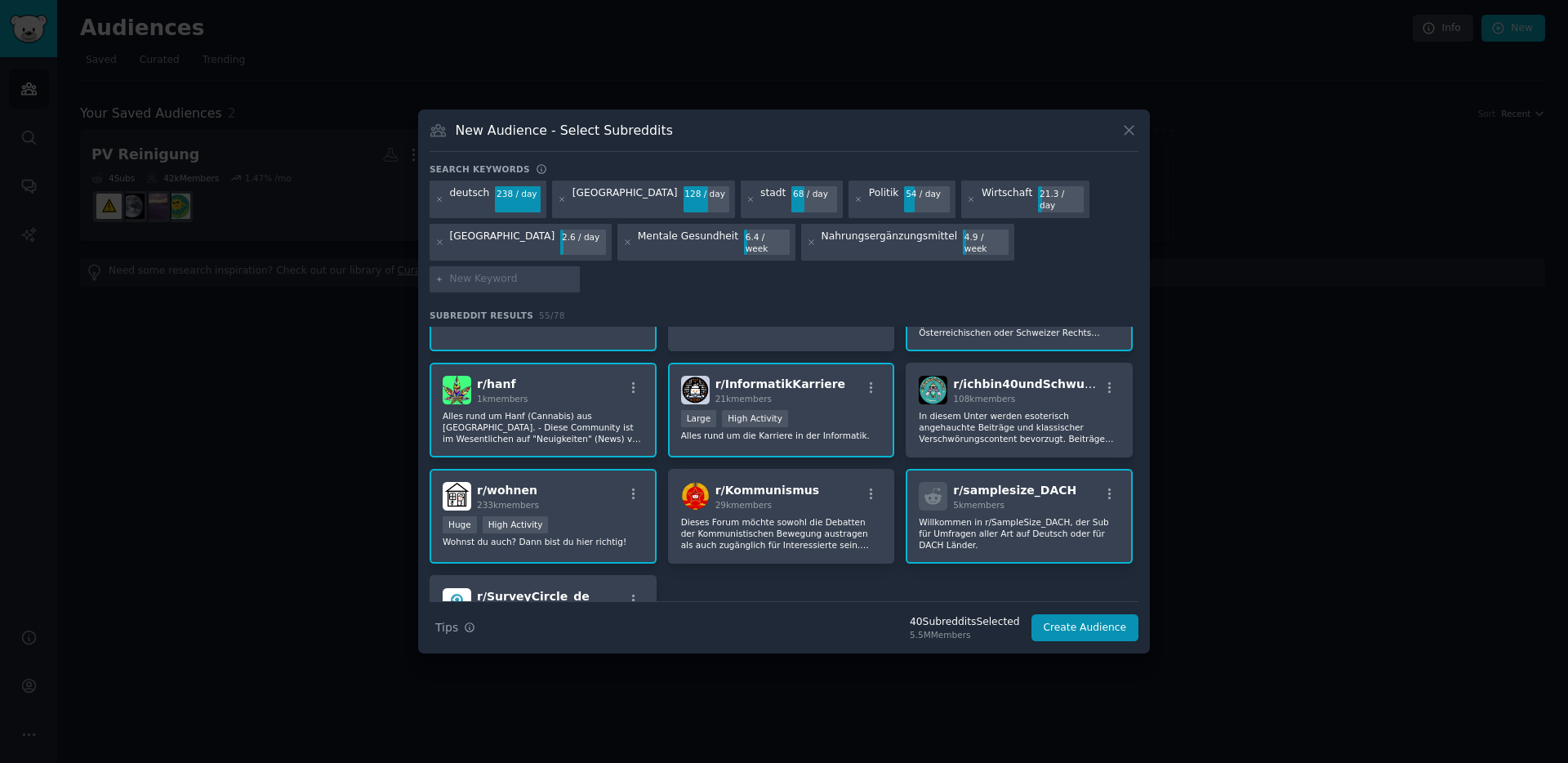
scroll to position [1862, 0]
click at [574, 272] on input "text" at bounding box center [511, 279] width 124 height 14
type input "S"
type input "Auto"
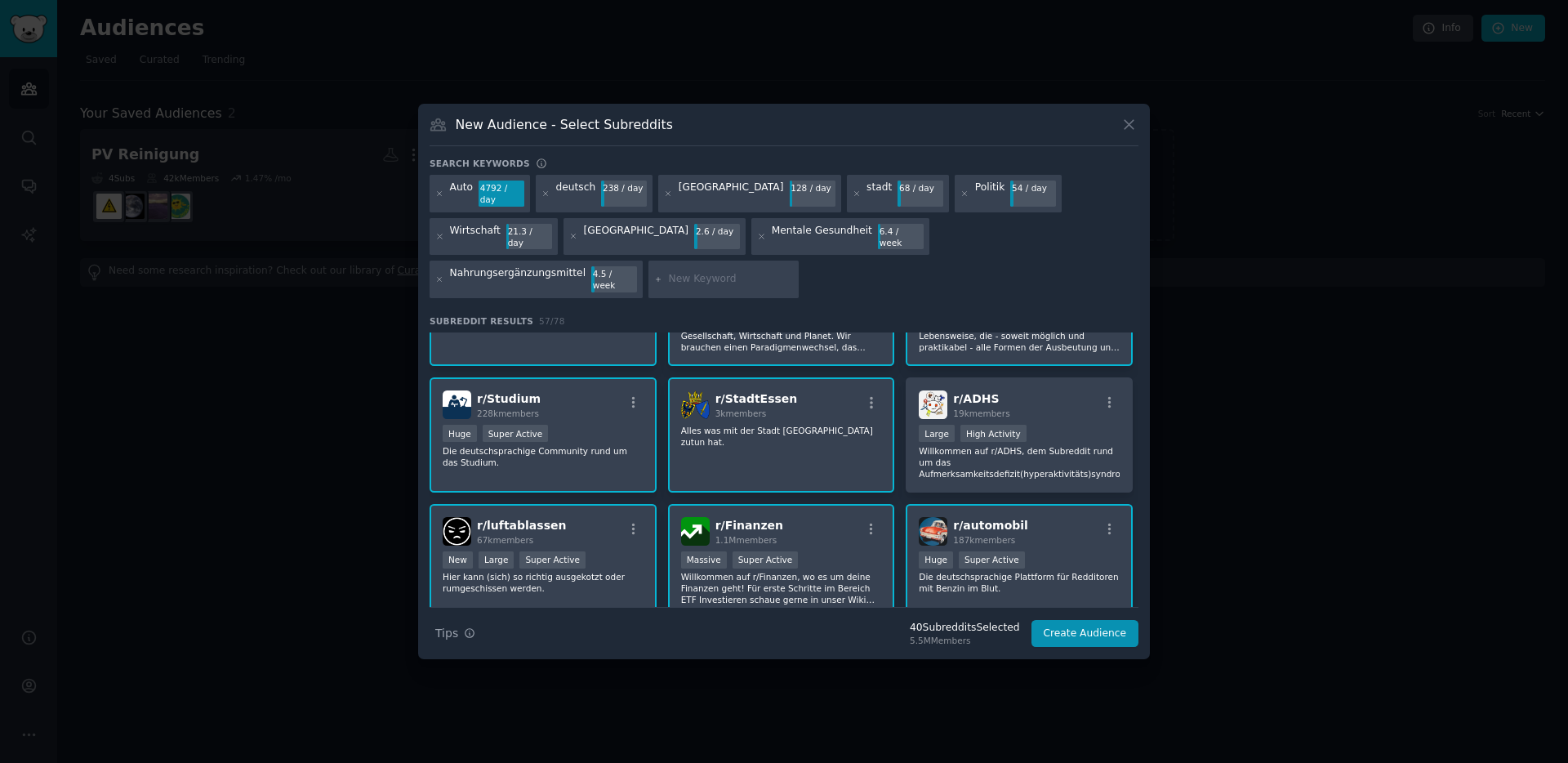
scroll to position [80, 0]
click at [1075, 448] on p "Willkommen auf r/ADHS, dem Subreddit rund um das Aufmerksamkeitsdefizit(hyperak…" at bounding box center [1019, 463] width 201 height 34
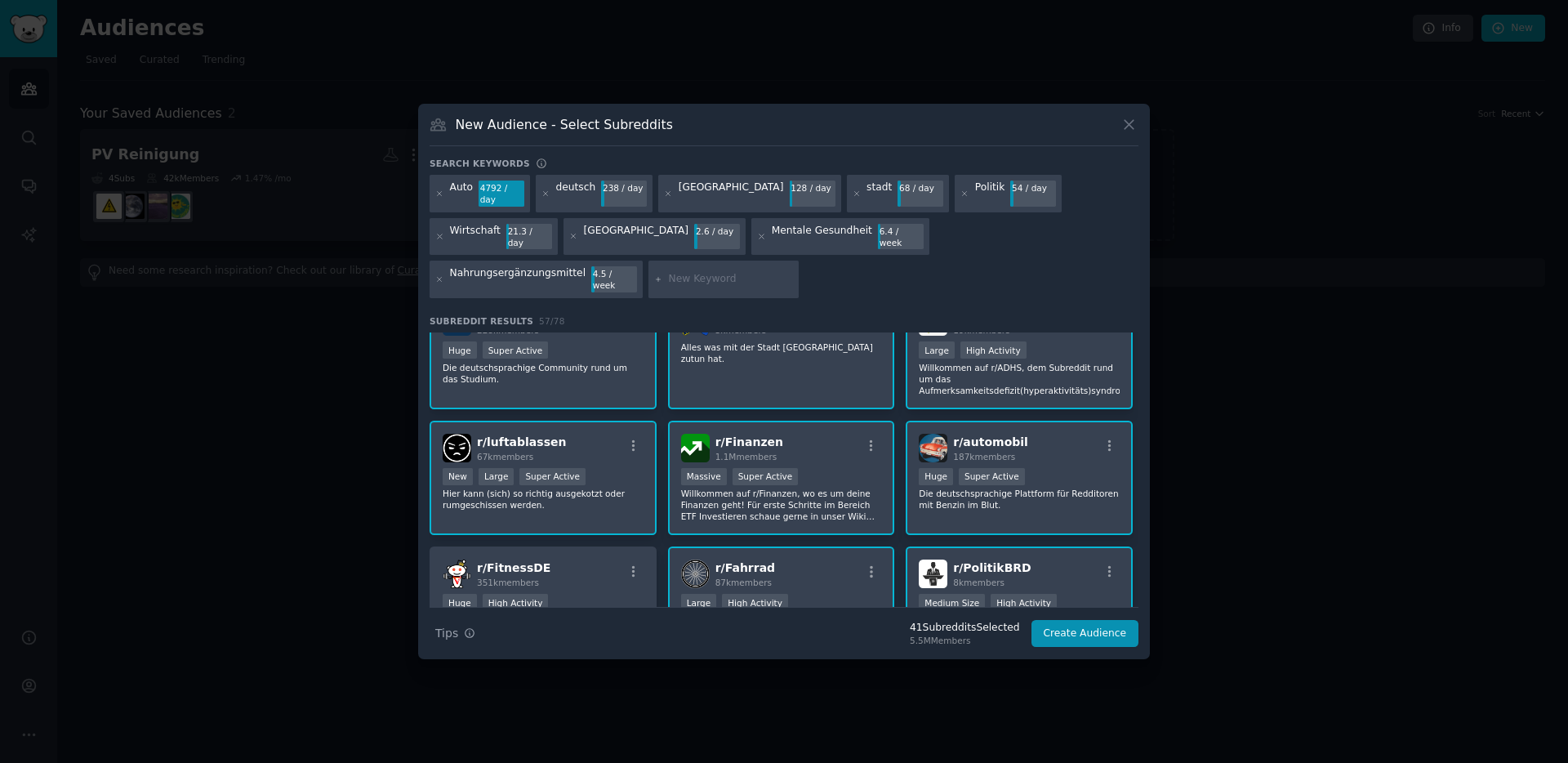
scroll to position [285, 0]
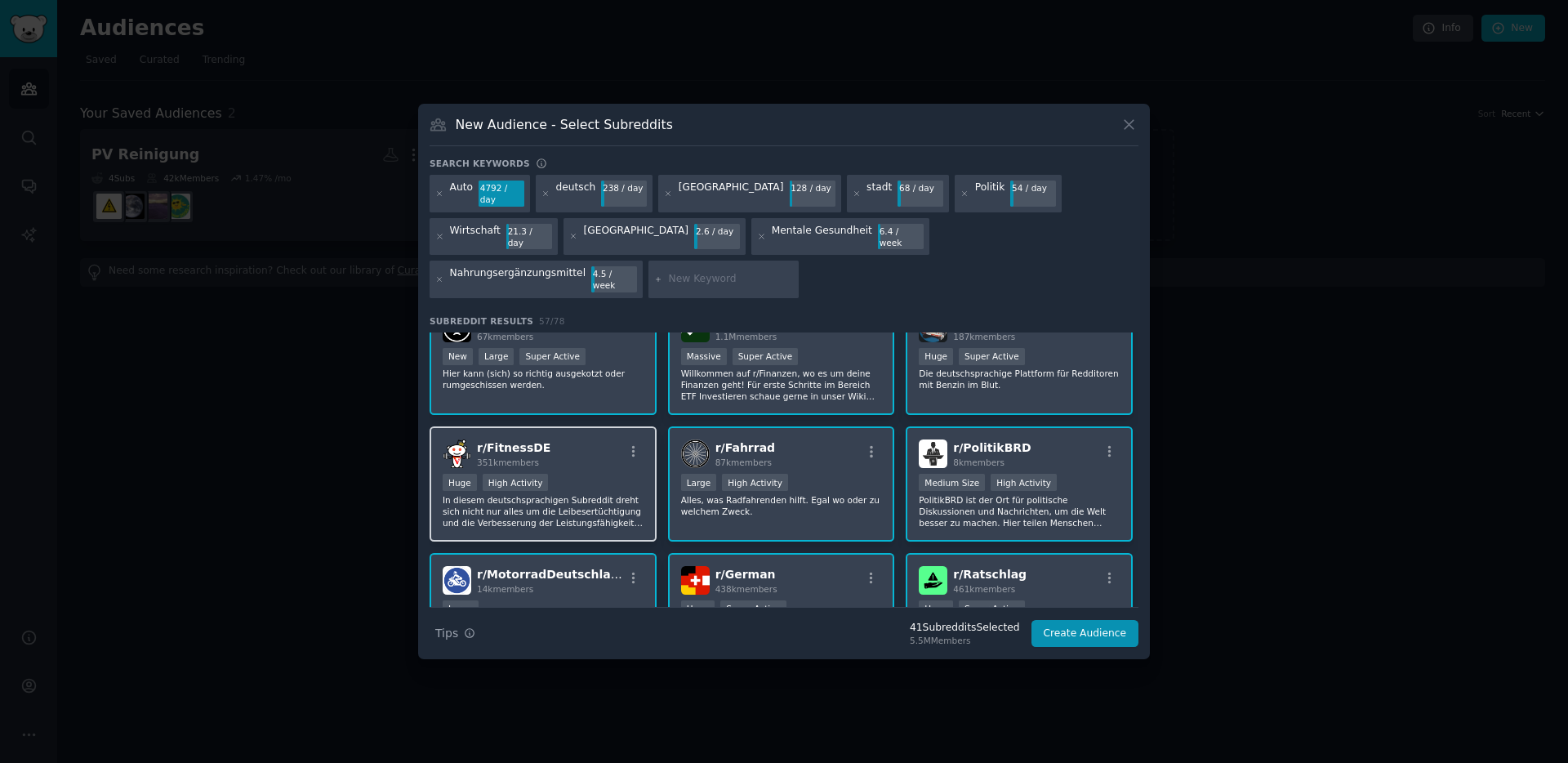
click at [582, 494] on p "In diesem deutschsprachigen Subreddit dreht sich nicht nur alles um die Leibese…" at bounding box center [542, 511] width 201 height 34
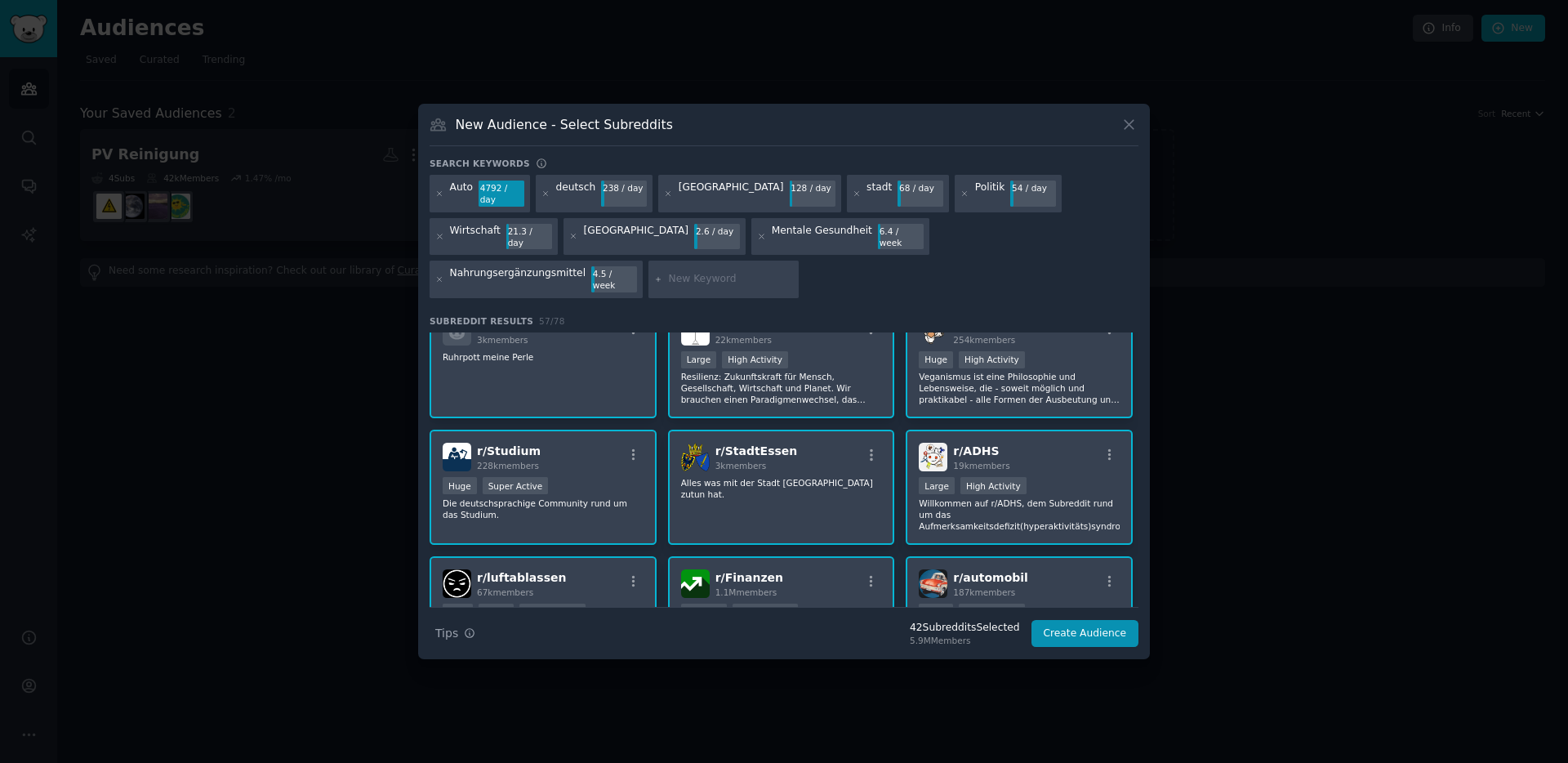
scroll to position [0, 0]
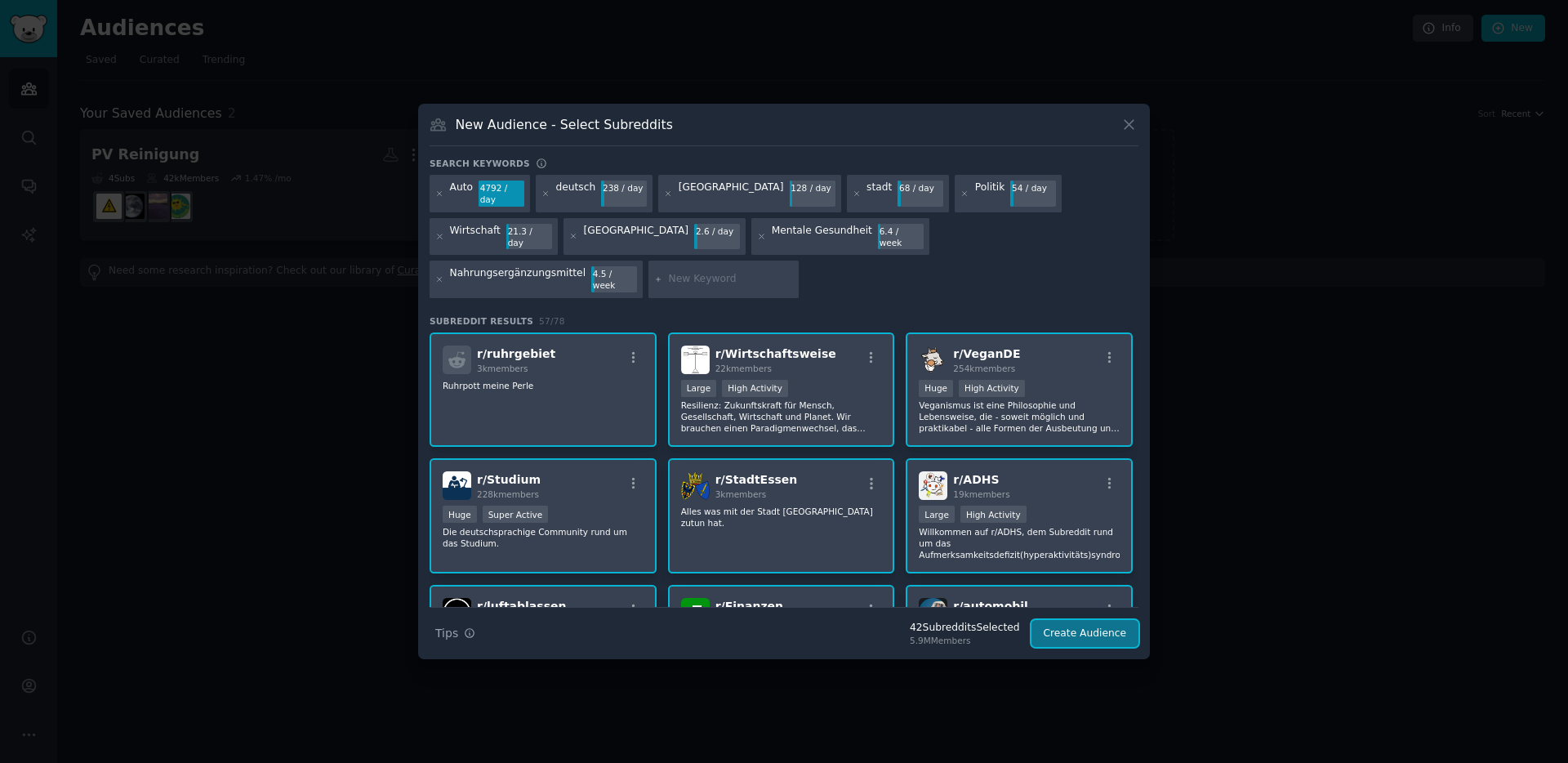
click at [1092, 624] on button "Create Audience" at bounding box center [1085, 634] width 108 height 28
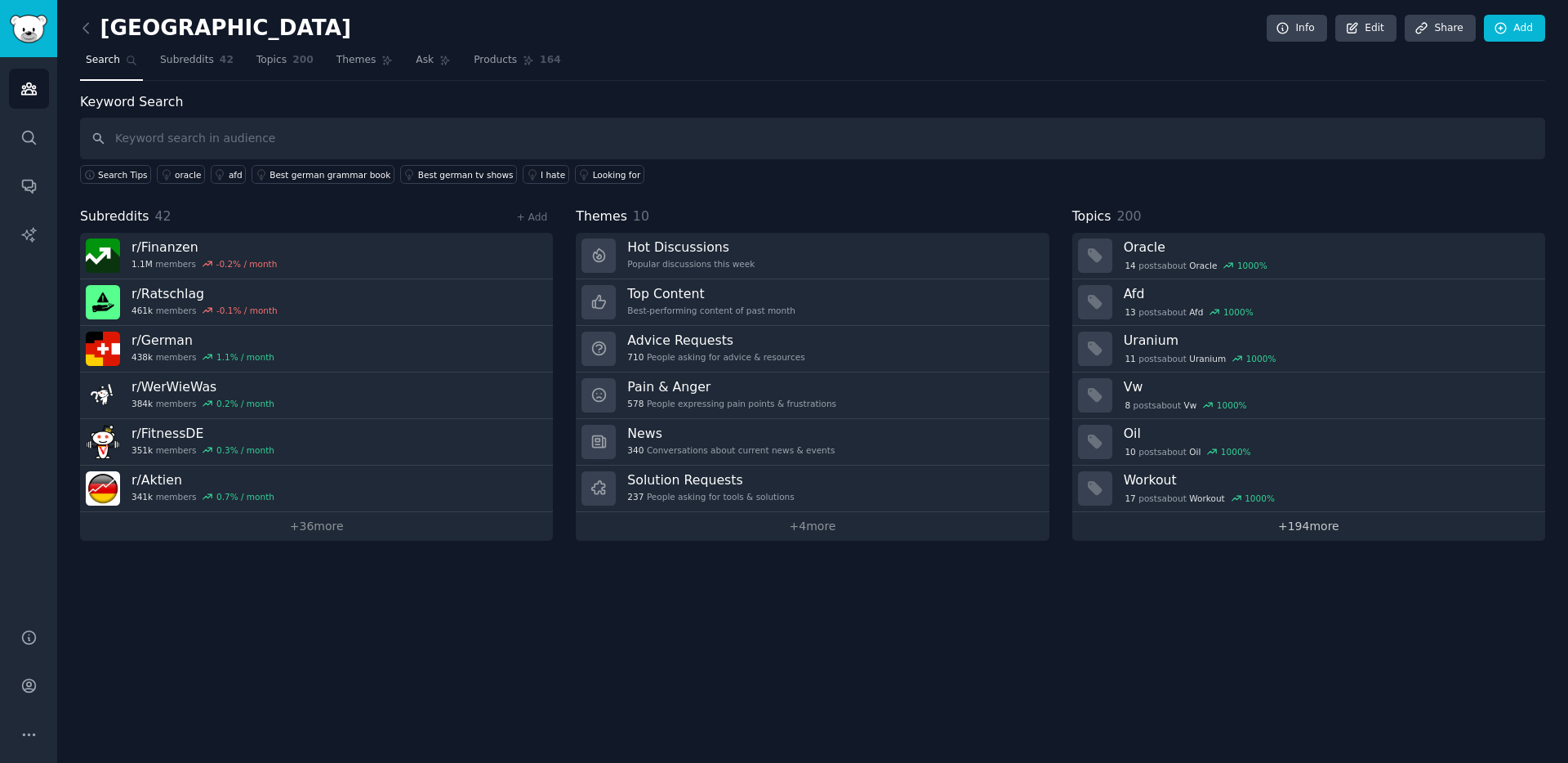
click at [1303, 527] on link "+ 194 more" at bounding box center [1308, 527] width 473 height 29
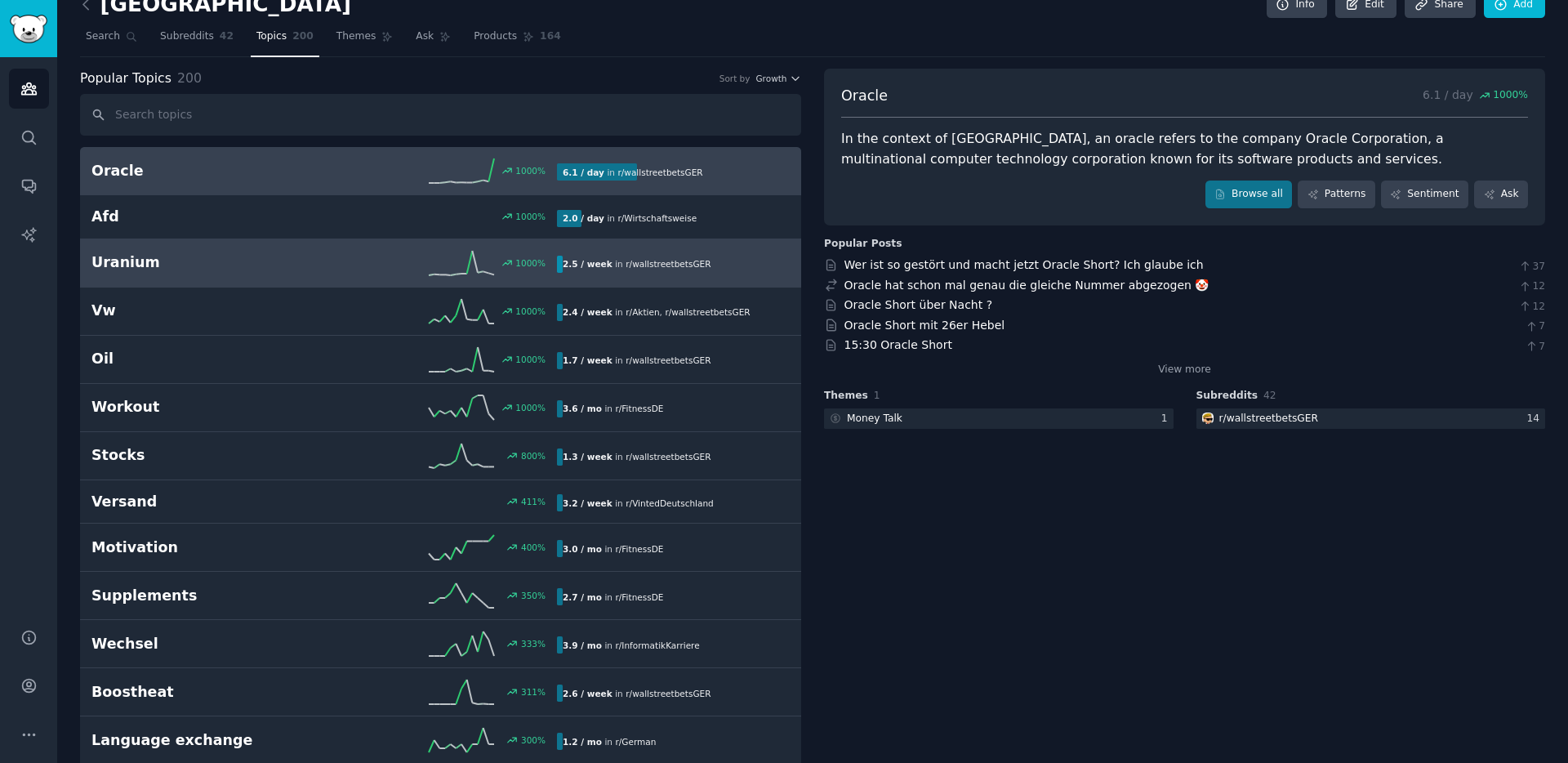
scroll to position [32, 0]
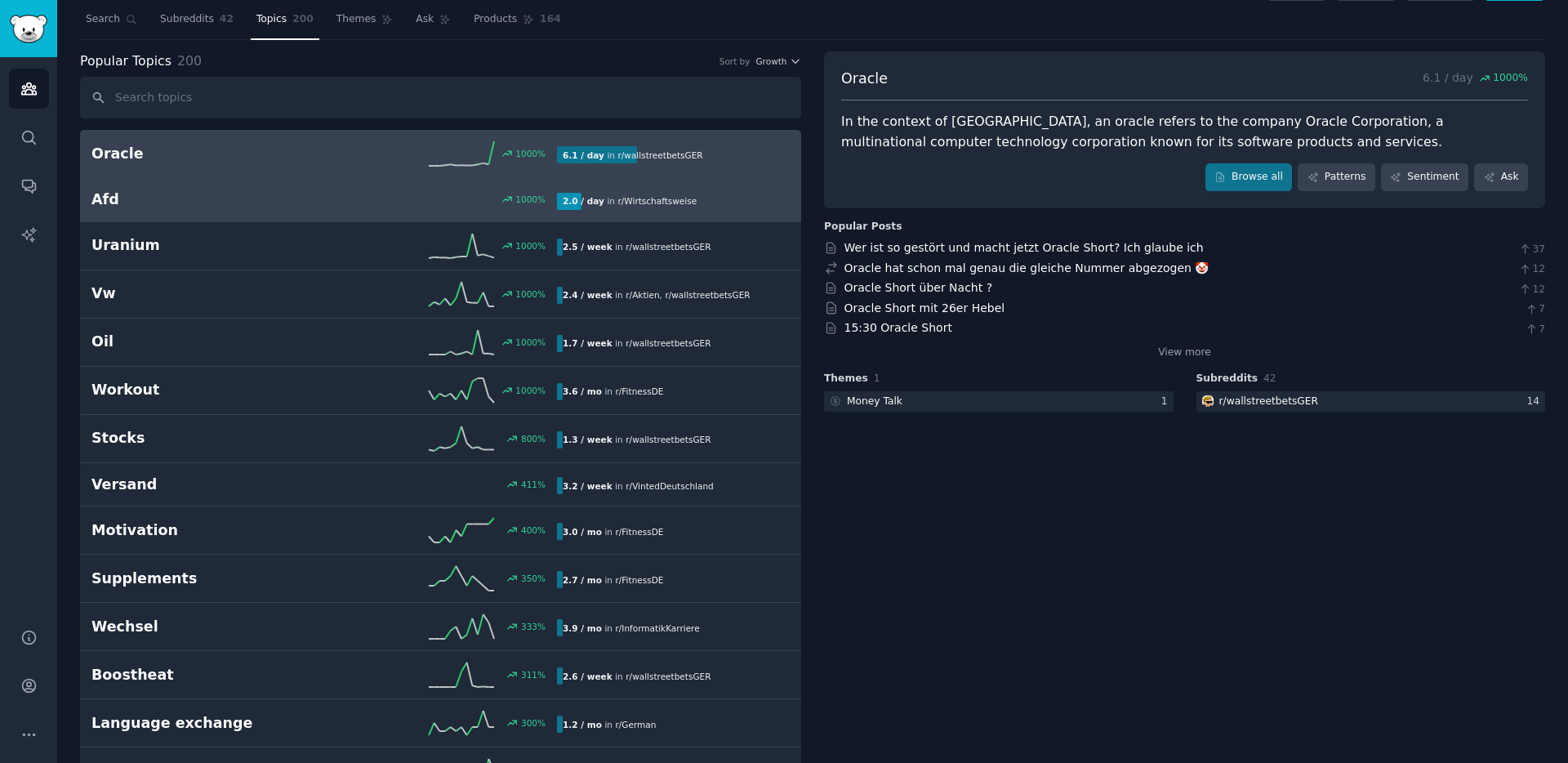
click at [266, 212] on link "Afd 1000 % 2.0 / day in r/ Wirtschaftsweise" at bounding box center [441, 200] width 721 height 44
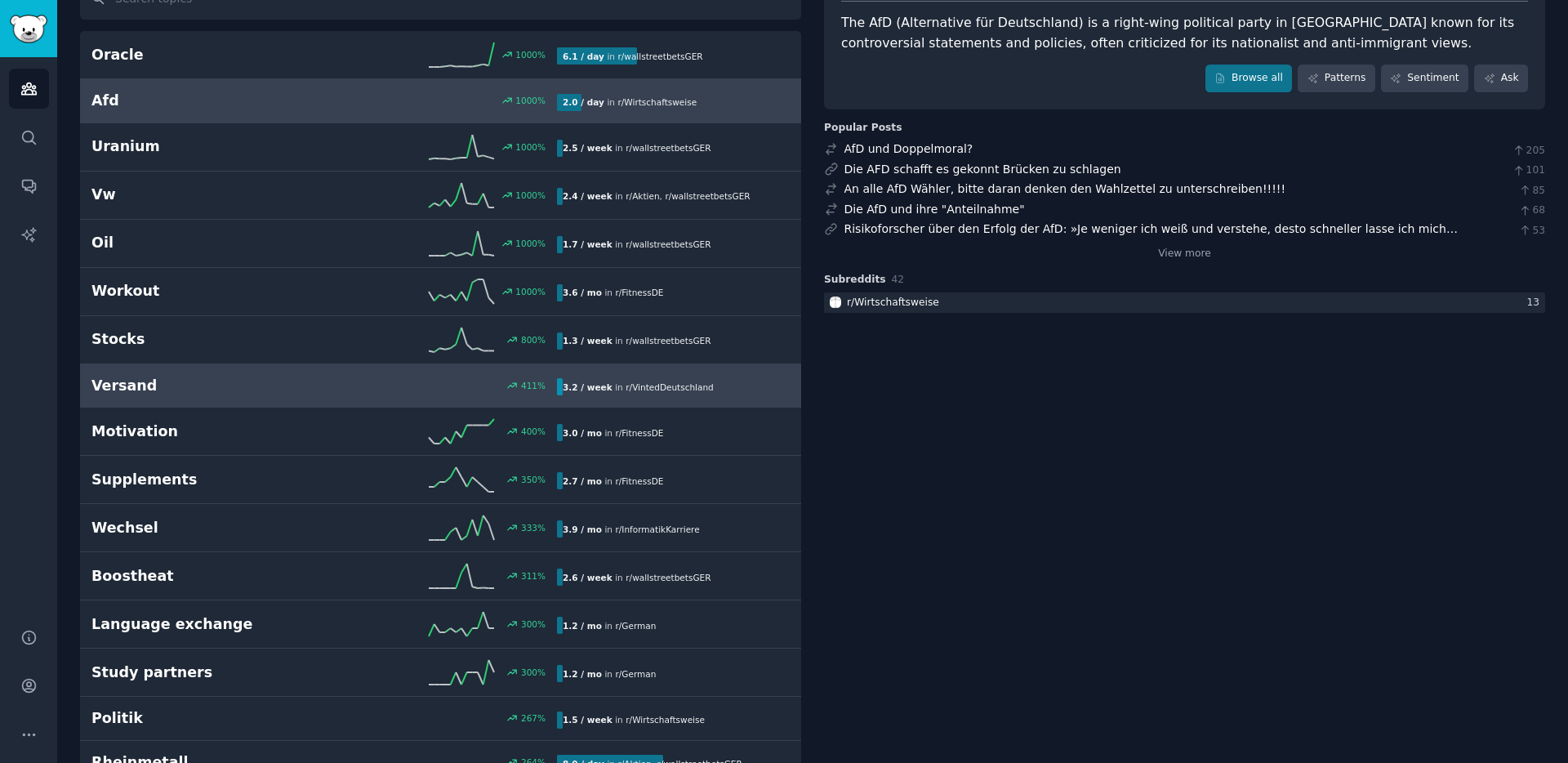
scroll to position [145, 0]
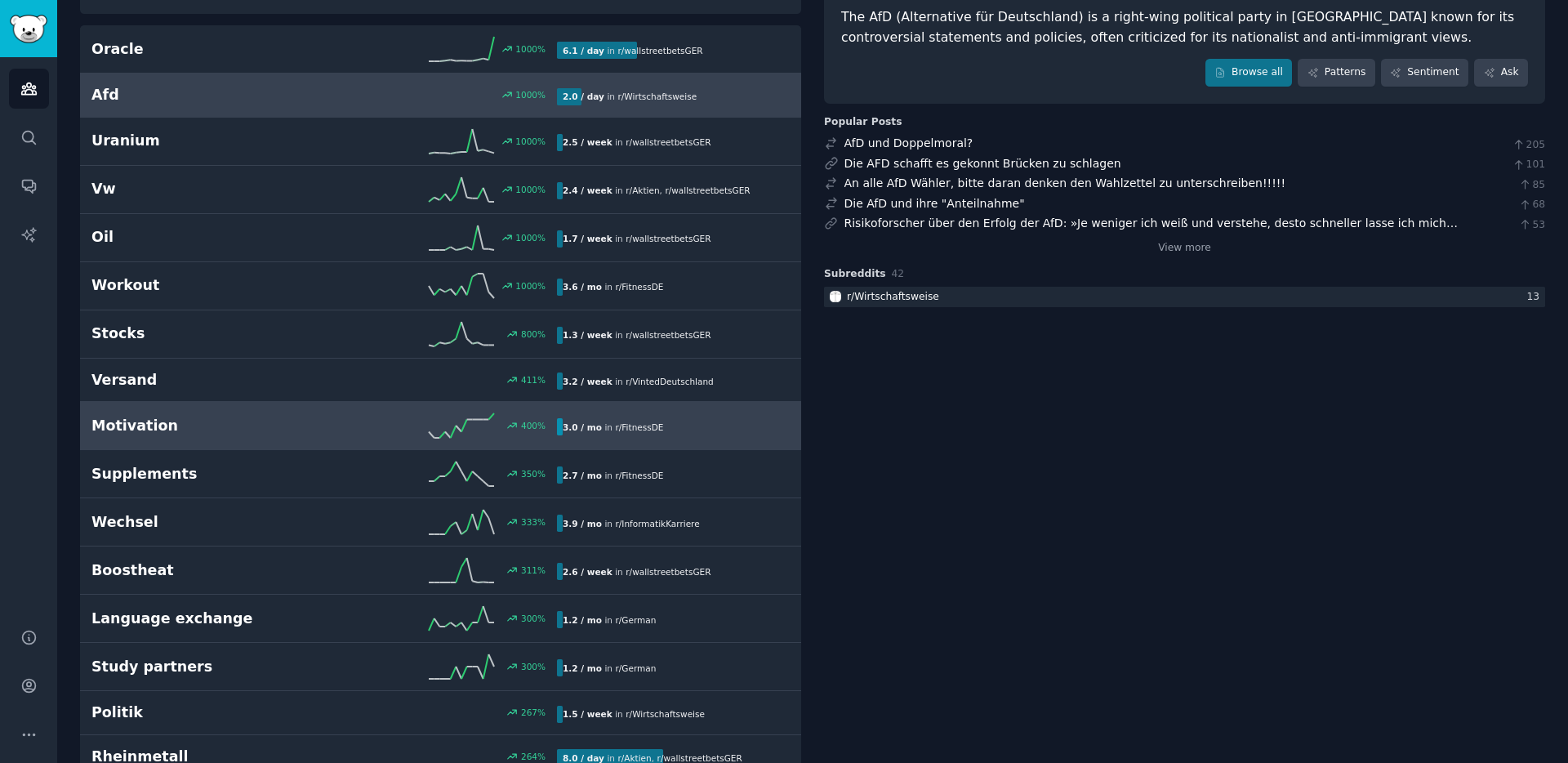
click at [203, 418] on h2 "Motivation" at bounding box center [208, 426] width 233 height 21
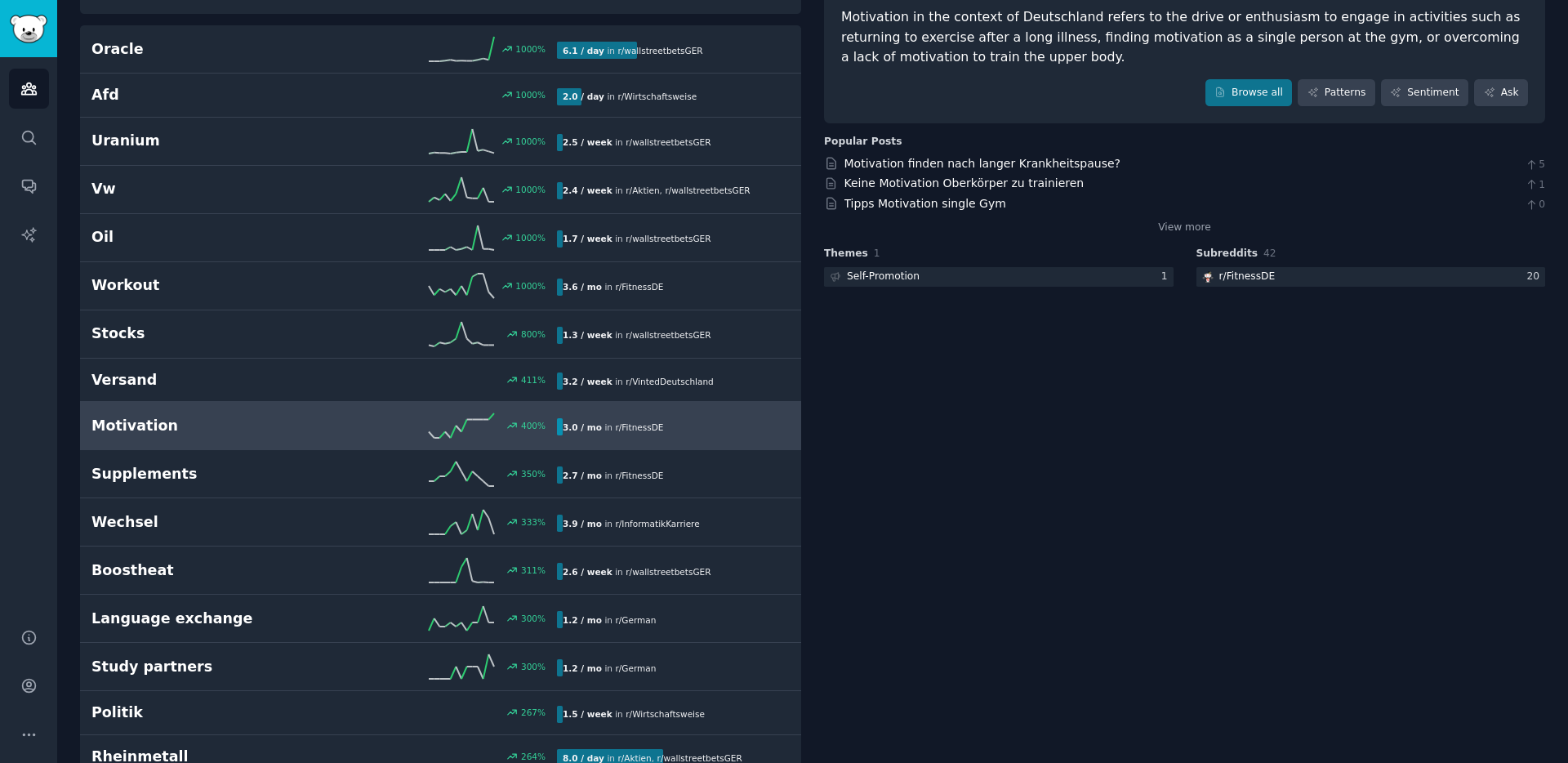
scroll to position [157, 0]
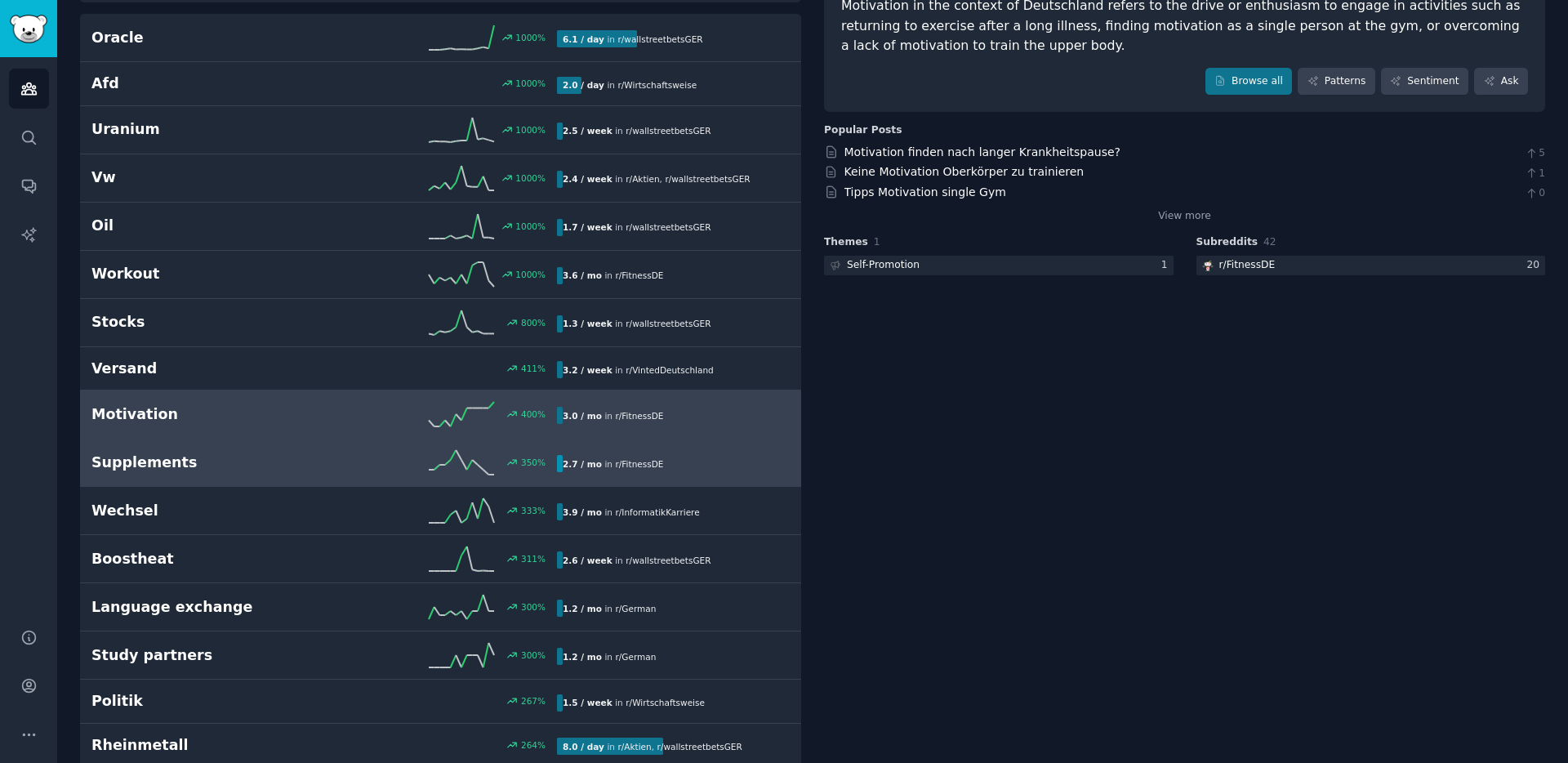
click at [183, 463] on h2 "Supplements" at bounding box center [208, 462] width 233 height 21
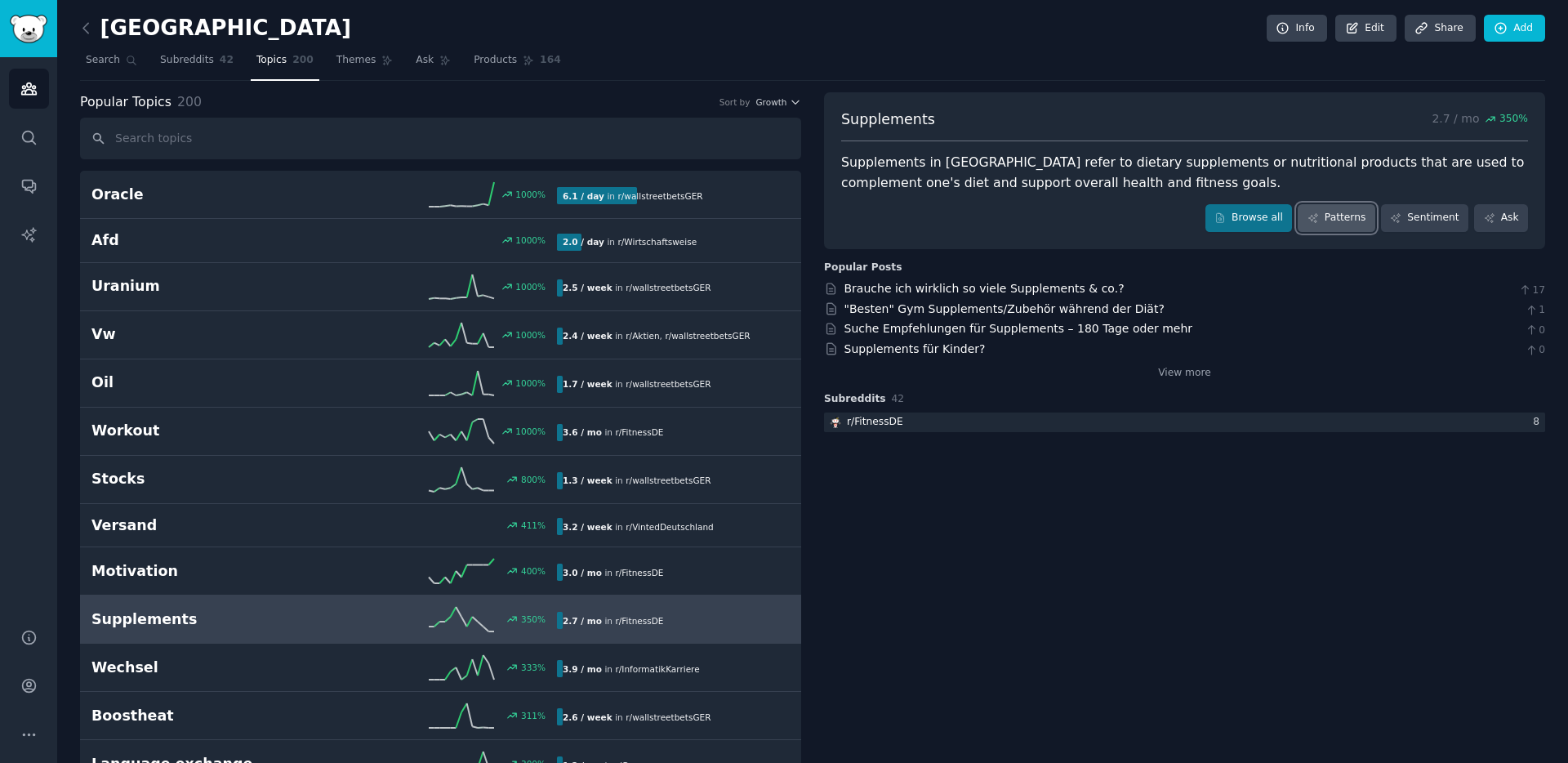
click at [1334, 220] on link "Patterns" at bounding box center [1336, 218] width 77 height 28
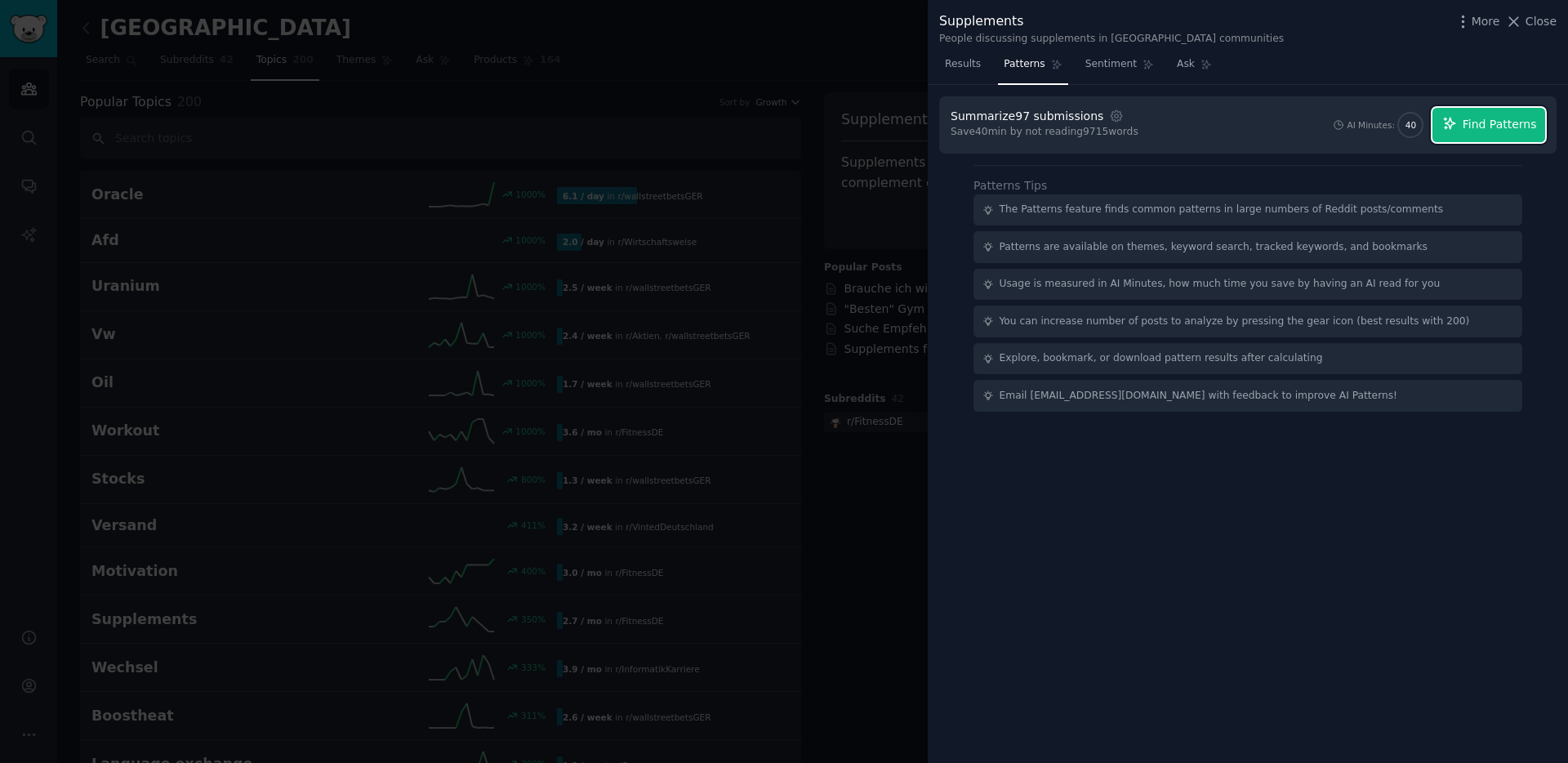
click at [1483, 131] on span "Find Patterns" at bounding box center [1499, 124] width 74 height 17
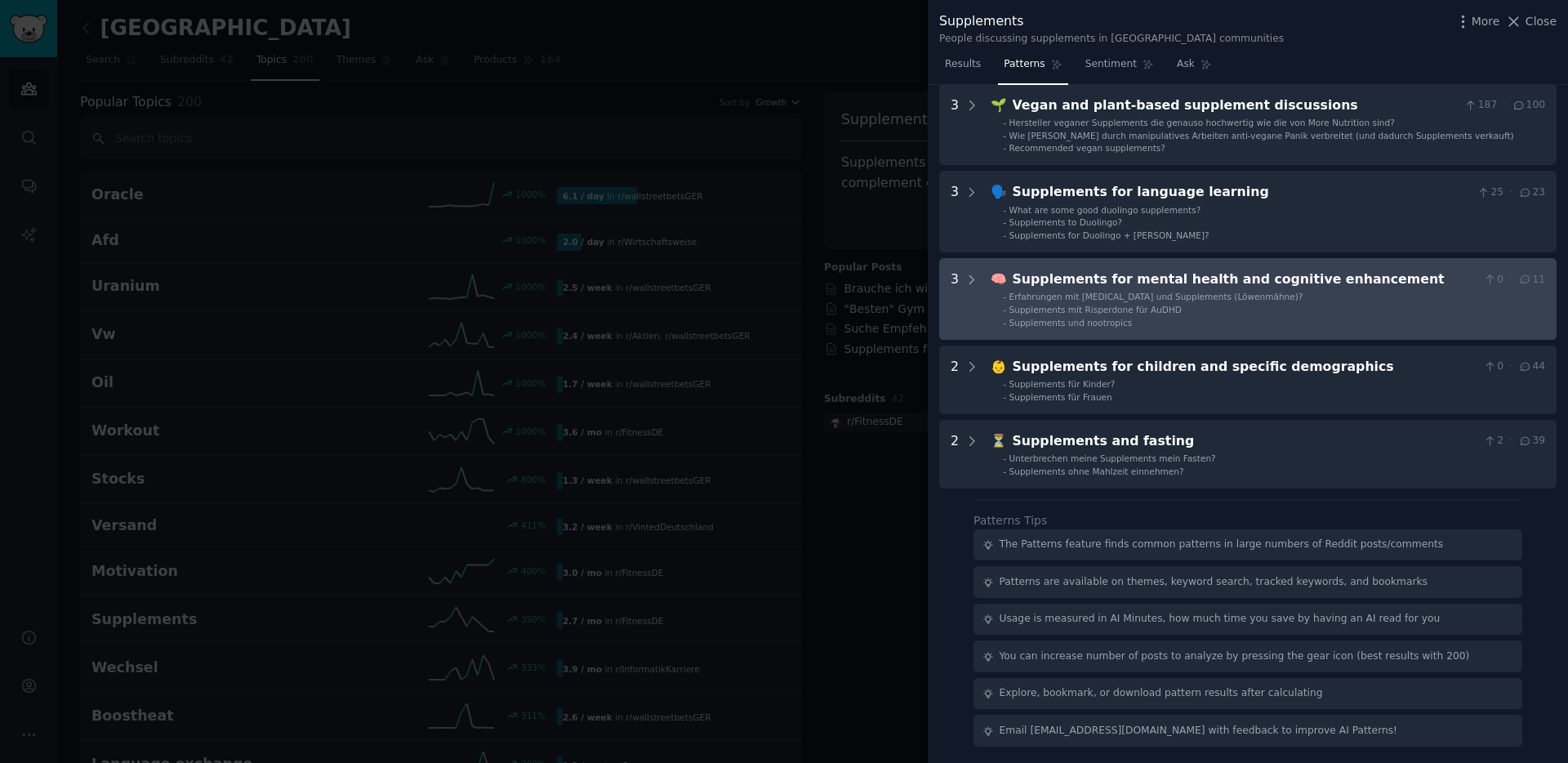
click at [1074, 303] on ul "- Erfahrungen mit Elvanse und Supplements (Löwenmähne)? - Supplements mit Rispe…" at bounding box center [1267, 310] width 554 height 37
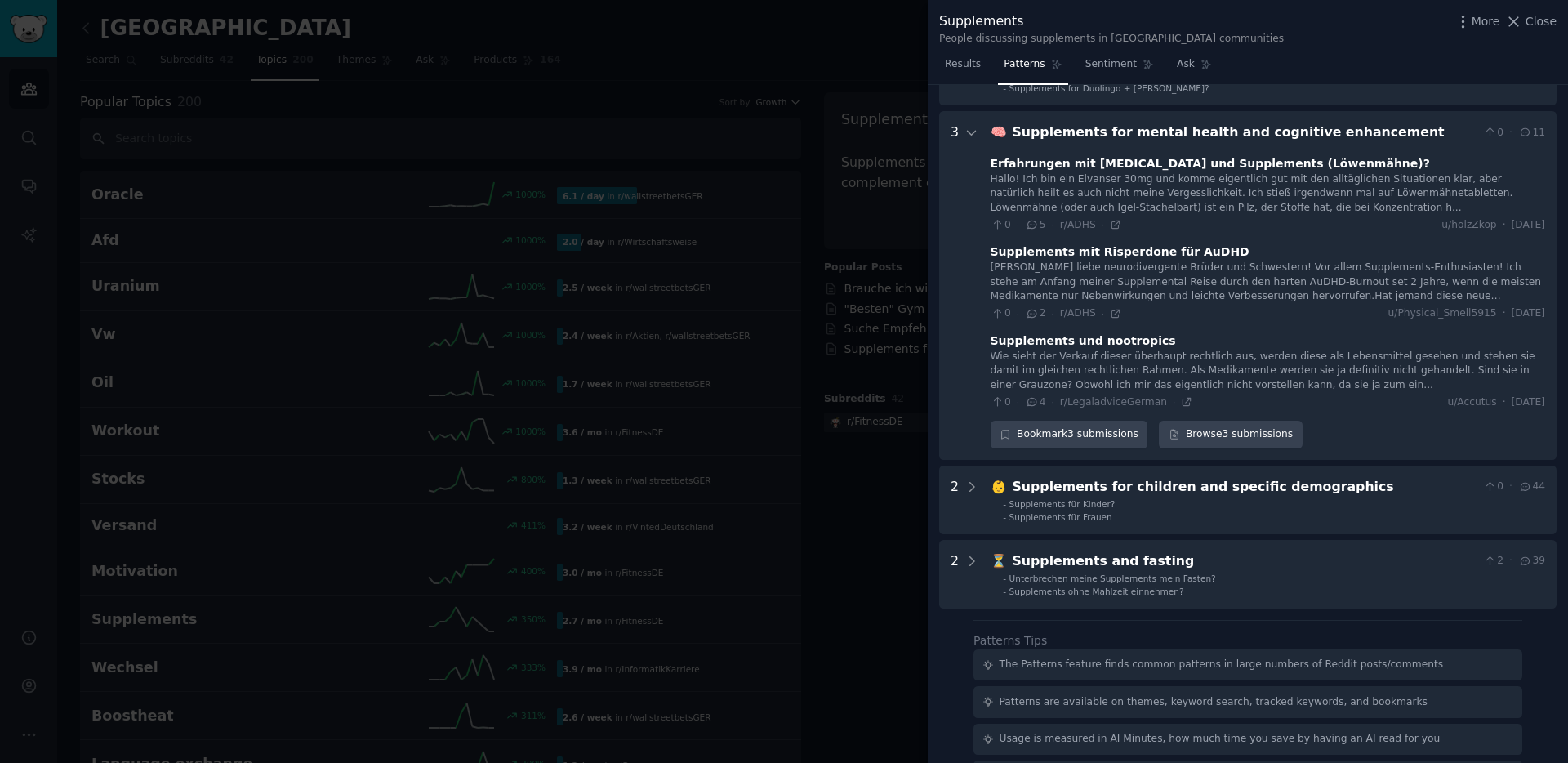
scroll to position [598, 0]
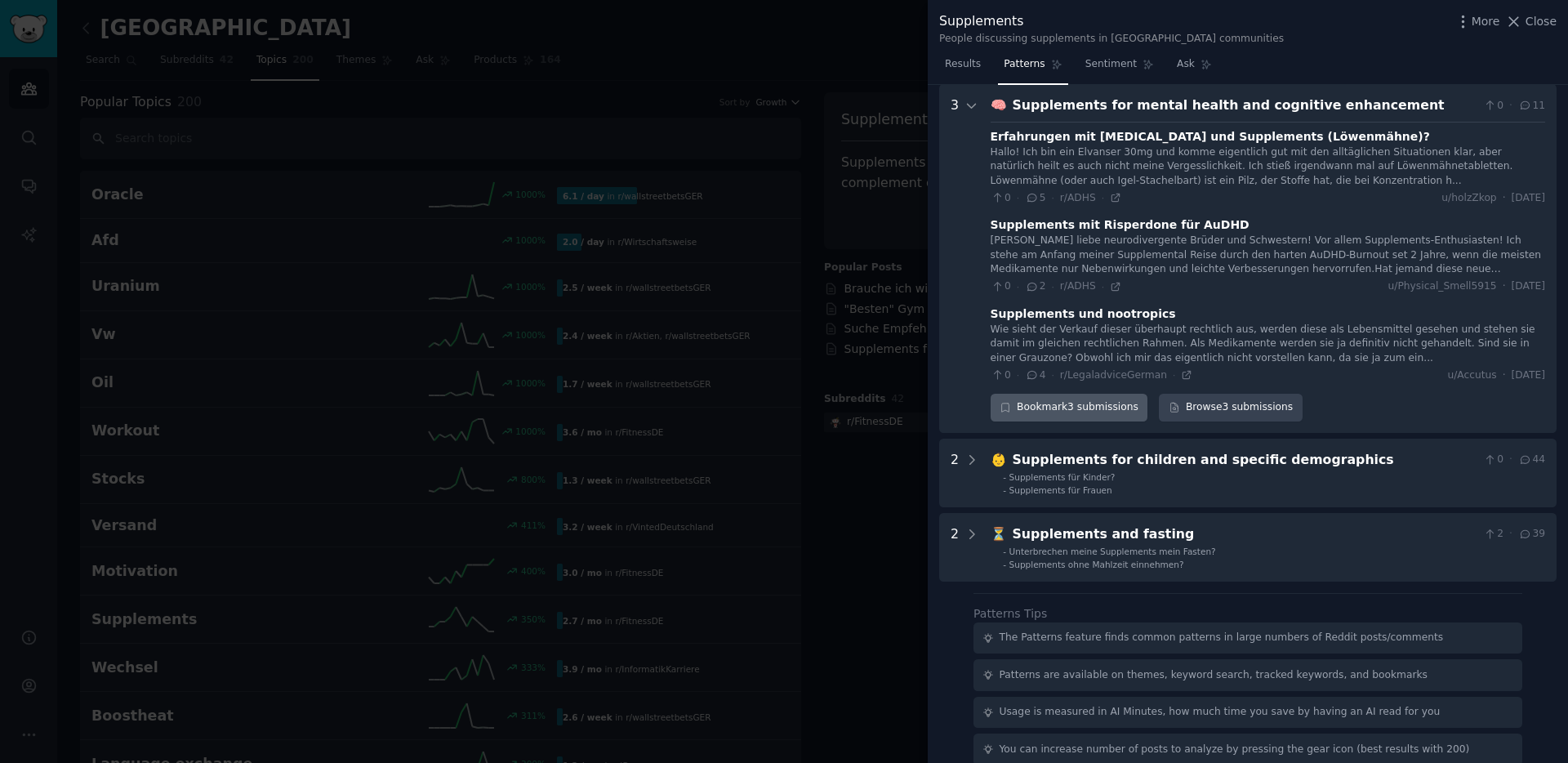
click at [1089, 407] on div "Bookmark 3 submissions" at bounding box center [1069, 407] width 158 height 28
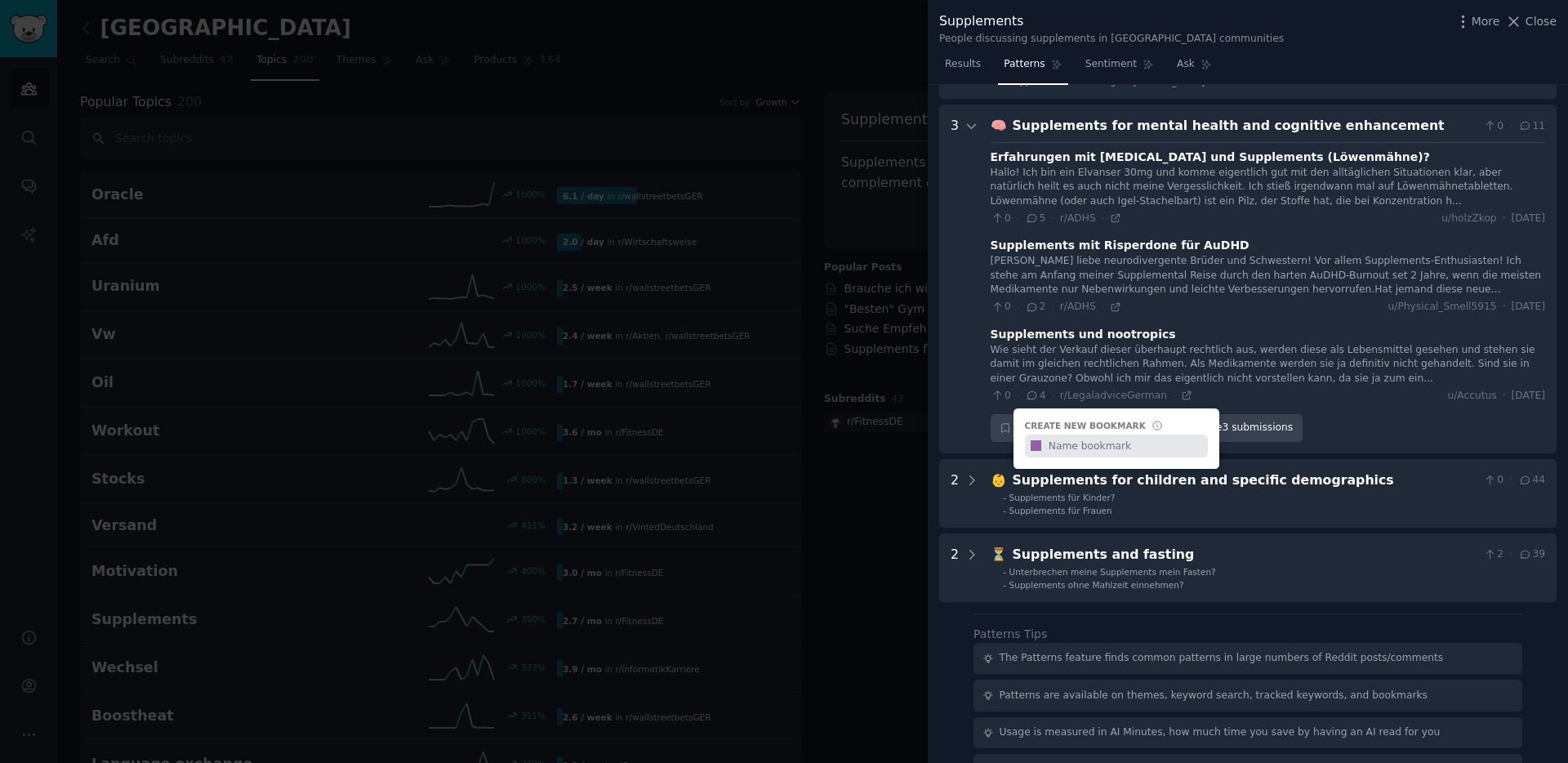
type input "H"
type input "LION'S MANE"
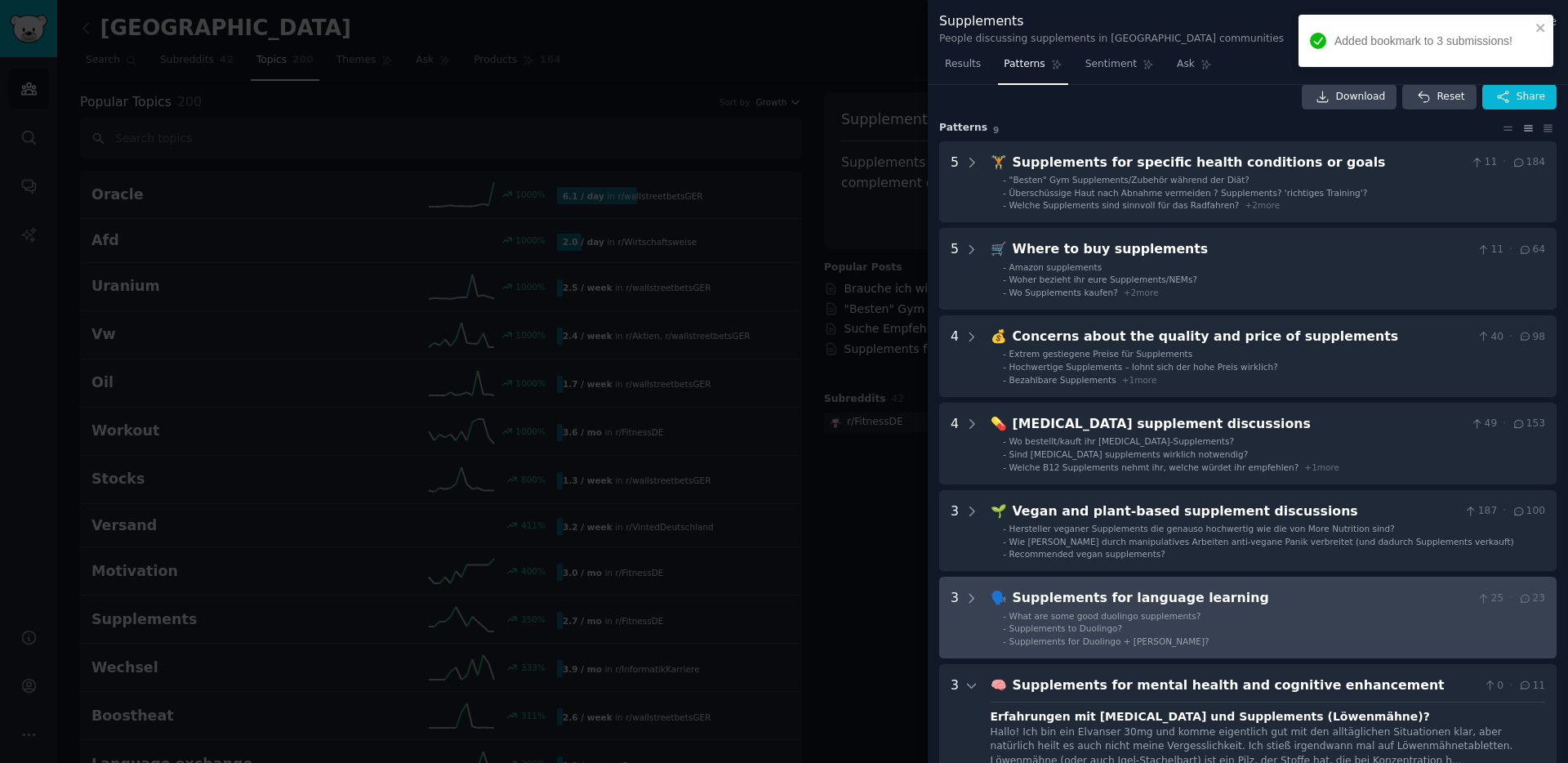
scroll to position [0, 0]
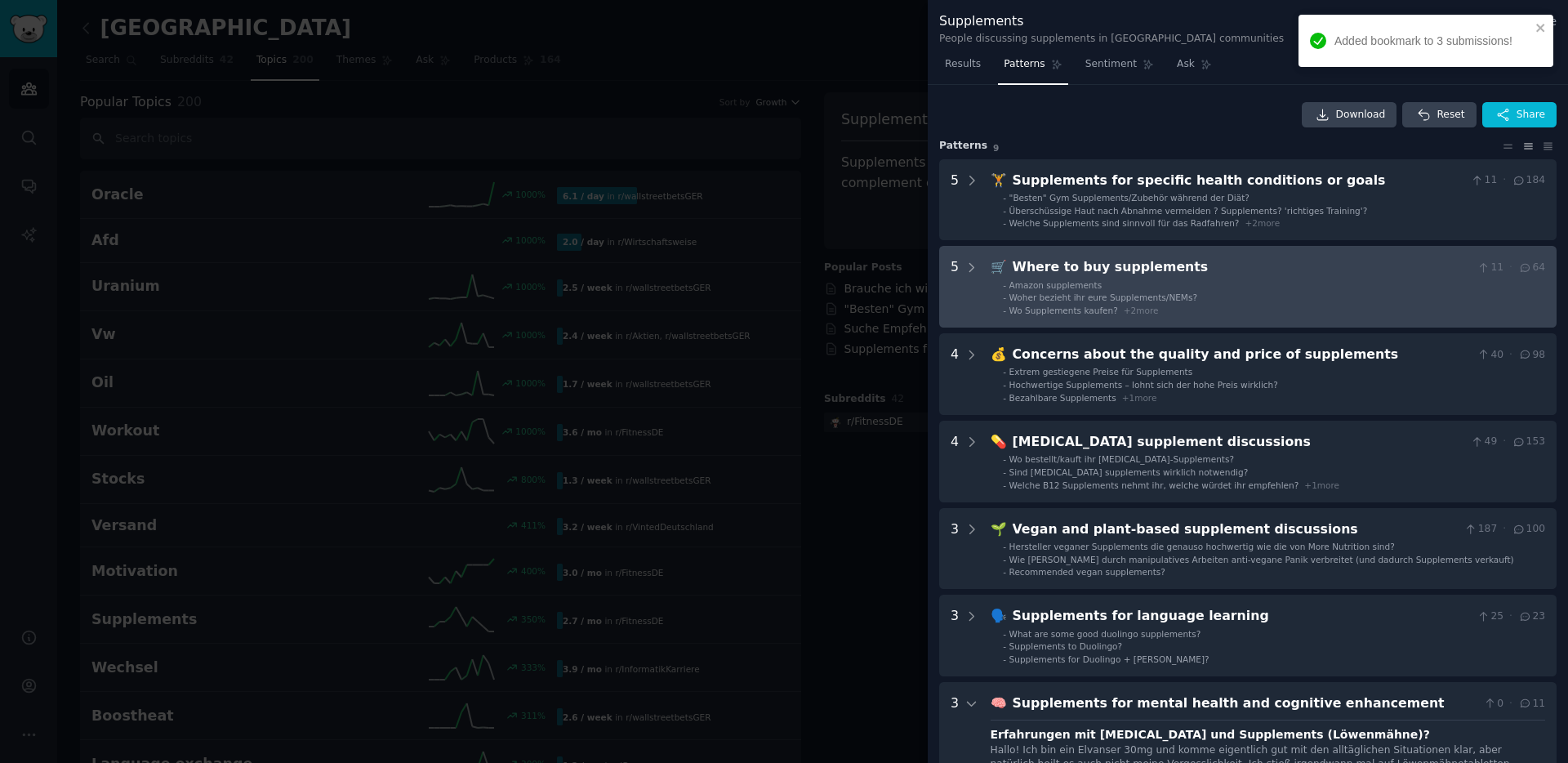
click at [1070, 277] on div "Where to buy supplements" at bounding box center [1242, 267] width 458 height 21
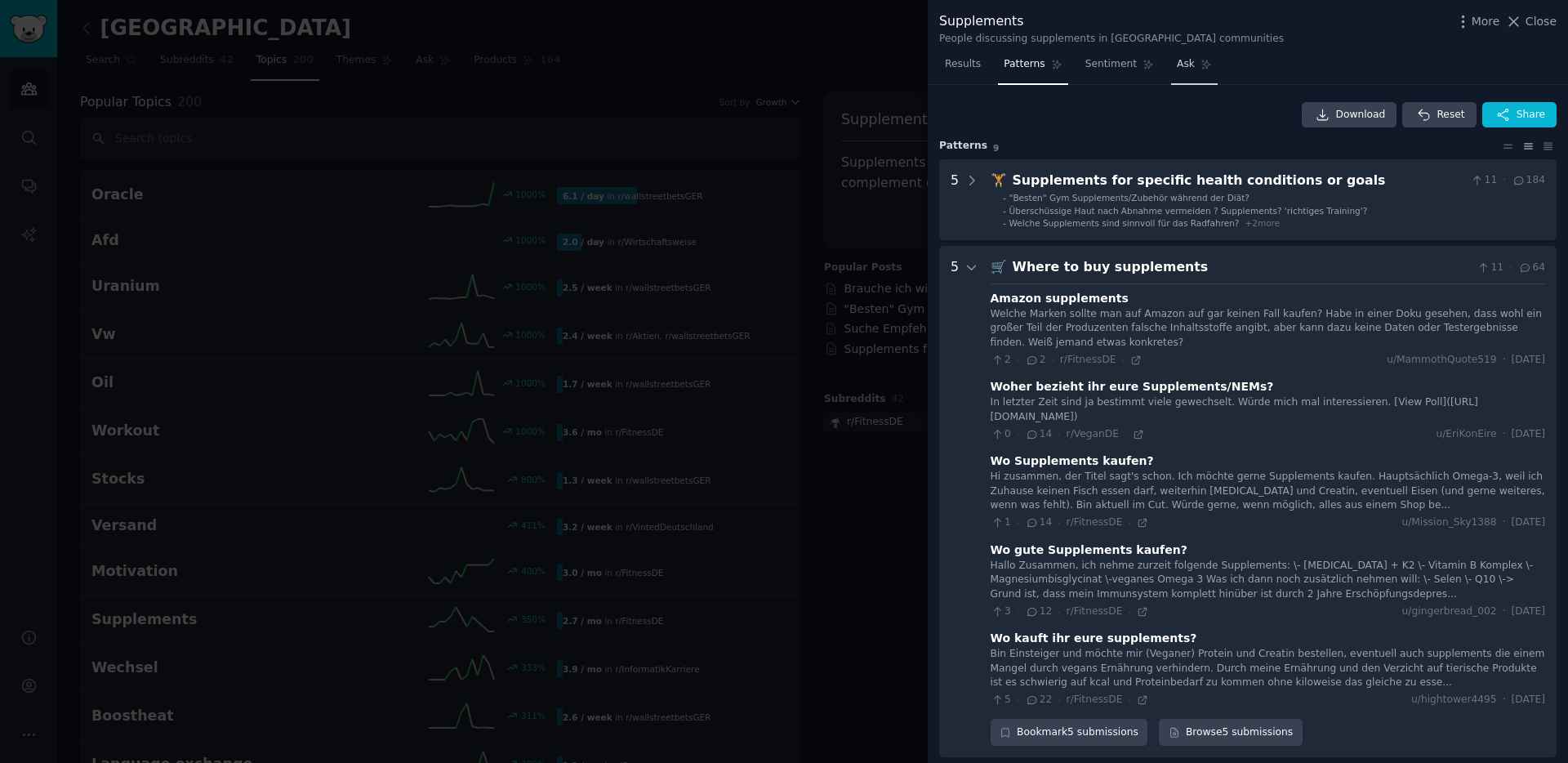
click at [1201, 70] on icon at bounding box center [1206, 64] width 12 height 12
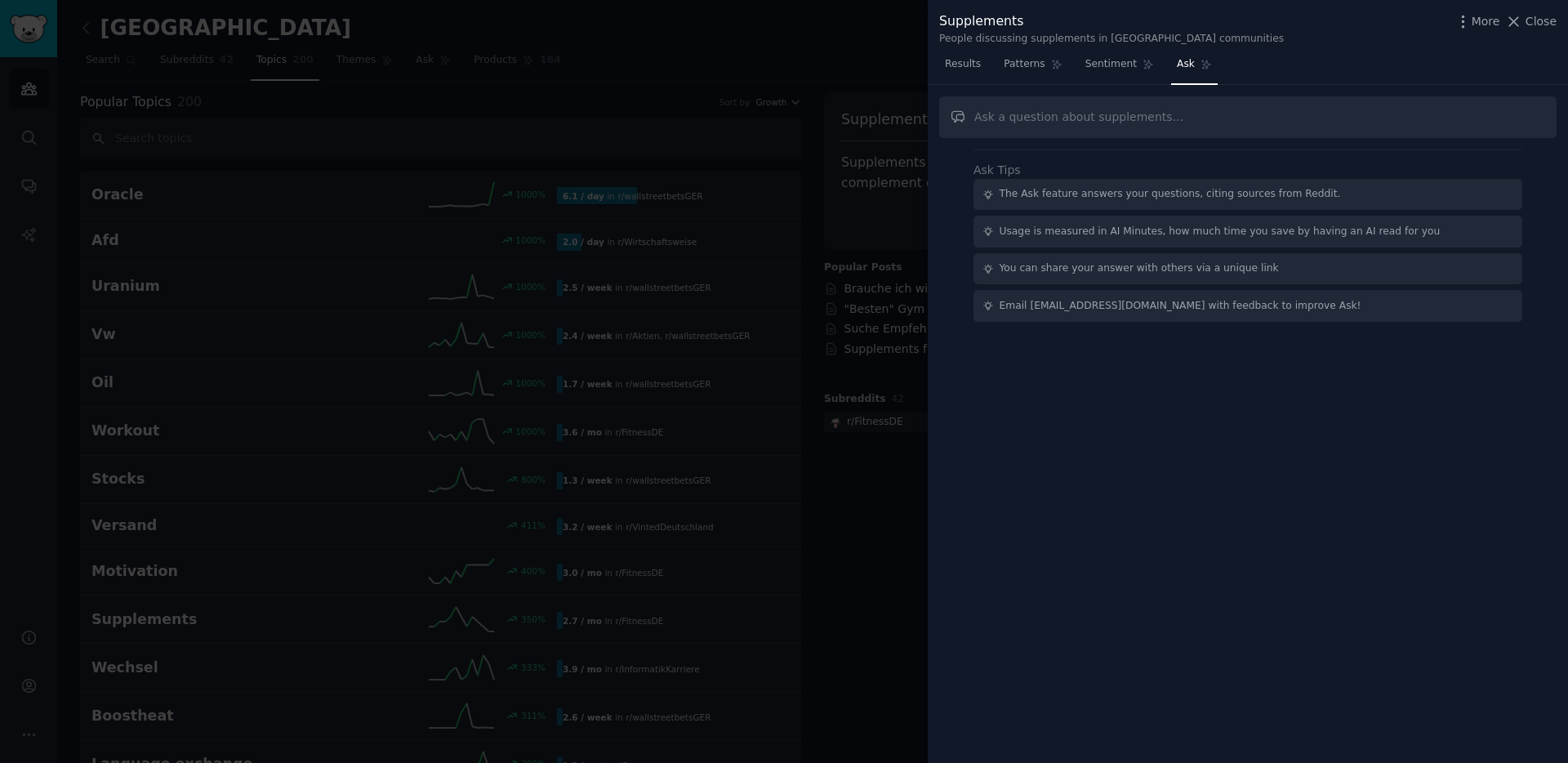
click at [1059, 121] on input "text" at bounding box center [1248, 117] width 617 height 42
type input "Wie stehen die Nutzer zu Vitalpilzen (Igelstachelbart, LION'S MANE, Reishi, Cor…"
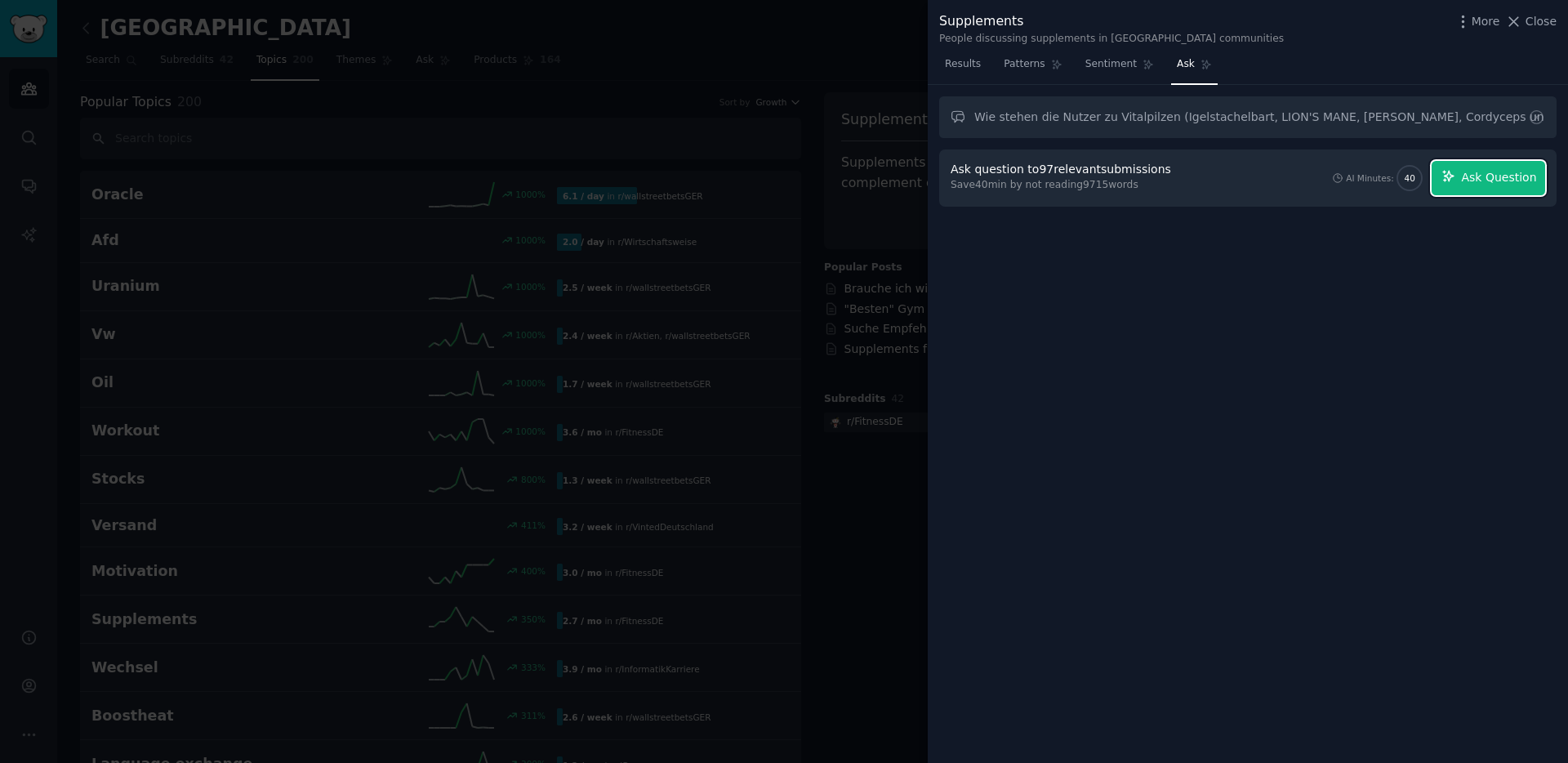
click at [1505, 166] on button "Ask Question" at bounding box center [1488, 178] width 113 height 34
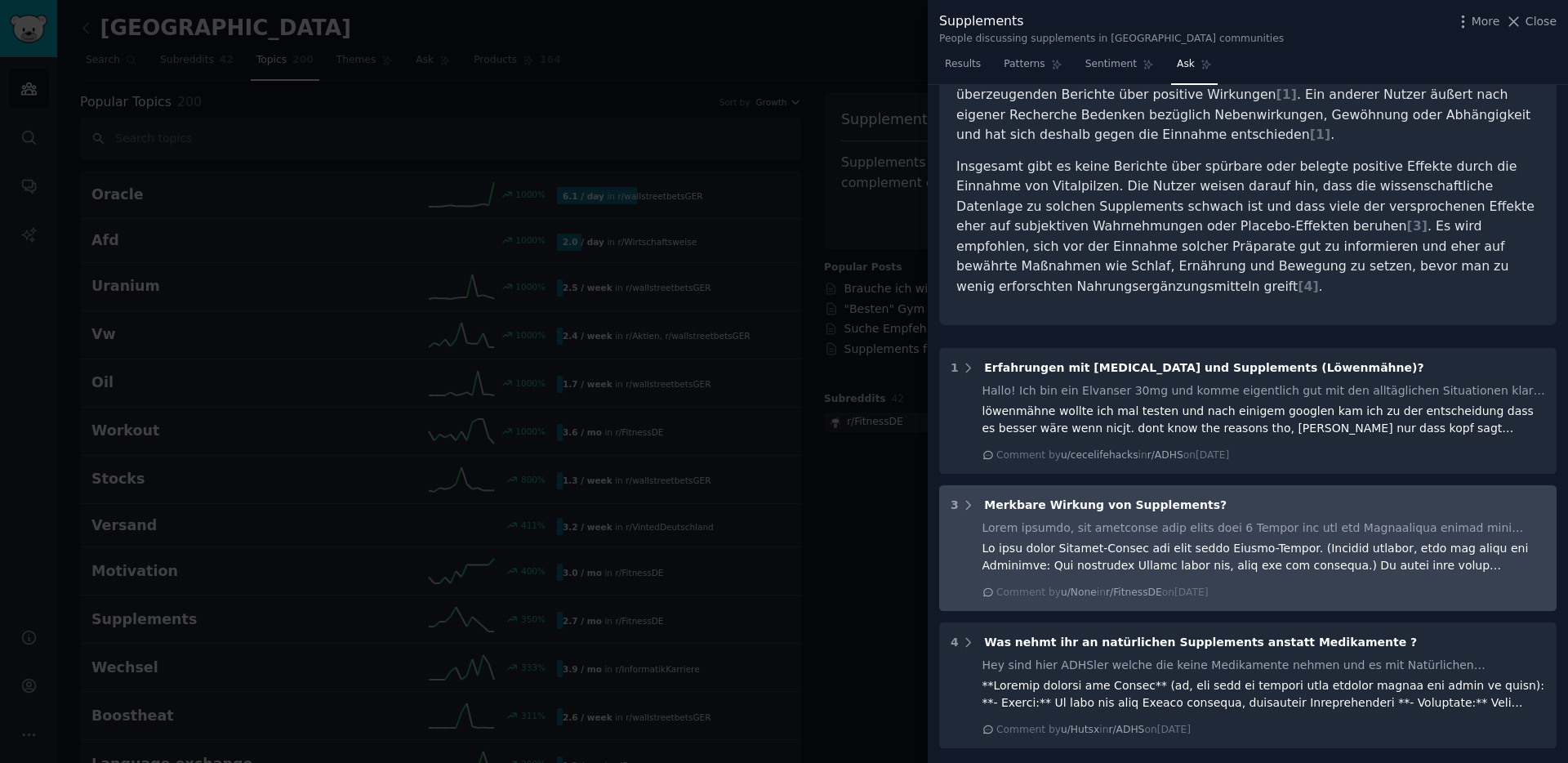
scroll to position [222, 0]
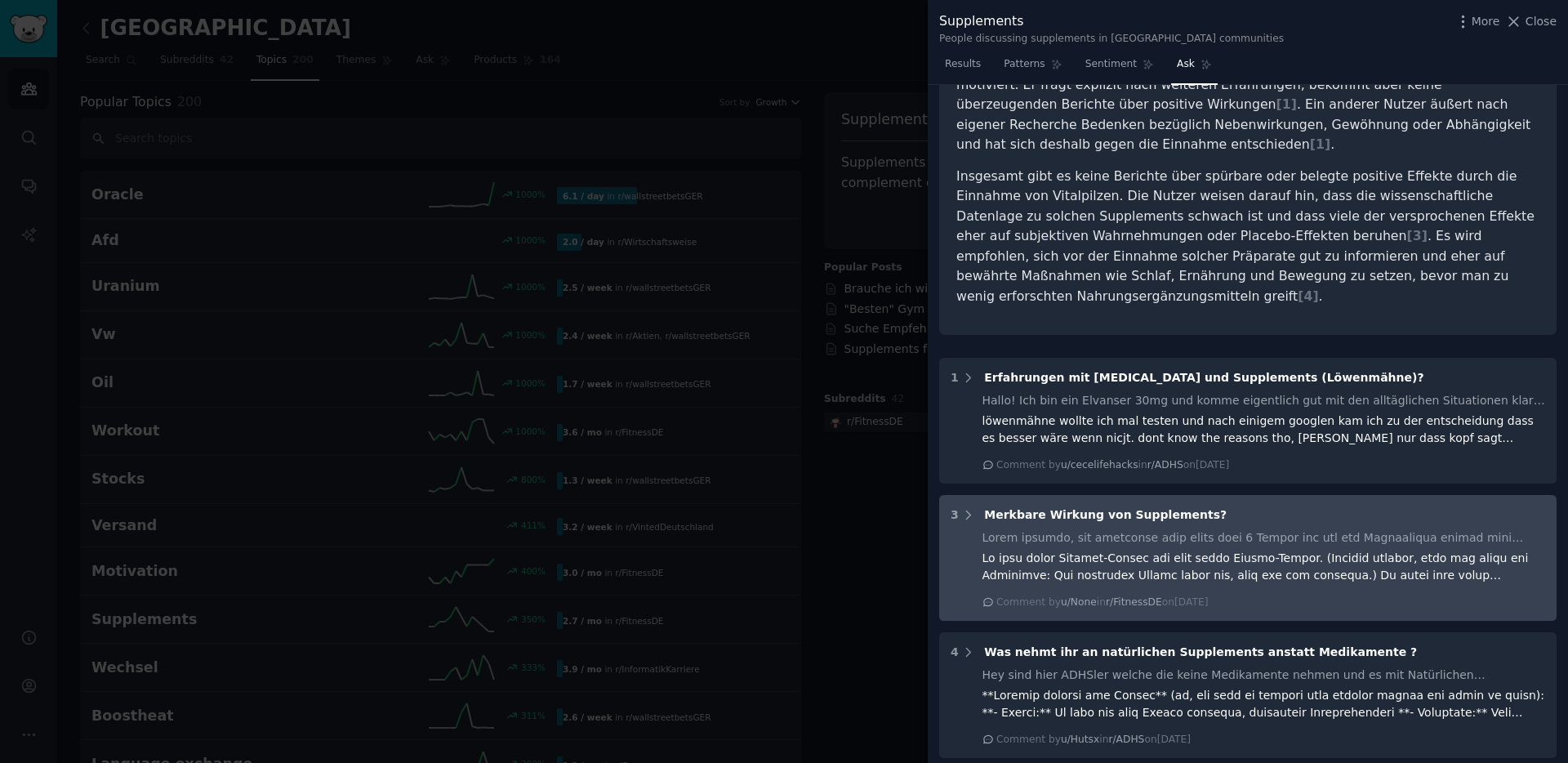
click at [989, 550] on div at bounding box center [1264, 567] width 564 height 34
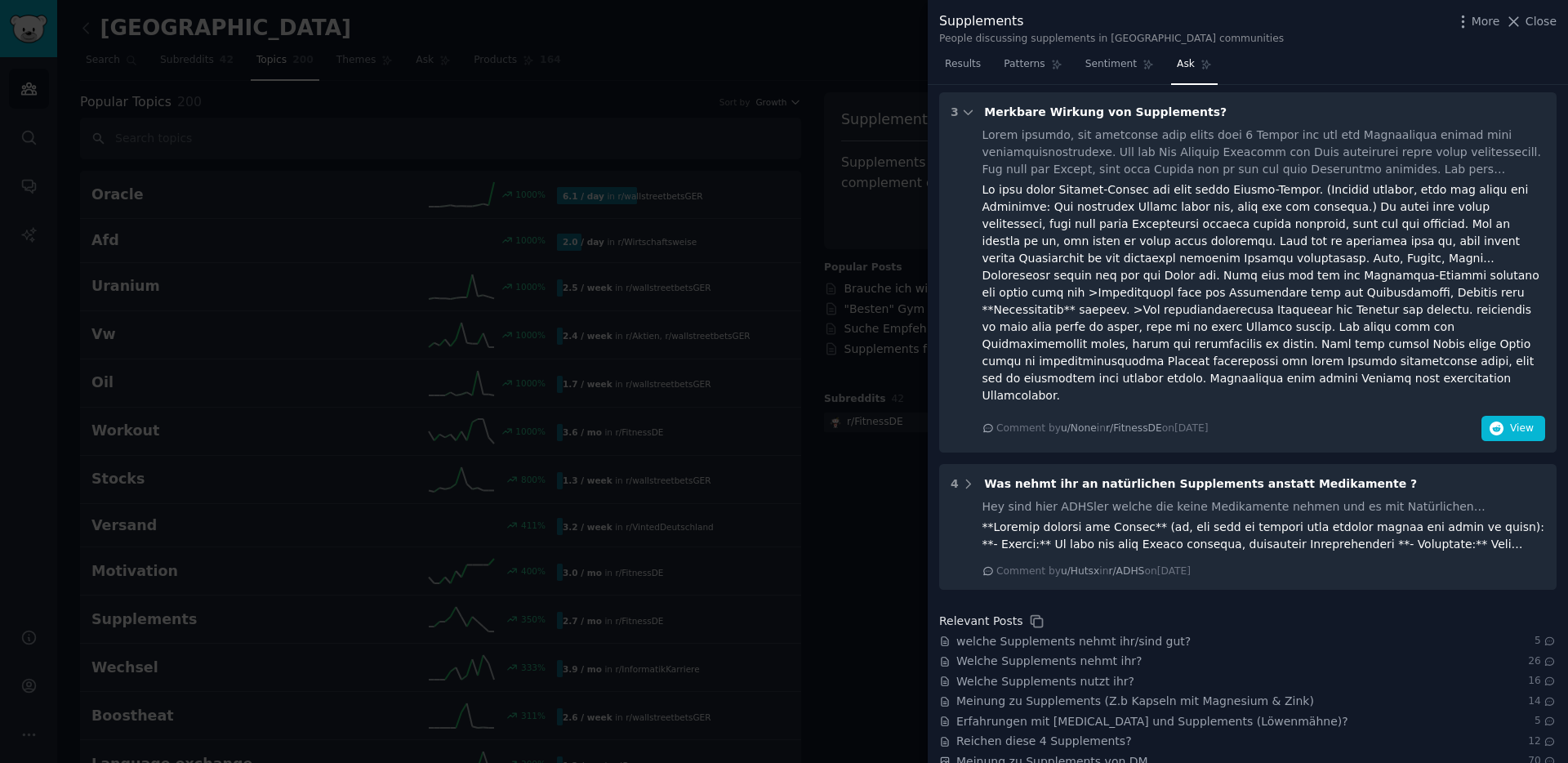
scroll to position [643, 0]
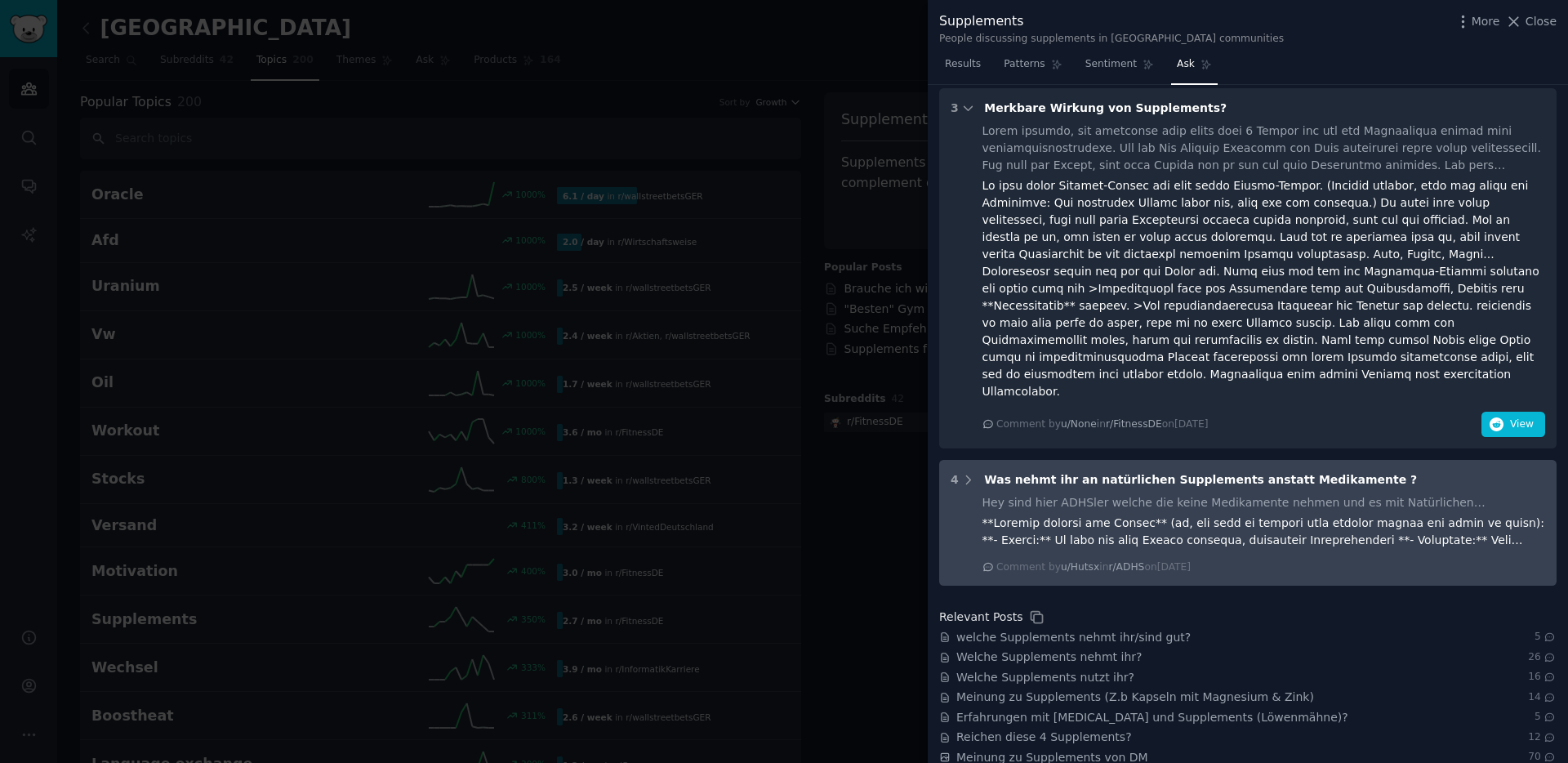
click at [961, 494] on div "Hey sind hier ADHSler welche die keine Medikamente nehmen und es mit Natürliche…" at bounding box center [1248, 535] width 595 height 80
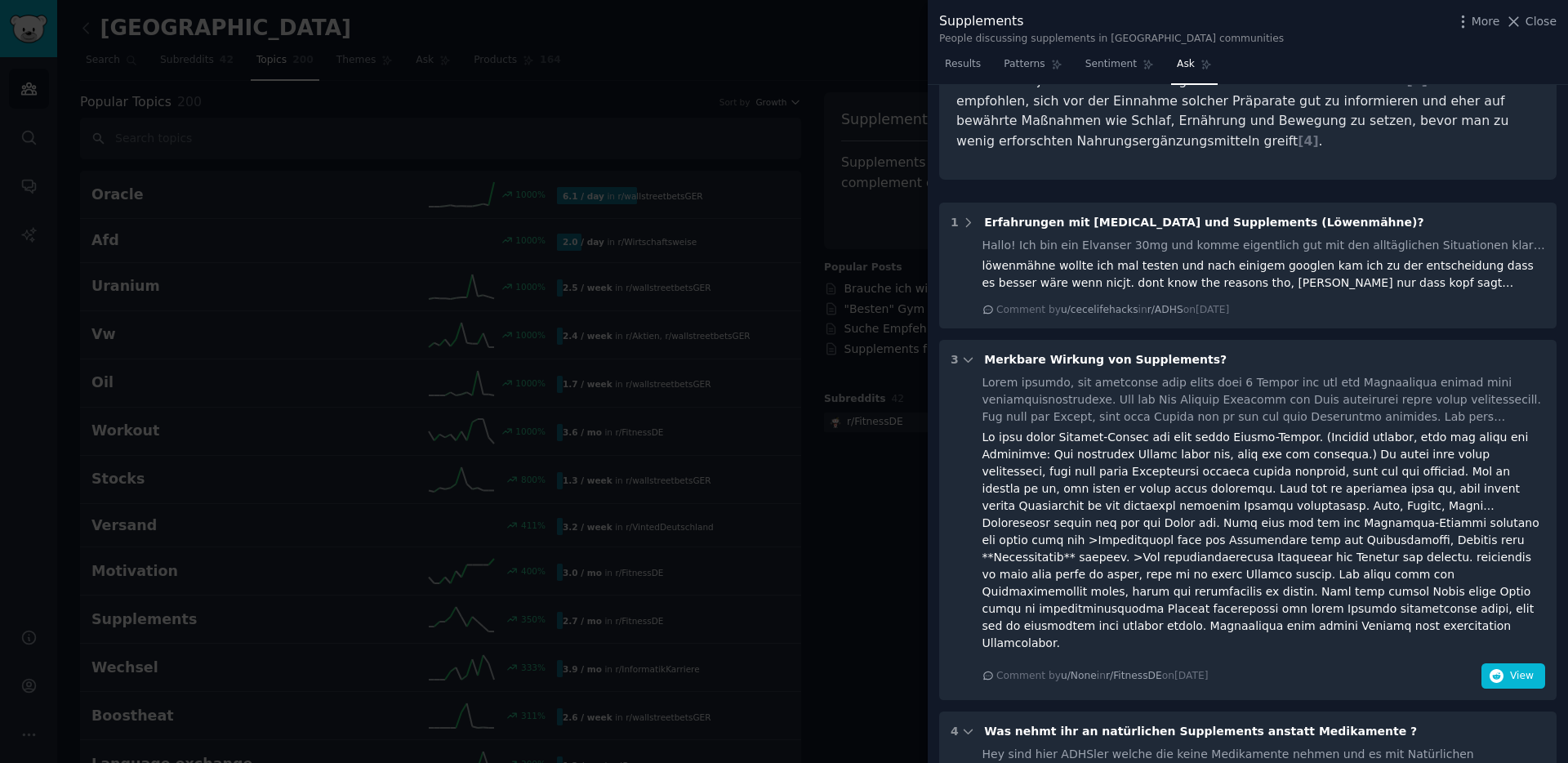
scroll to position [0, 0]
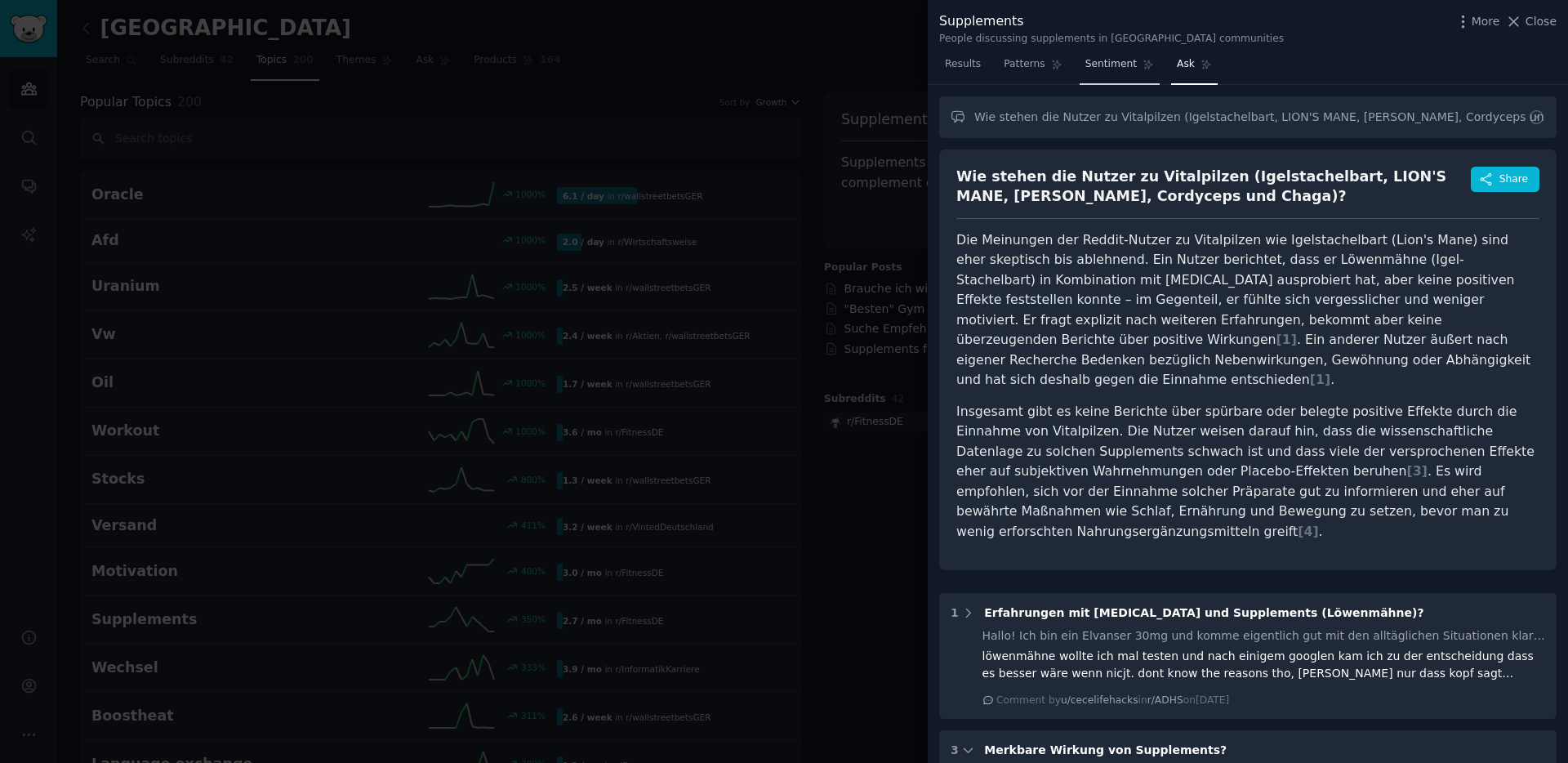
click at [1119, 72] on link "Sentiment" at bounding box center [1119, 69] width 80 height 34
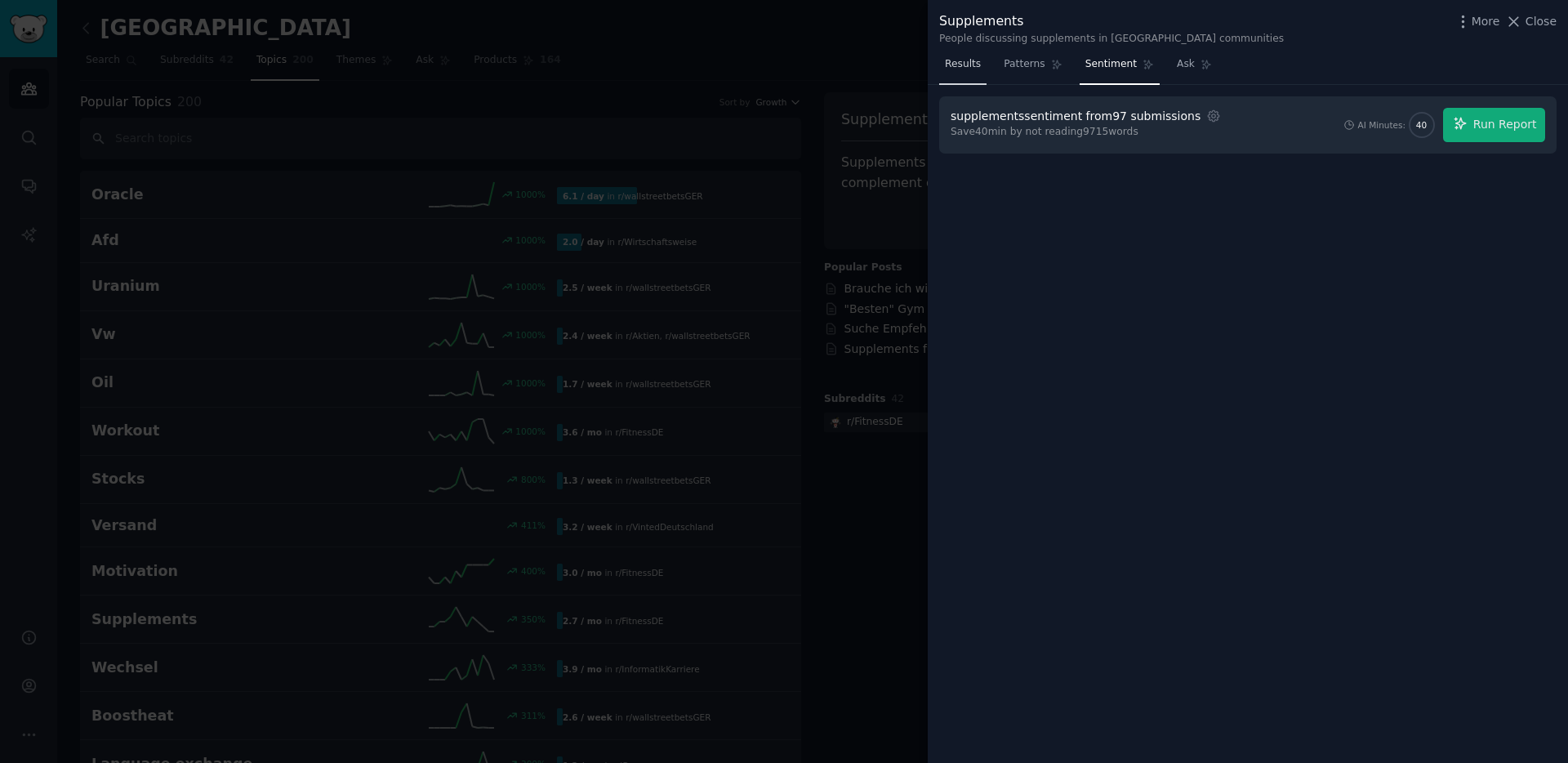
click at [958, 70] on span "Results" at bounding box center [962, 64] width 36 height 14
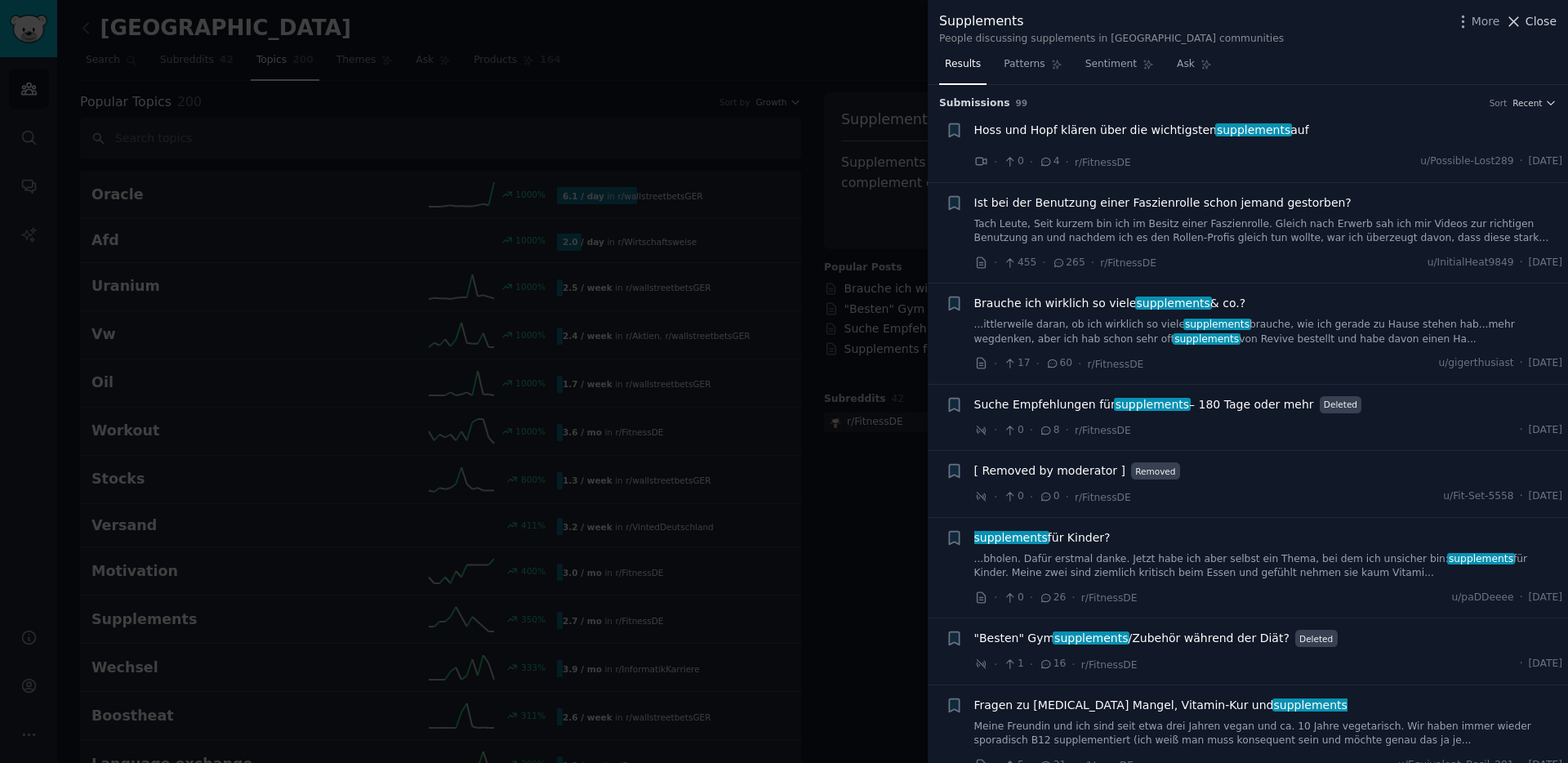
click at [1522, 22] on icon at bounding box center [1513, 21] width 17 height 17
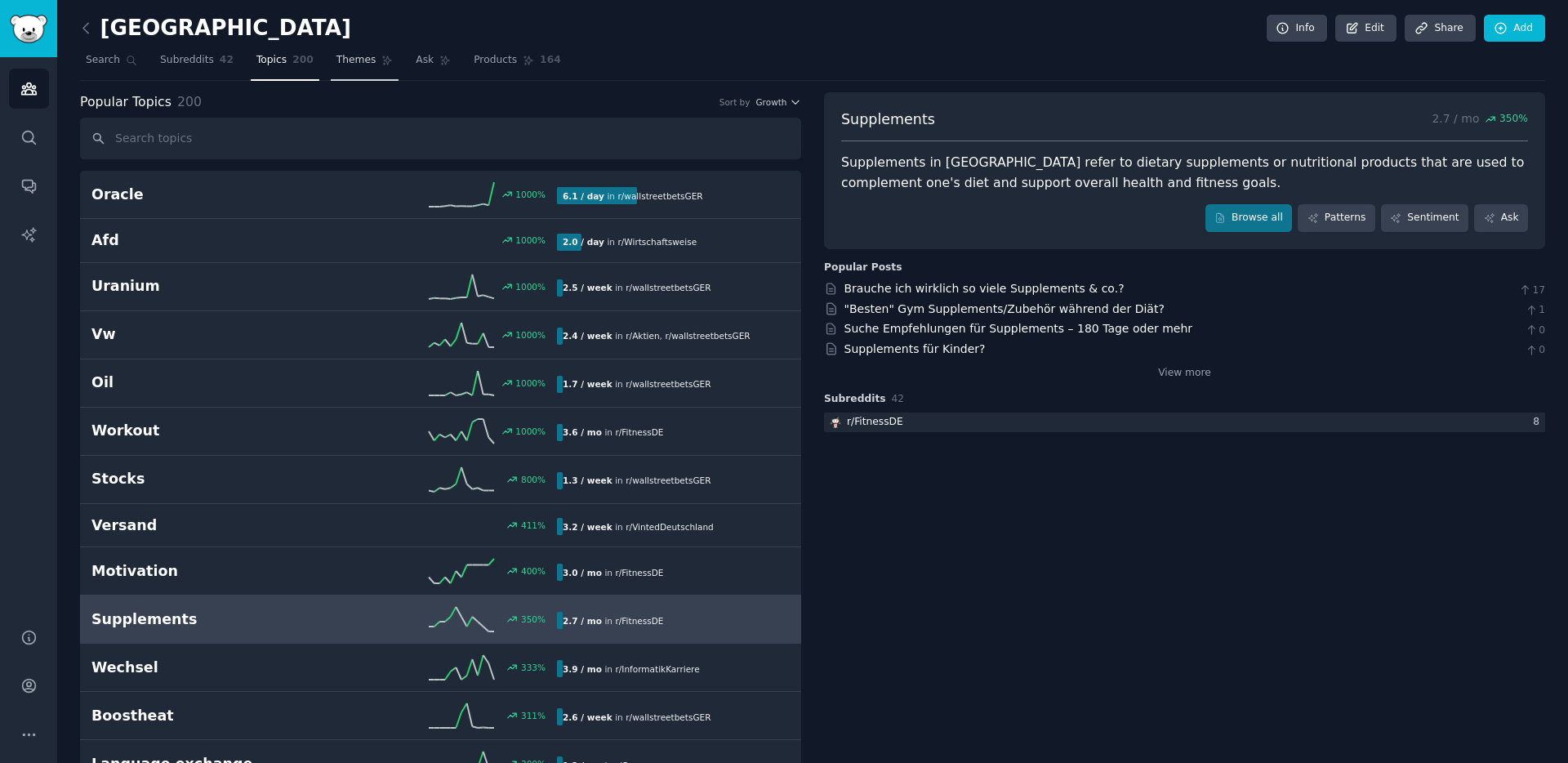
click at [351, 62] on span "Themes" at bounding box center [356, 61] width 40 height 14
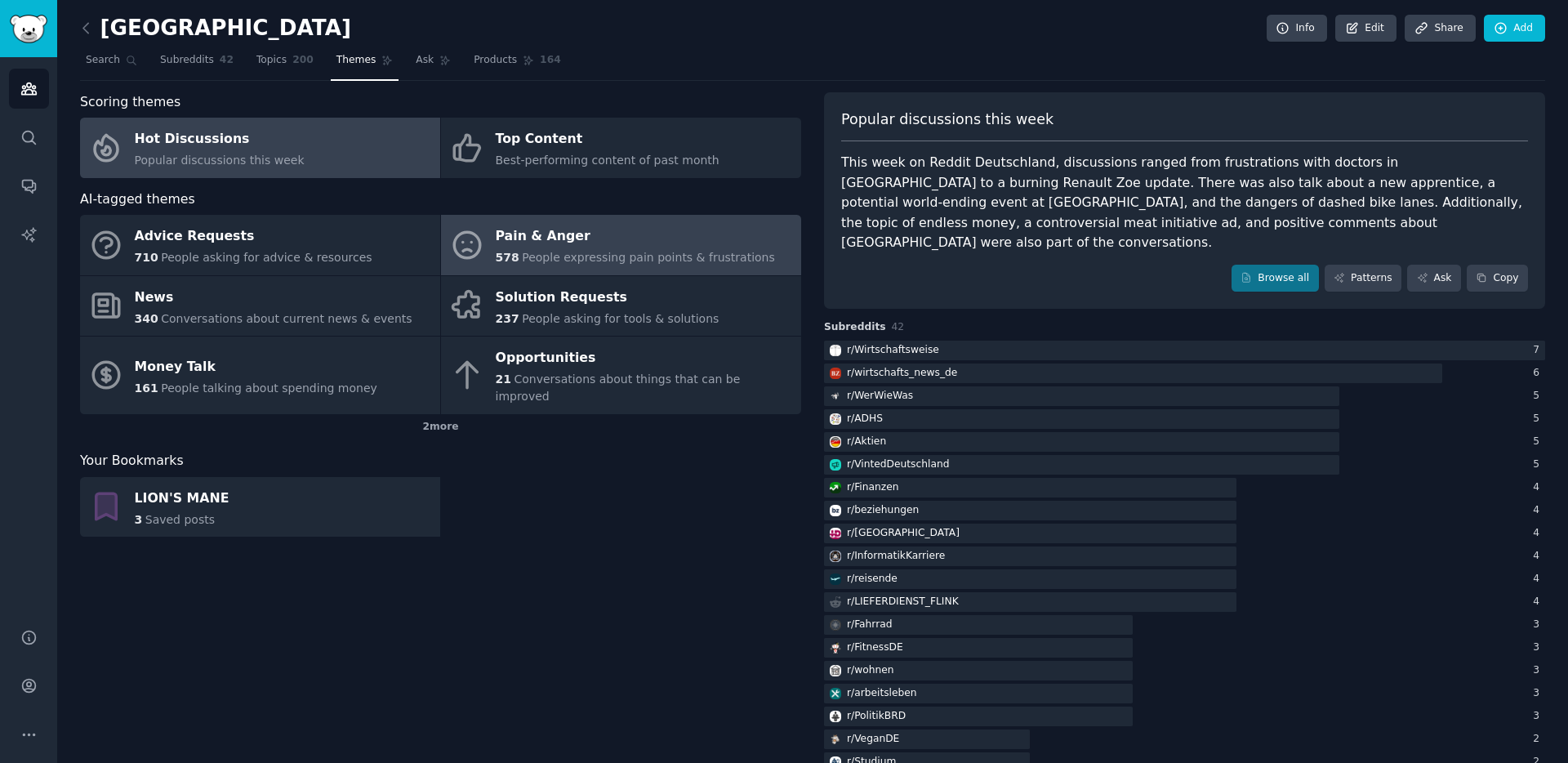
click at [549, 256] on span "People expressing pain points & frustrations" at bounding box center [648, 257] width 253 height 13
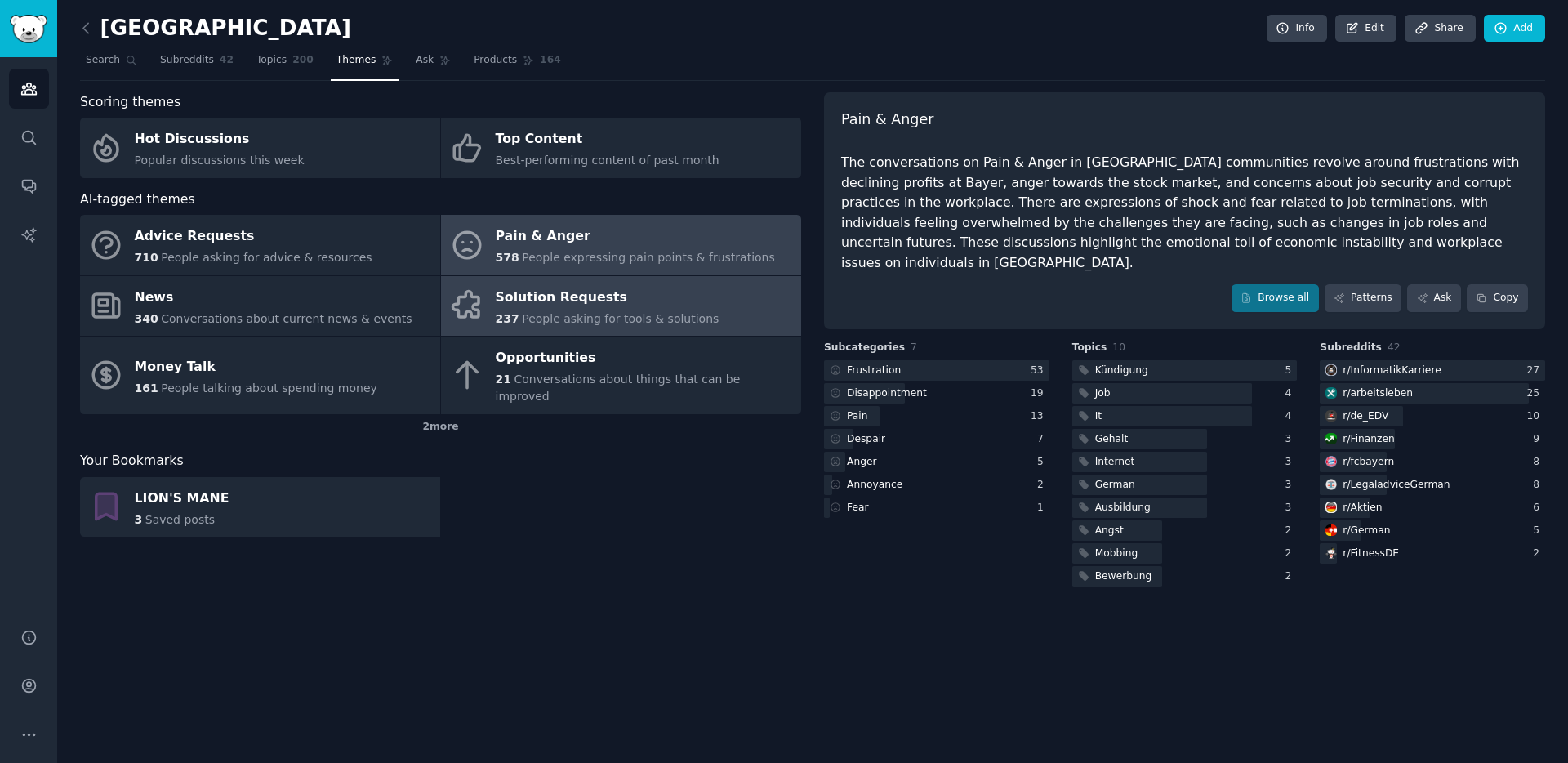
click at [556, 312] on span "People asking for tools & solutions" at bounding box center [620, 319] width 197 height 13
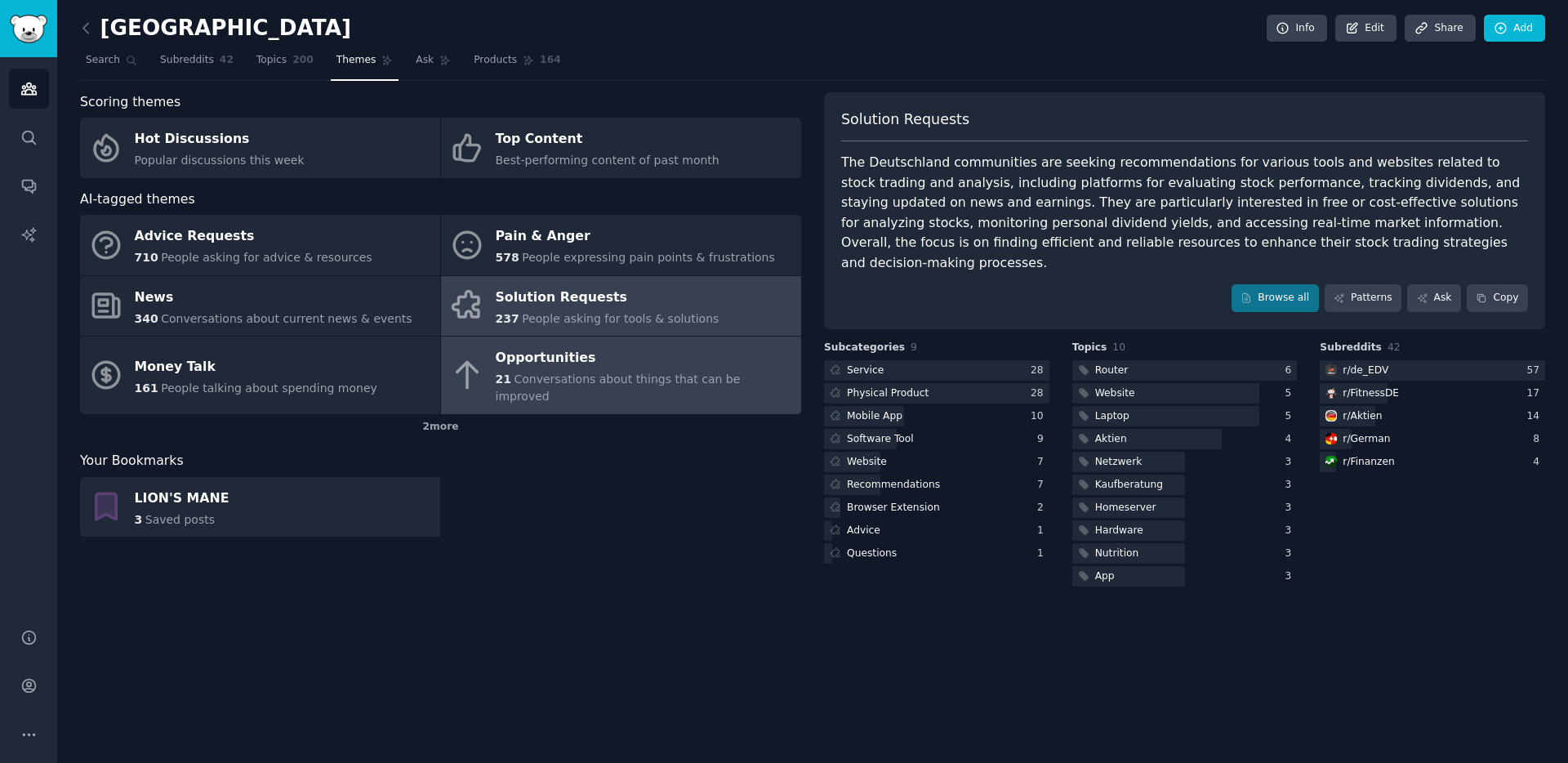
click at [531, 365] on div "Opportunities" at bounding box center [644, 358] width 297 height 26
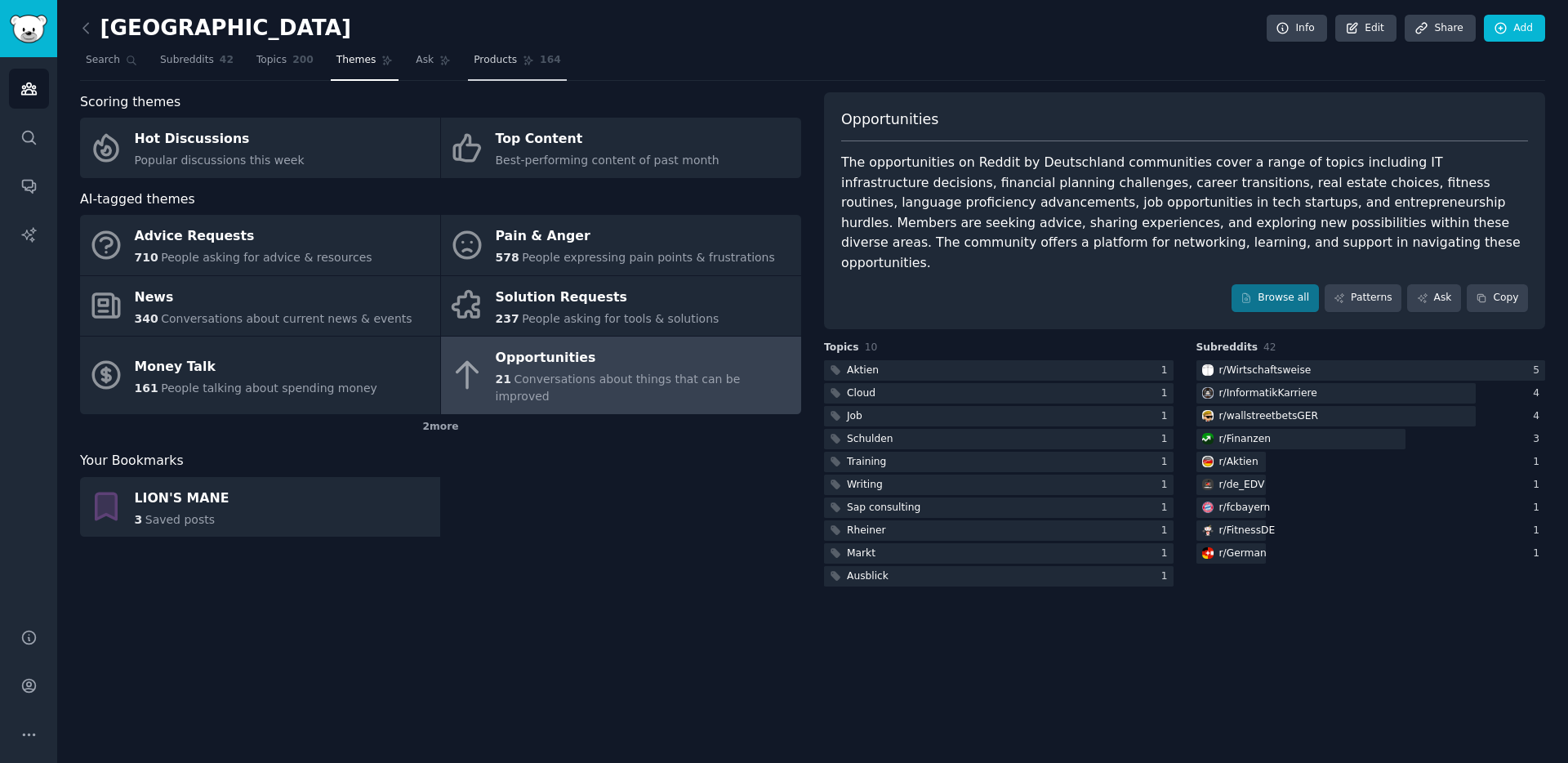
click at [494, 69] on link "Products 164" at bounding box center [517, 64] width 98 height 34
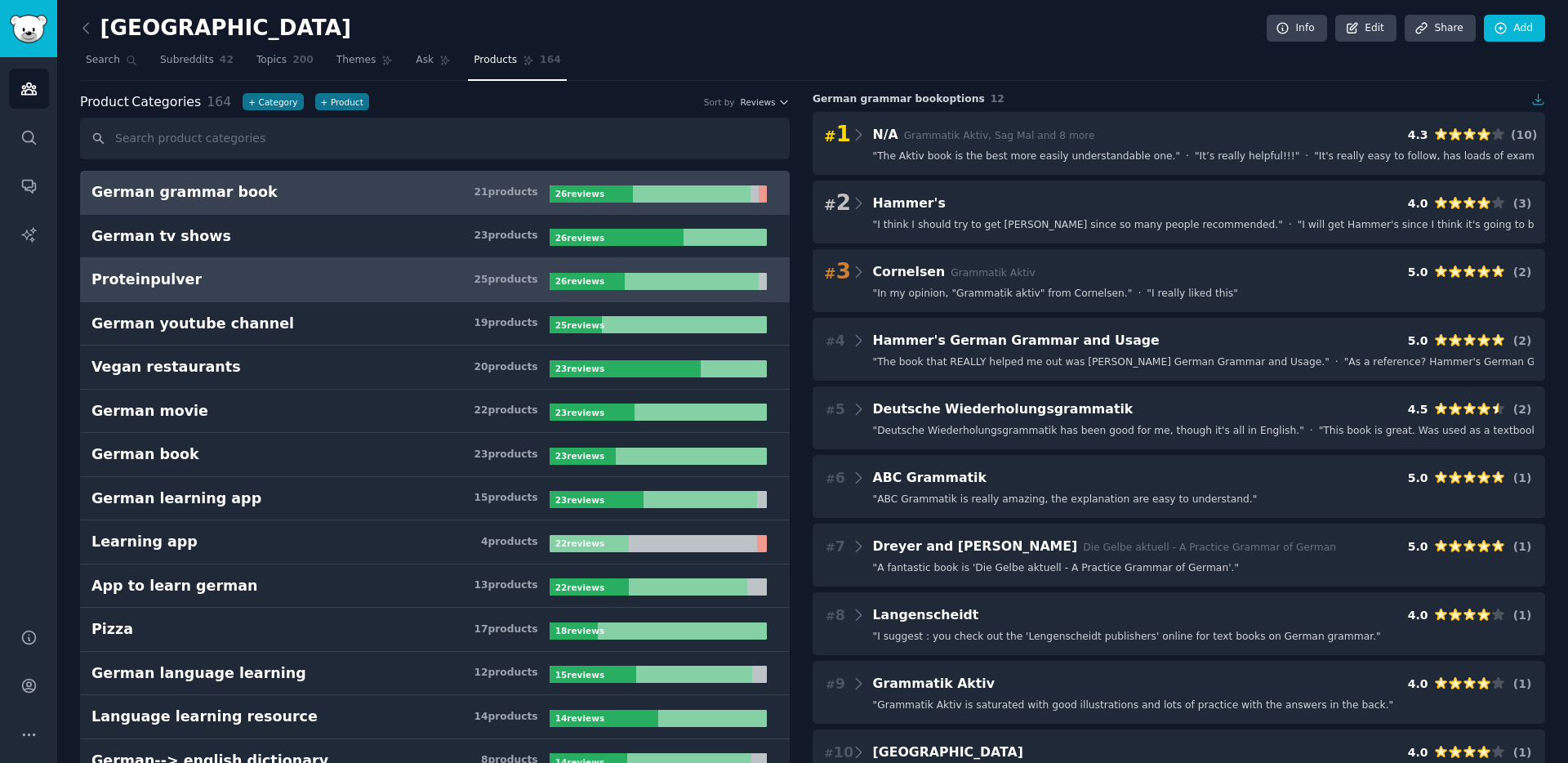
click at [216, 285] on h3 "Proteinpulver 25 product s" at bounding box center [321, 279] width 458 height 21
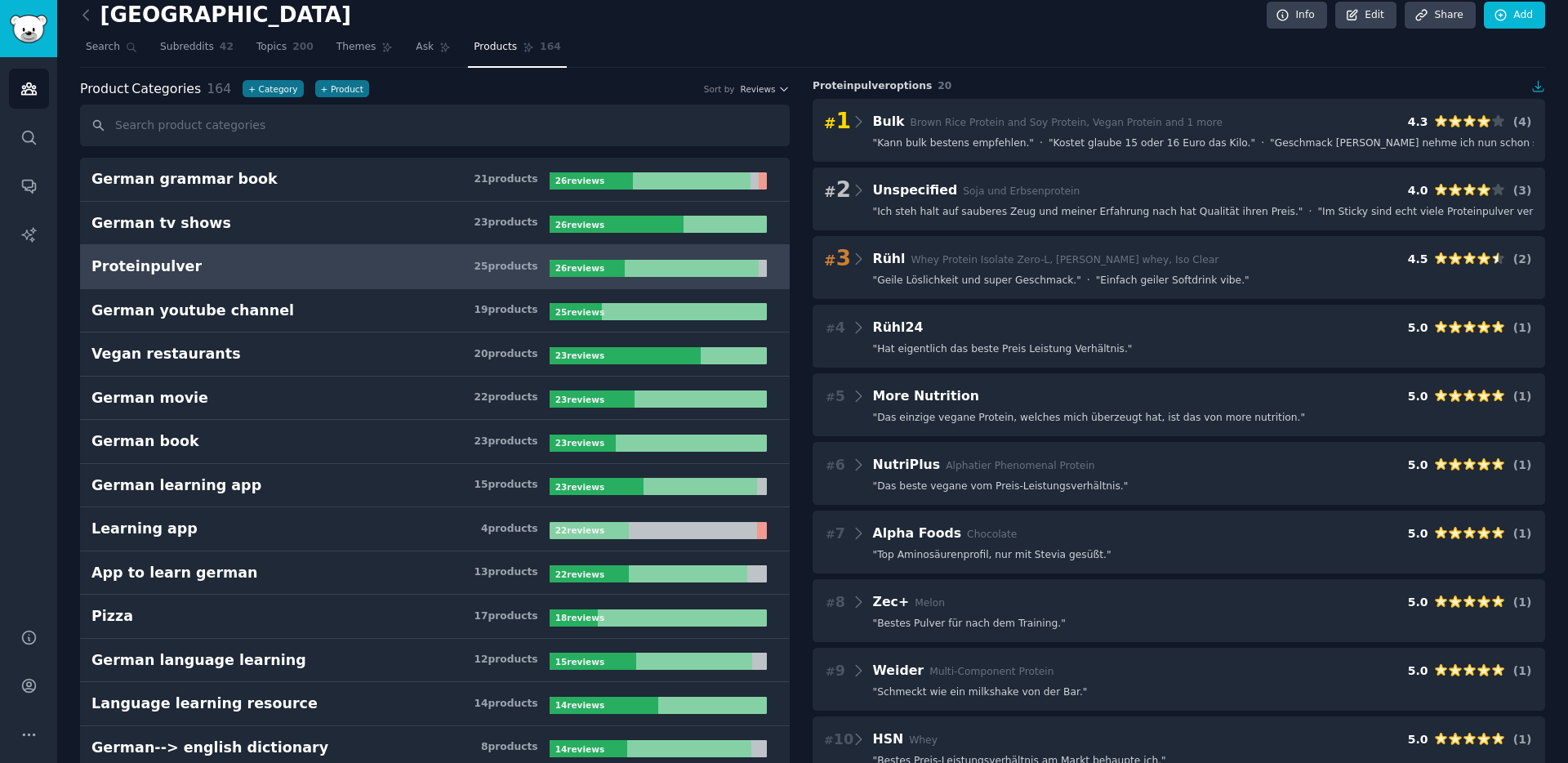
scroll to position [14, 0]
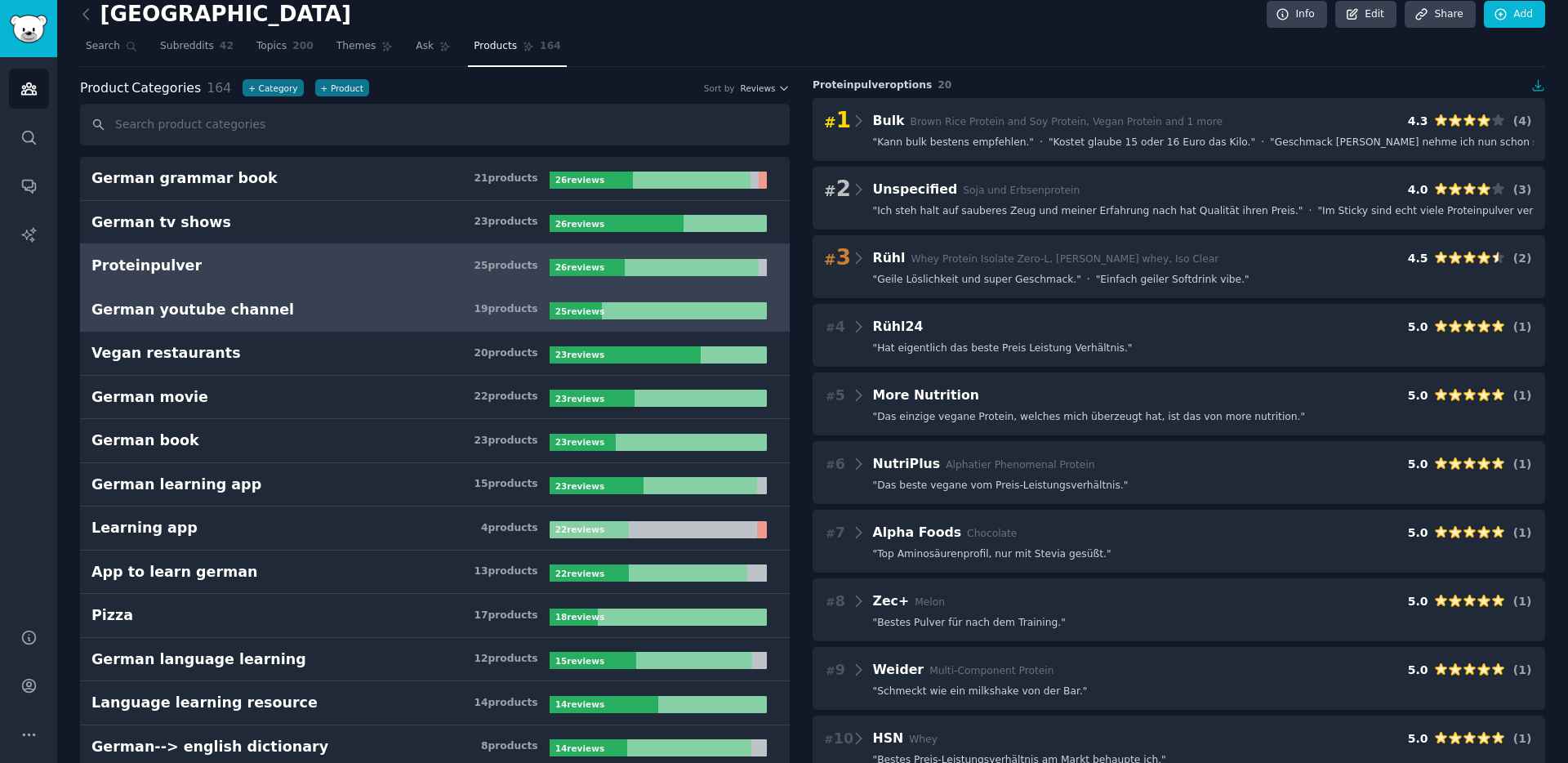
click at [199, 313] on div "German youtube channel" at bounding box center [193, 310] width 202 height 21
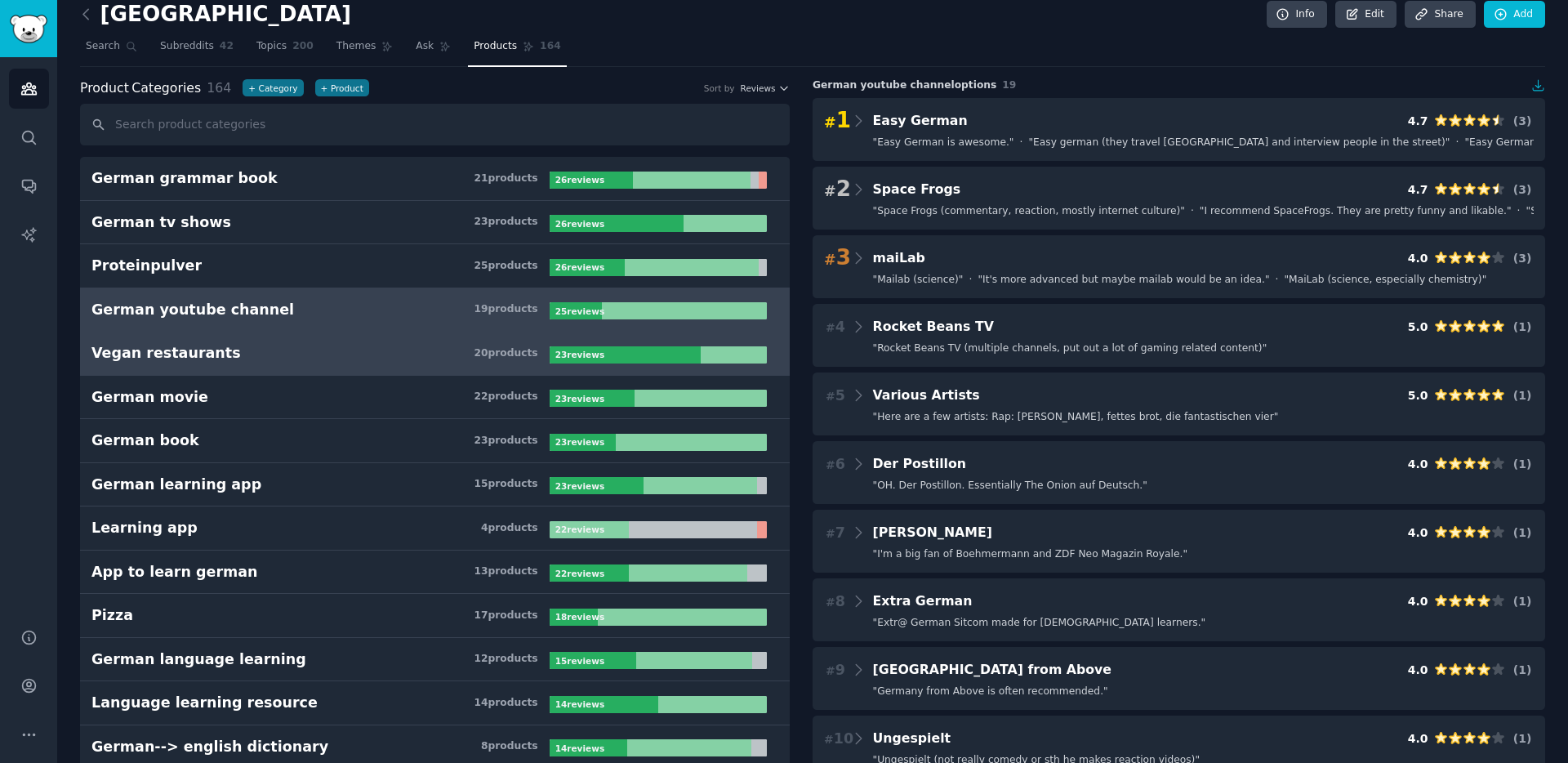
click at [177, 358] on div "Vegan restaurants" at bounding box center [167, 353] width 150 height 21
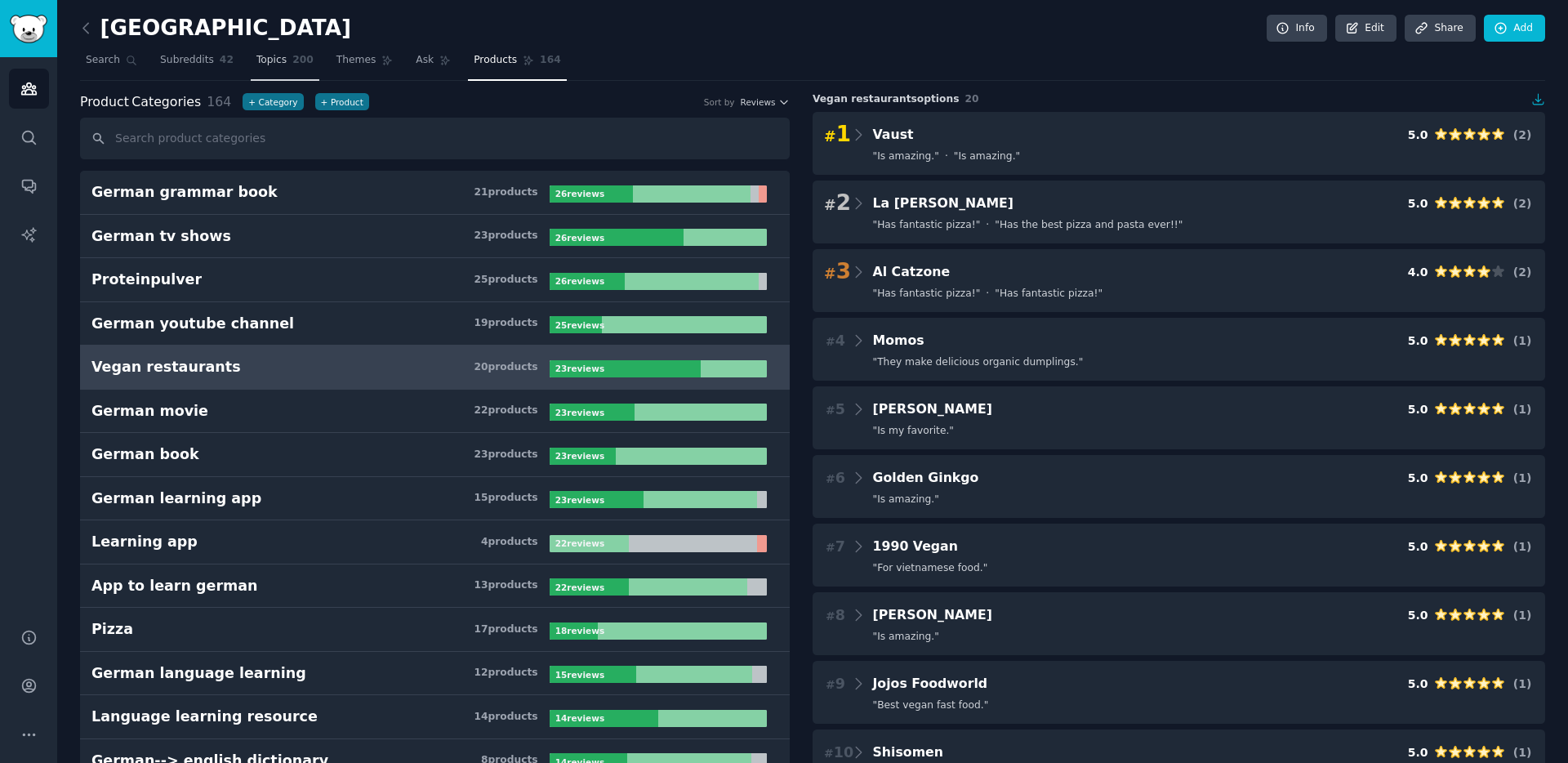
click at [288, 66] on link "Topics 200" at bounding box center [285, 64] width 69 height 34
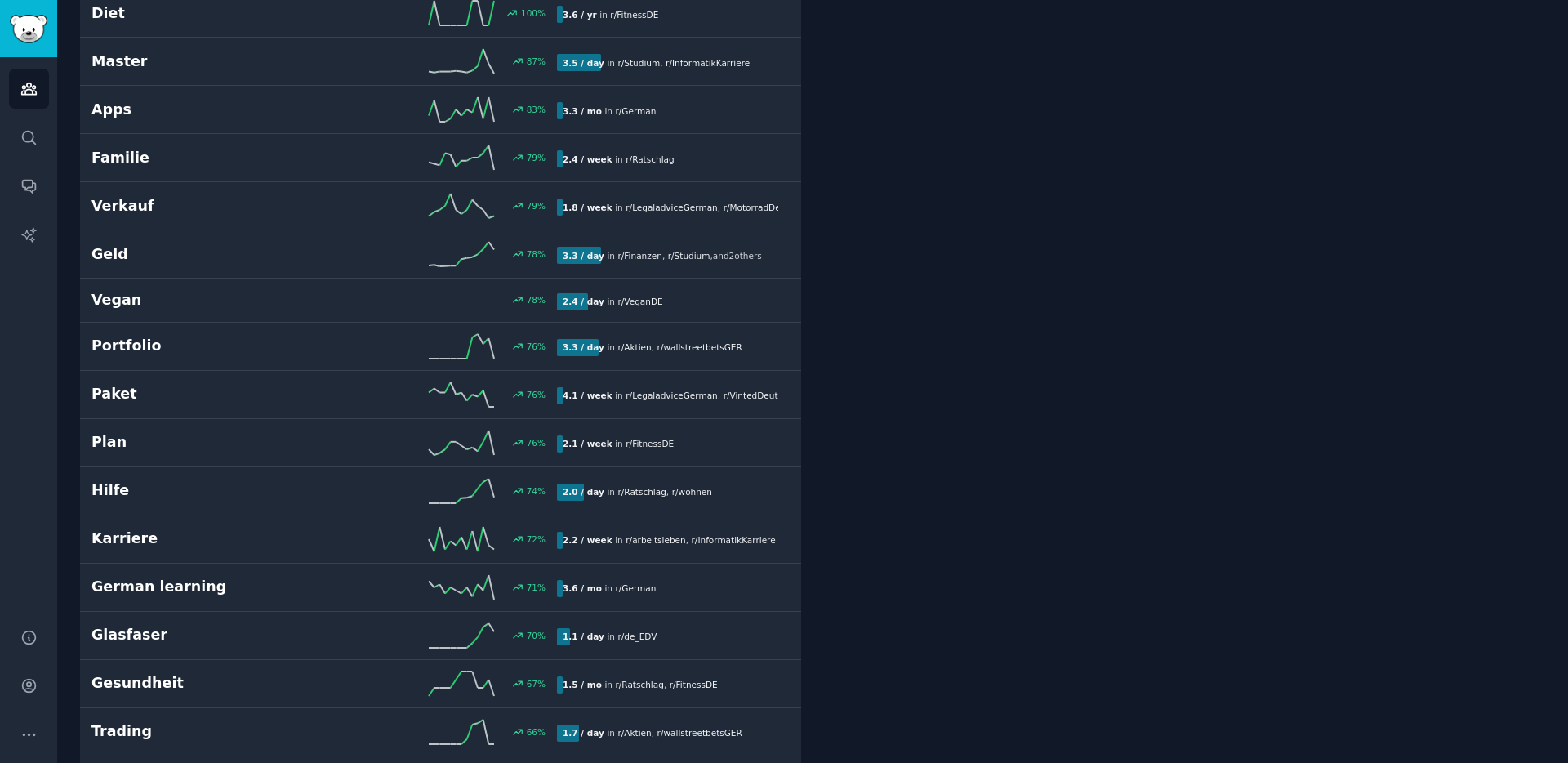
scroll to position [2111, 0]
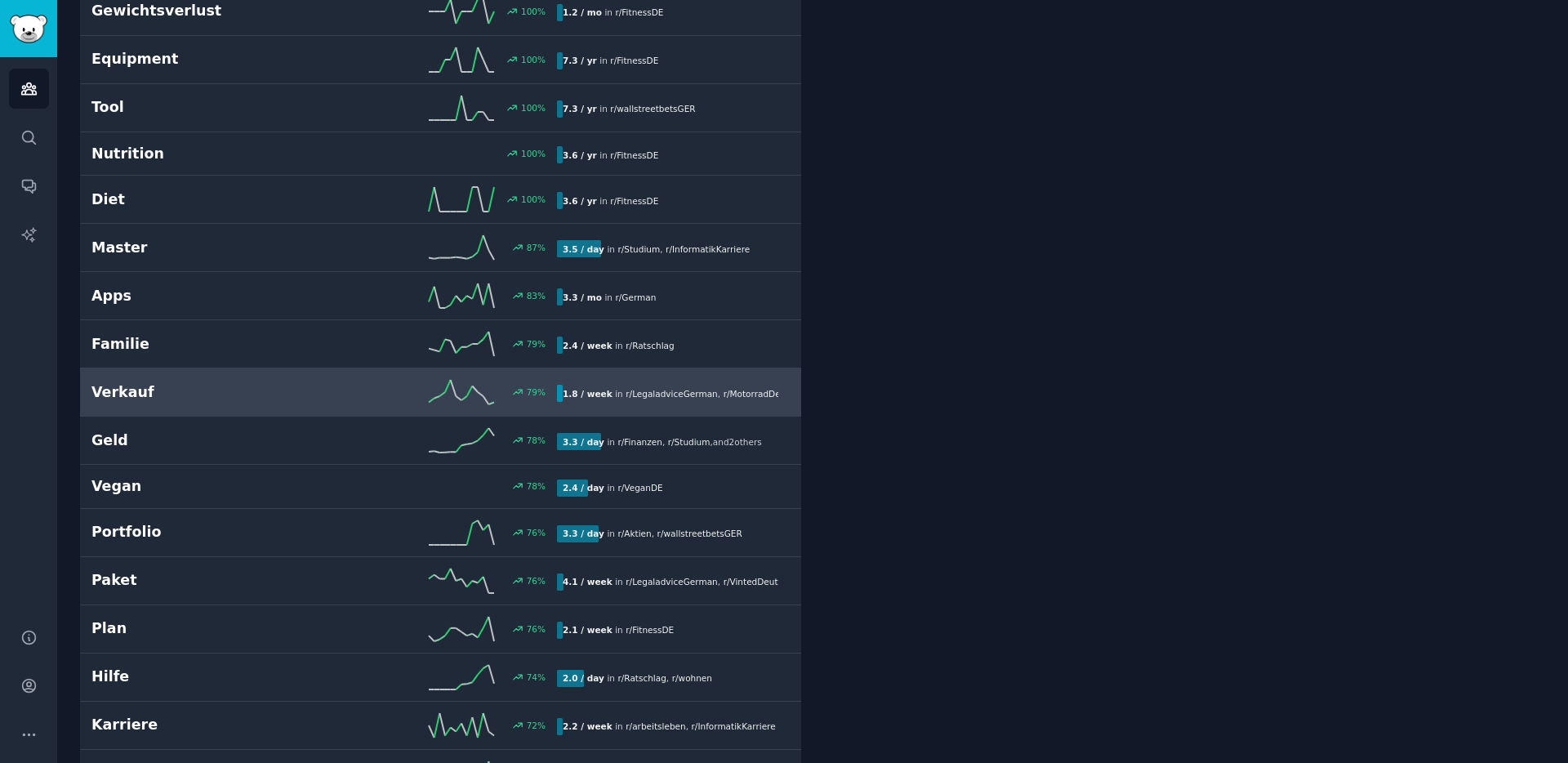
click at [227, 384] on h2 "Verkauf" at bounding box center [208, 392] width 233 height 21
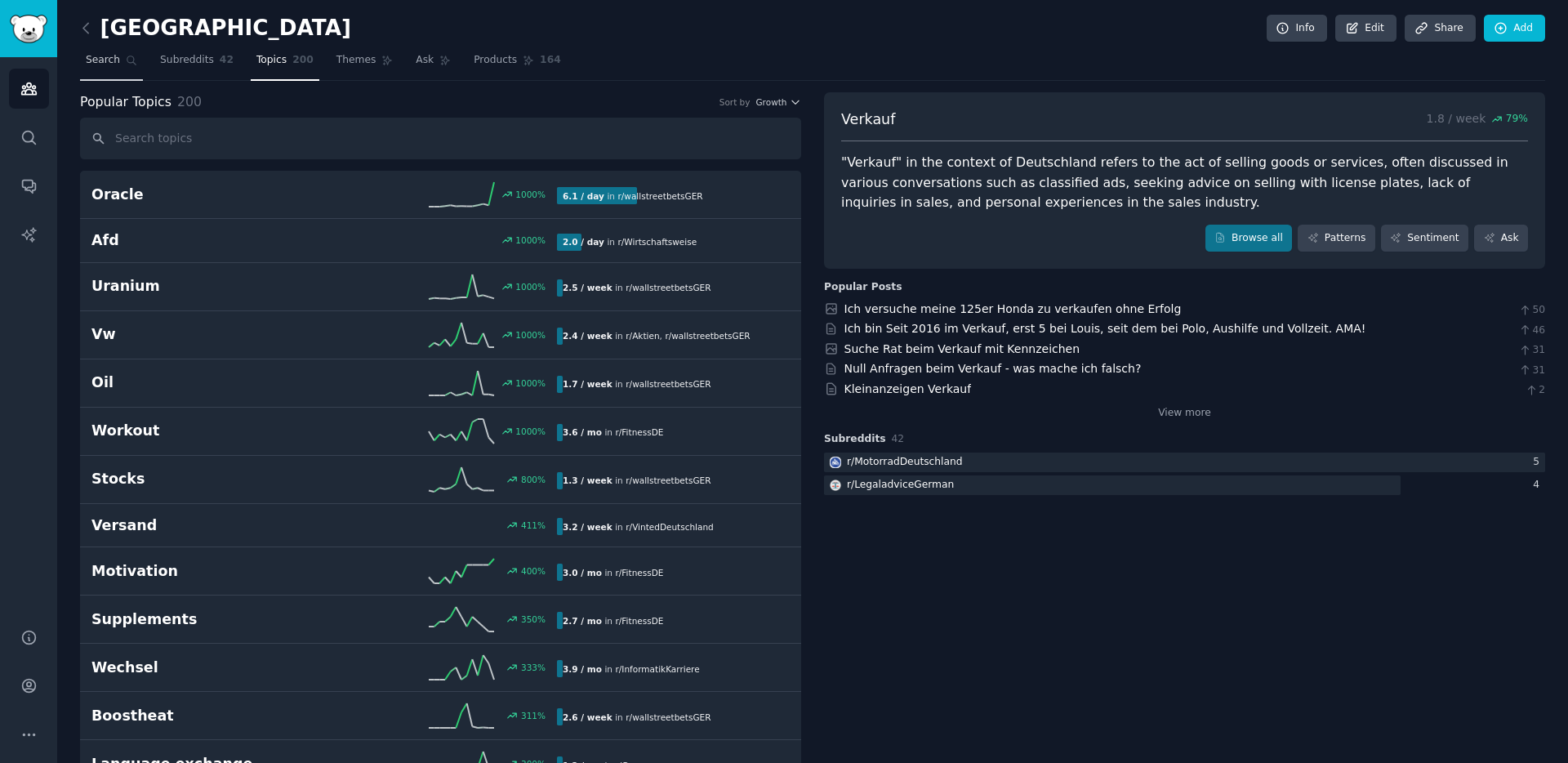
click at [111, 80] on link "Search" at bounding box center [111, 64] width 62 height 34
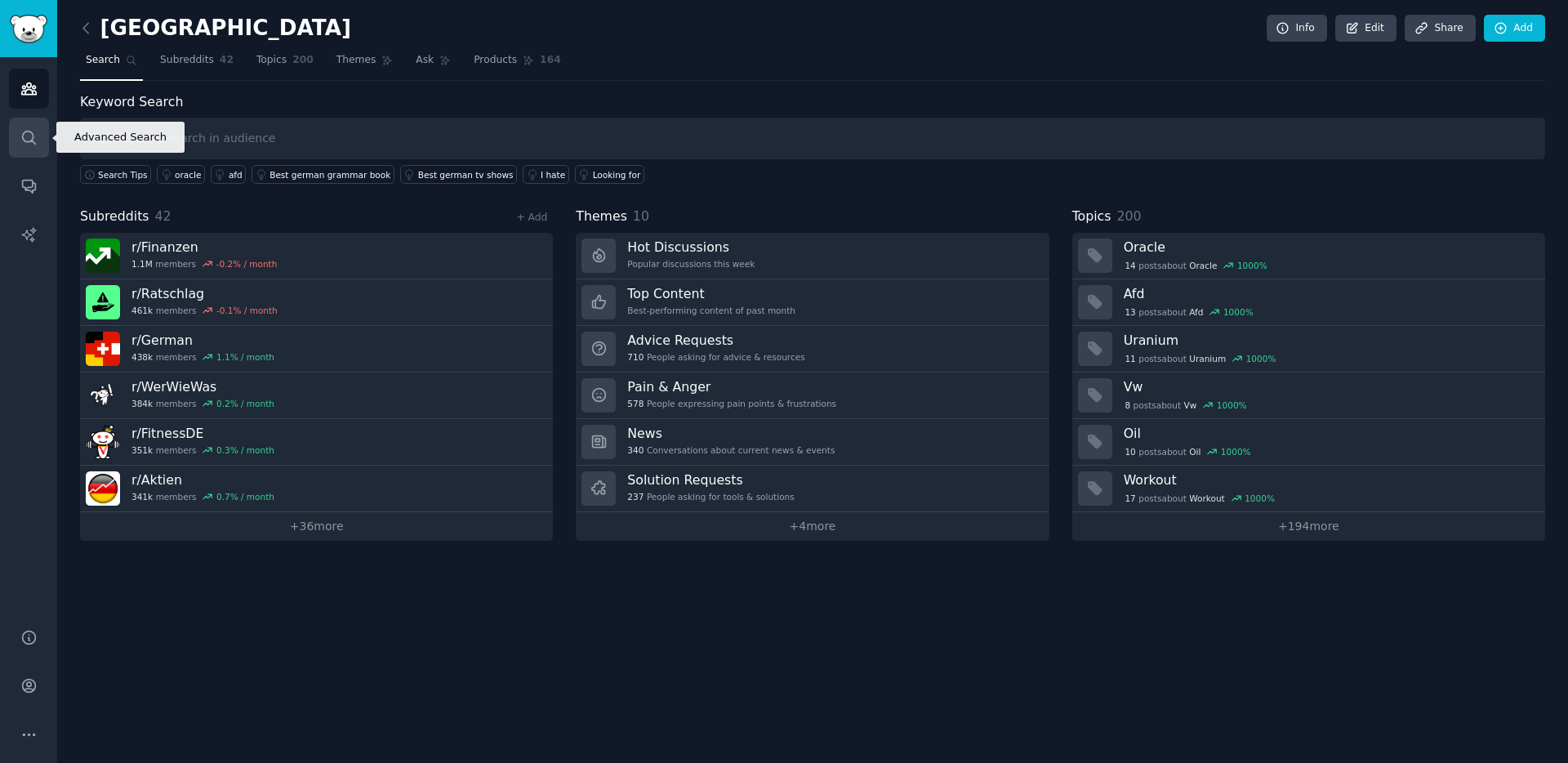
click at [19, 147] on link "Search" at bounding box center [29, 137] width 40 height 40
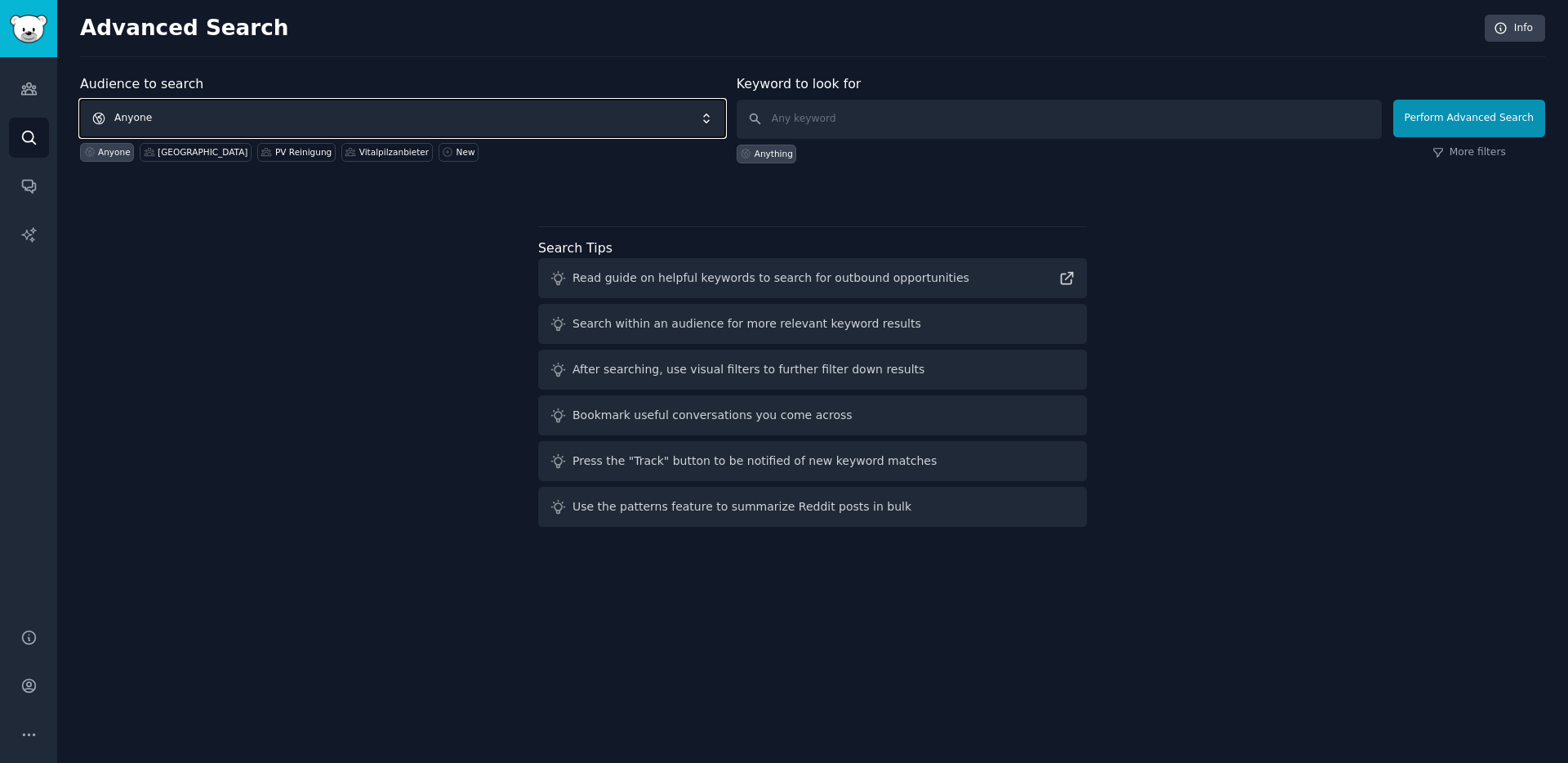
click at [153, 116] on span "Anyone" at bounding box center [402, 119] width 645 height 37
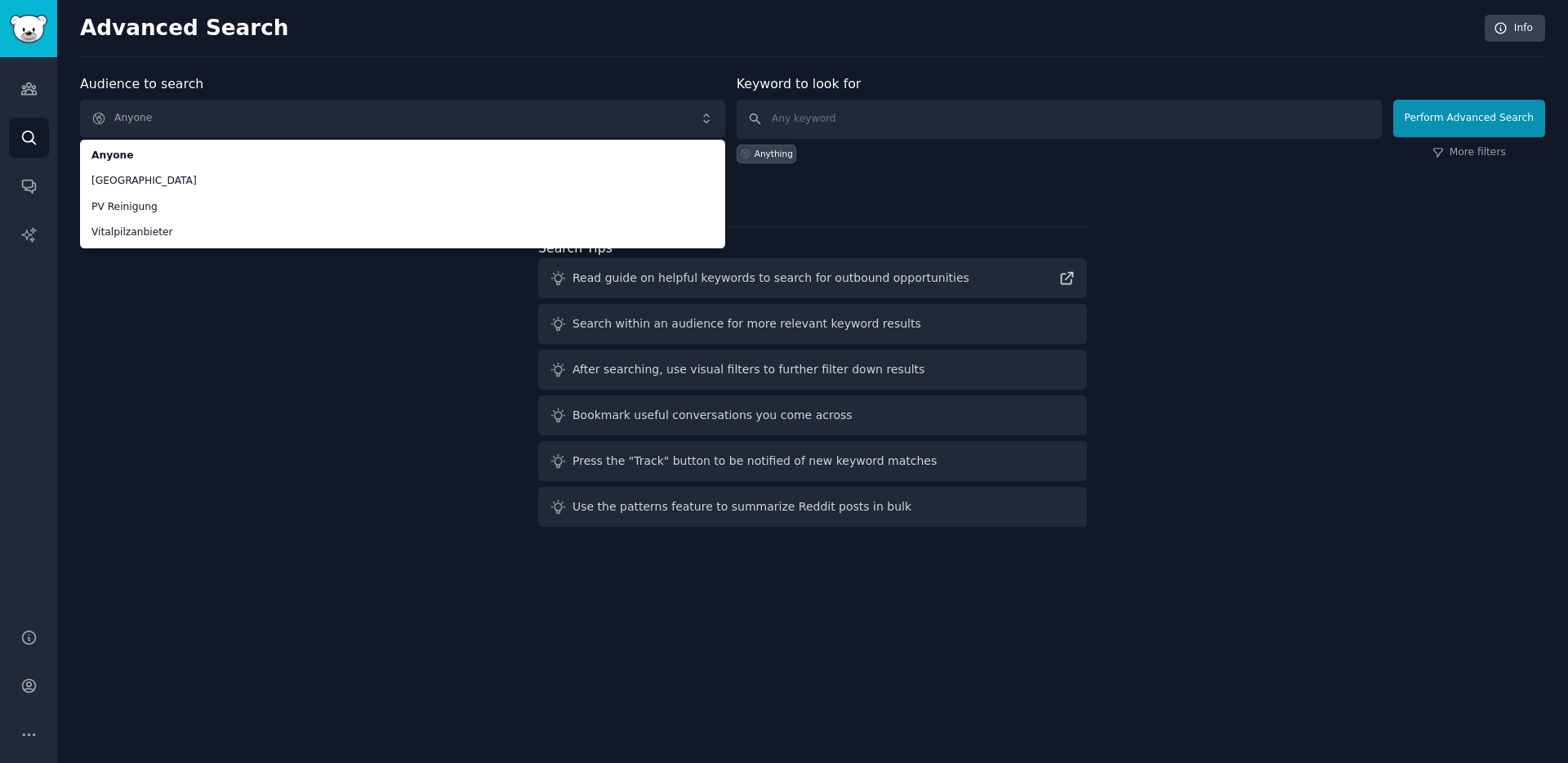
drag, startPoint x: 196, startPoint y: 425, endPoint x: 188, endPoint y: 414, distance: 13.6
click at [194, 424] on div "Audience to search Anyone Anyone Deutschland PV Reinigung Vitalpilzanbieter Any…" at bounding box center [813, 303] width 1465 height 460
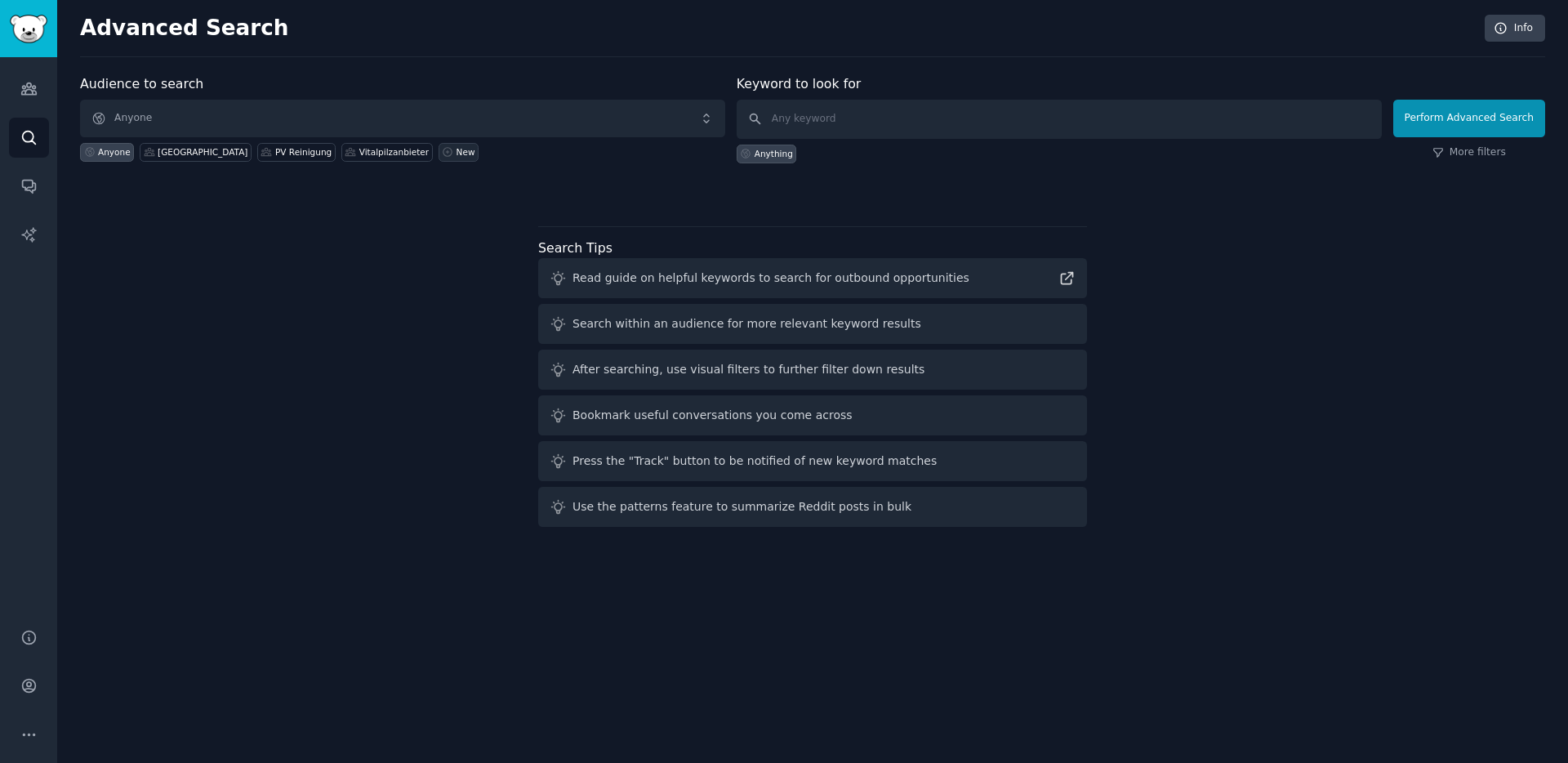
click at [439, 161] on link "New" at bounding box center [458, 152] width 40 height 19
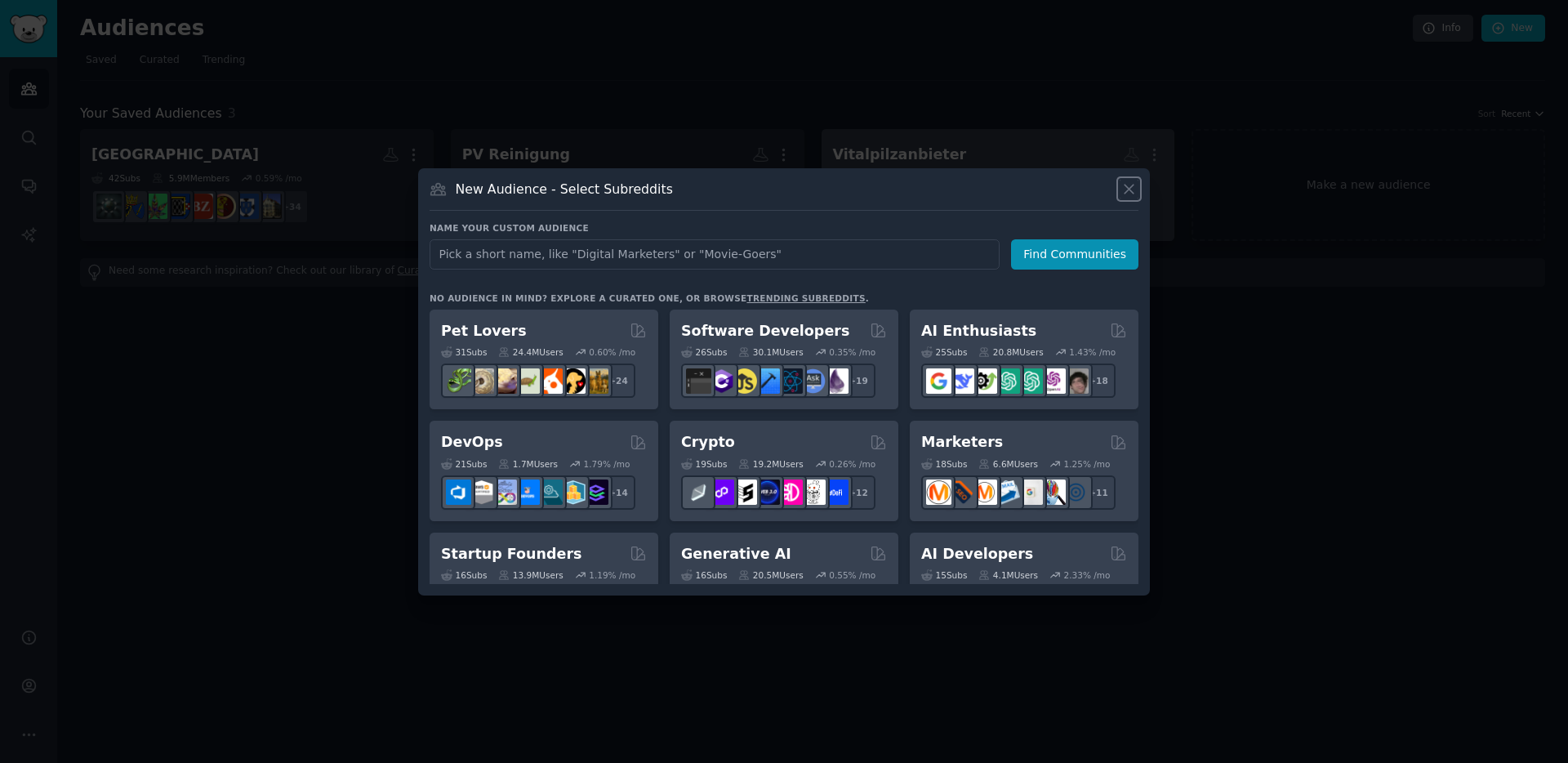
click at [1123, 188] on icon at bounding box center [1128, 188] width 17 height 17
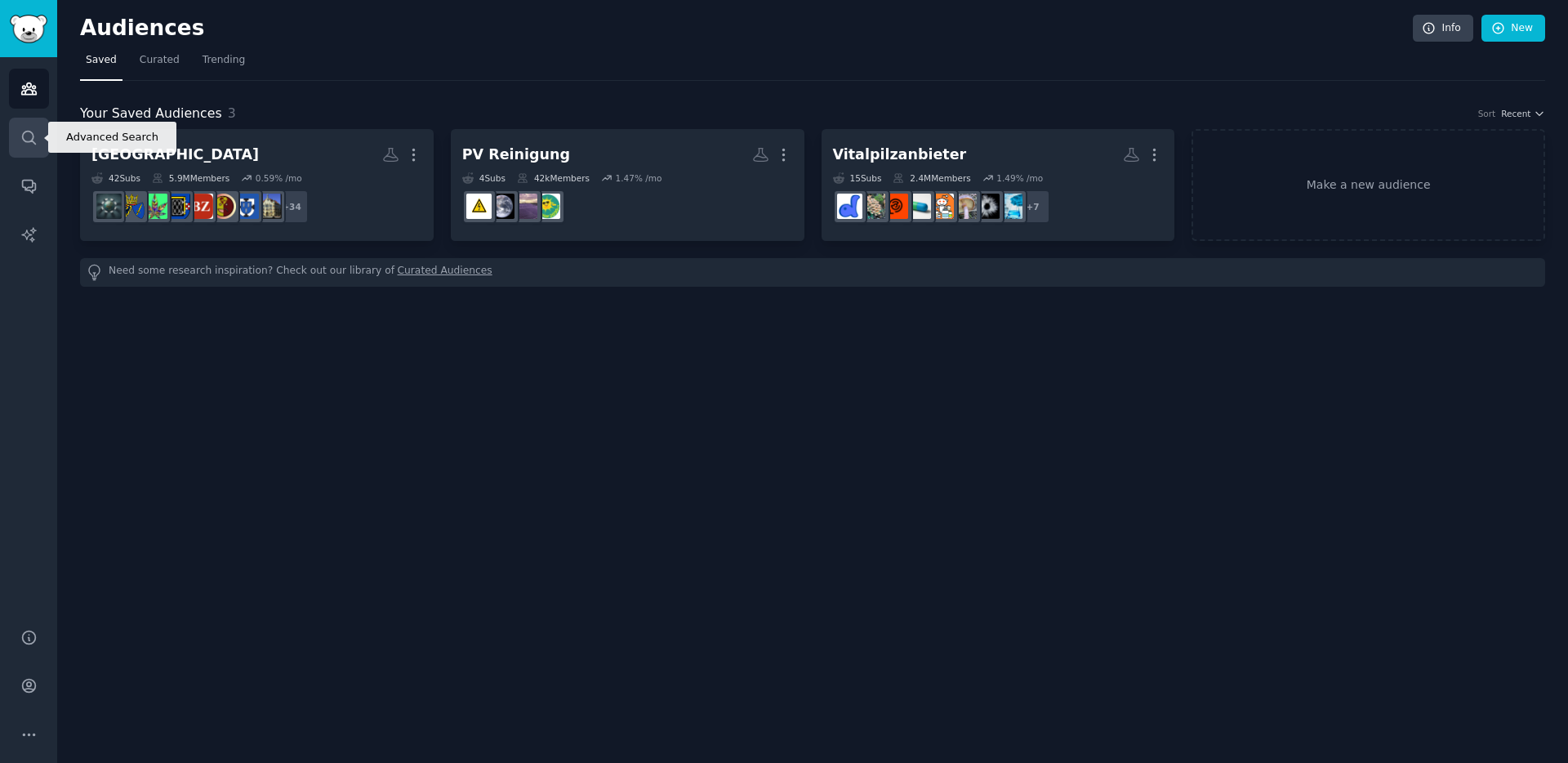
click at [30, 144] on icon "Sidebar" at bounding box center [29, 137] width 17 height 17
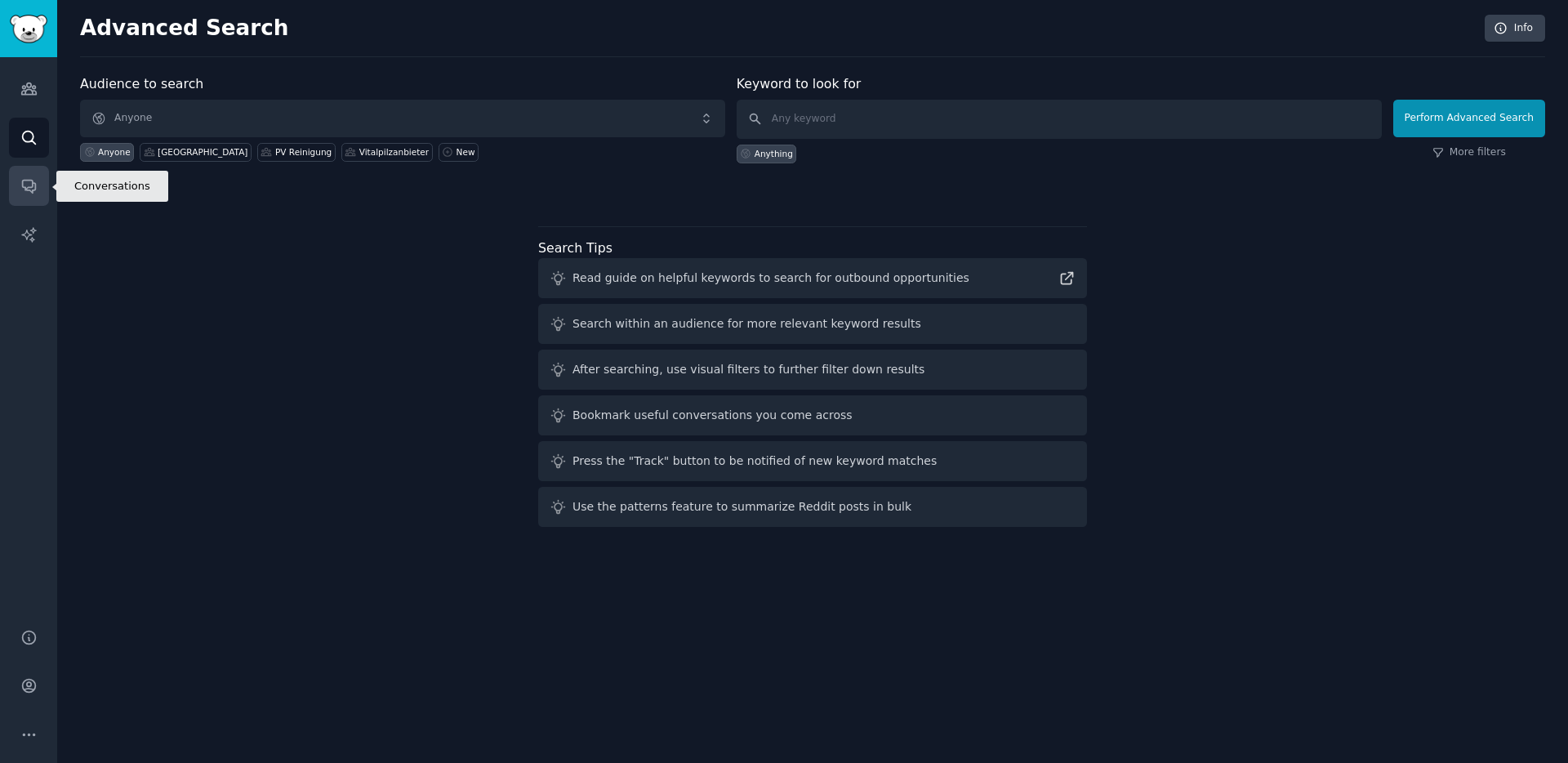
click at [33, 182] on icon "Sidebar" at bounding box center [29, 187] width 13 height 13
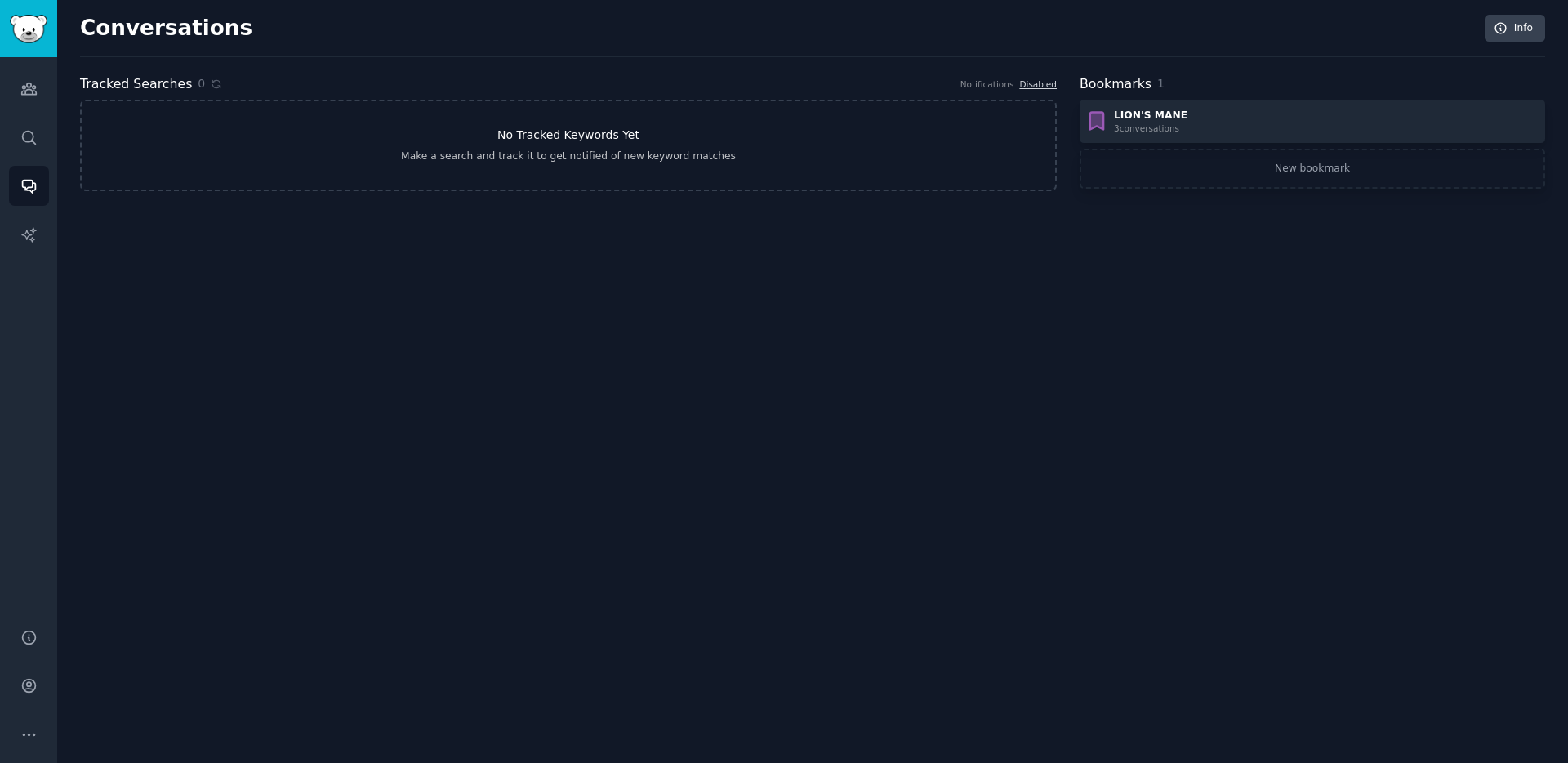
click at [843, 137] on link "No Tracked Keywords Yet Make a search and track it to get notified of new keywo…" at bounding box center [568, 145] width 977 height 92
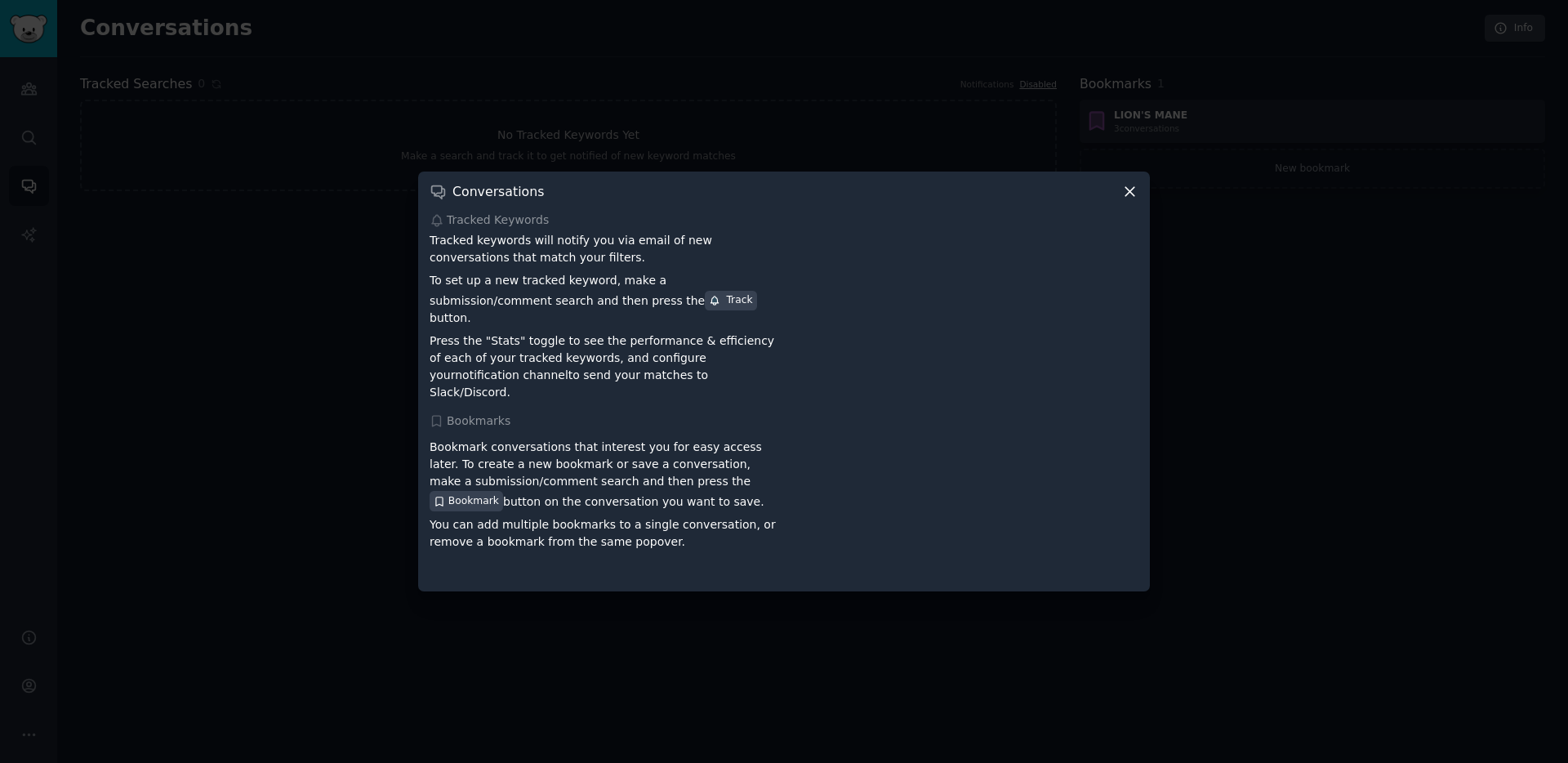
click at [1126, 200] on icon at bounding box center [1129, 191] width 17 height 17
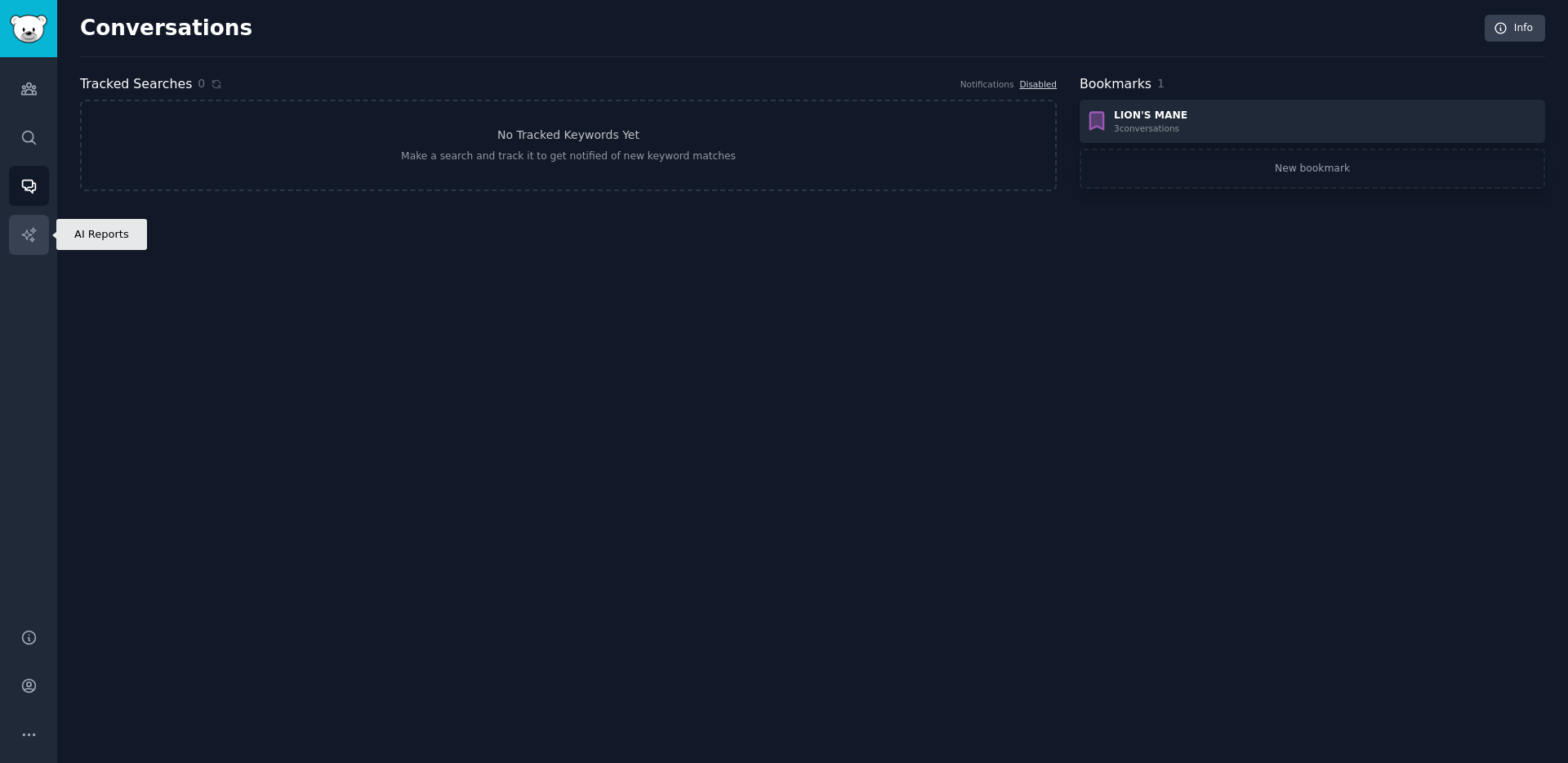
click at [29, 236] on icon "Sidebar" at bounding box center [29, 235] width 14 height 14
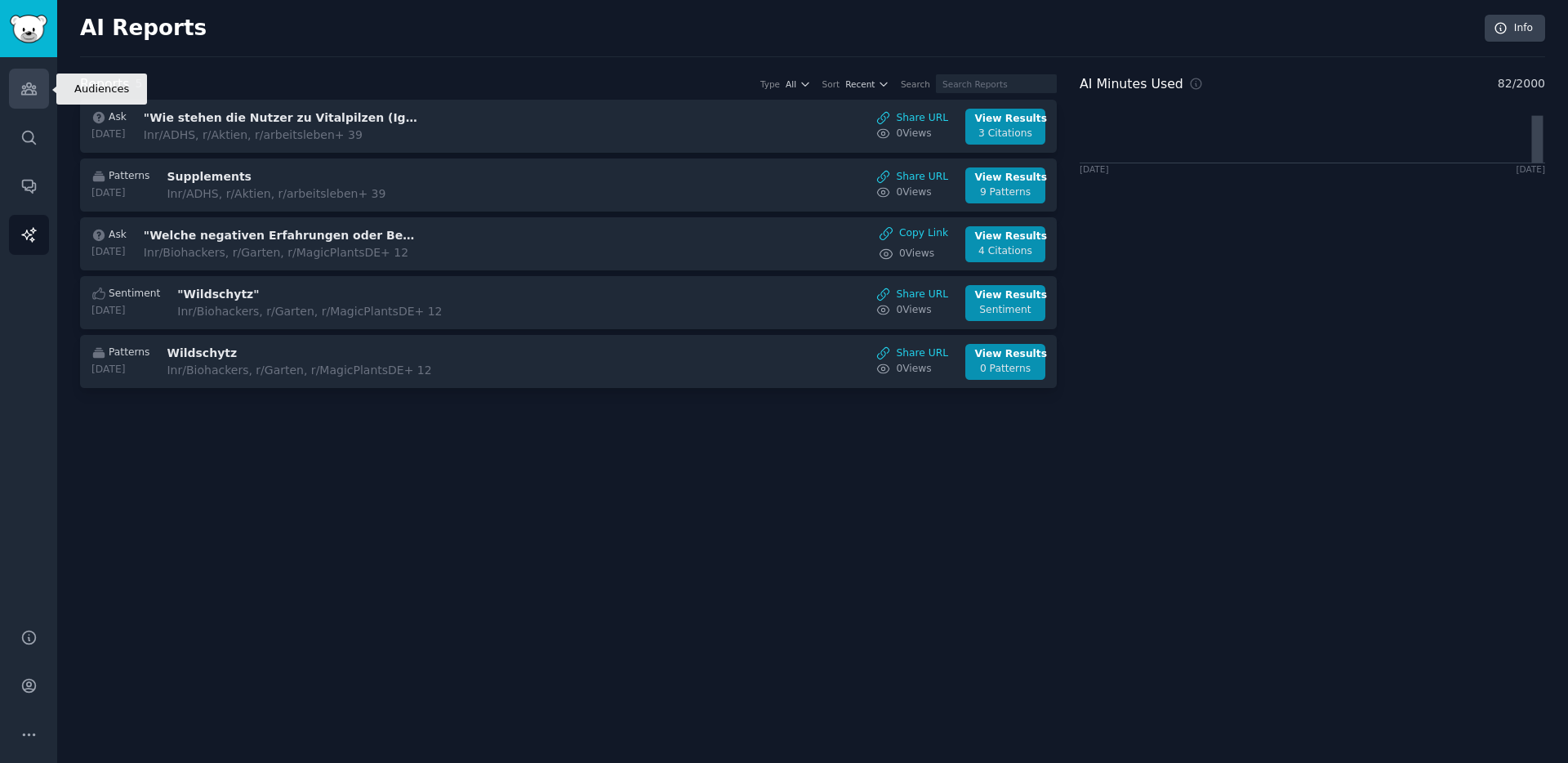
click at [9, 87] on link "Audiences" at bounding box center [29, 88] width 40 height 40
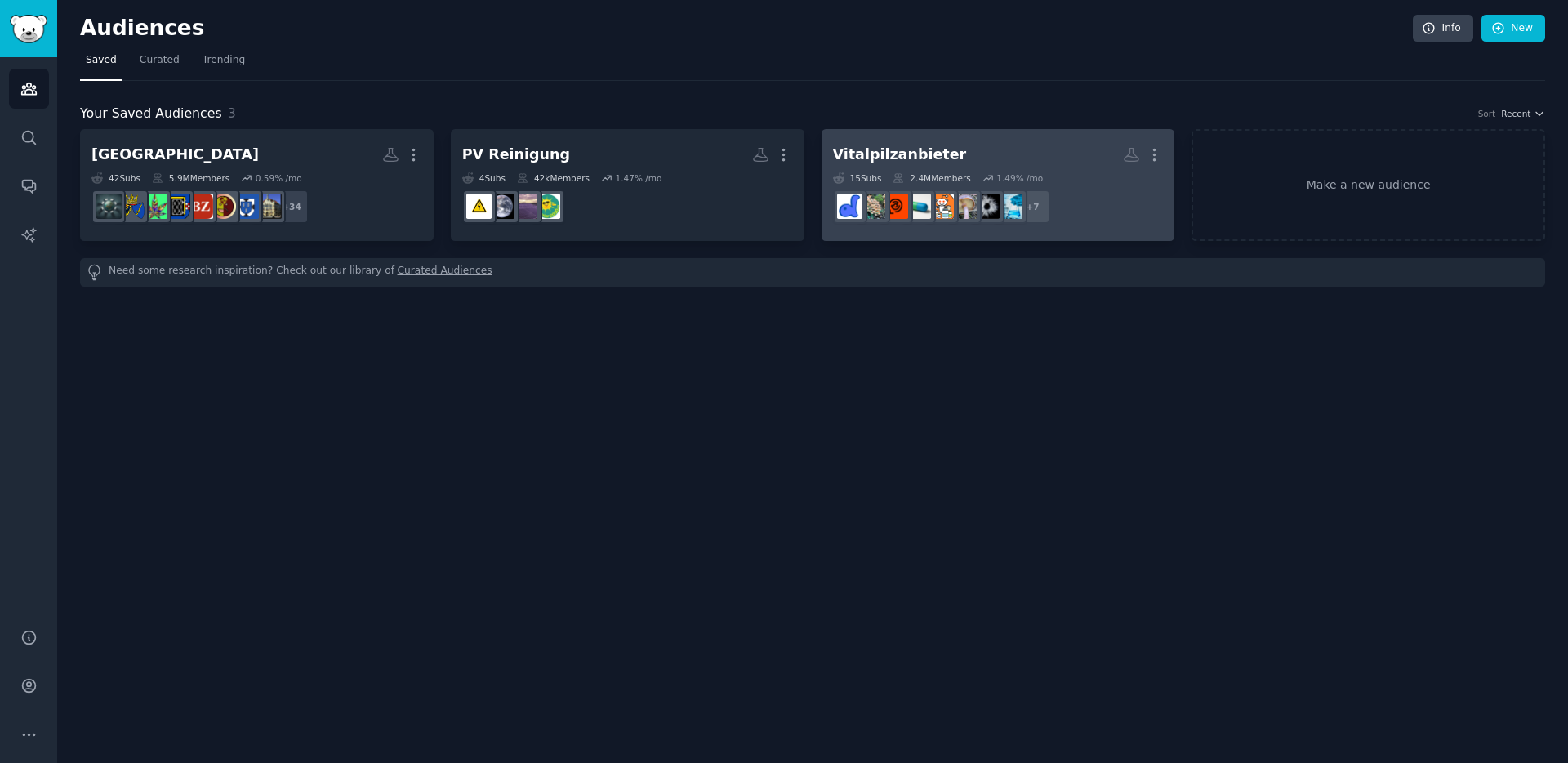
click at [909, 161] on div "Vitalpilzanbieter" at bounding box center [900, 154] width 134 height 21
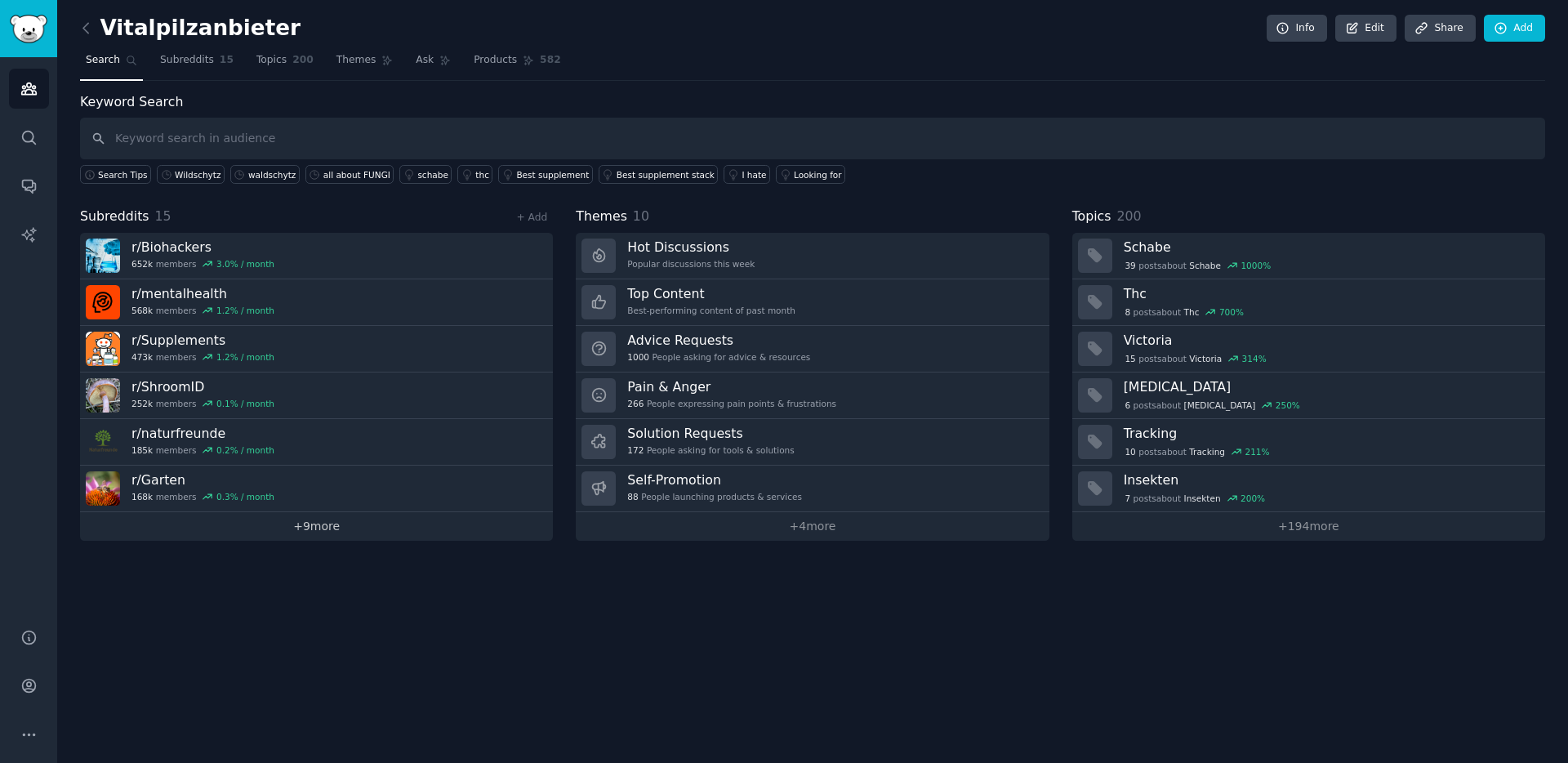
click at [304, 529] on link "+ 9 more" at bounding box center [317, 527] width 473 height 29
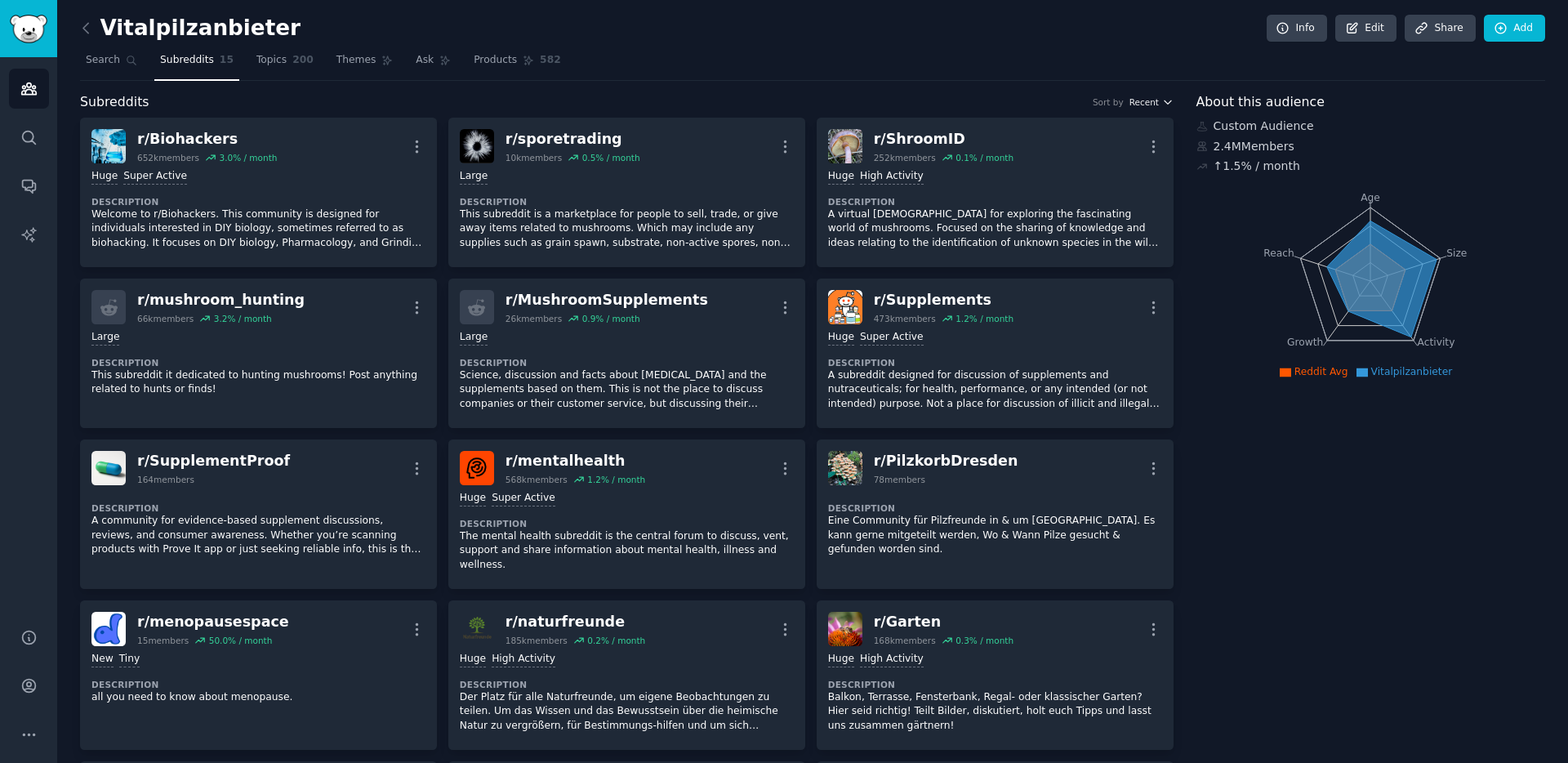
click at [1148, 101] on span "Recent" at bounding box center [1143, 102] width 29 height 12
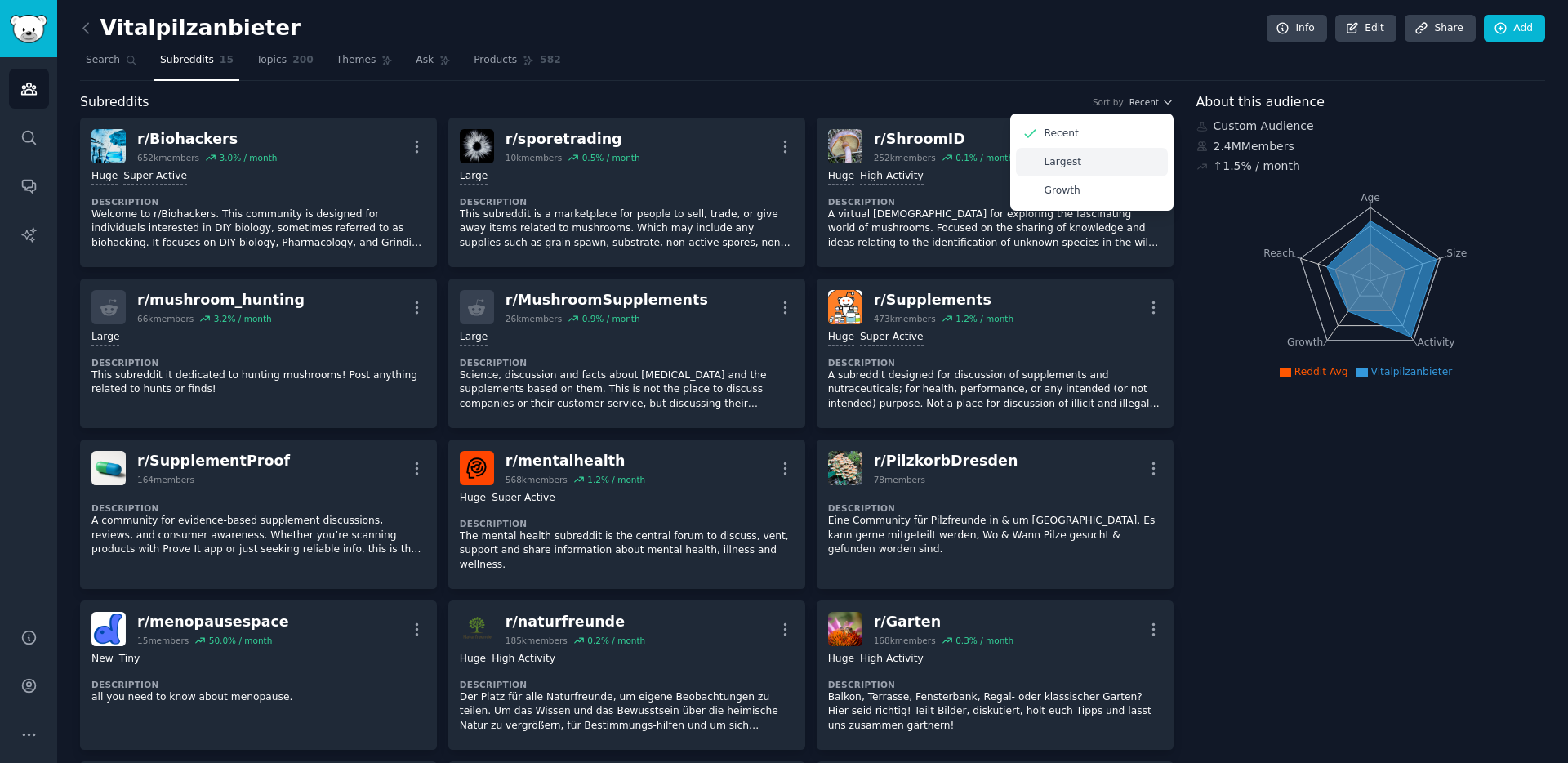
click at [1060, 160] on p "Largest" at bounding box center [1063, 162] width 37 height 14
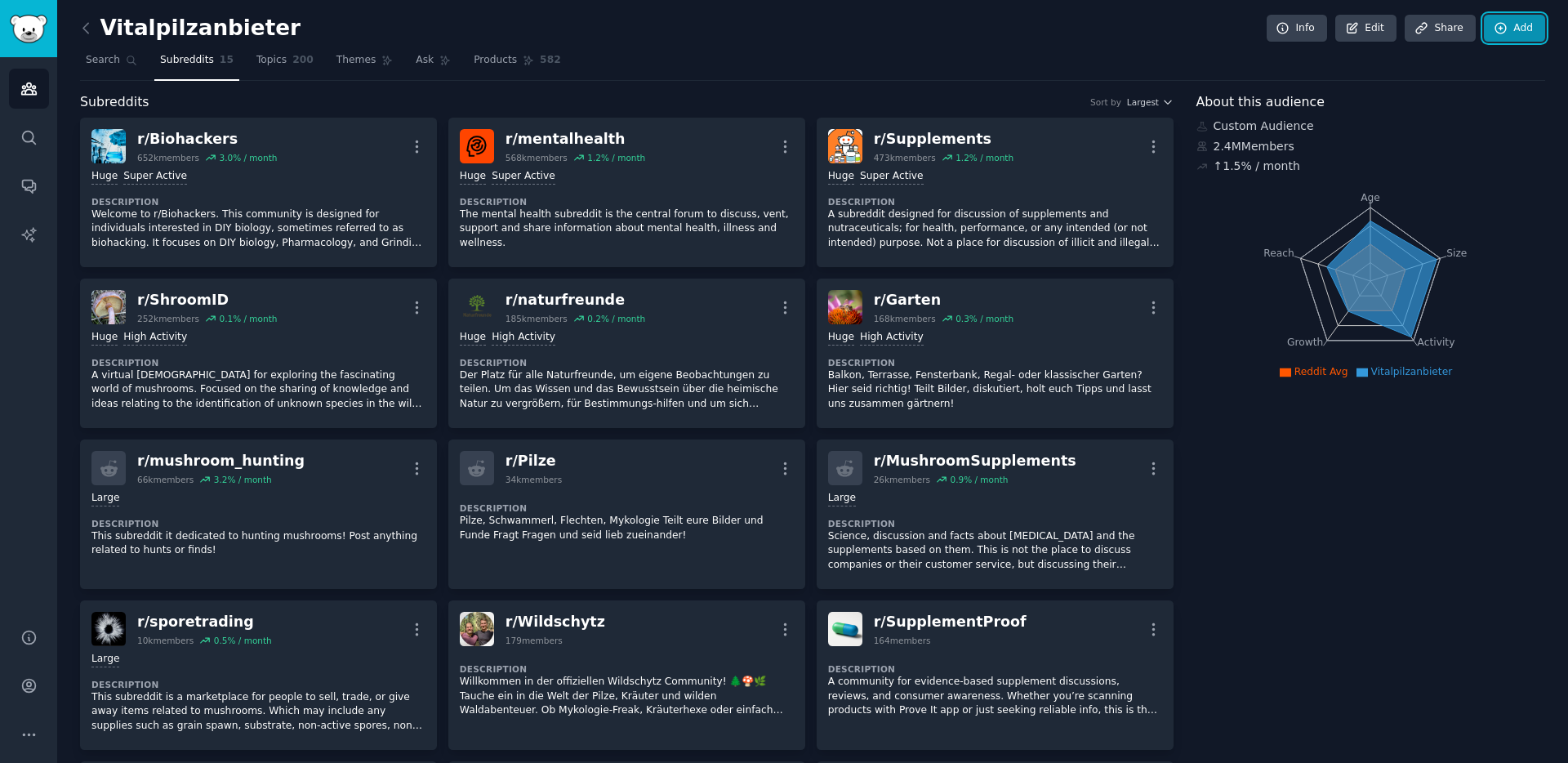
click at [1502, 24] on icon at bounding box center [1500, 29] width 11 height 11
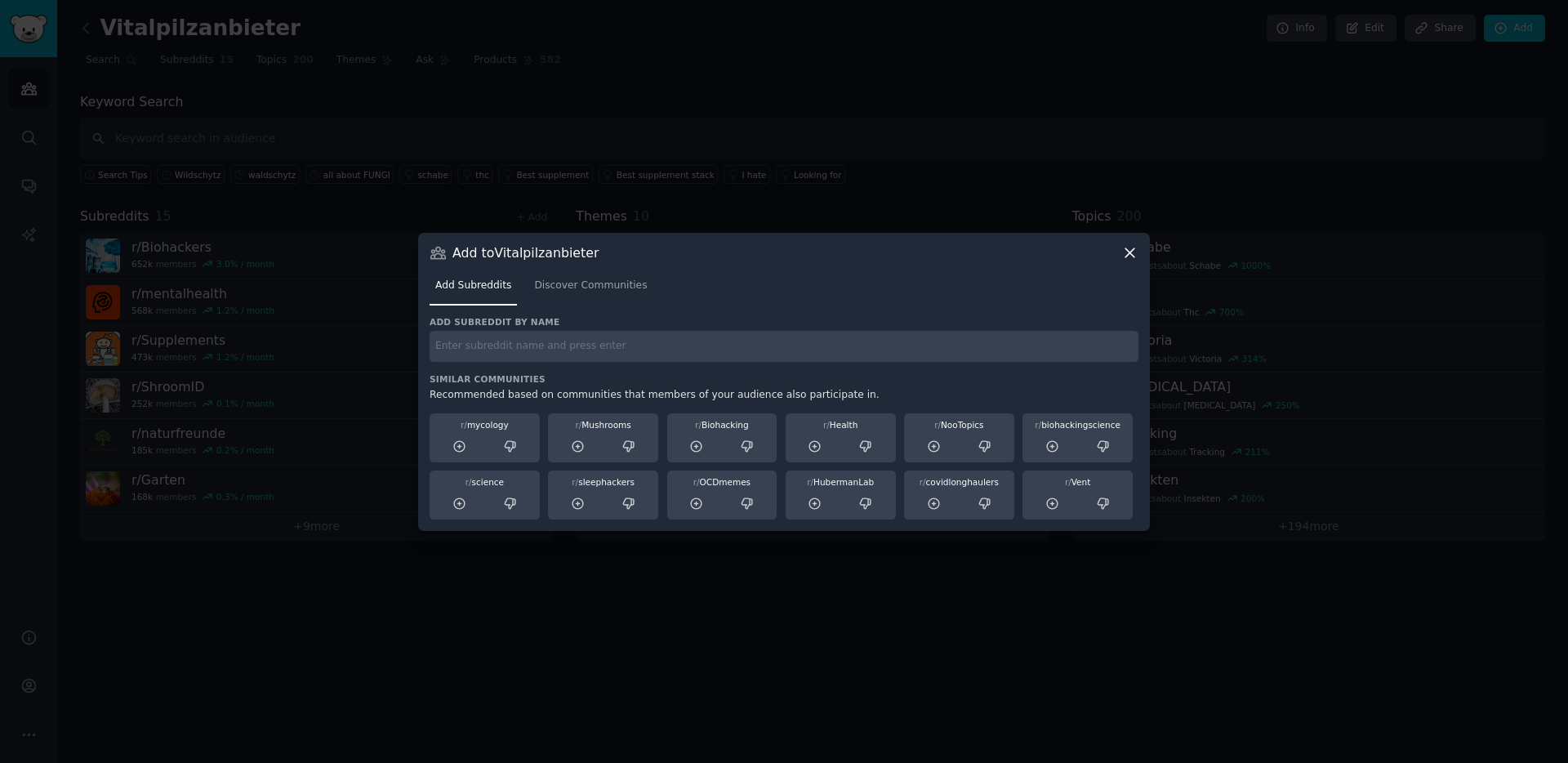
click at [484, 344] on input "text" at bounding box center [784, 347] width 709 height 32
type input "Pilz"
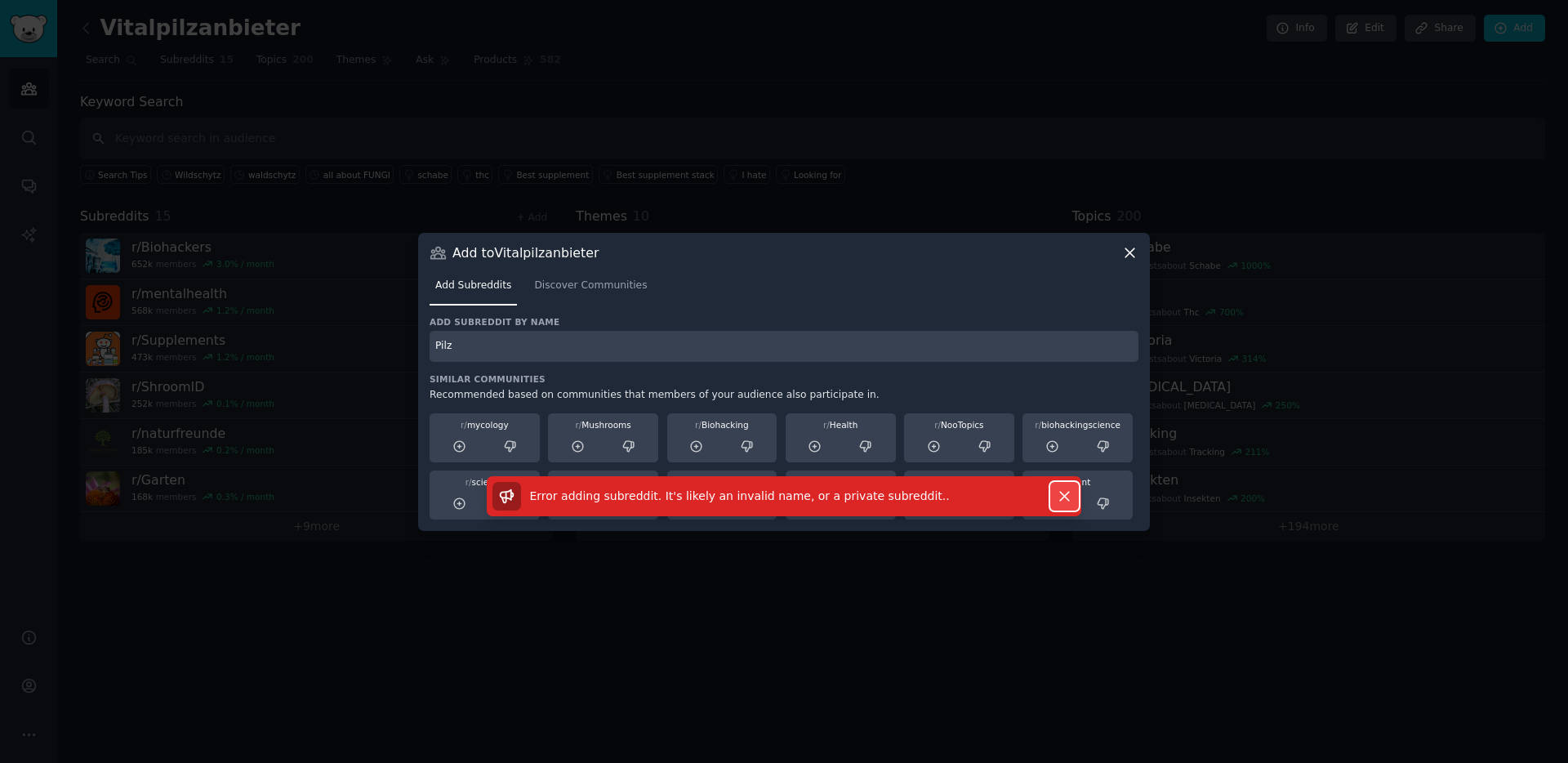
click at [1061, 498] on icon "button" at bounding box center [1064, 496] width 9 height 9
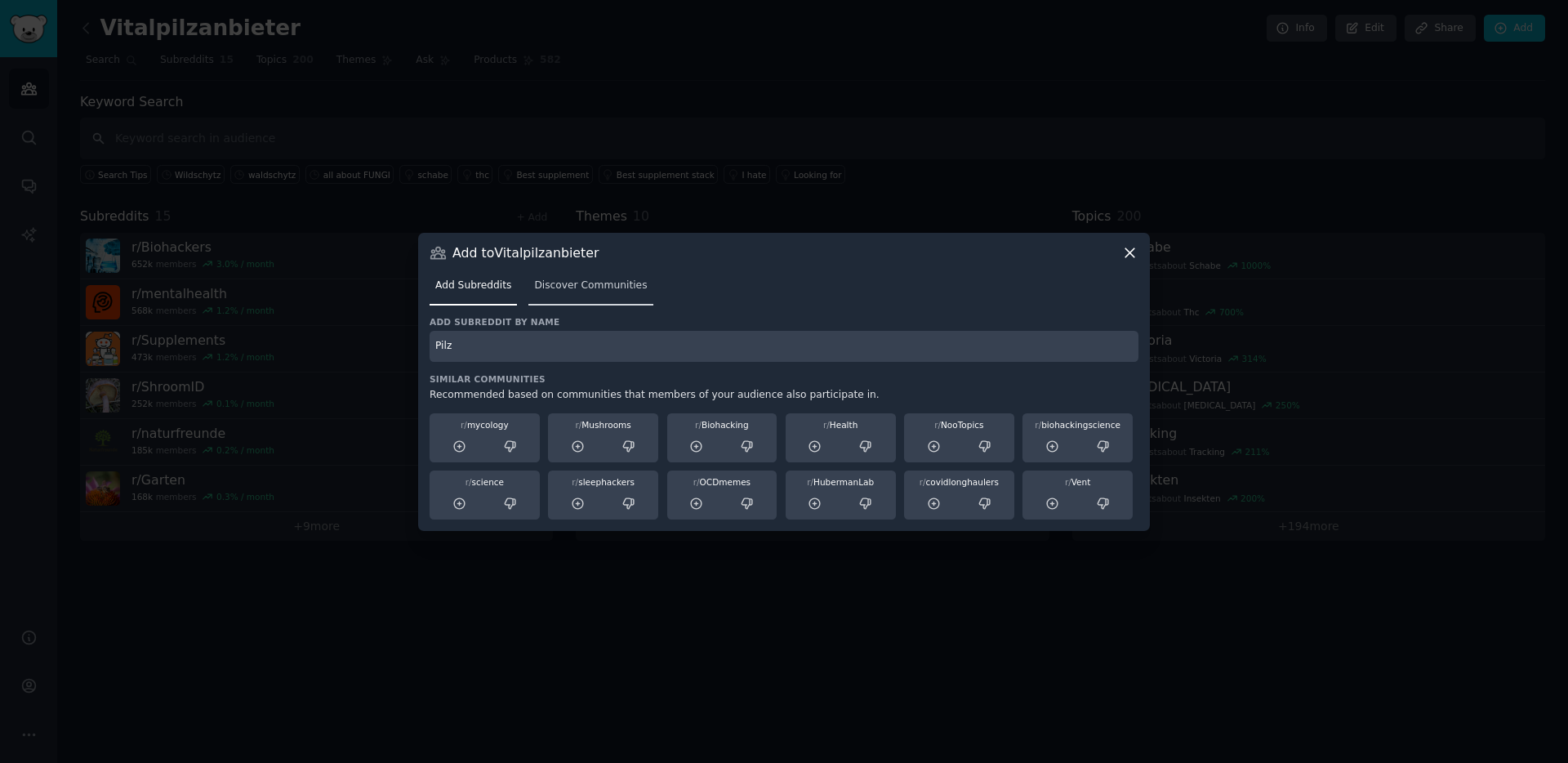
click at [574, 276] on link "Discover Communities" at bounding box center [590, 290] width 124 height 34
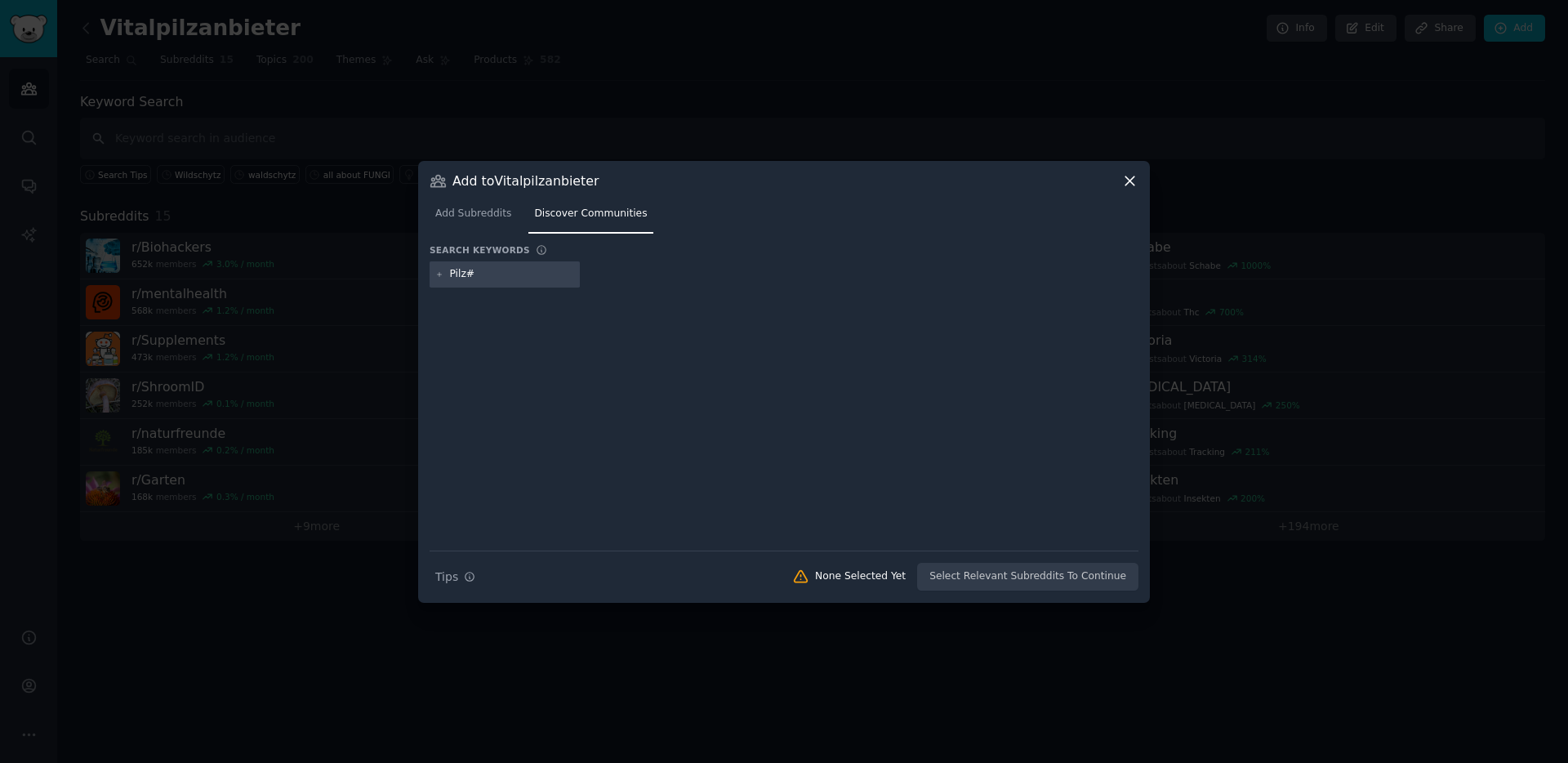
type input "Pilz"
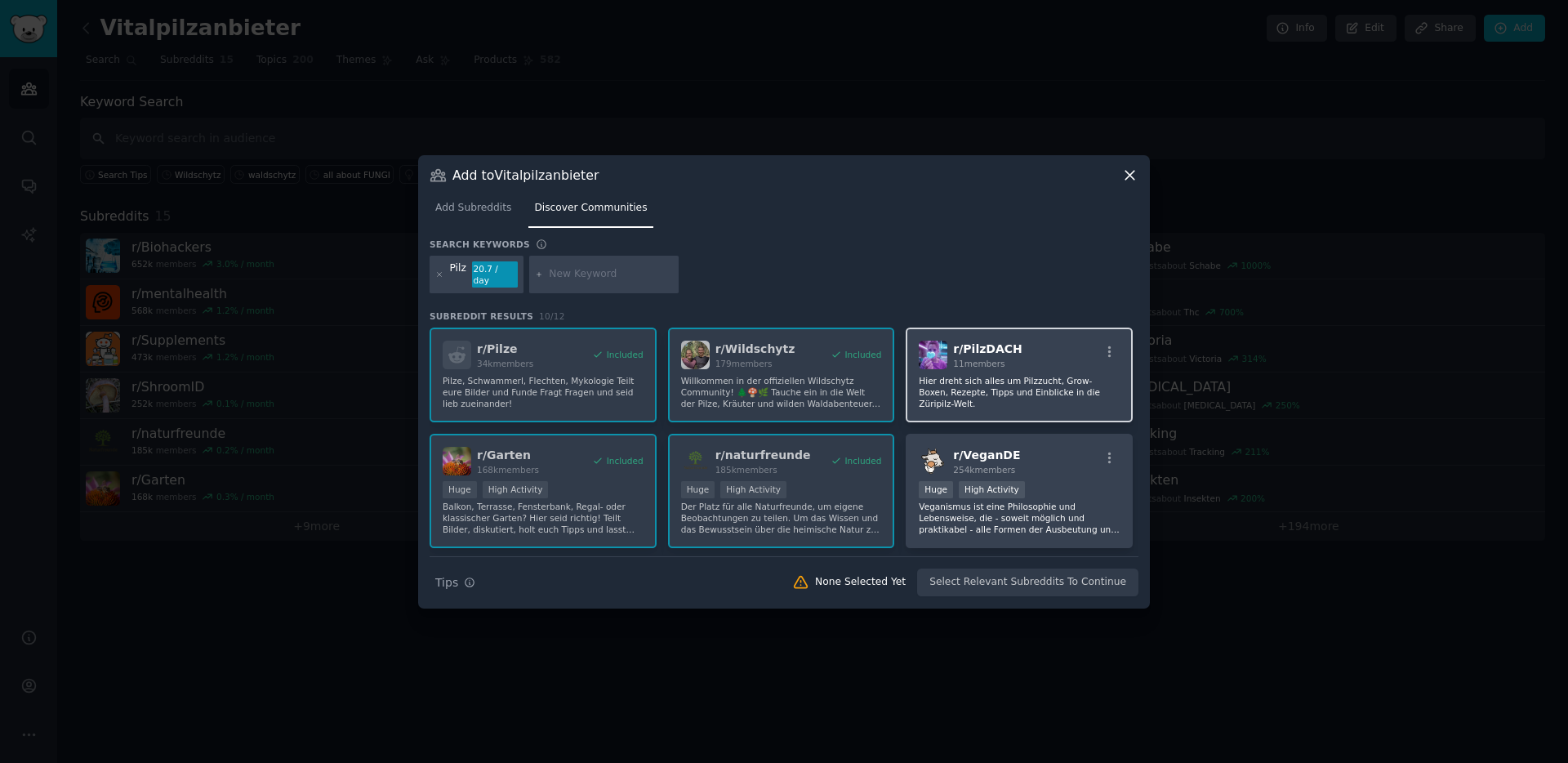
click at [981, 390] on p "Hier dreht sich alles um Pilzzucht, Grow-Boxen, Rezepte, Tipps und Einblicke in…" at bounding box center [1019, 392] width 201 height 34
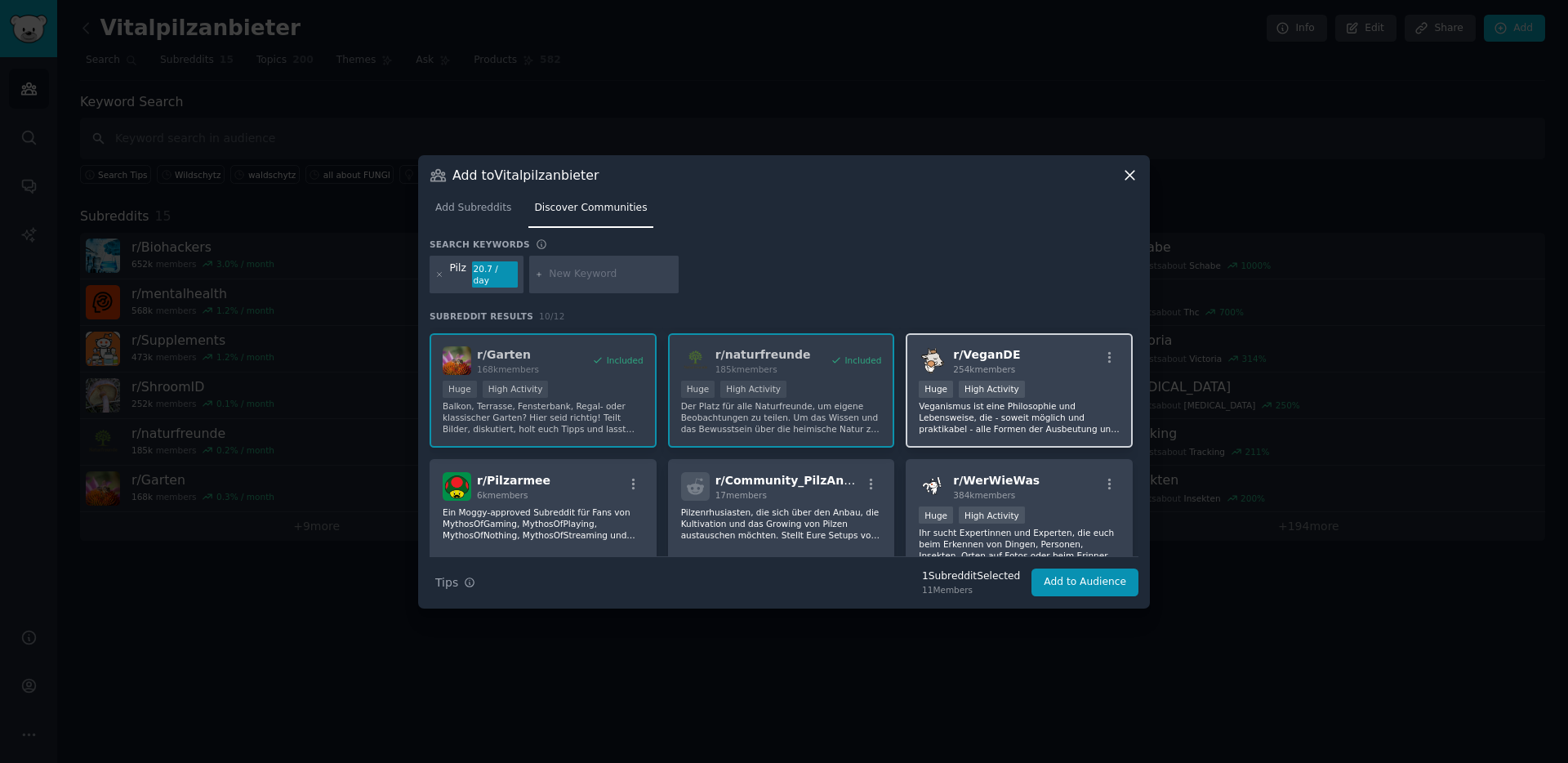
scroll to position [144, 0]
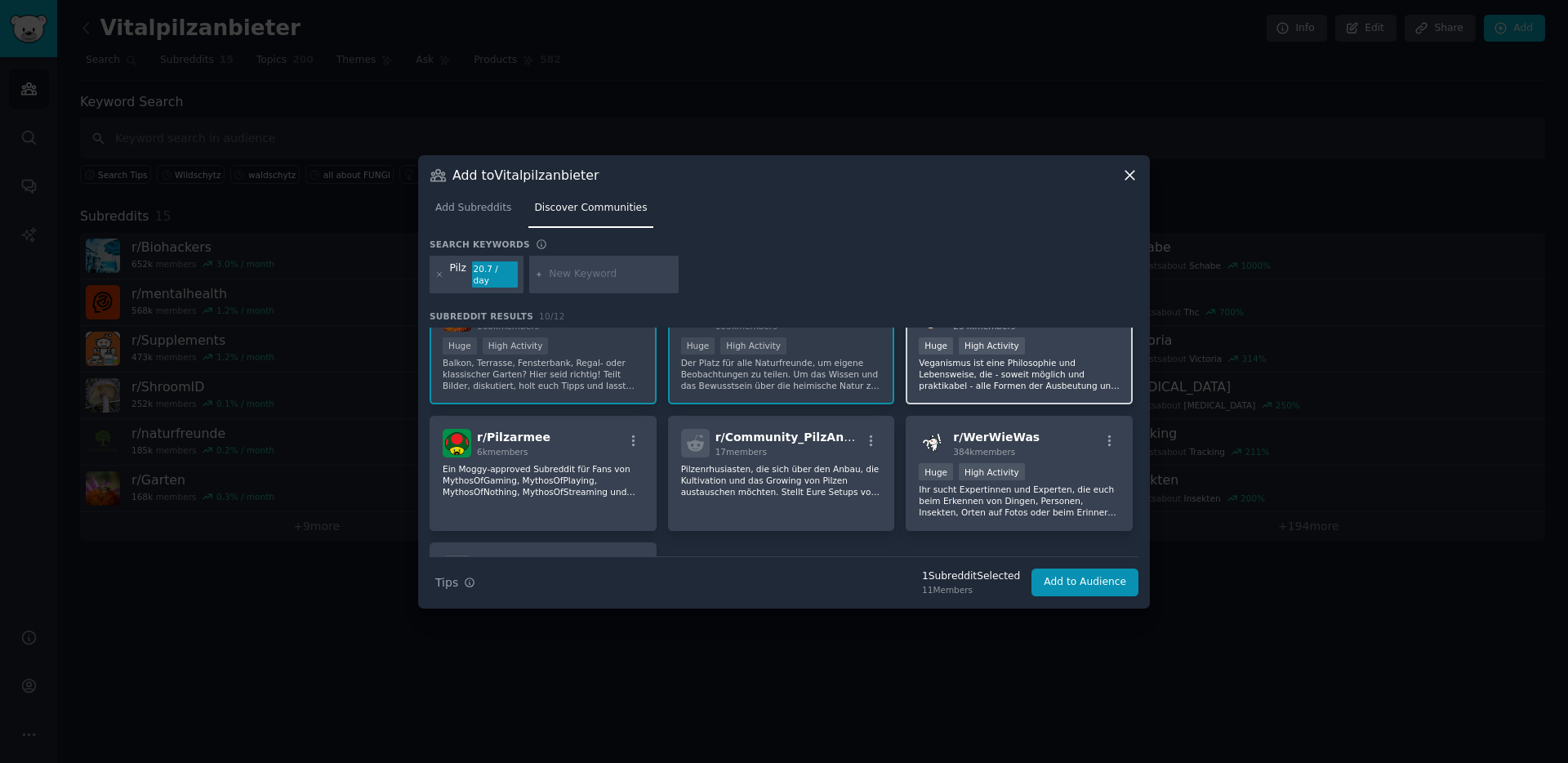
click at [997, 349] on div "Huge High Activity" at bounding box center [1019, 347] width 201 height 21
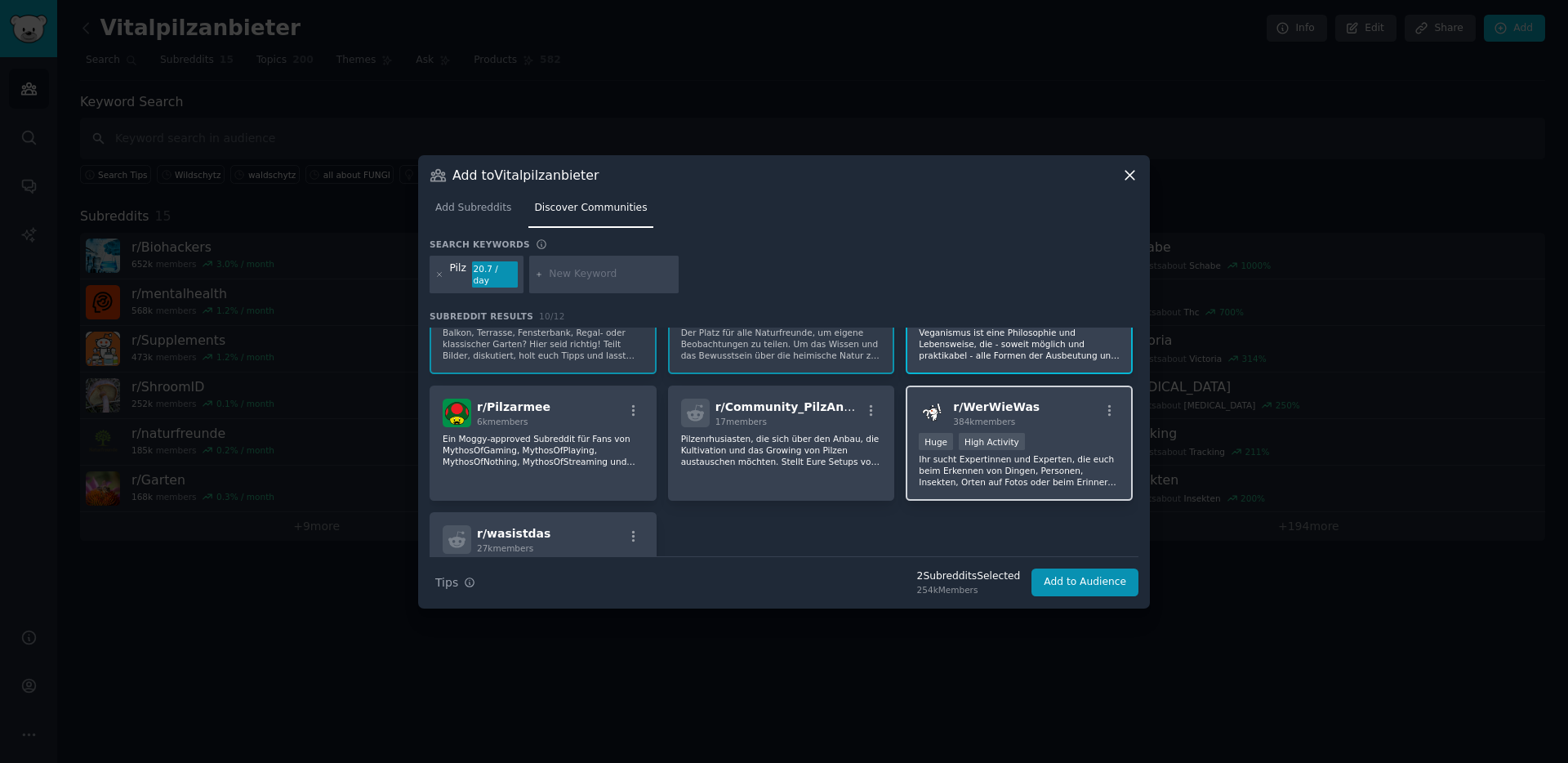
scroll to position [175, 0]
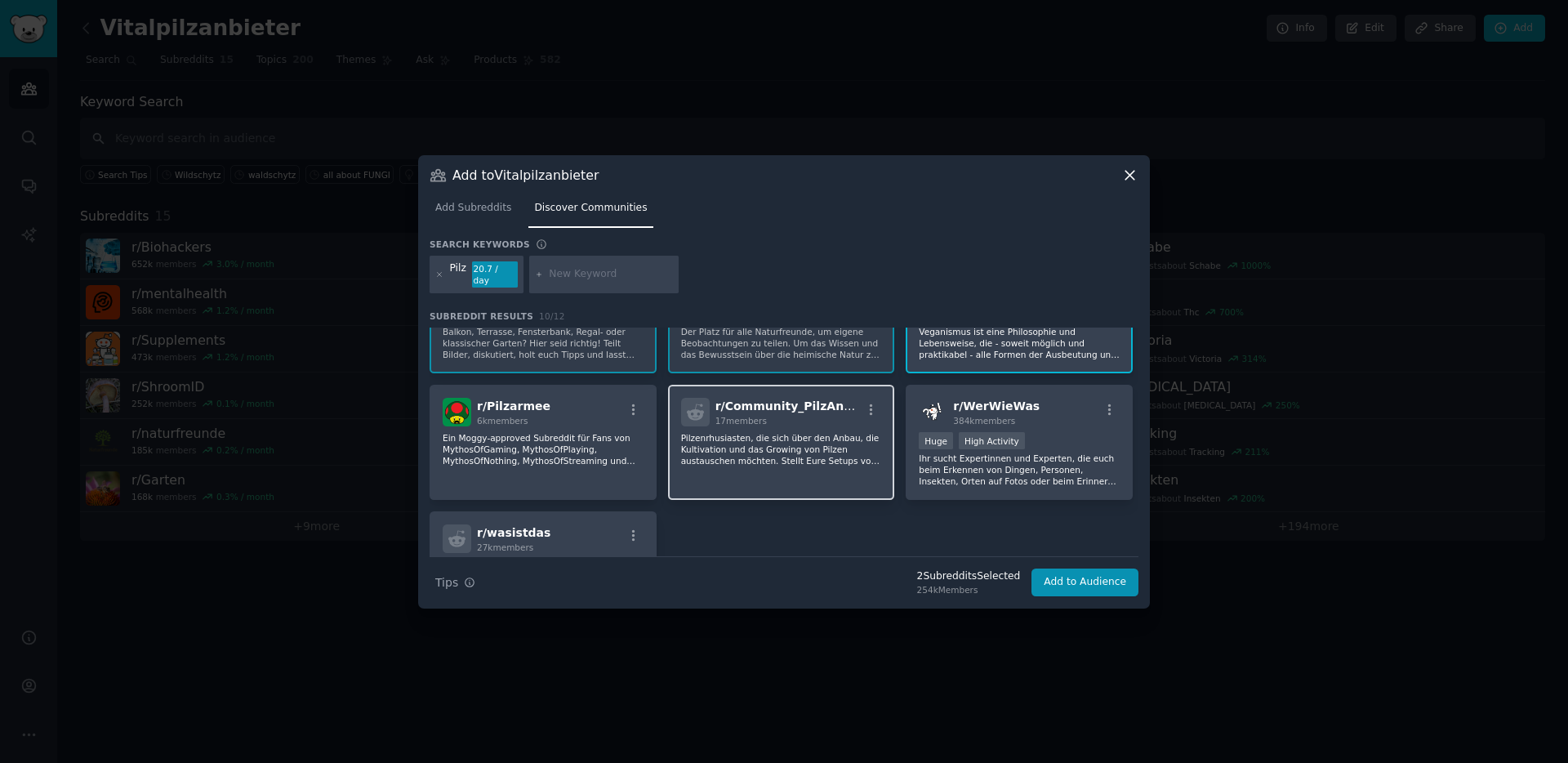
click at [727, 455] on p "Pilzenrhusiasten, die sich über den Anbau, die Kultivation und das Growing von …" at bounding box center [781, 449] width 201 height 34
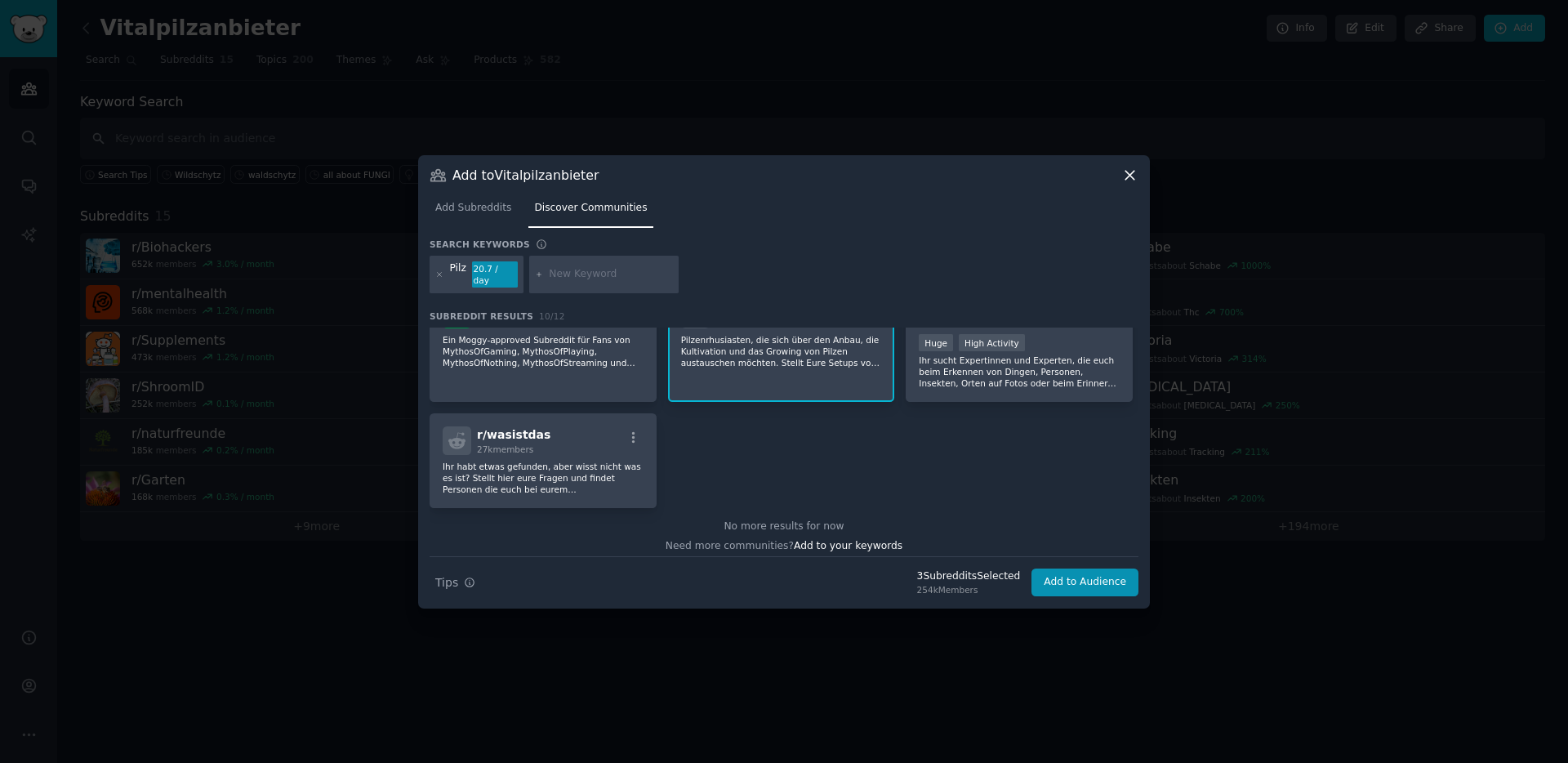
scroll to position [0, 0]
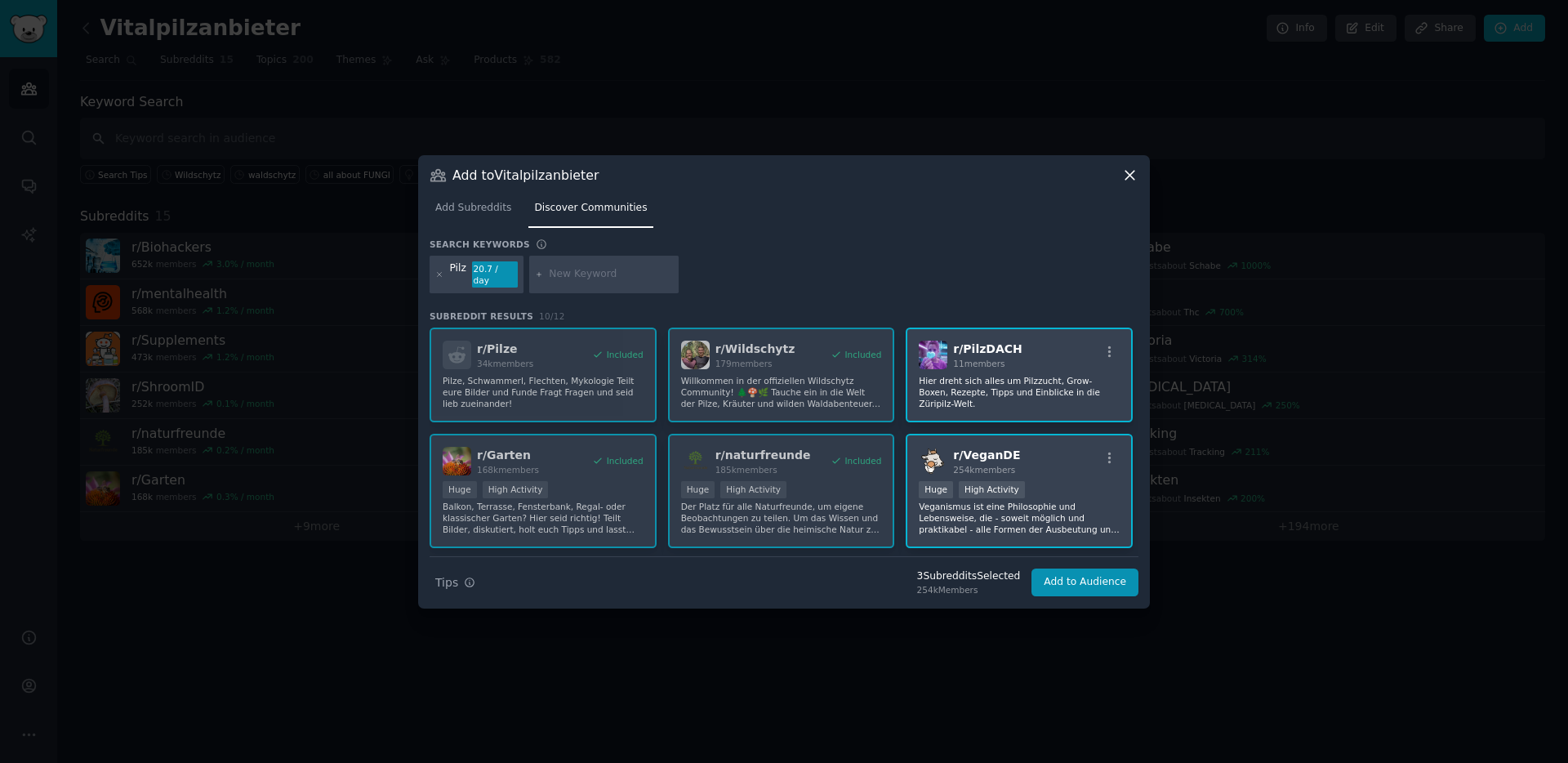
click at [565, 276] on input "text" at bounding box center [610, 274] width 124 height 14
type input "Mykologie"
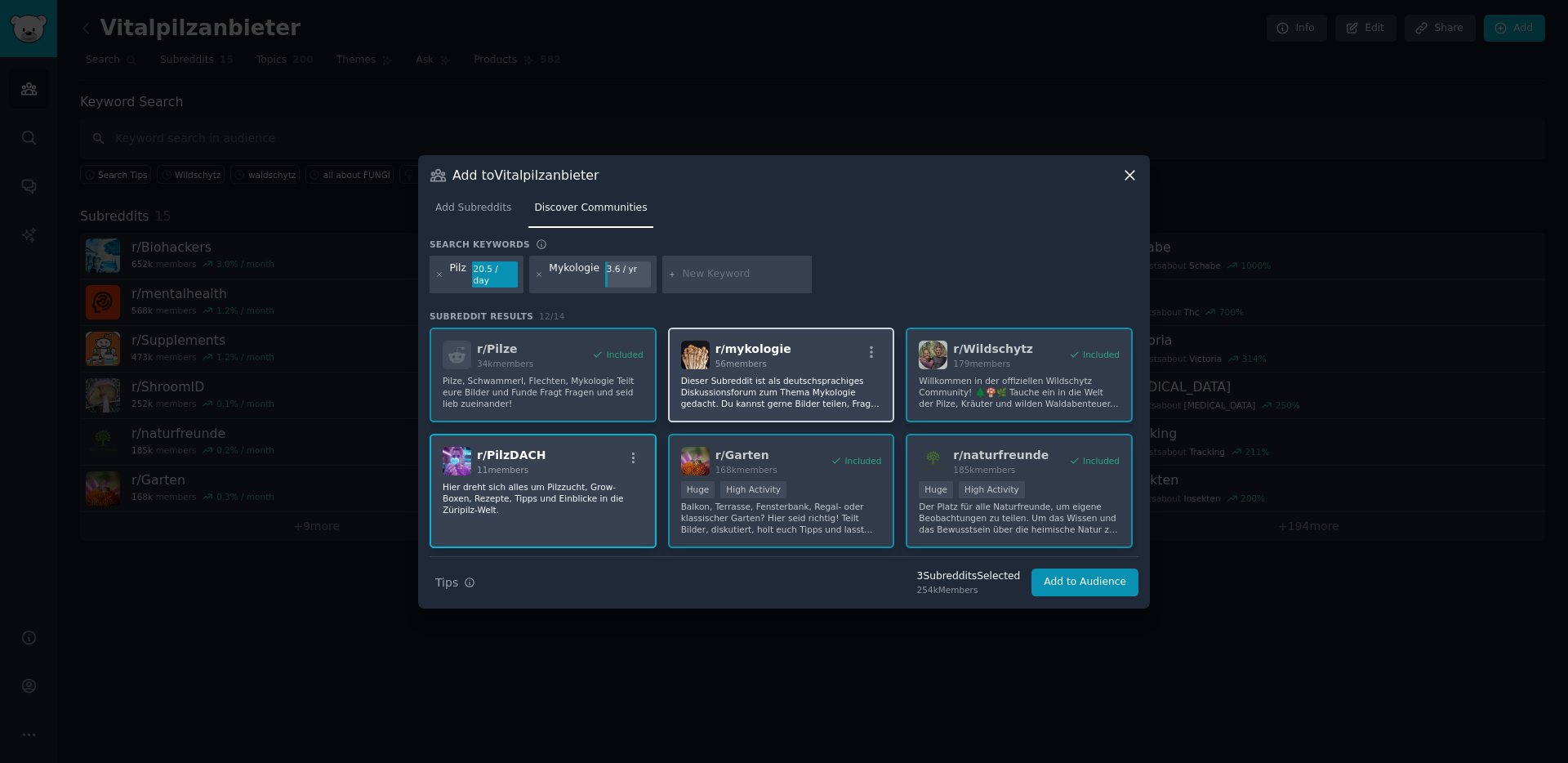
click at [757, 392] on p "Dieser Subreddit ist als deutschsprachiges Diskussionsforum zum Thema Mykologie…" at bounding box center [781, 392] width 201 height 34
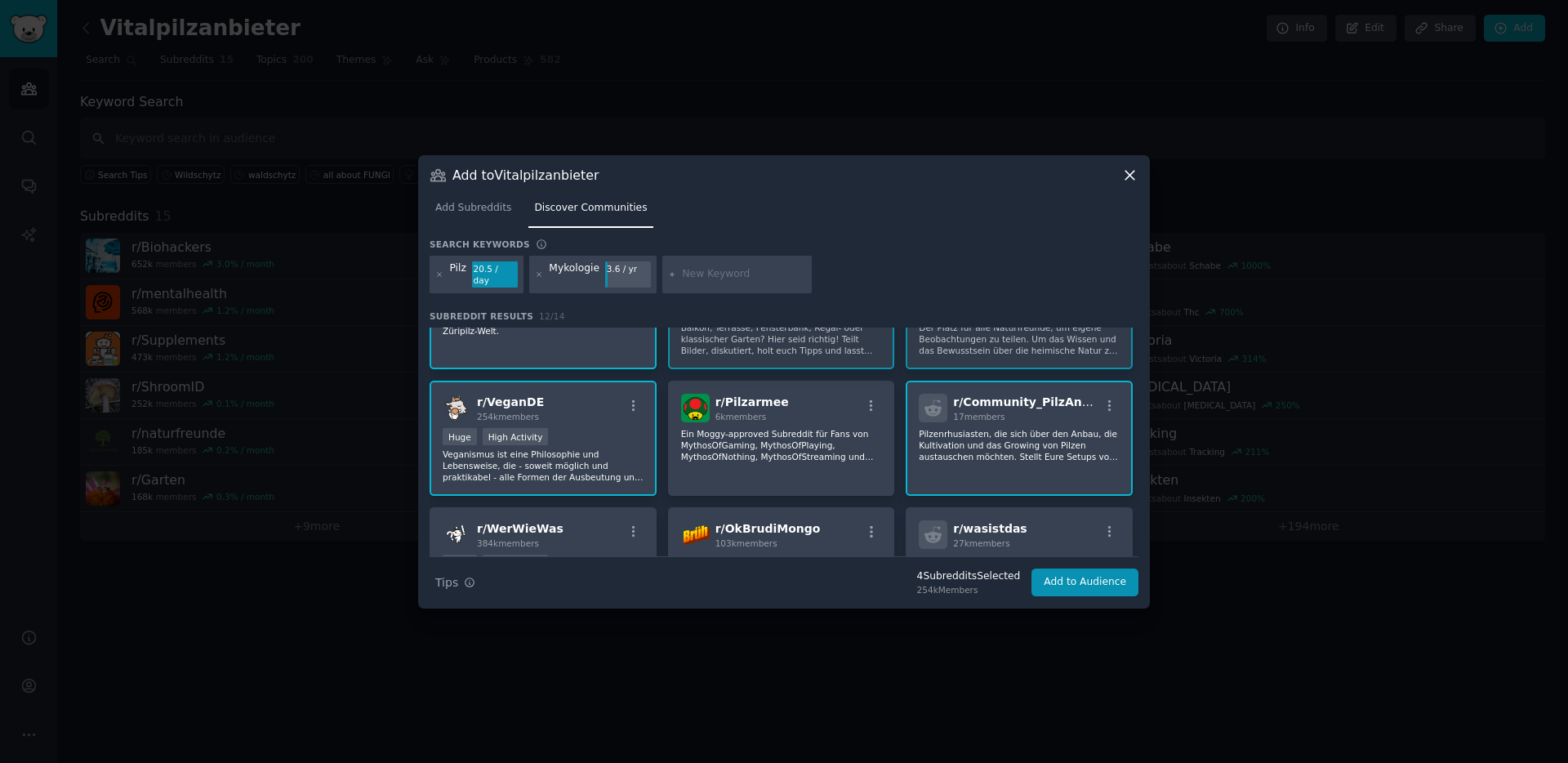
scroll to position [302, 0]
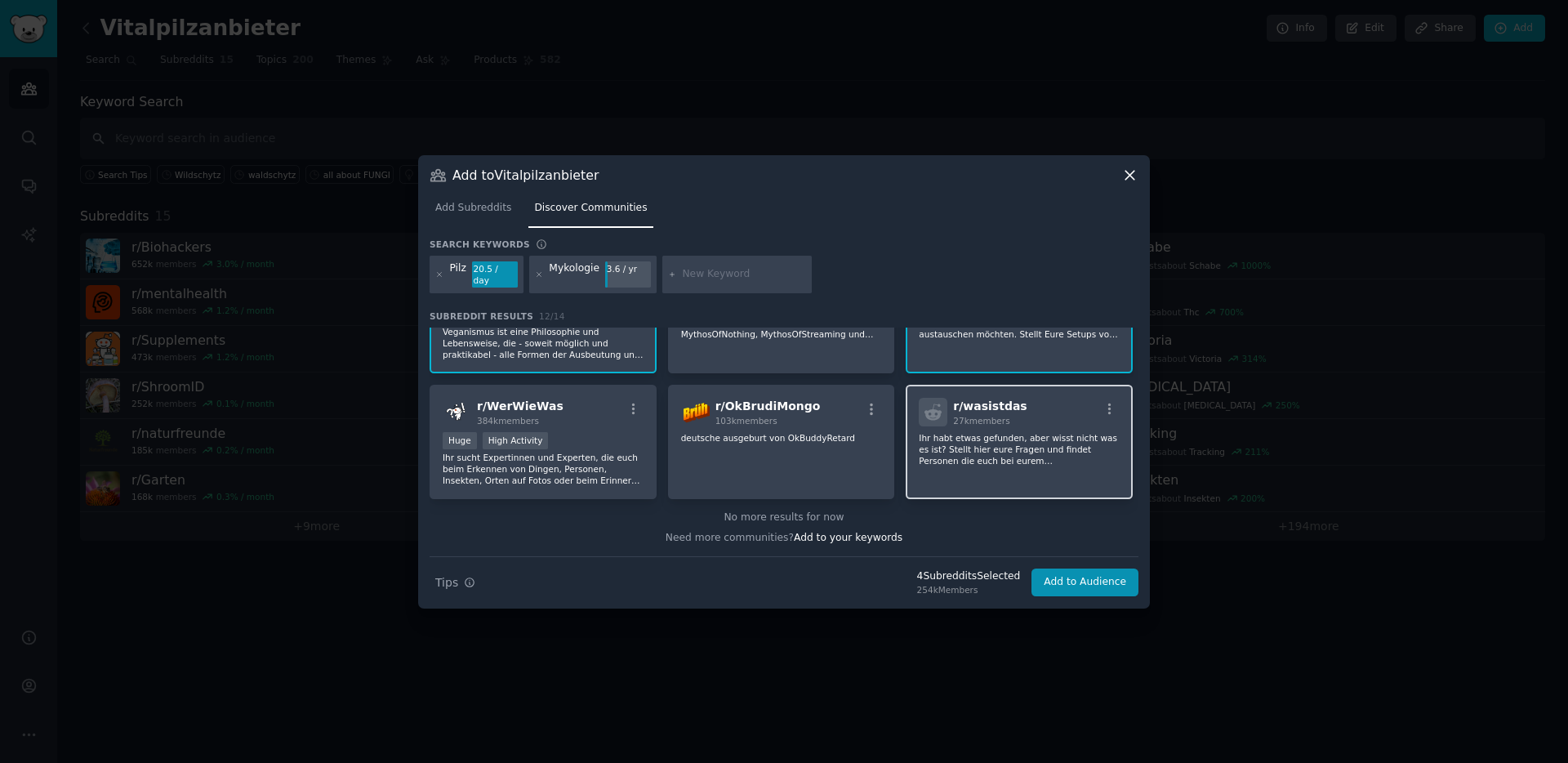
click at [1021, 460] on div "r/ wasistdas 27k members Ihr habt etwas gefunden, aber wisst nicht was es ist? …" at bounding box center [1019, 442] width 227 height 115
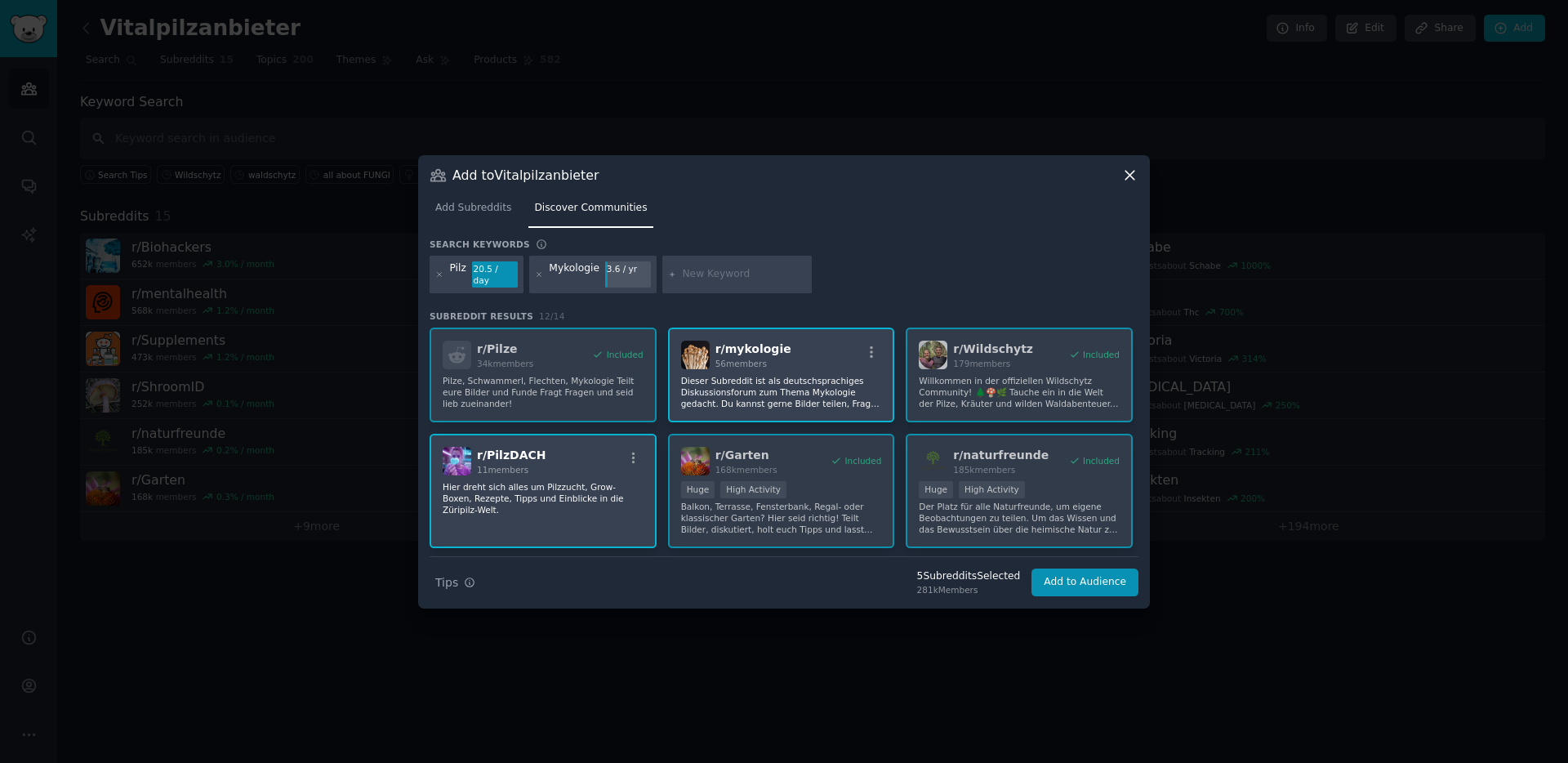
click at [702, 275] on input "text" at bounding box center [743, 274] width 124 height 14
click at [1069, 579] on button "Add to Audience" at bounding box center [1085, 582] width 107 height 28
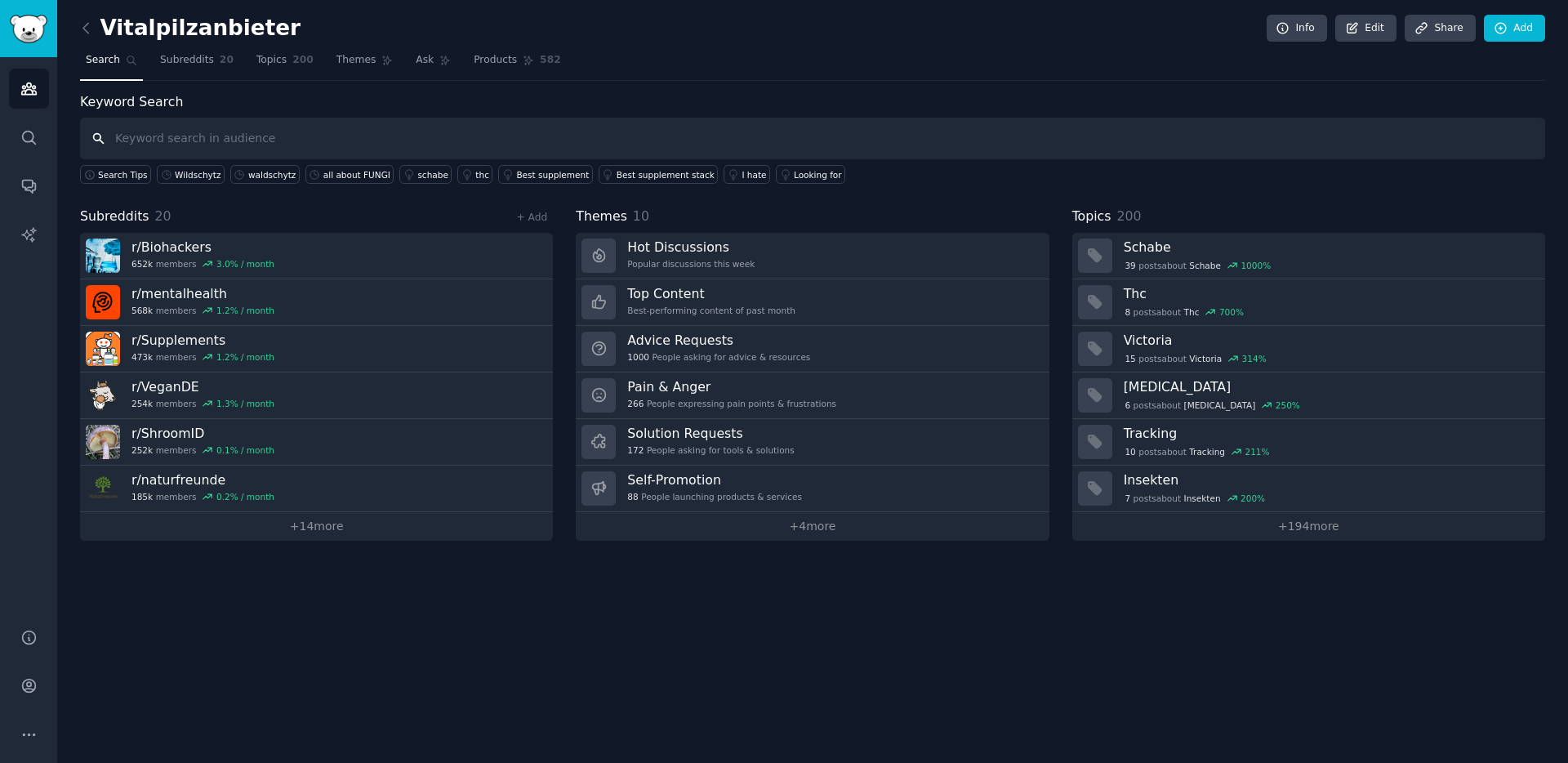
click at [121, 141] on input "text" at bounding box center [813, 138] width 1465 height 42
click at [324, 148] on input "text" at bounding box center [813, 138] width 1465 height 42
type input "N"
type input "Vitalpilze"
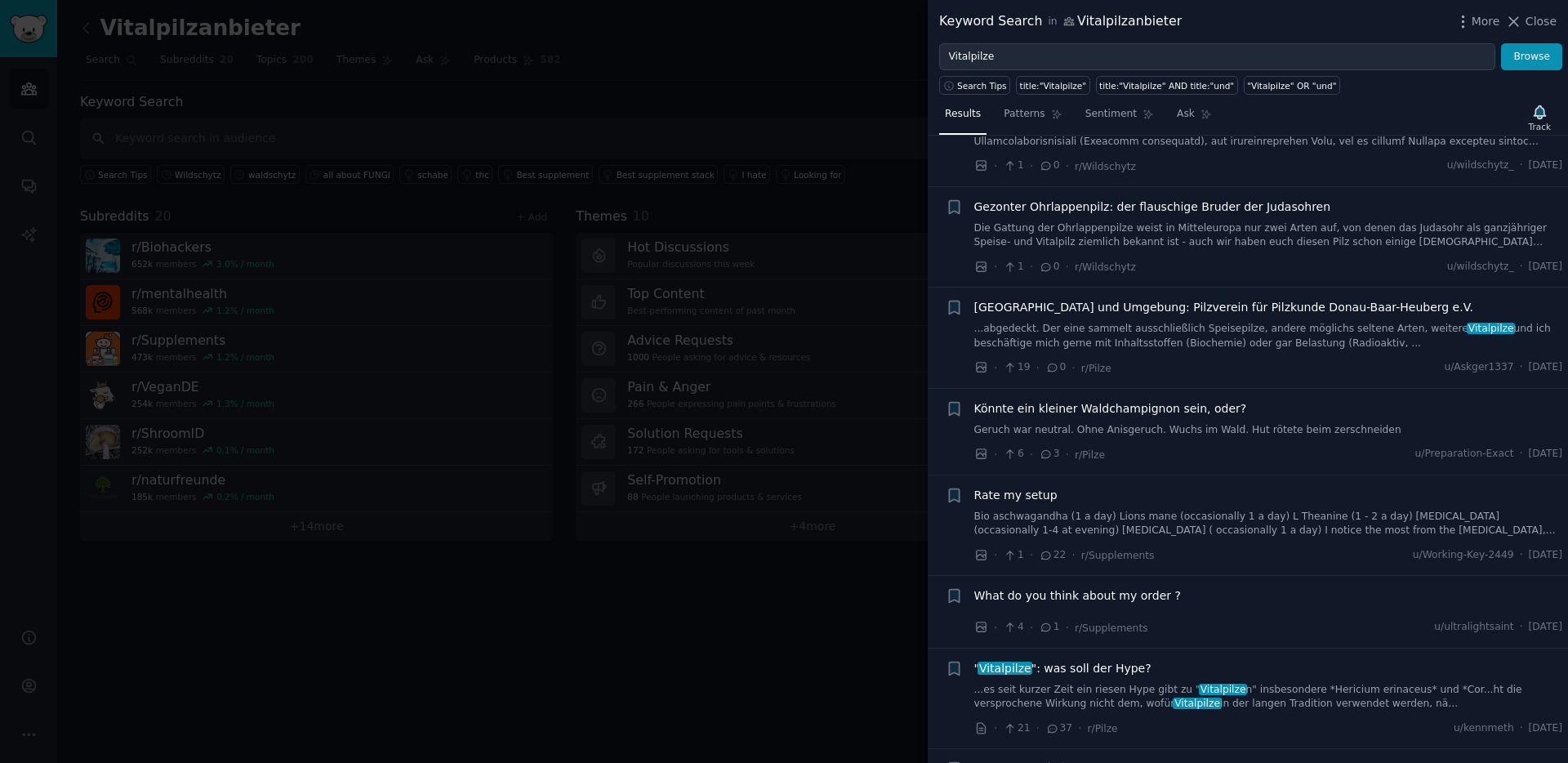
scroll to position [207, 0]
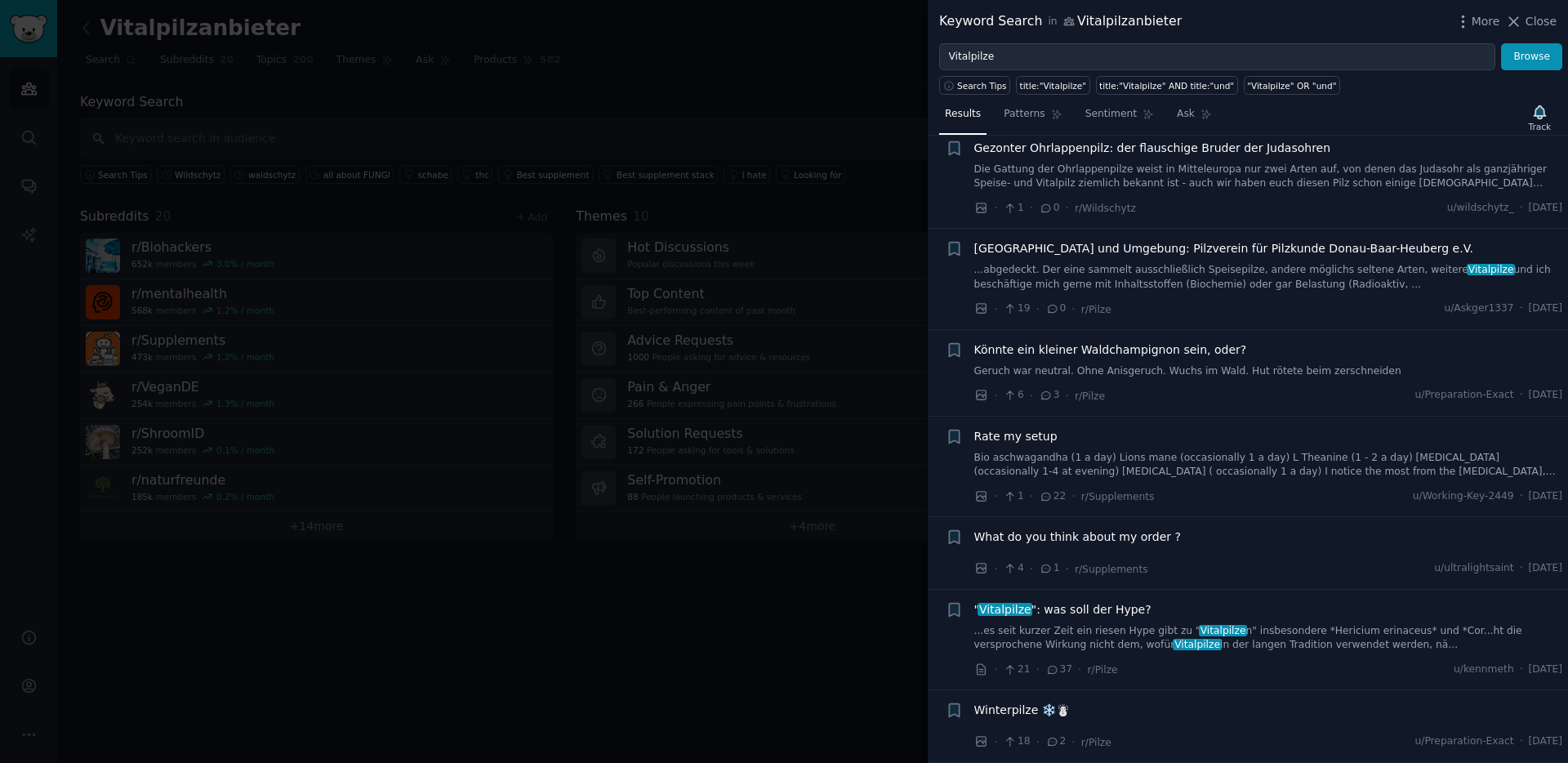
click at [1291, 641] on link "...es seit kurzer Zeit ein riesen Hype gibt zu " Vitalpilze n" insbesondere *He…" at bounding box center [1268, 638] width 589 height 29
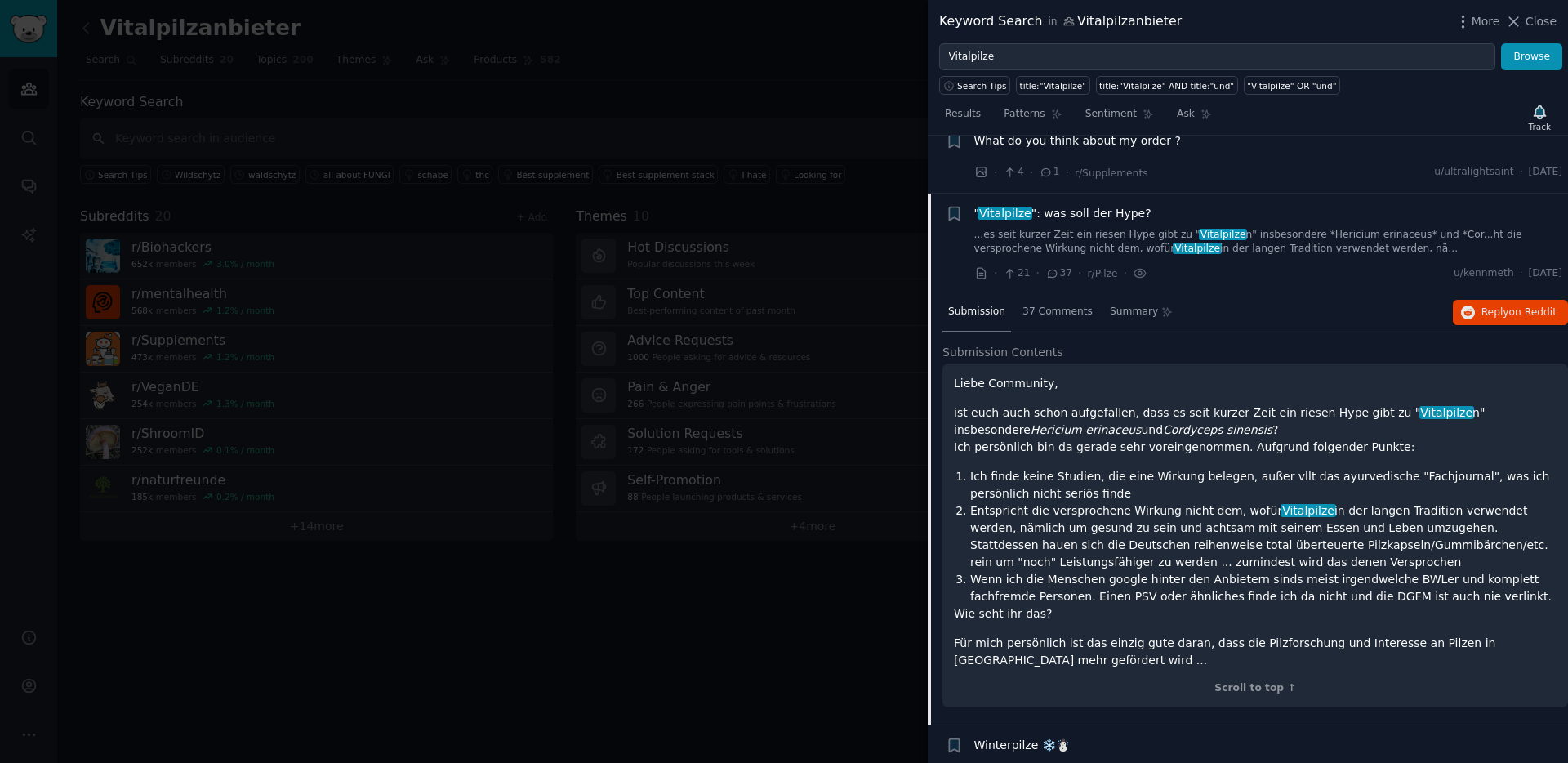
scroll to position [601, 0]
click at [1245, 694] on div "Scroll to top ↑" at bounding box center [1255, 691] width 603 height 14
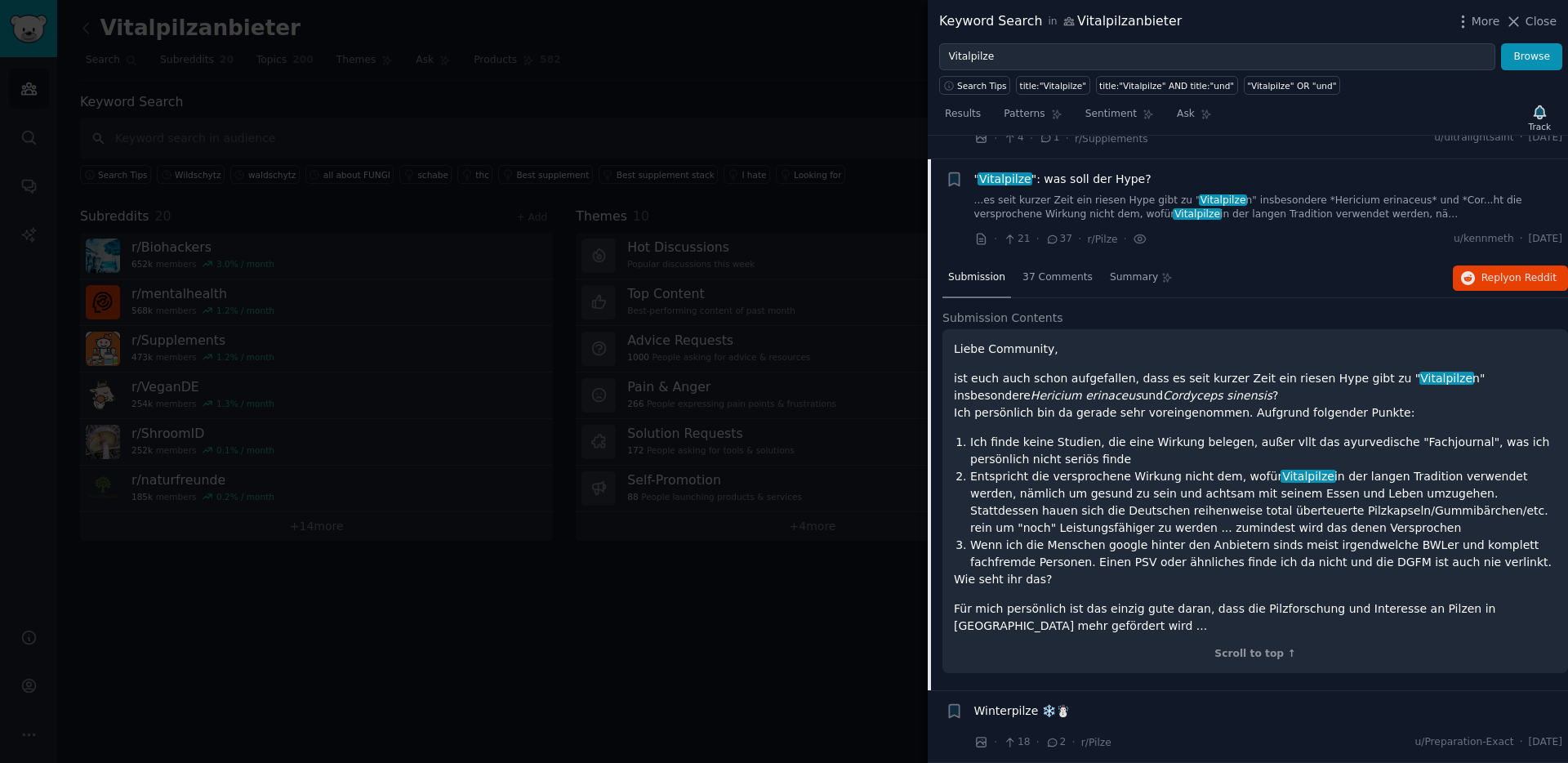
click at [1019, 319] on span "Submission Contents" at bounding box center [1003, 318] width 120 height 17
click at [1030, 389] on em "Hericium erinaceus" at bounding box center [1085, 395] width 111 height 13
click at [1074, 585] on p "Wie seht ihr das?" at bounding box center [1255, 579] width 603 height 17
click at [1113, 477] on li "Entspricht die versprochene Wirkung nicht dem, wofür Vitalpilze in der langen T…" at bounding box center [1263, 502] width 586 height 69
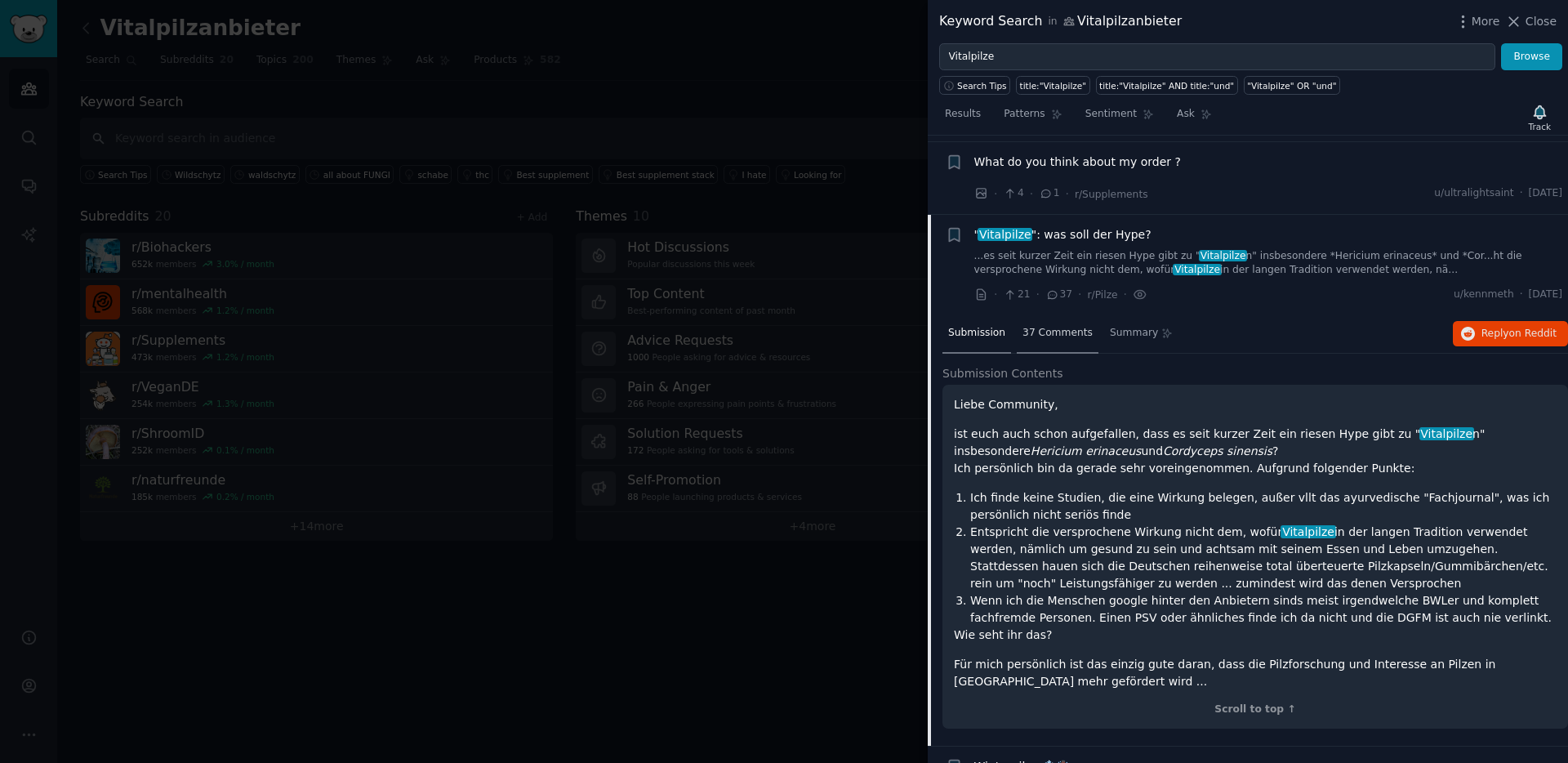
click at [1044, 334] on span "37 Comments" at bounding box center [1057, 333] width 70 height 14
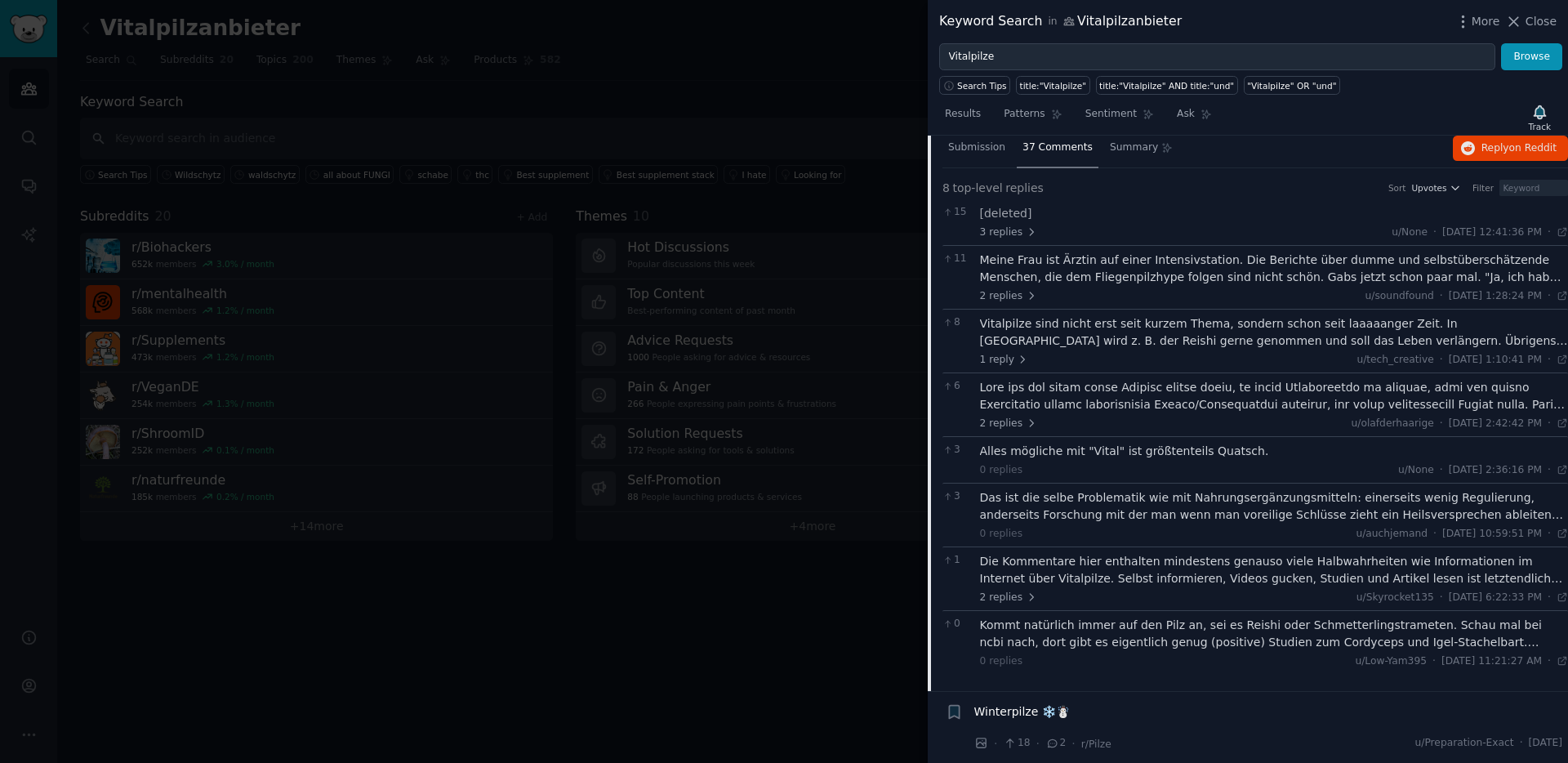
scroll to position [769, 0]
click at [1416, 634] on div "Kommt natürlich immer auf den Pilz an, sei es Reishi oder Schmetterlingstramete…" at bounding box center [1275, 632] width 589 height 34
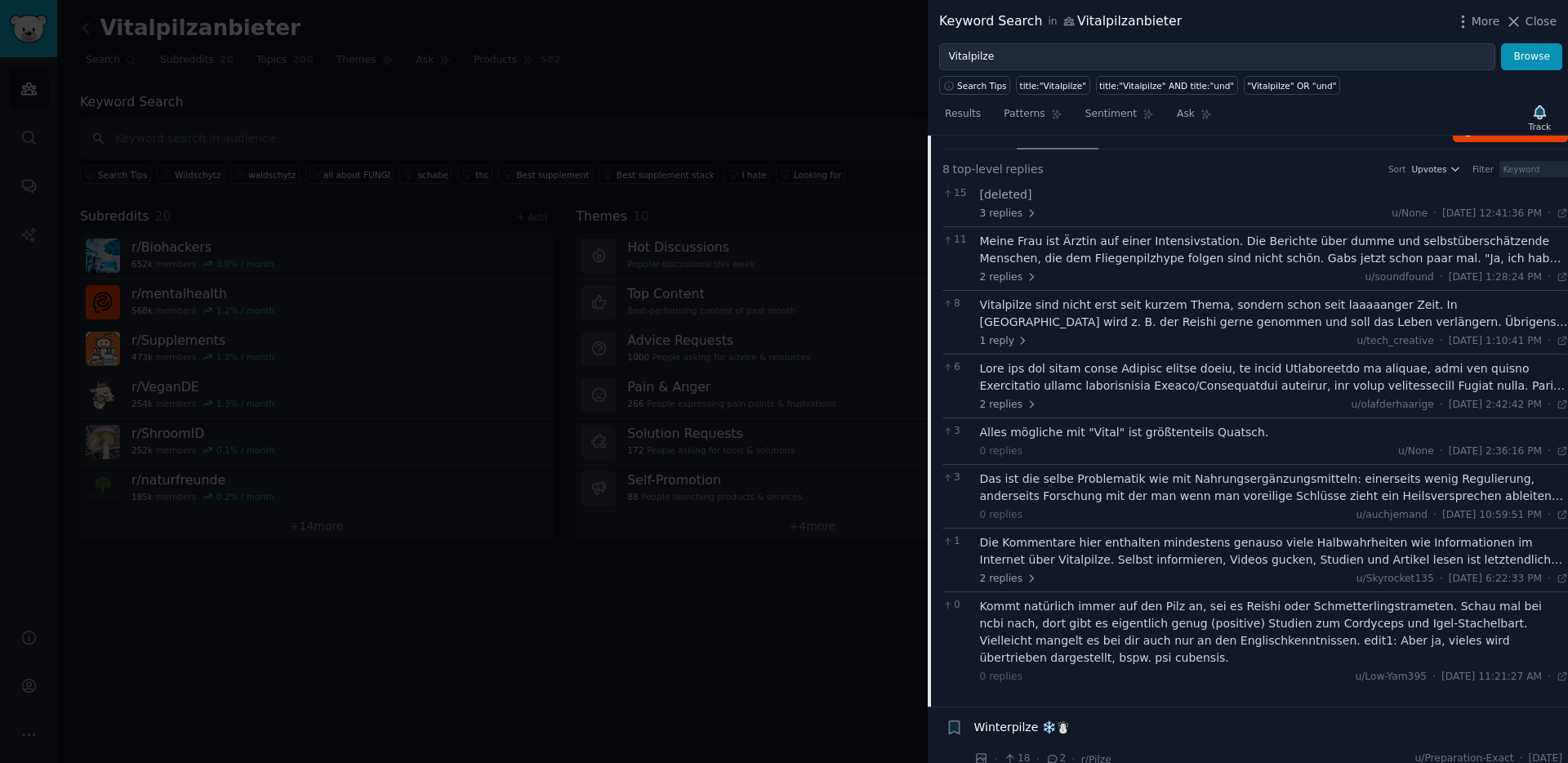
scroll to position [785, 0]
click at [1064, 560] on div "Die Kommentare hier enthalten mindestens genauso viele Halbwahrheiten wie Infor…" at bounding box center [1275, 552] width 589 height 34
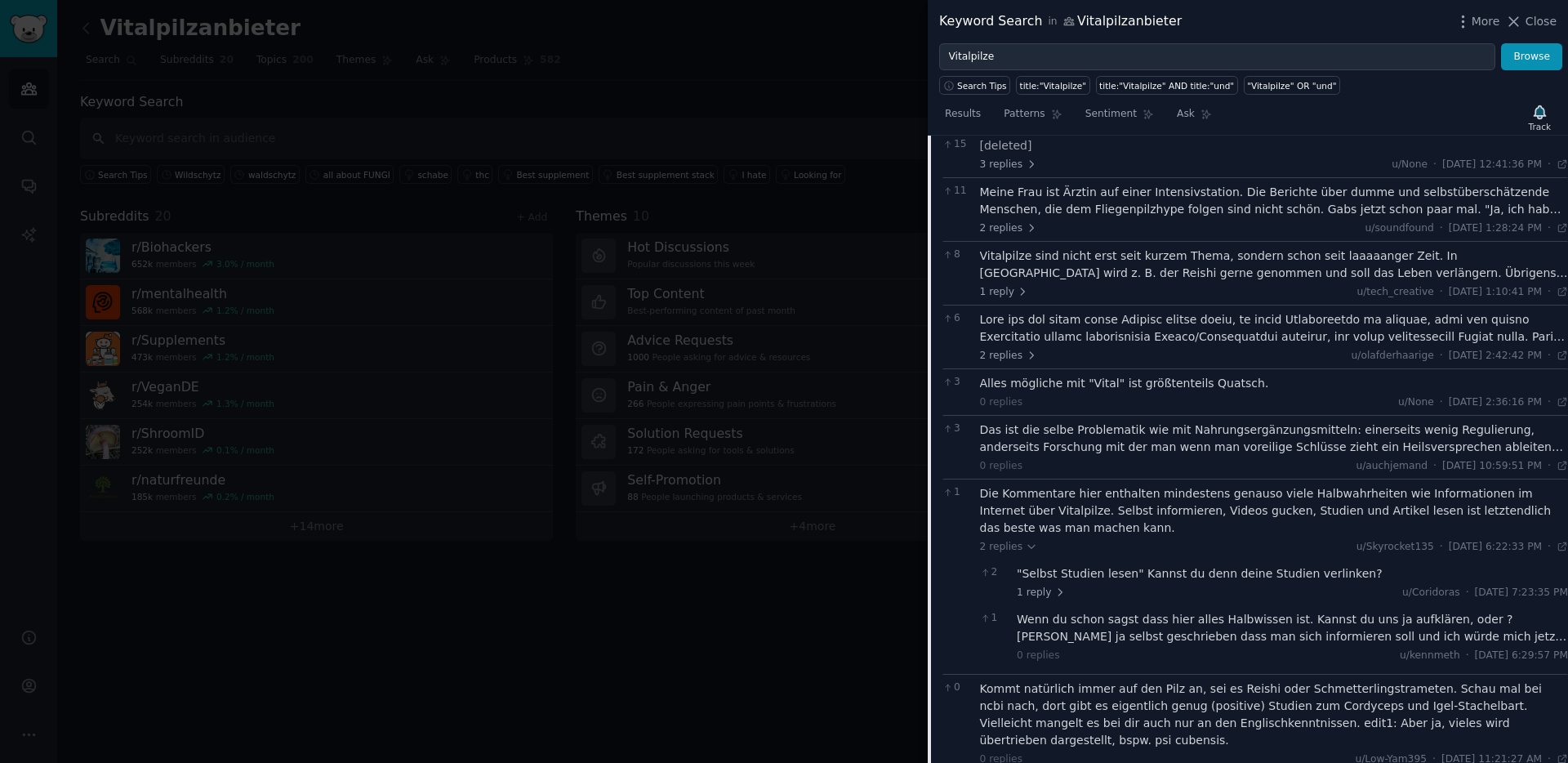
scroll to position [837, 0]
click at [1088, 637] on div "Wenn du schon sagst dass hier alles Halbwissen ist. Kannst du uns ja aufklären,…" at bounding box center [1292, 626] width 551 height 34
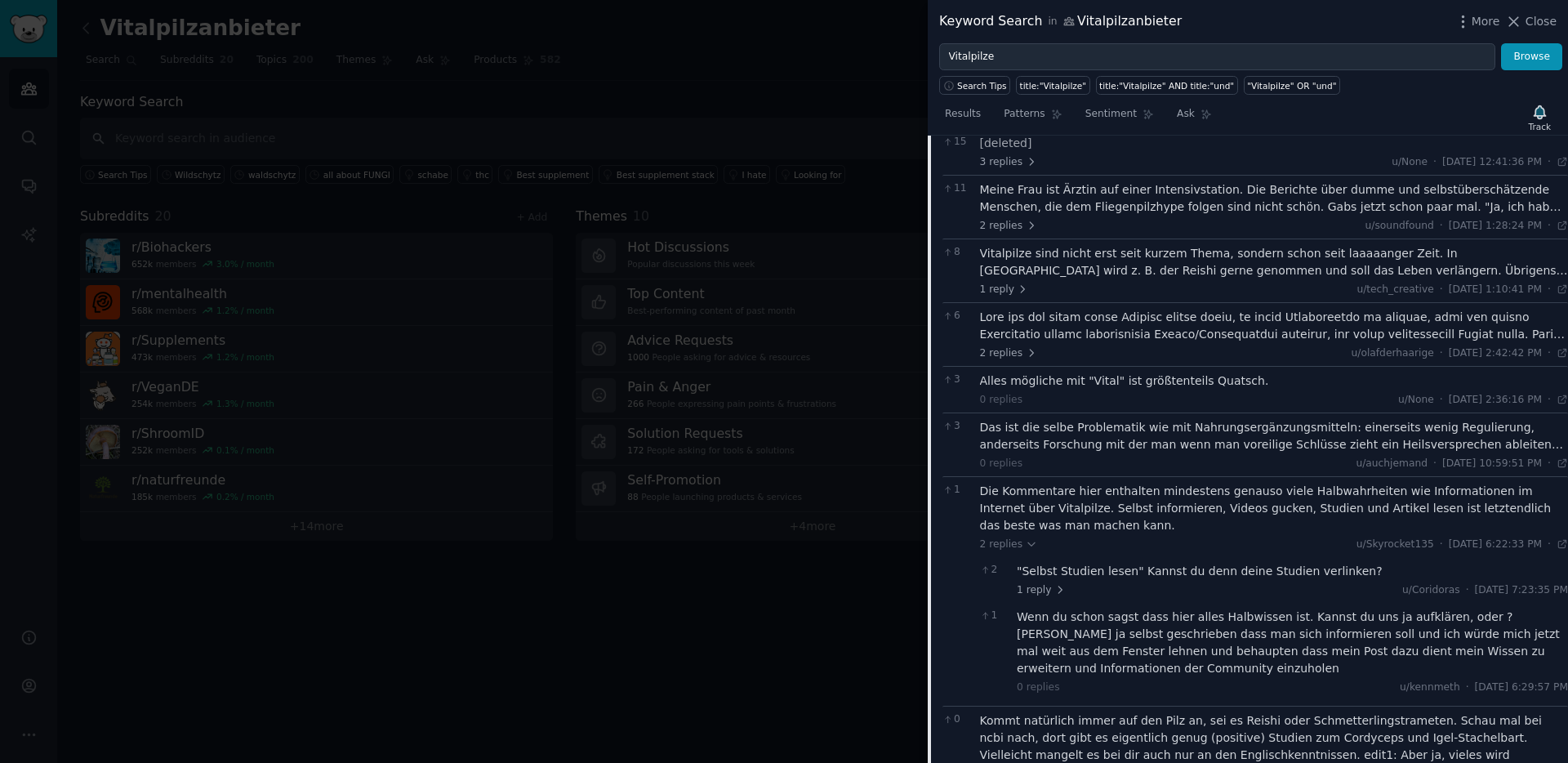
scroll to position [861, 0]
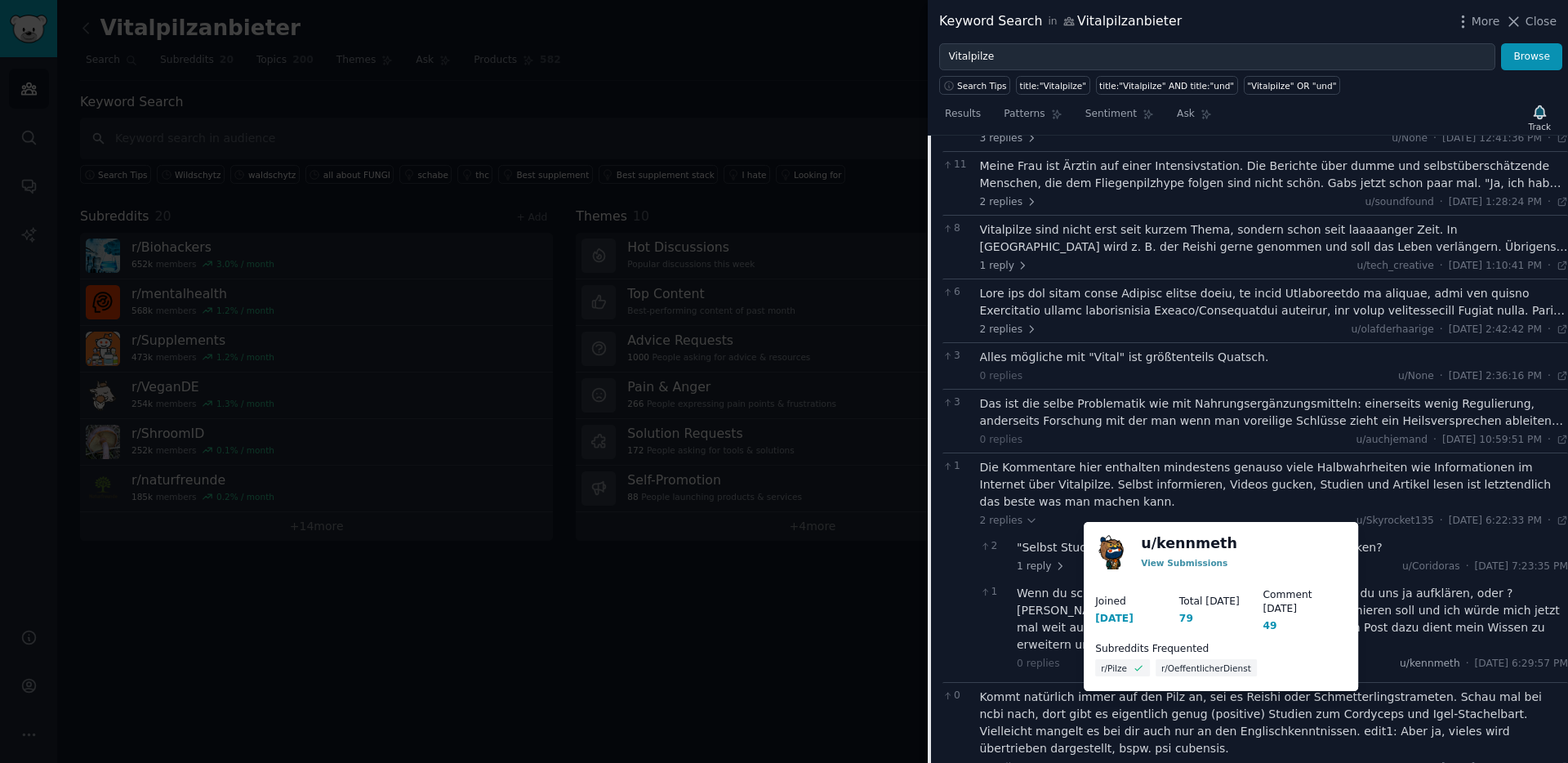
click at [1399, 667] on span "u/kennmeth" at bounding box center [1430, 663] width 61 height 12
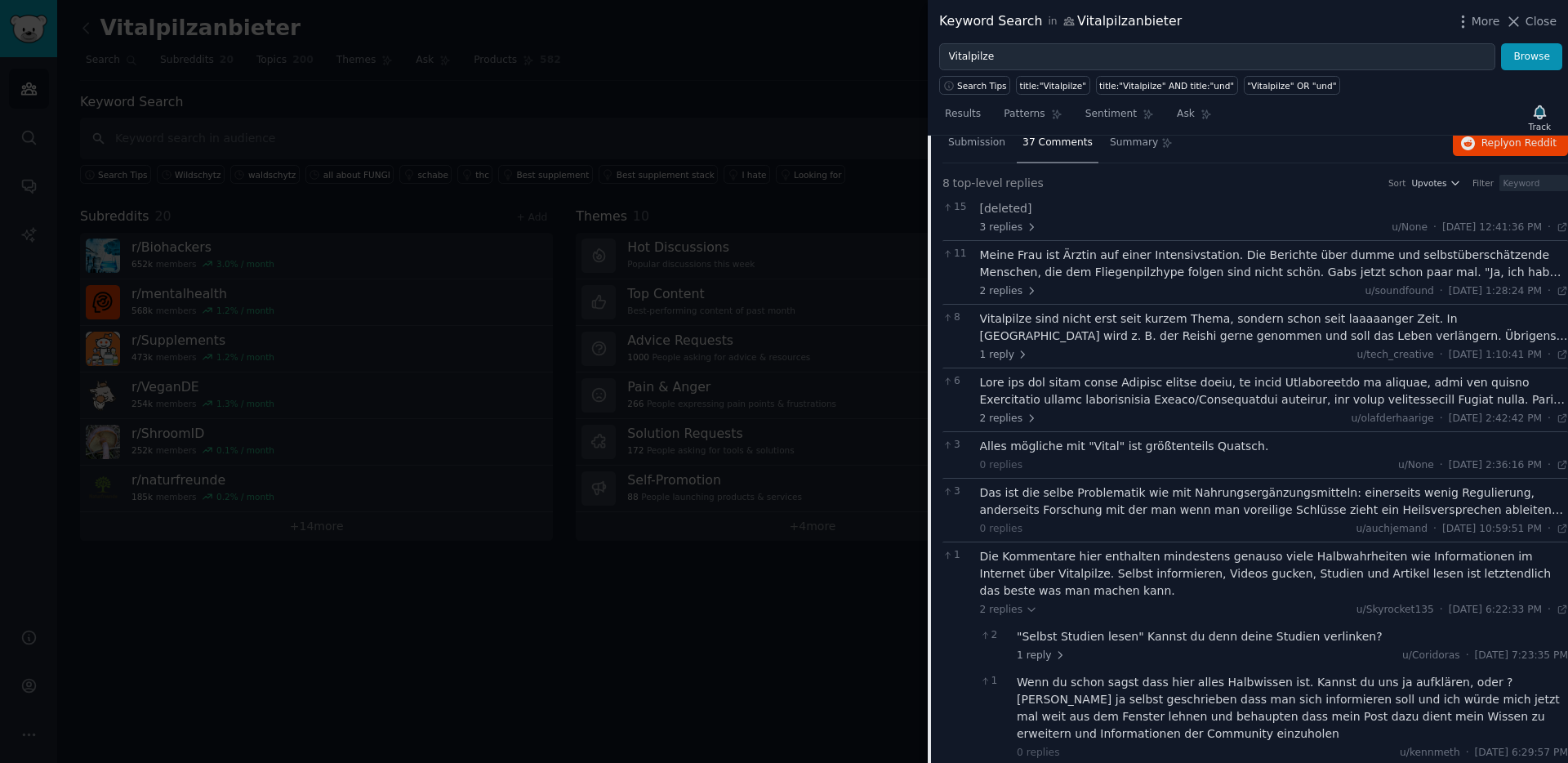
scroll to position [771, 0]
click at [1203, 498] on div "Das ist die selbe Problematik wie mit Nahrungsergänzungsmitteln: einerseits wen…" at bounding box center [1275, 502] width 589 height 34
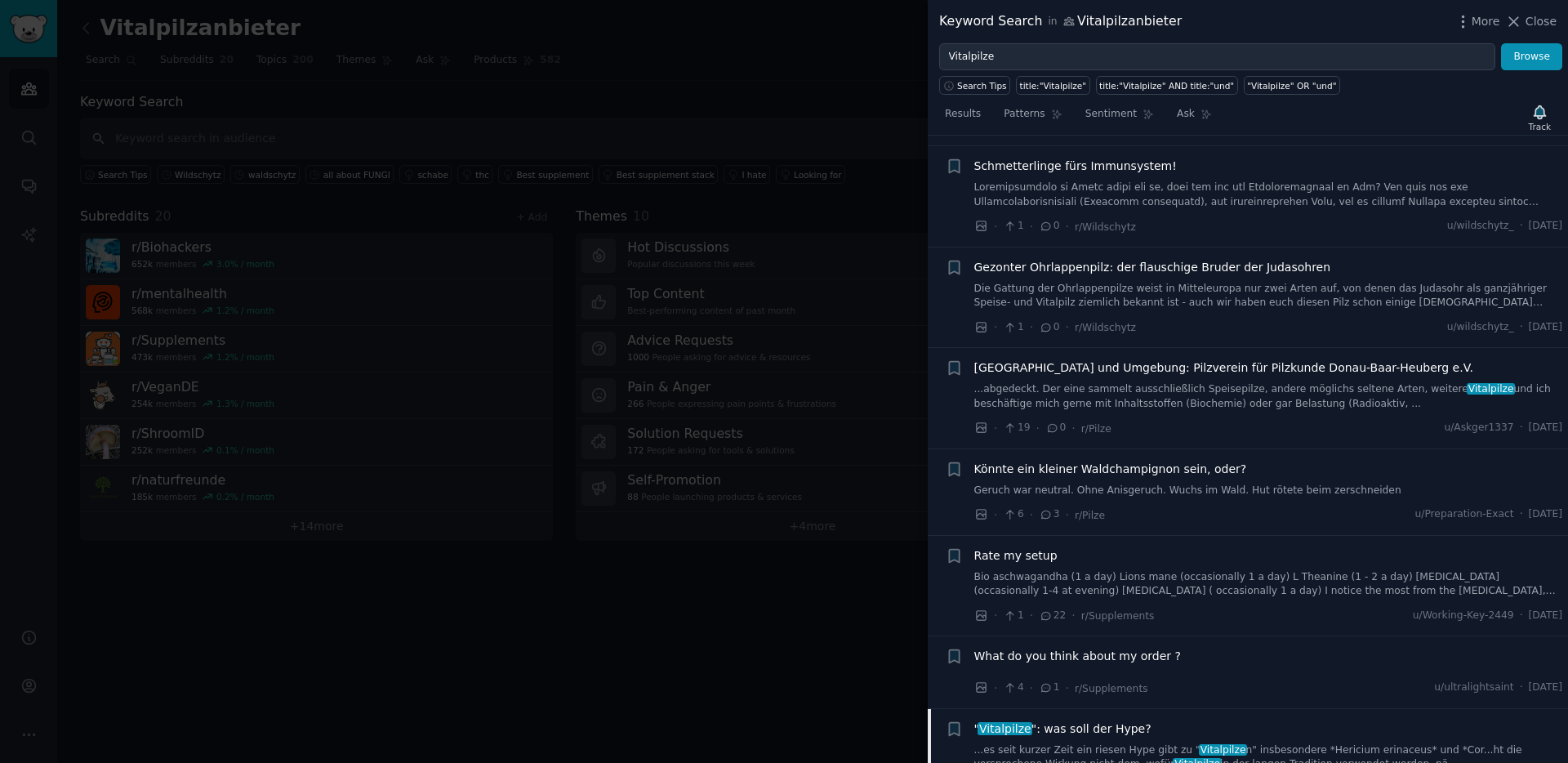
scroll to position [0, 0]
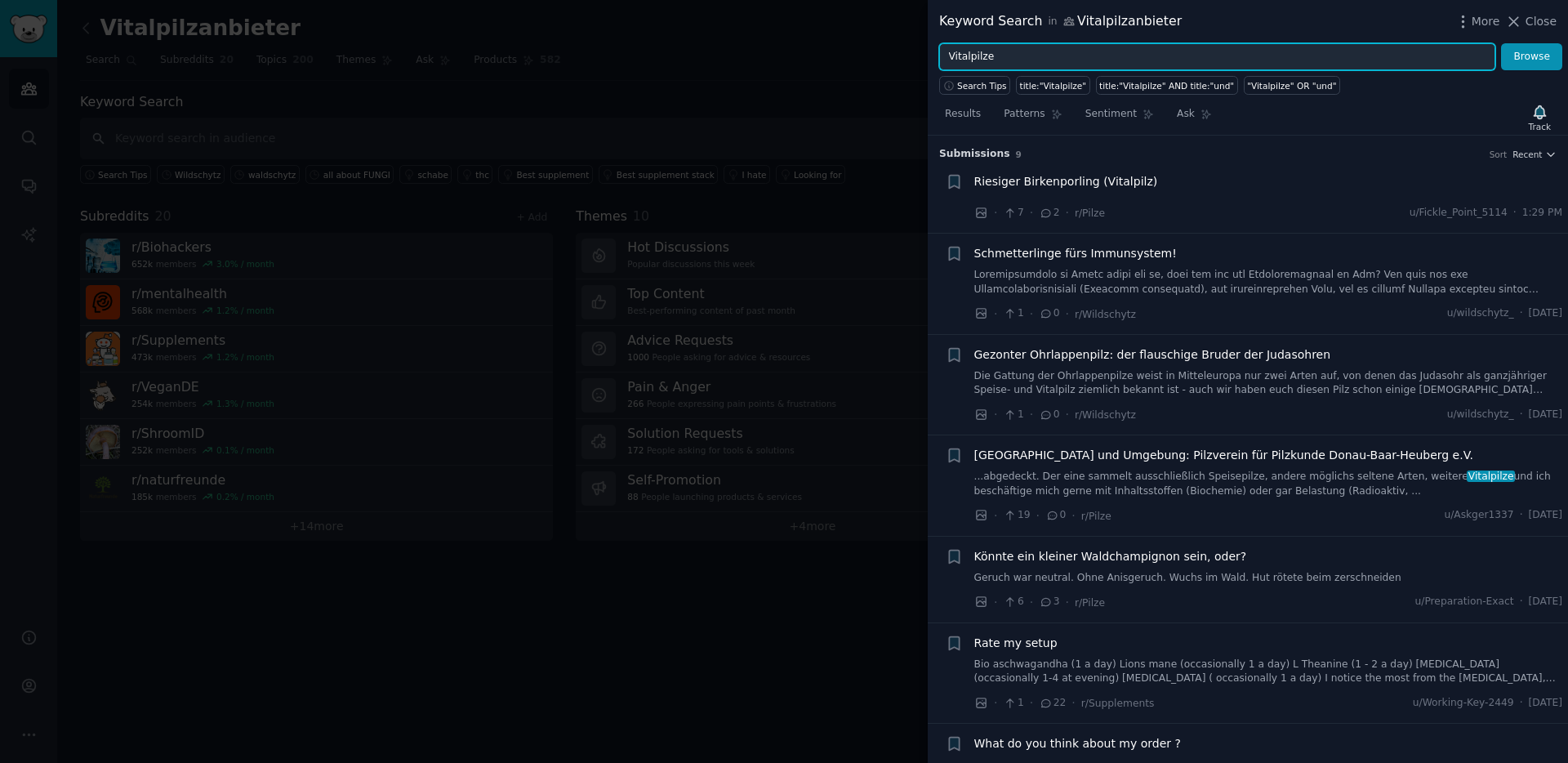
click at [1039, 54] on input "Vitalpilze" at bounding box center [1217, 57] width 556 height 28
click at [1501, 44] on button "Browse" at bounding box center [1531, 57] width 62 height 28
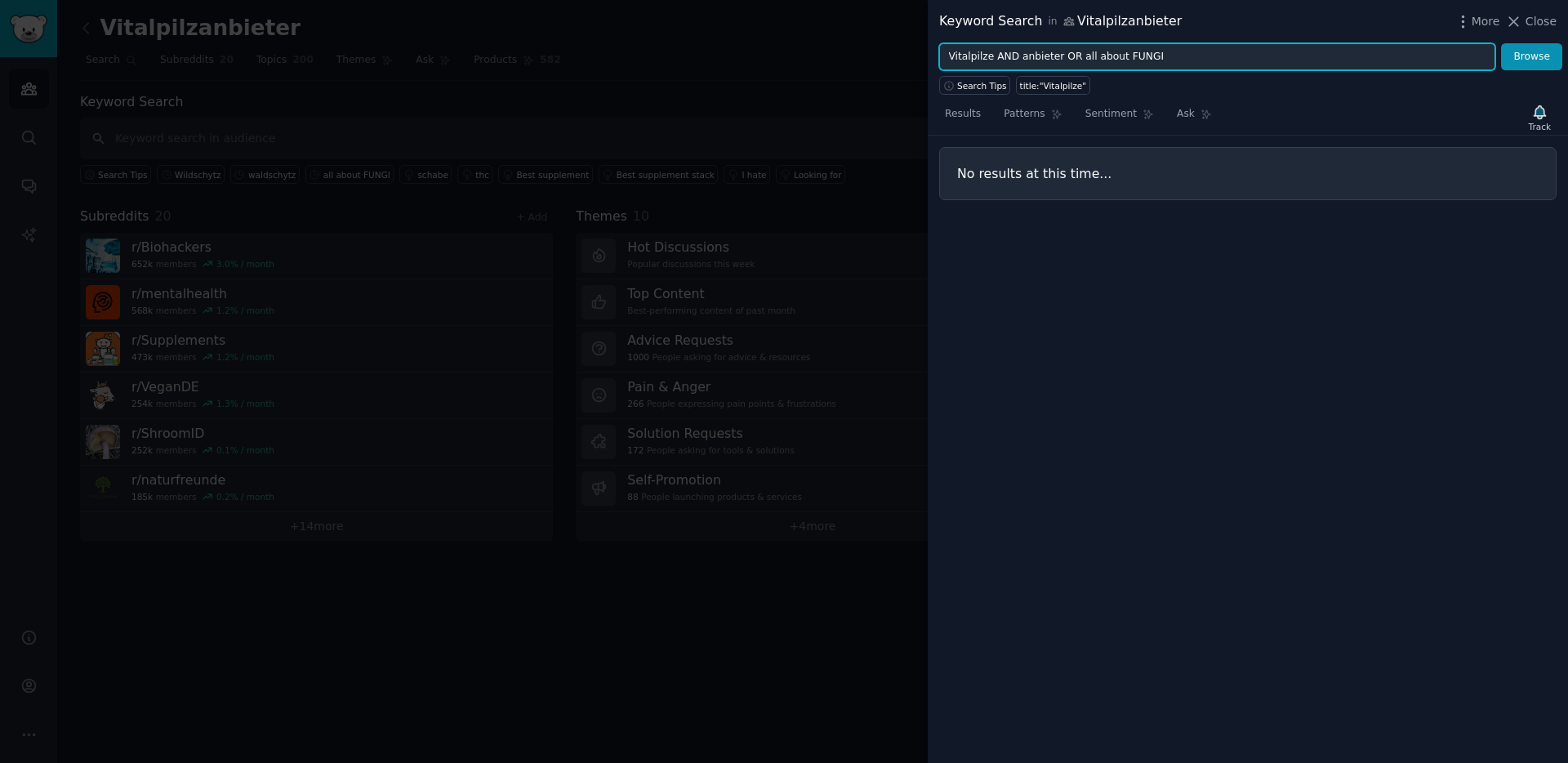
drag, startPoint x: 1061, startPoint y: 56, endPoint x: 1217, endPoint y: 56, distance: 156.0
click at [1217, 56] on input "Vitalpilze AND anbieter OR all about FUNGI" at bounding box center [1217, 57] width 556 height 28
click at [1501, 44] on button "Browse" at bounding box center [1531, 57] width 62 height 28
click at [1033, 58] on input "Vitalpilze AND anbieter" at bounding box center [1217, 57] width 556 height 28
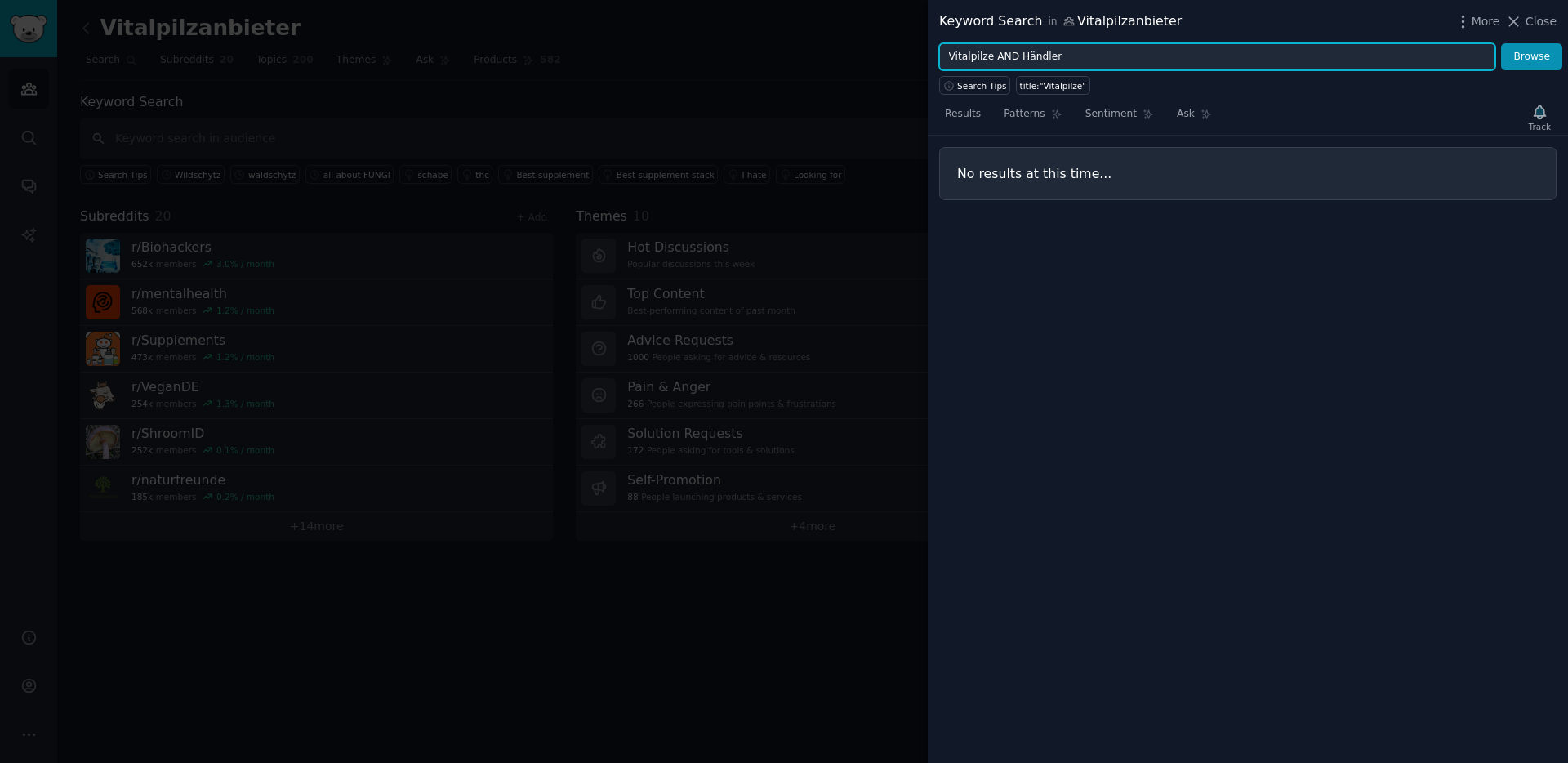
click at [1501, 44] on button "Browse" at bounding box center [1531, 57] width 62 height 28
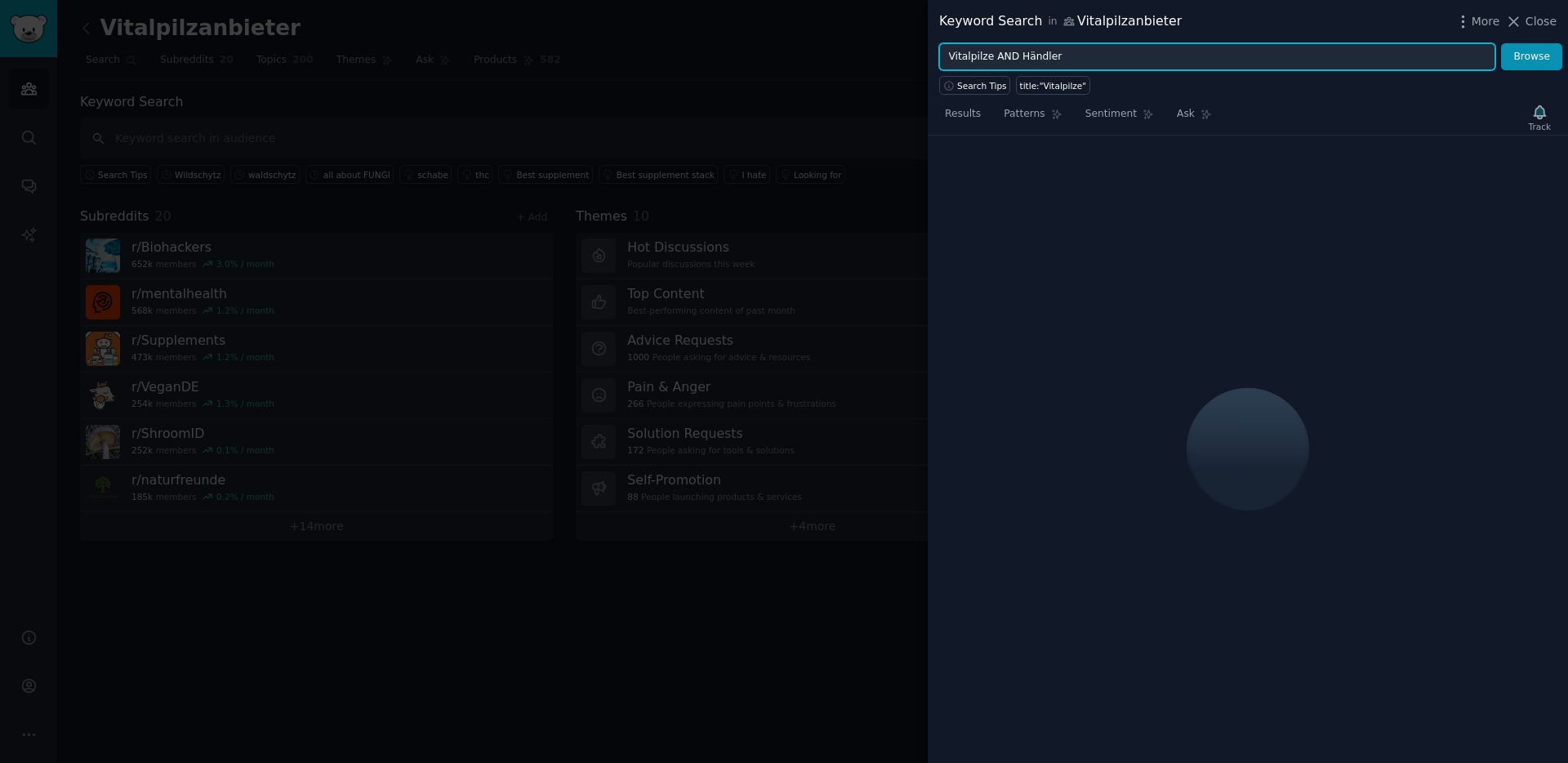
click at [1035, 58] on input "Vitalpilze AND Händler" at bounding box center [1217, 57] width 556 height 28
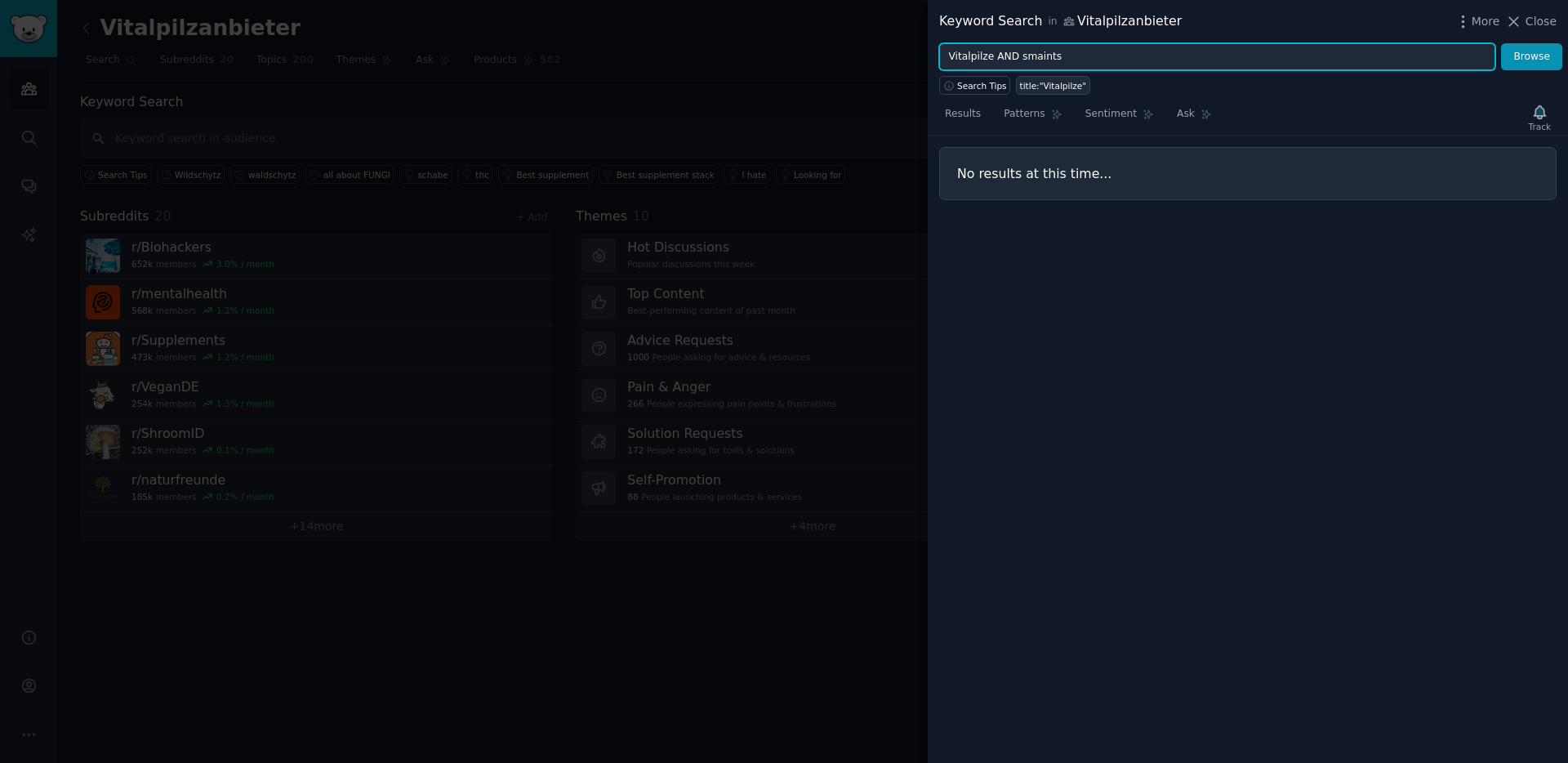
click at [1501, 44] on button "Browse" at bounding box center [1531, 57] width 62 height 28
drag, startPoint x: 1007, startPoint y: 58, endPoint x: 913, endPoint y: 57, distance: 94.0
click at [913, 57] on div "Keyword Search in Vitalpilzanbieter More Close Vitalpilze AND smaints Browse Se…" at bounding box center [784, 381] width 1568 height 763
type input "smaints"
click at [1501, 44] on button "Browse" at bounding box center [1531, 57] width 62 height 28
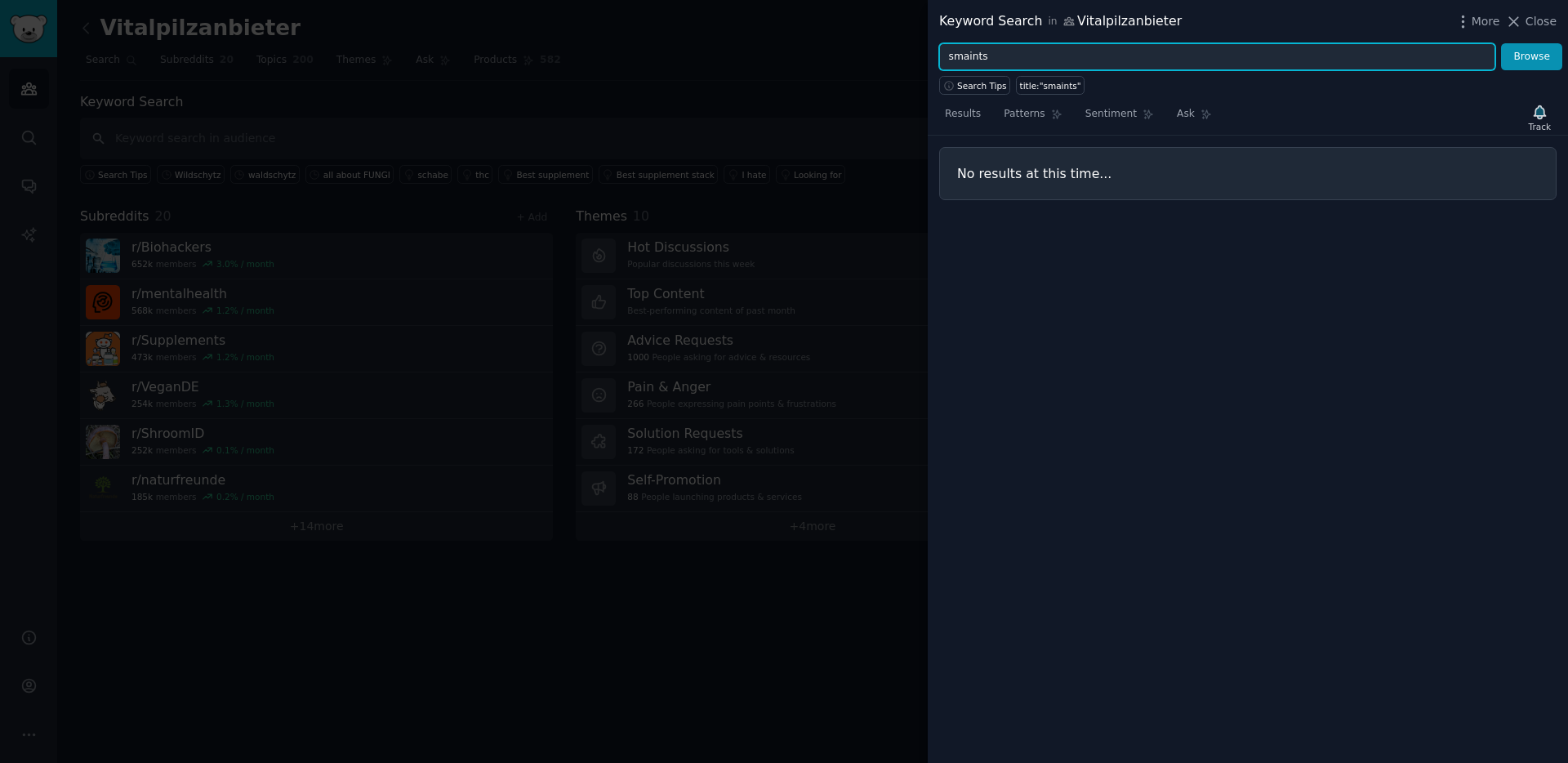
drag, startPoint x: 986, startPoint y: 50, endPoint x: 928, endPoint y: 53, distance: 58.1
click at [928, 53] on div "smaints Browse" at bounding box center [1248, 57] width 640 height 28
type input "[DATE] naturals"
click at [1501, 44] on button "Browse" at bounding box center [1531, 57] width 62 height 28
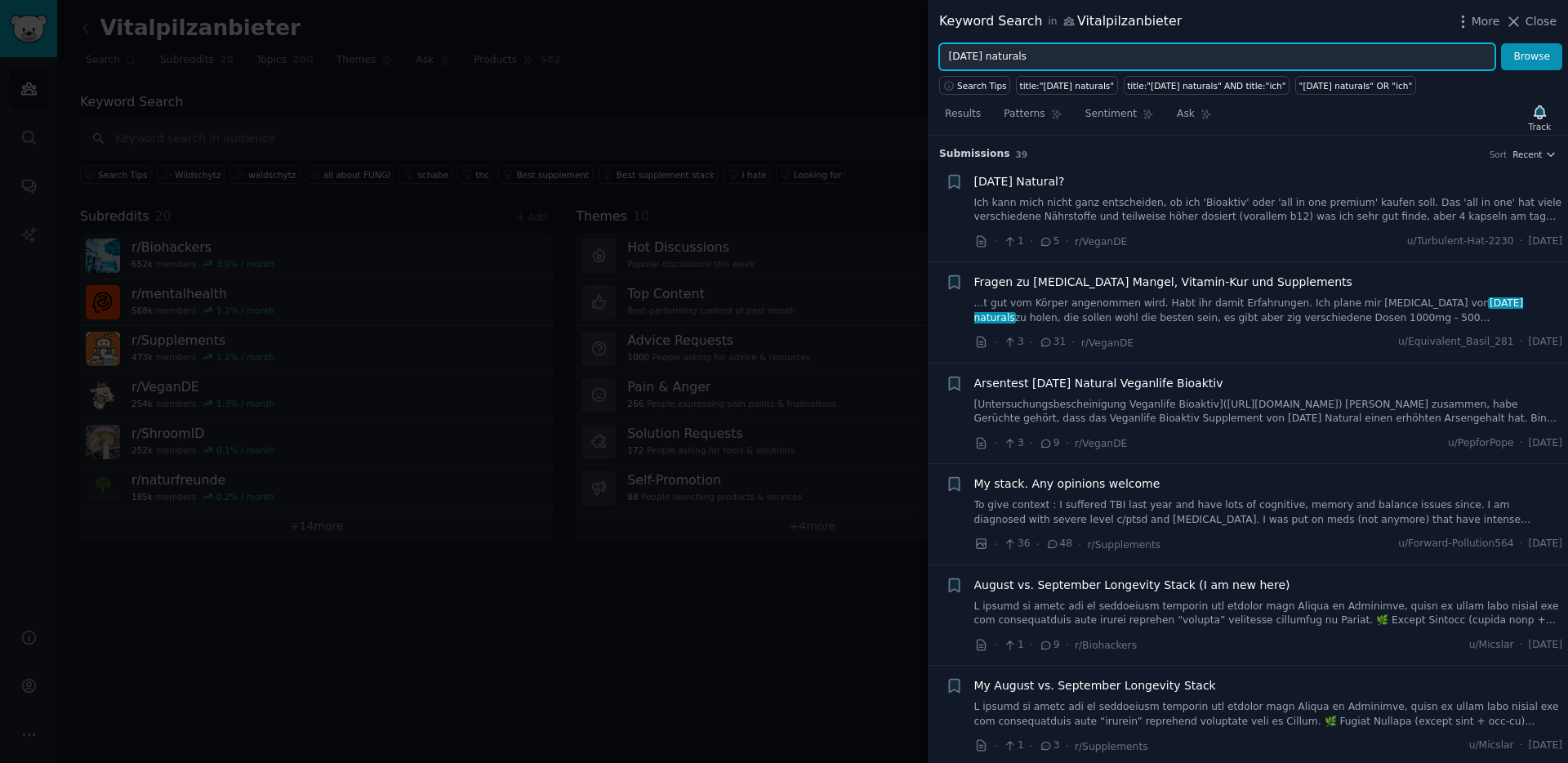
drag, startPoint x: 947, startPoint y: 54, endPoint x: 923, endPoint y: 51, distance: 24.2
click at [923, 51] on div "Keyword Search in Vitalpilzanbieter More Close sunday naturals Browse Search Ti…" at bounding box center [784, 381] width 1568 height 763
type input "hawlik"
click at [1501, 44] on button "Browse" at bounding box center [1531, 57] width 62 height 28
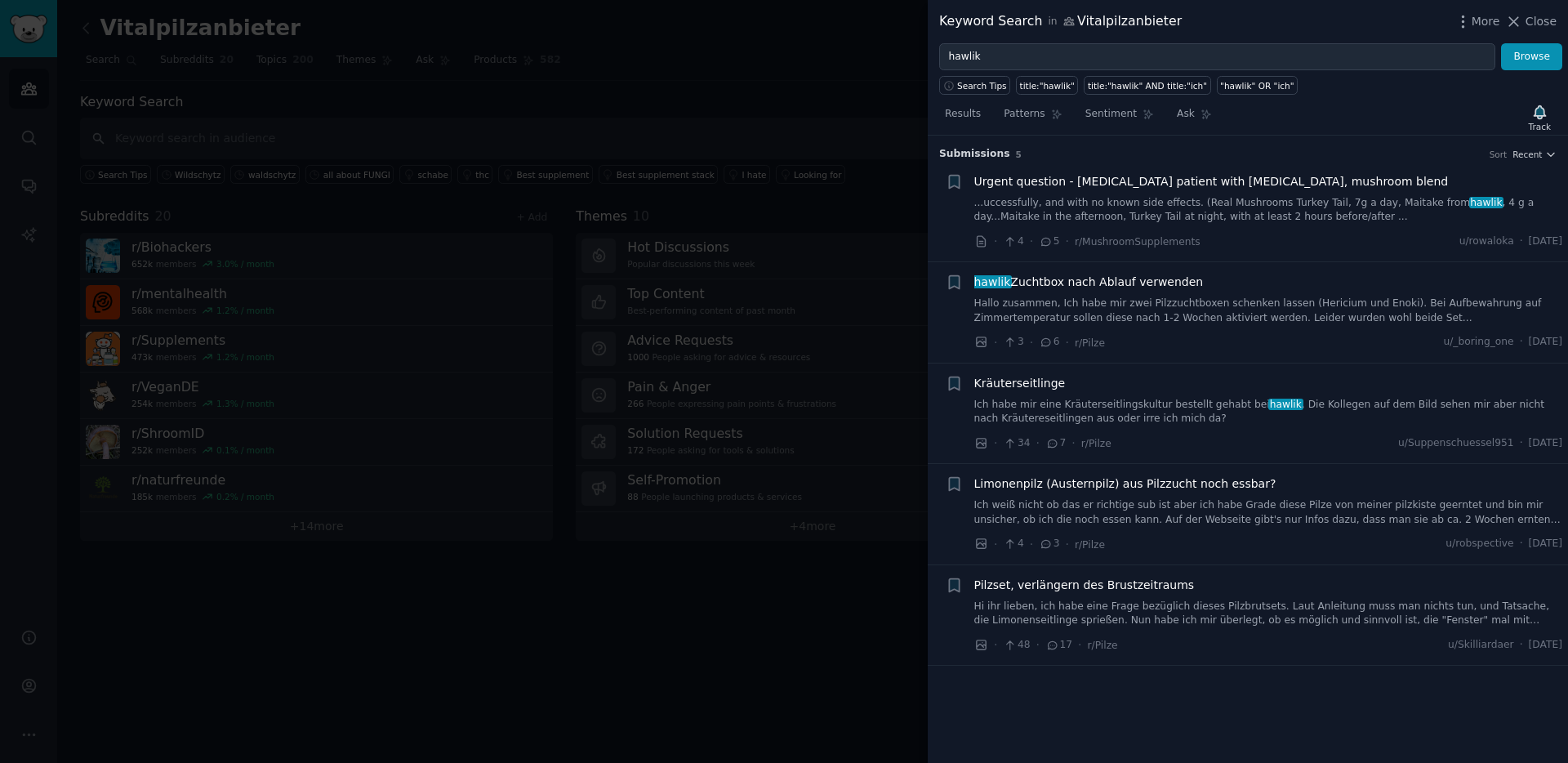
click at [1066, 184] on span "Urgent question - Cancer patient with Kidney Disease, mushroom blend" at bounding box center [1211, 181] width 475 height 17
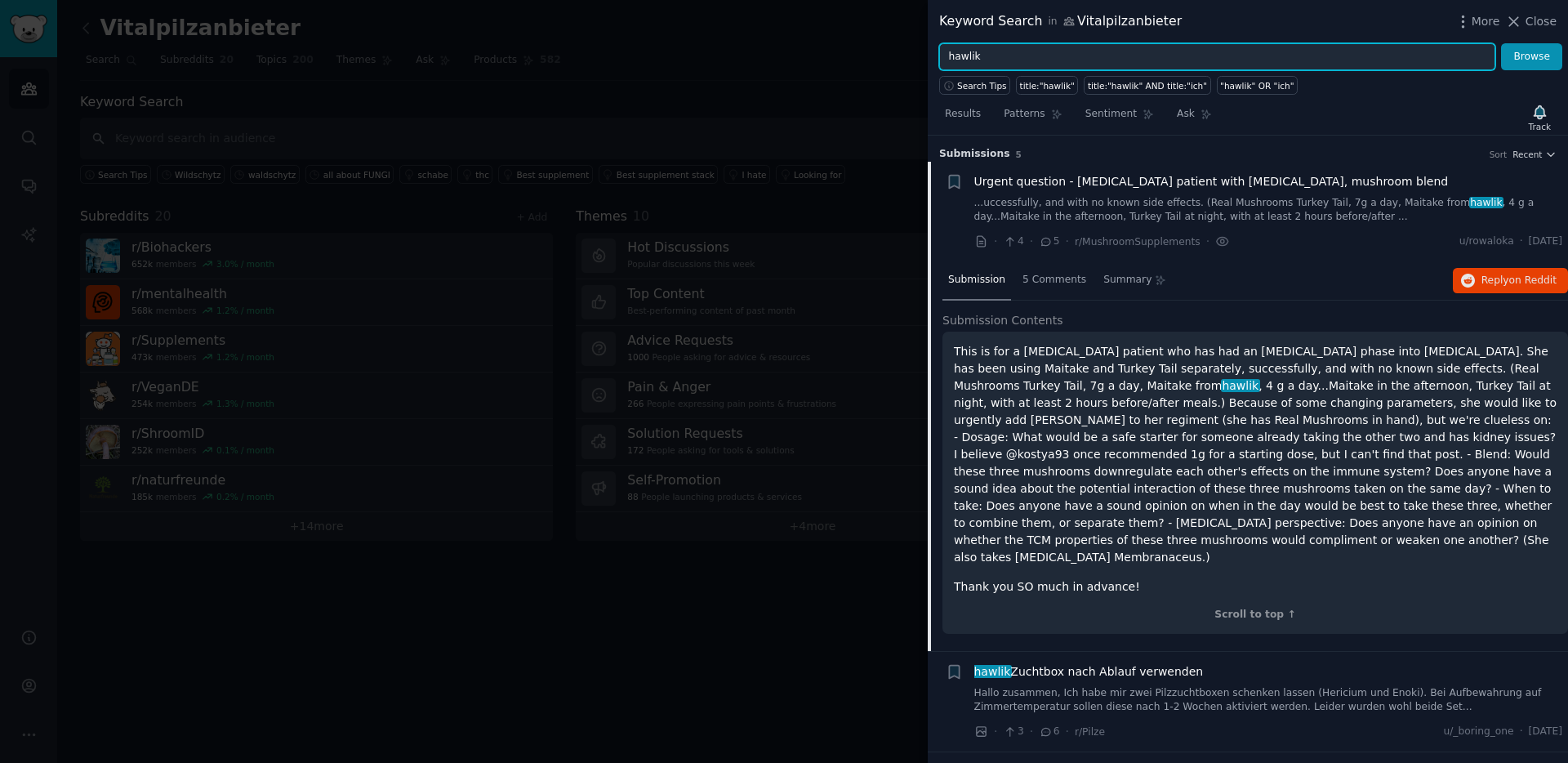
click at [970, 61] on input "hawlik" at bounding box center [1217, 57] width 556 height 28
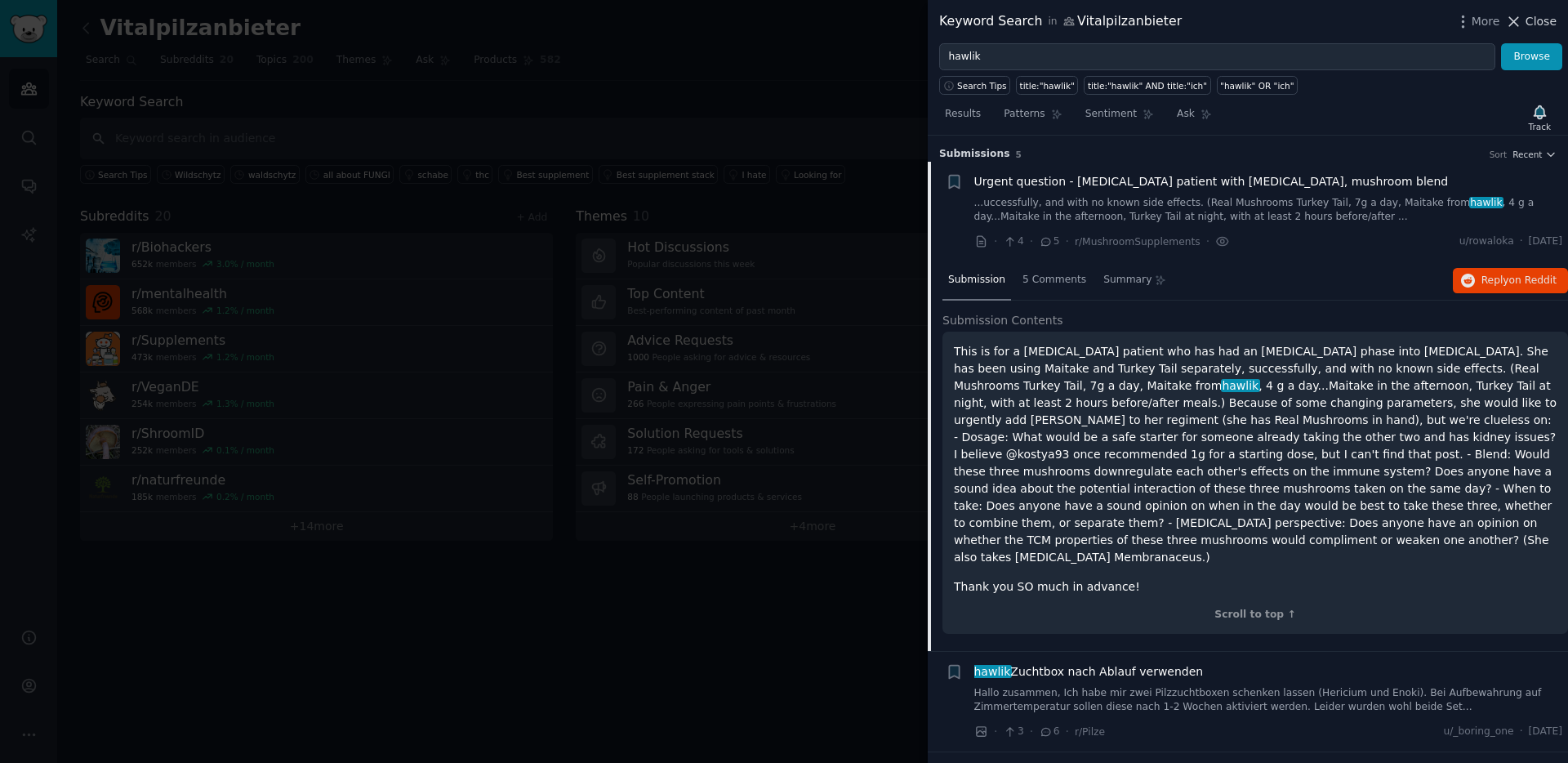
click at [1528, 16] on span "Close" at bounding box center [1540, 21] width 31 height 17
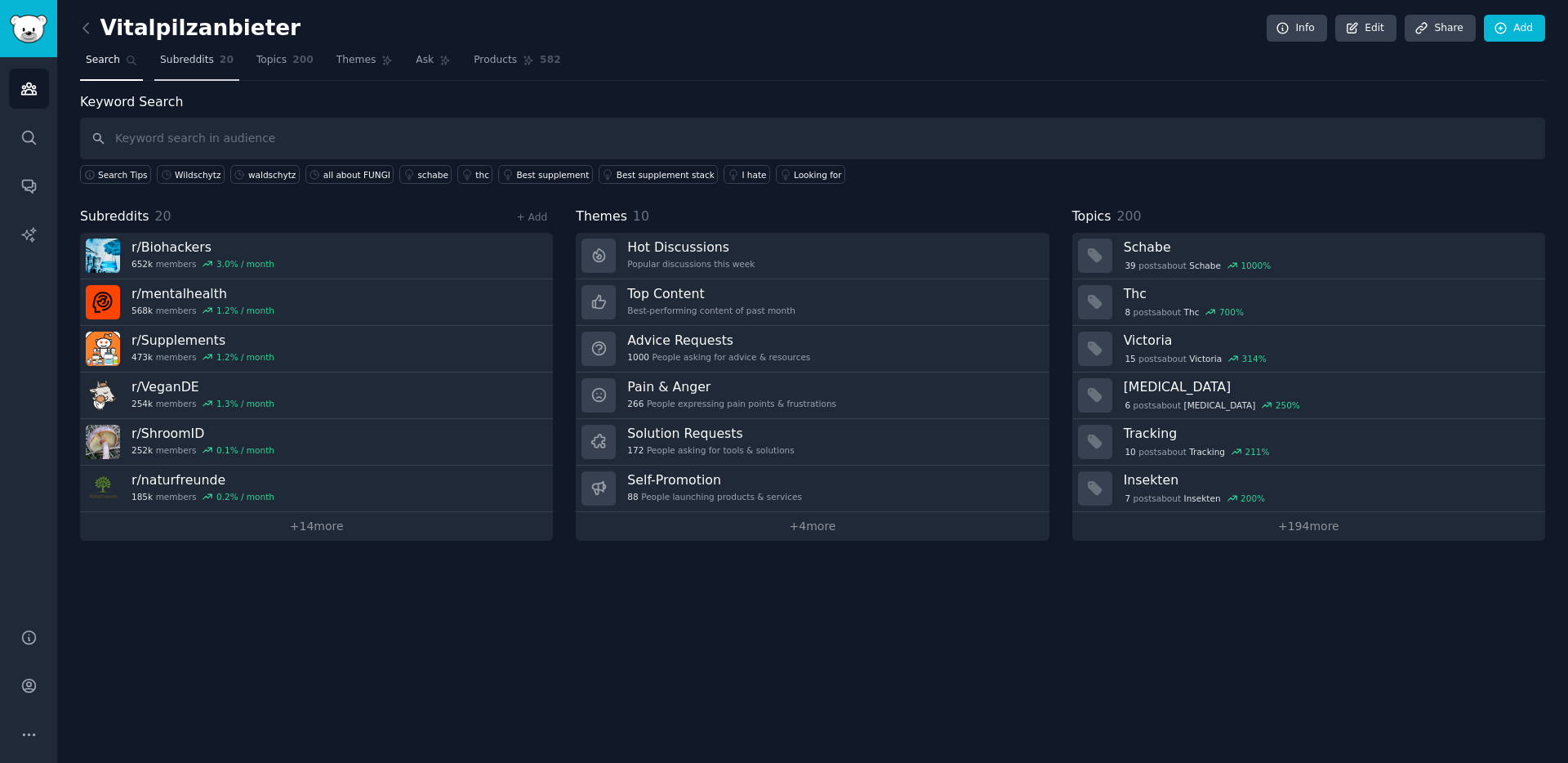
click at [175, 54] on span "Subreddits" at bounding box center [186, 61] width 54 height 14
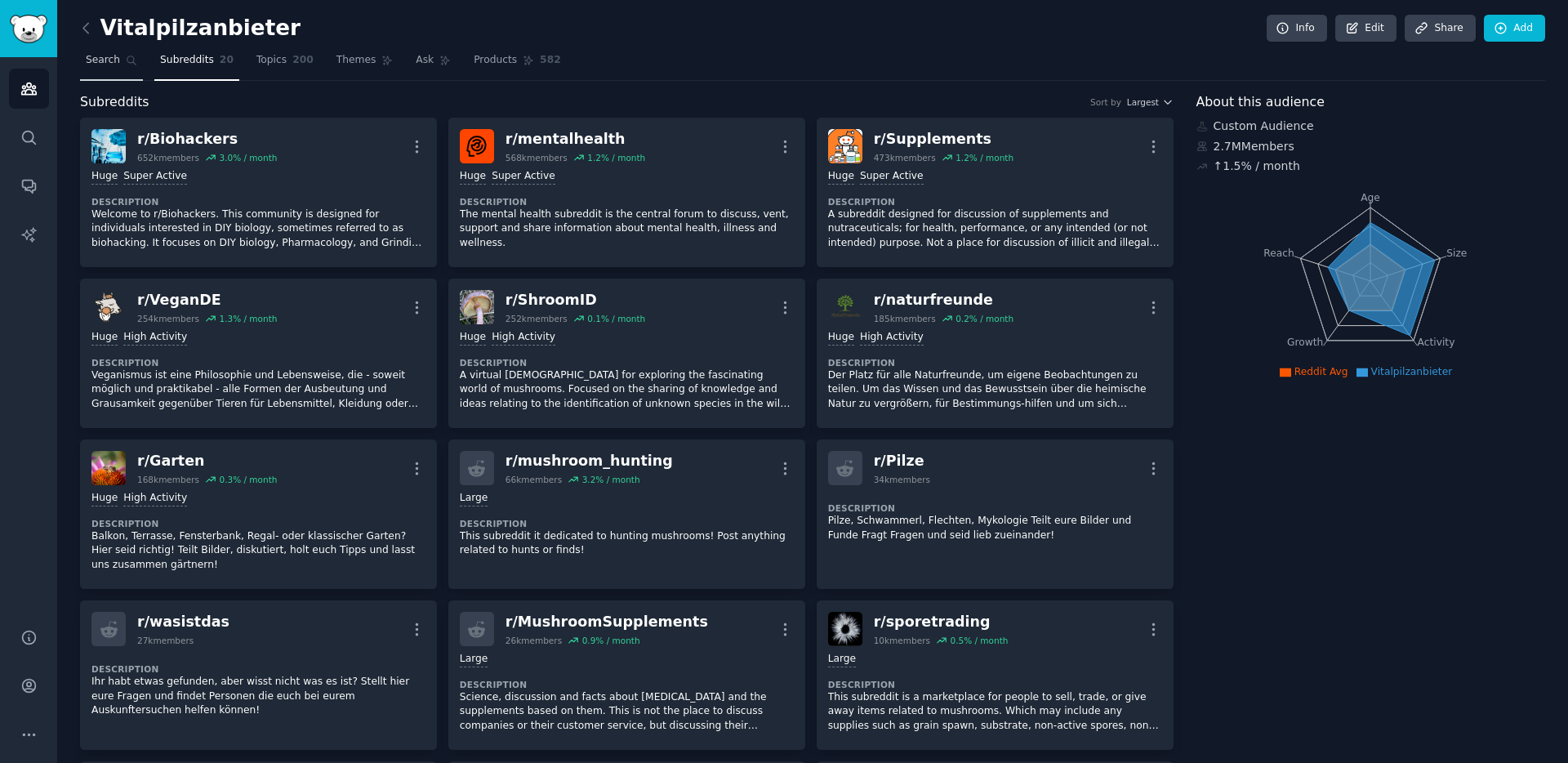
click at [111, 57] on span "Search" at bounding box center [103, 61] width 34 height 14
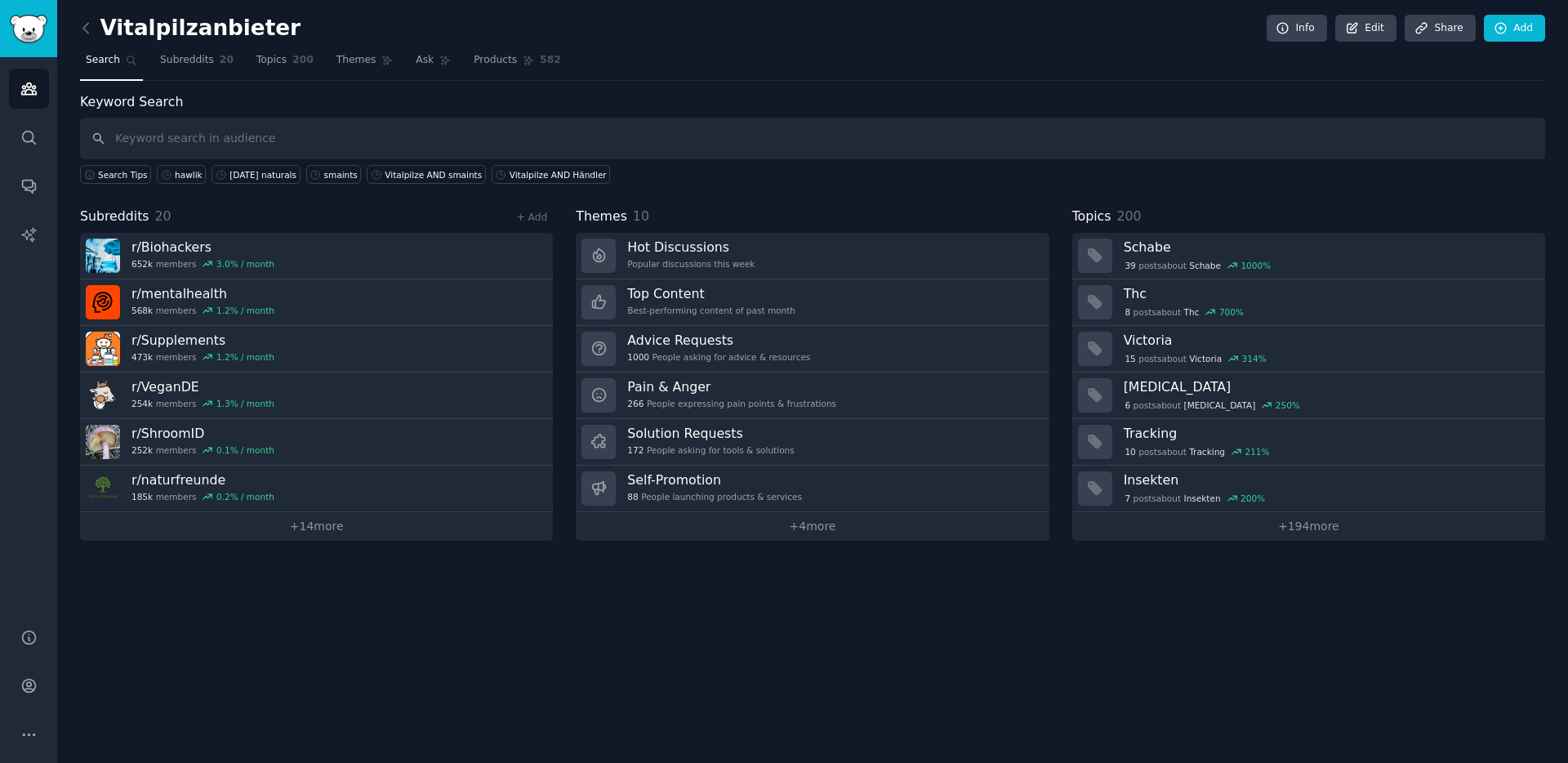
click at [96, 37] on link at bounding box center [90, 28] width 21 height 26
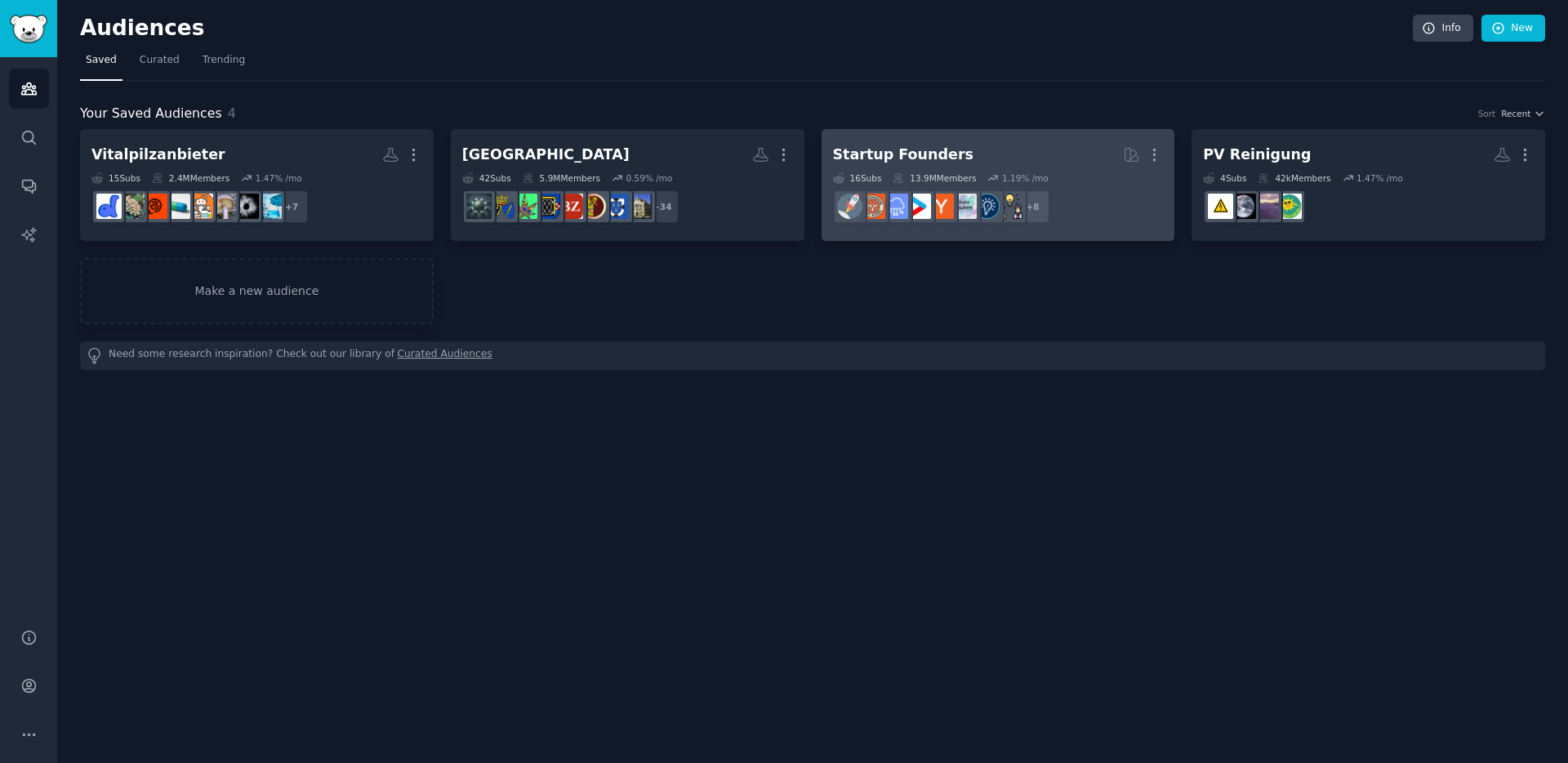
click at [1020, 157] on h2 "Startup Founders More" at bounding box center [998, 154] width 331 height 29
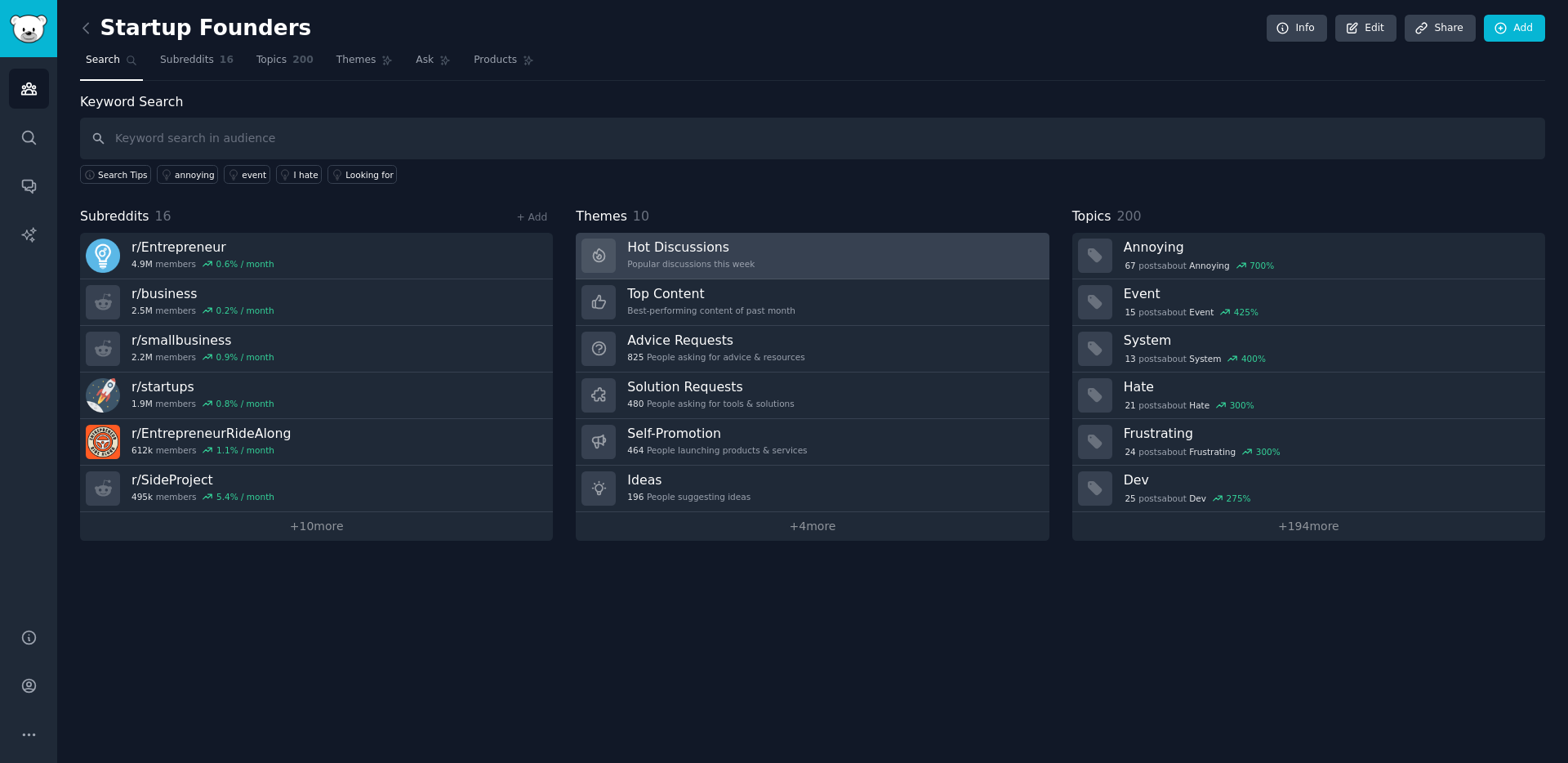
click at [732, 249] on h3 "Hot Discussions" at bounding box center [690, 246] width 128 height 17
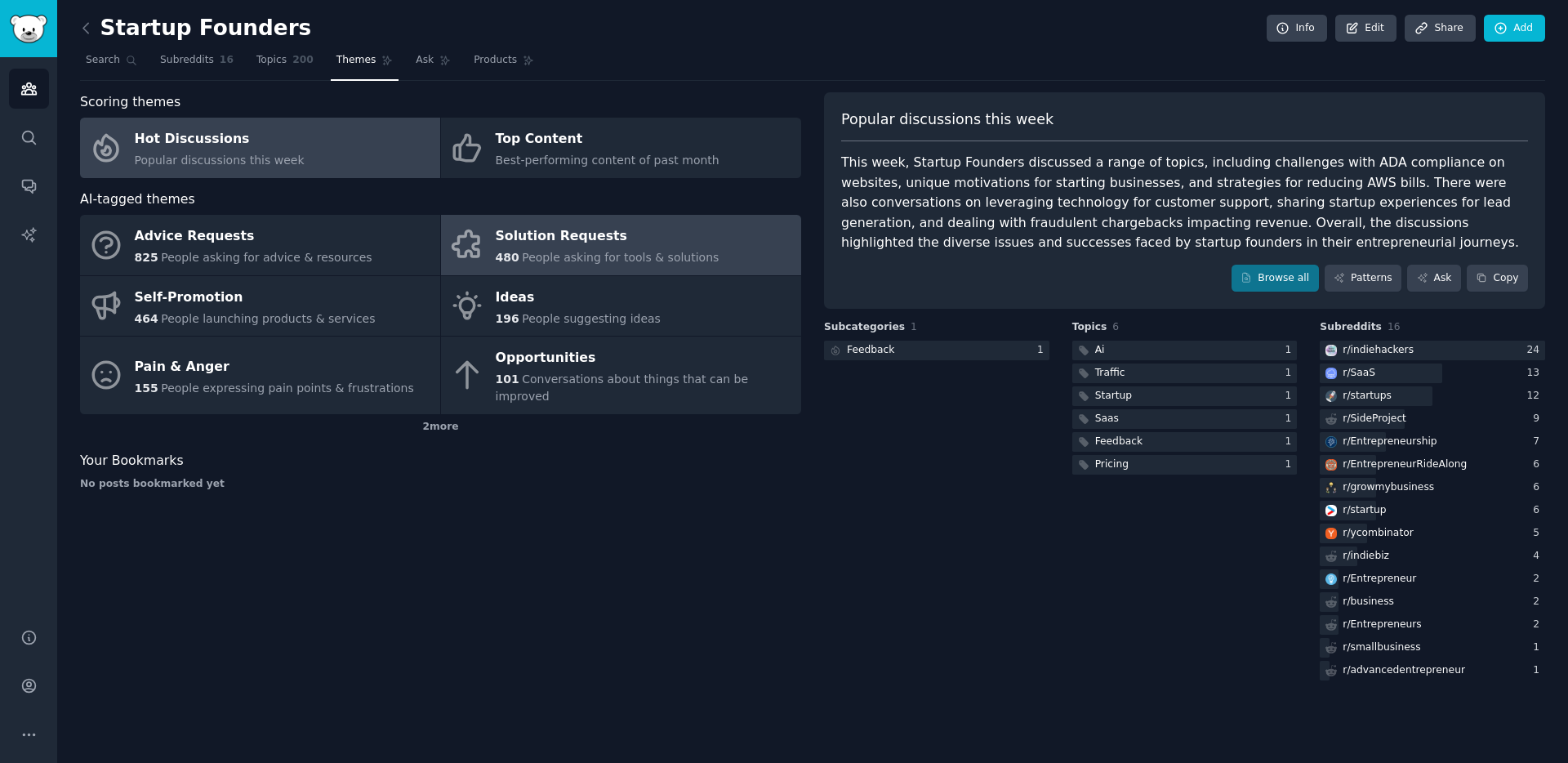
click at [491, 245] on link "Solution Requests 480 People asking for tools & solutions" at bounding box center [621, 245] width 360 height 61
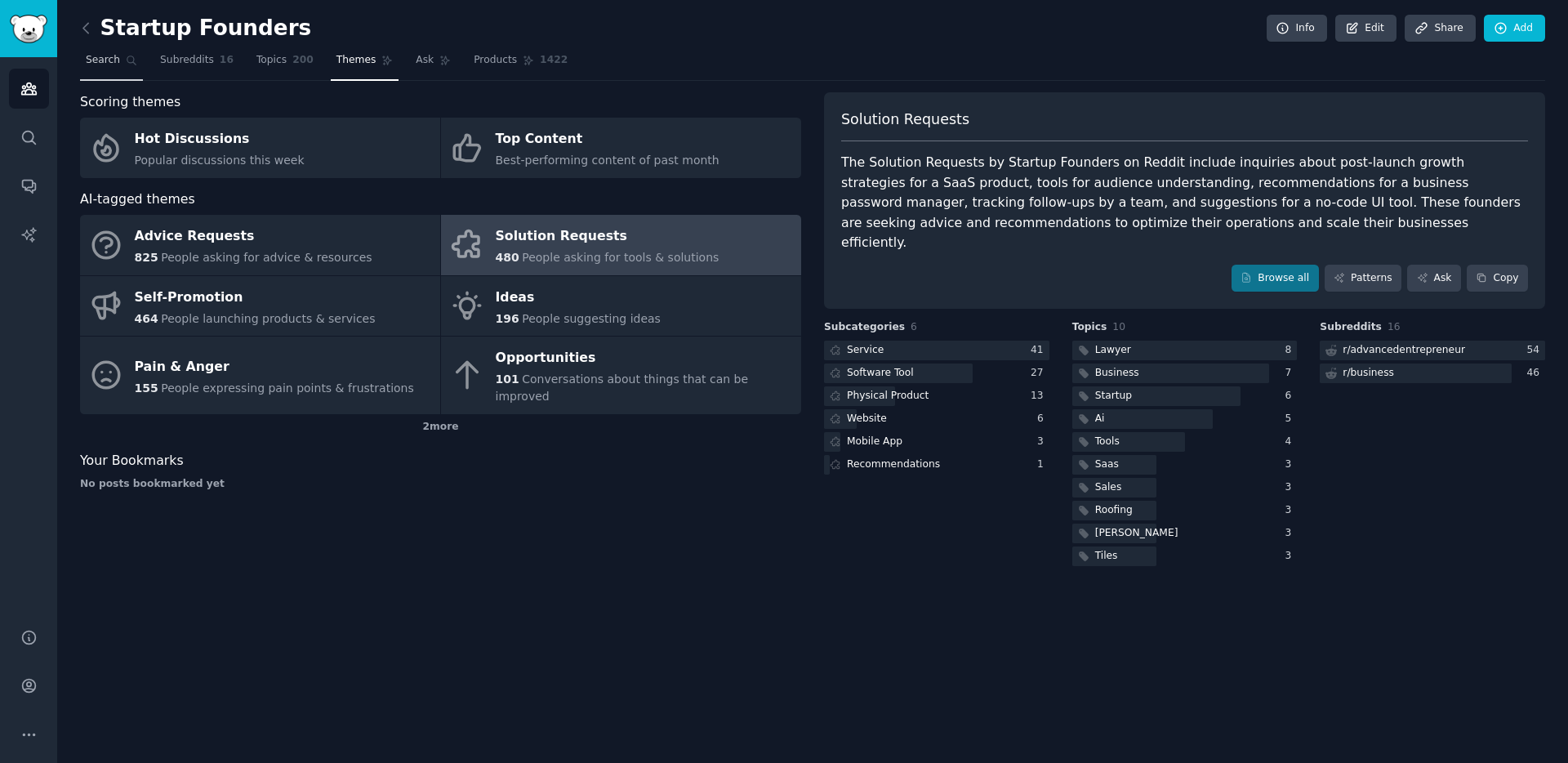
click at [117, 61] on span "Search" at bounding box center [103, 61] width 34 height 14
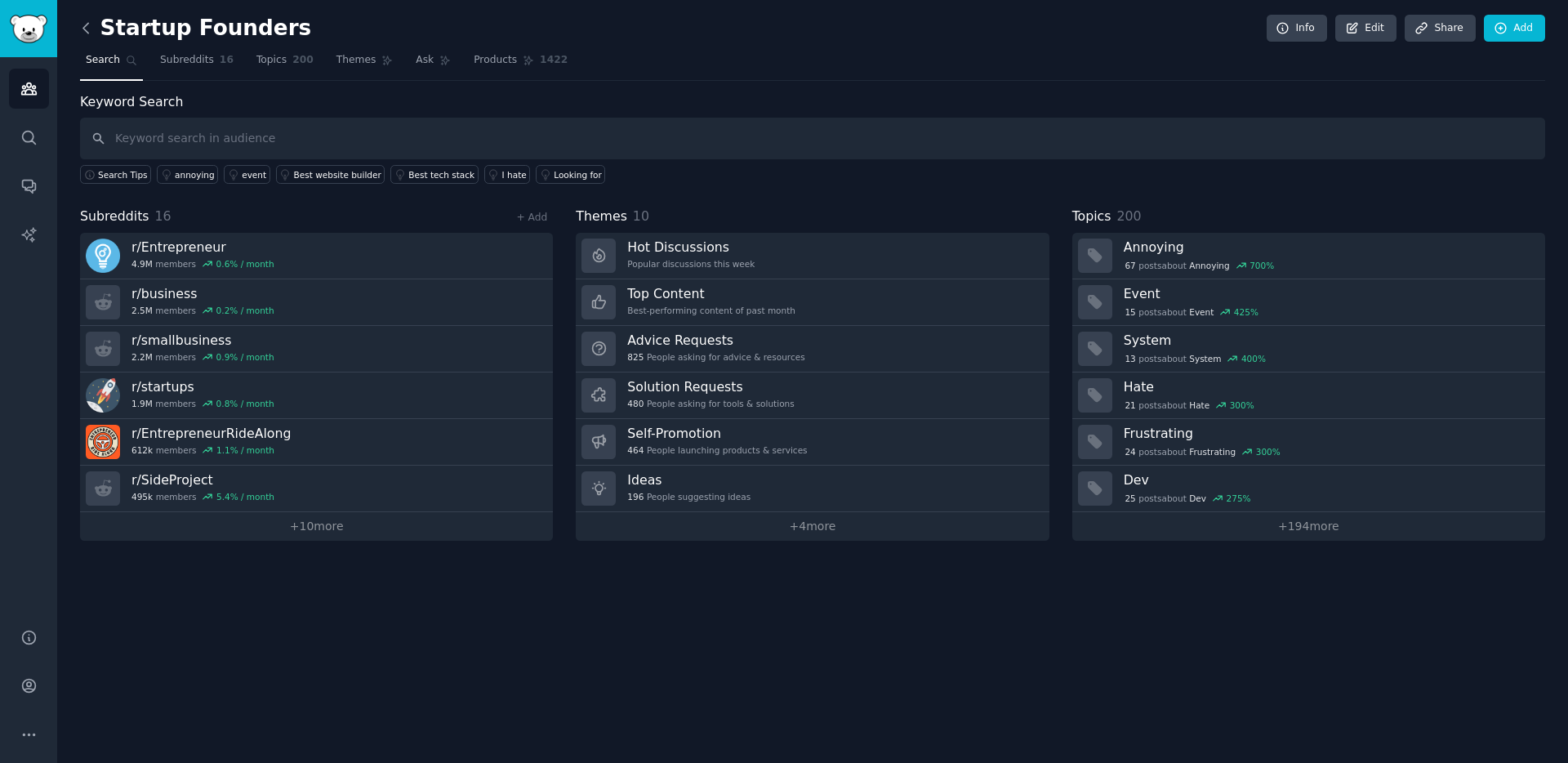
click at [85, 34] on icon at bounding box center [86, 28] width 17 height 17
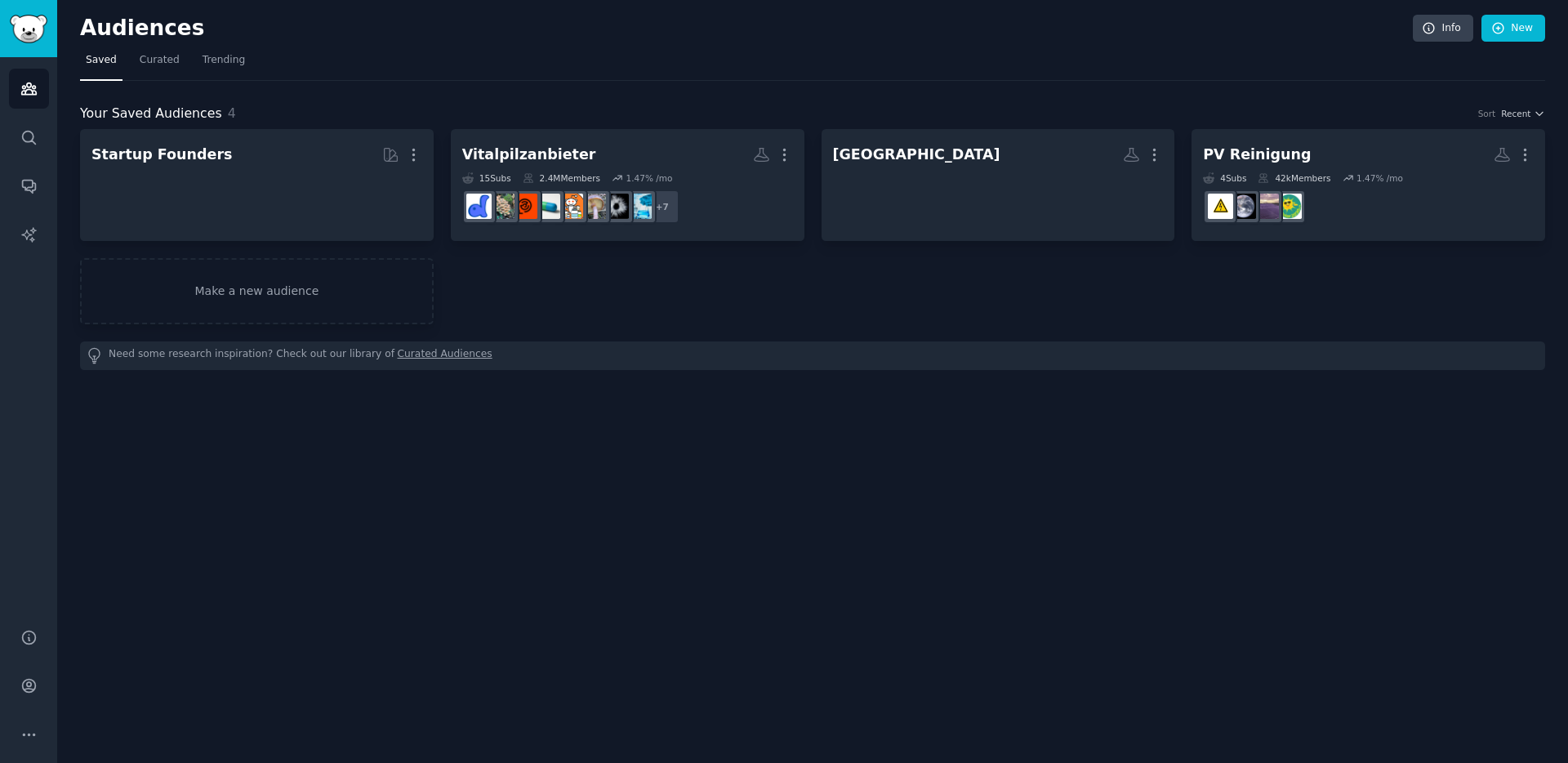
click at [85, 34] on h2 "Audiences" at bounding box center [747, 28] width 1333 height 26
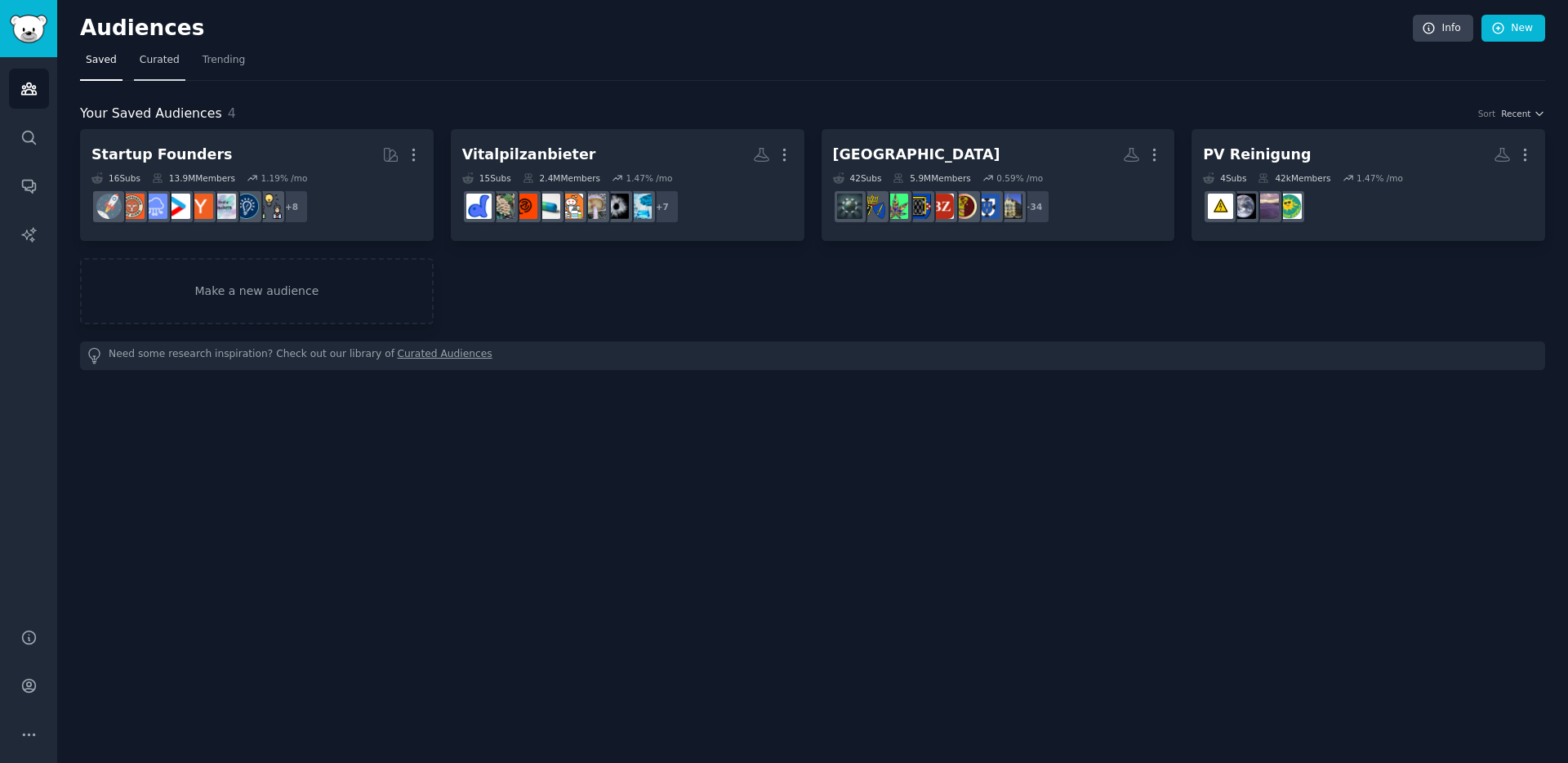
click at [158, 69] on link "Curated" at bounding box center [160, 64] width 52 height 34
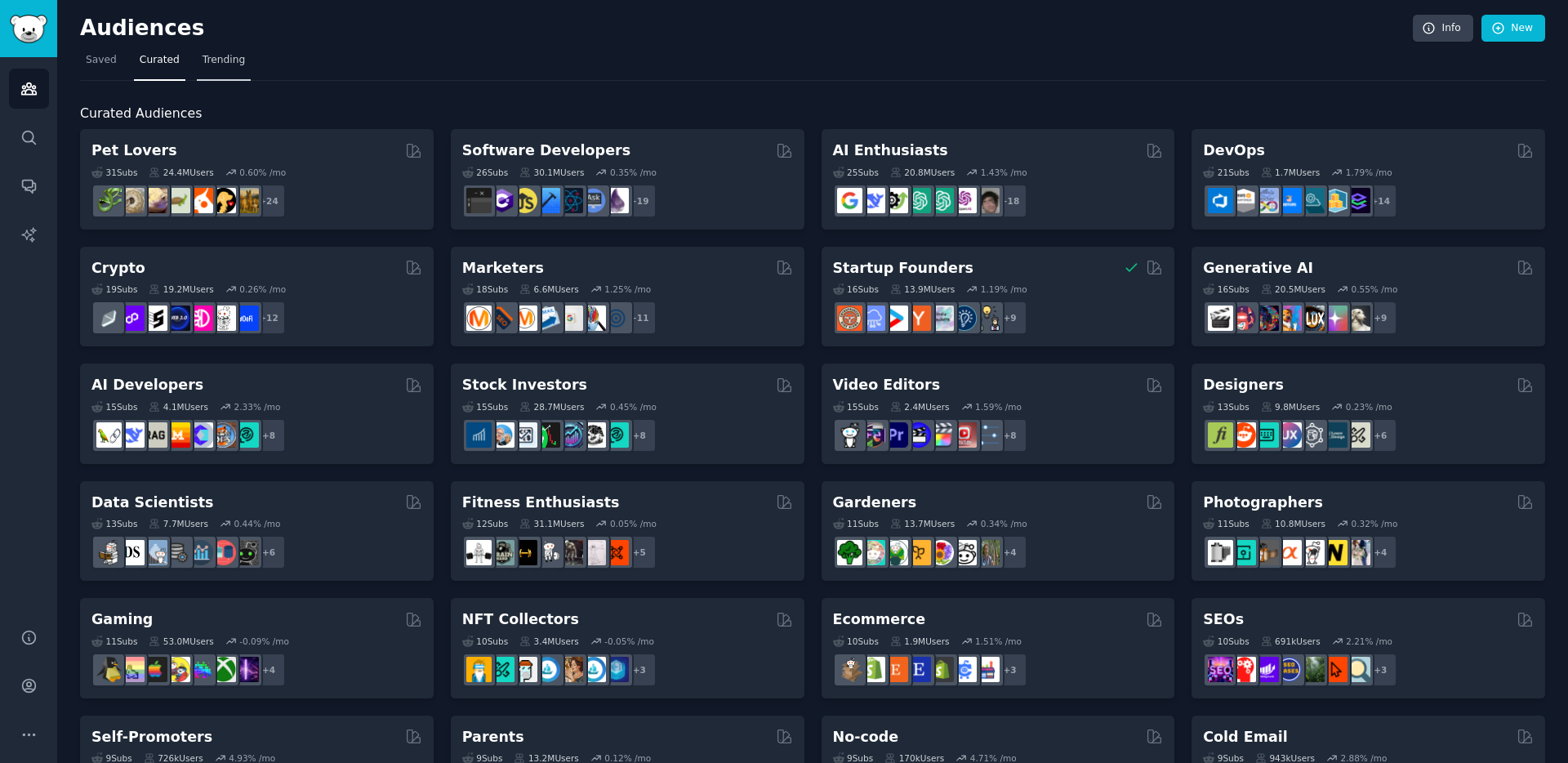
click at [222, 60] on span "Trending" at bounding box center [224, 61] width 43 height 14
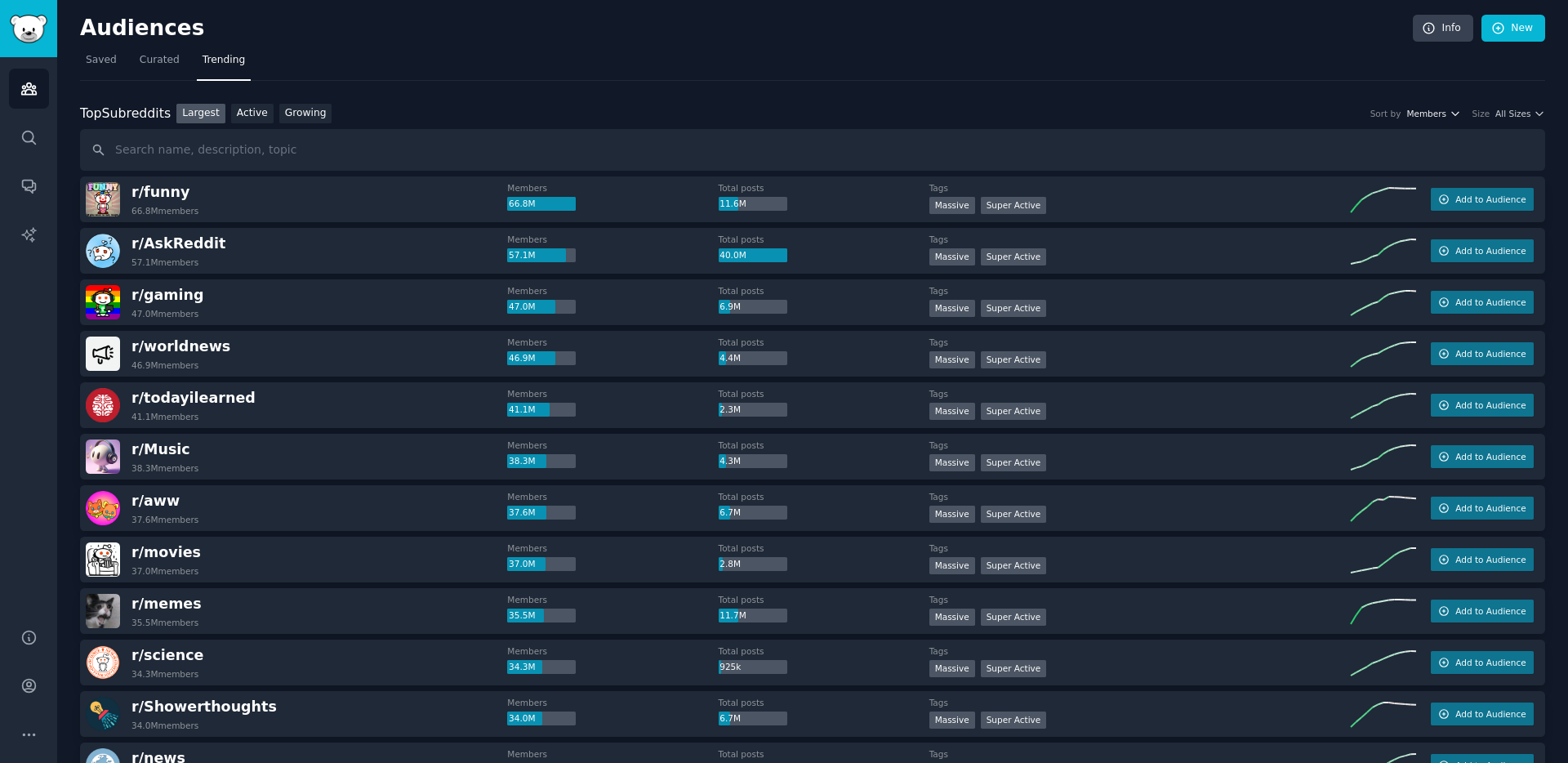
click at [1419, 108] on span "Members" at bounding box center [1426, 113] width 40 height 12
click at [1361, 170] on p "Total posts" at bounding box center [1358, 174] width 54 height 14
click at [1518, 112] on span "All Sizes" at bounding box center [1512, 113] width 35 height 12
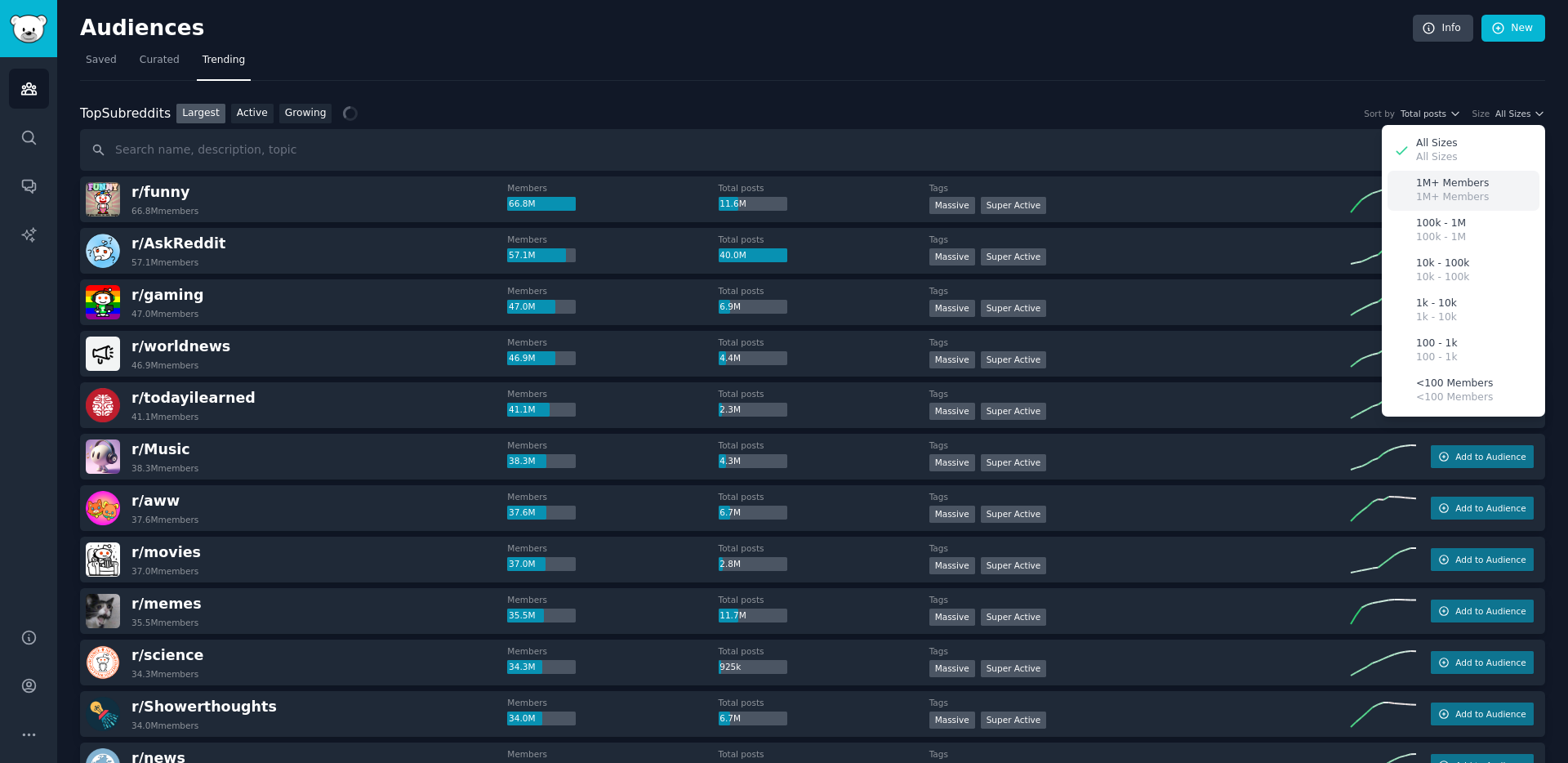
click at [1444, 175] on div "1M+ Members 1M+ Members" at bounding box center [1463, 190] width 152 height 40
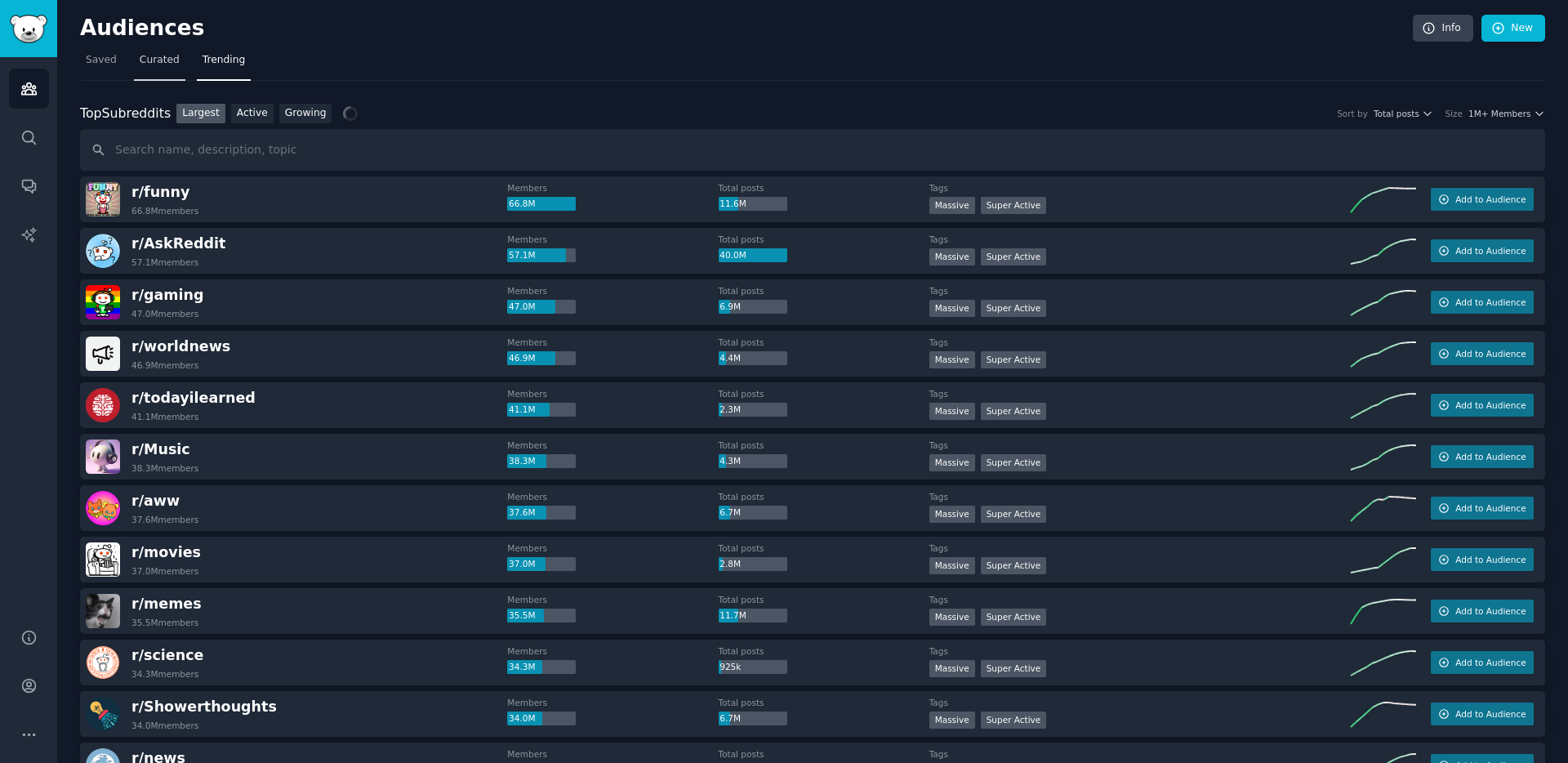
click at [143, 57] on span "Curated" at bounding box center [160, 61] width 40 height 14
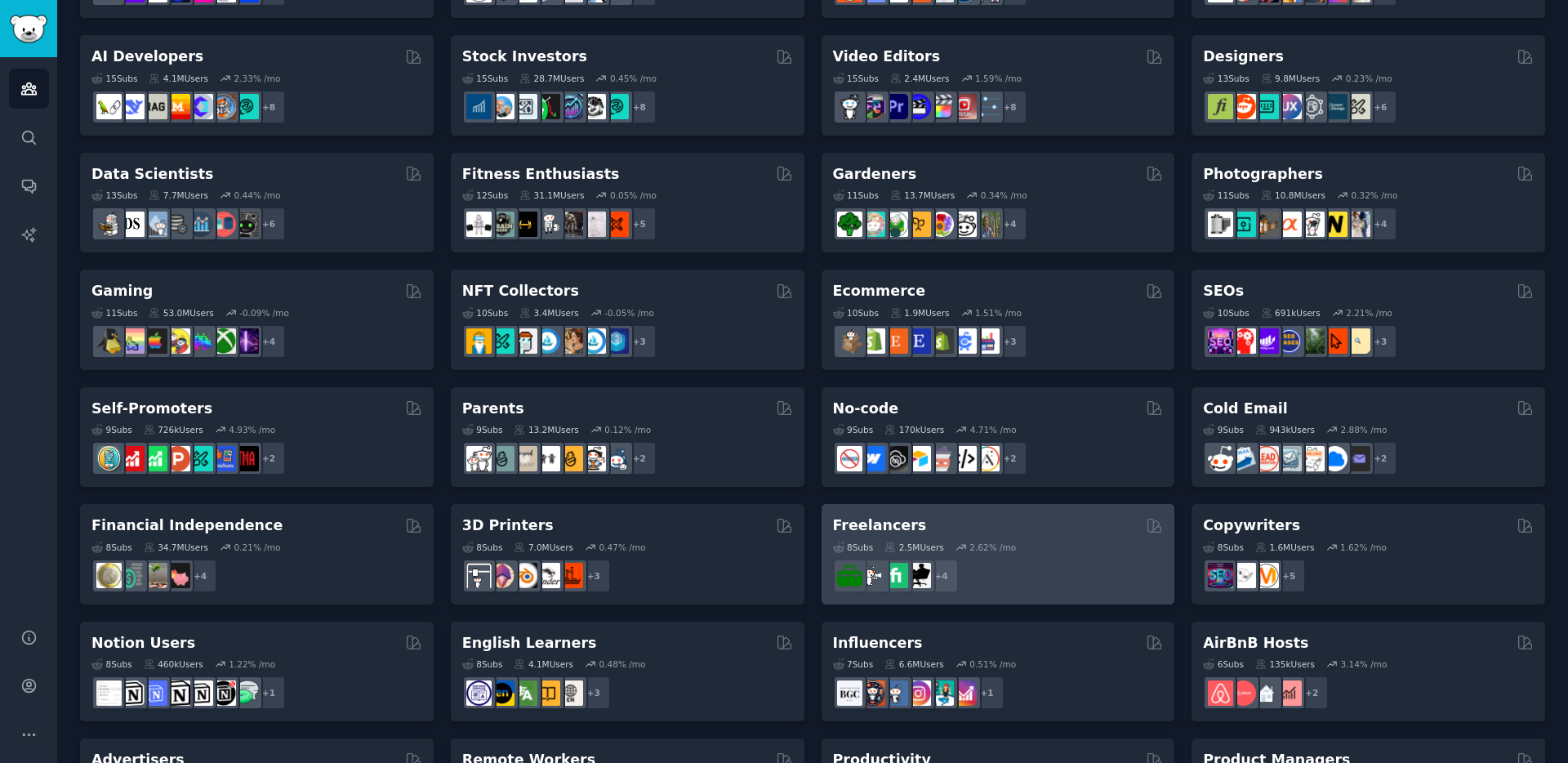
scroll to position [286, 0]
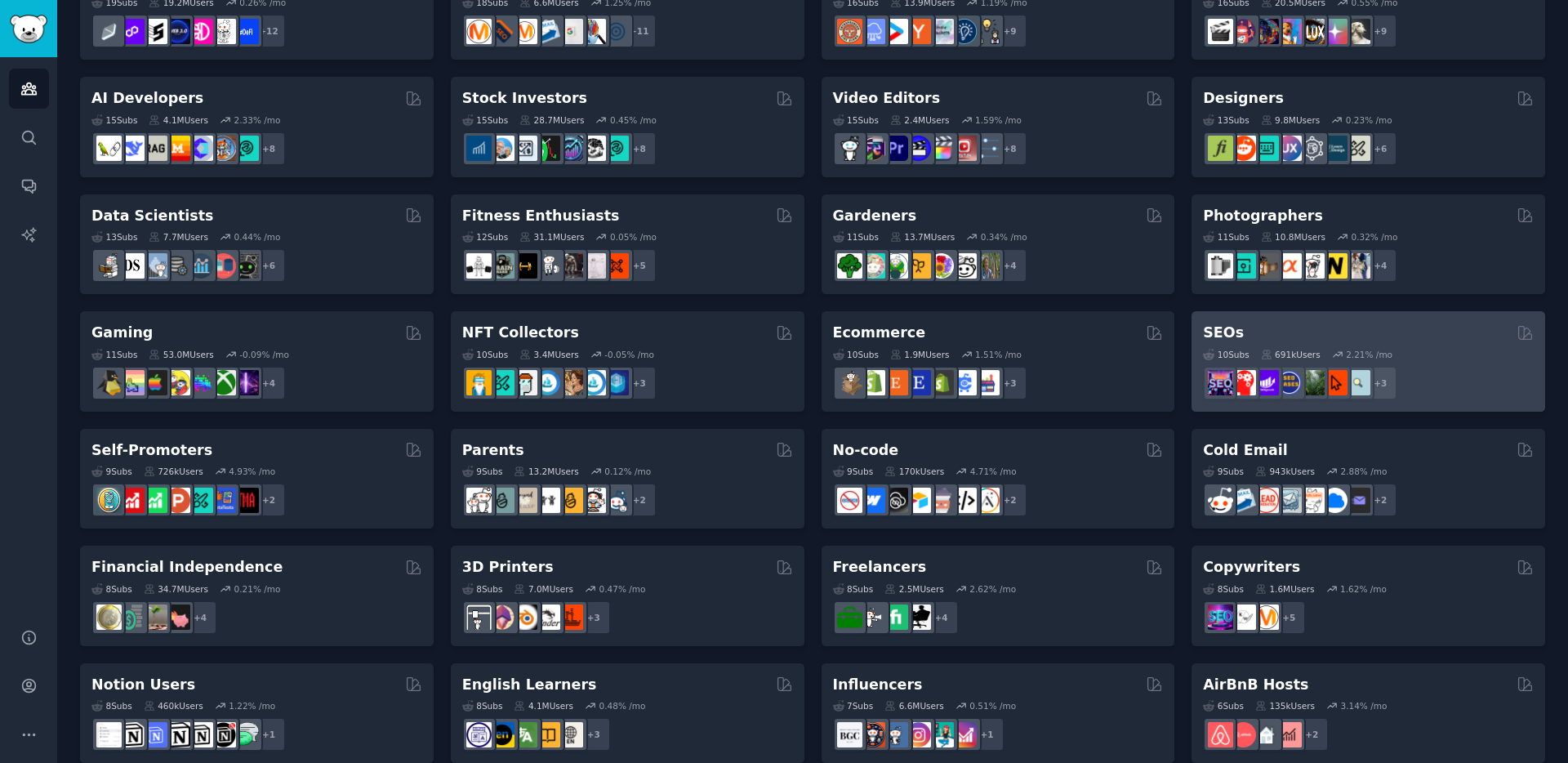
click at [1358, 327] on div "SEOs" at bounding box center [1368, 333] width 331 height 21
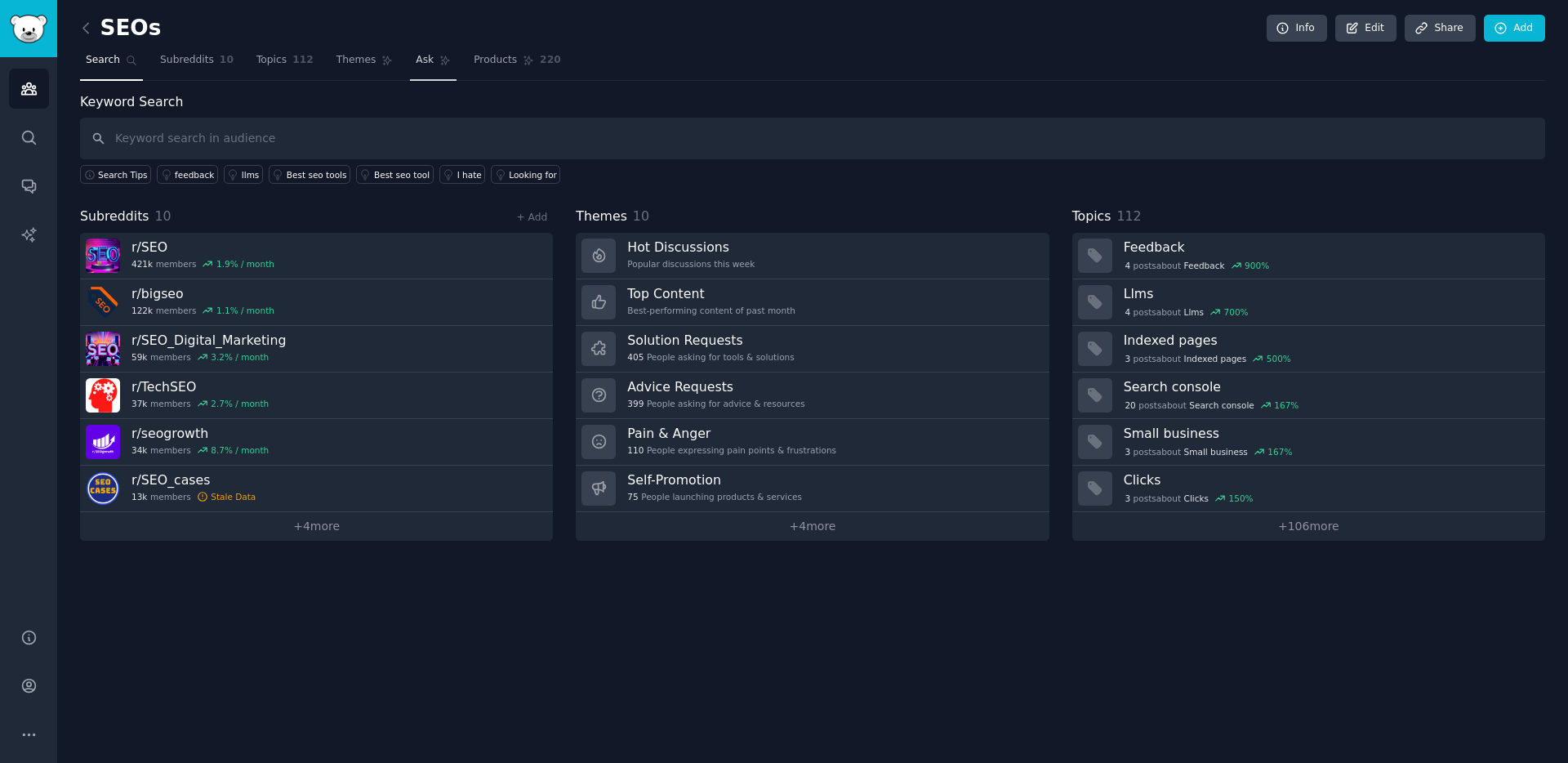
click at [417, 62] on span "Ask" at bounding box center [425, 61] width 18 height 14
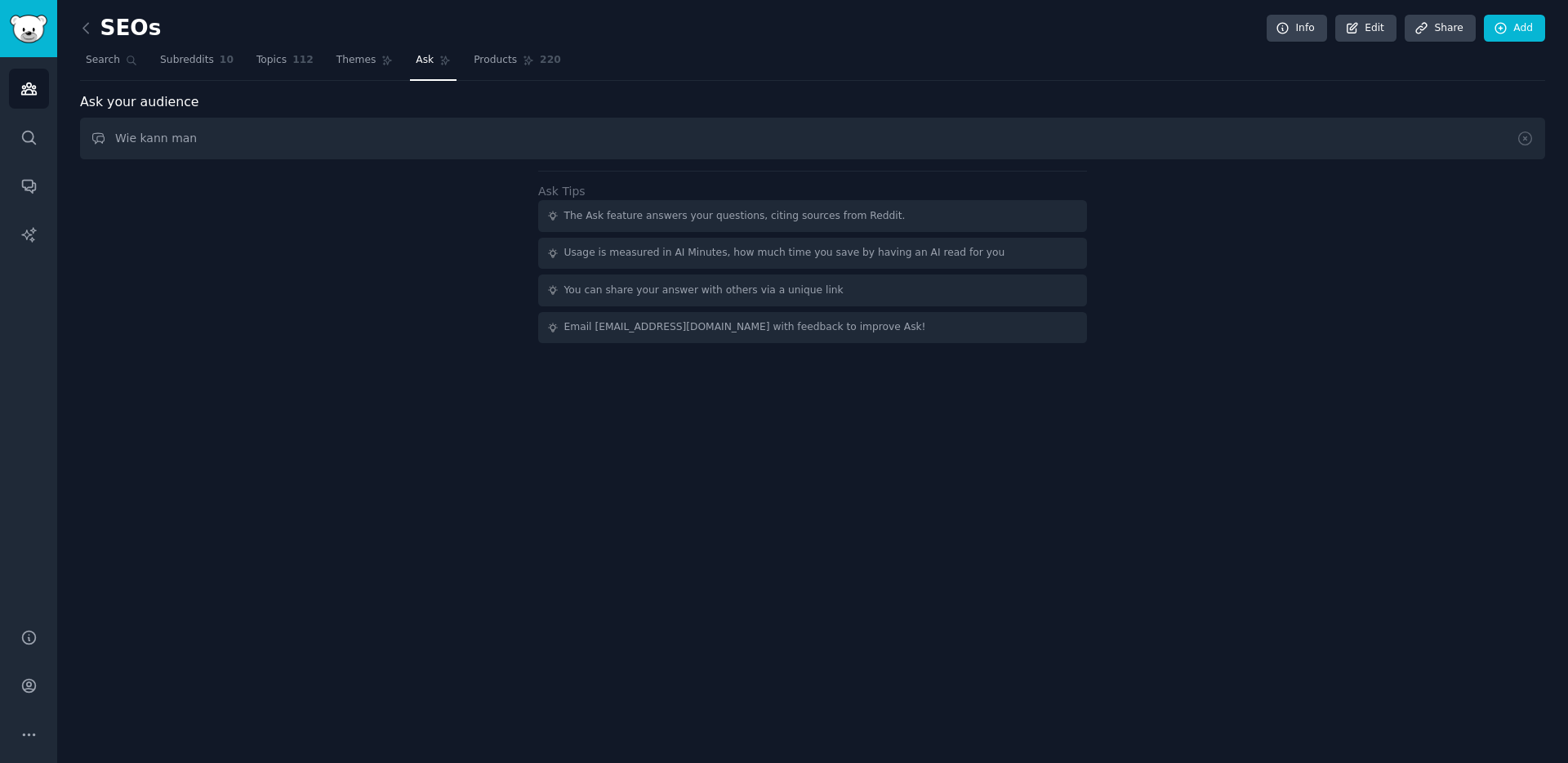
type input "Wie kann man"
type input "Welche tools sollte ein Solopreneur nutzen, um seine Firma für Nahrungsergänzun…"
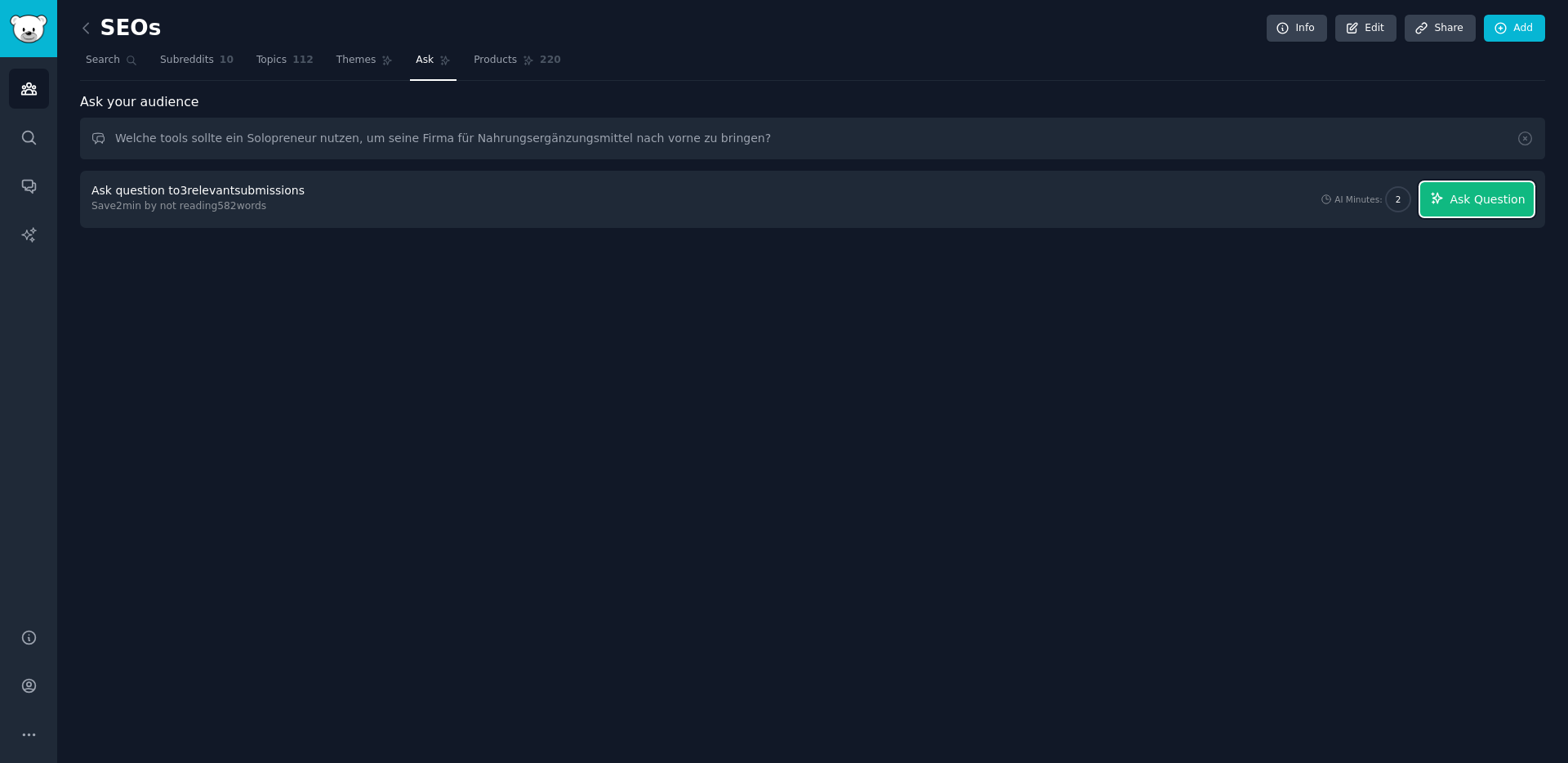
click at [1463, 203] on span "Ask Question" at bounding box center [1487, 199] width 75 height 17
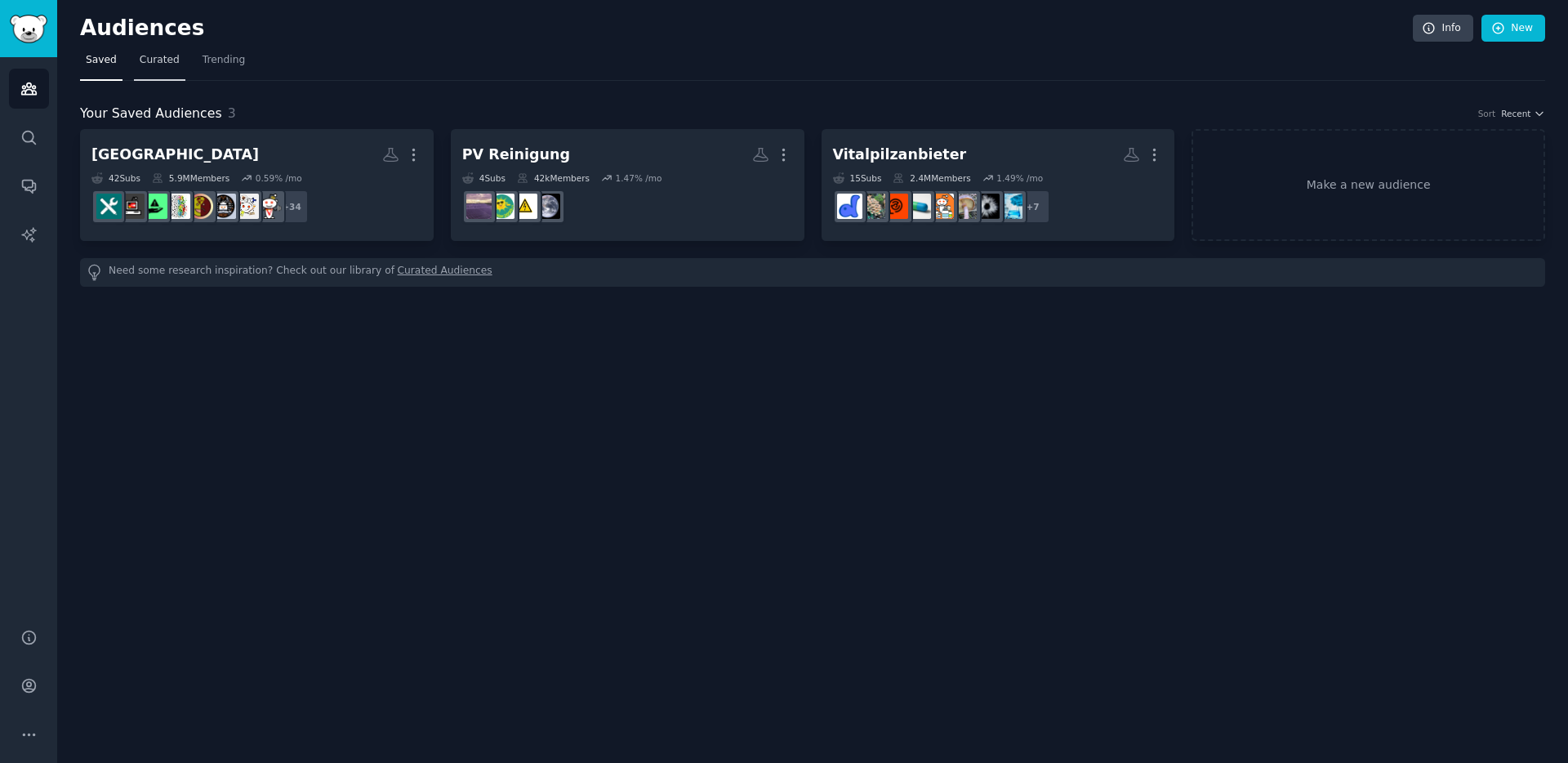
click at [166, 62] on span "Curated" at bounding box center [160, 61] width 40 height 14
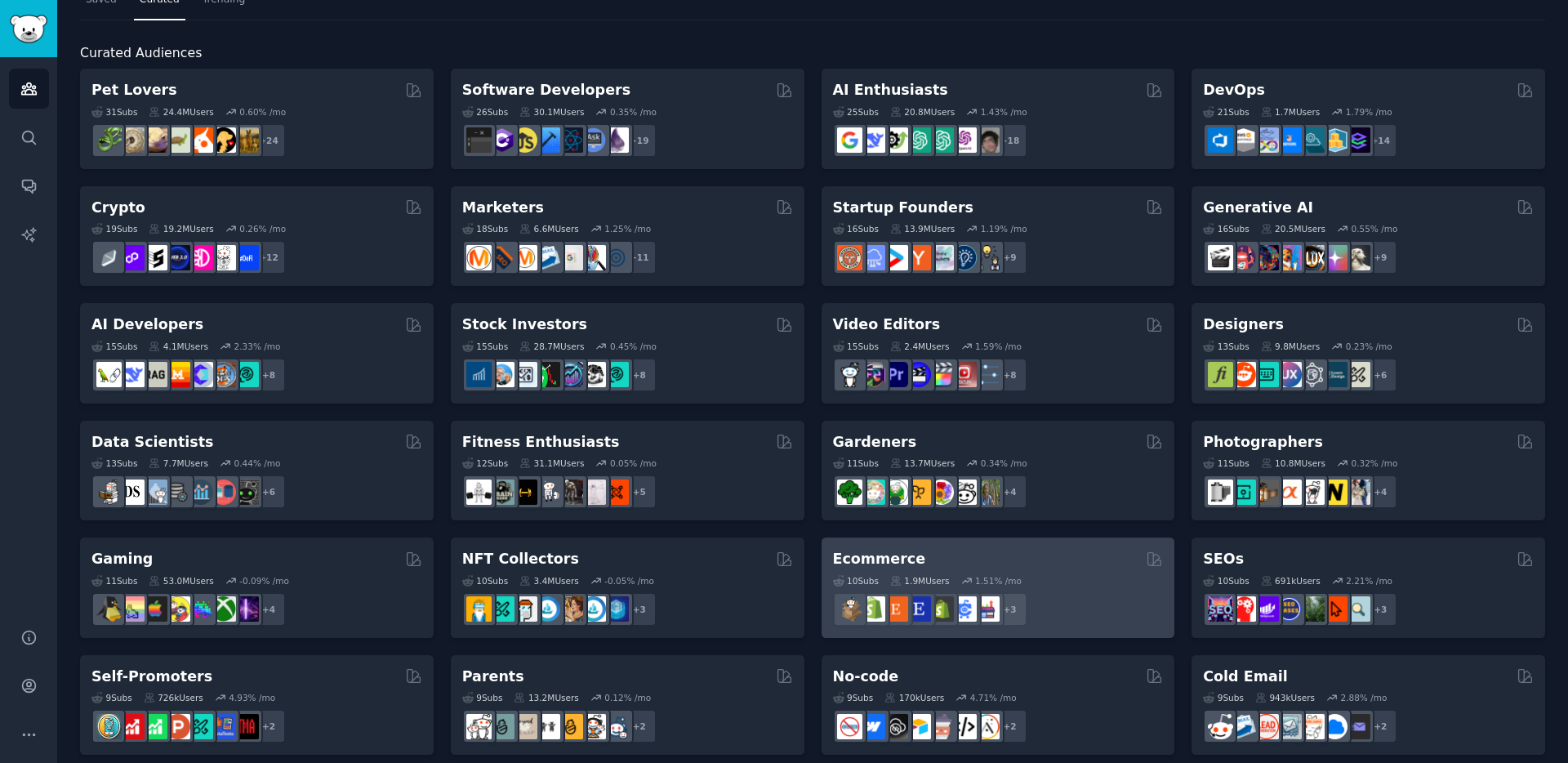
scroll to position [62, 0]
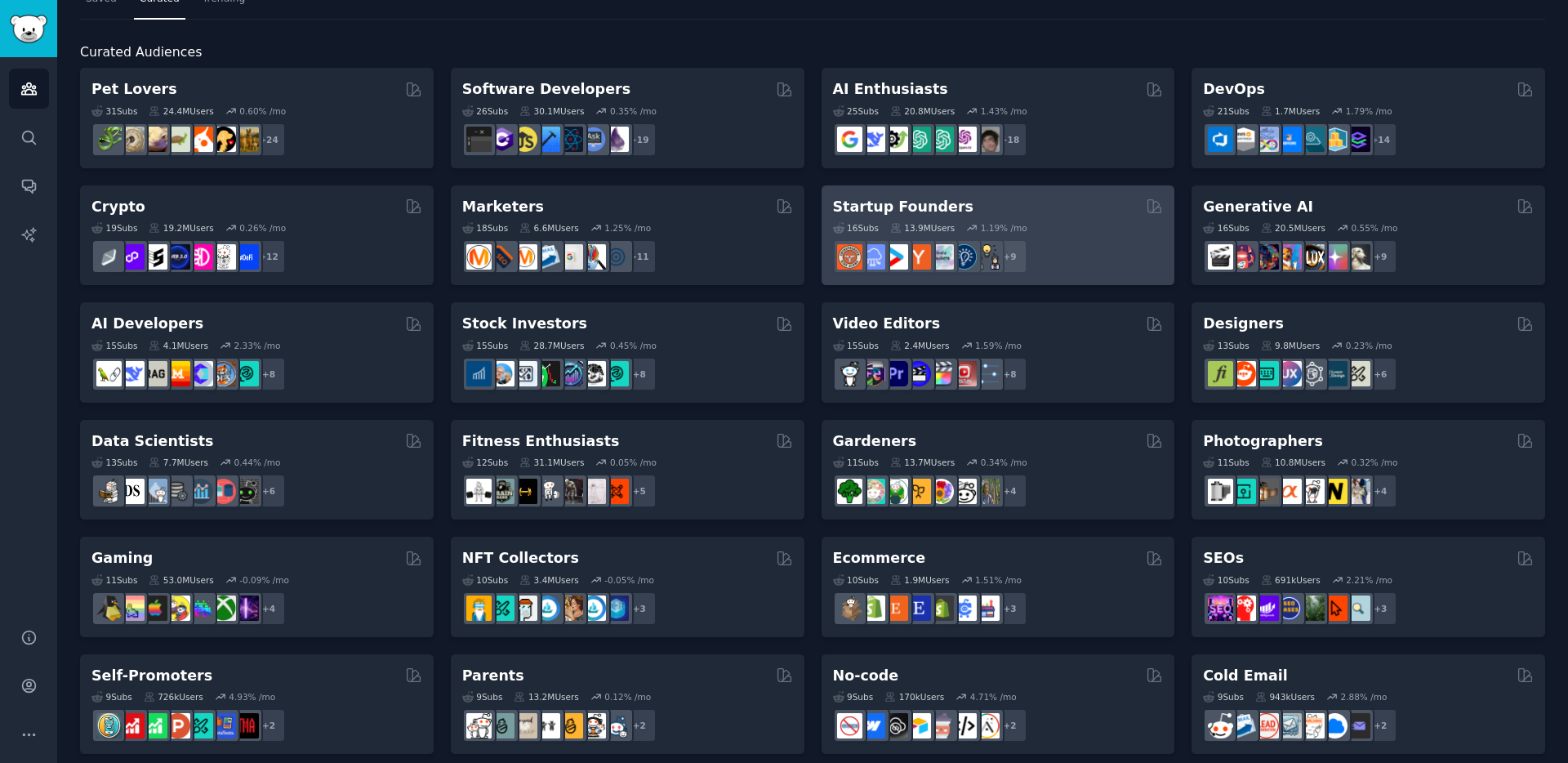
click at [1035, 228] on div "16 Sub s 13.9M Users 1.19 % /mo" at bounding box center [998, 228] width 331 height 12
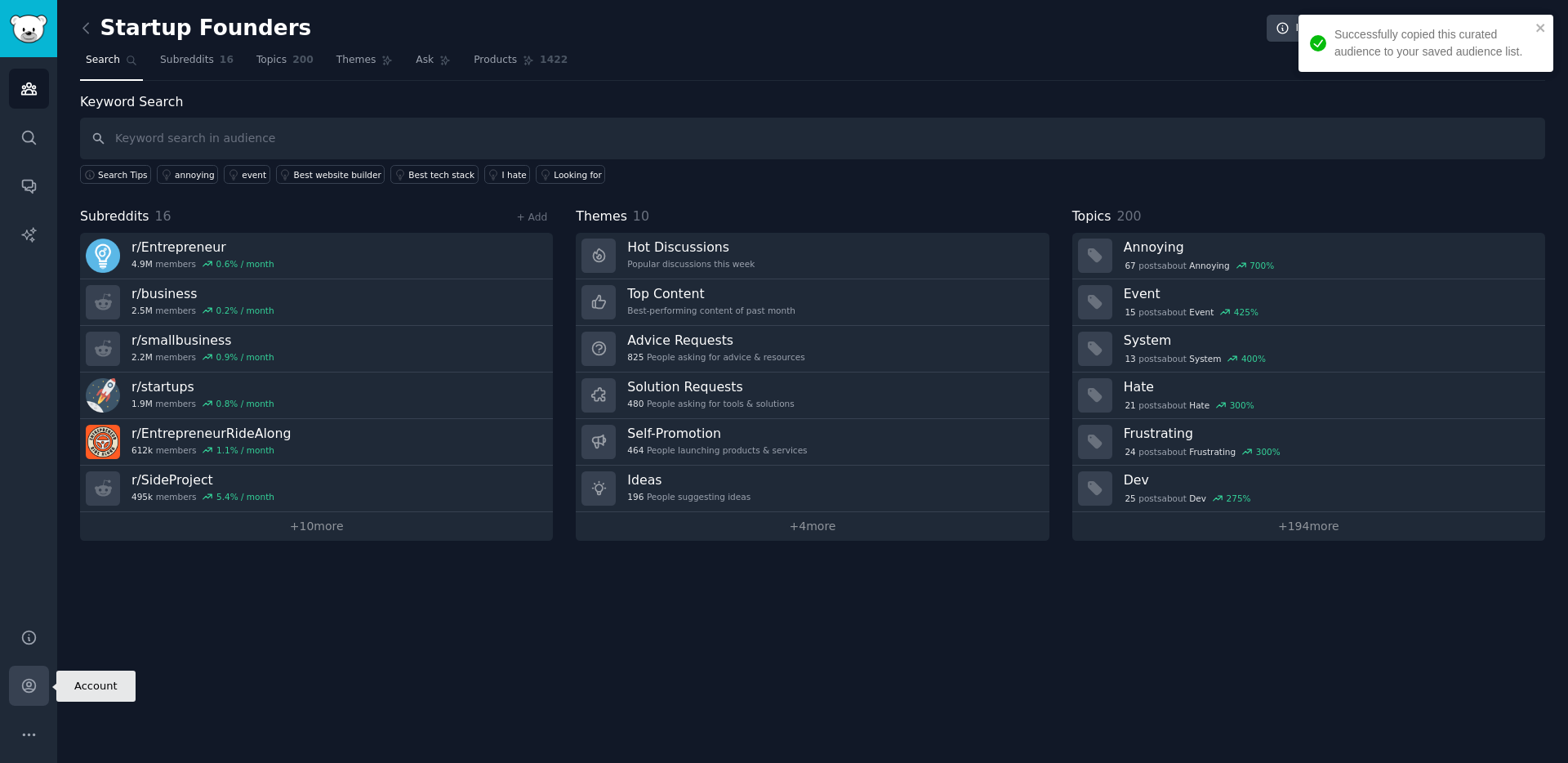
click at [30, 688] on icon "Sidebar" at bounding box center [29, 686] width 13 height 13
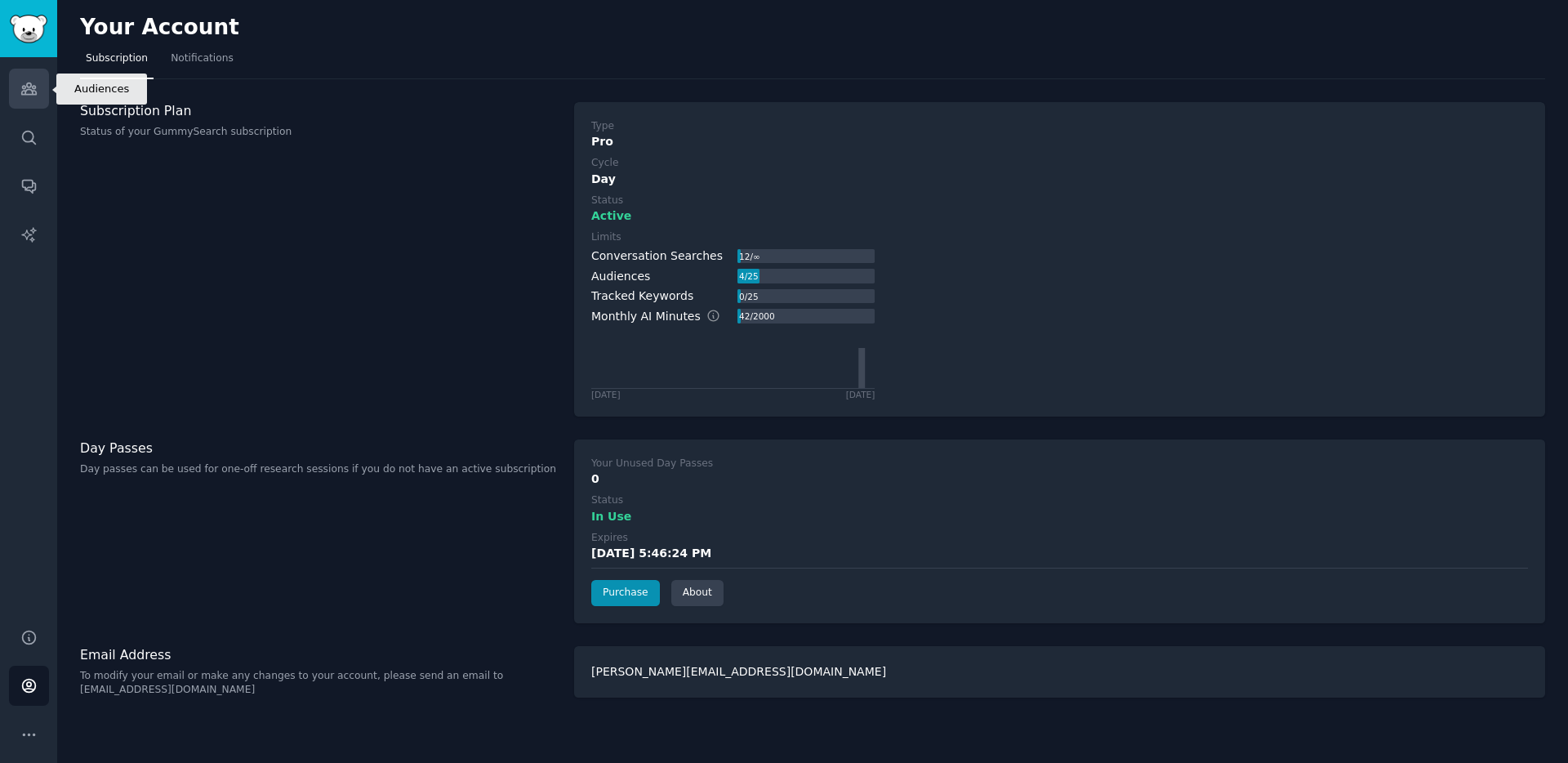
click at [25, 83] on icon "Sidebar" at bounding box center [29, 88] width 17 height 17
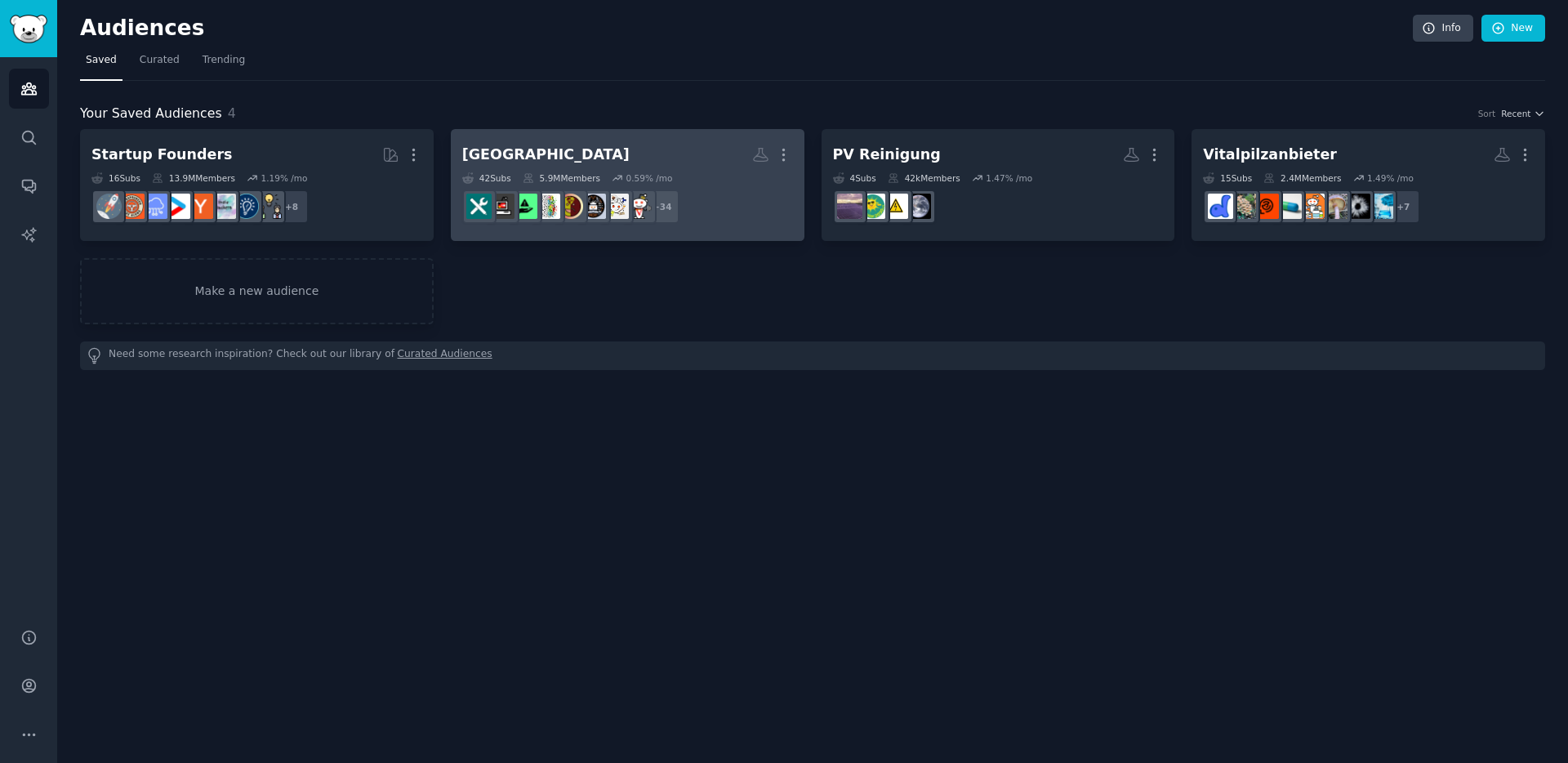
click at [589, 151] on h2 "Deutschland More" at bounding box center [627, 154] width 331 height 29
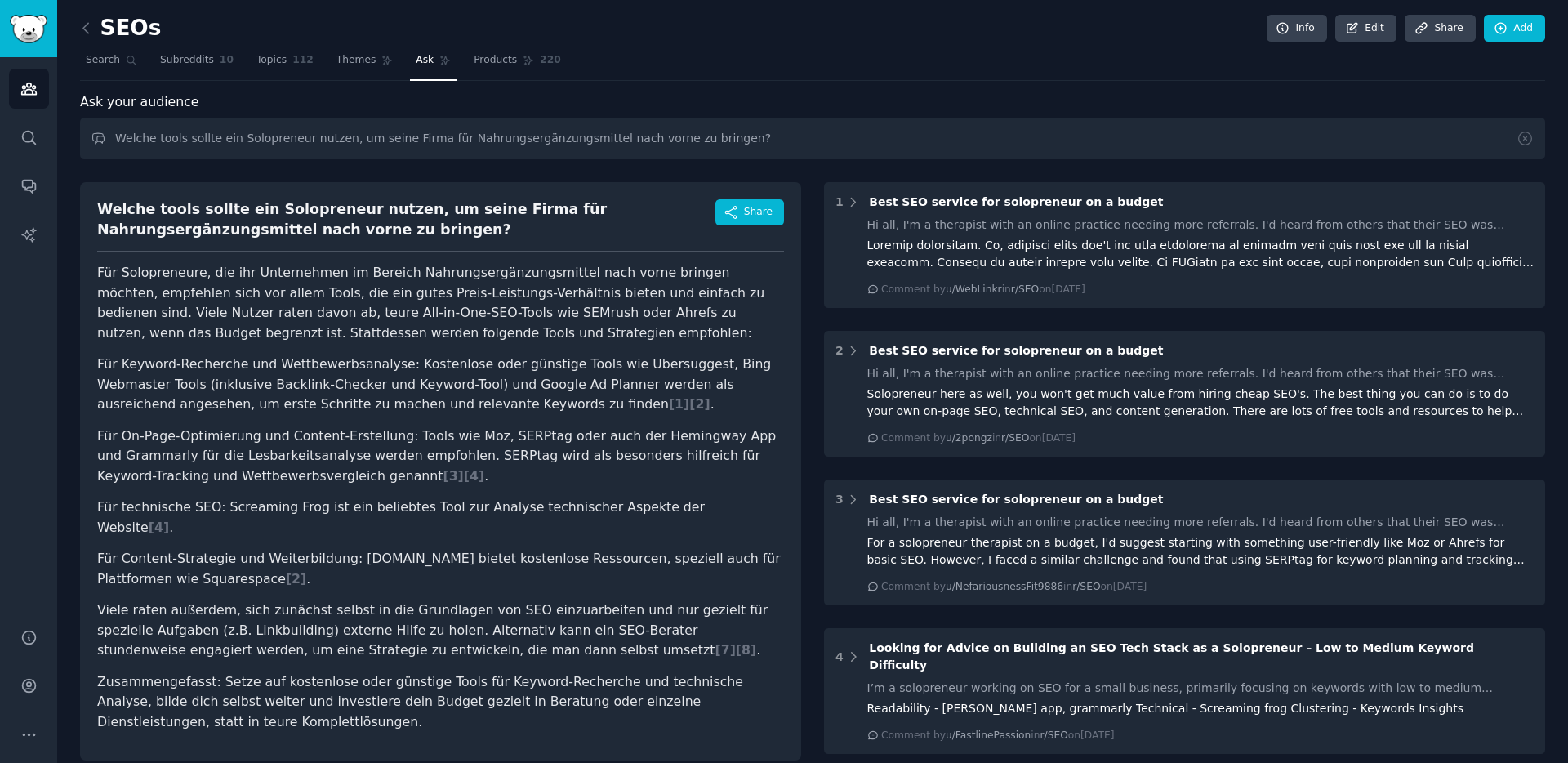
click at [97, 27] on link at bounding box center [90, 28] width 21 height 26
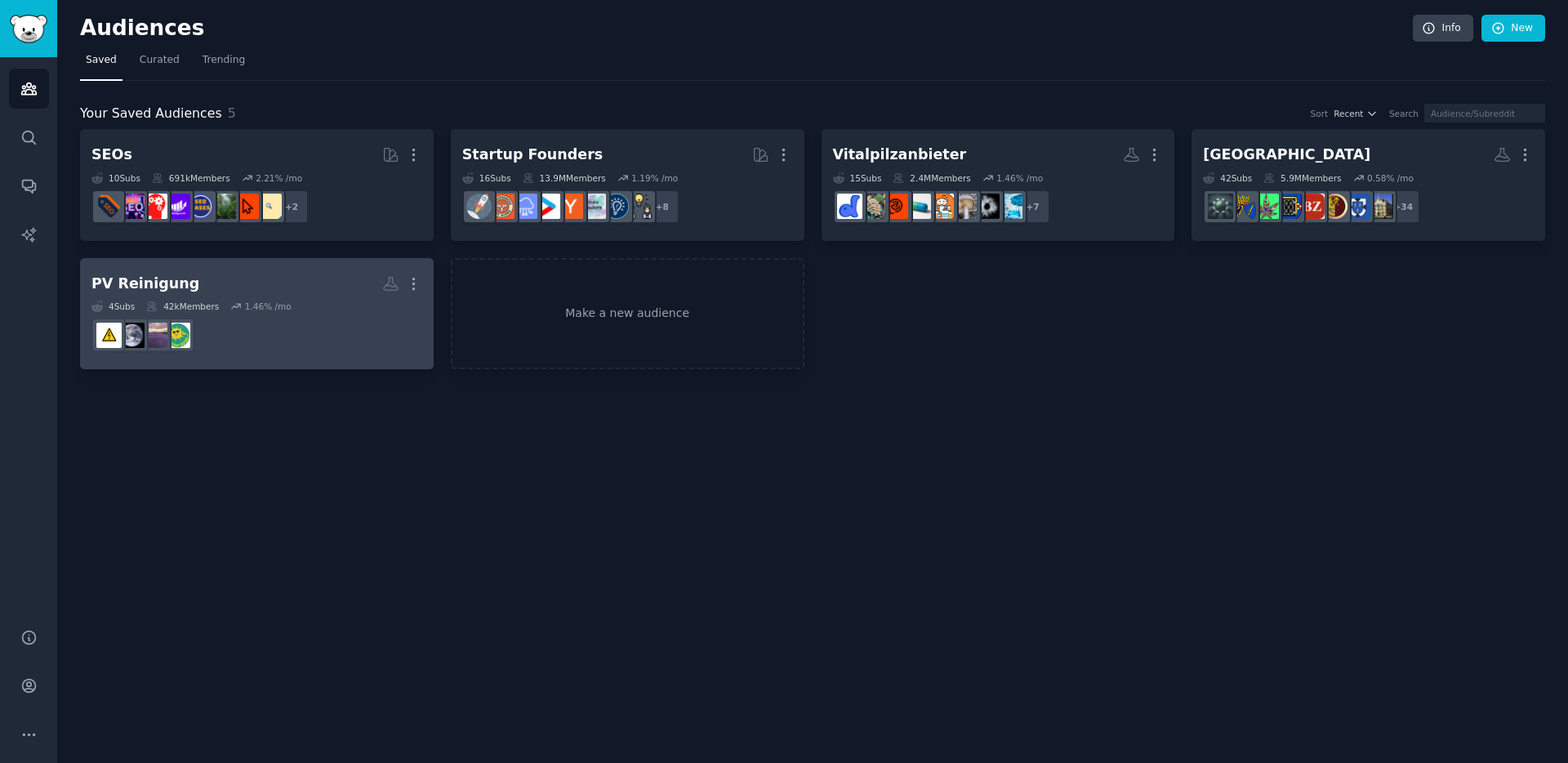
click at [195, 279] on h2 "PV Reinigung More" at bounding box center [257, 284] width 331 height 29
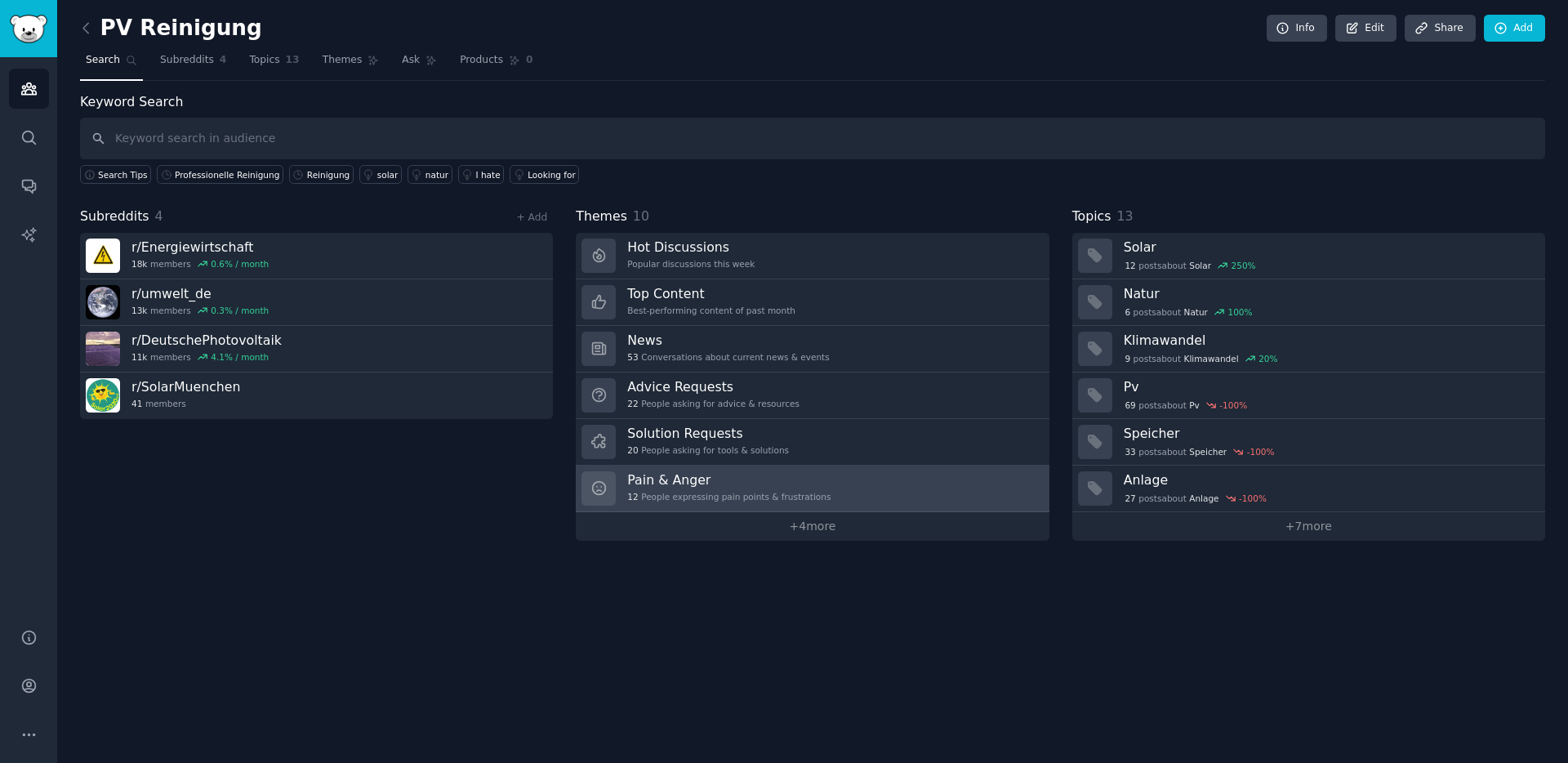
click at [684, 486] on h3 "Pain & Anger" at bounding box center [729, 479] width 203 height 17
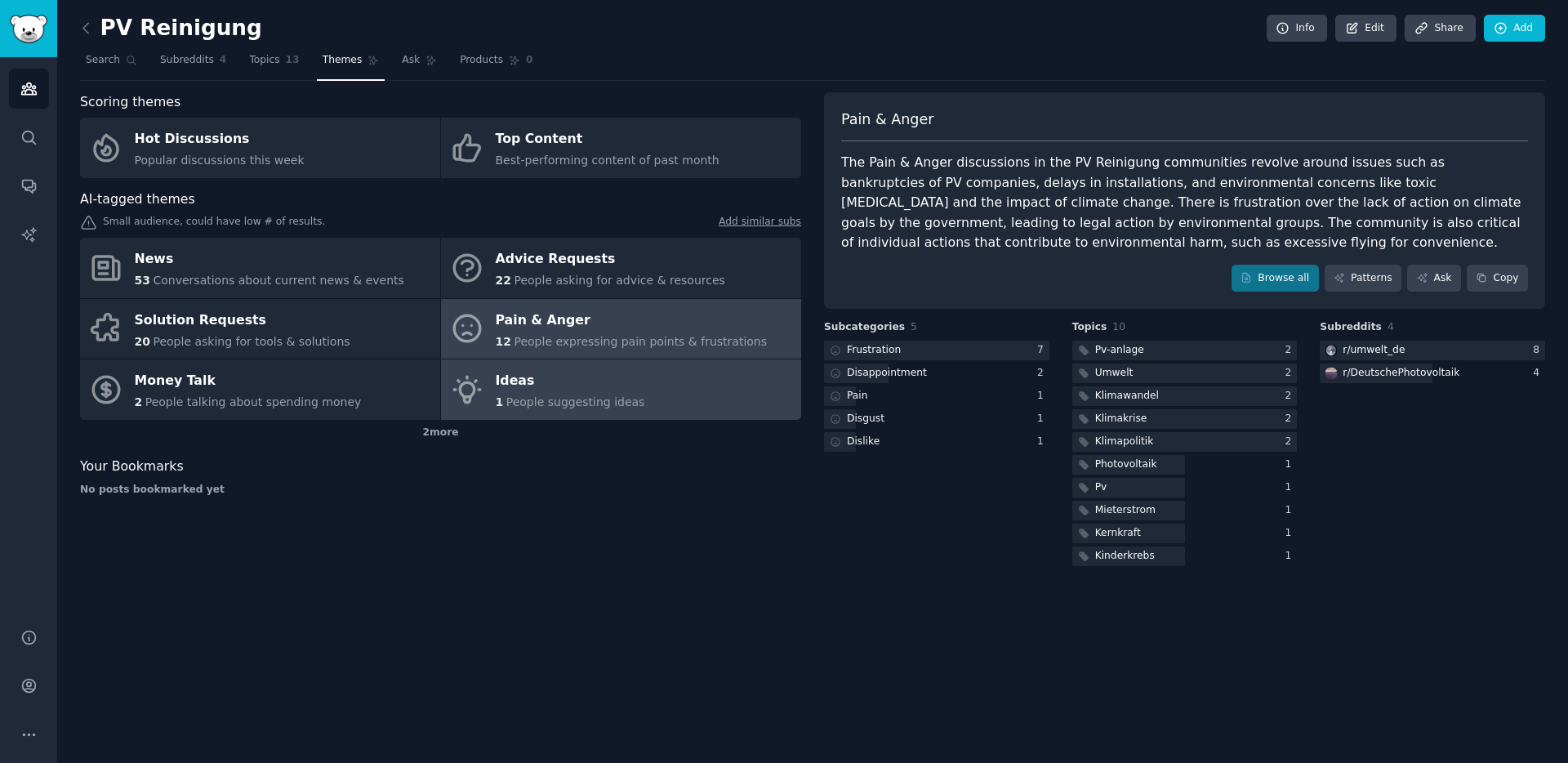
click at [513, 394] on div "1 People suggesting ideas" at bounding box center [571, 402] width 150 height 17
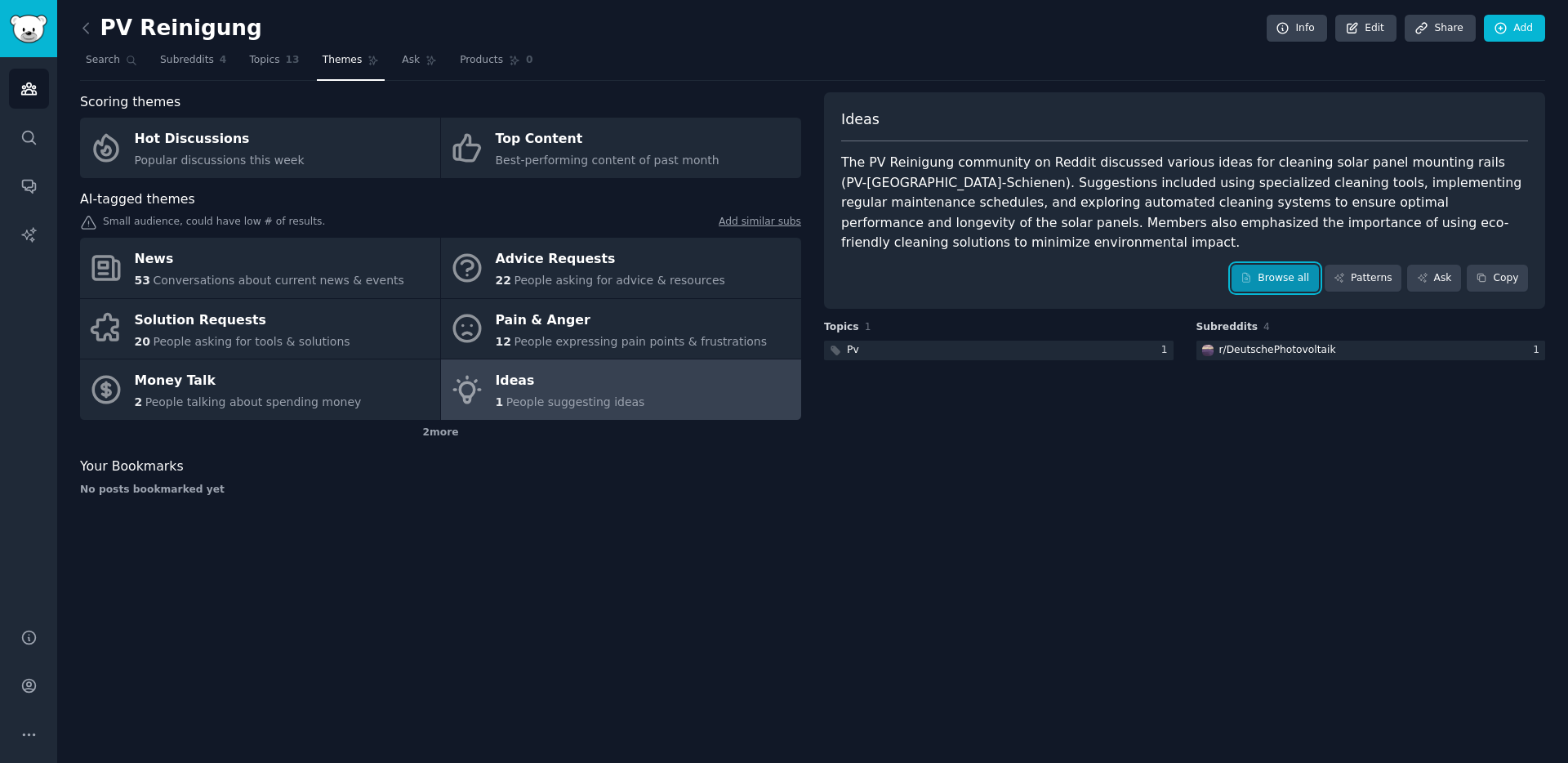
click at [1252, 272] on icon at bounding box center [1246, 278] width 12 height 12
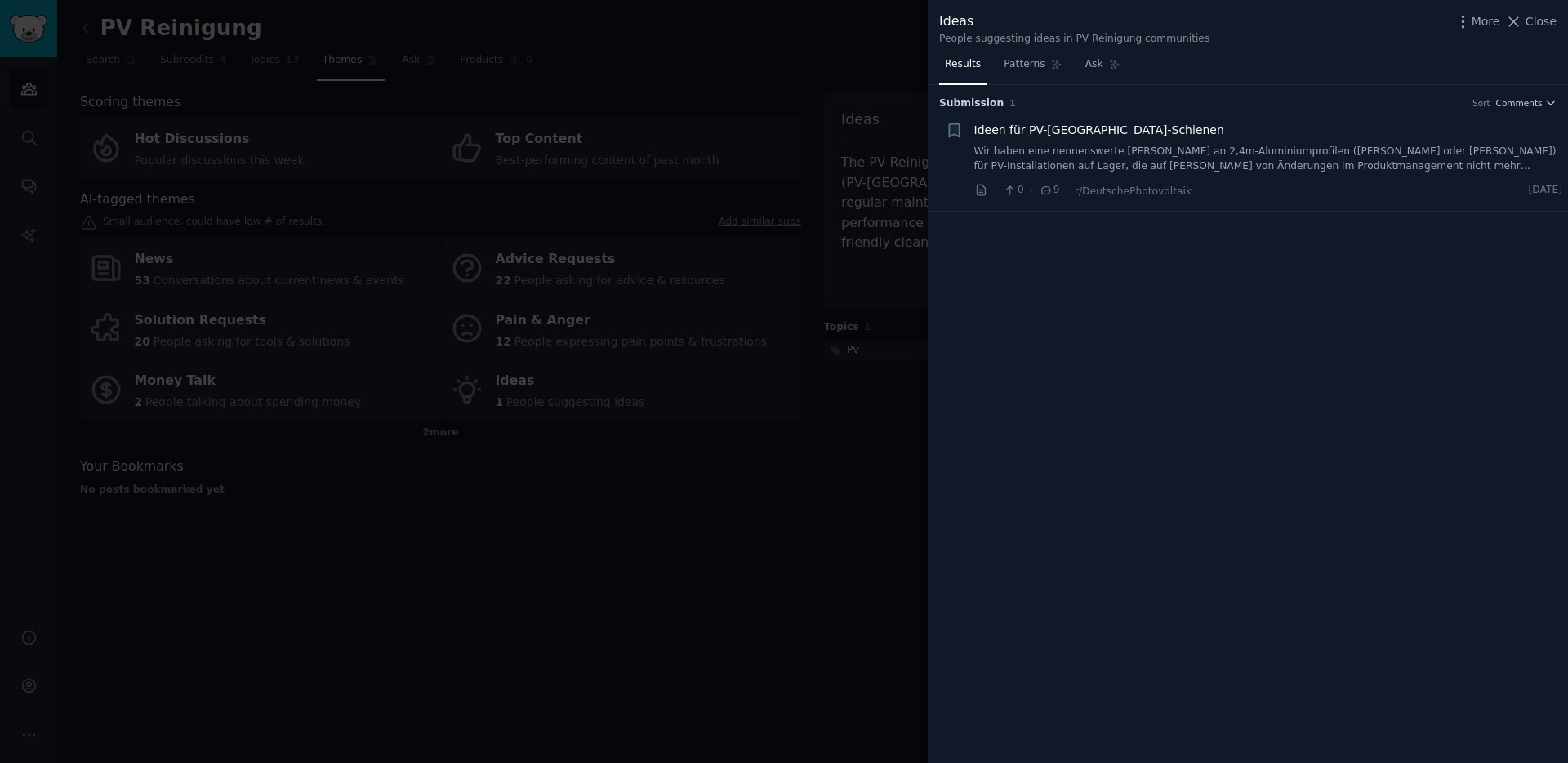
click at [513, 473] on div at bounding box center [784, 381] width 1568 height 763
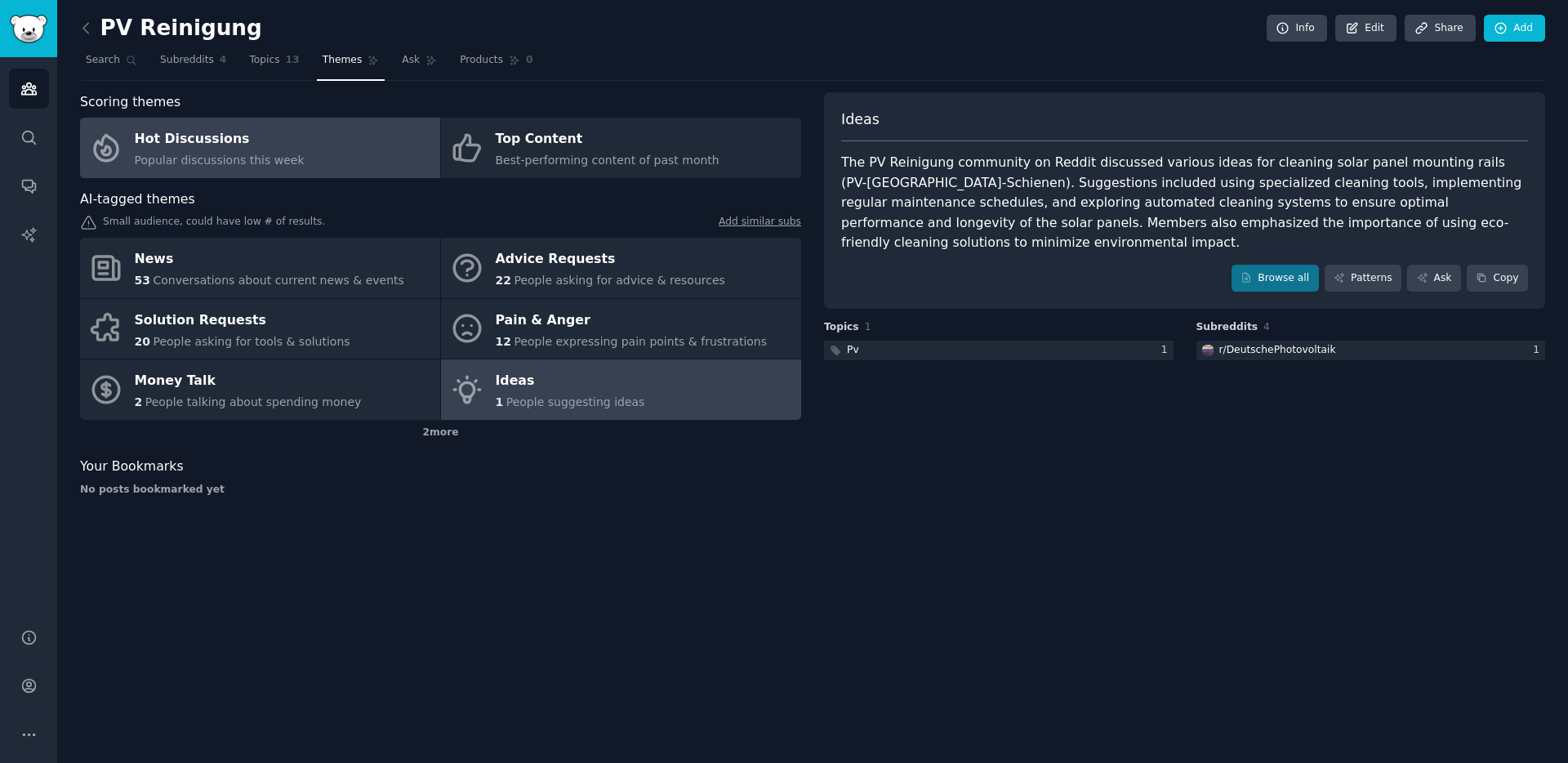
click at [237, 166] on span "Popular discussions this week" at bounding box center [219, 160] width 169 height 13
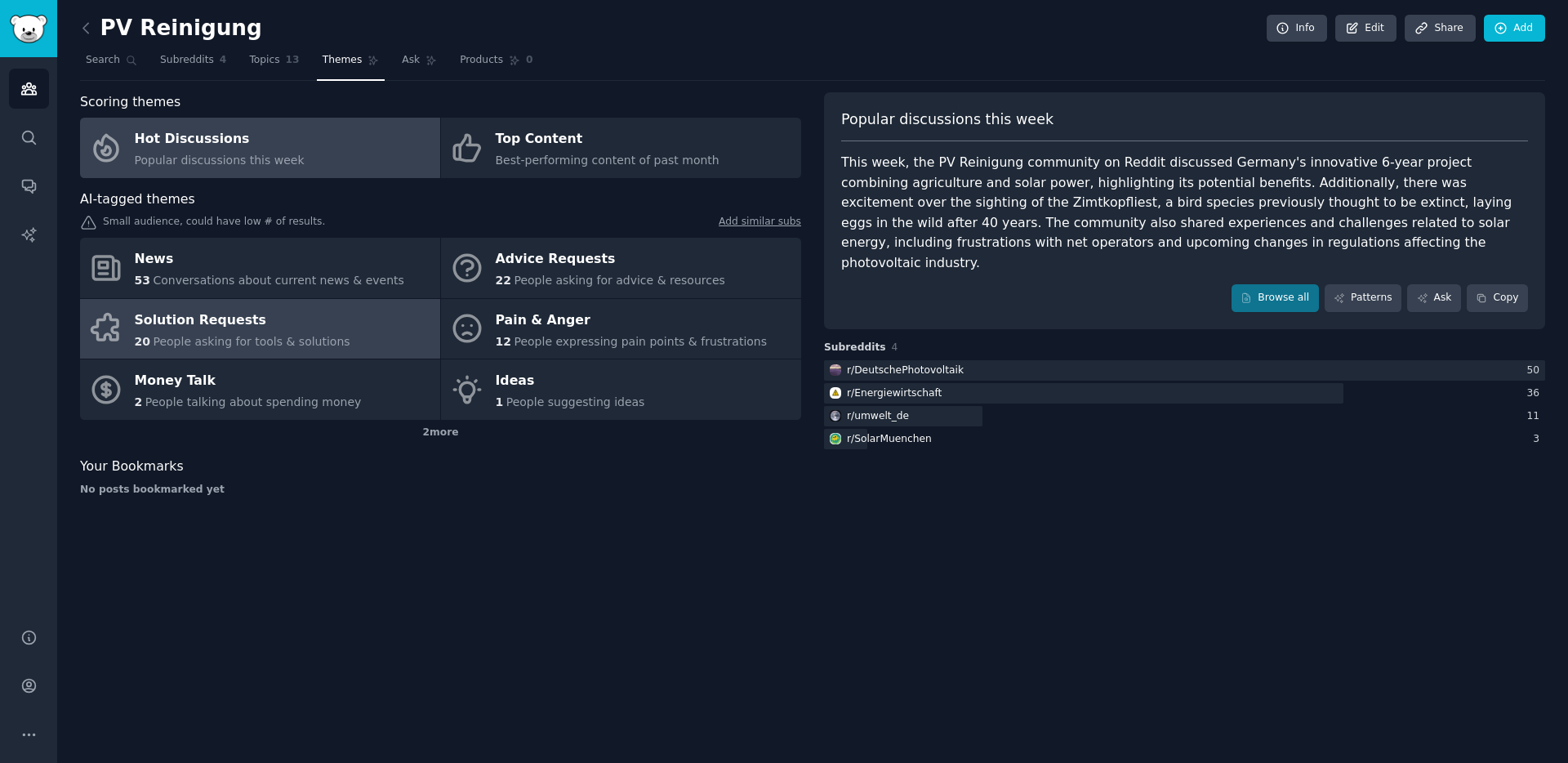
click at [217, 335] on span "People asking for tools & solutions" at bounding box center [251, 341] width 197 height 13
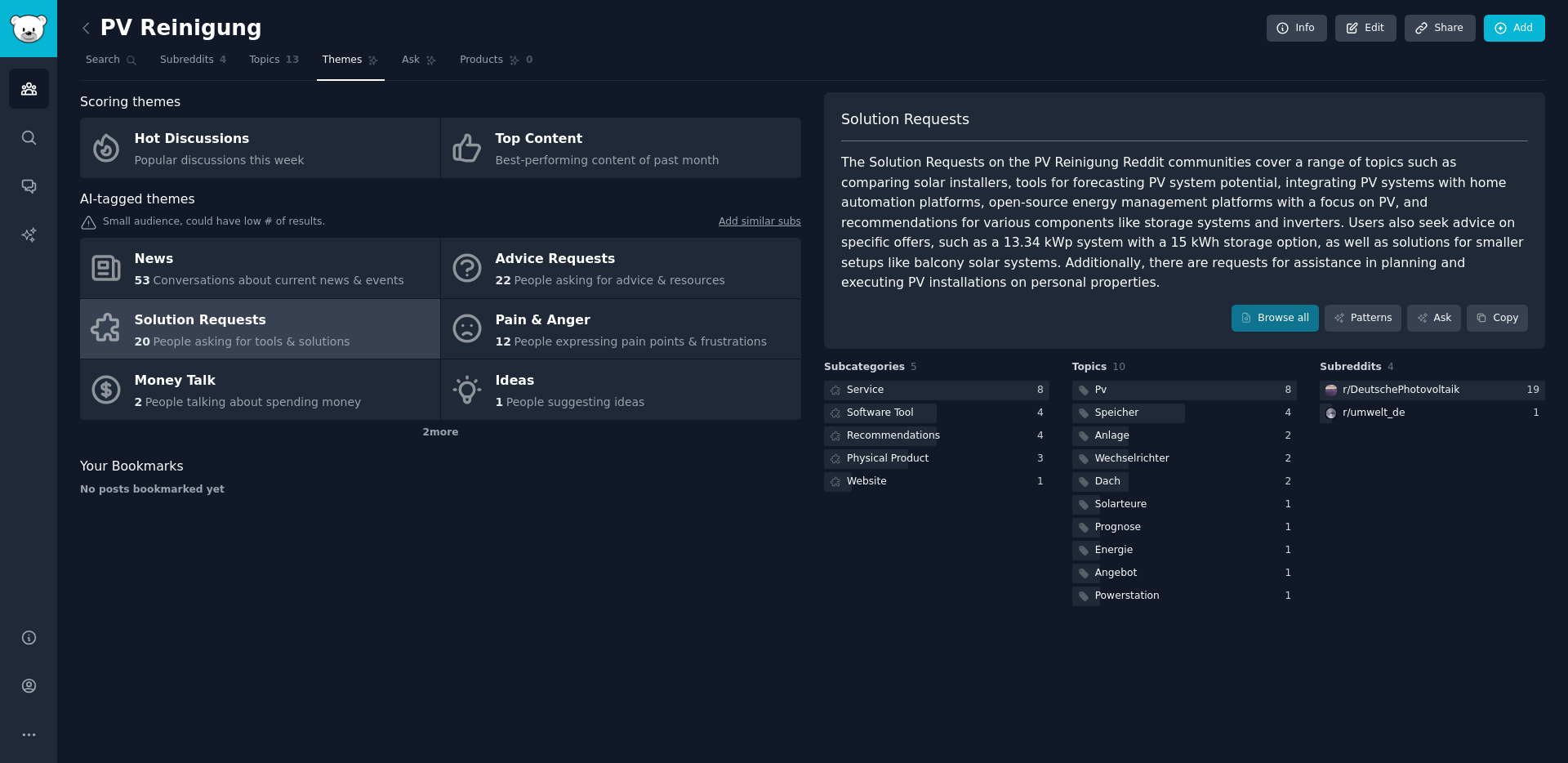
click at [98, 27] on link at bounding box center [90, 28] width 21 height 26
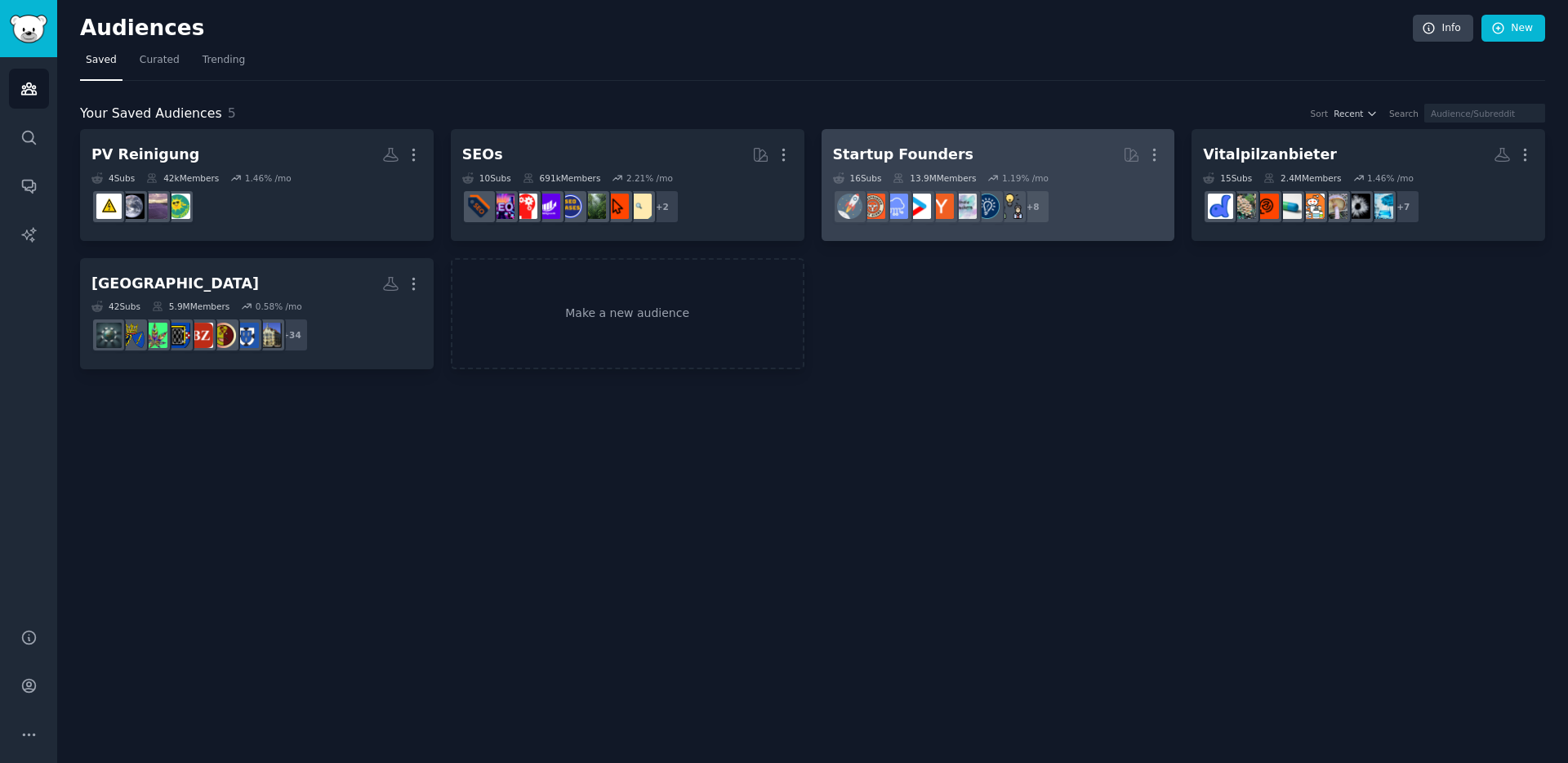
click at [996, 228] on dd "r/indiehackers + 8" at bounding box center [998, 206] width 331 height 46
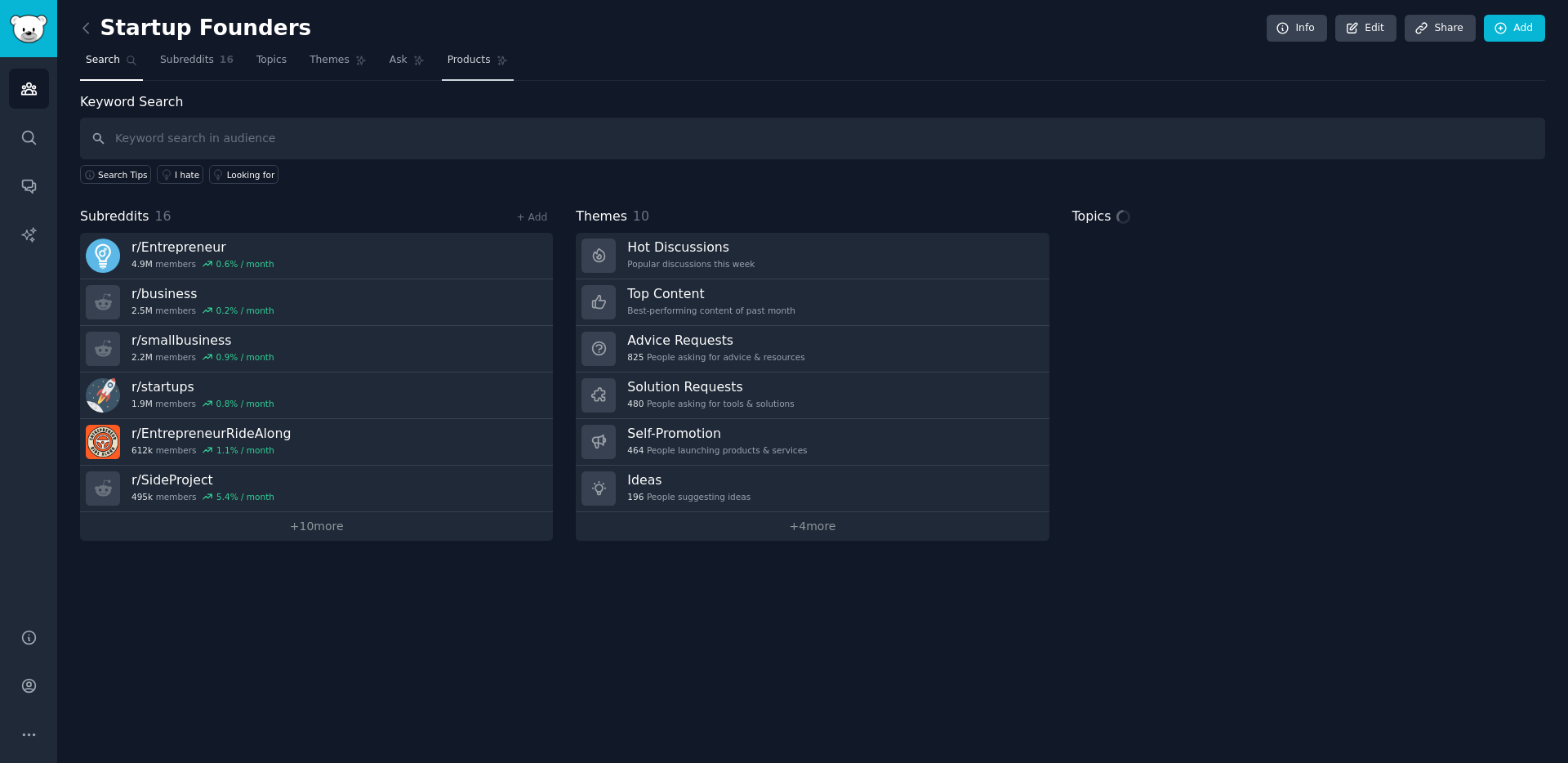
click at [453, 54] on span "Products" at bounding box center [469, 61] width 44 height 14
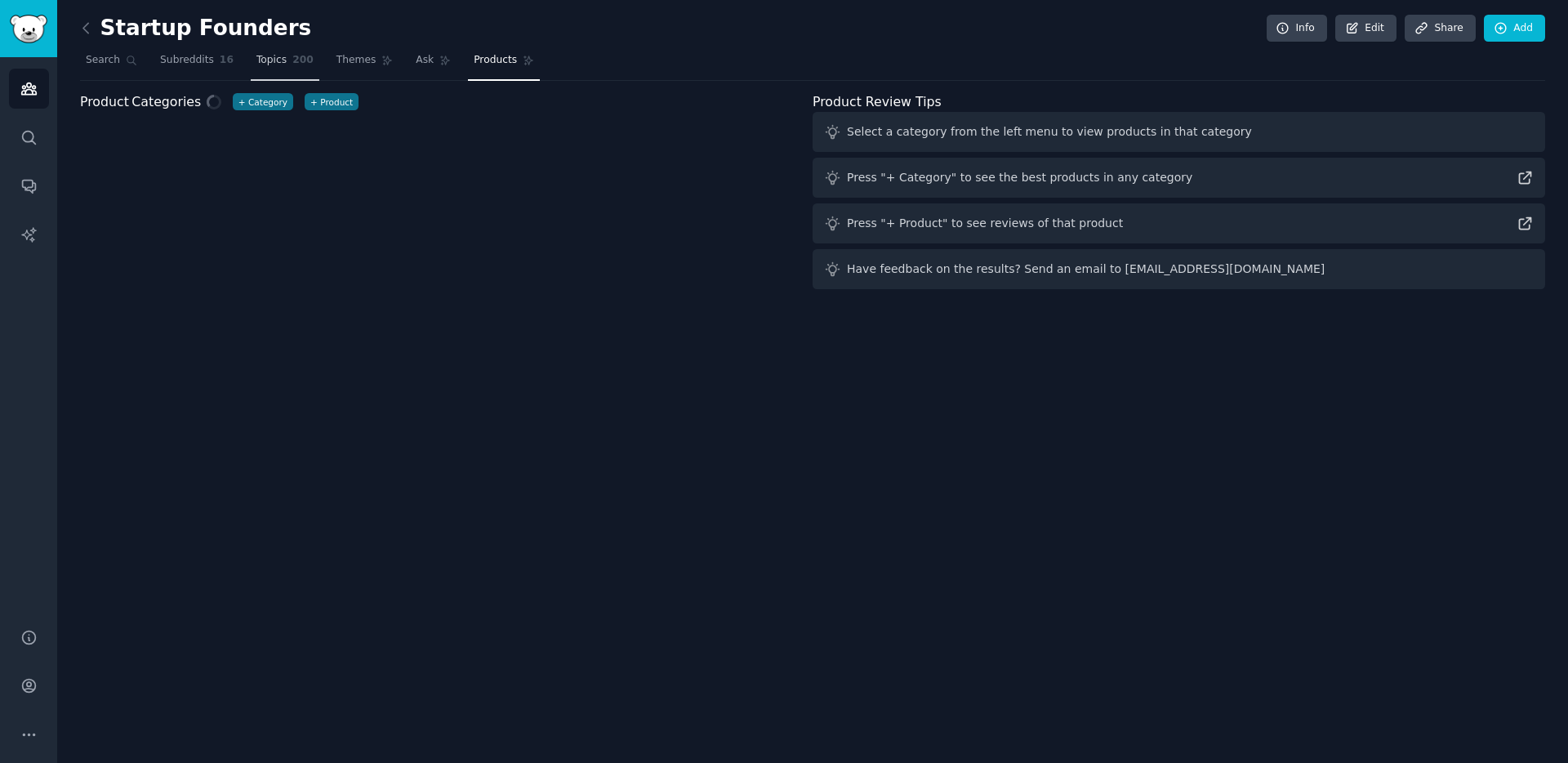
click at [285, 55] on link "Topics 200" at bounding box center [285, 64] width 69 height 34
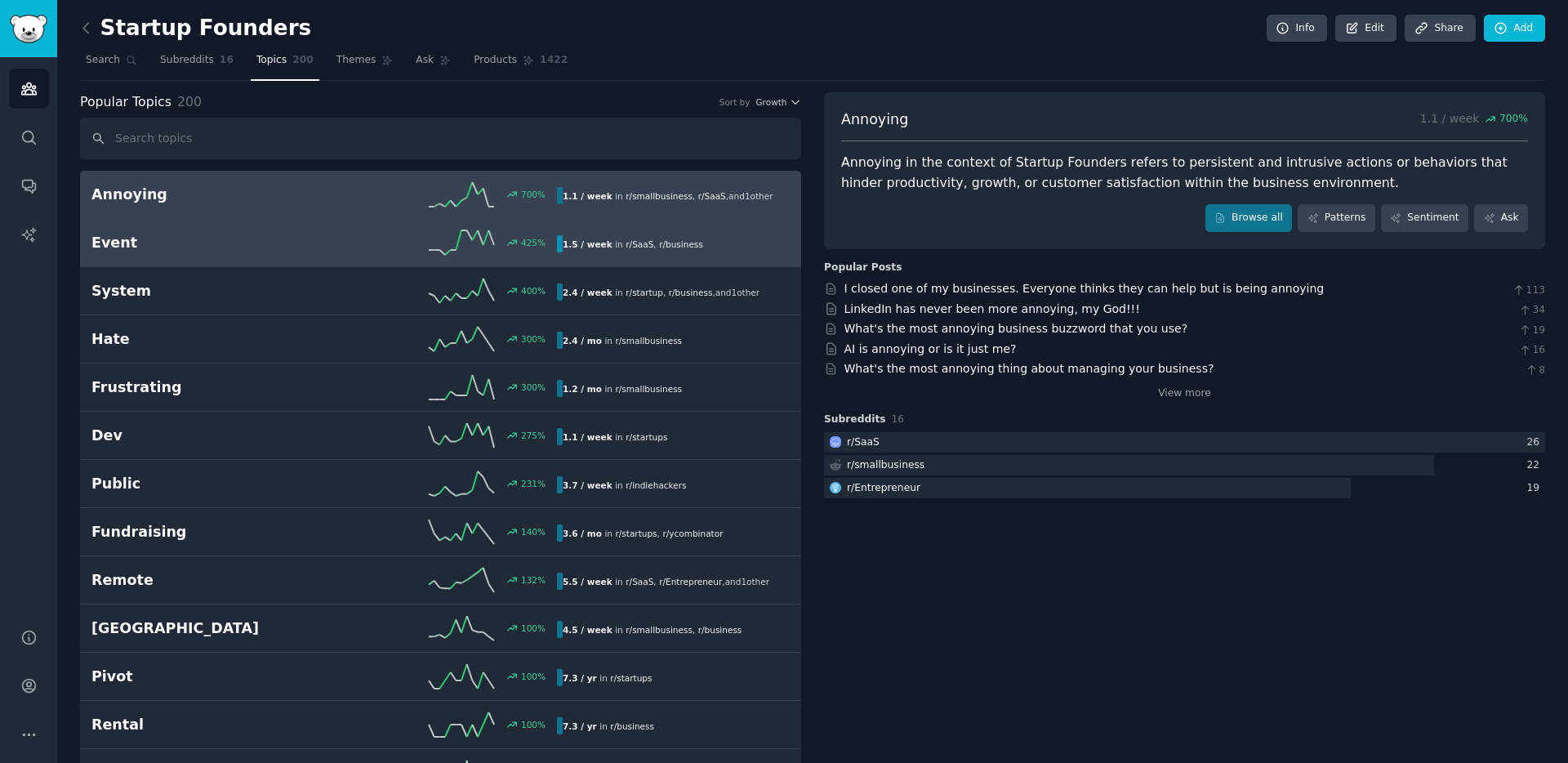
click at [201, 237] on h2 "Event" at bounding box center [208, 243] width 233 height 21
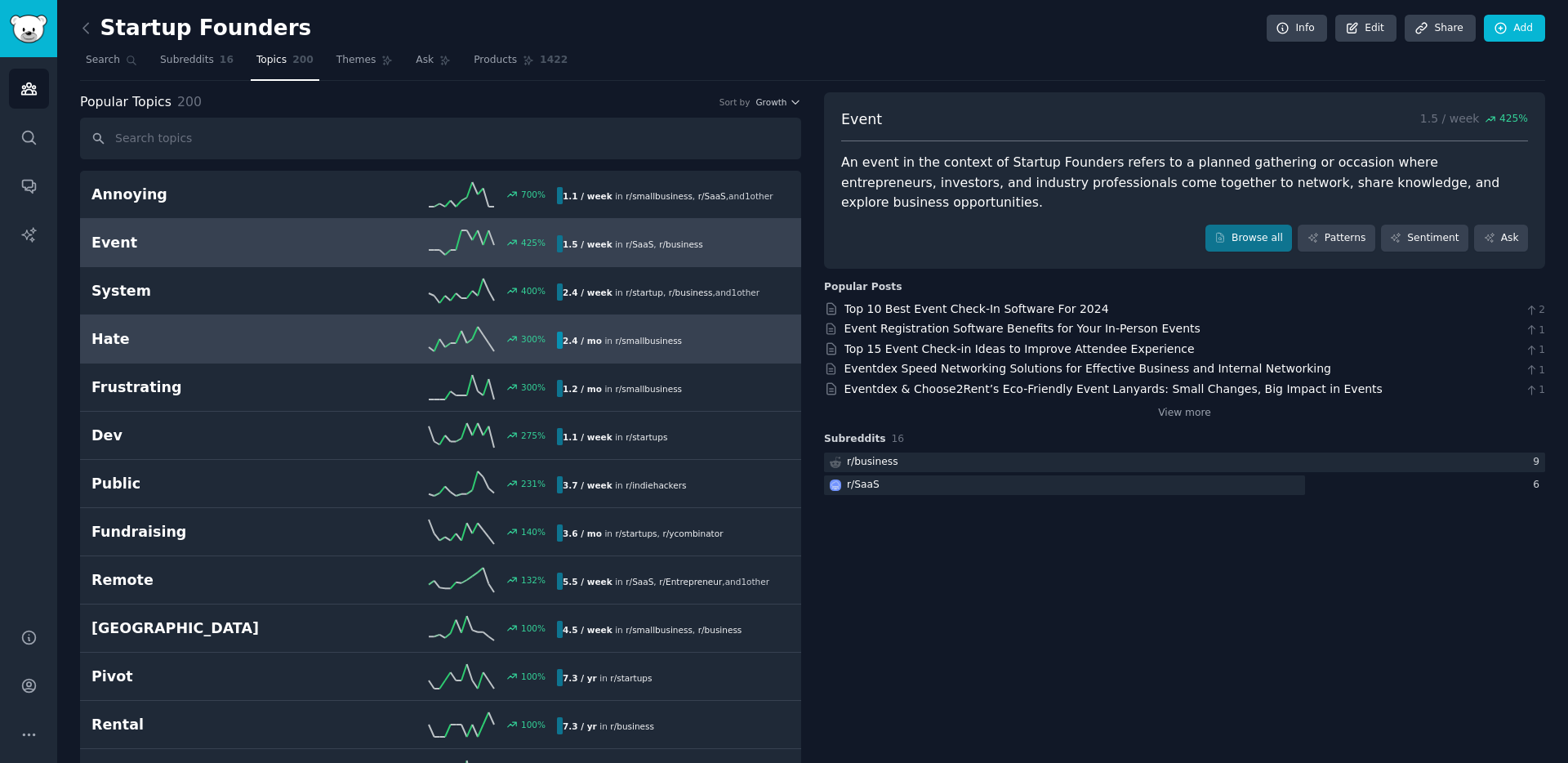
click at [173, 336] on h2 "Hate" at bounding box center [208, 339] width 233 height 21
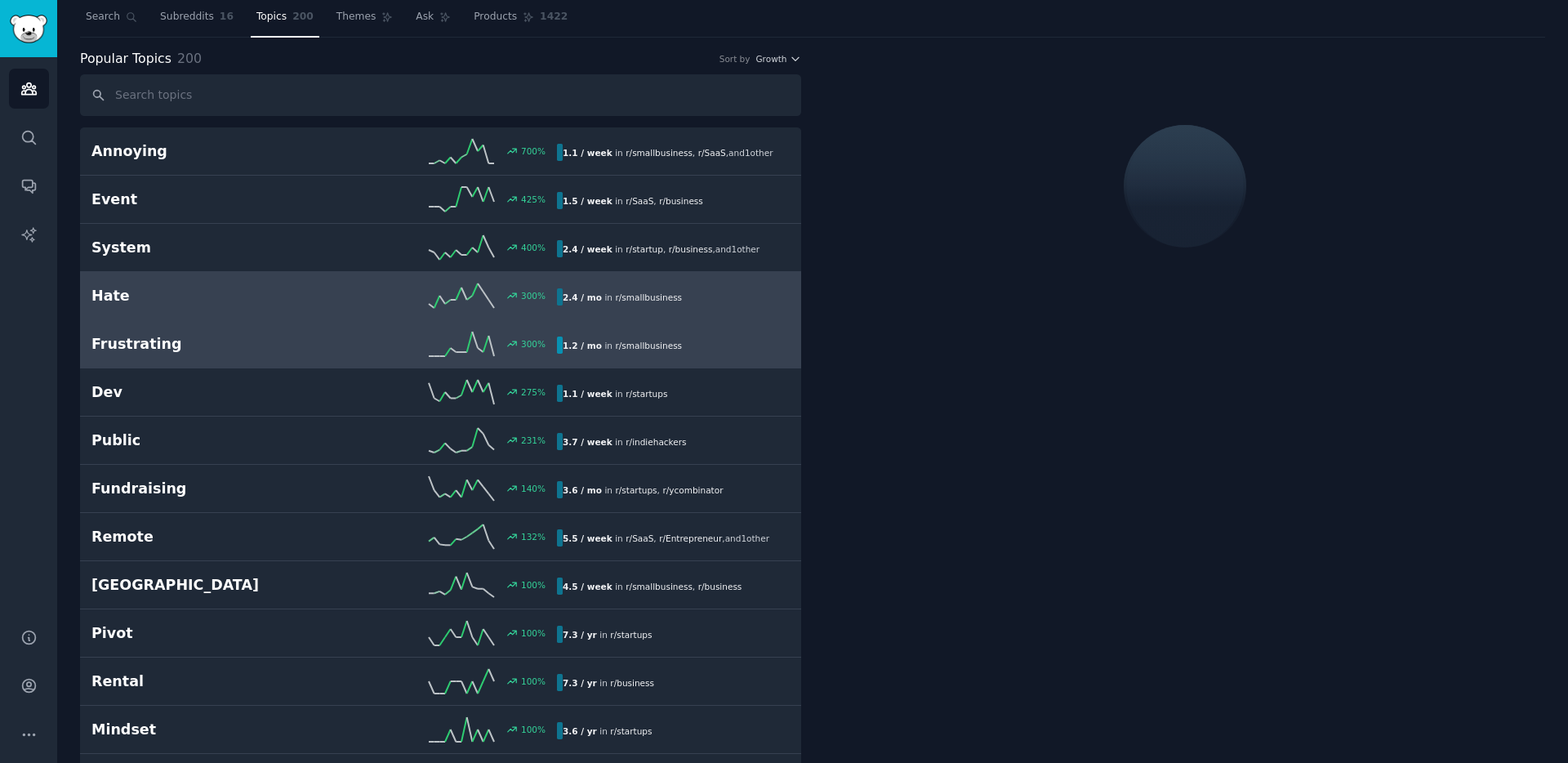
scroll to position [44, 0]
click at [219, 341] on h2 "Frustrating" at bounding box center [208, 344] width 233 height 21
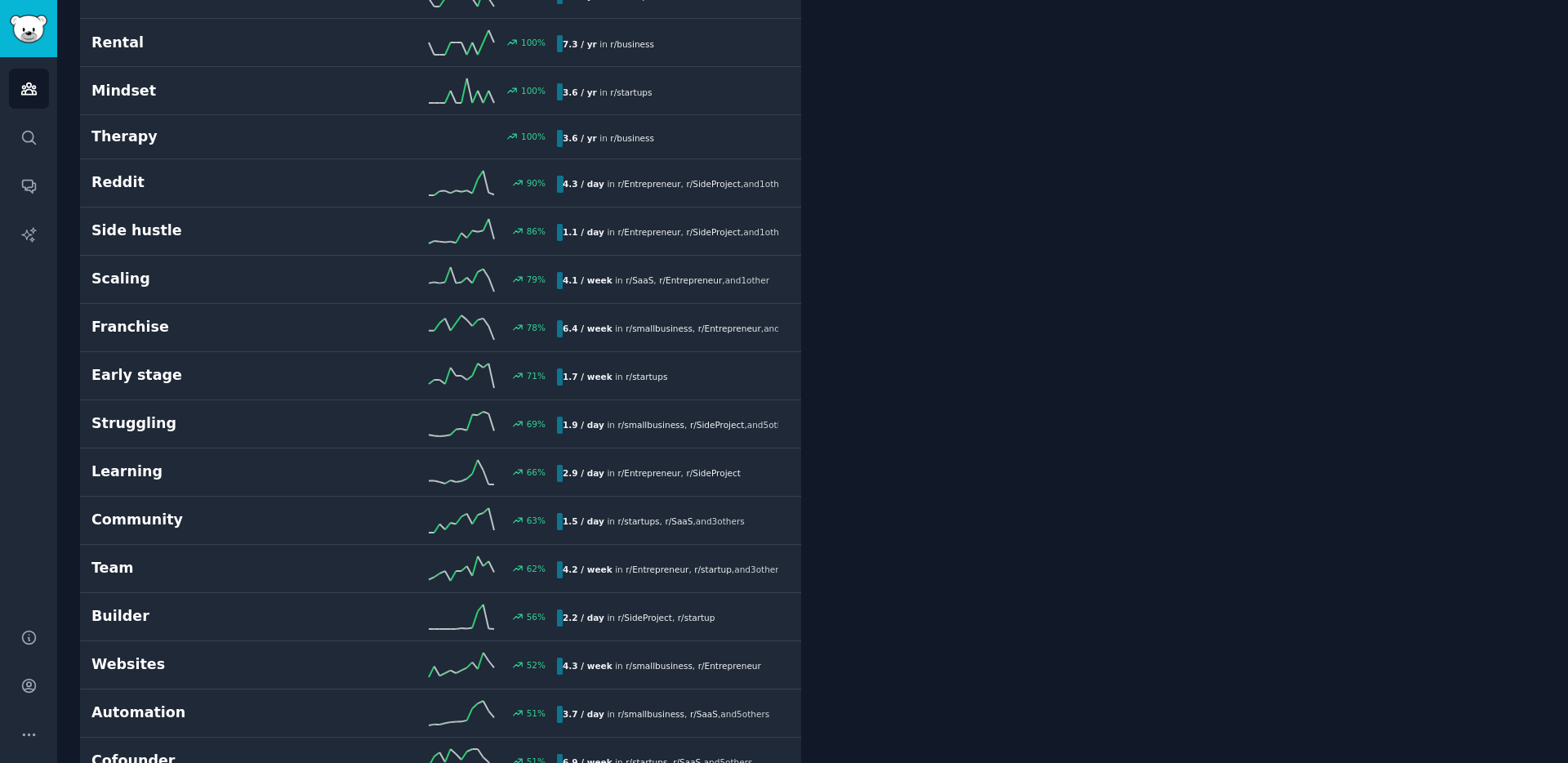
scroll to position [684, 0]
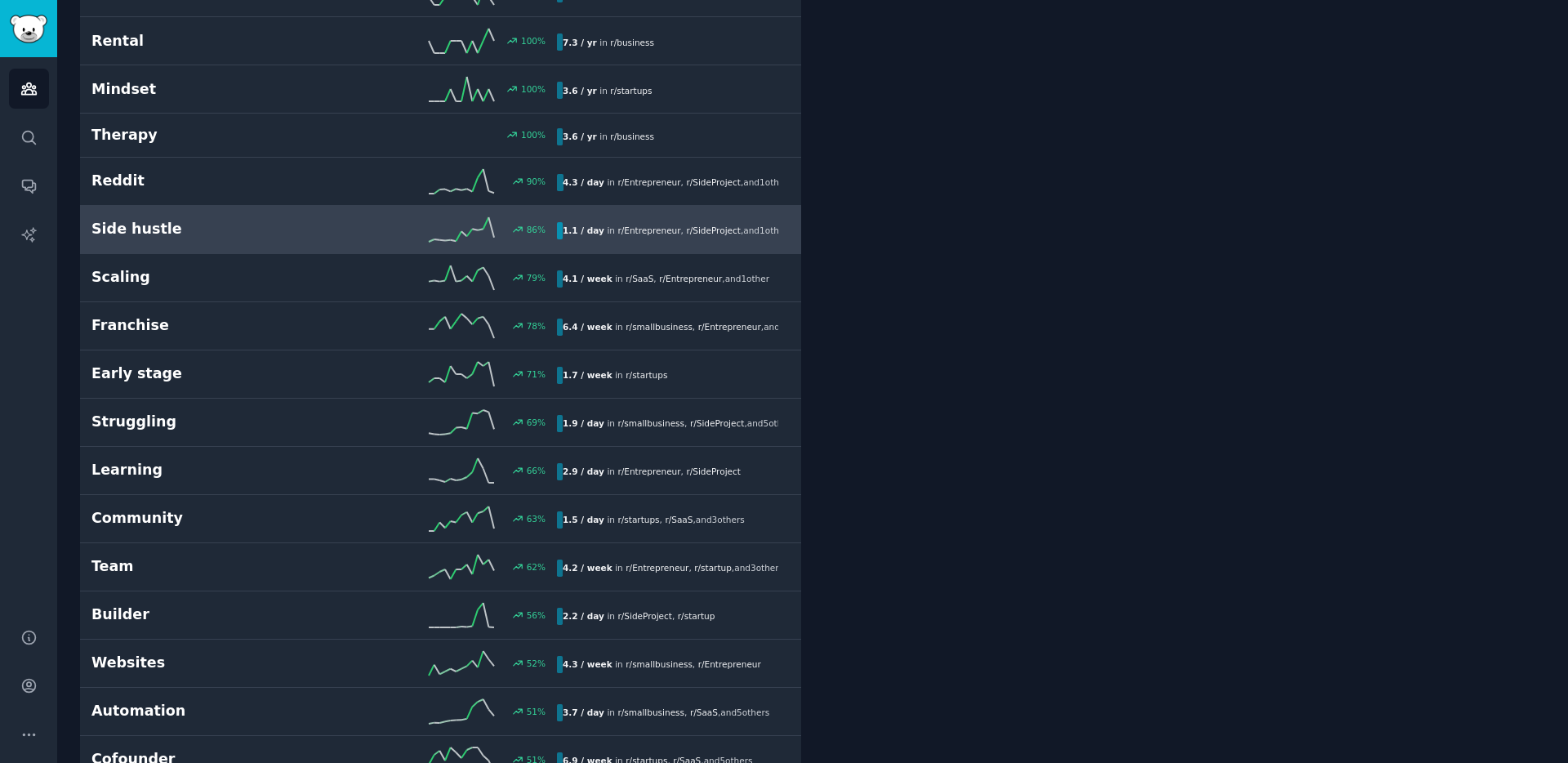
click at [189, 236] on h2 "Side hustle" at bounding box center [208, 228] width 233 height 21
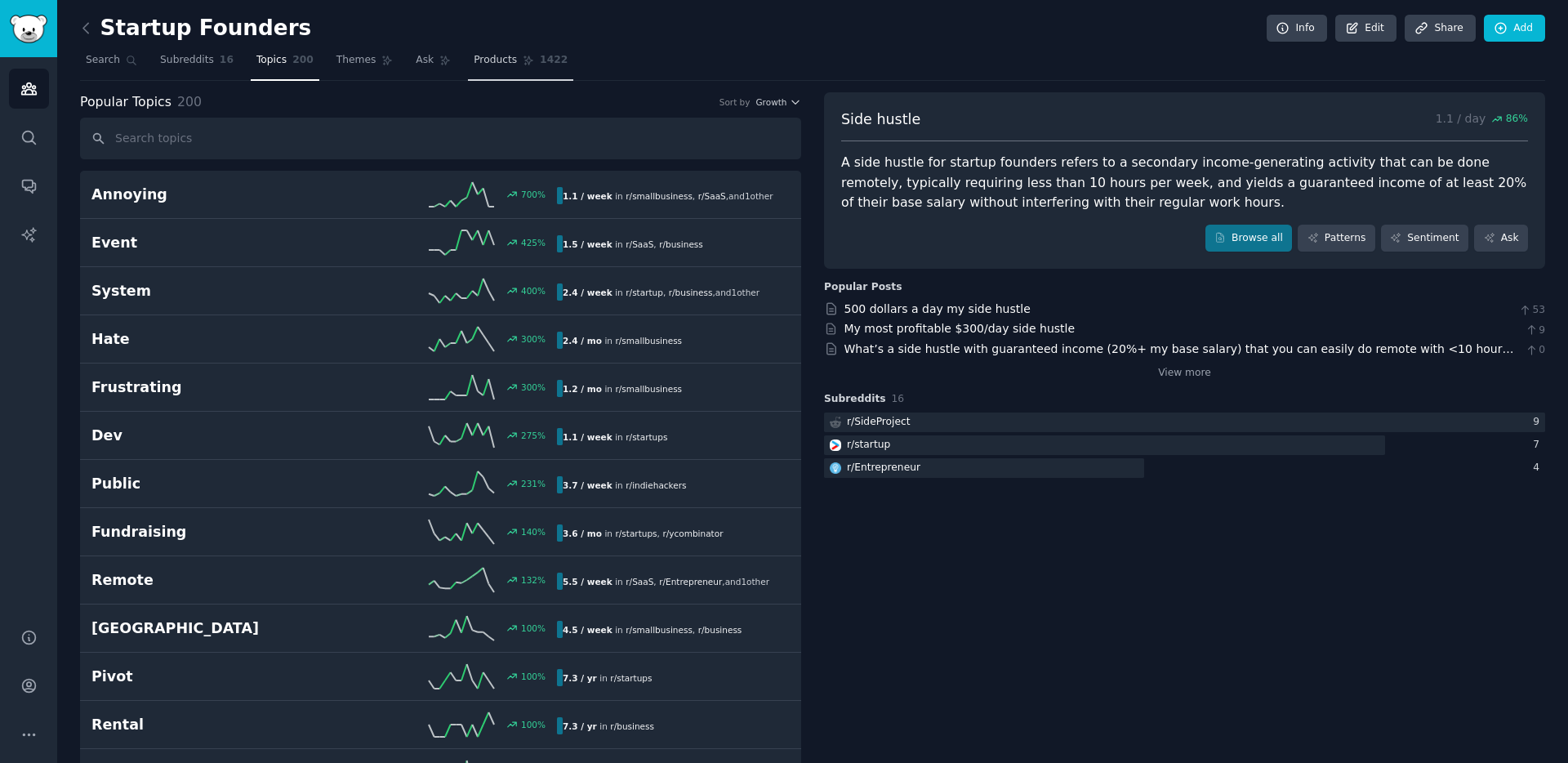
scroll to position [11, 0]
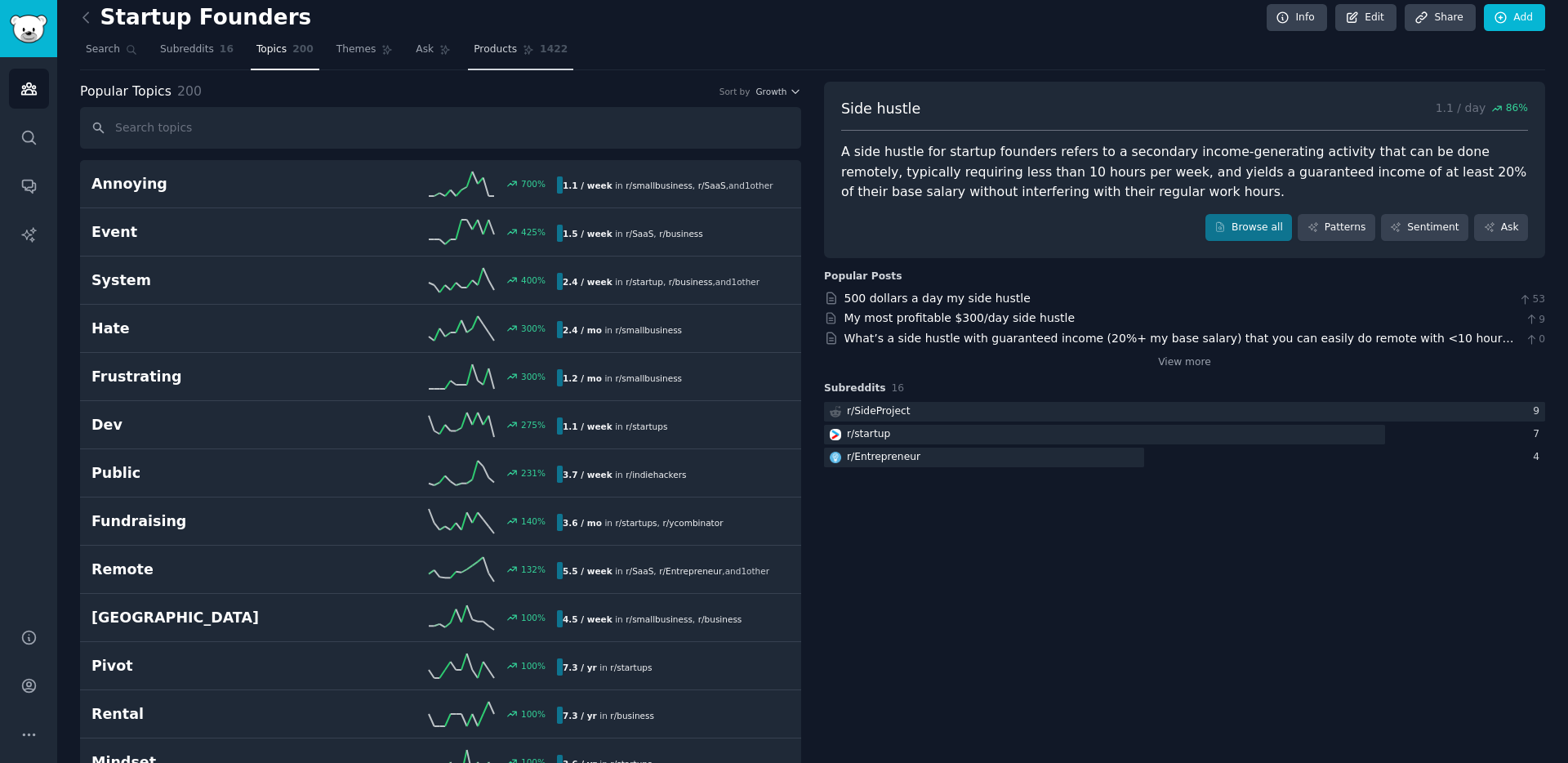
click at [500, 49] on span "Products" at bounding box center [495, 50] width 44 height 14
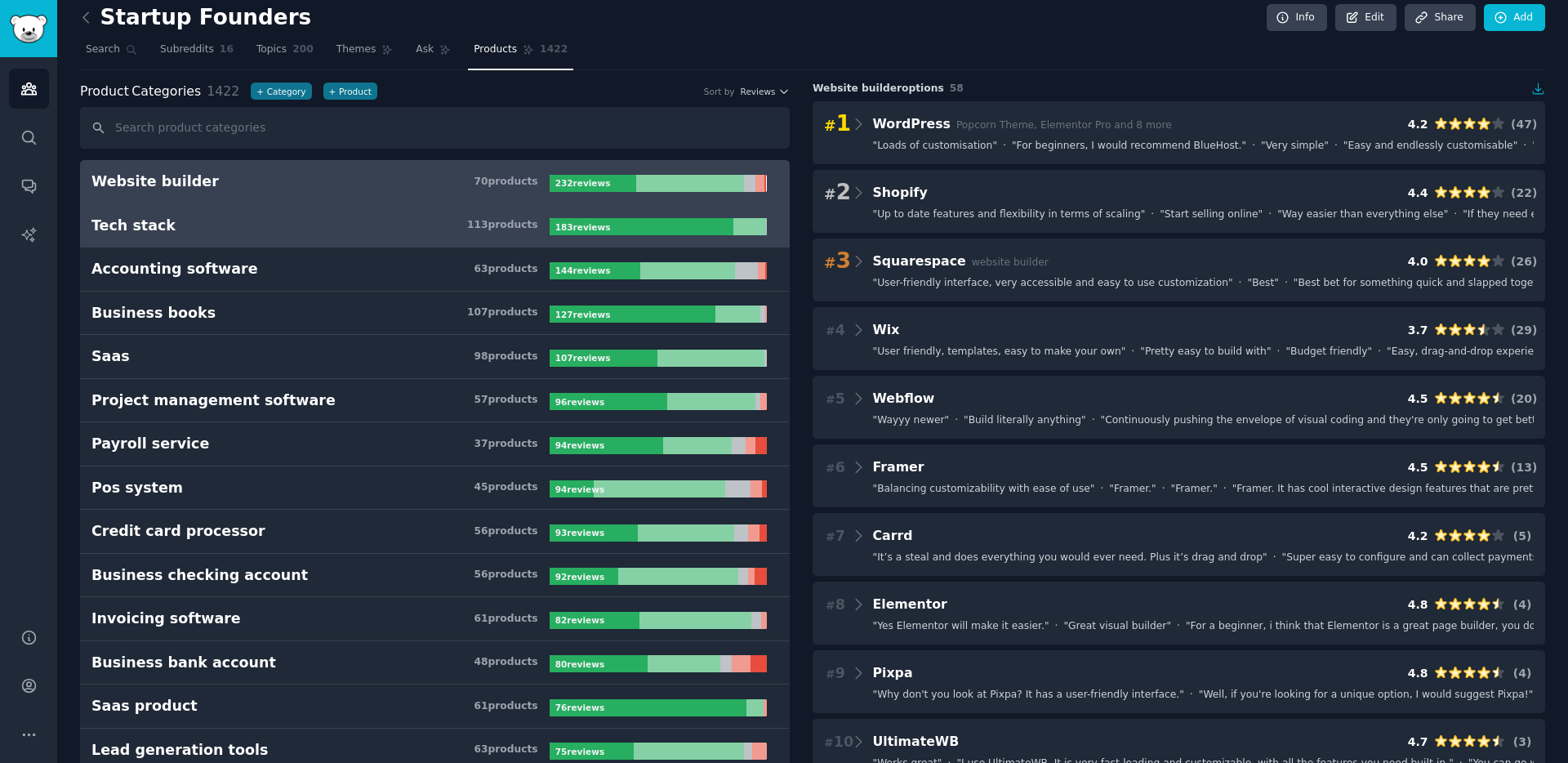
click at [202, 233] on h3 "Tech stack 113 product s" at bounding box center [321, 226] width 458 height 21
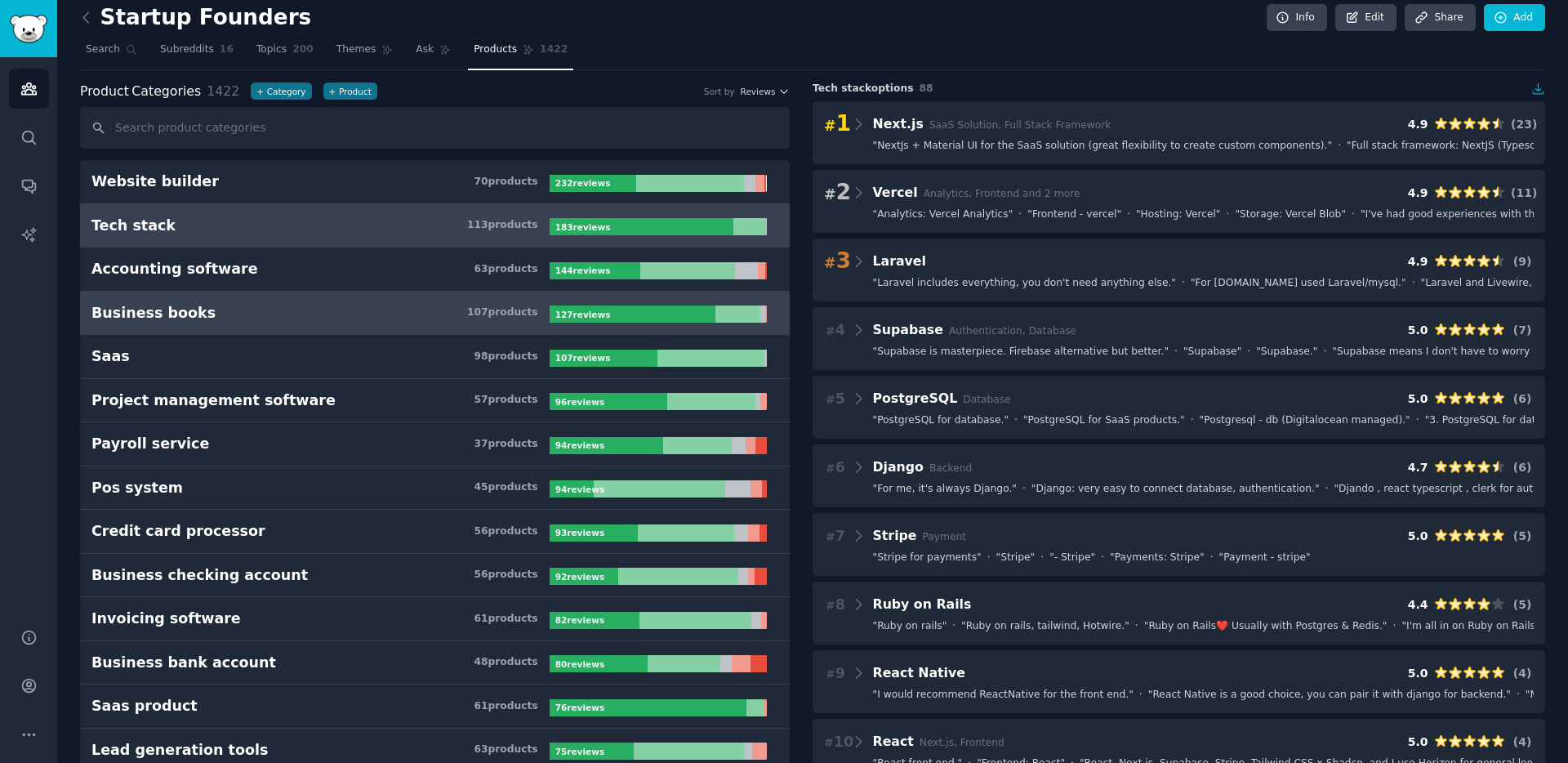
click at [243, 316] on h3 "Business books 107 product s" at bounding box center [321, 313] width 458 height 21
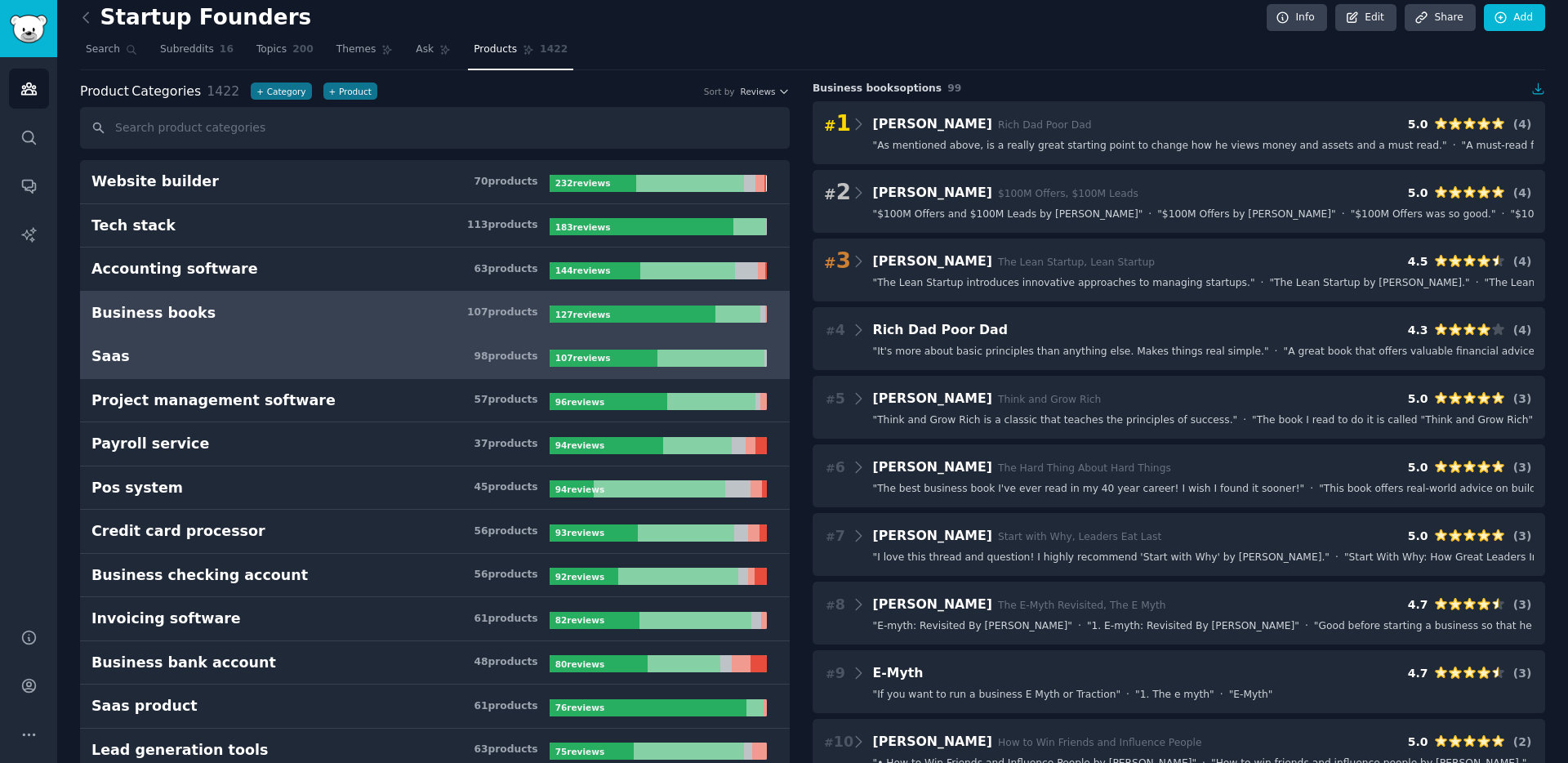
scroll to position [22, 0]
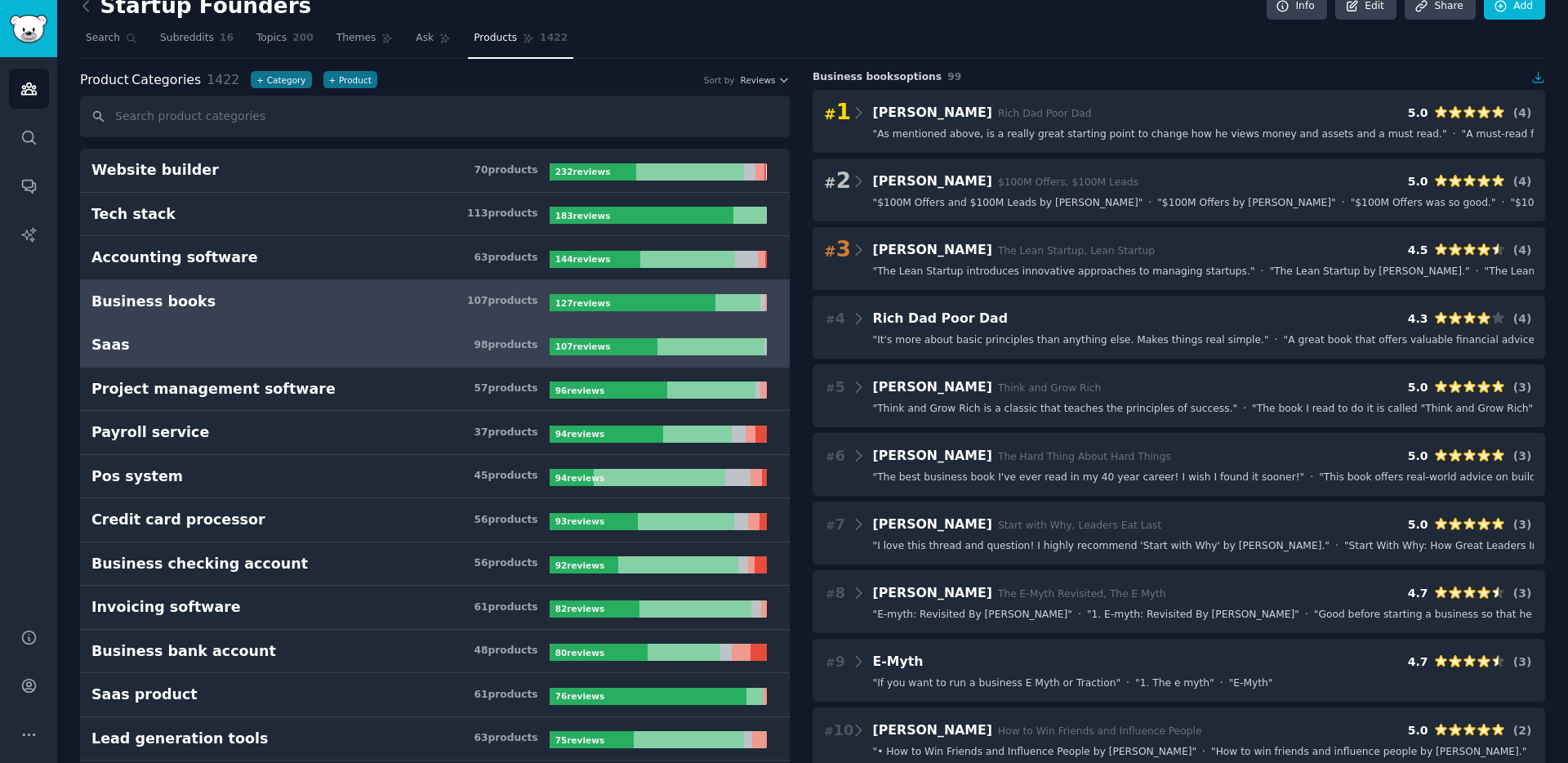
click at [207, 353] on h3 "Saas 98 product s" at bounding box center [321, 344] width 458 height 21
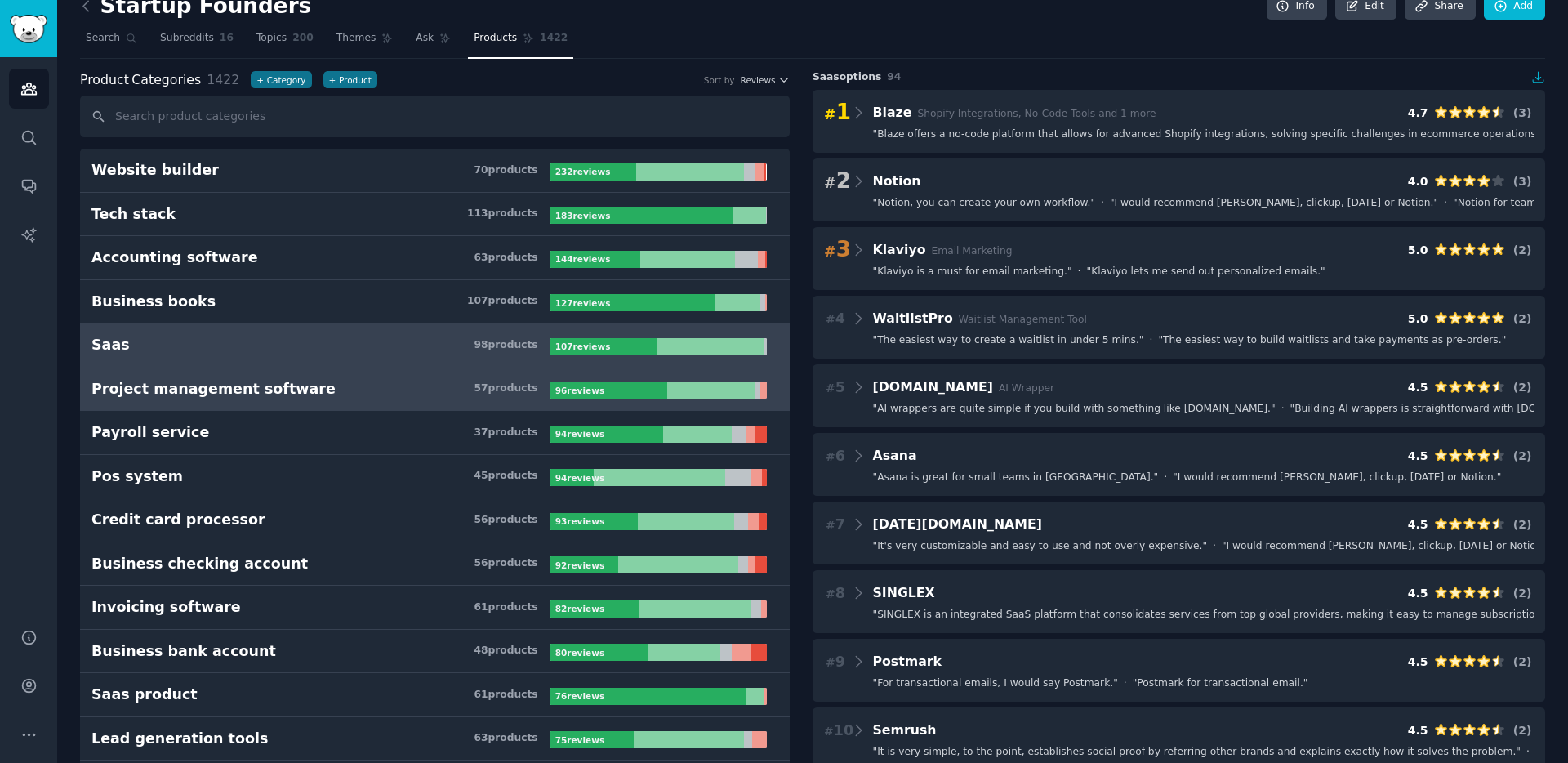
click at [240, 392] on div "Project management software" at bounding box center [214, 389] width 244 height 21
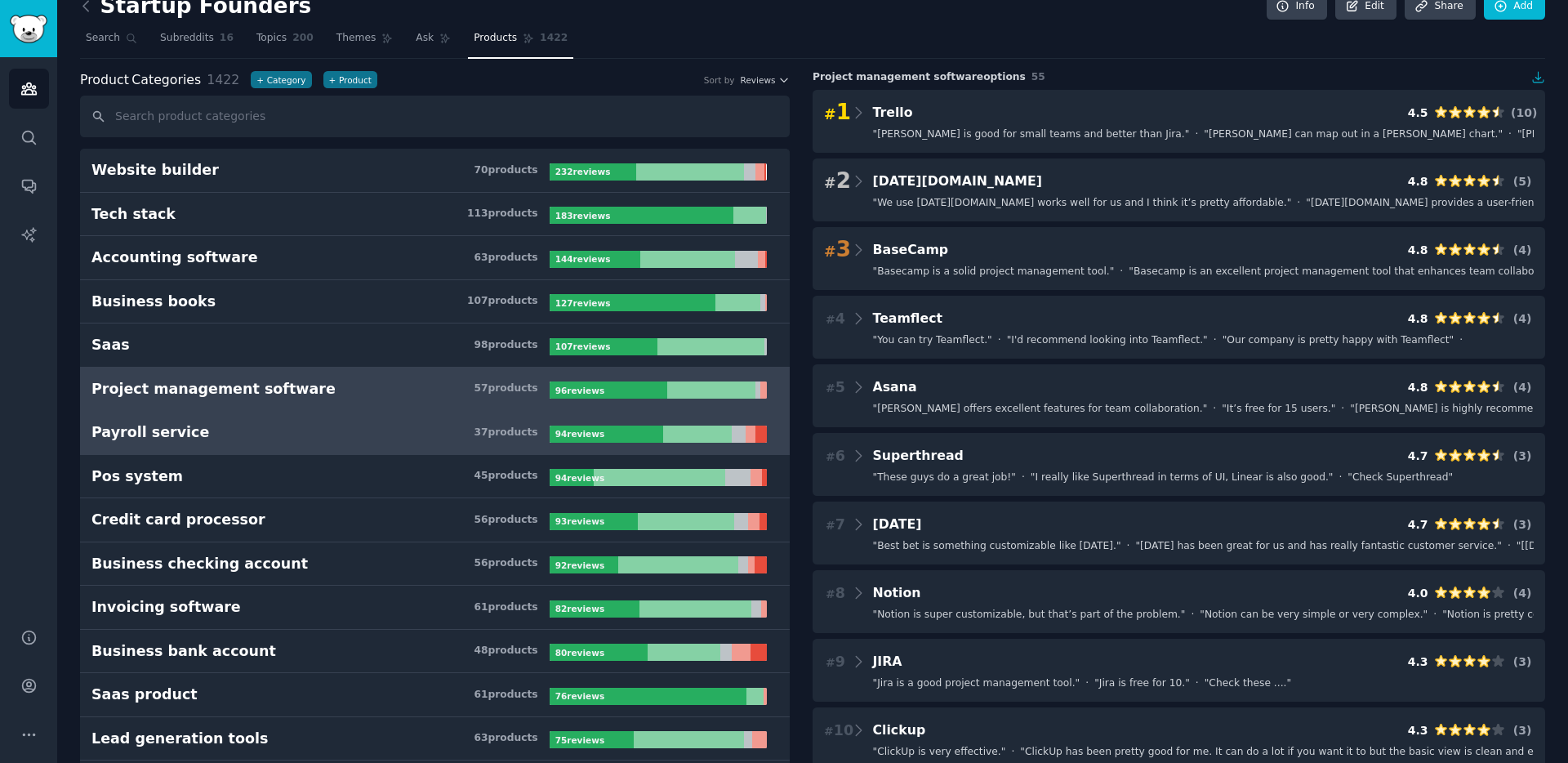
click at [228, 440] on h3 "Payroll service 37 product s" at bounding box center [321, 432] width 458 height 21
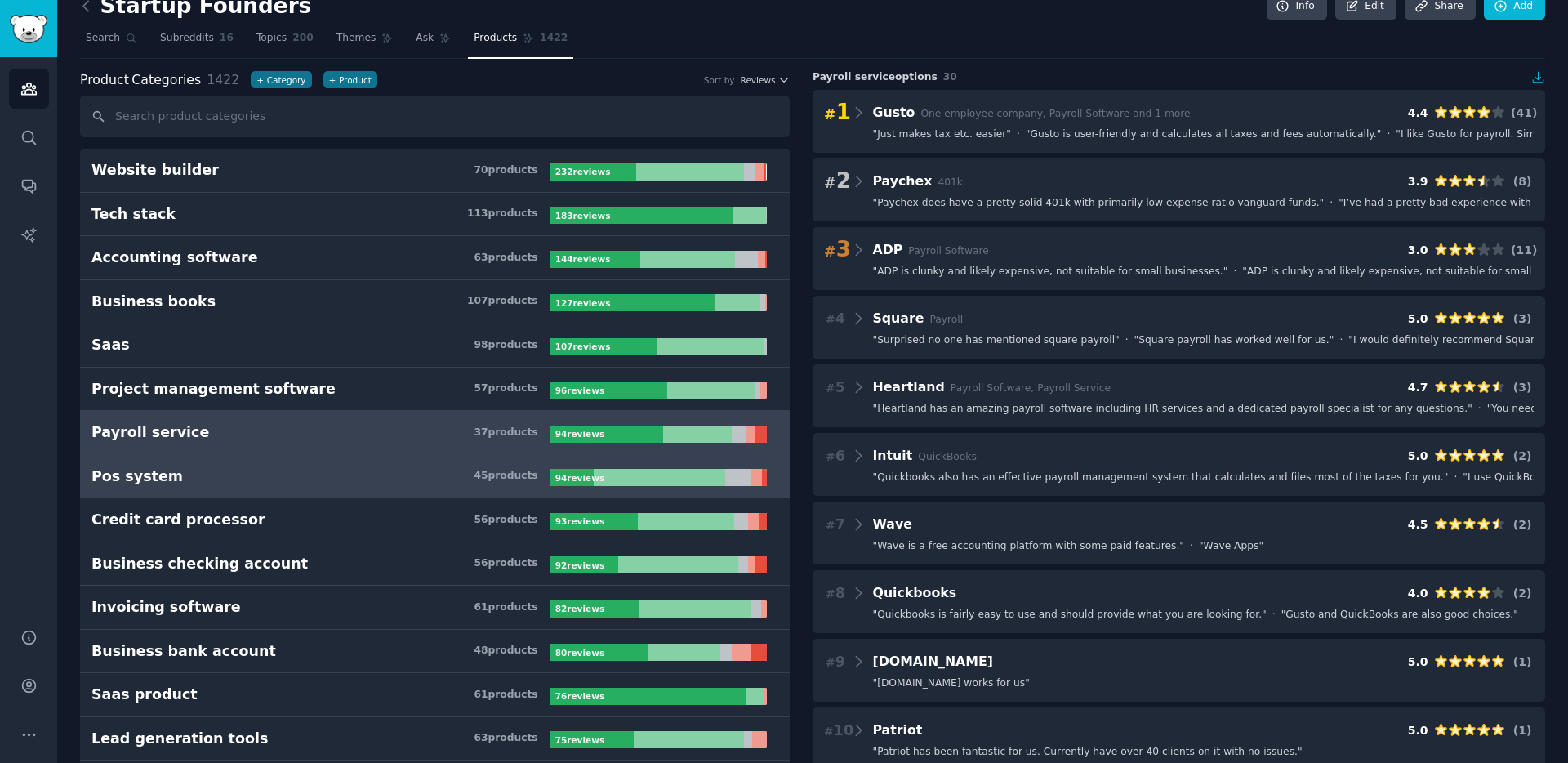
click at [219, 474] on h3 "Pos system 45 product s" at bounding box center [321, 477] width 458 height 21
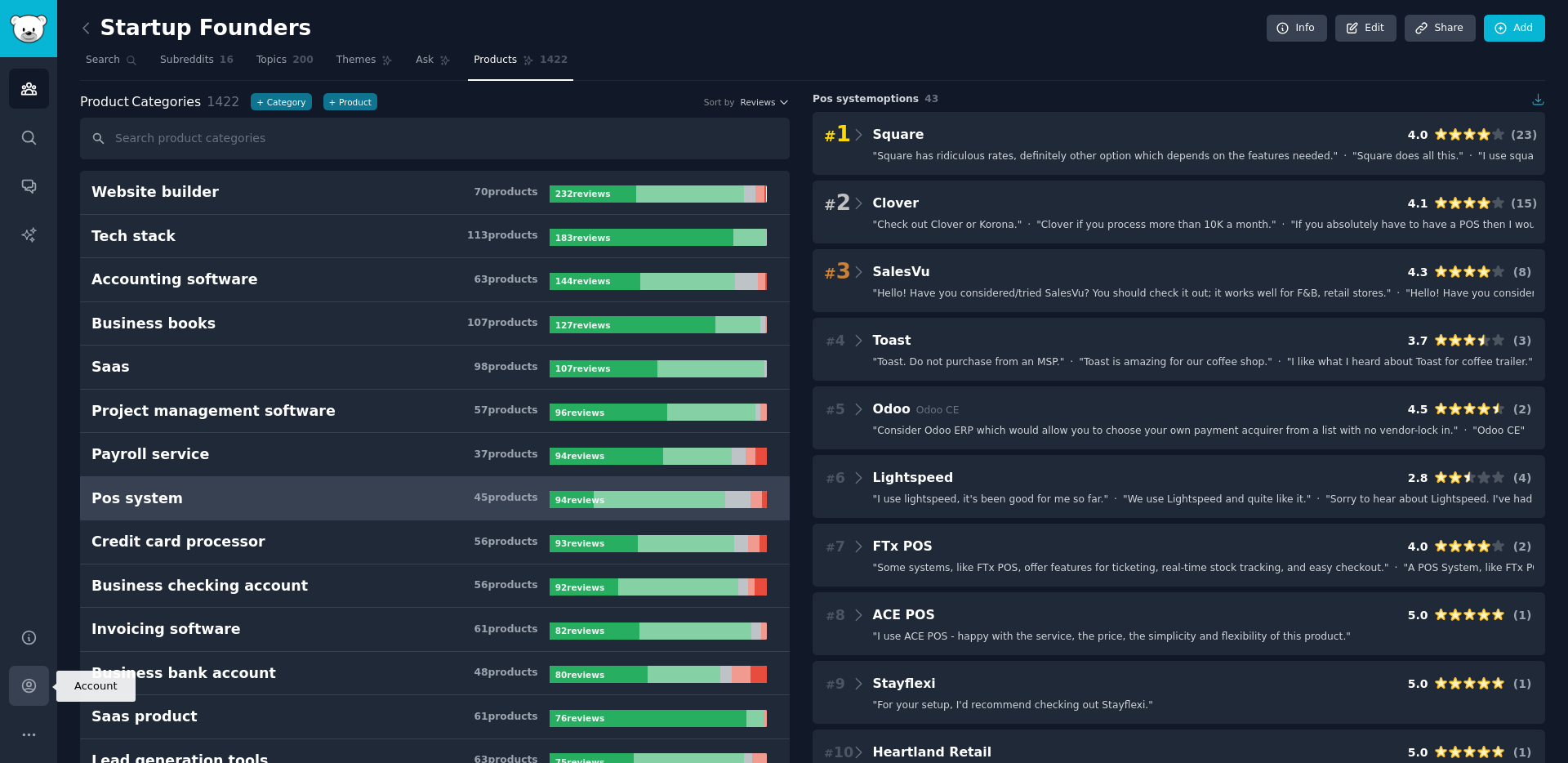
click at [24, 679] on icon "Sidebar" at bounding box center [29, 685] width 17 height 17
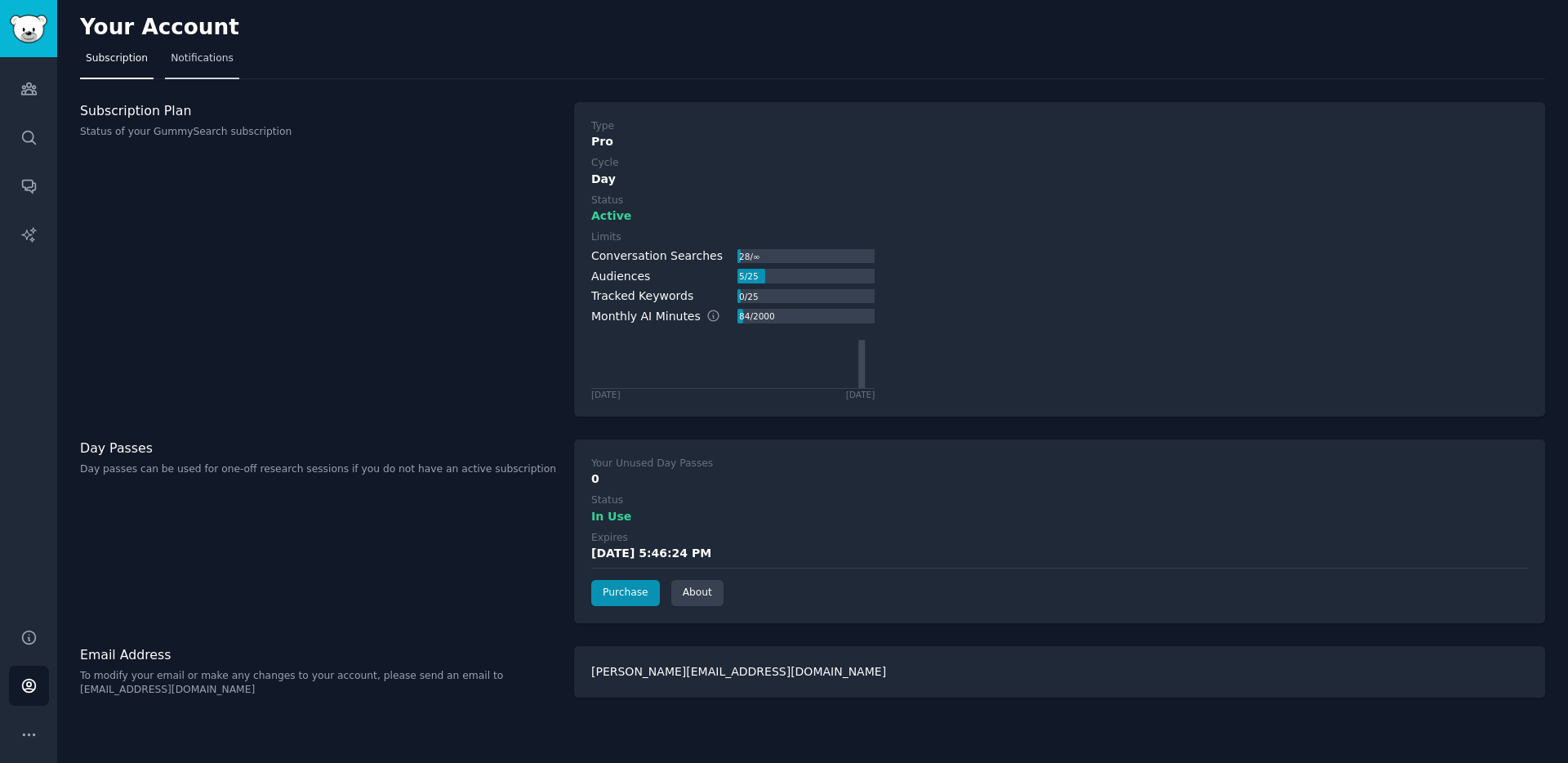
click at [196, 70] on link "Notifications" at bounding box center [202, 62] width 74 height 34
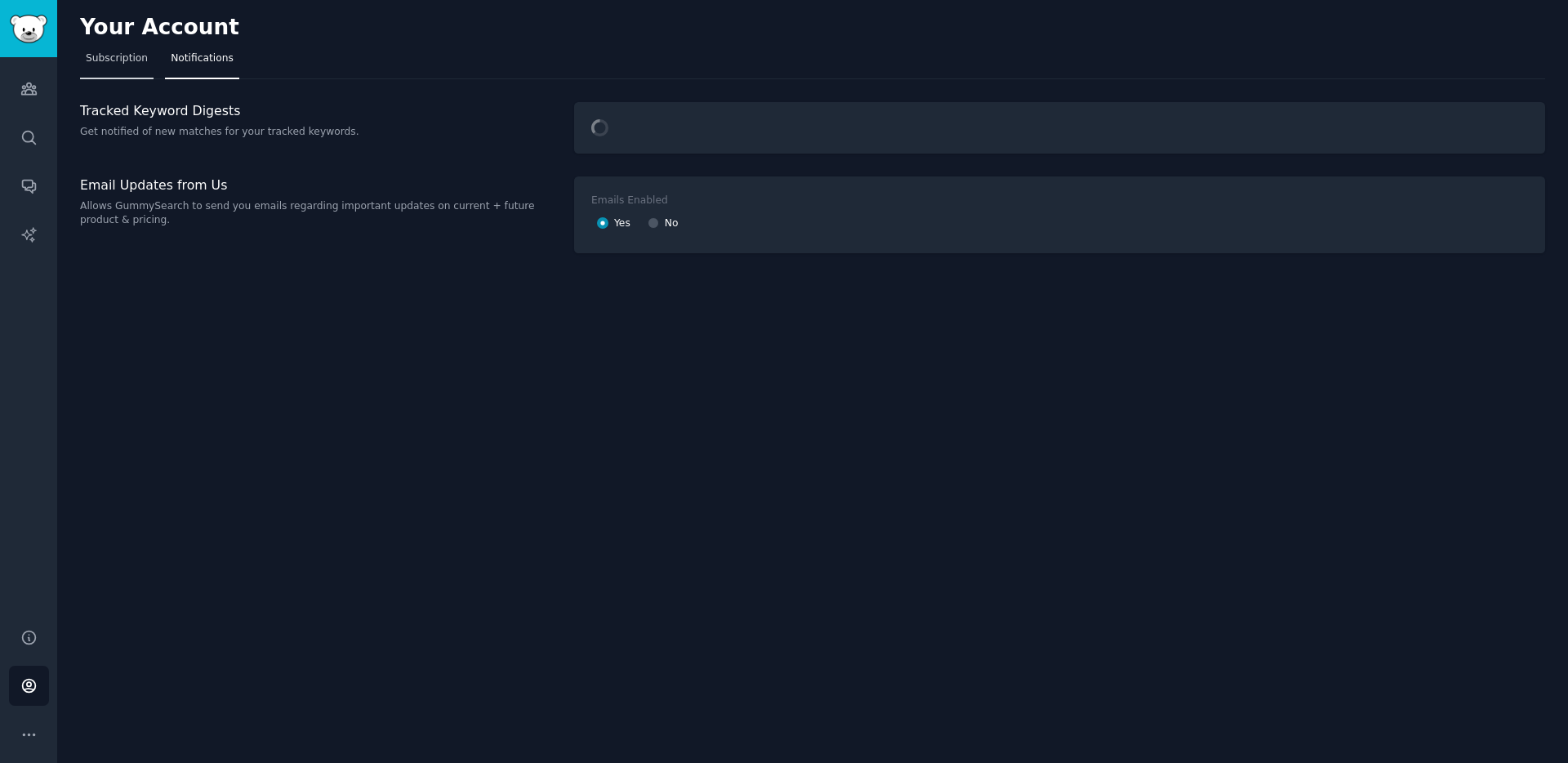
click at [120, 62] on span "Subscription" at bounding box center [117, 59] width 62 height 14
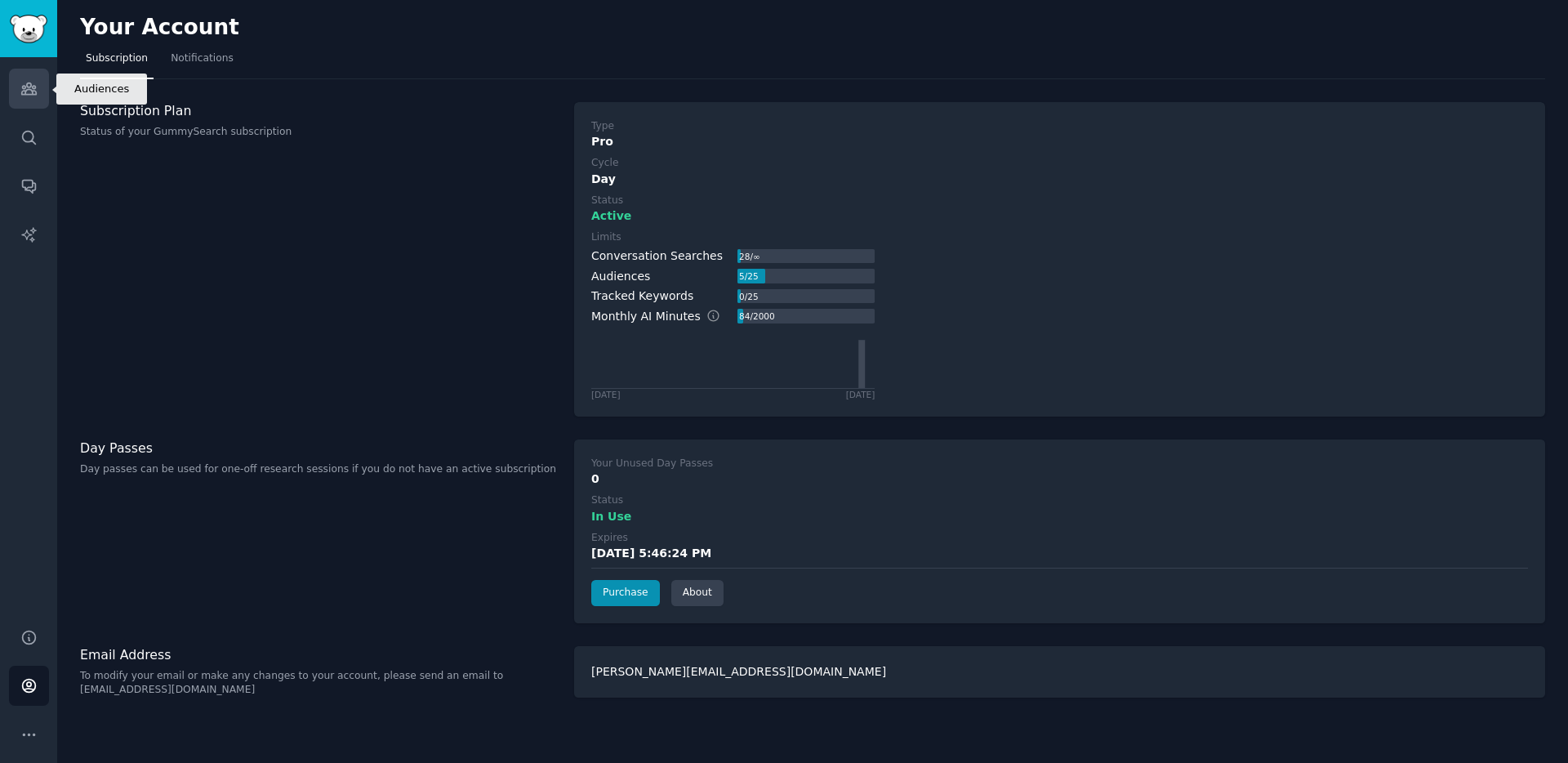
click at [33, 93] on icon "Sidebar" at bounding box center [29, 88] width 17 height 17
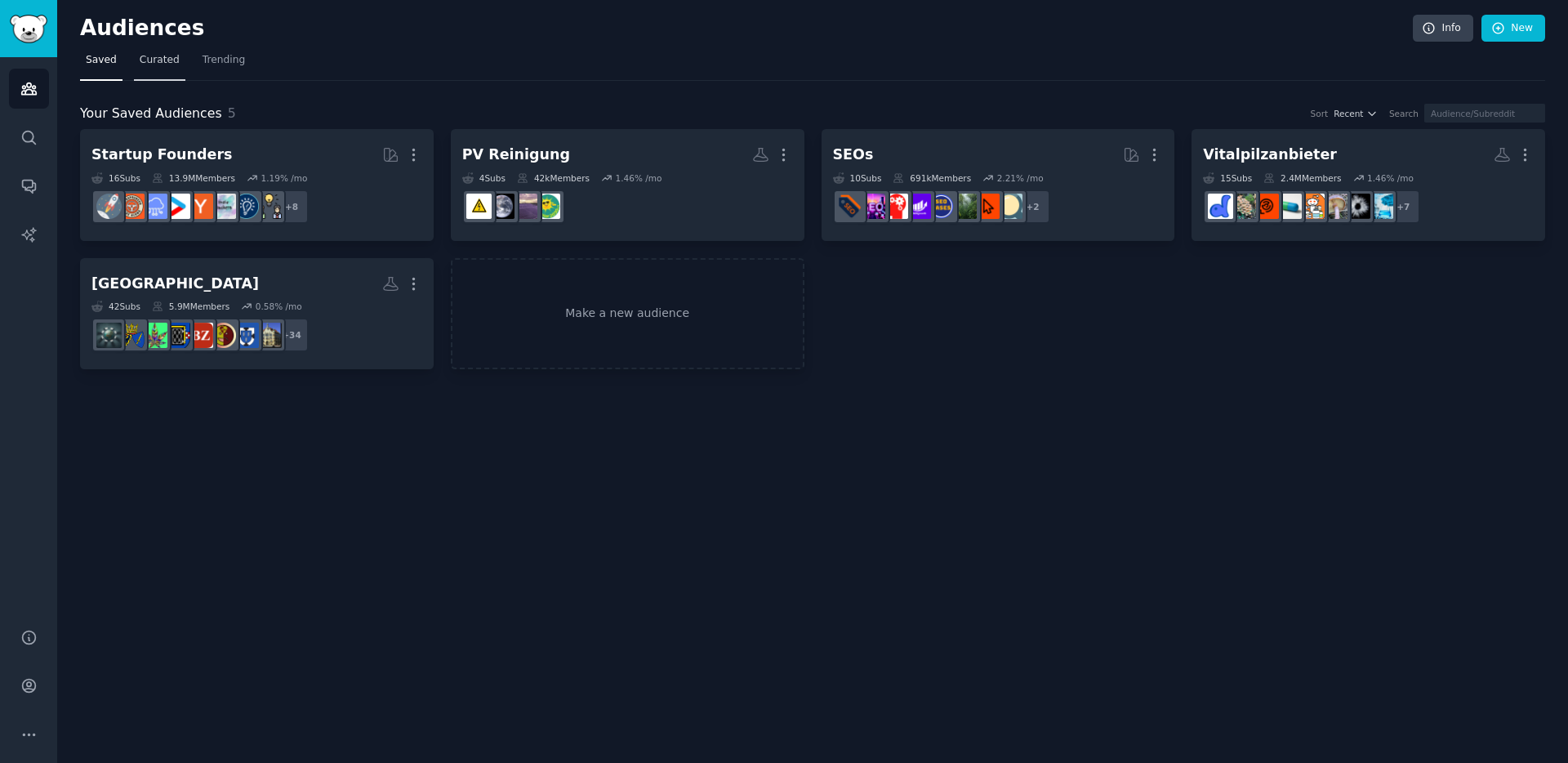
click at [168, 66] on span "Curated" at bounding box center [160, 61] width 40 height 14
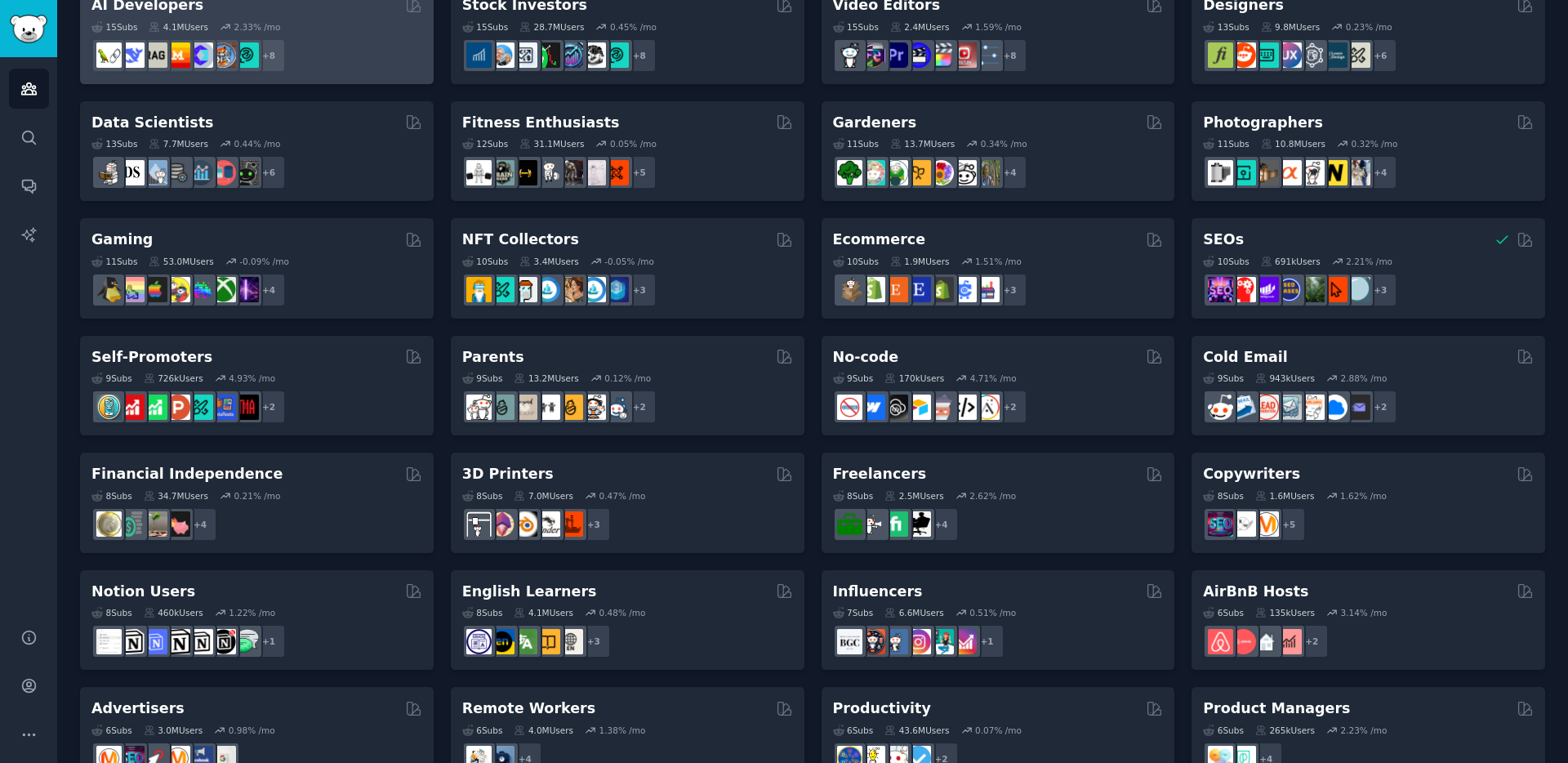
scroll to position [544, 0]
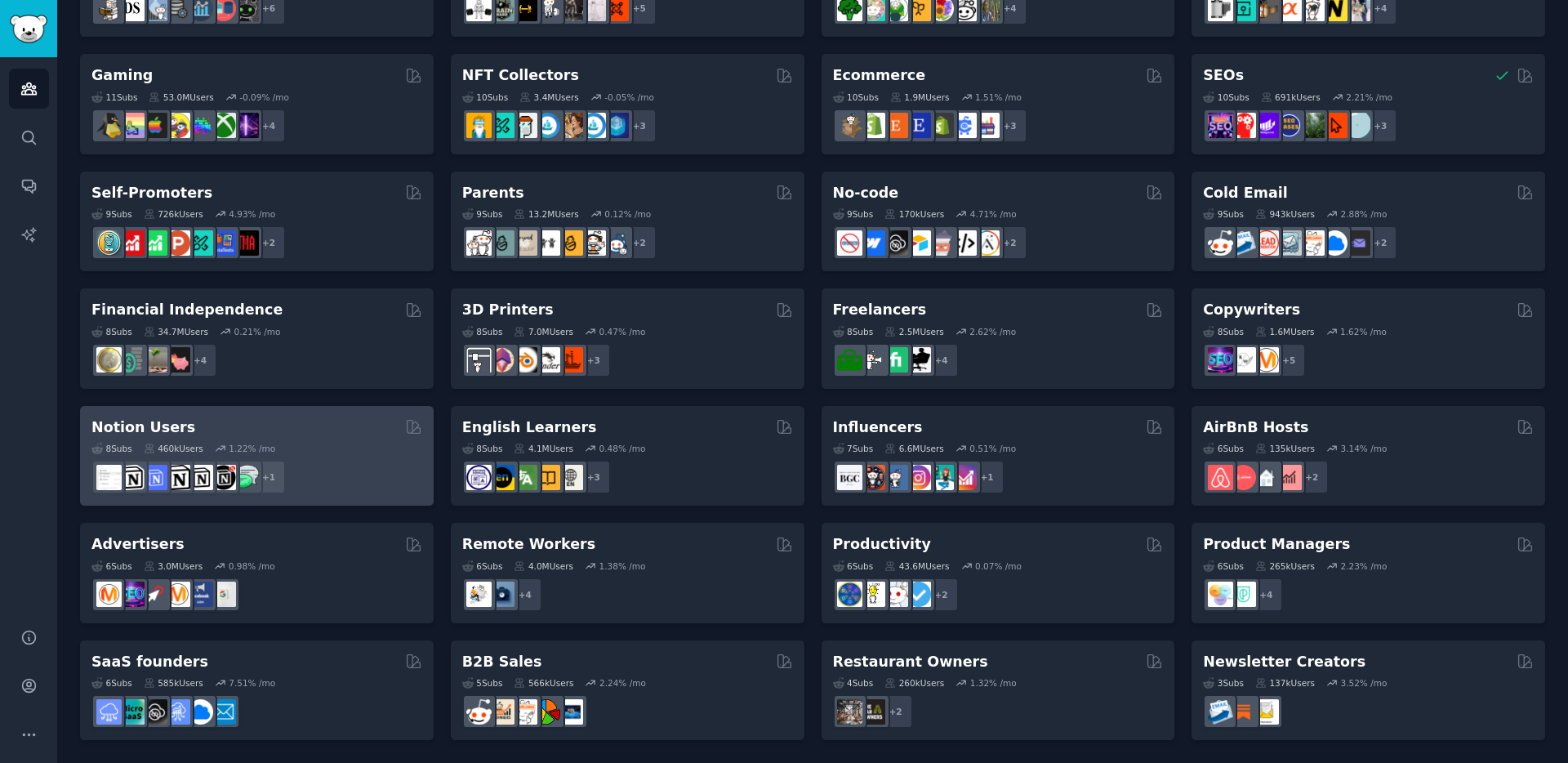
click at [262, 443] on div "1.22 % /mo" at bounding box center [252, 448] width 46 height 12
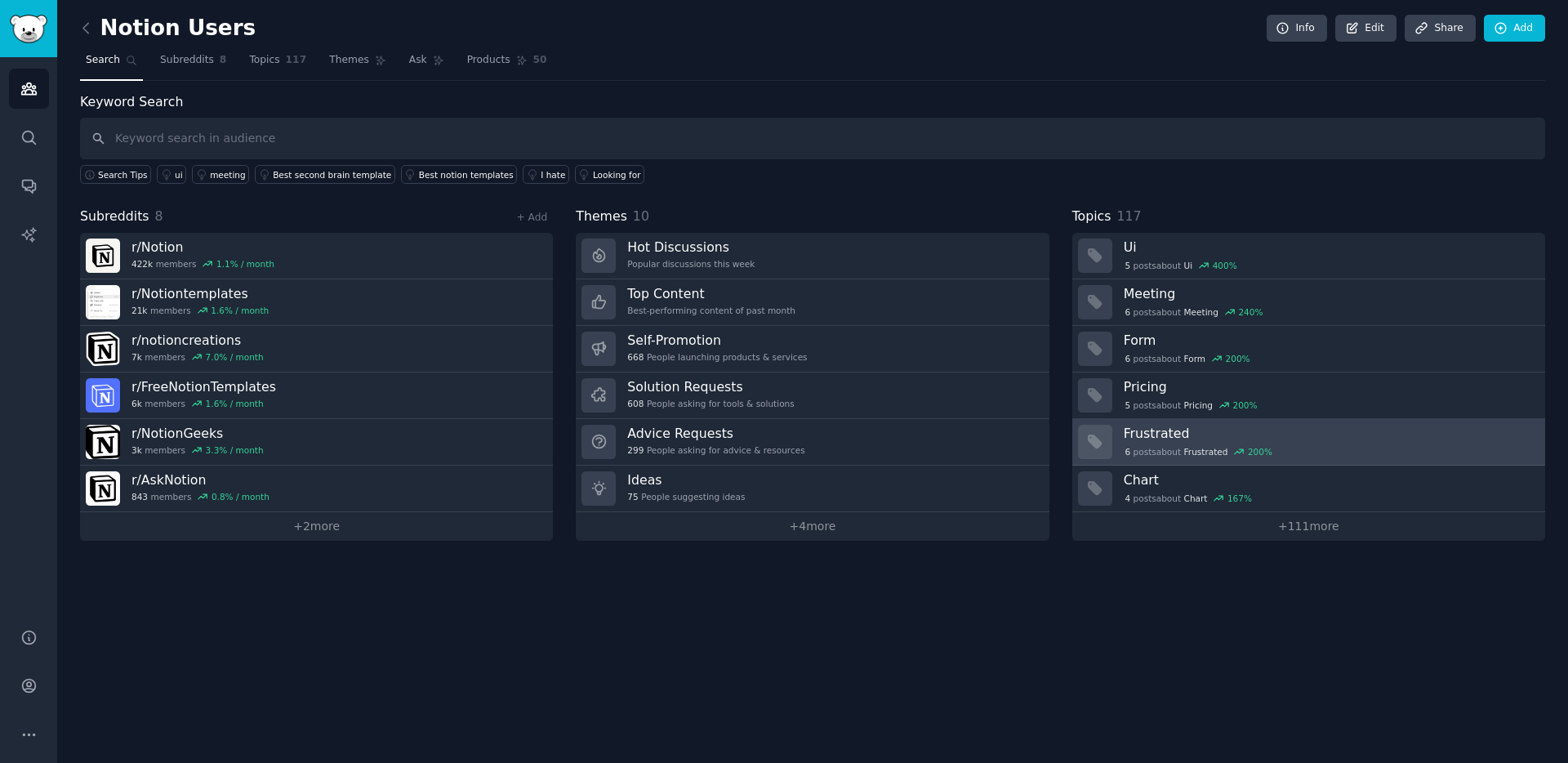
click at [1155, 439] on h3 "Frustrated" at bounding box center [1329, 433] width 410 height 17
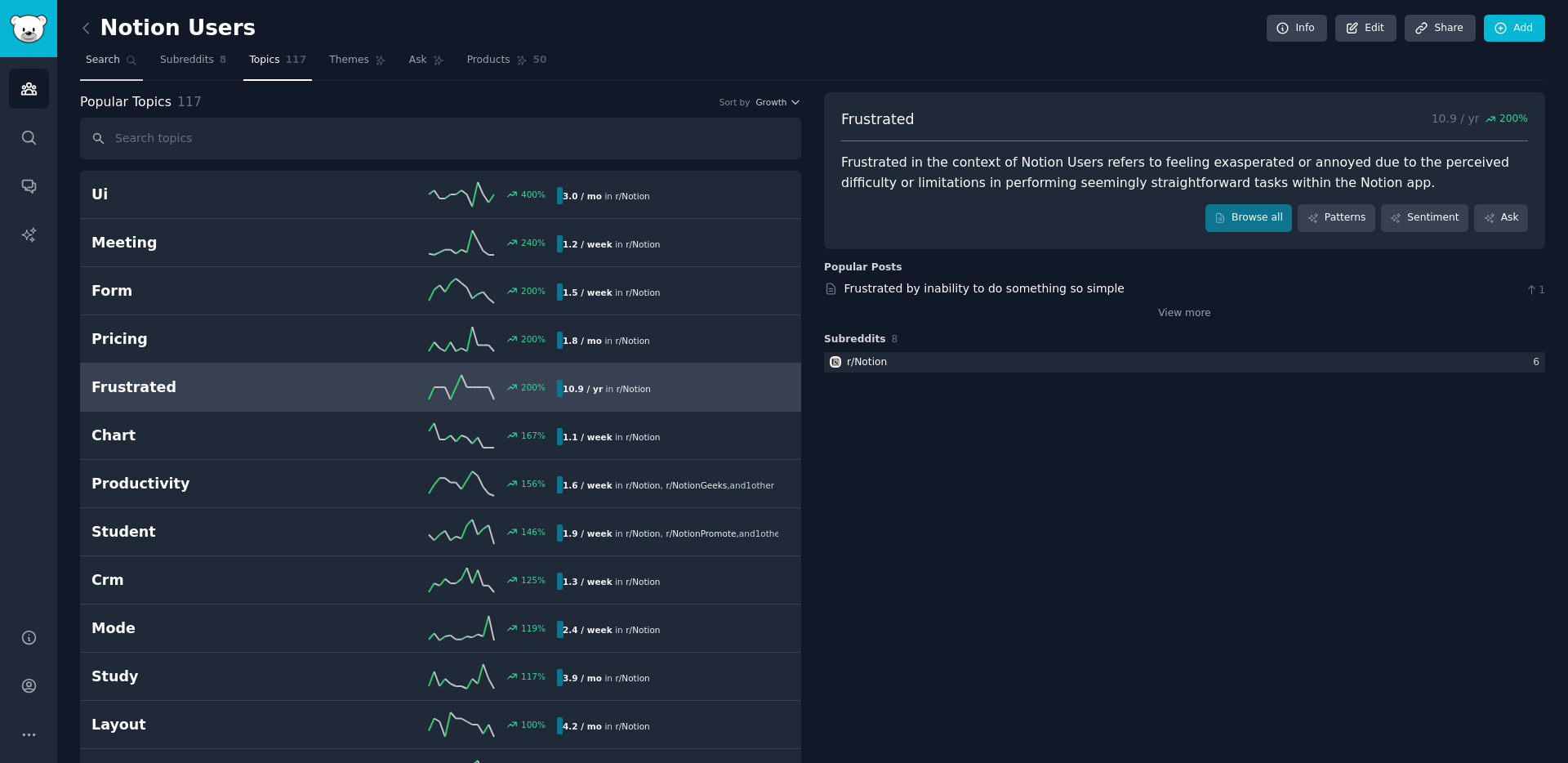
click at [119, 62] on span "Search" at bounding box center [103, 61] width 34 height 14
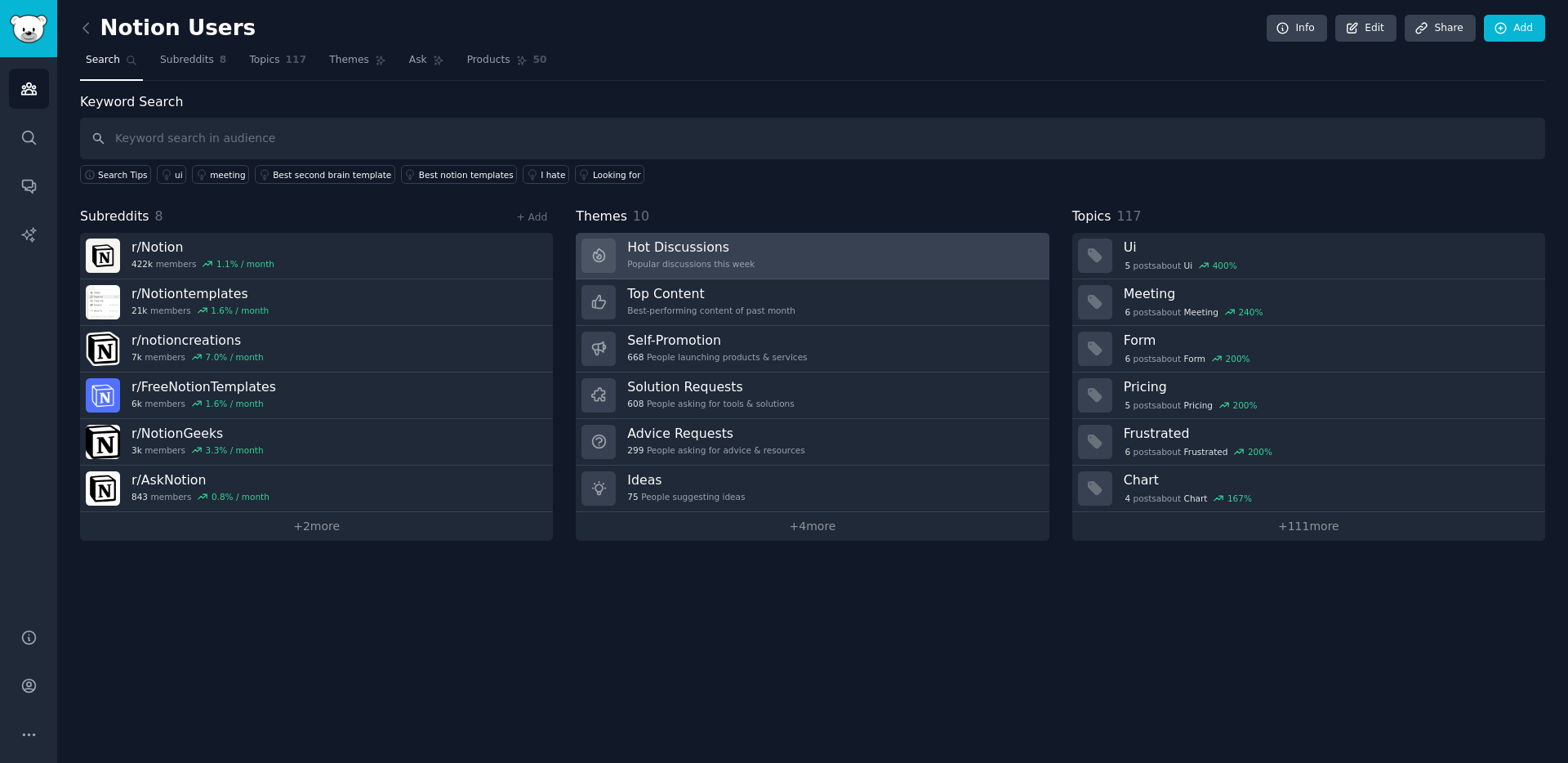
click at [724, 259] on div "Popular discussions this week" at bounding box center [690, 263] width 128 height 12
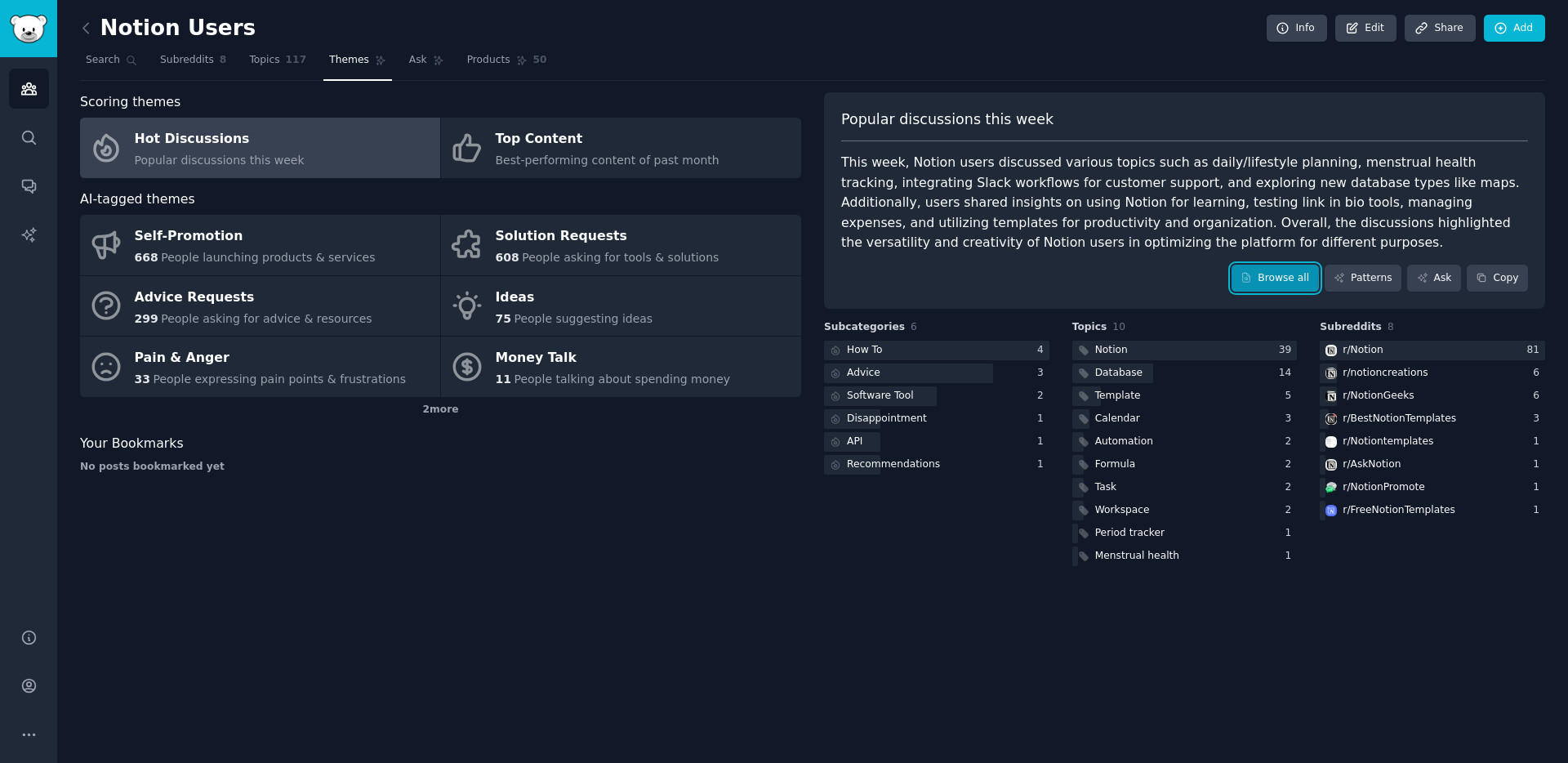
click at [1263, 282] on link "Browse all" at bounding box center [1275, 278] width 87 height 28
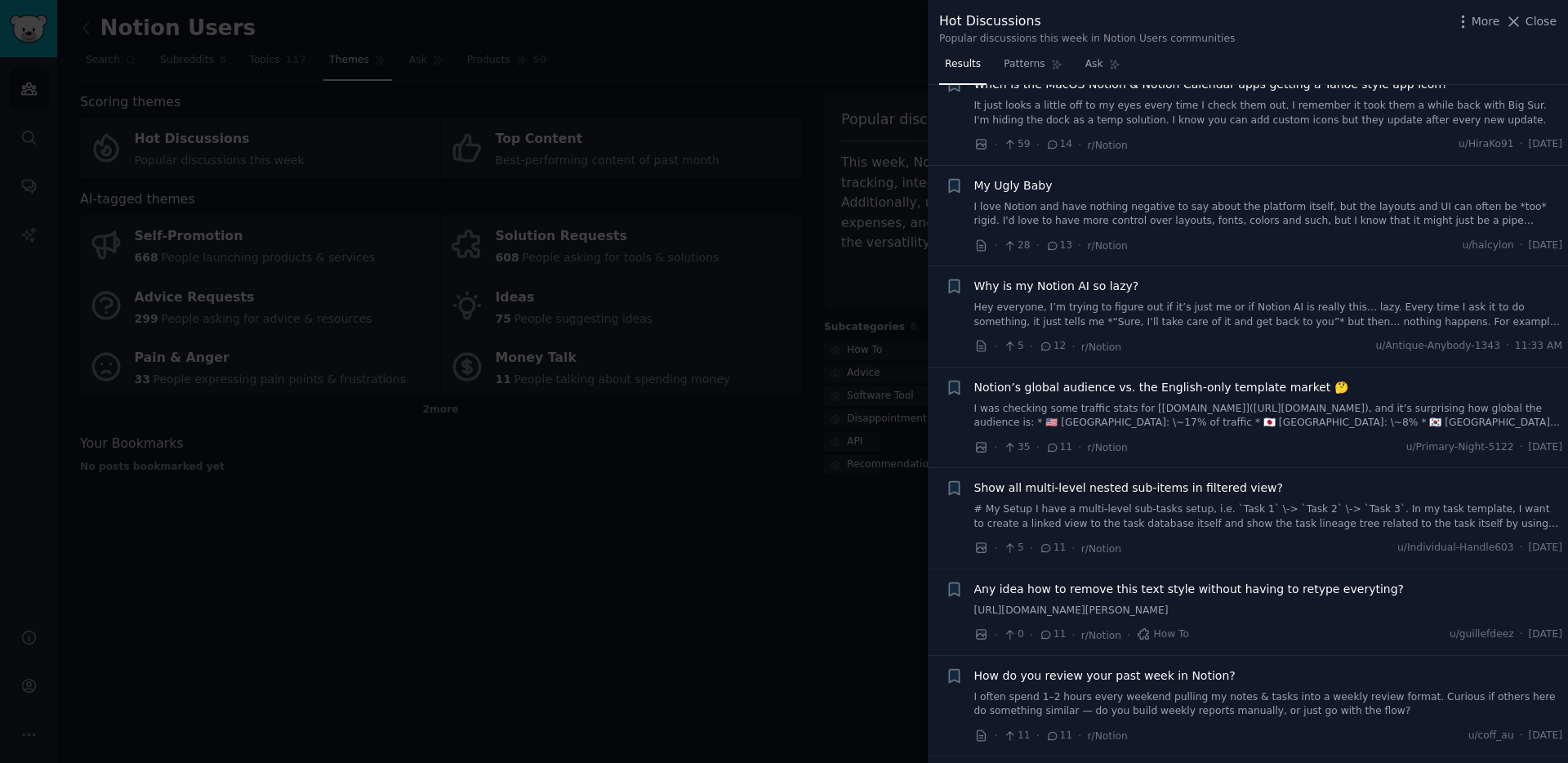
scroll to position [451, 0]
click at [581, 471] on div at bounding box center [784, 381] width 1568 height 763
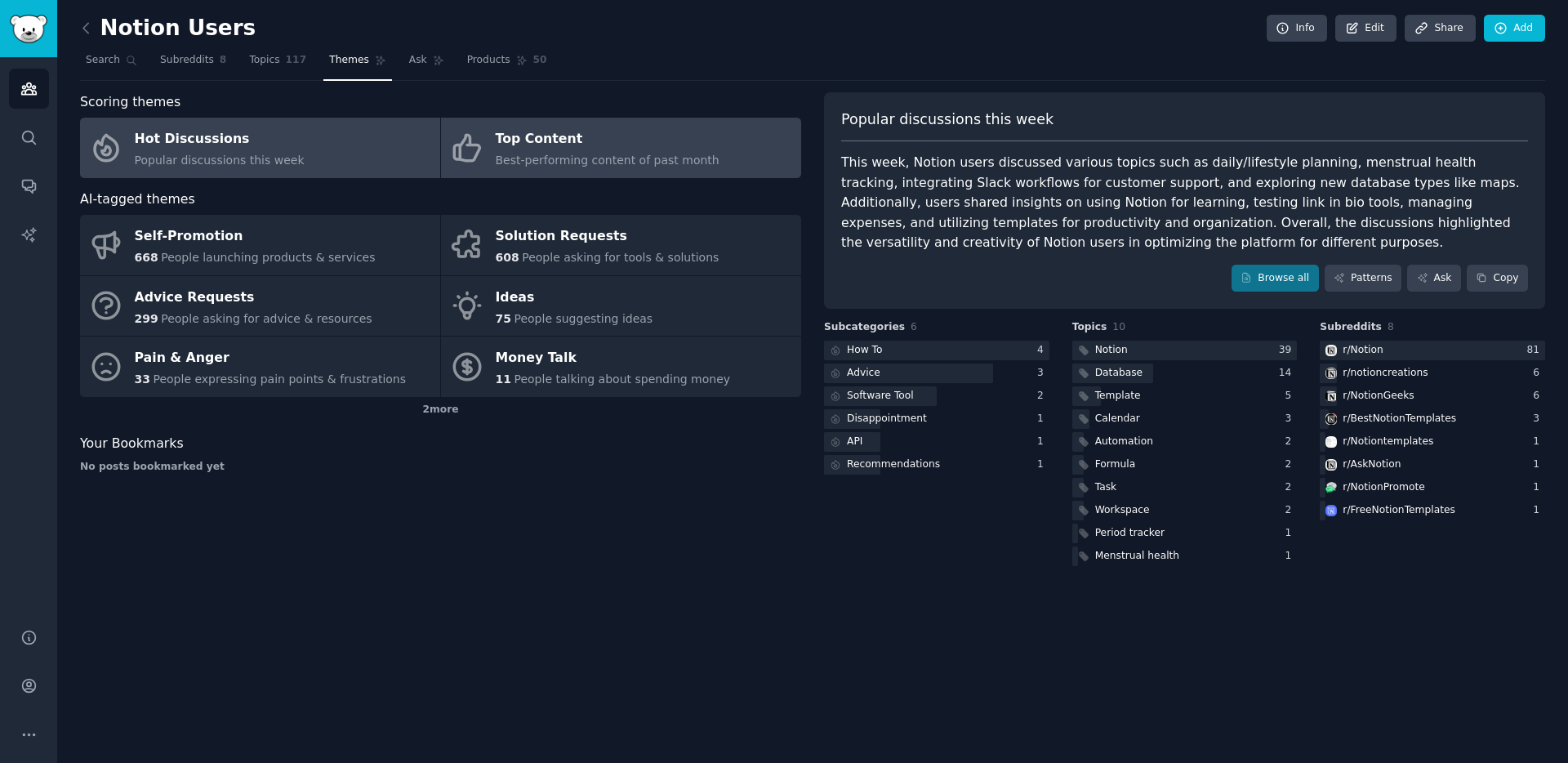
click at [527, 129] on div "Top Content" at bounding box center [607, 139] width 224 height 26
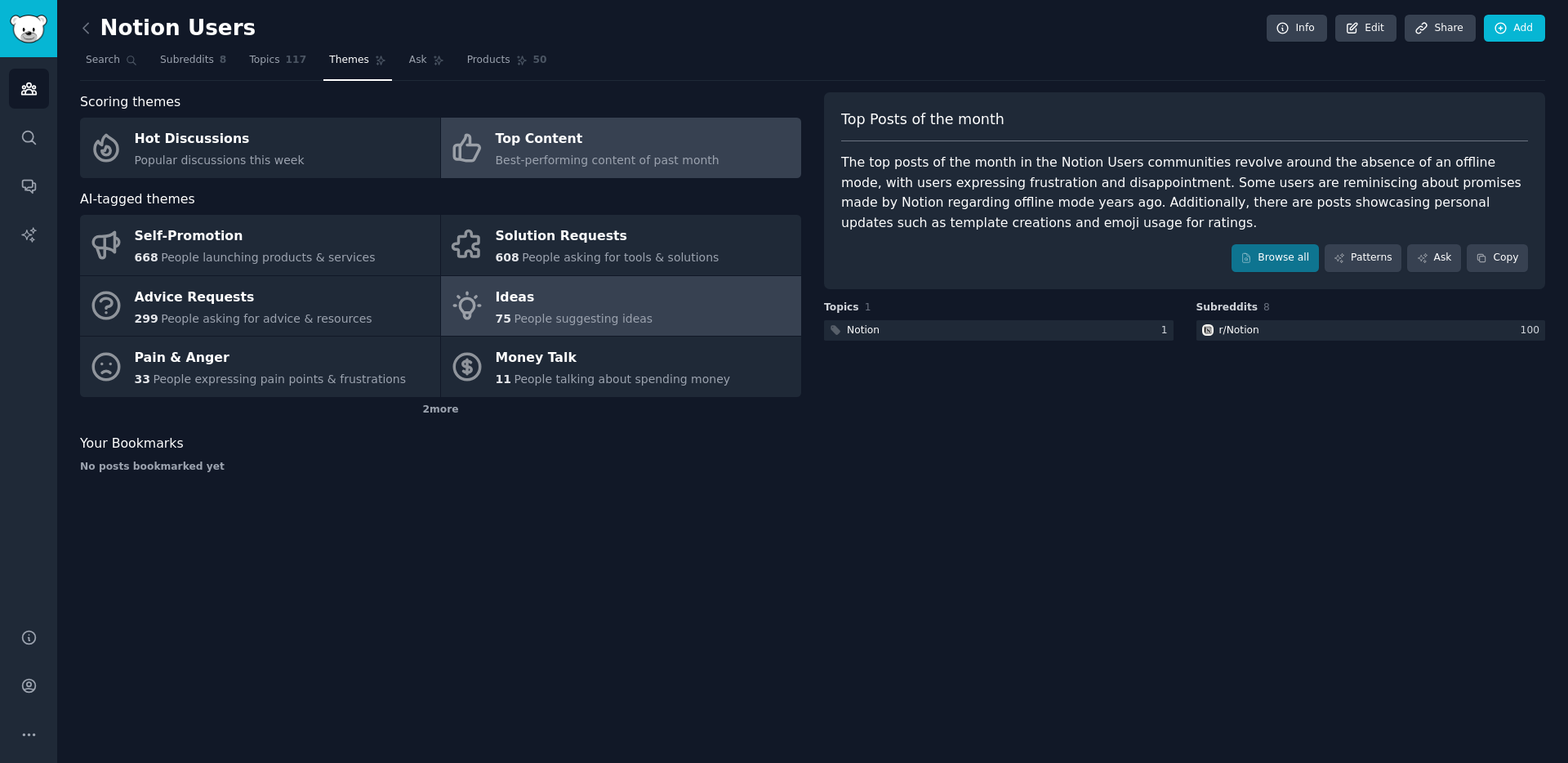
click at [628, 318] on span "People suggesting ideas" at bounding box center [583, 319] width 139 height 13
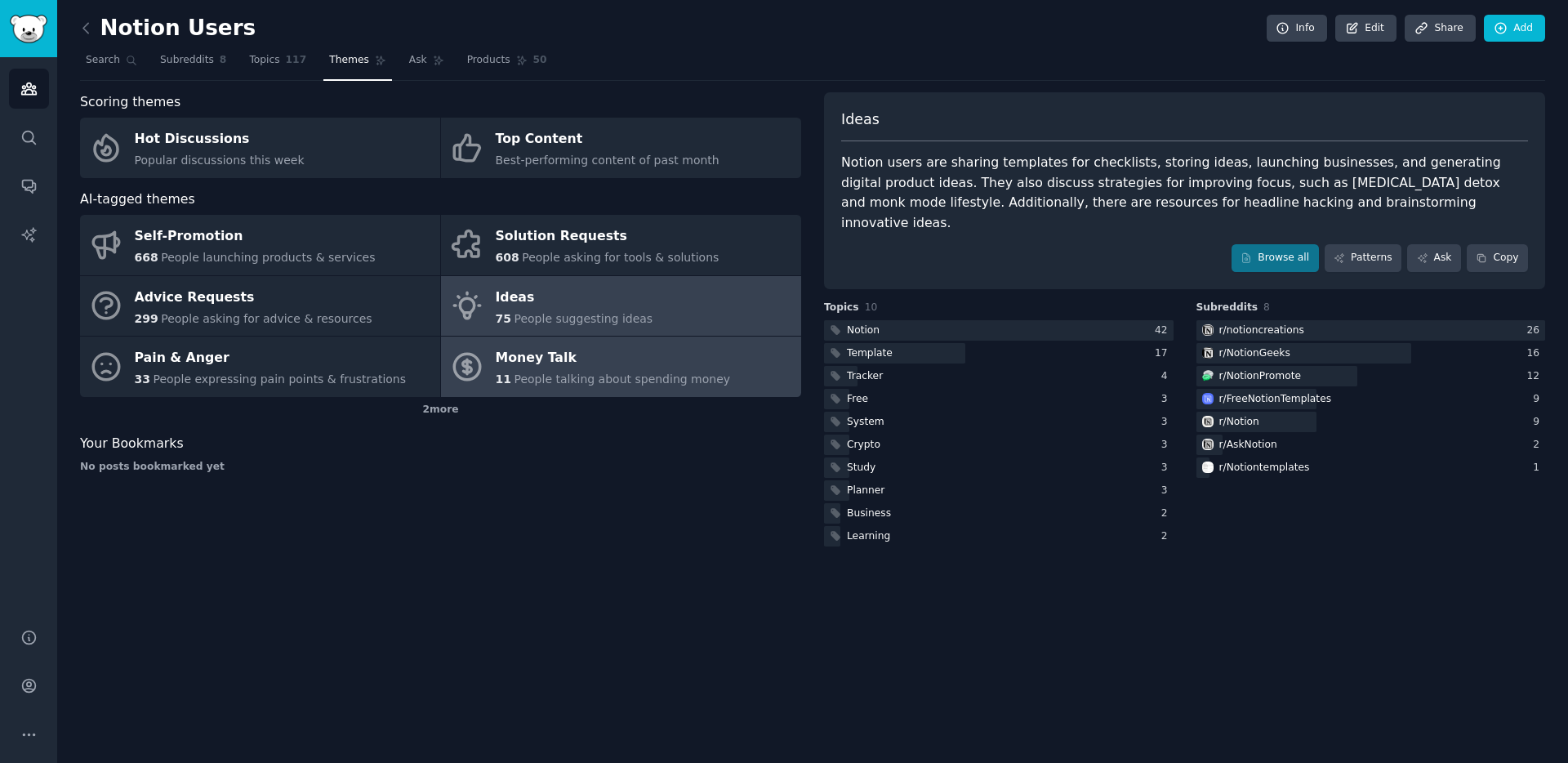
click at [592, 360] on div "Money Talk" at bounding box center [614, 358] width 235 height 26
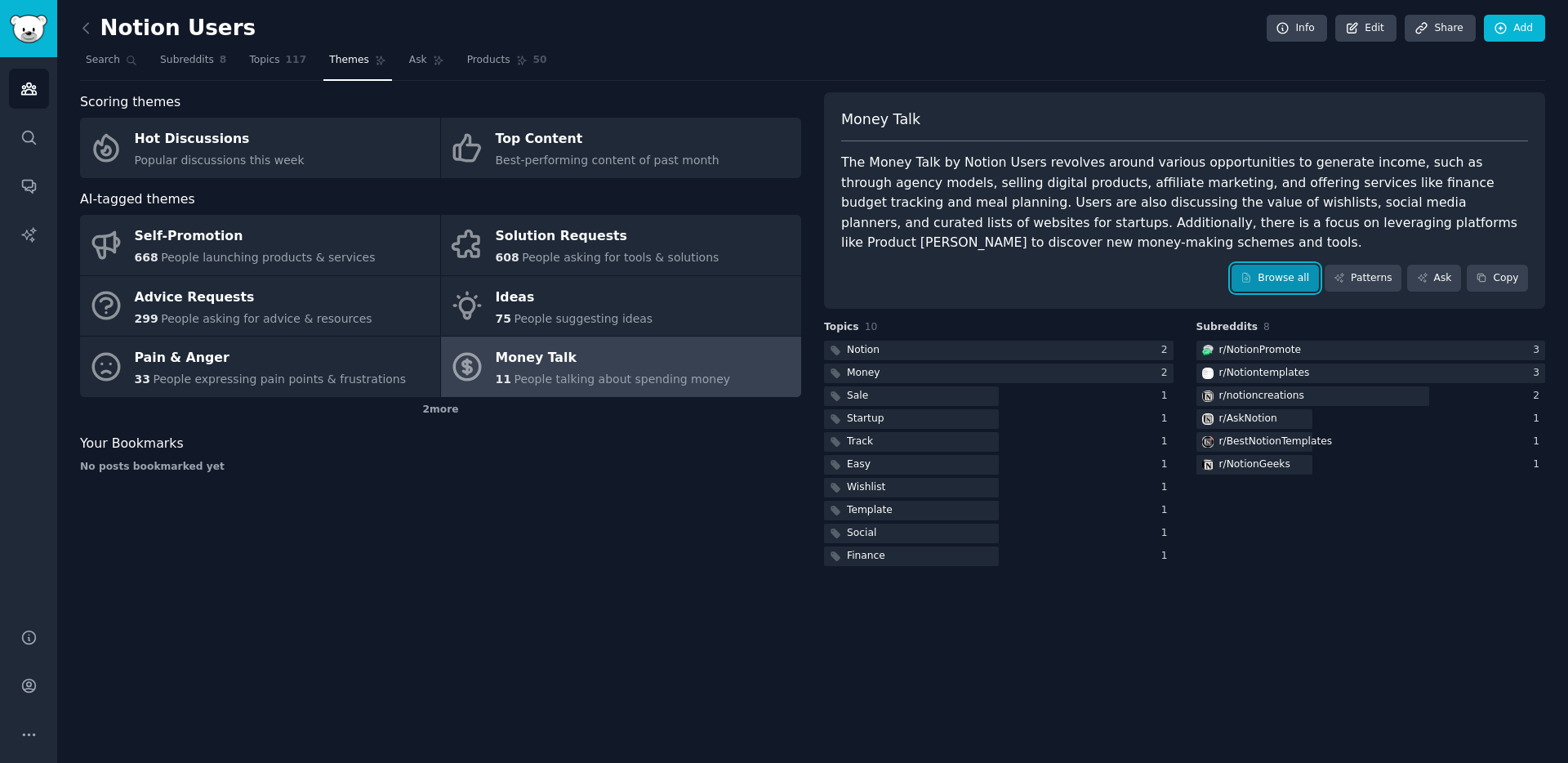
click at [1255, 285] on link "Browse all" at bounding box center [1275, 278] width 87 height 28
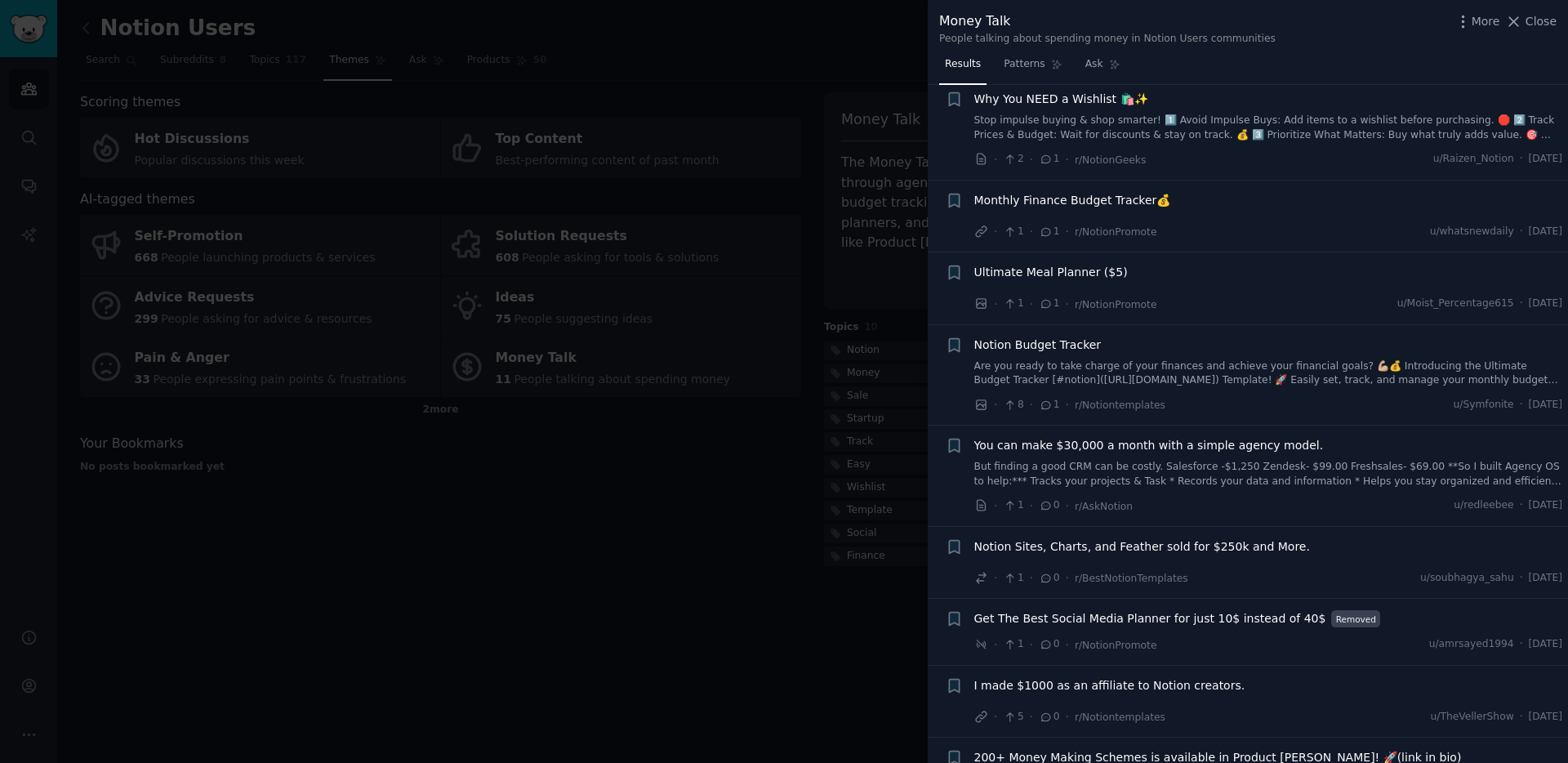
scroll to position [279, 0]
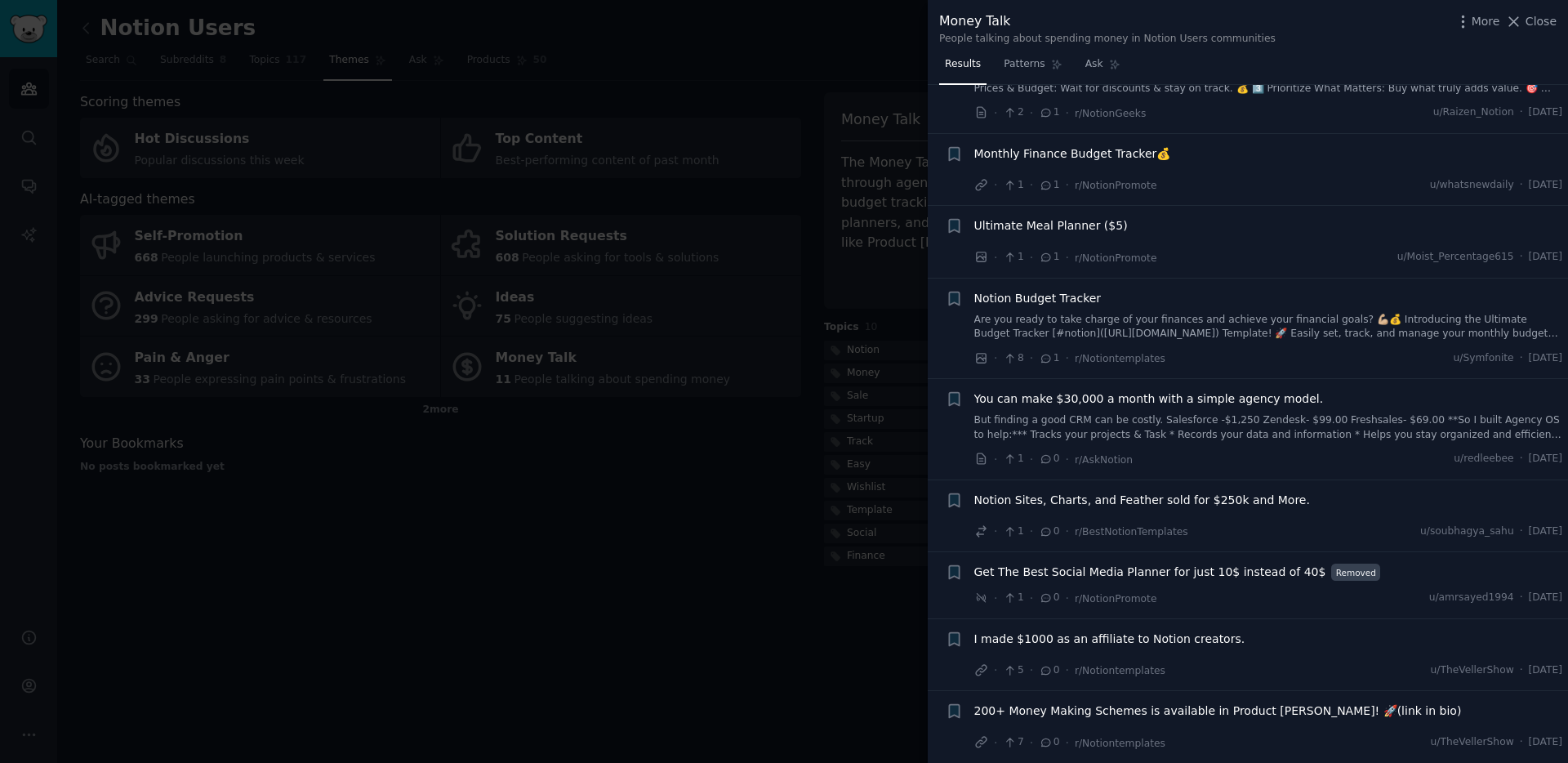
click at [213, 458] on div at bounding box center [784, 381] width 1568 height 763
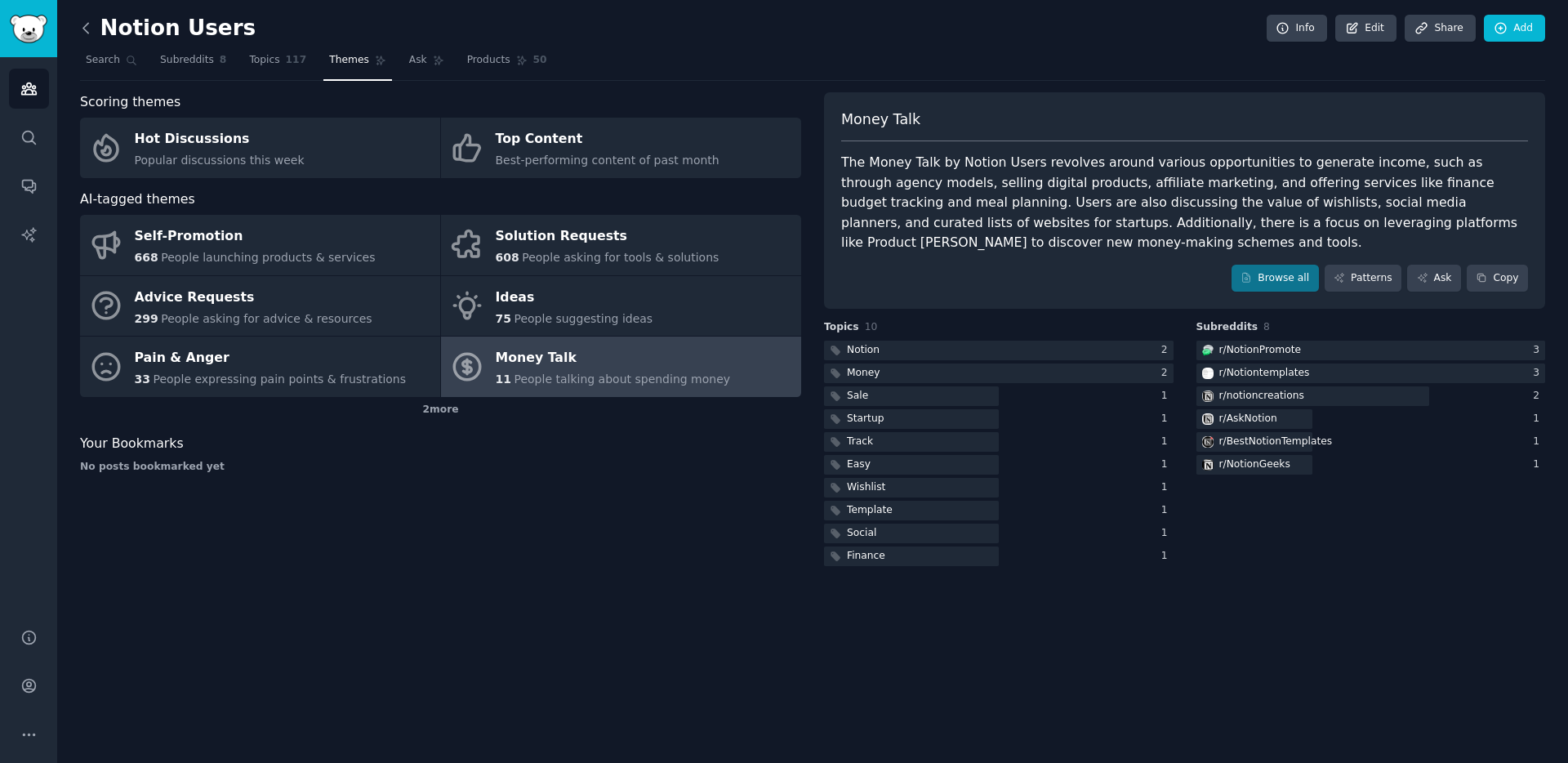
click at [91, 27] on icon at bounding box center [86, 28] width 17 height 17
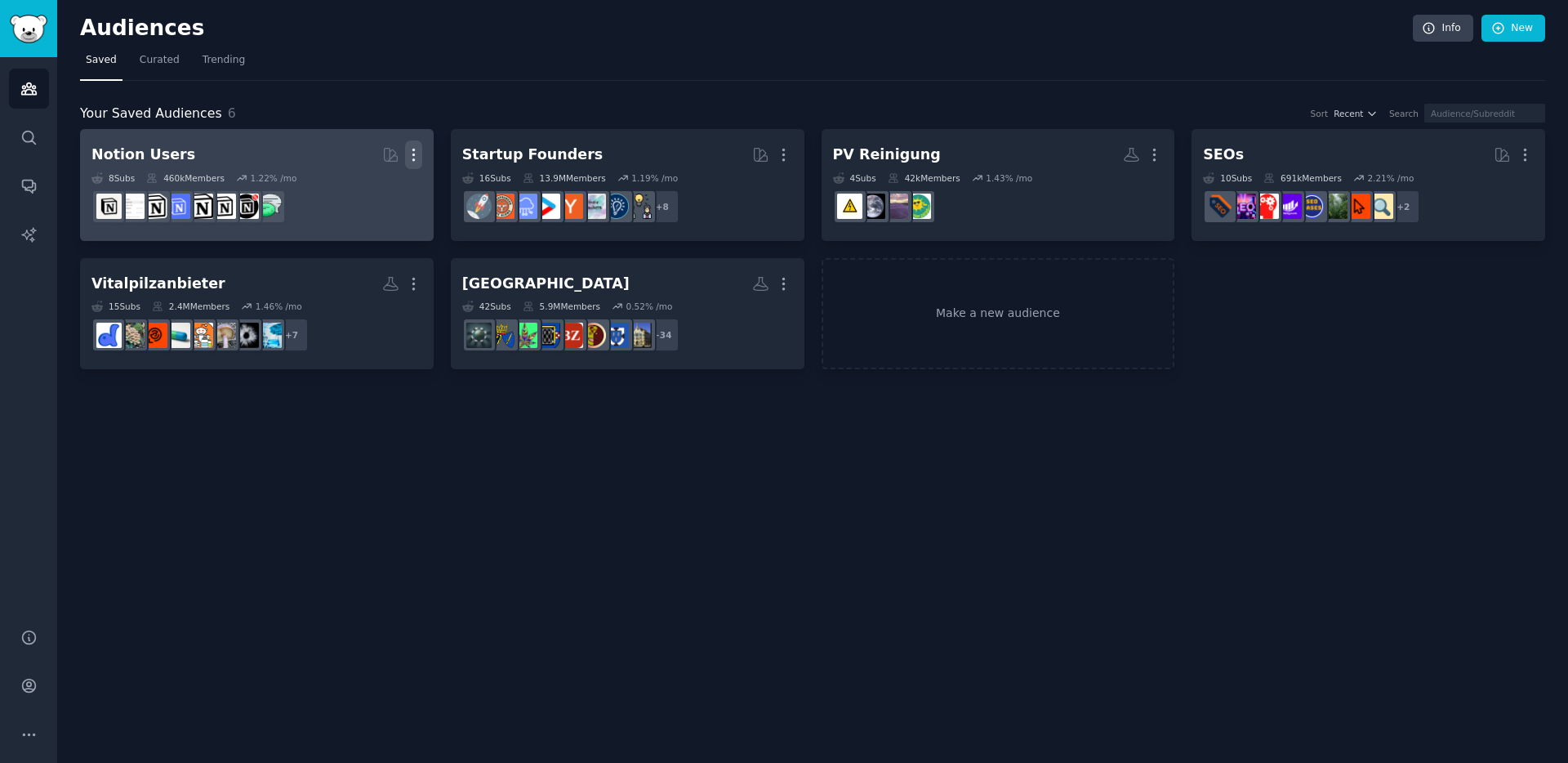
click at [417, 156] on icon "button" at bounding box center [413, 154] width 17 height 17
click at [372, 188] on p "Delete" at bounding box center [369, 188] width 37 height 17
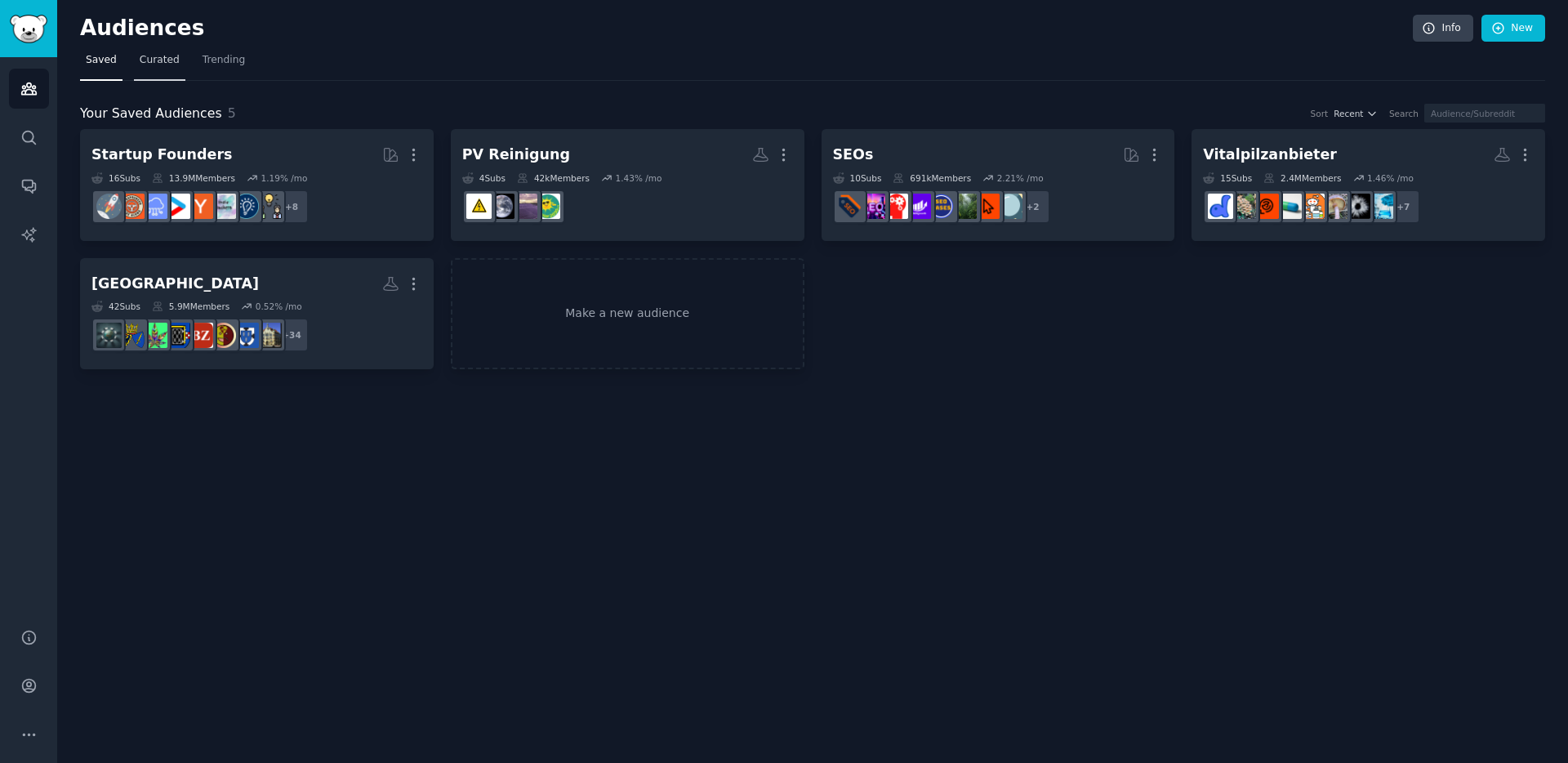
click at [157, 54] on span "Curated" at bounding box center [160, 61] width 40 height 14
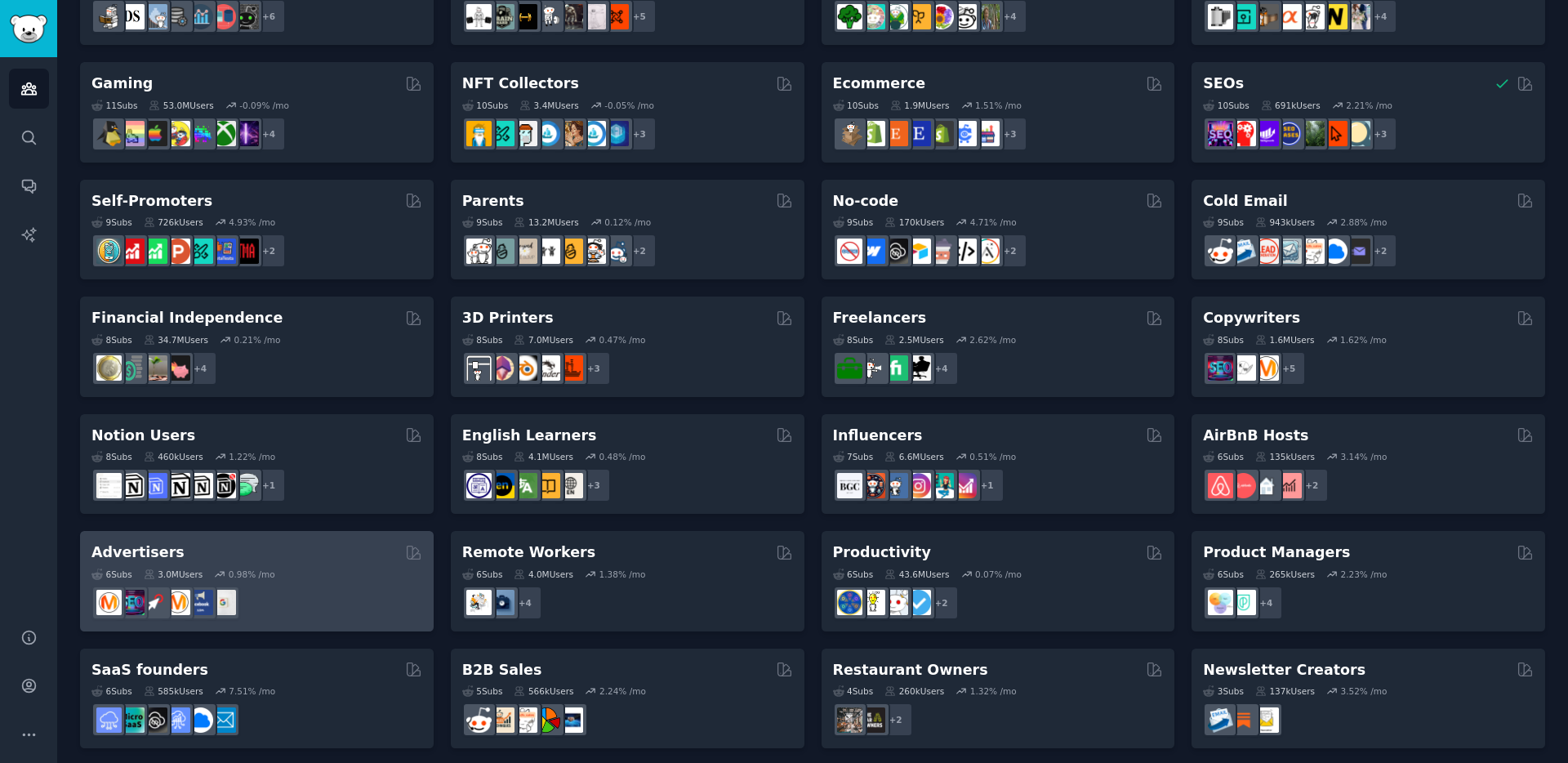
scroll to position [539, 0]
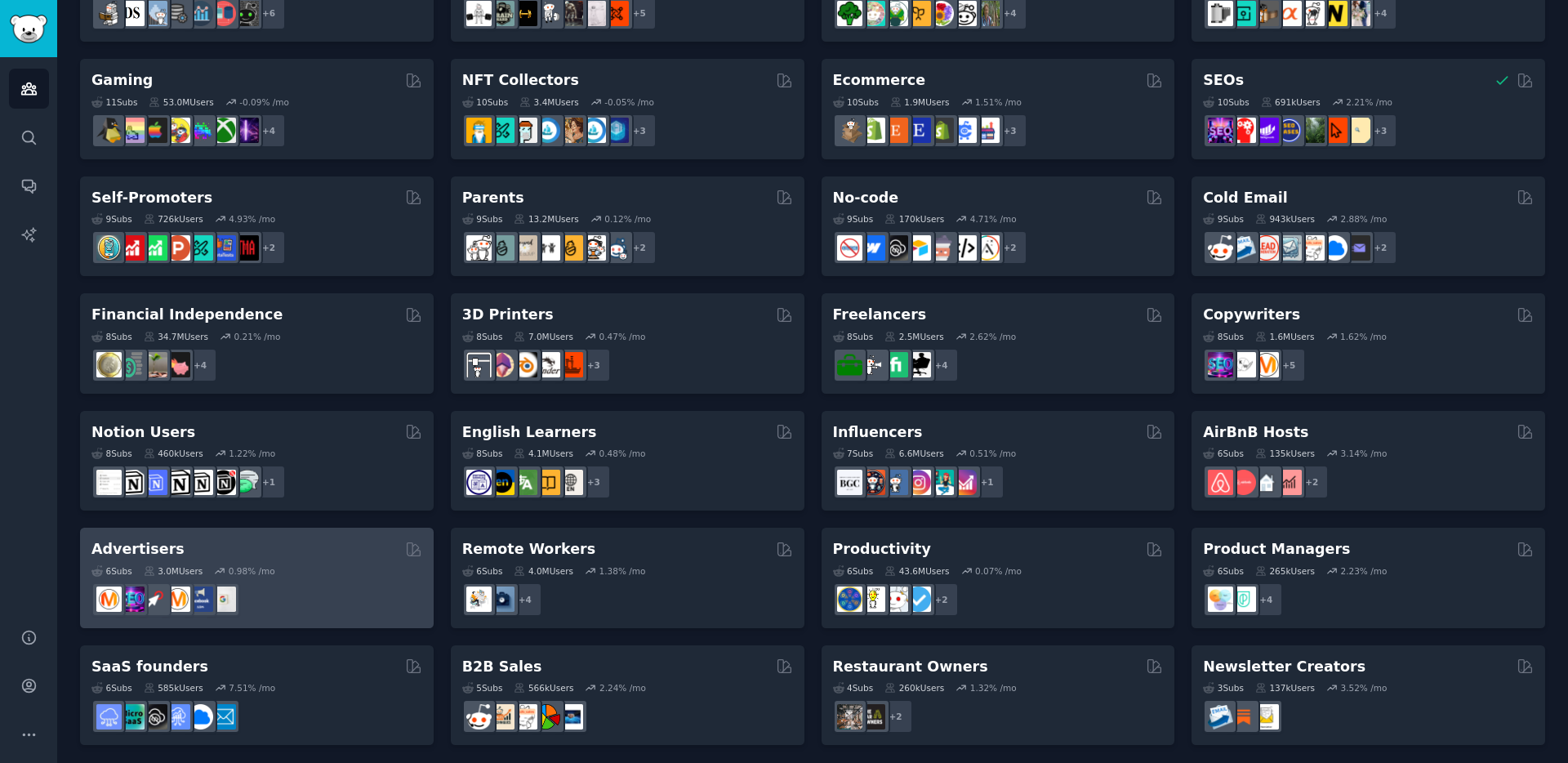
click at [268, 551] on div "Advertisers" at bounding box center [257, 549] width 331 height 21
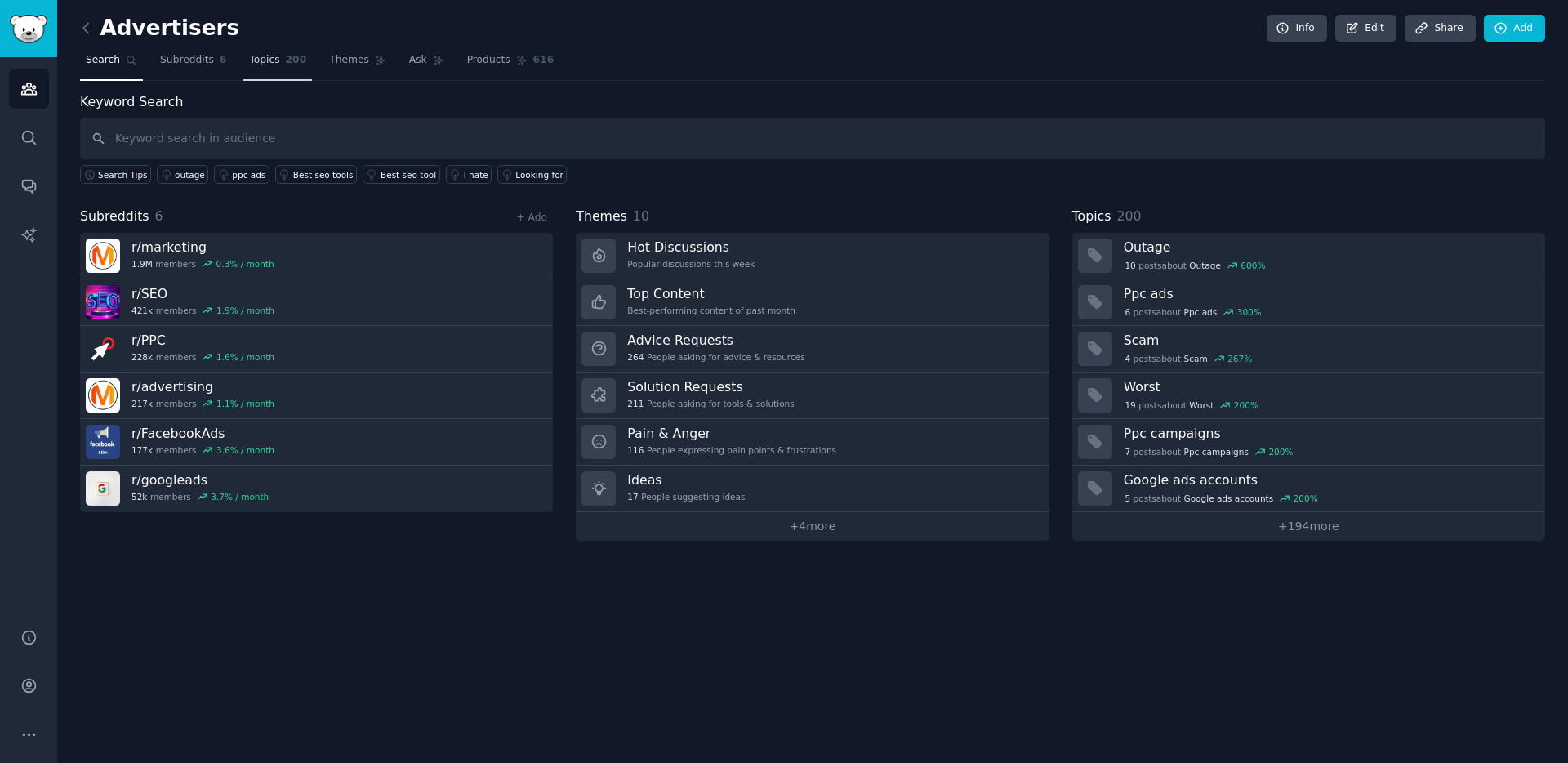
click at [260, 55] on span "Topics" at bounding box center [264, 61] width 30 height 14
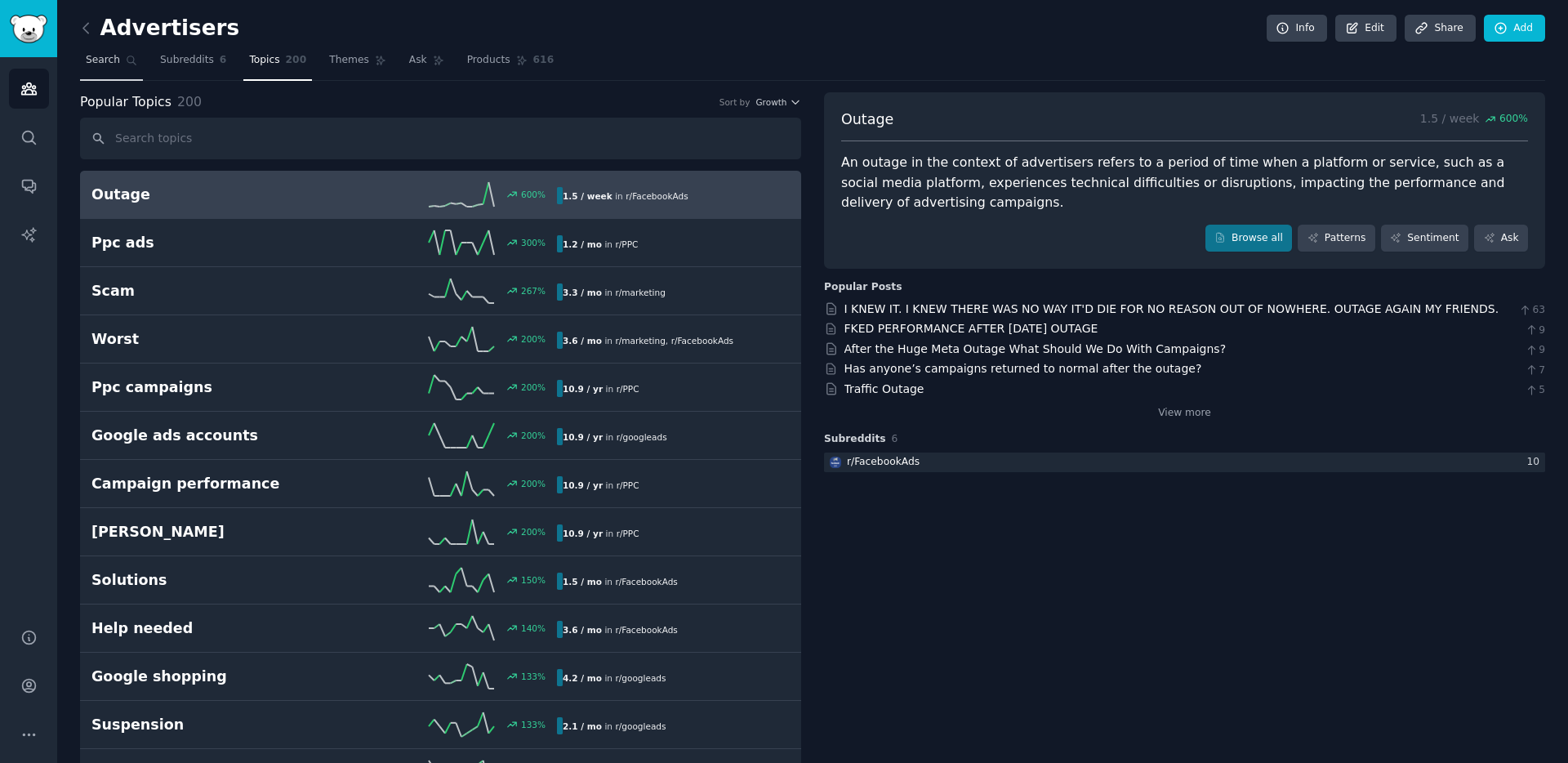
click at [104, 47] on link "Search" at bounding box center [111, 64] width 62 height 34
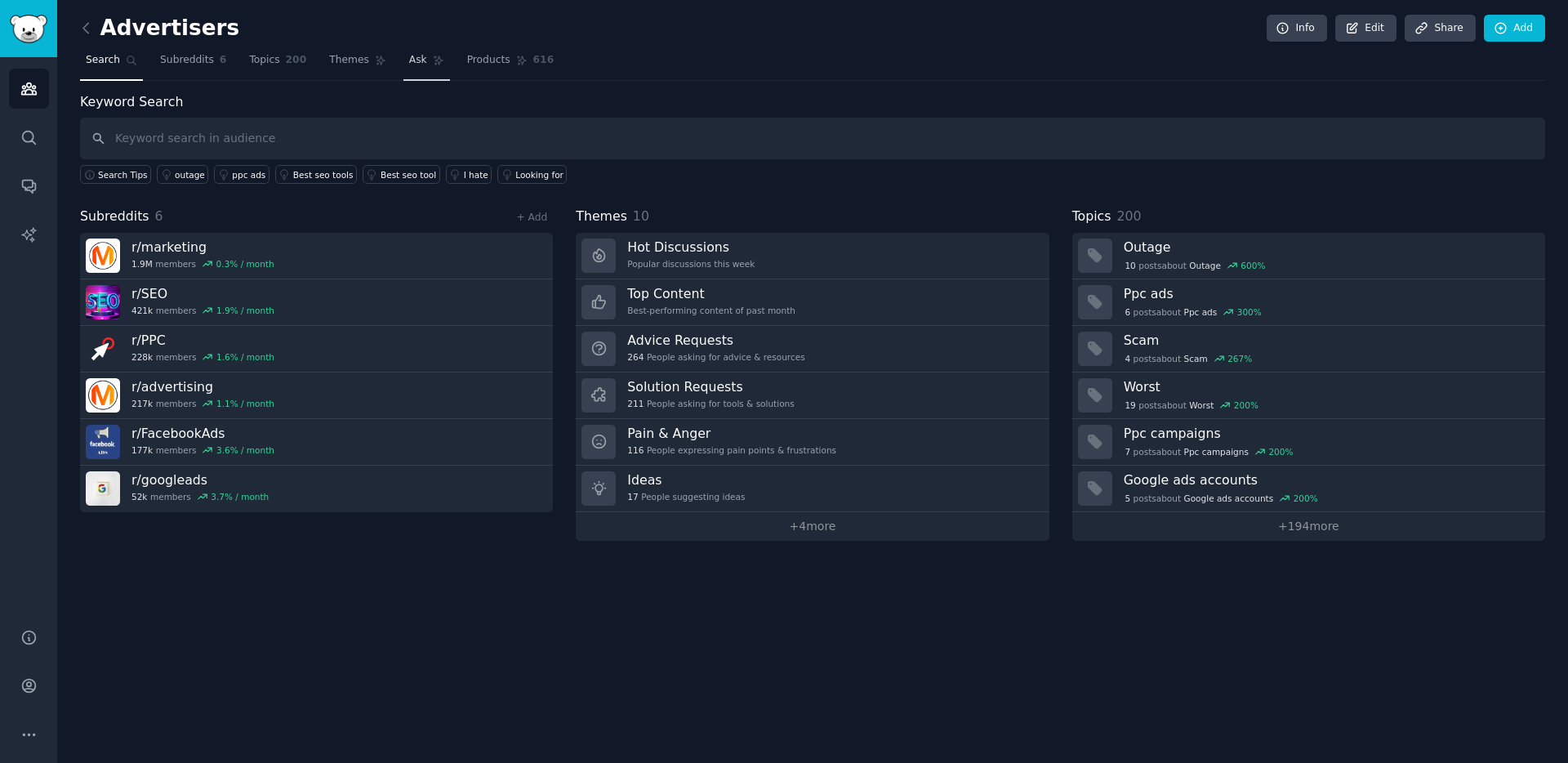
click at [412, 61] on span "Ask" at bounding box center [418, 61] width 18 height 14
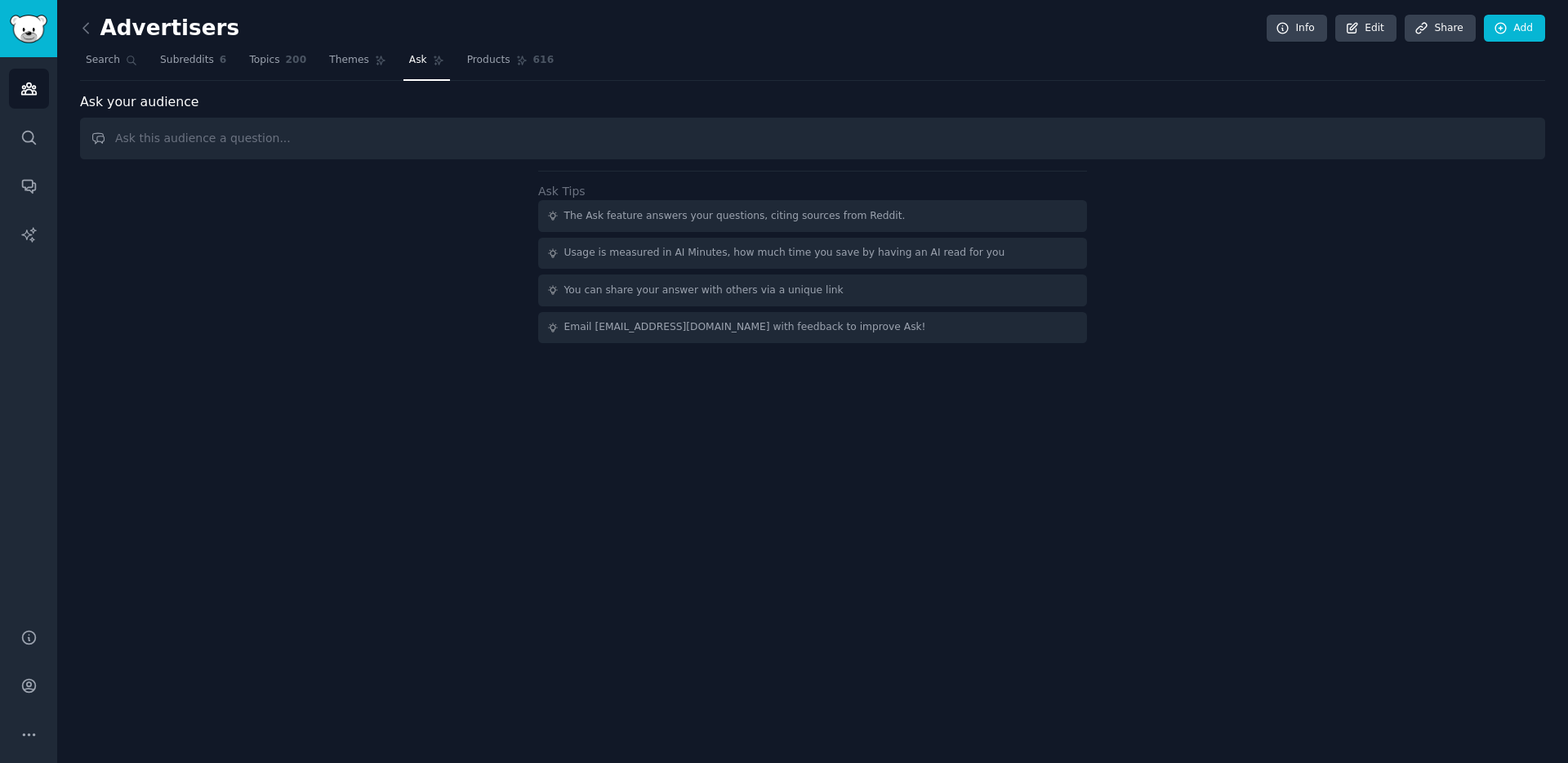
click at [268, 138] on input "text" at bounding box center [813, 138] width 1465 height 42
type input "Welche Software f"
type input "Welche Plugins"
type input "Ich möchte auf meiner Wordpress Seite ein Kostenvoranschlagscalculator bauen. W…"
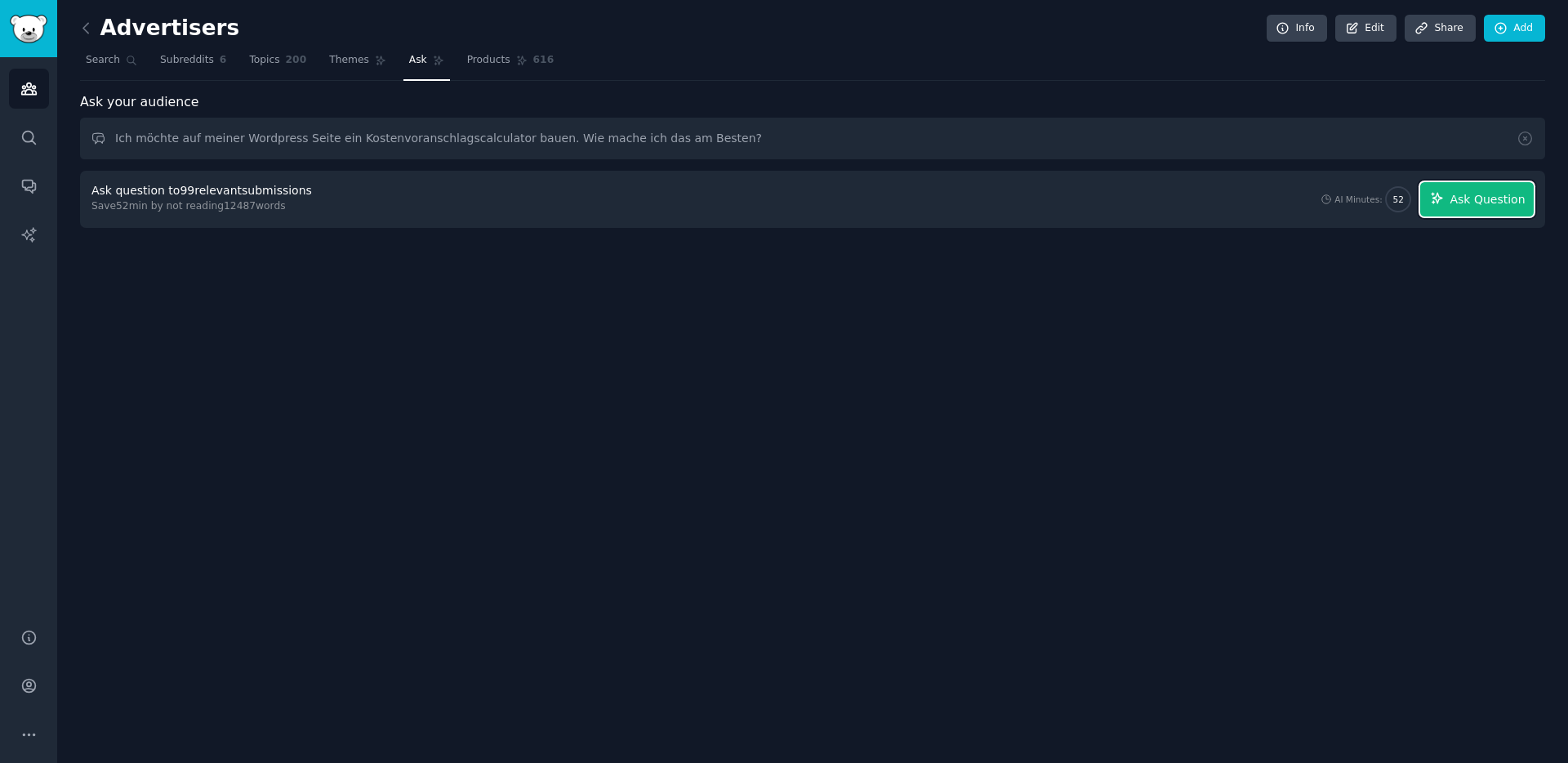
click at [1474, 202] on span "Ask Question" at bounding box center [1487, 199] width 75 height 17
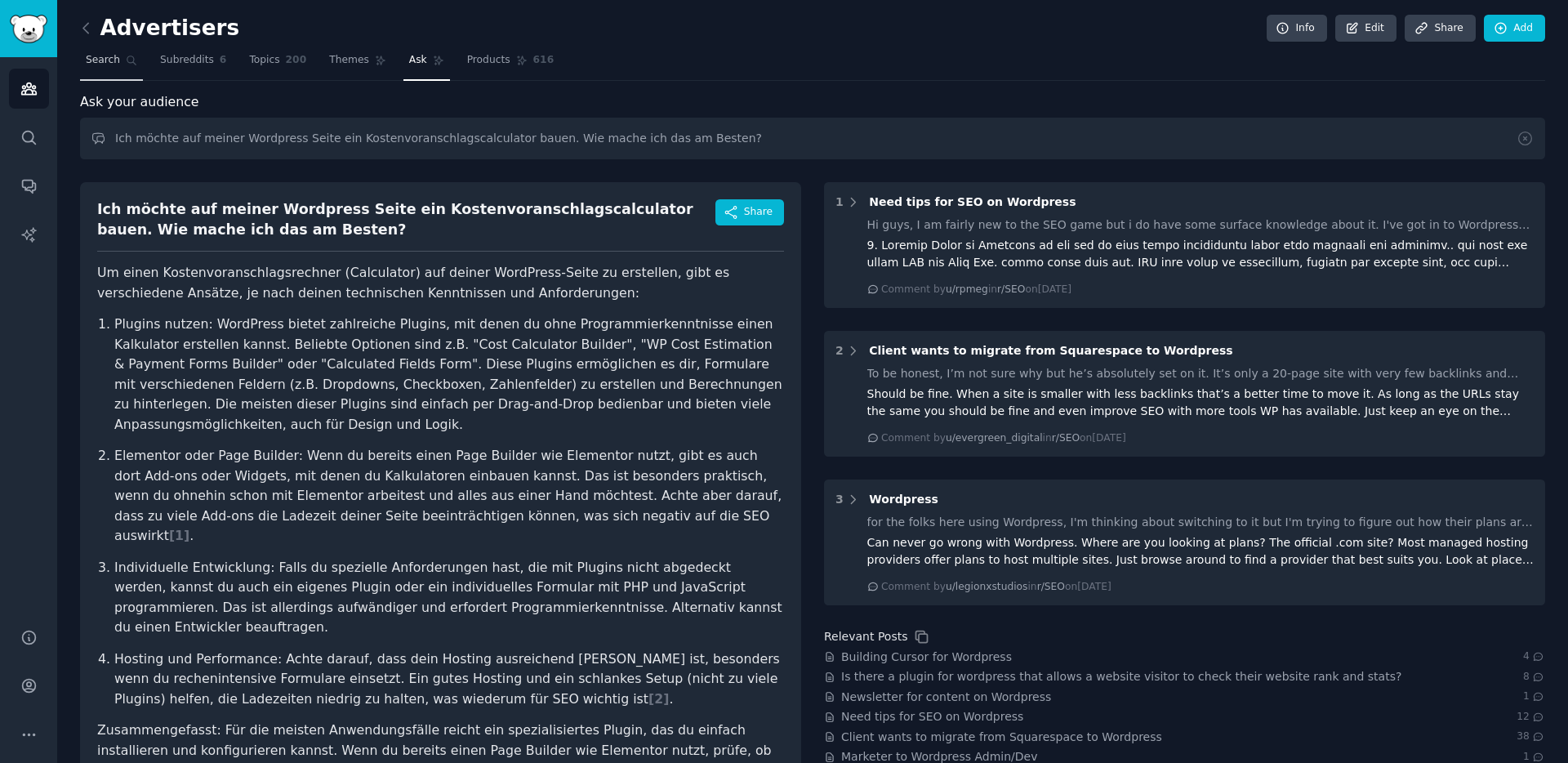
click at [105, 59] on span "Search" at bounding box center [103, 61] width 34 height 14
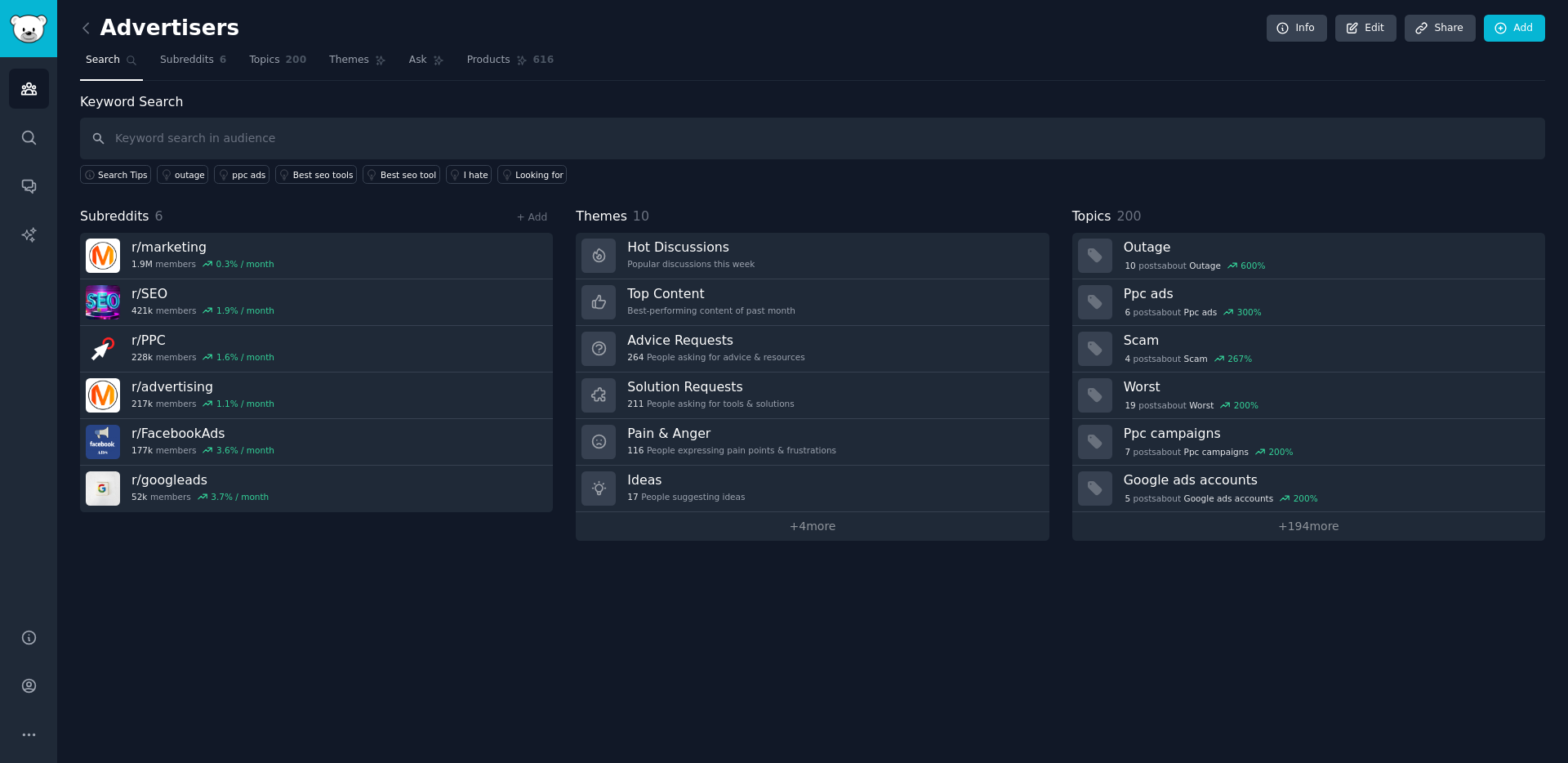
click at [415, 39] on div "Advertisers Info Edit Share Add" at bounding box center [813, 31] width 1465 height 34
click at [418, 66] on span "Ask" at bounding box center [418, 61] width 18 height 14
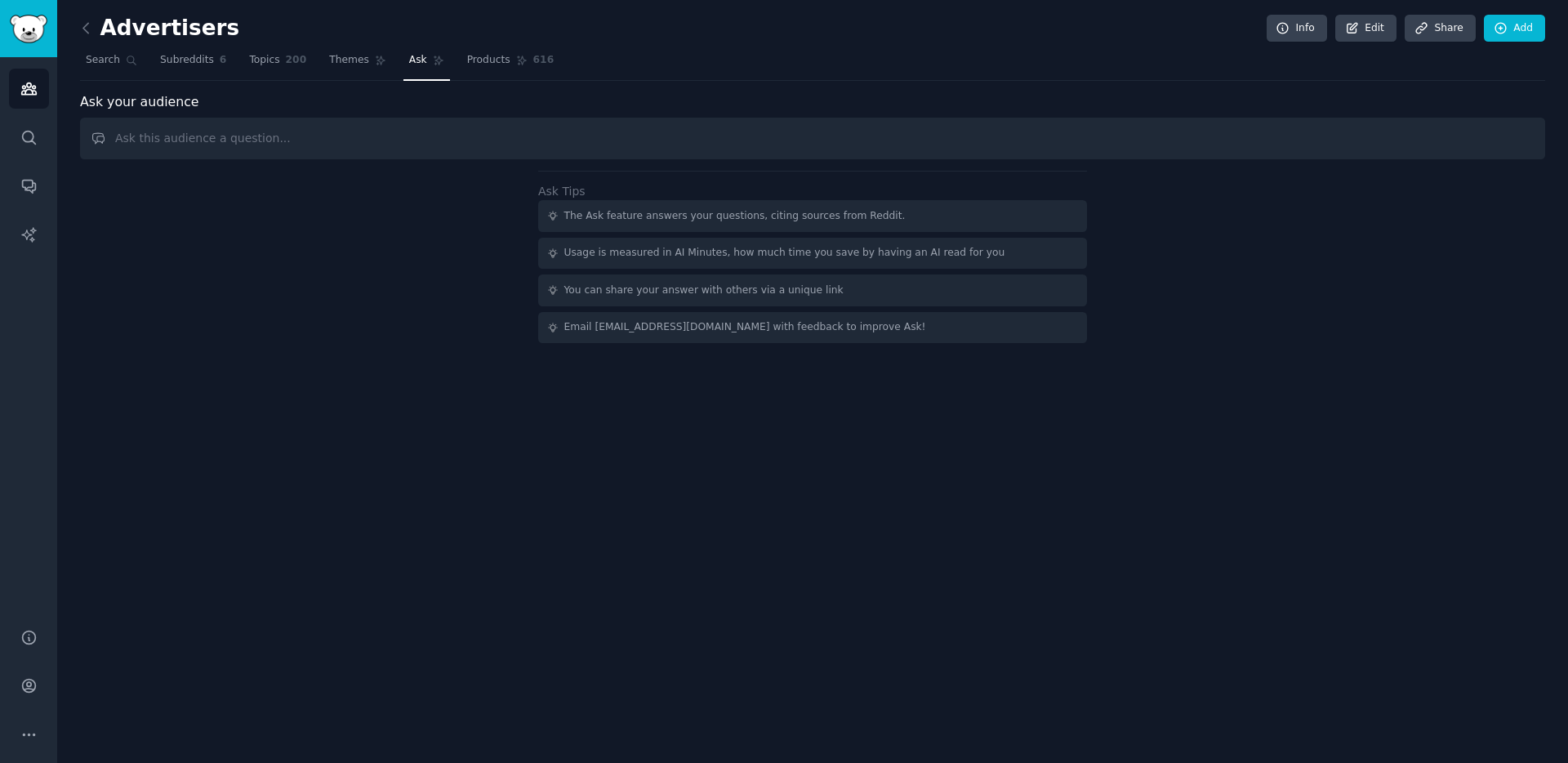
click at [194, 138] on input "text" at bounding box center [813, 138] width 1465 height 42
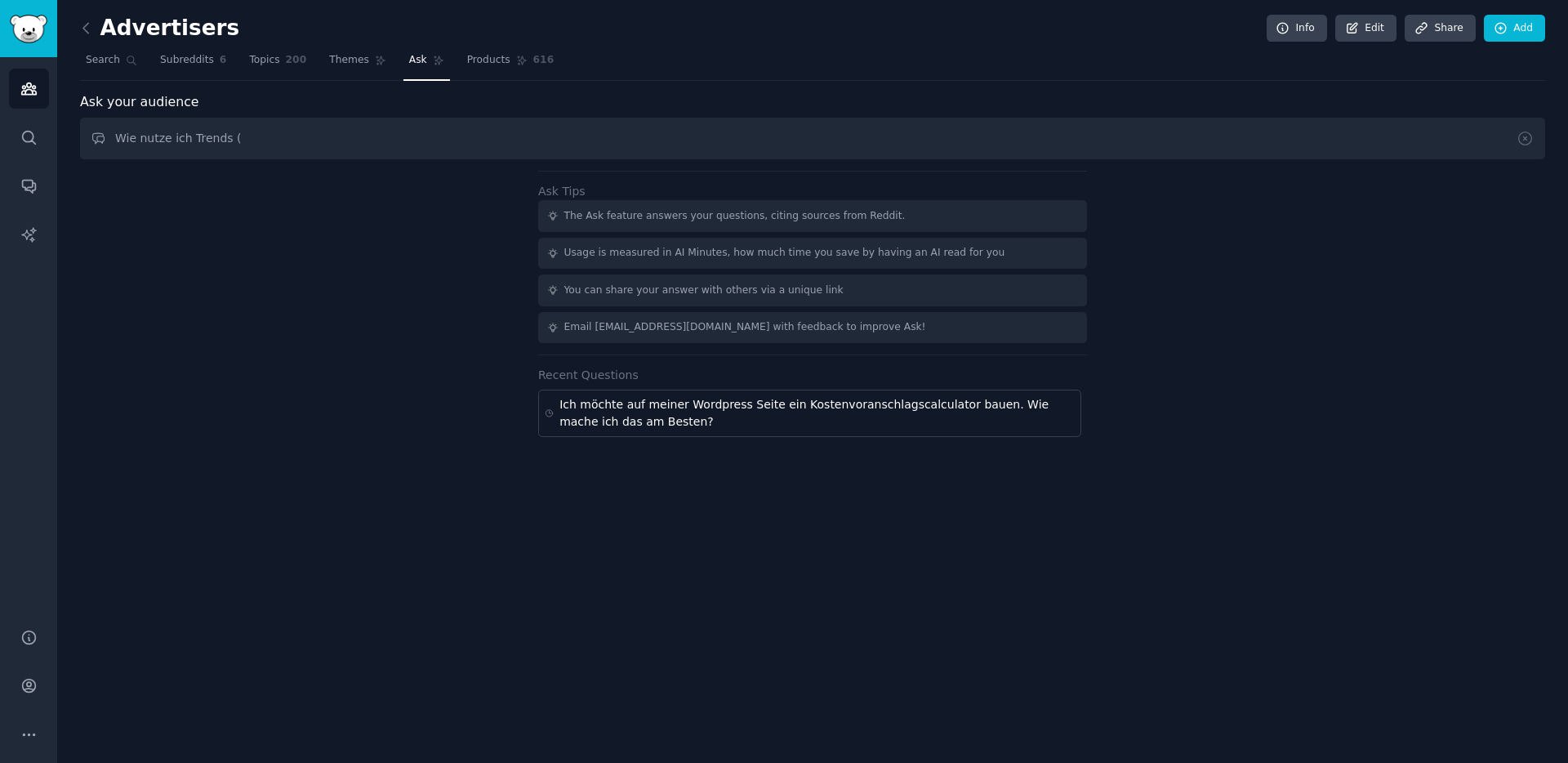
type input "Wie nutze ich Trends"
type input "Wo finde ich Trends, die ich für meine Produkte gut nutzen könnte?"
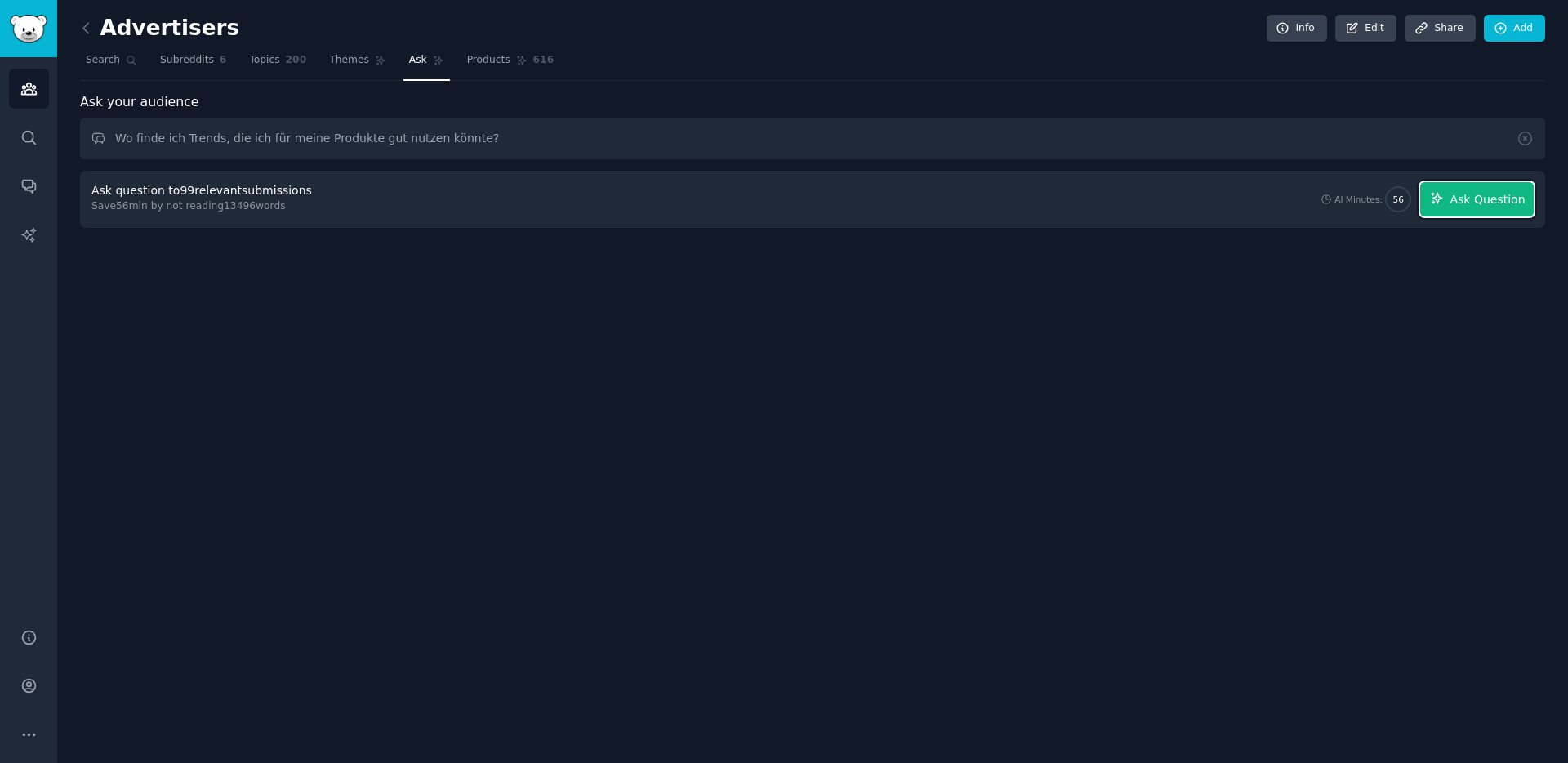
click at [1465, 197] on span "Ask Question" at bounding box center [1487, 199] width 75 height 17
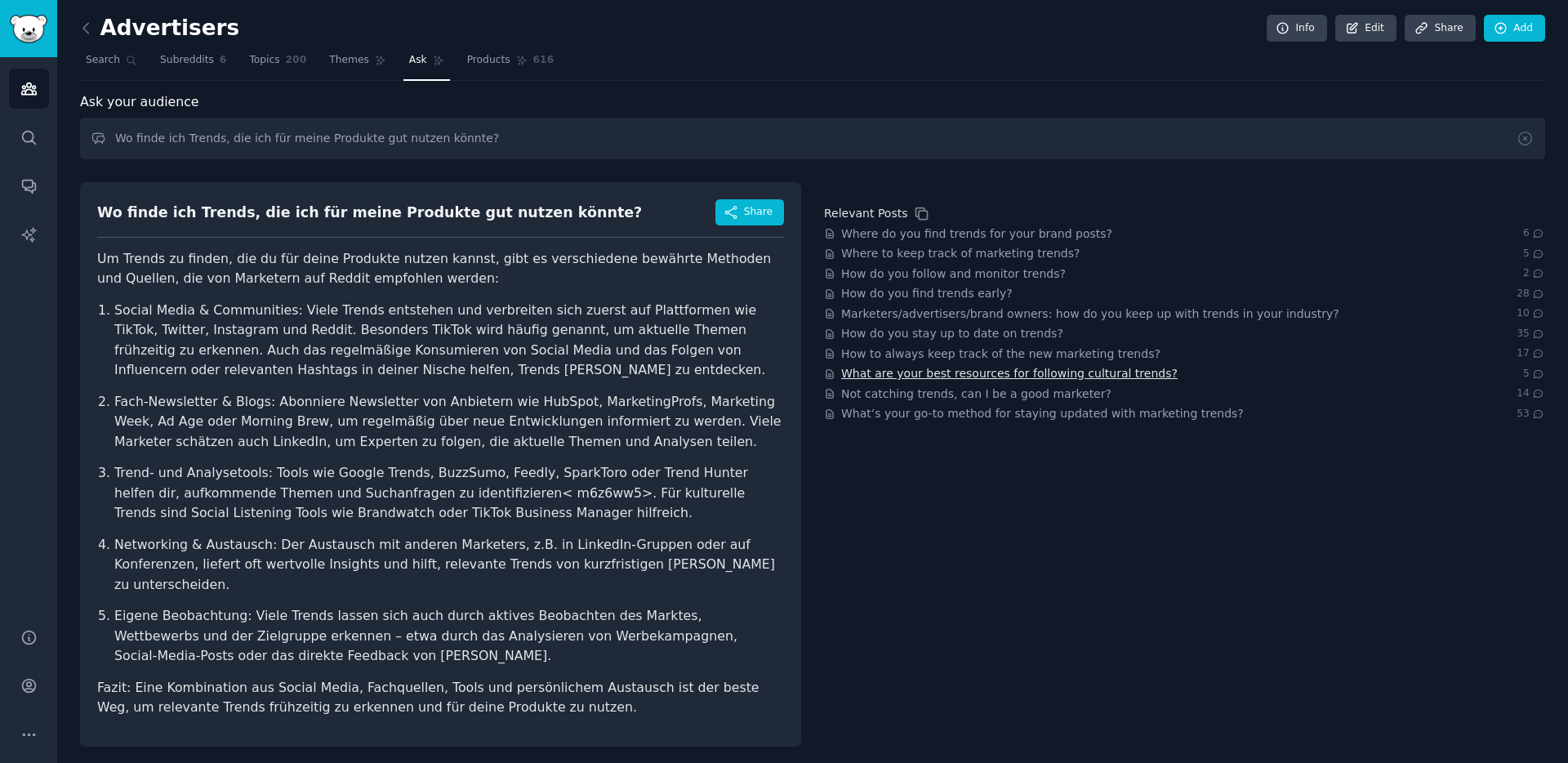
click at [1003, 374] on span "What are your best resources for following cultural trends?" at bounding box center [1009, 373] width 336 height 17
click at [81, 28] on icon at bounding box center [86, 28] width 17 height 17
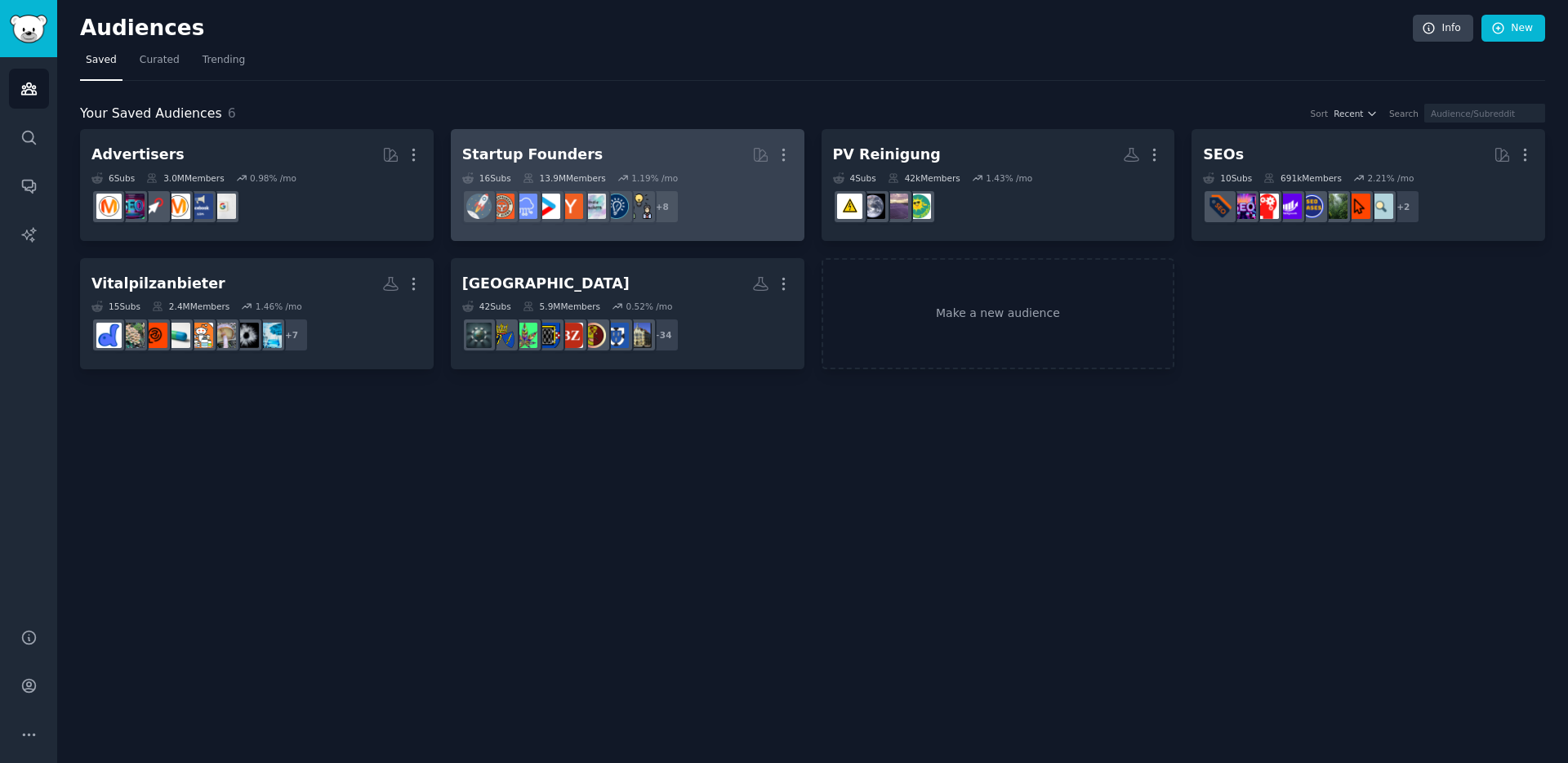
click at [600, 159] on h2 "Startup Founders More" at bounding box center [627, 154] width 331 height 29
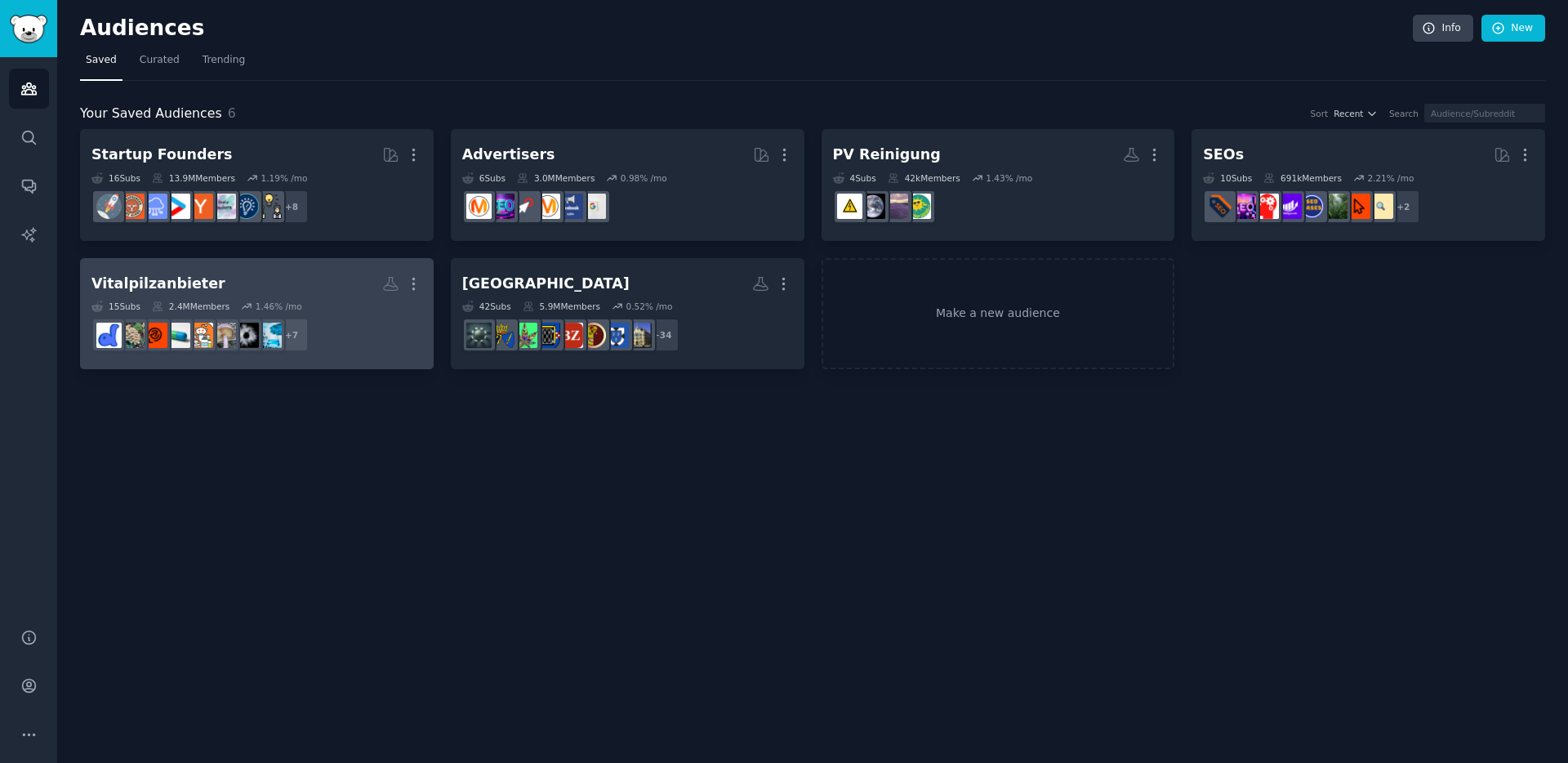
click at [231, 278] on h2 "Vitalpilzanbieter More" at bounding box center [257, 284] width 331 height 29
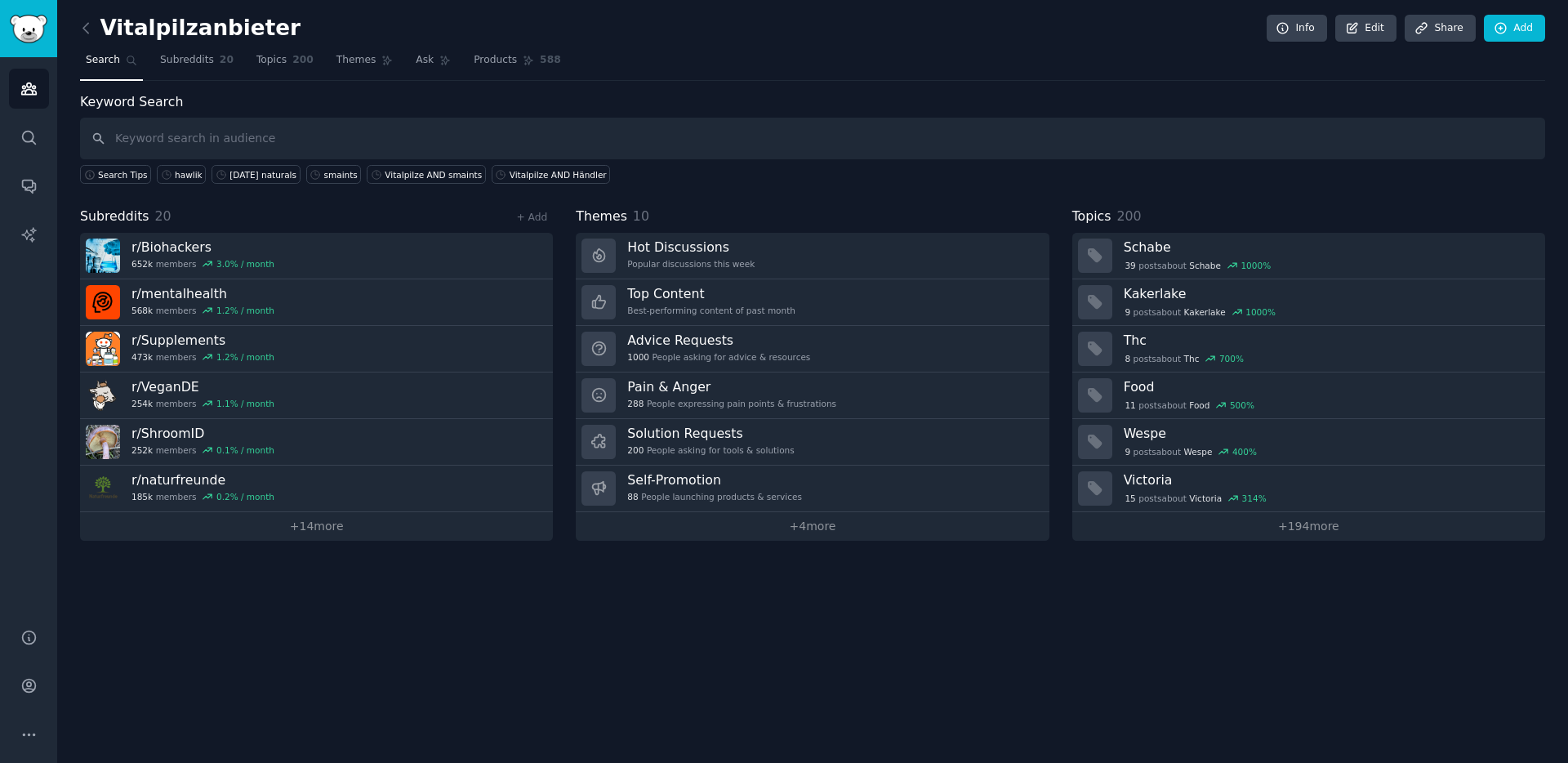
click at [262, 137] on input "text" at bounding box center [813, 138] width 1465 height 42
type input "smaints"
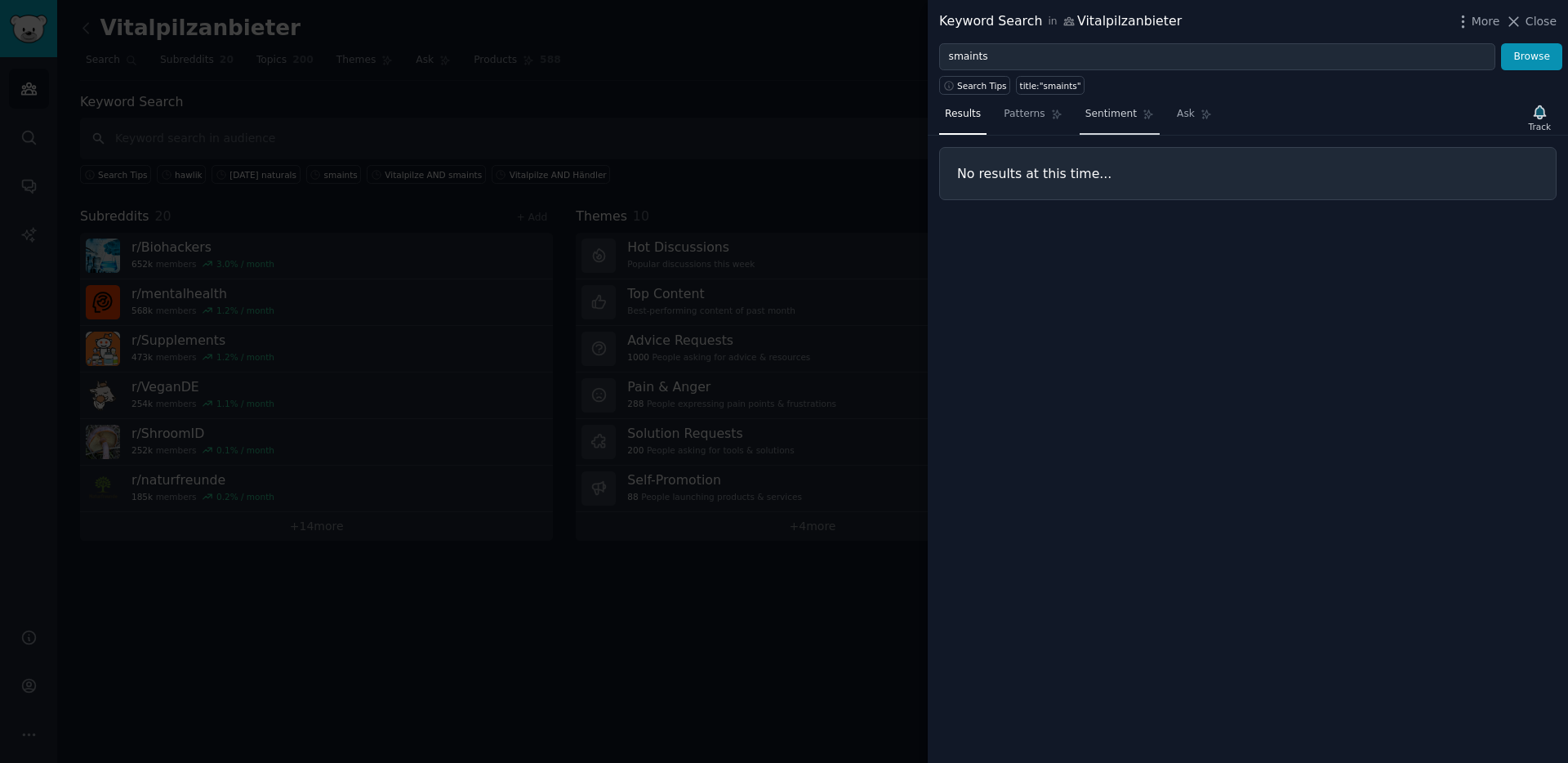
click at [1122, 116] on span "Sentiment" at bounding box center [1111, 114] width 52 height 14
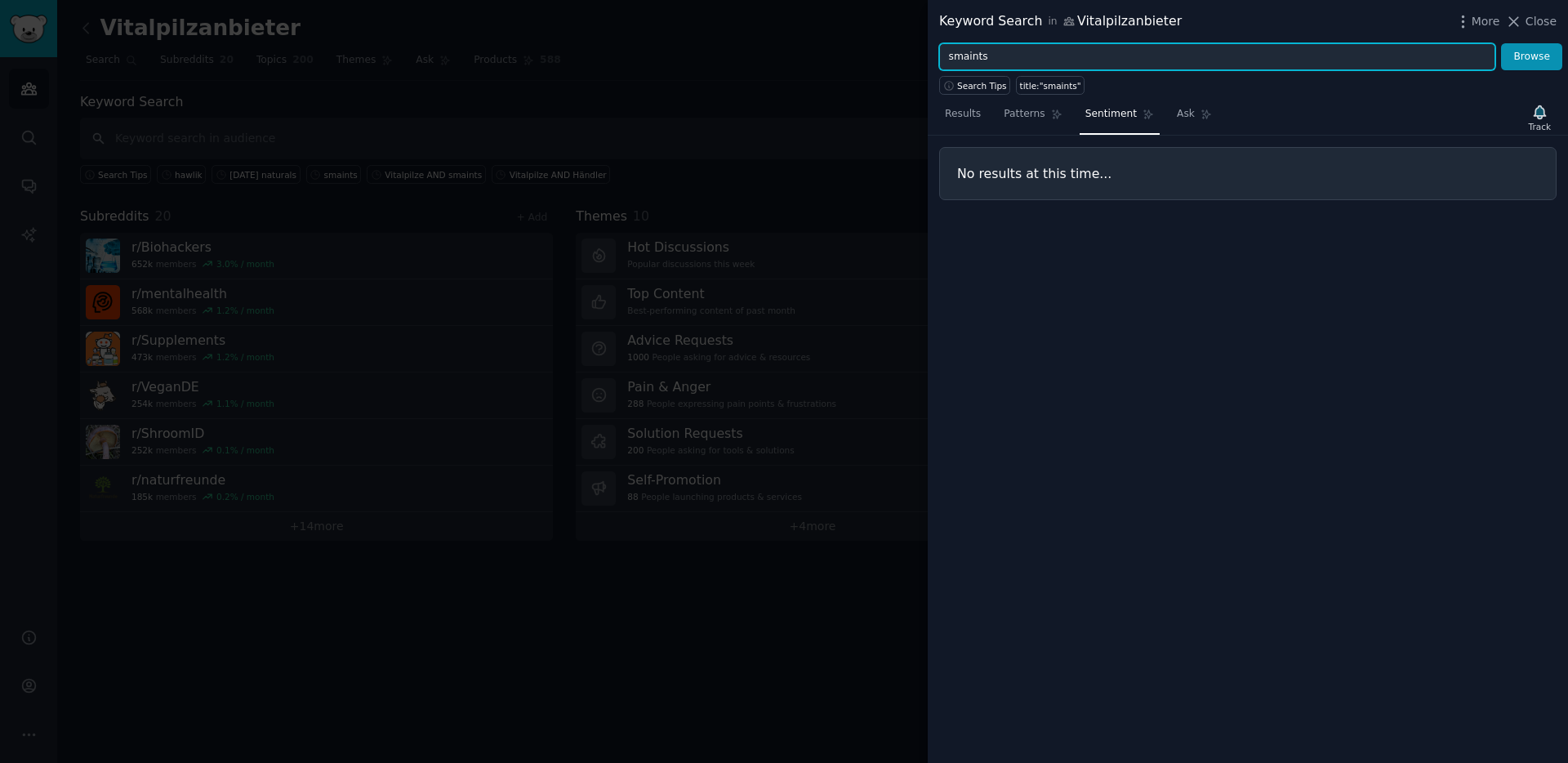
drag, startPoint x: 994, startPoint y: 54, endPoint x: 944, endPoint y: 54, distance: 50.0
click at [944, 54] on input "smaints" at bounding box center [1217, 57] width 556 height 28
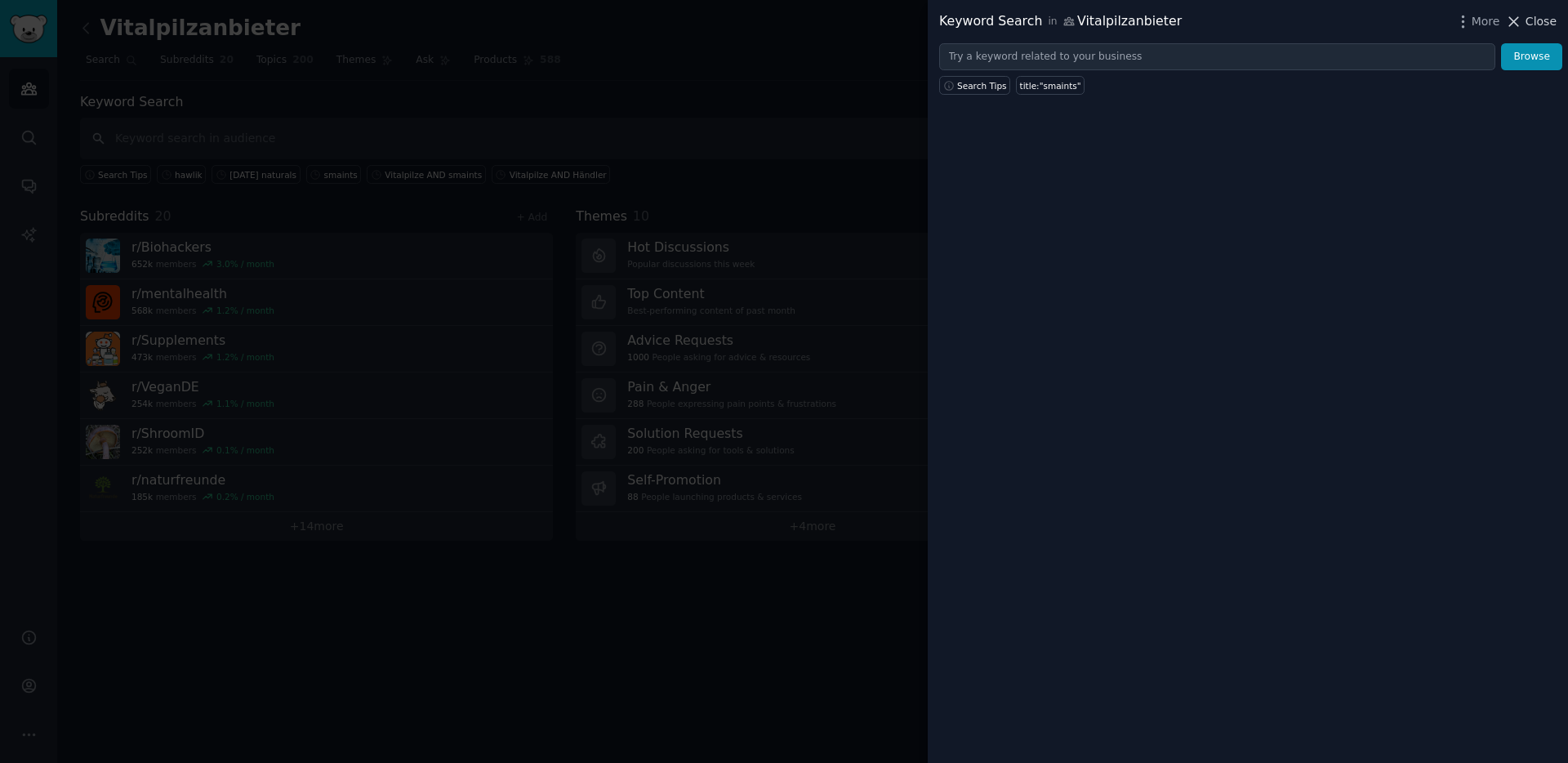
click at [1539, 21] on span "Close" at bounding box center [1540, 21] width 31 height 17
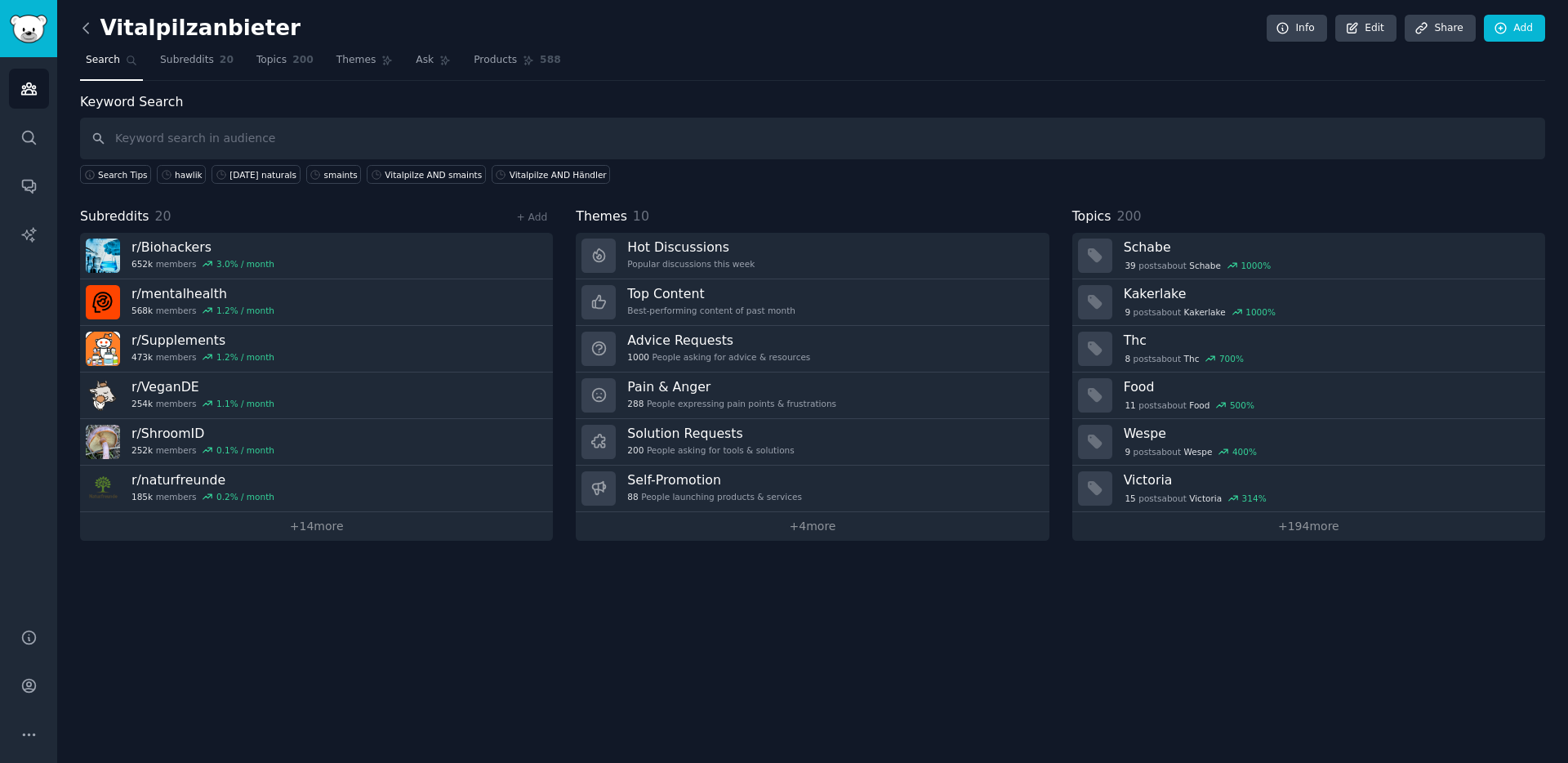
click at [84, 27] on icon at bounding box center [86, 28] width 17 height 17
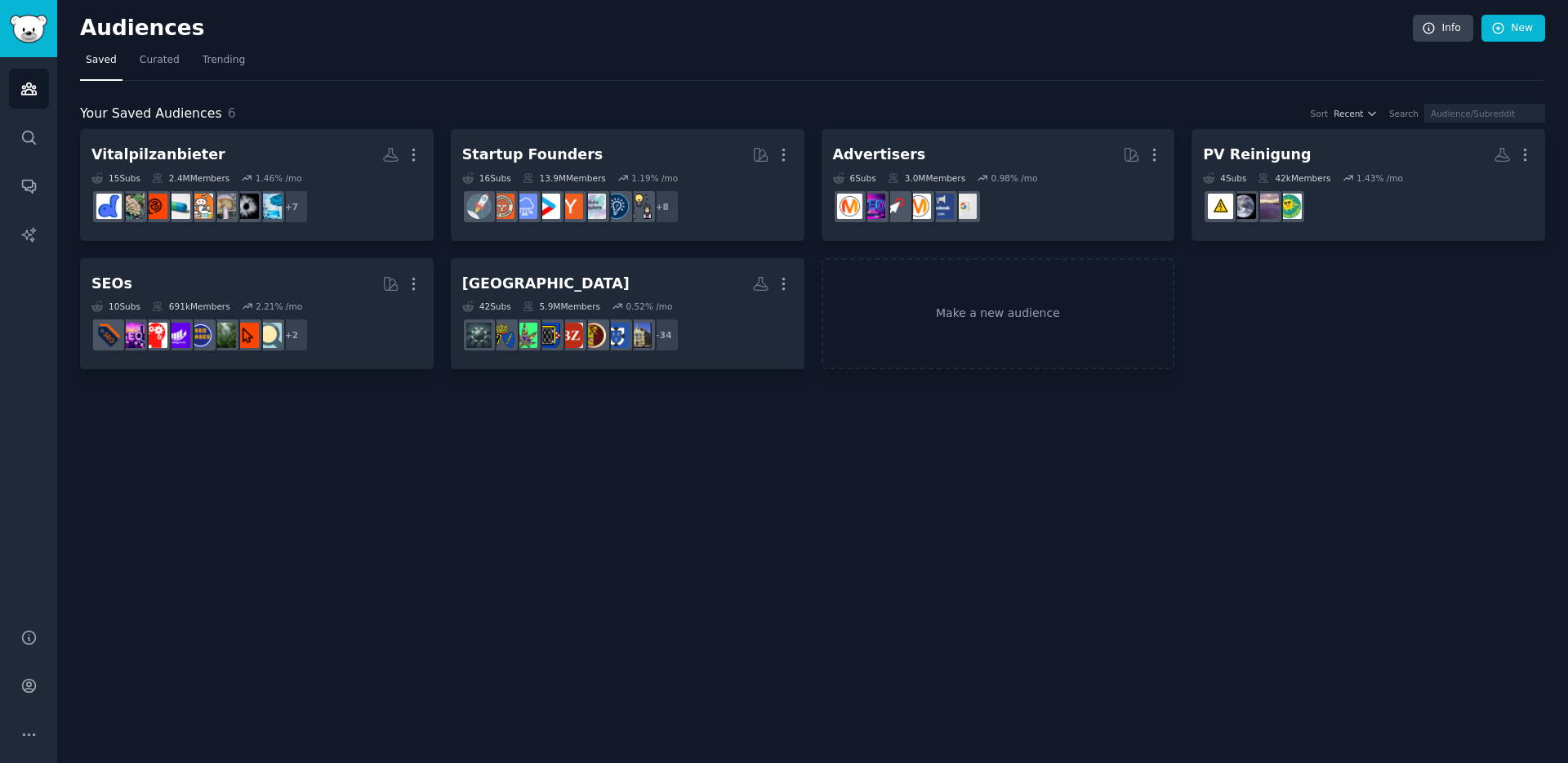
click at [1240, 281] on div "Vitalpilzanbieter More 15 Sub s 2.4M Members 1.46 % /mo r/Biohackers + 7 Startu…" at bounding box center [813, 249] width 1465 height 240
